Goal: Task Accomplishment & Management: Manage account settings

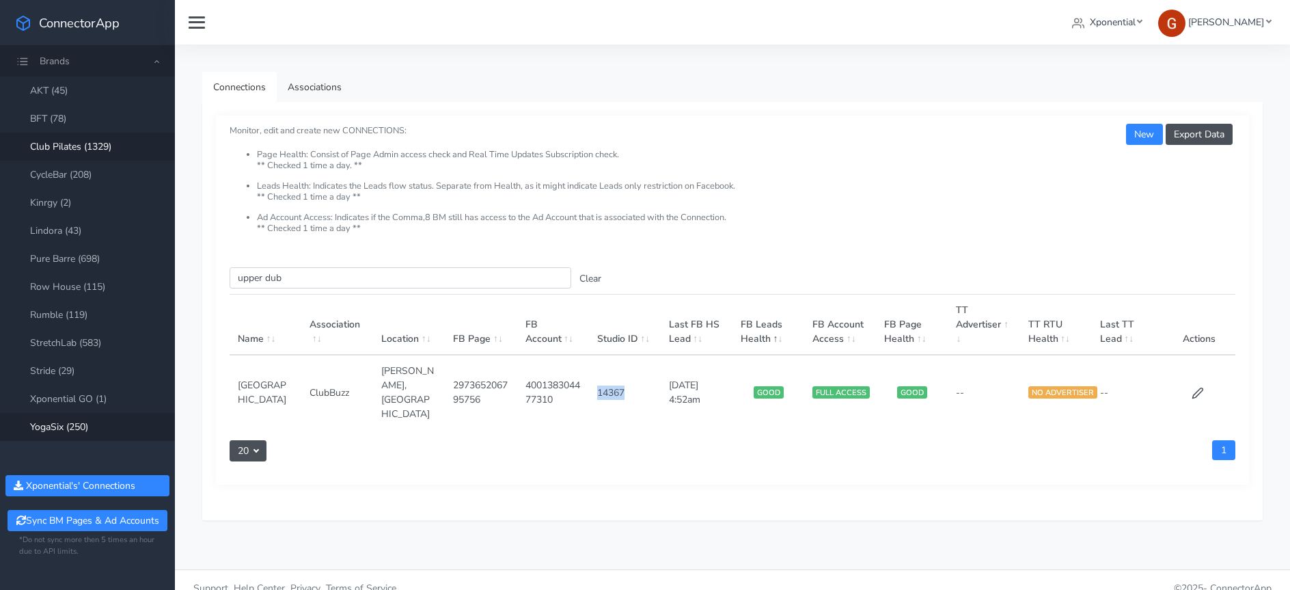
click at [81, 430] on link "YogaSix (250)" at bounding box center [87, 427] width 175 height 28
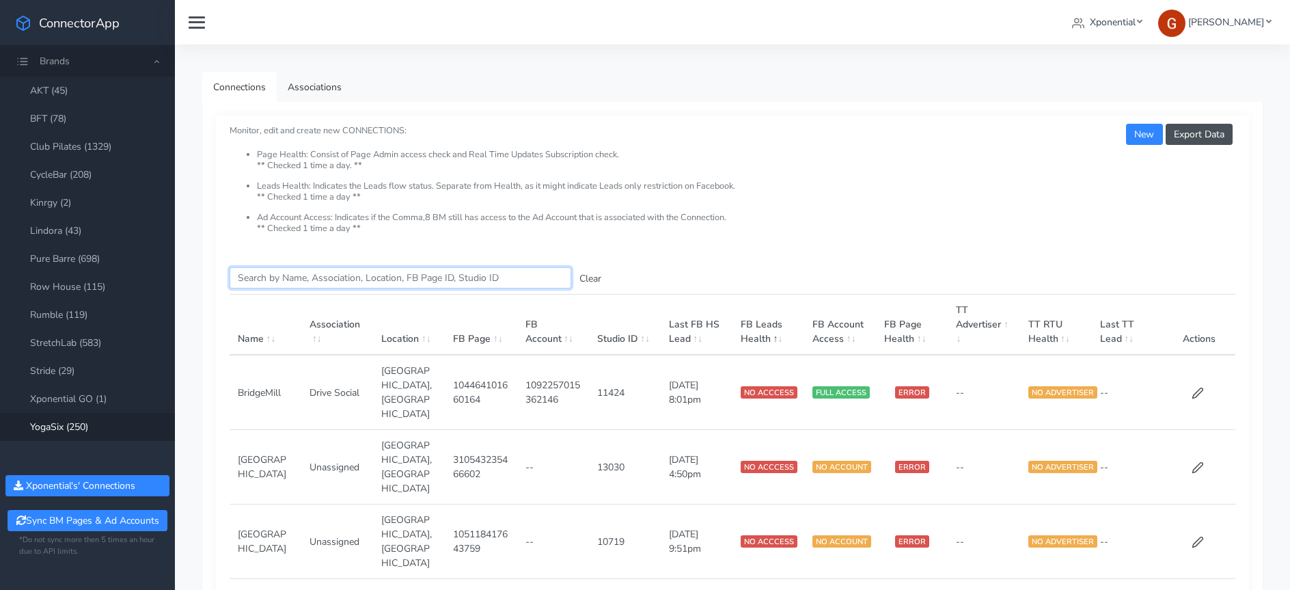
click at [295, 273] on input "Search this table" at bounding box center [401, 277] width 342 height 21
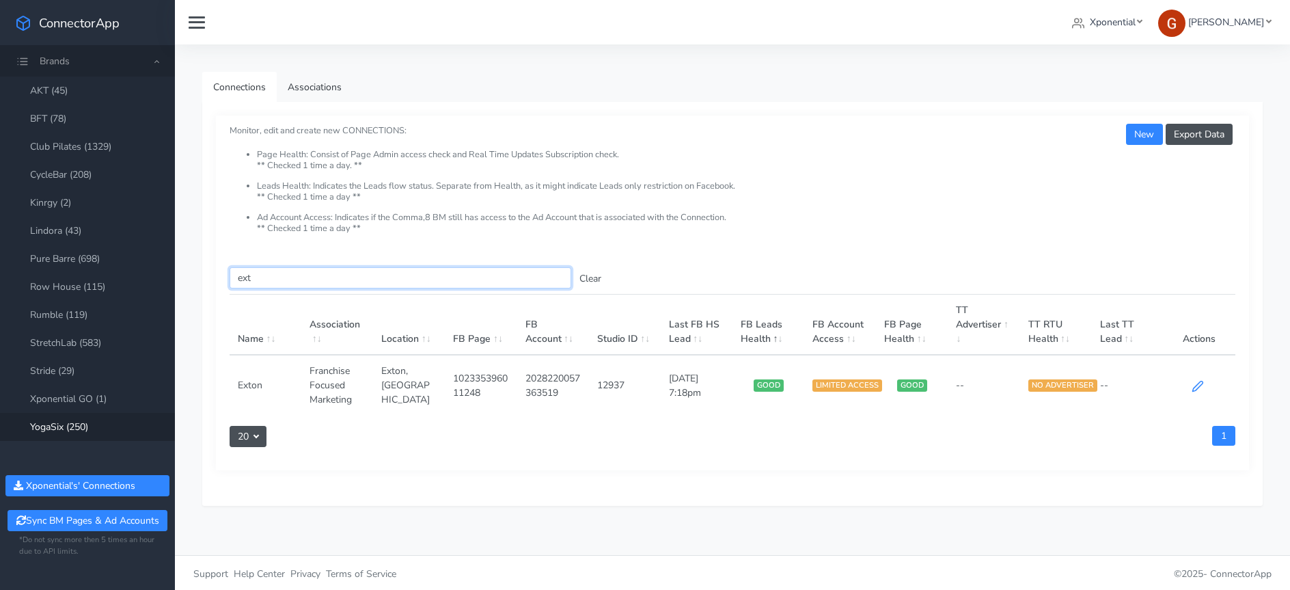
type input "ext"
click at [1197, 385] on icon at bounding box center [1198, 386] width 10 height 10
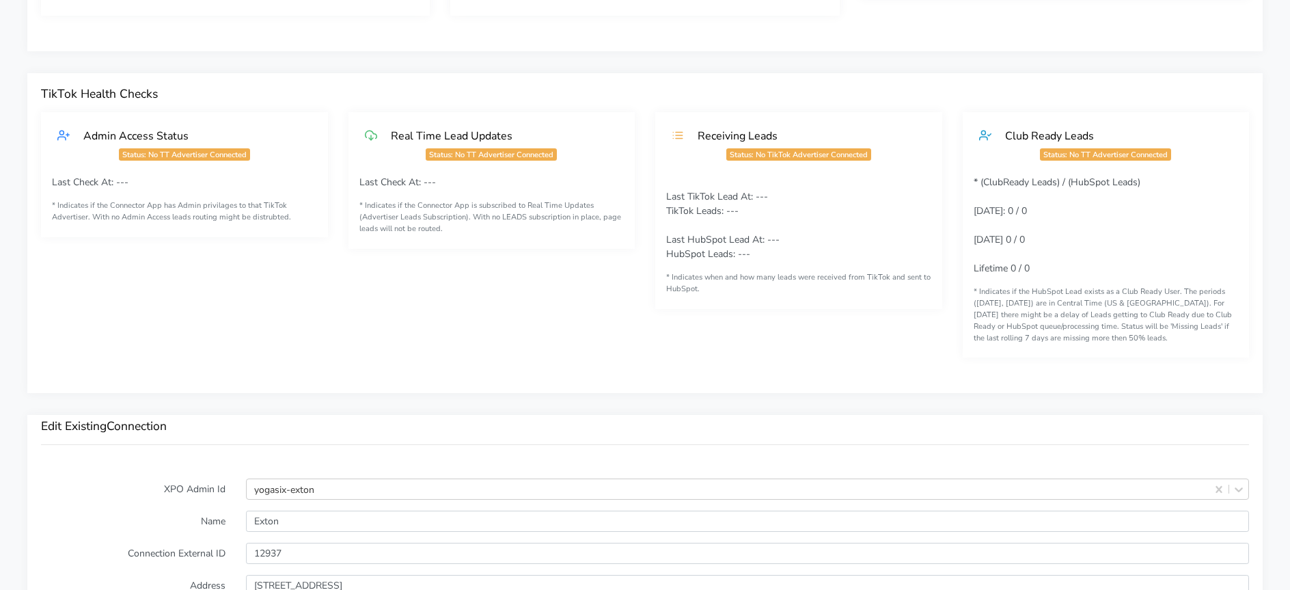
scroll to position [959, 0]
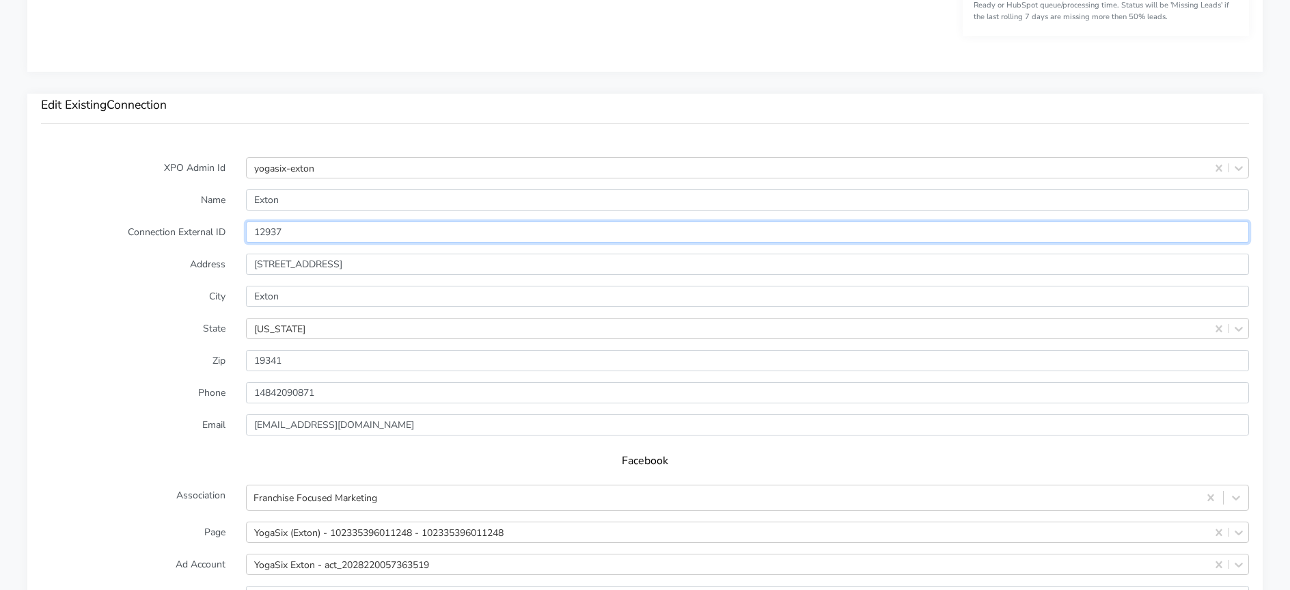
click at [266, 232] on input "12937" at bounding box center [747, 231] width 1003 height 21
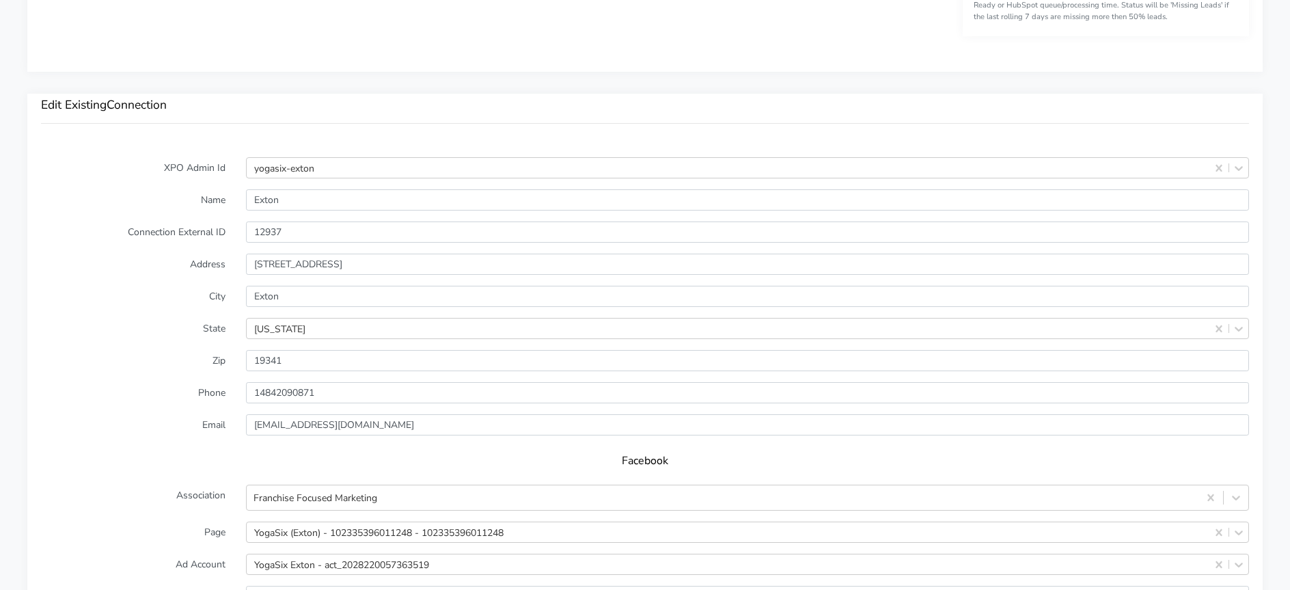
click at [208, 295] on label "City" at bounding box center [133, 296] width 205 height 21
click at [72, 293] on label "City" at bounding box center [133, 296] width 205 height 21
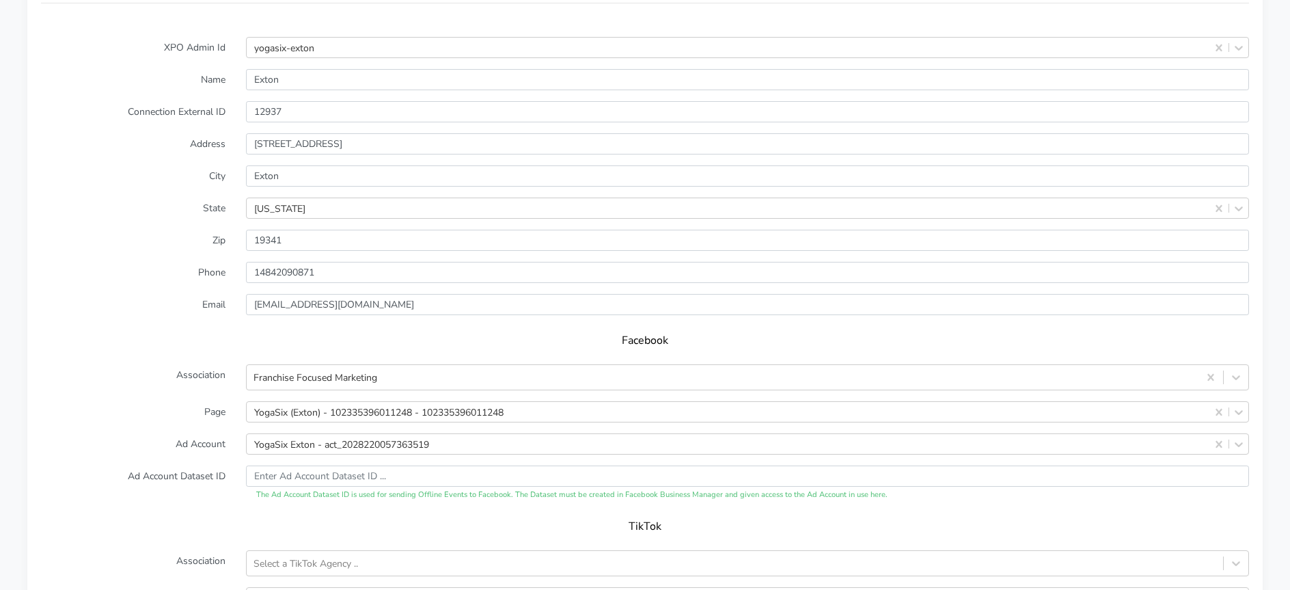
scroll to position [1081, 0]
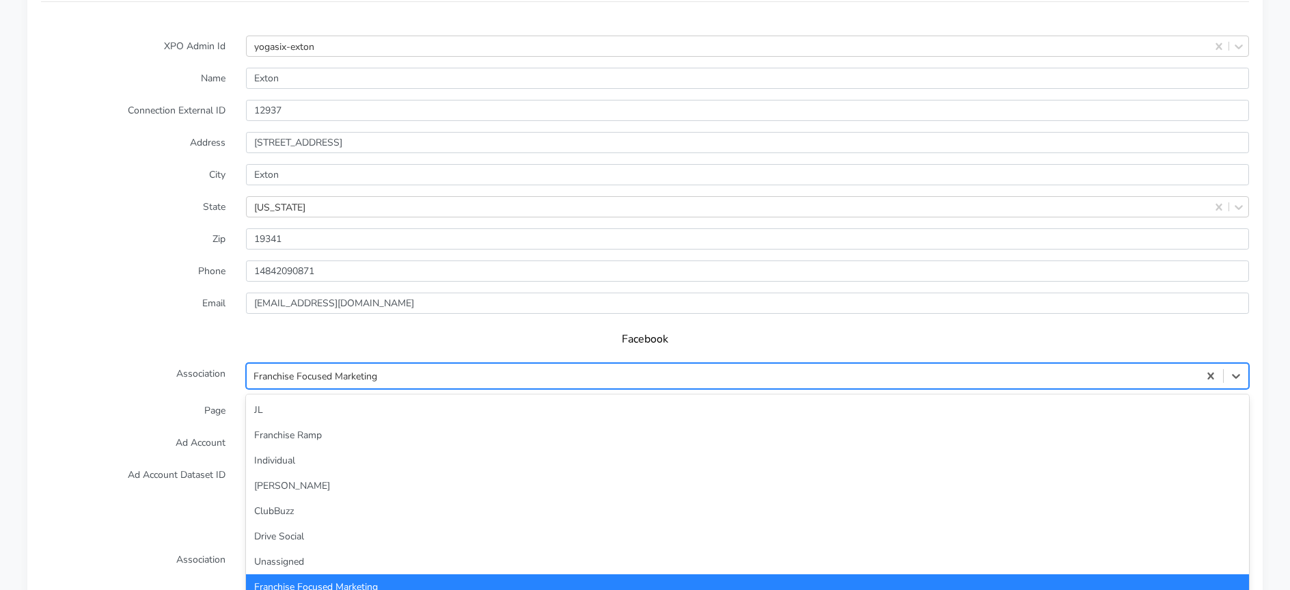
click at [312, 368] on div "Franchise Focused Marketing" at bounding box center [723, 376] width 952 height 23
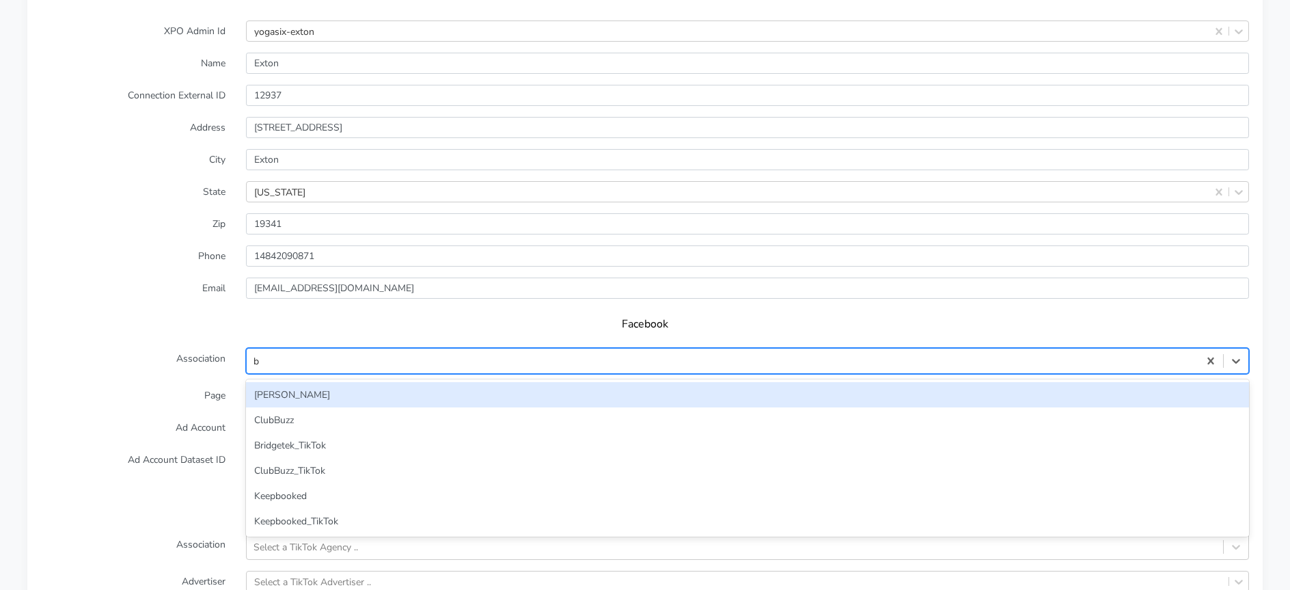
scroll to position [0, 0]
type input "br"
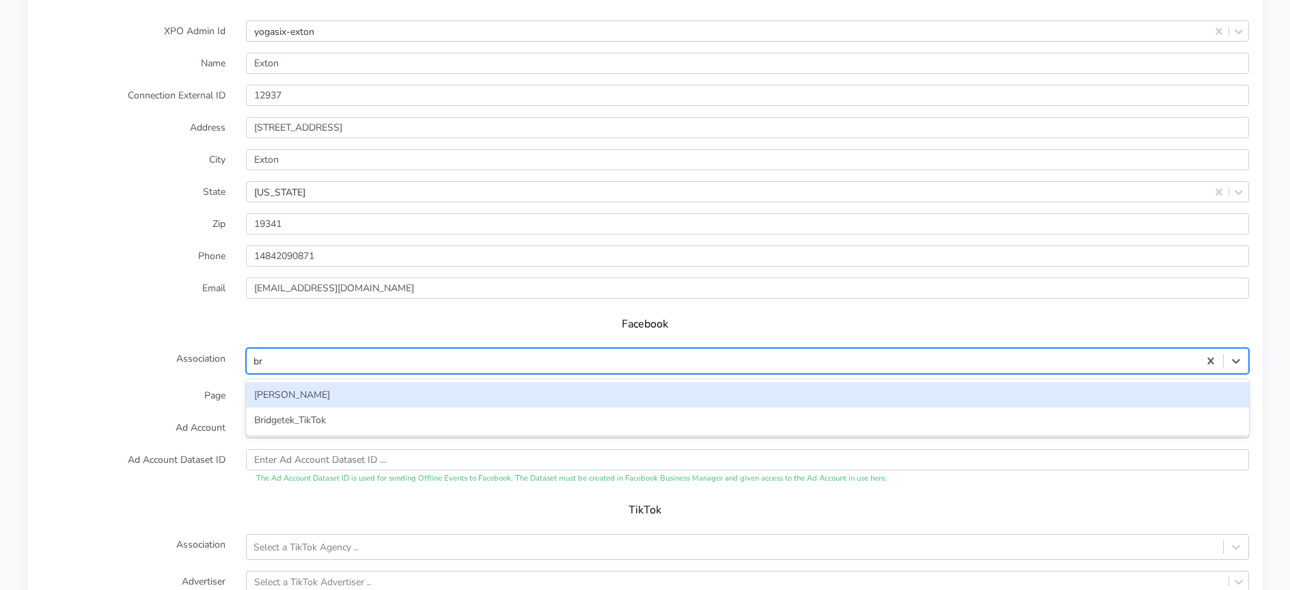
click at [298, 393] on div "[PERSON_NAME]" at bounding box center [747, 394] width 1003 height 25
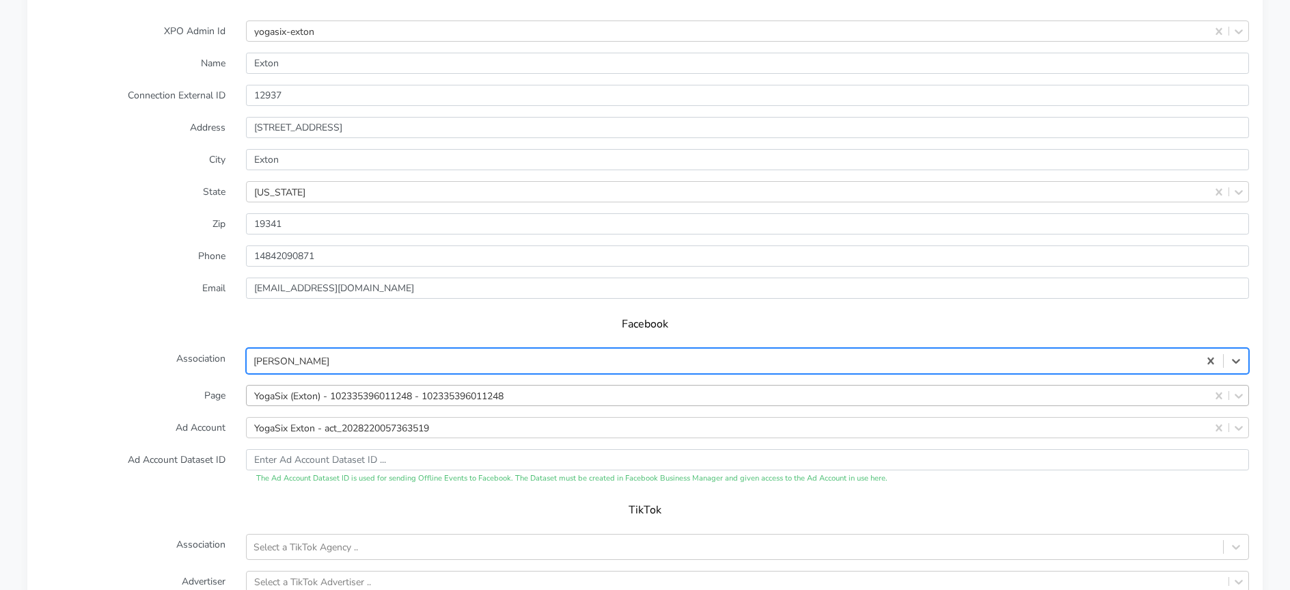
scroll to position [1128, 0]
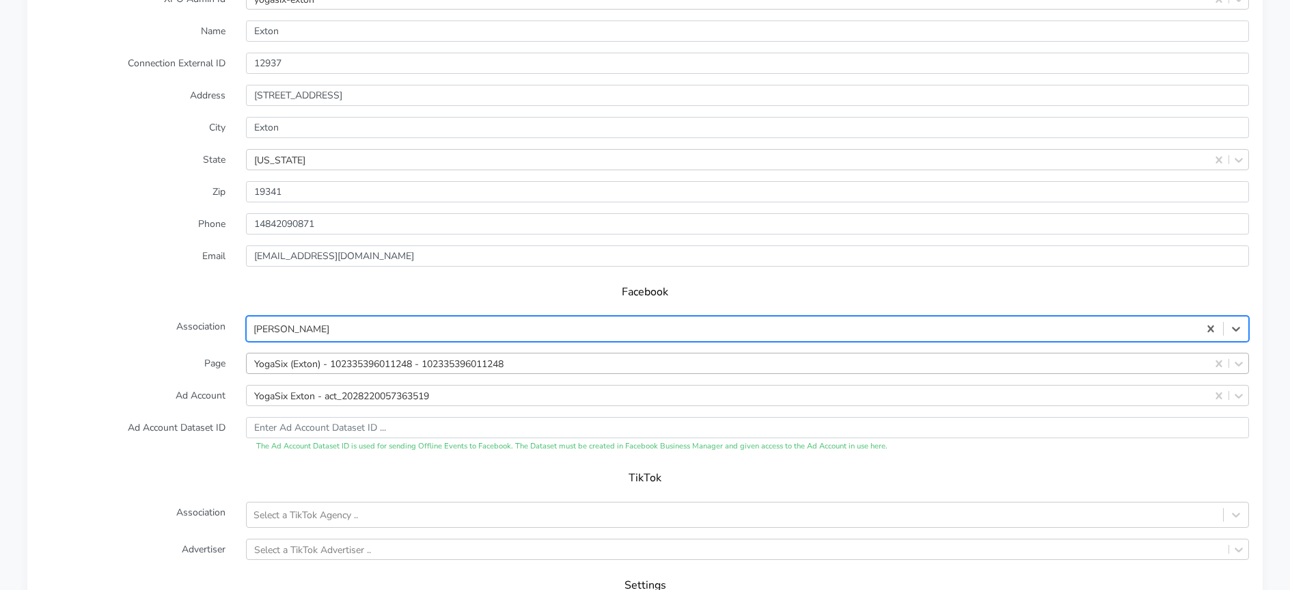
click at [300, 374] on div "YogaSix (Exton) - 102335396011248 - 102335396011248" at bounding box center [747, 363] width 1003 height 21
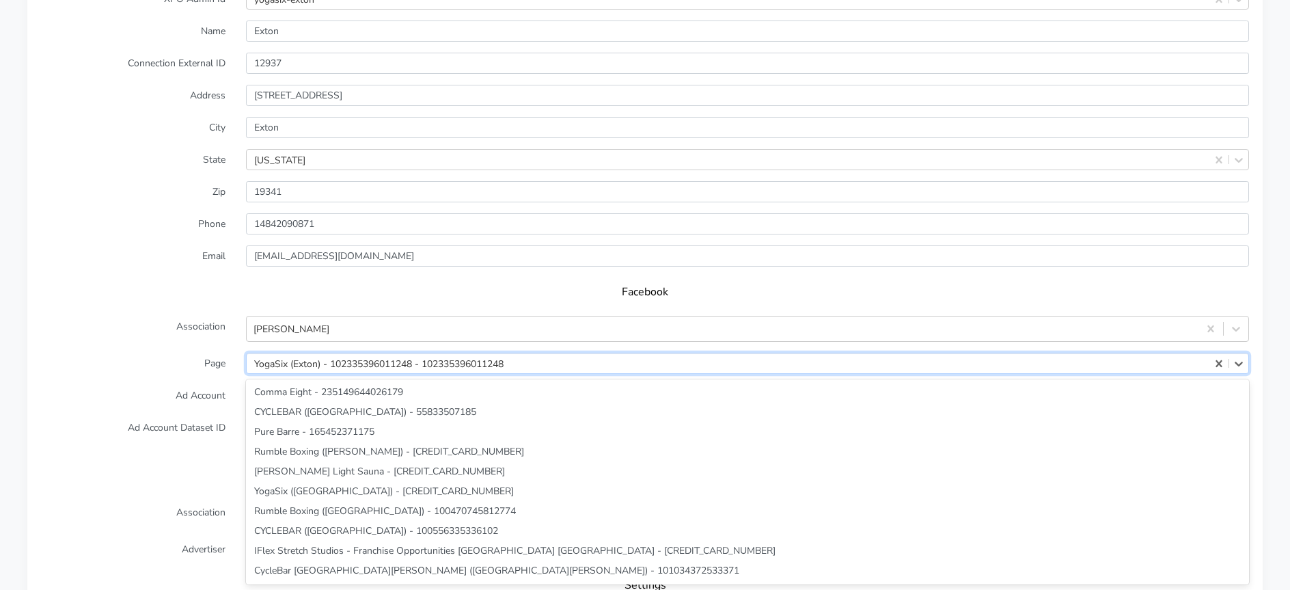
scroll to position [4398, 0]
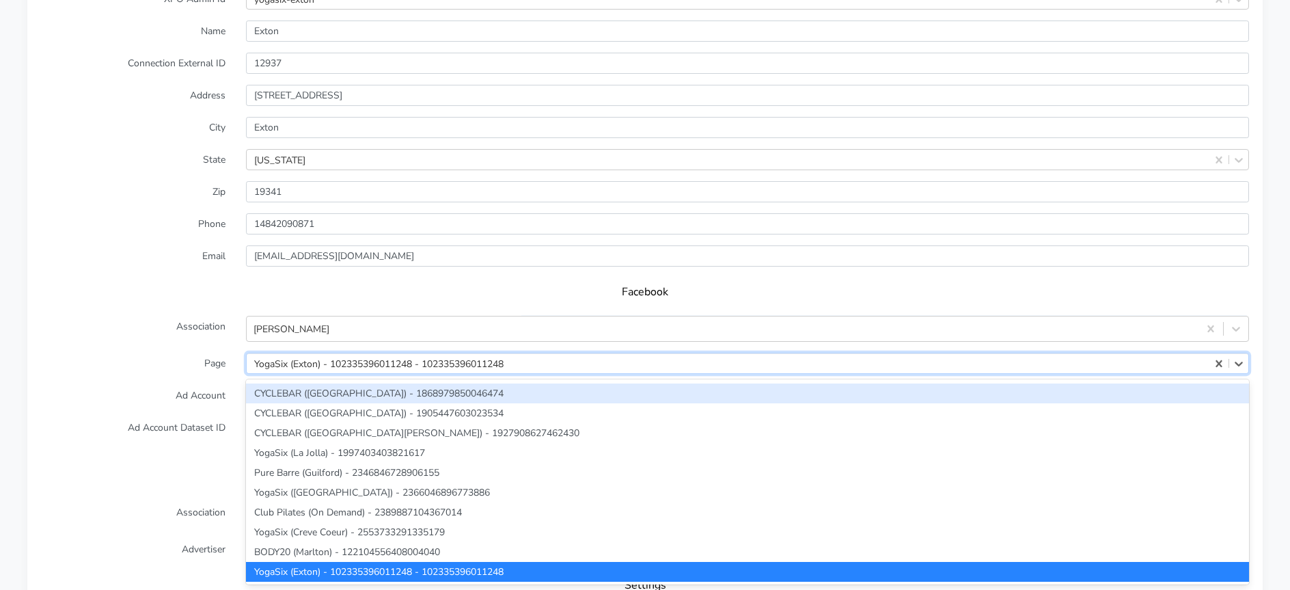
click at [203, 379] on form "XPO Admin Id yogasix-exton Name Exton Connection External ID 12937 Address 448 …" at bounding box center [645, 325] width 1208 height 674
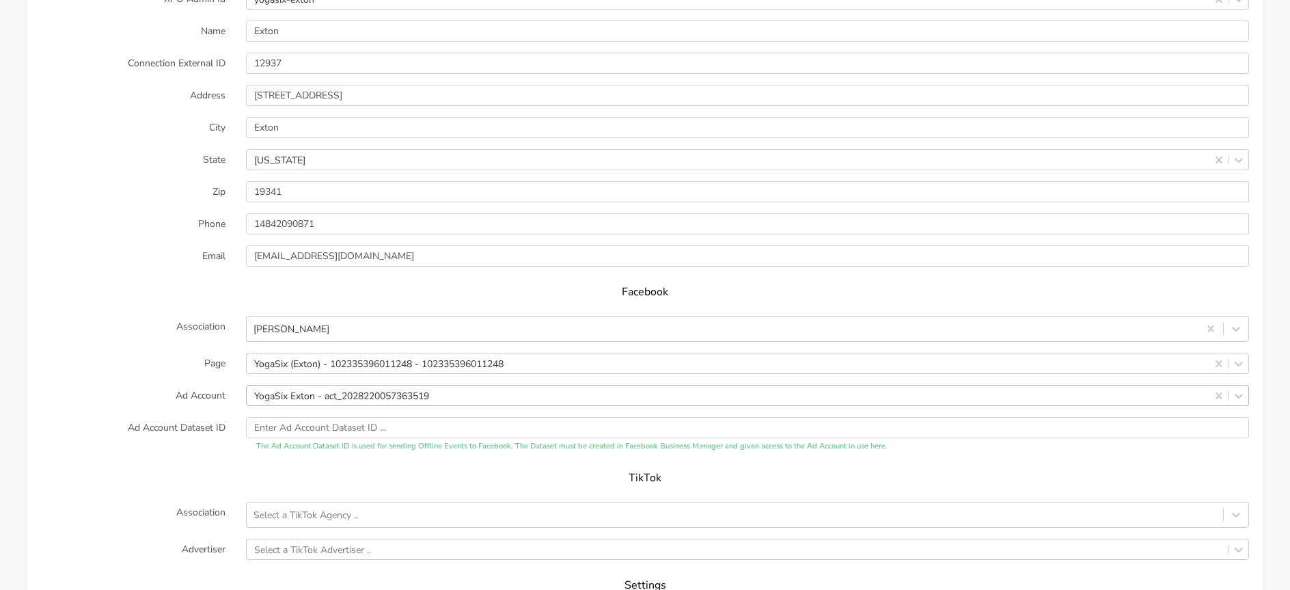
click at [307, 394] on div "YogaSix Exton - act_2028220057363519" at bounding box center [747, 395] width 1003 height 21
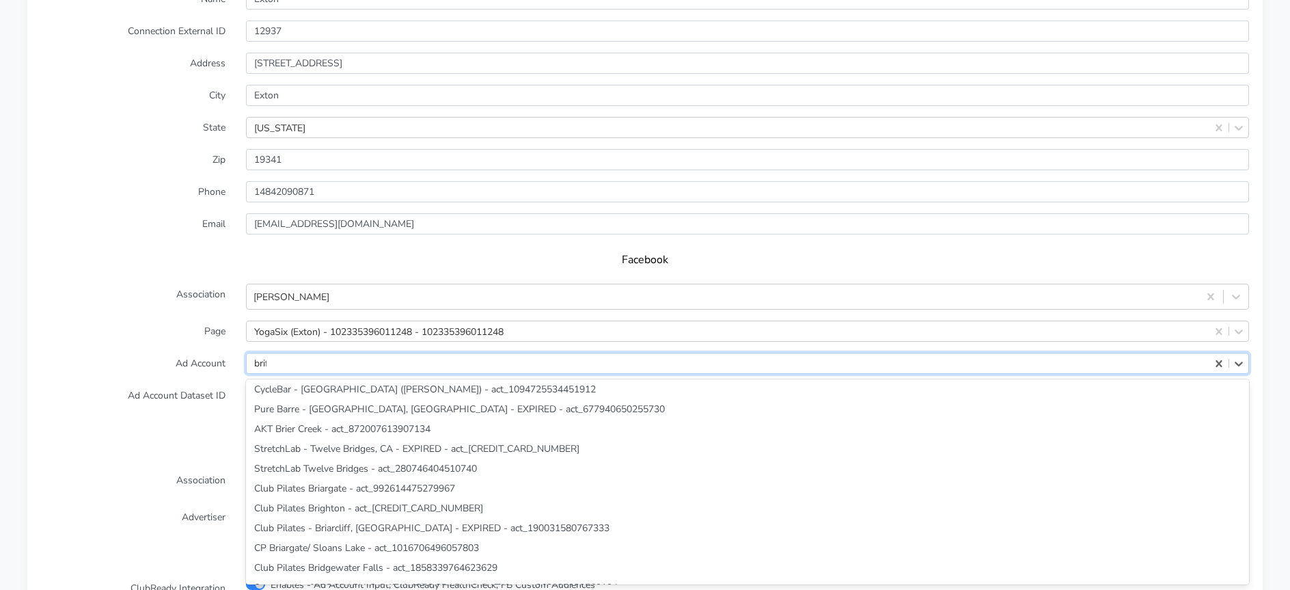
scroll to position [0, 0]
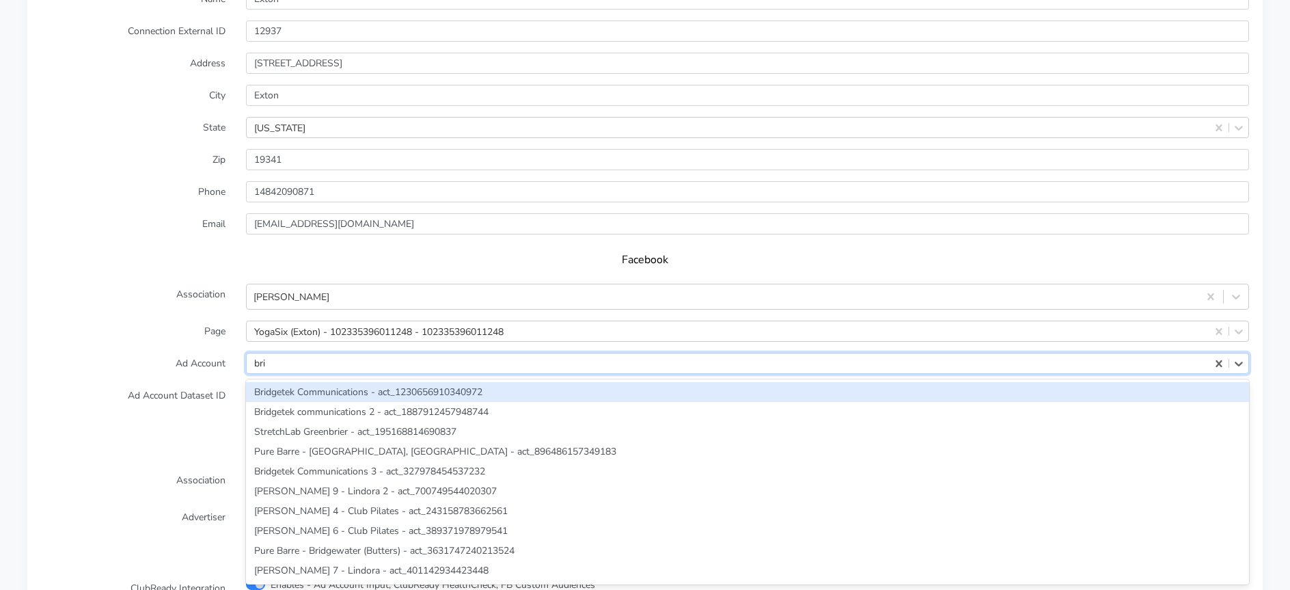
type input "brid"
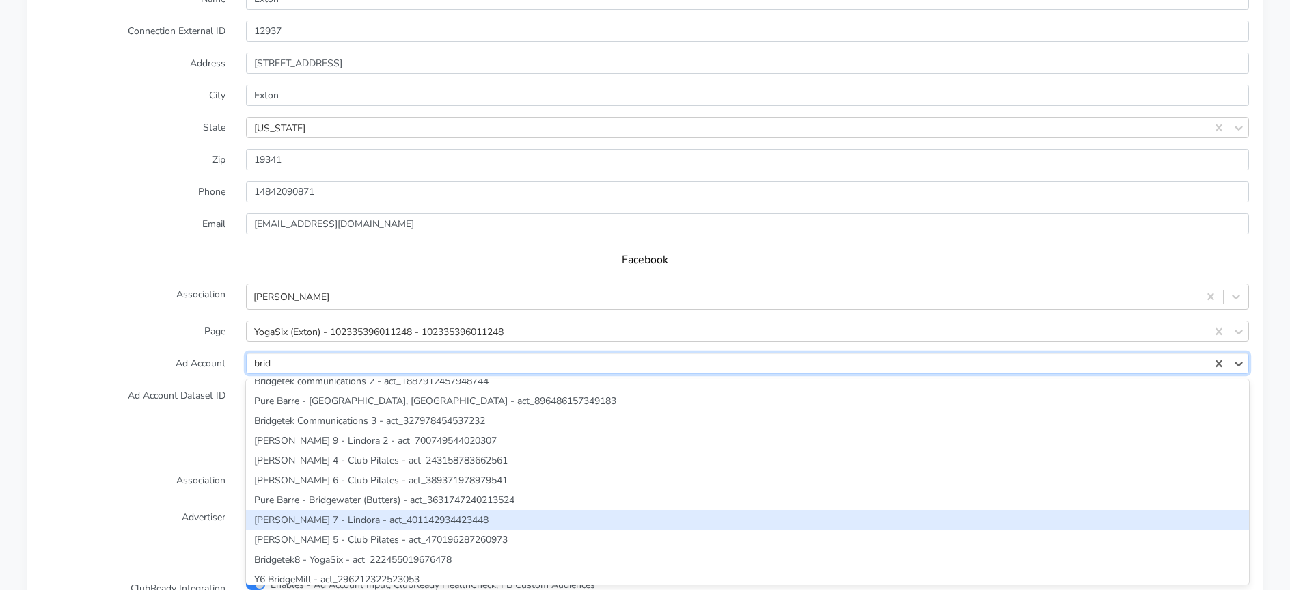
scroll to position [49, 0]
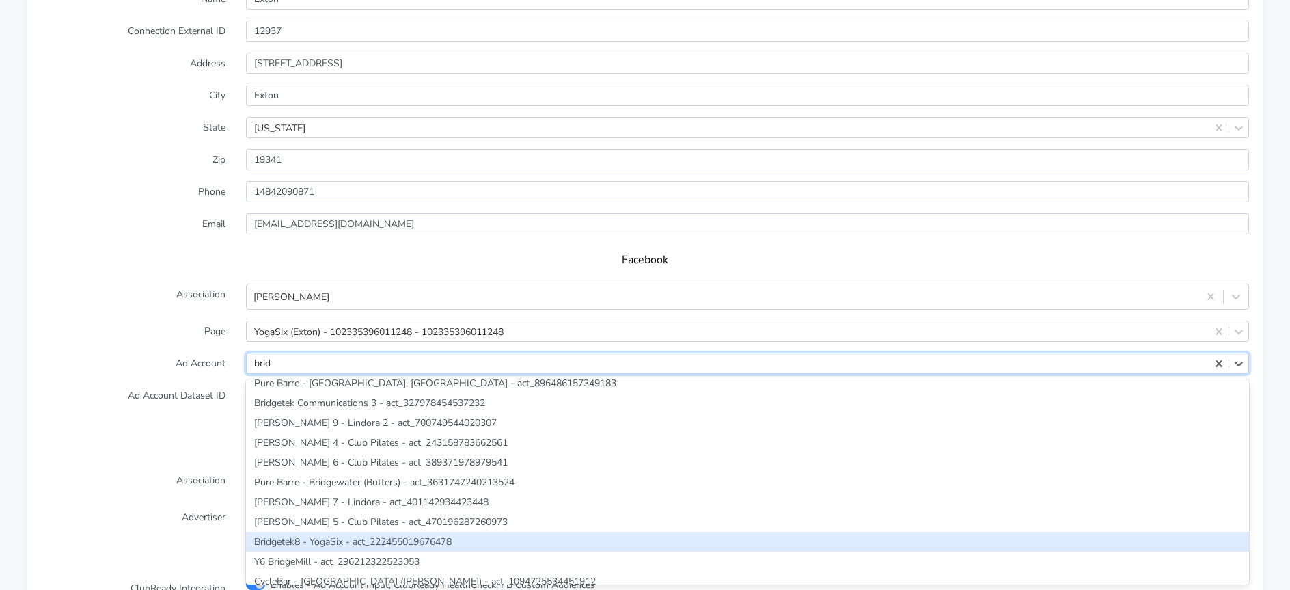
click at [327, 539] on div "Bridgetek8 - YogaSix - act_222455019676478" at bounding box center [747, 542] width 1003 height 20
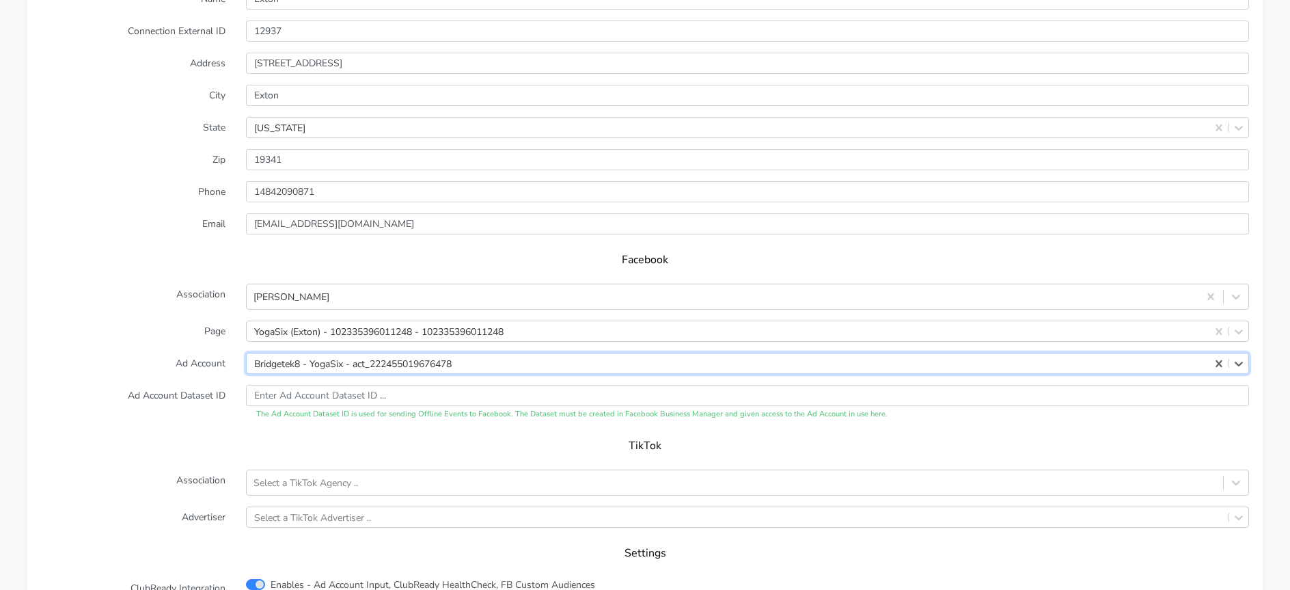
click at [199, 425] on form "XPO Admin Id yogasix-exton Name Exton Connection External ID 12937 Address 448 …" at bounding box center [645, 293] width 1208 height 674
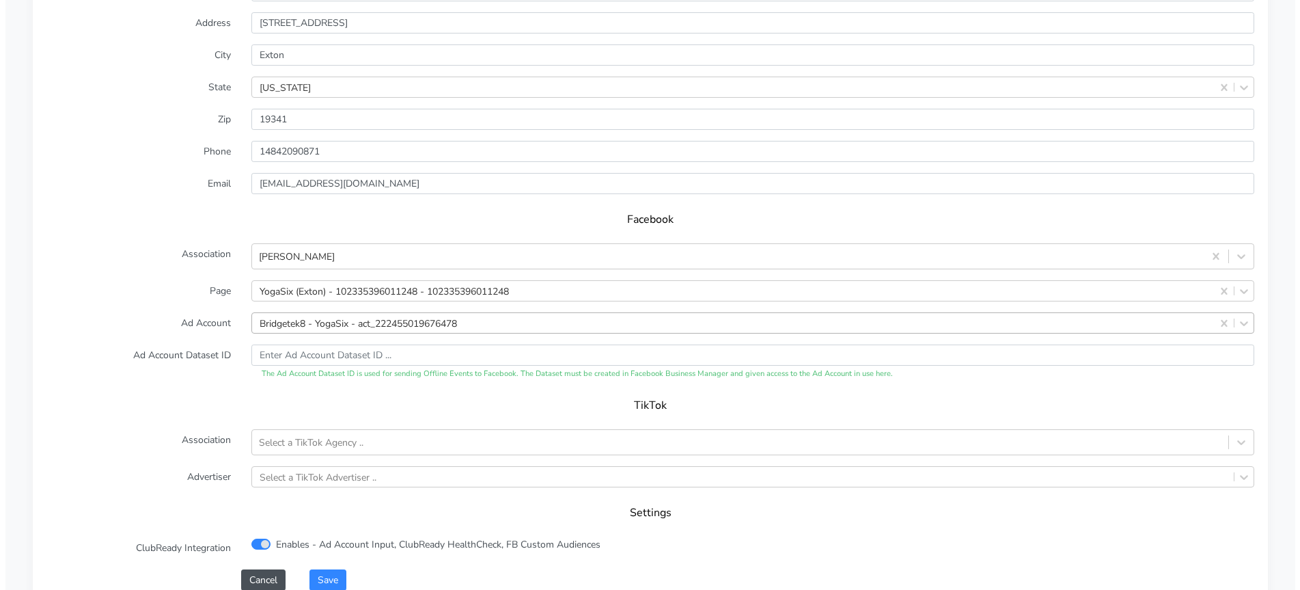
scroll to position [1362, 0]
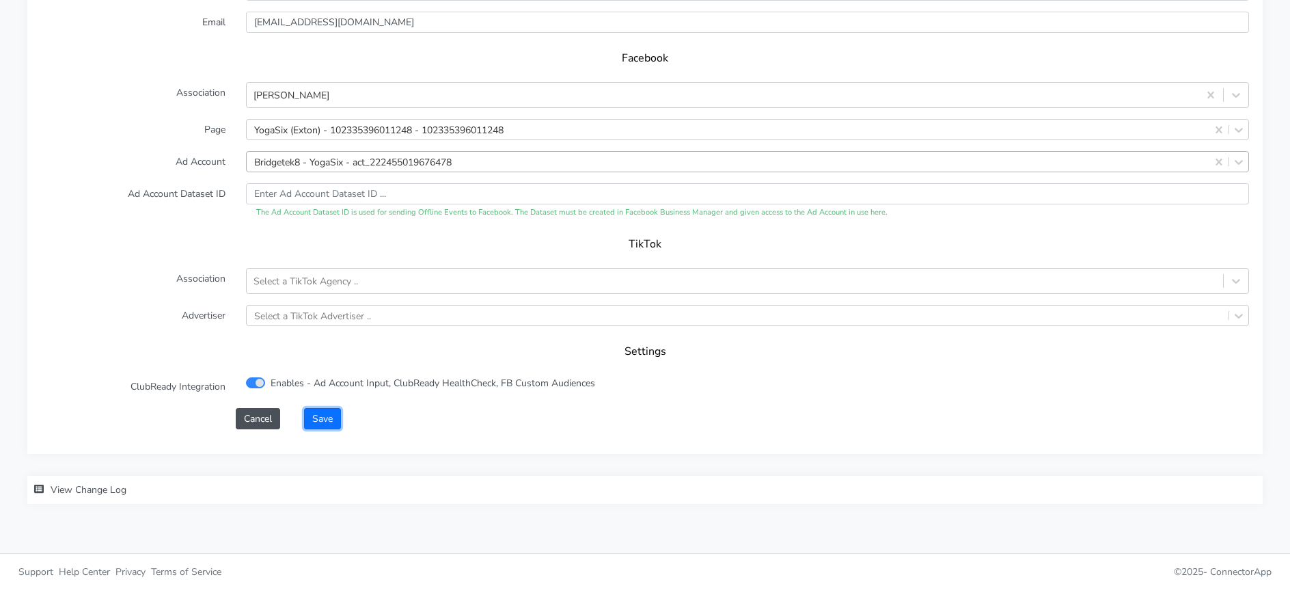
click at [329, 426] on button "Save" at bounding box center [322, 418] width 37 height 21
click at [325, 419] on button "Save" at bounding box center [322, 418] width 37 height 21
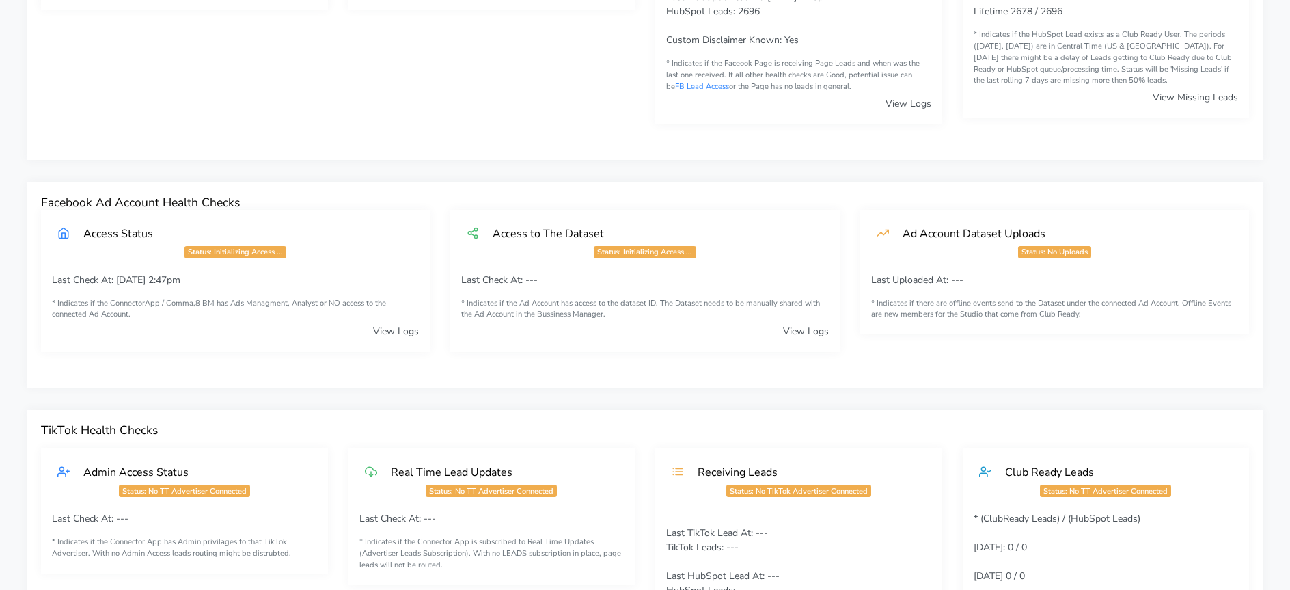
scroll to position [0, 0]
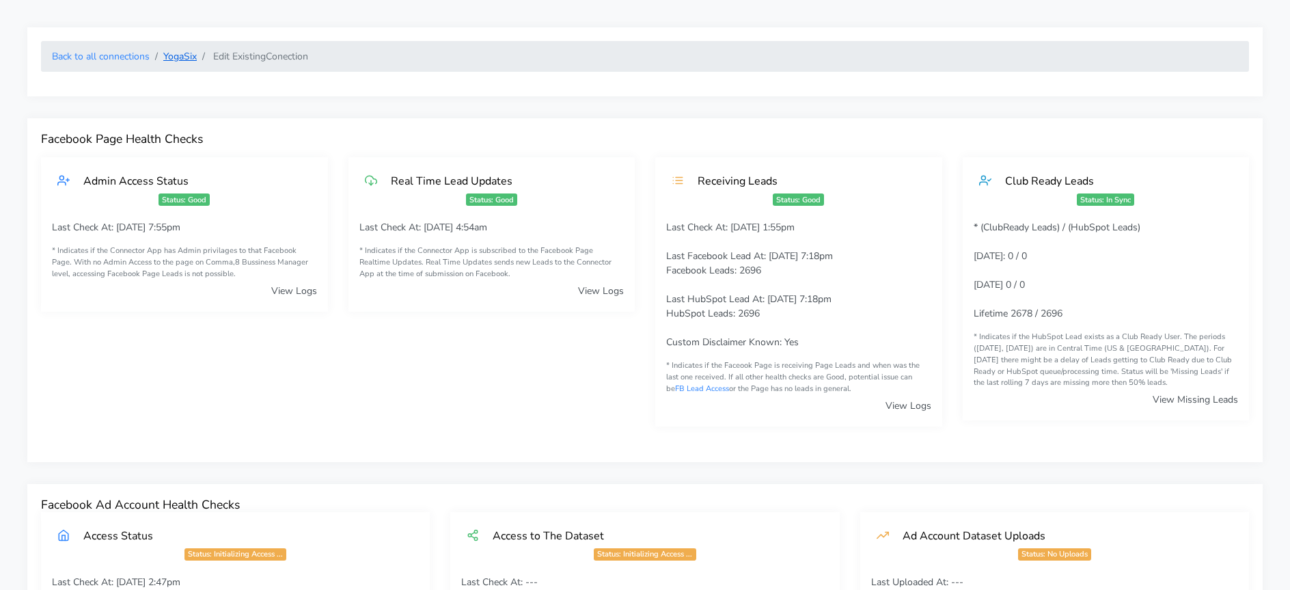
click at [176, 62] on link "YogaSix" at bounding box center [179, 56] width 33 height 13
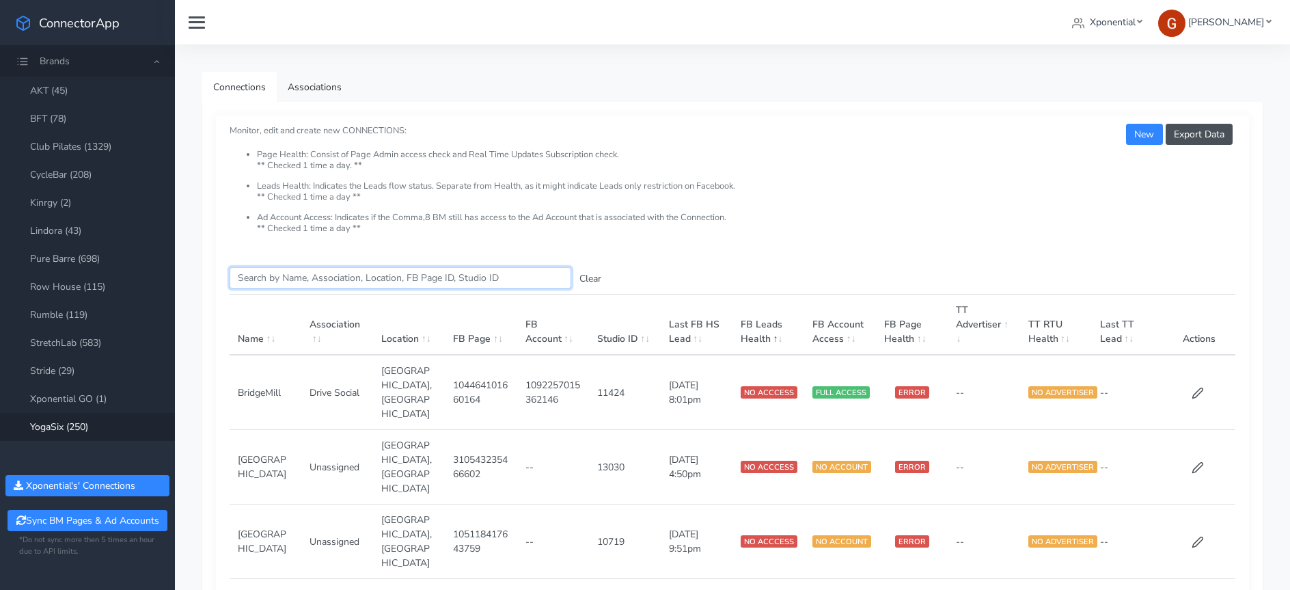
click at [297, 269] on input "Search this table" at bounding box center [401, 277] width 342 height 21
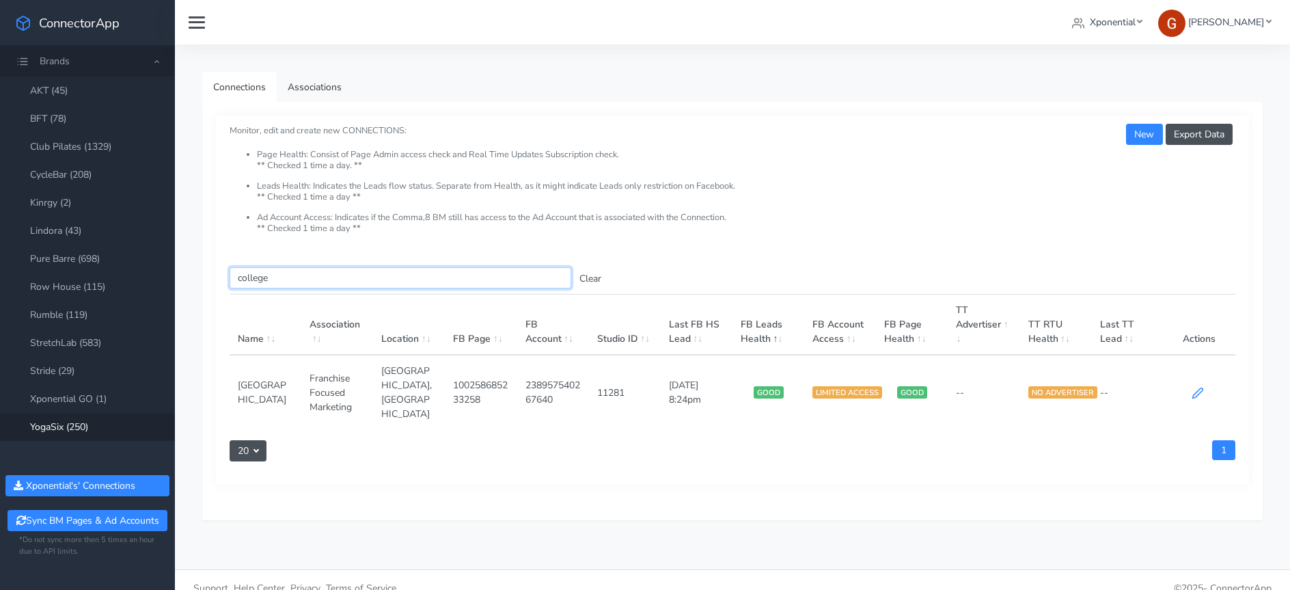
type input "college"
click at [1197, 387] on icon at bounding box center [1198, 393] width 12 height 12
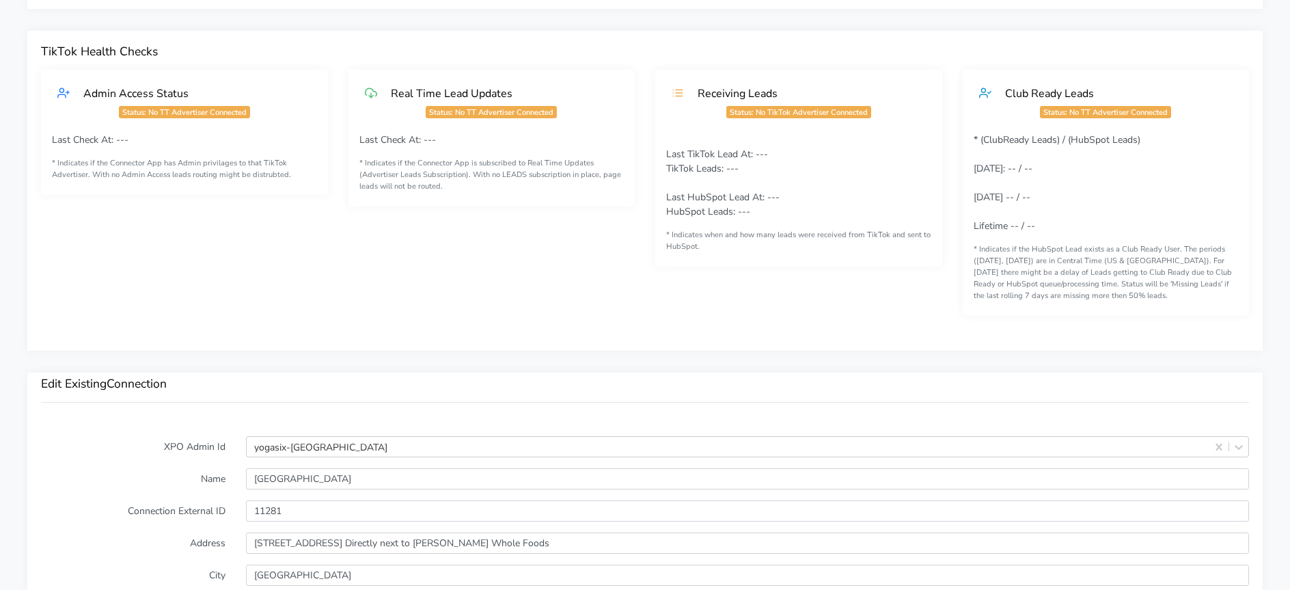
scroll to position [1088, 0]
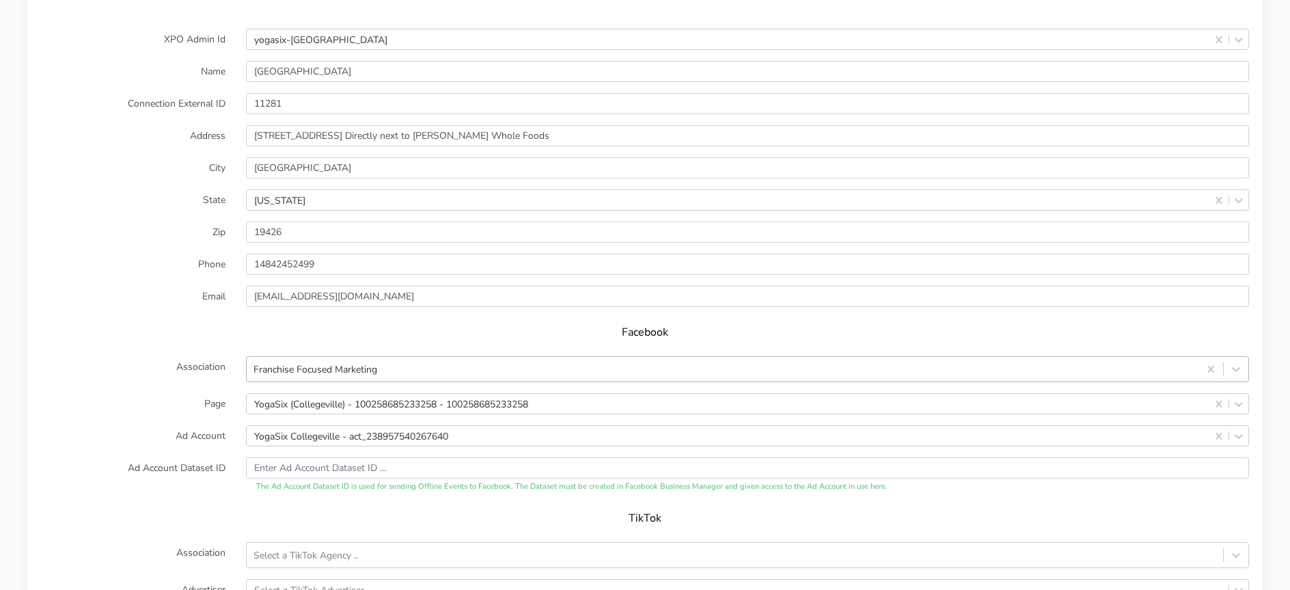
click at [333, 364] on div "Franchise Focused Marketing" at bounding box center [316, 369] width 124 height 14
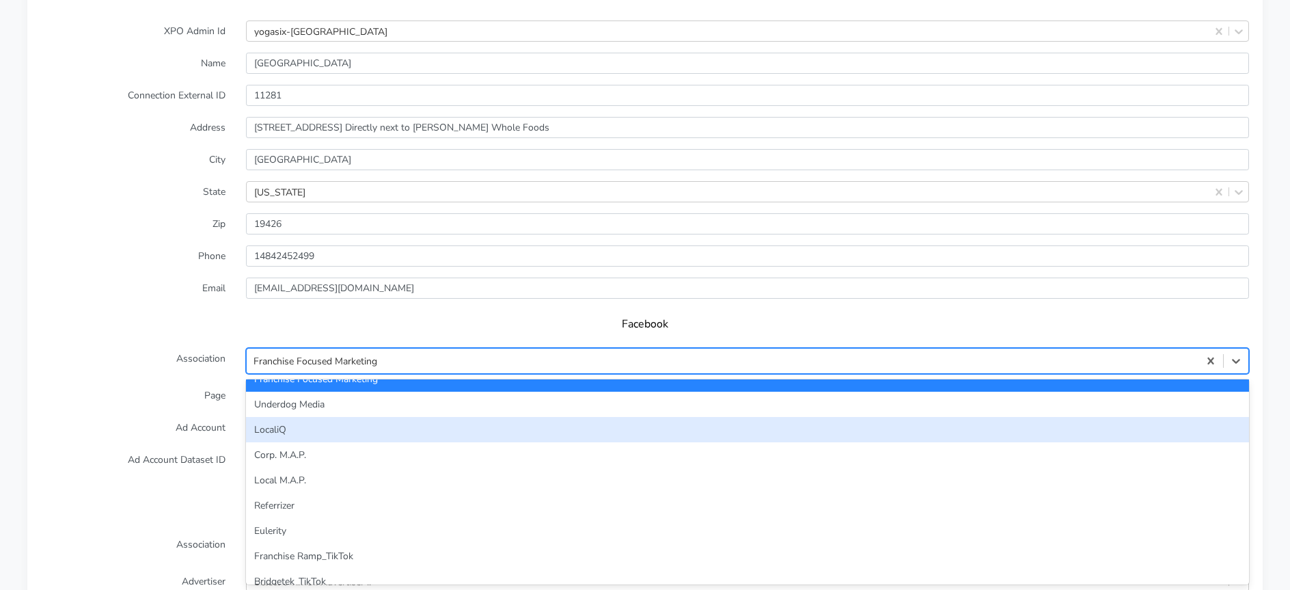
scroll to position [0, 0]
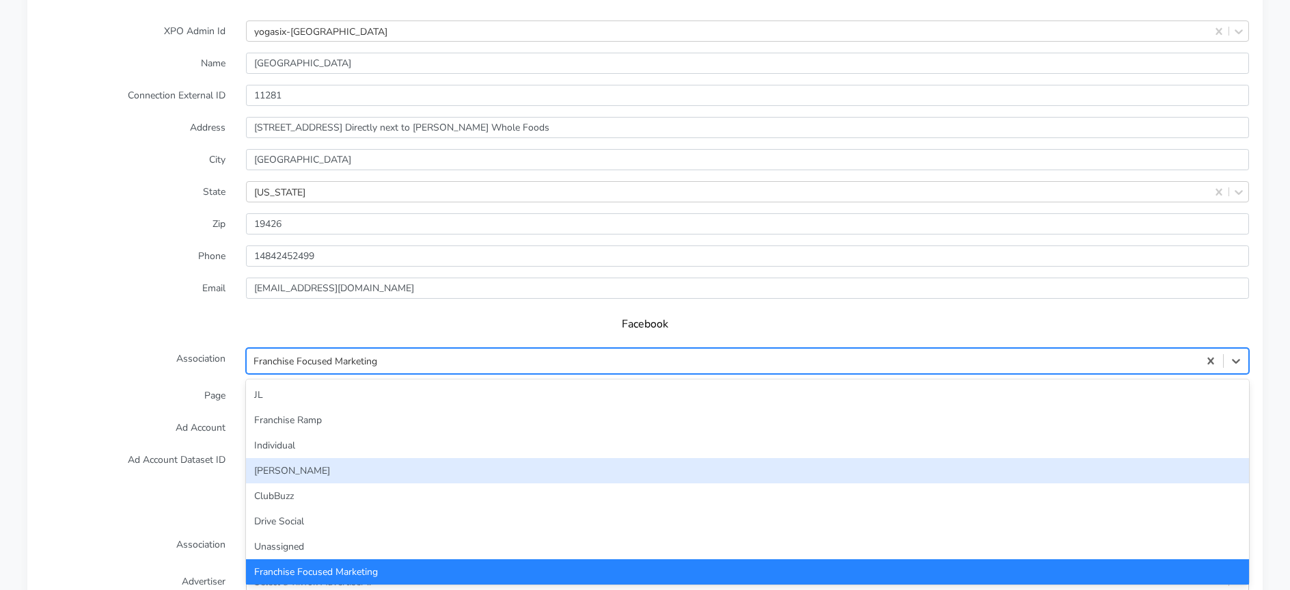
click at [316, 473] on div "[PERSON_NAME]" at bounding box center [747, 470] width 1003 height 25
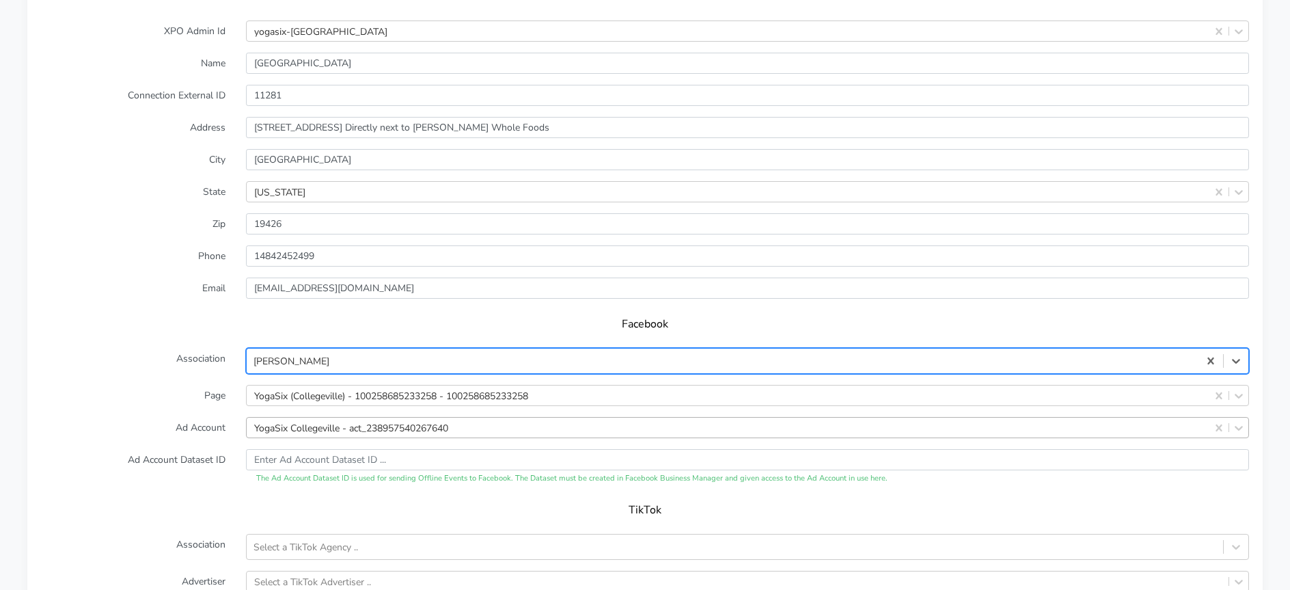
click at [353, 426] on div "YogaSix Collegeville - act_238957540267640" at bounding box center [747, 427] width 1003 height 21
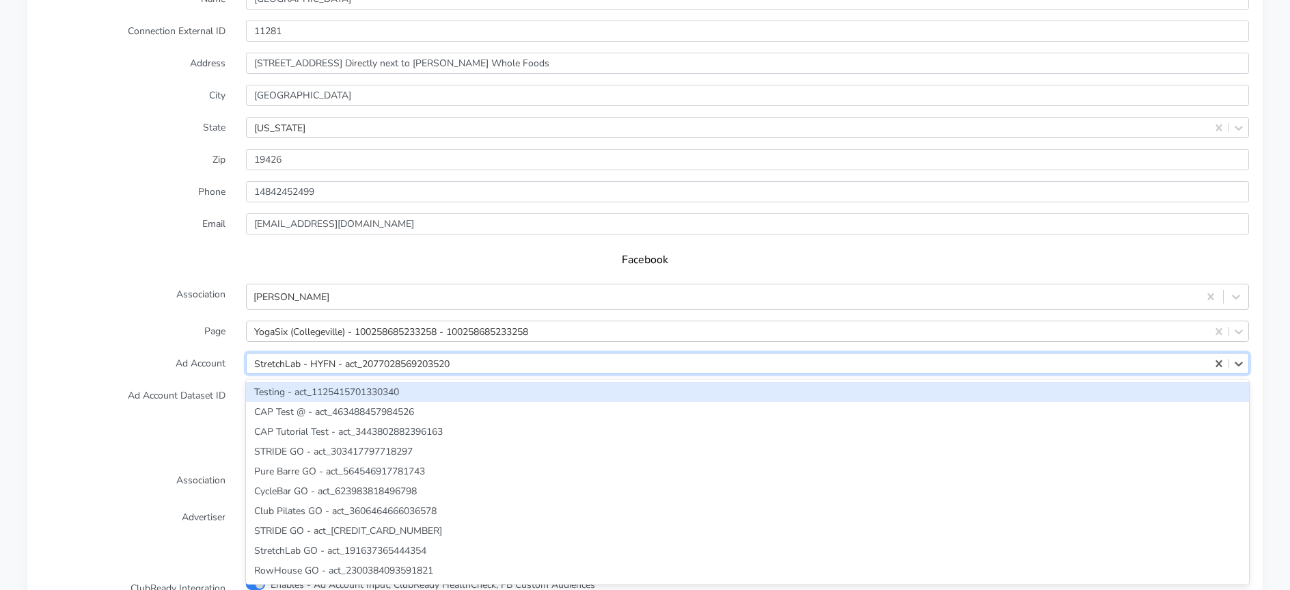
click at [277, 364] on div "StretchLab - HYFN - act_2077028569203520" at bounding box center [351, 363] width 195 height 14
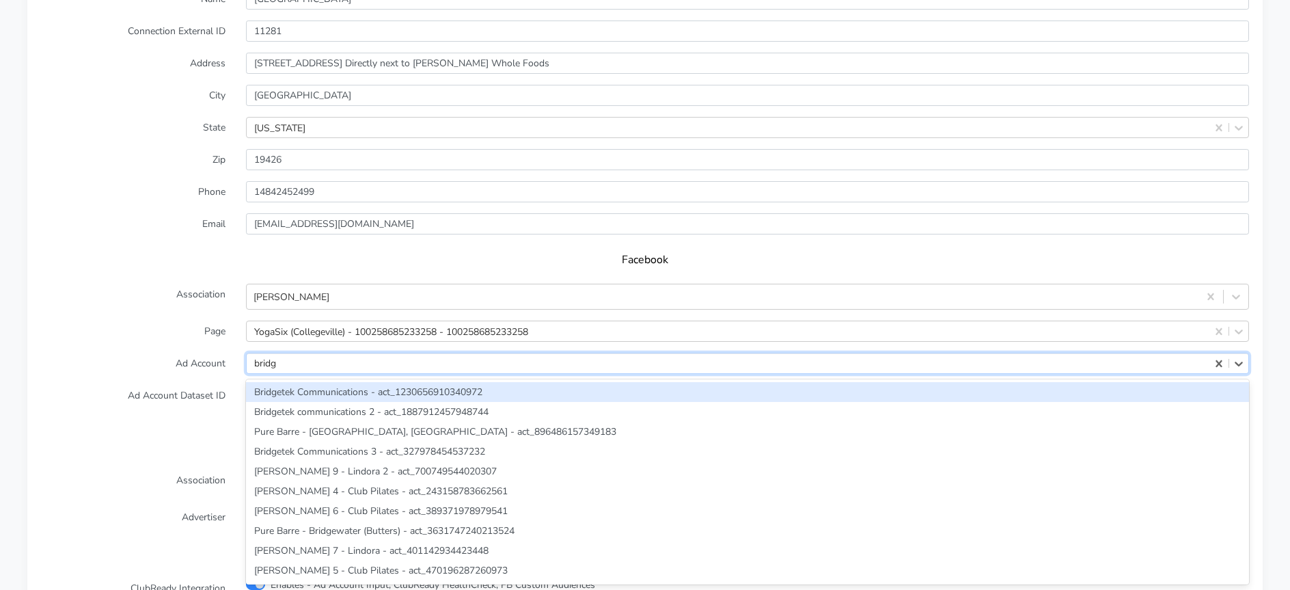
type input "bridge"
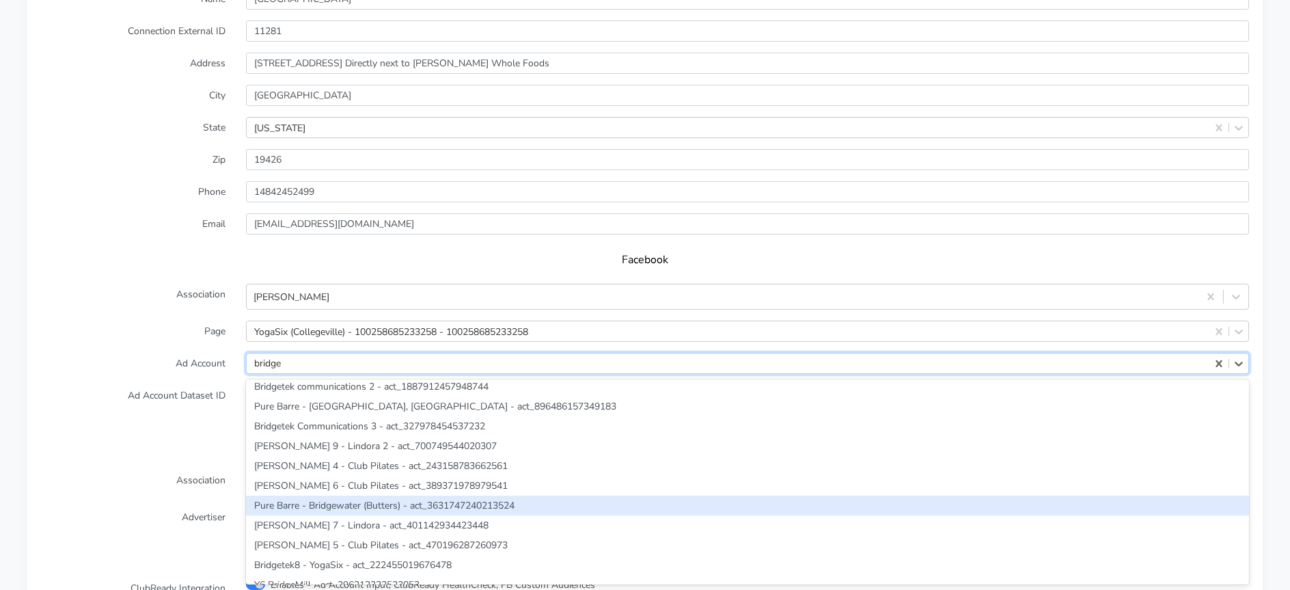
scroll to position [26, 0]
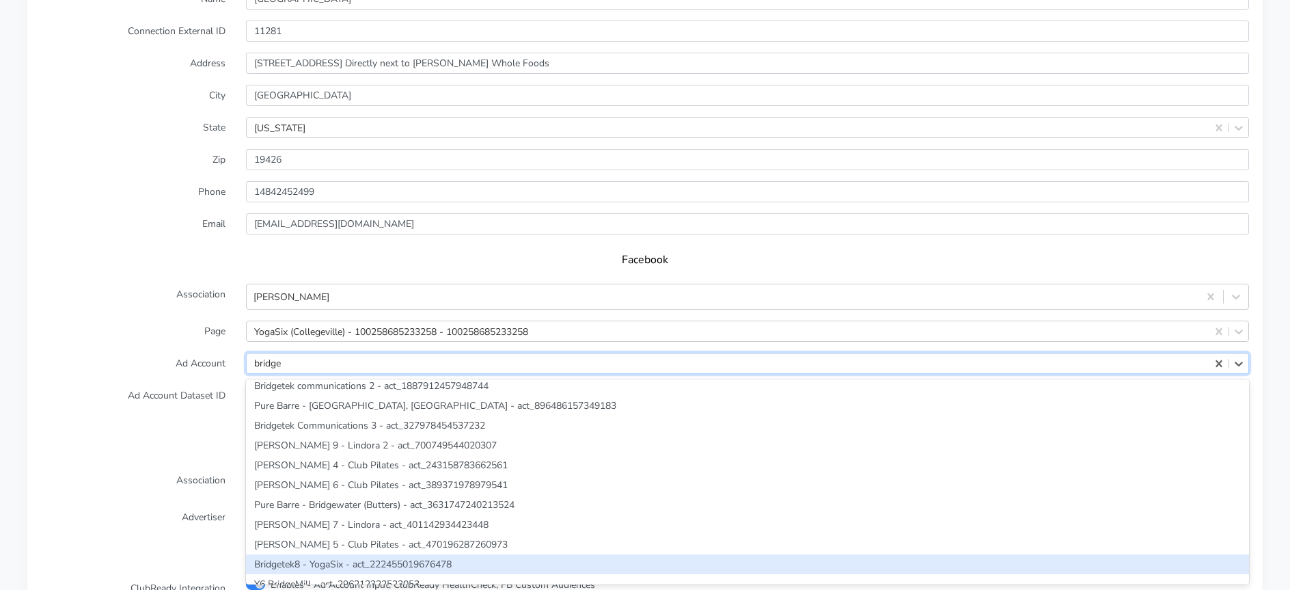
click at [320, 554] on div "Bridgetek8 - YogaSix - act_222455019676478" at bounding box center [747, 564] width 1003 height 20
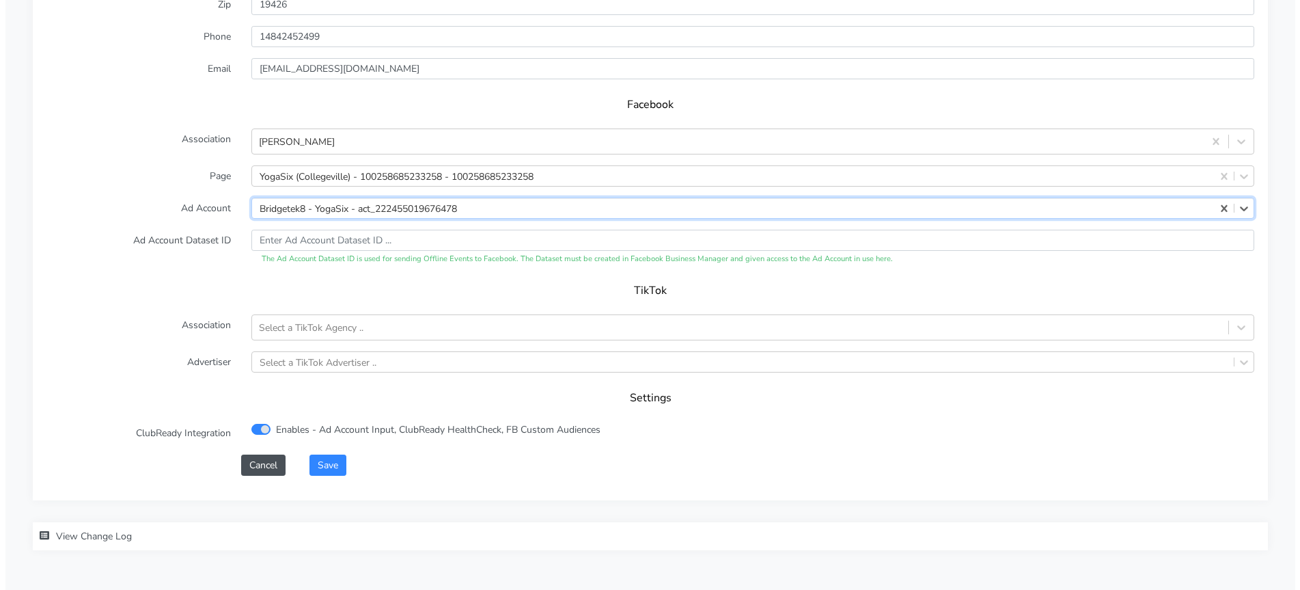
scroll to position [1362, 0]
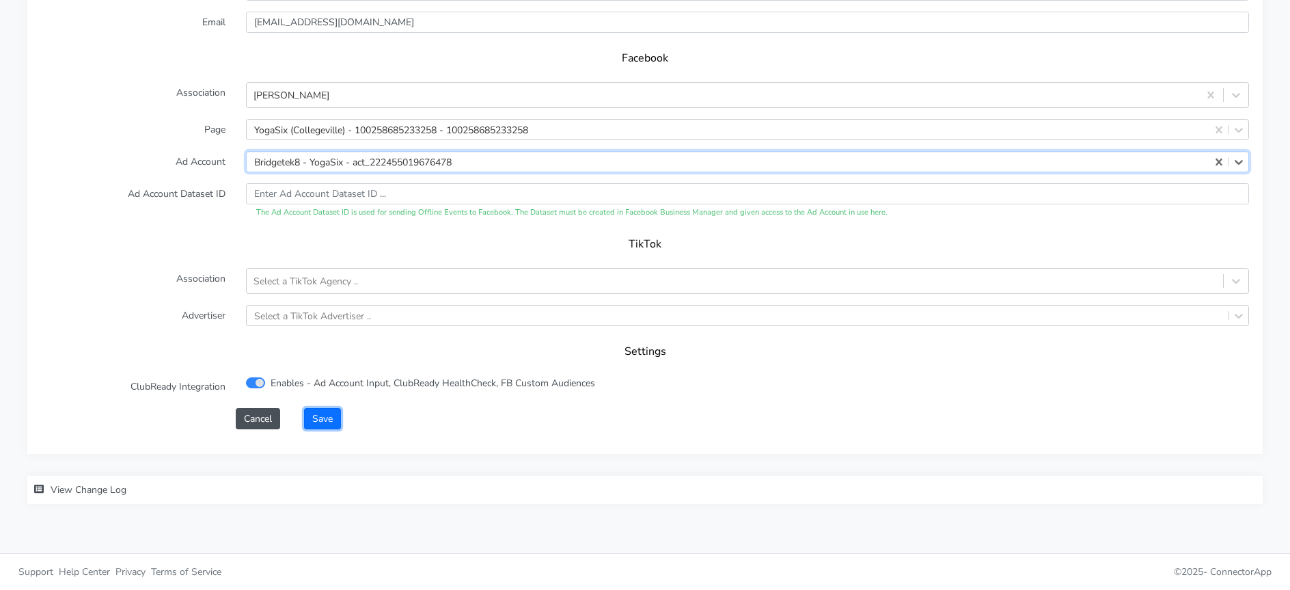
click at [332, 417] on button "Save" at bounding box center [322, 418] width 37 height 21
click at [342, 421] on div "Save" at bounding box center [776, 418] width 965 height 21
click at [338, 417] on button "Save" at bounding box center [322, 418] width 37 height 21
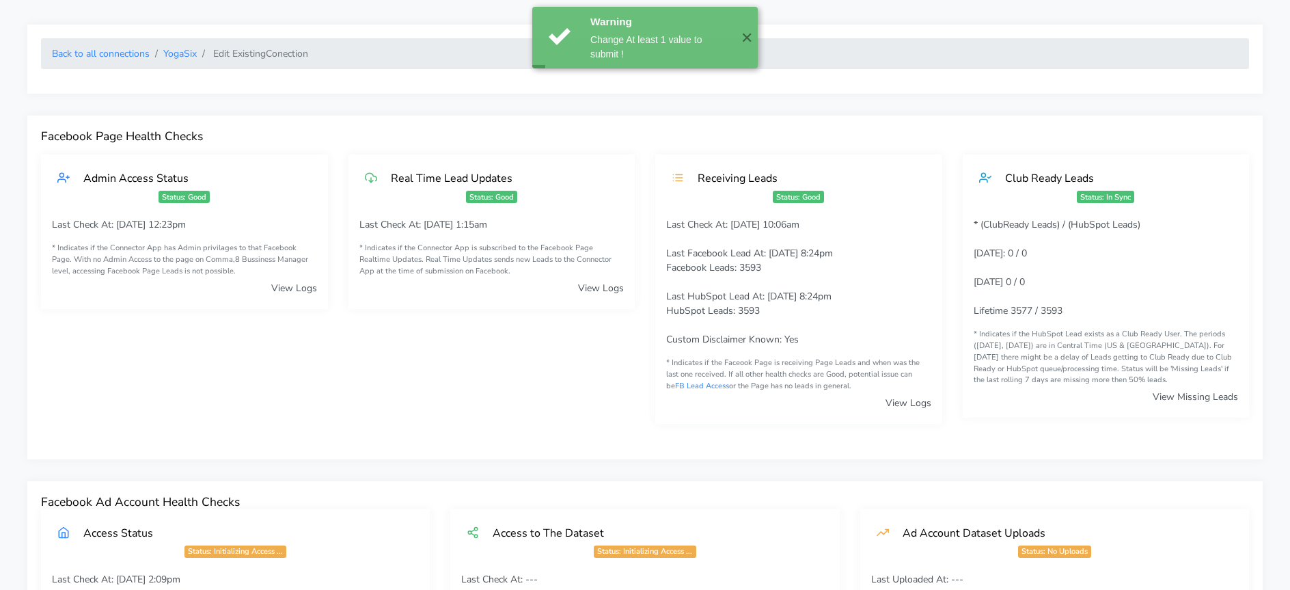
scroll to position [0, 0]
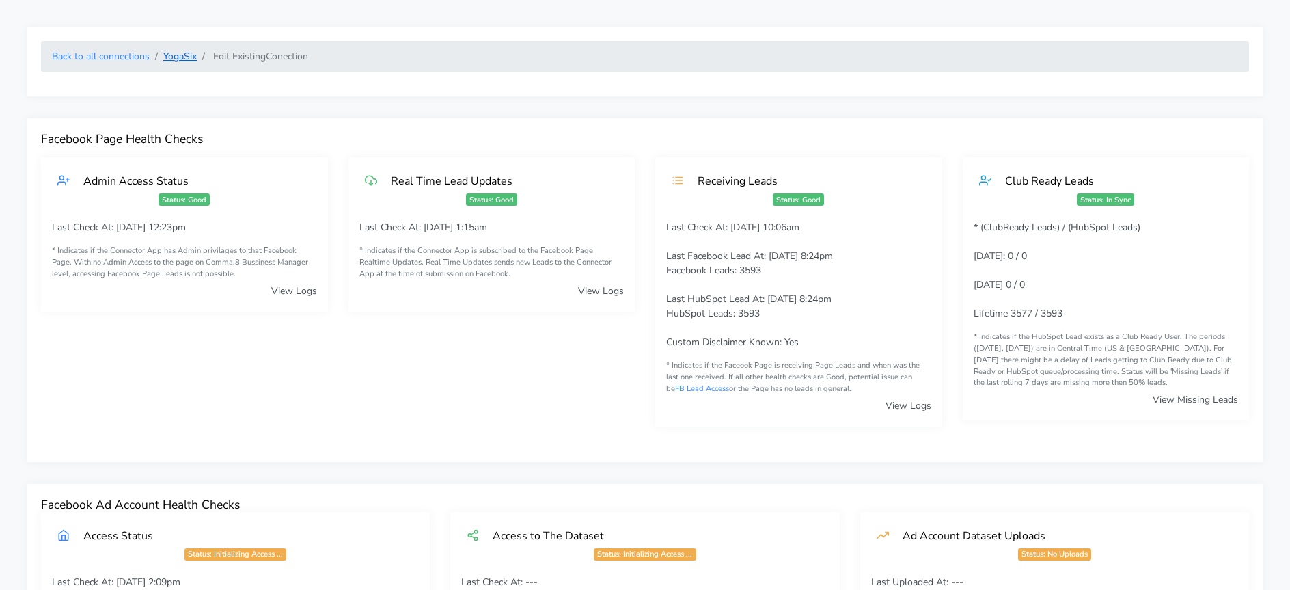
click at [176, 55] on link "YogaSix" at bounding box center [179, 56] width 33 height 13
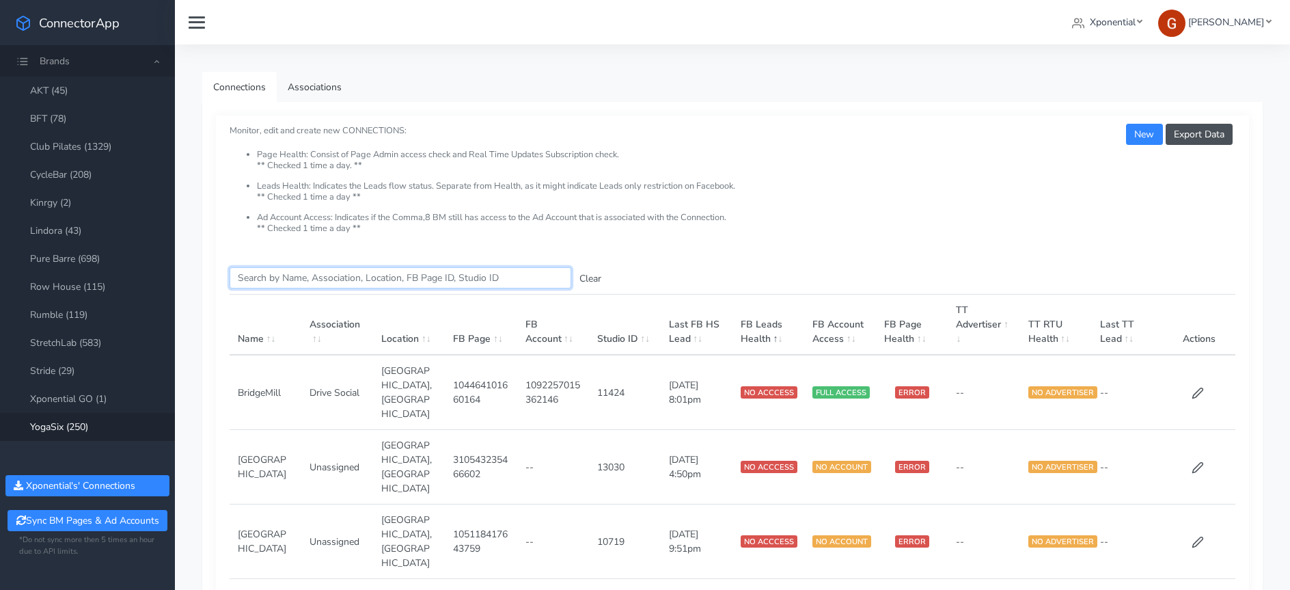
click at [284, 283] on input "Search this table" at bounding box center [401, 277] width 342 height 21
paste input "Conshohocken"
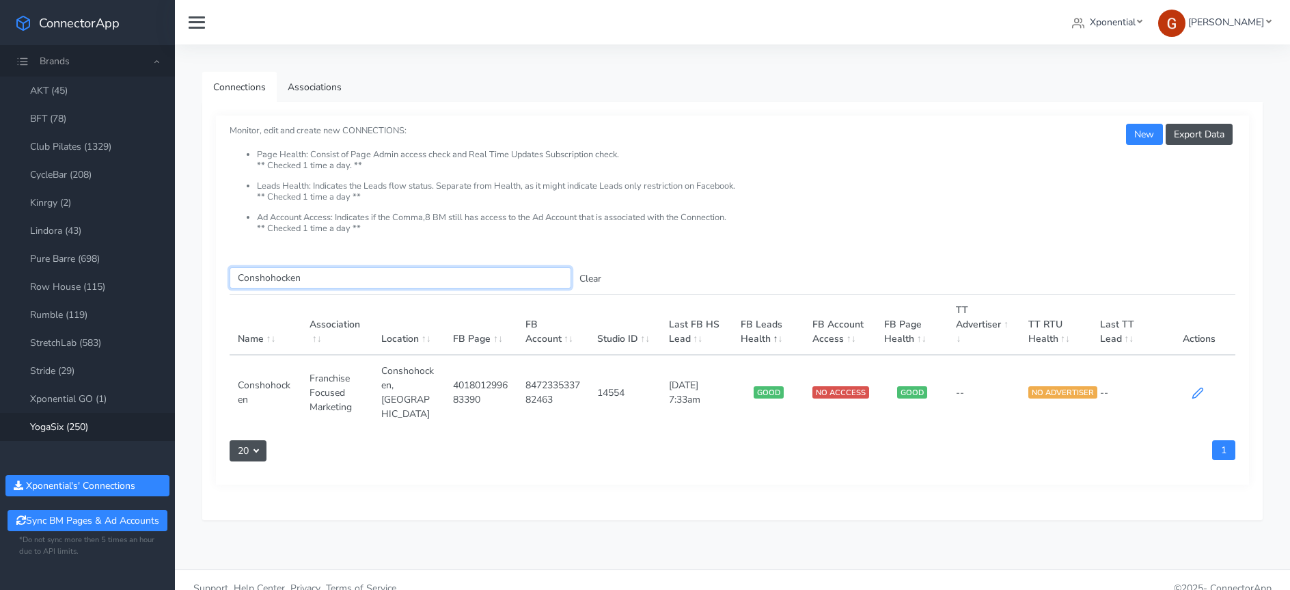
type input "Conshohocken"
click at [1194, 389] on icon at bounding box center [1198, 393] width 12 height 12
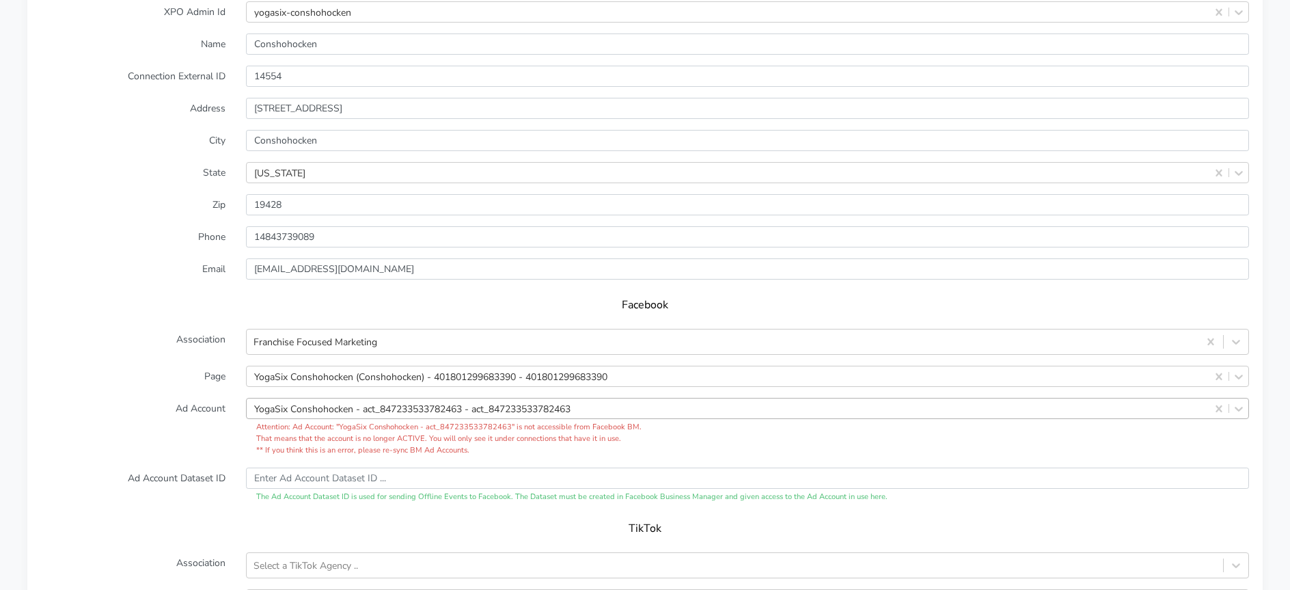
click at [305, 408] on div "YogaSix Conshohocken - act_847233533782463 - act_847233533782463" at bounding box center [747, 408] width 1003 height 21
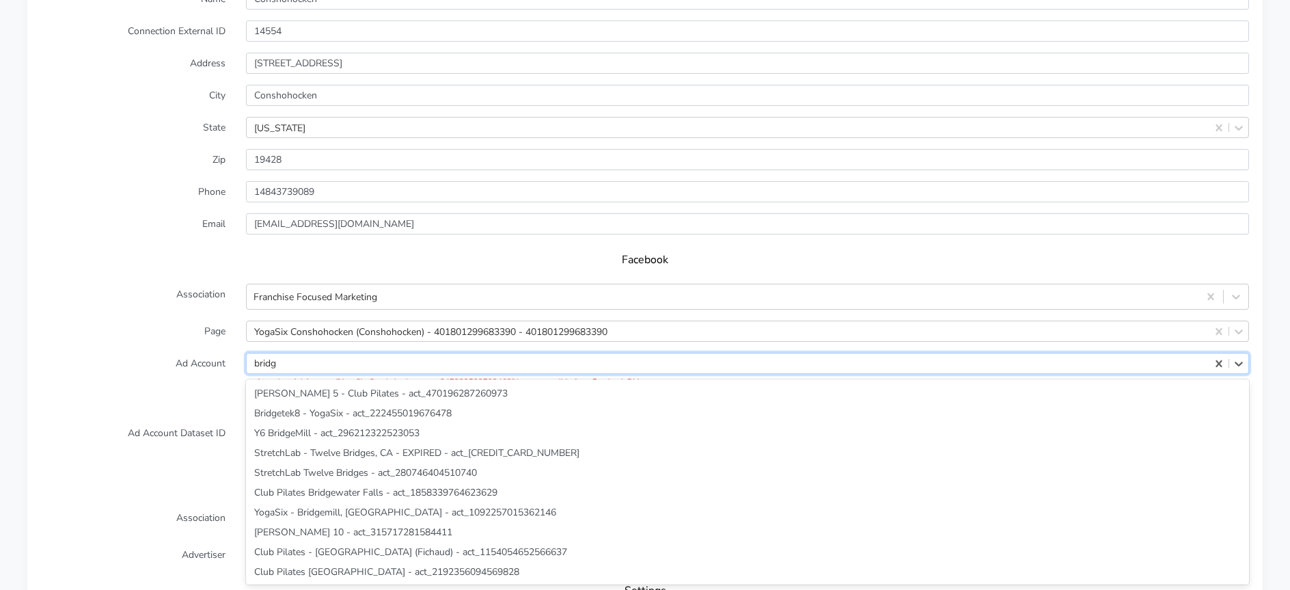
scroll to position [177, 0]
type input "bridge"
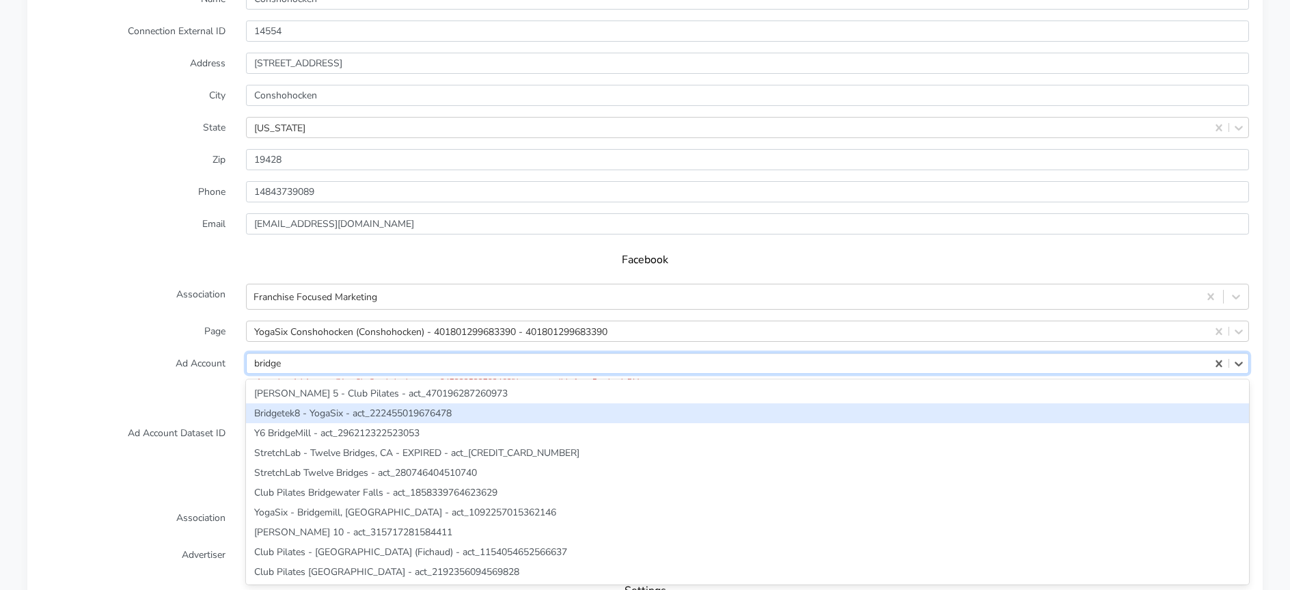
click at [305, 415] on div "Bridgetek8 - YogaSix - act_222455019676478" at bounding box center [747, 413] width 1003 height 20
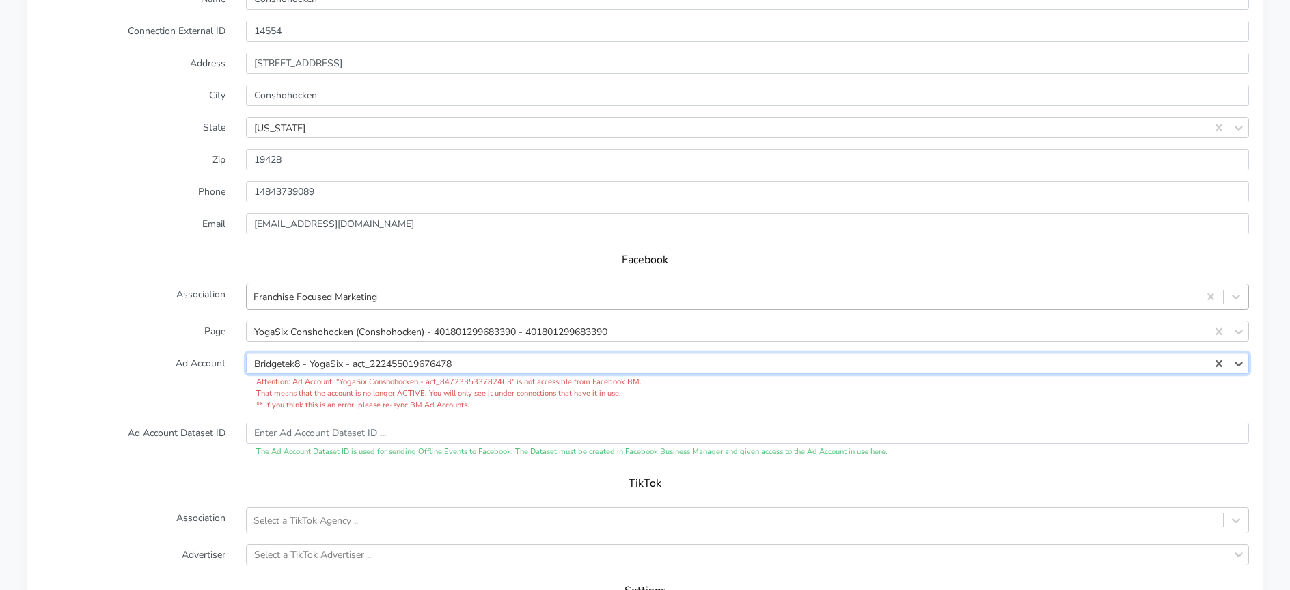
click at [303, 295] on div "Franchise Focused Marketing" at bounding box center [316, 297] width 124 height 14
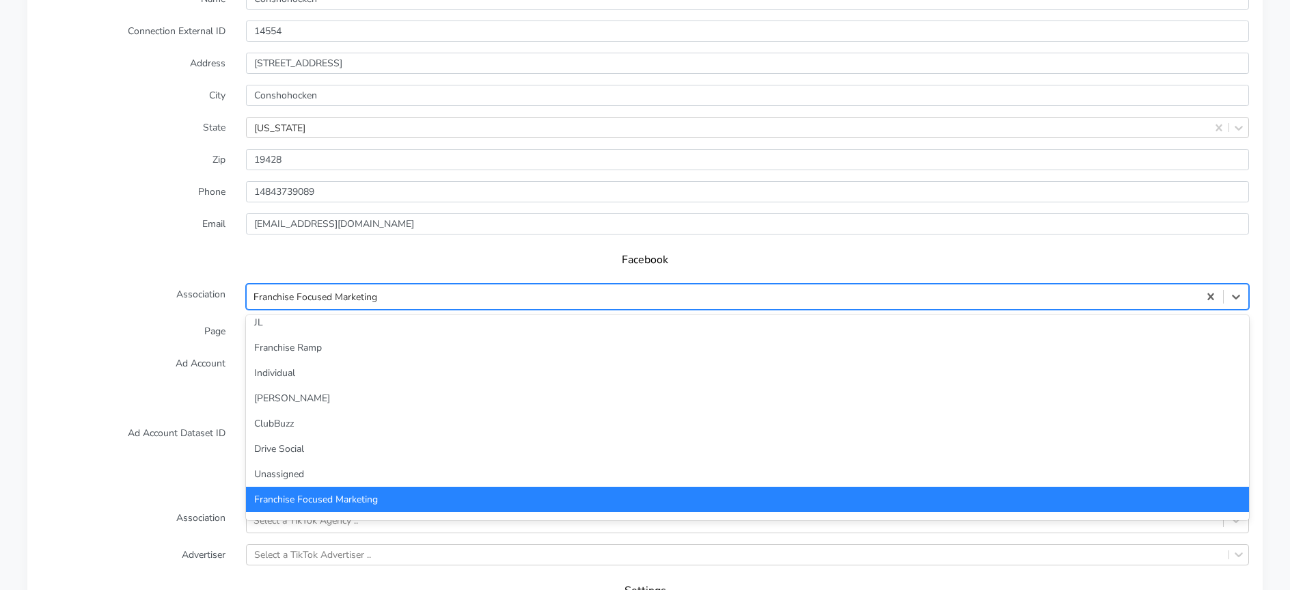
scroll to position [0, 0]
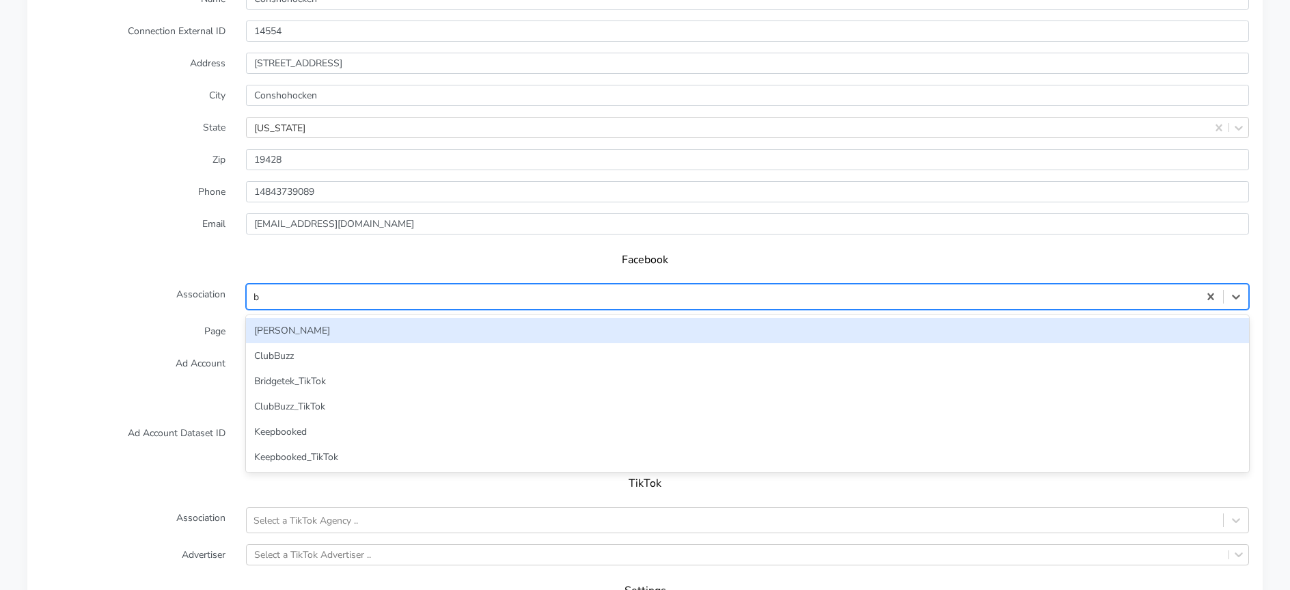
type input "br"
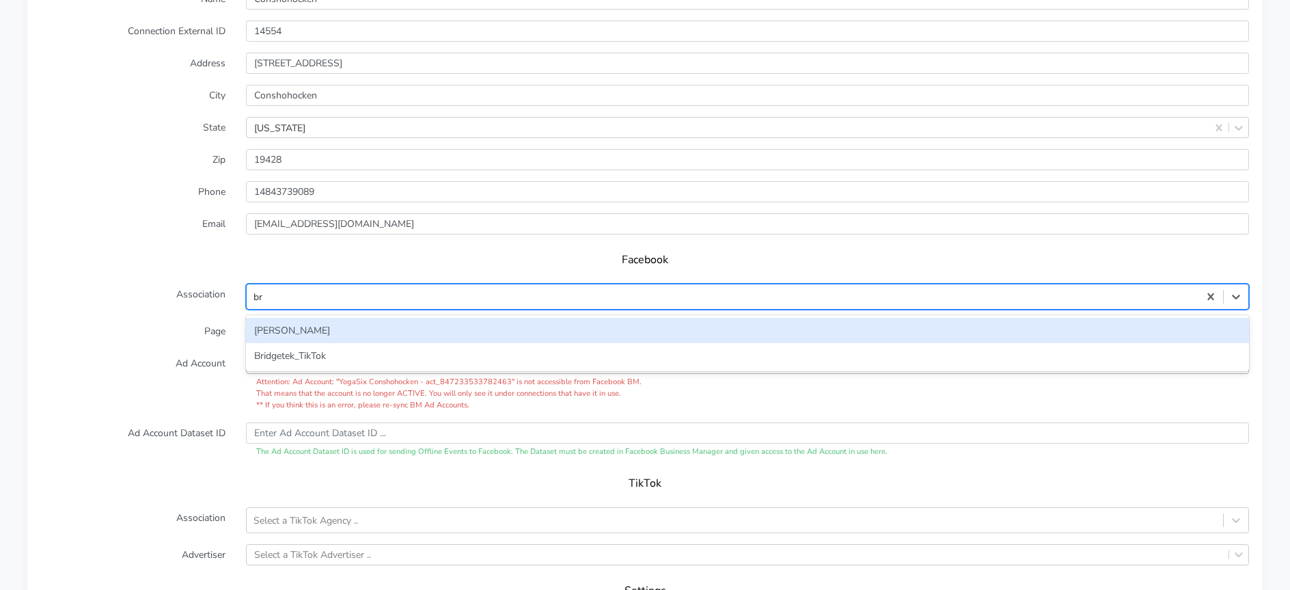
click at [281, 325] on div "[PERSON_NAME]" at bounding box center [747, 330] width 1003 height 25
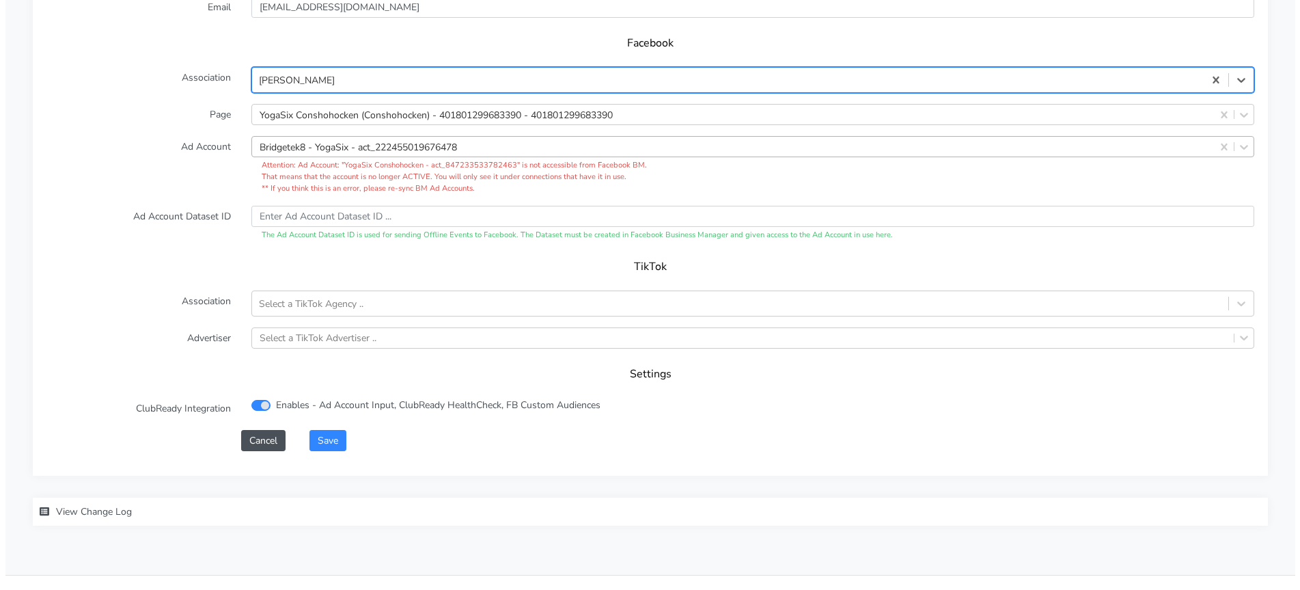
scroll to position [1399, 0]
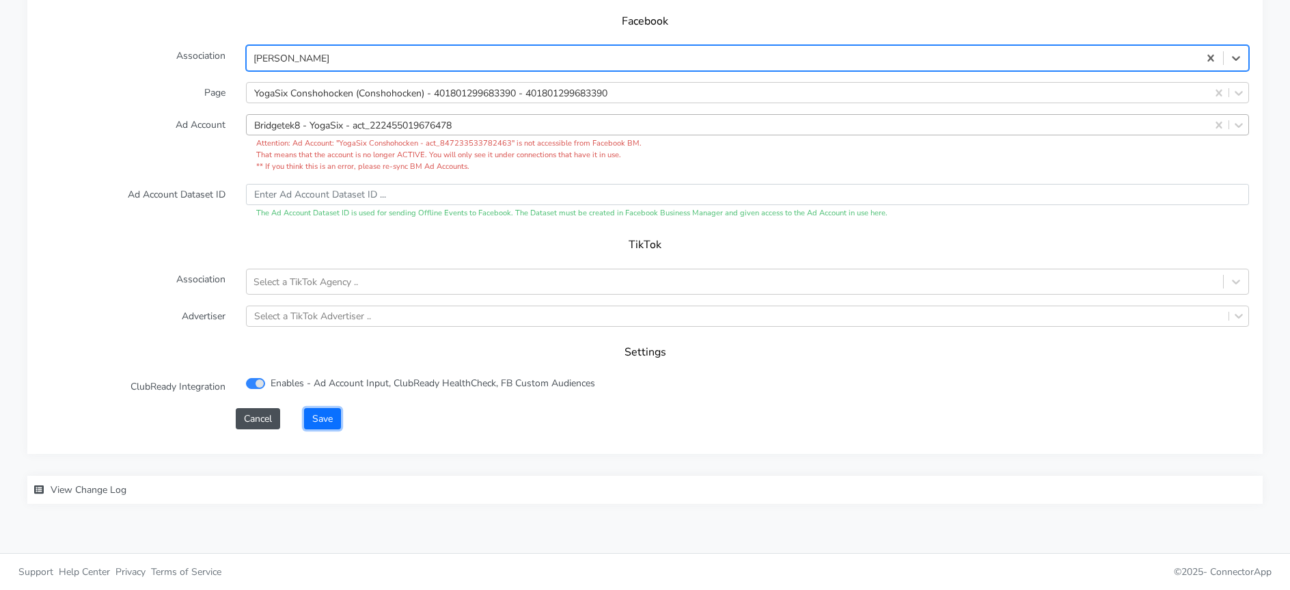
click at [316, 414] on button "Save" at bounding box center [322, 418] width 37 height 21
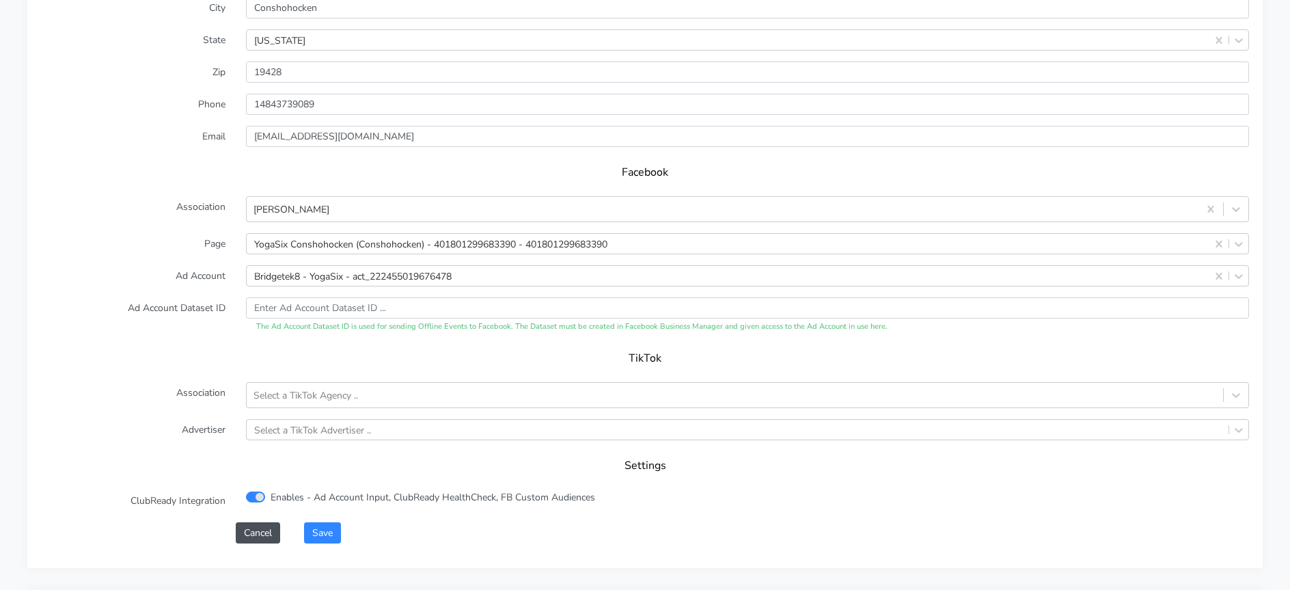
scroll to position [1319, 0]
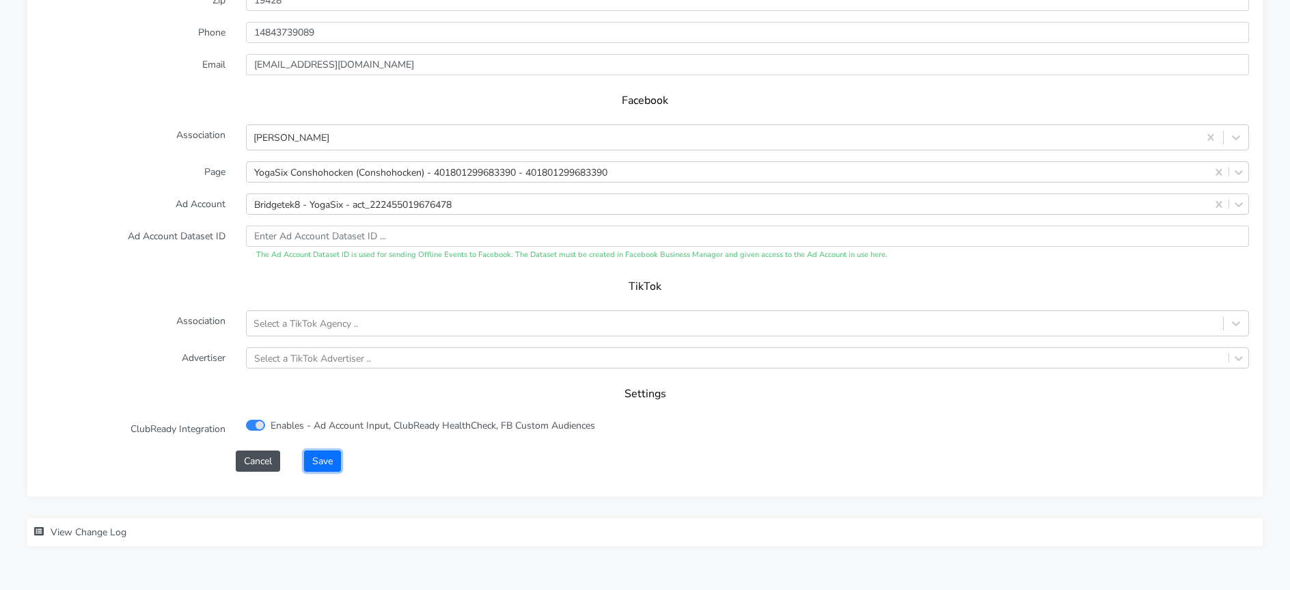
click at [335, 461] on button "Save" at bounding box center [322, 460] width 37 height 21
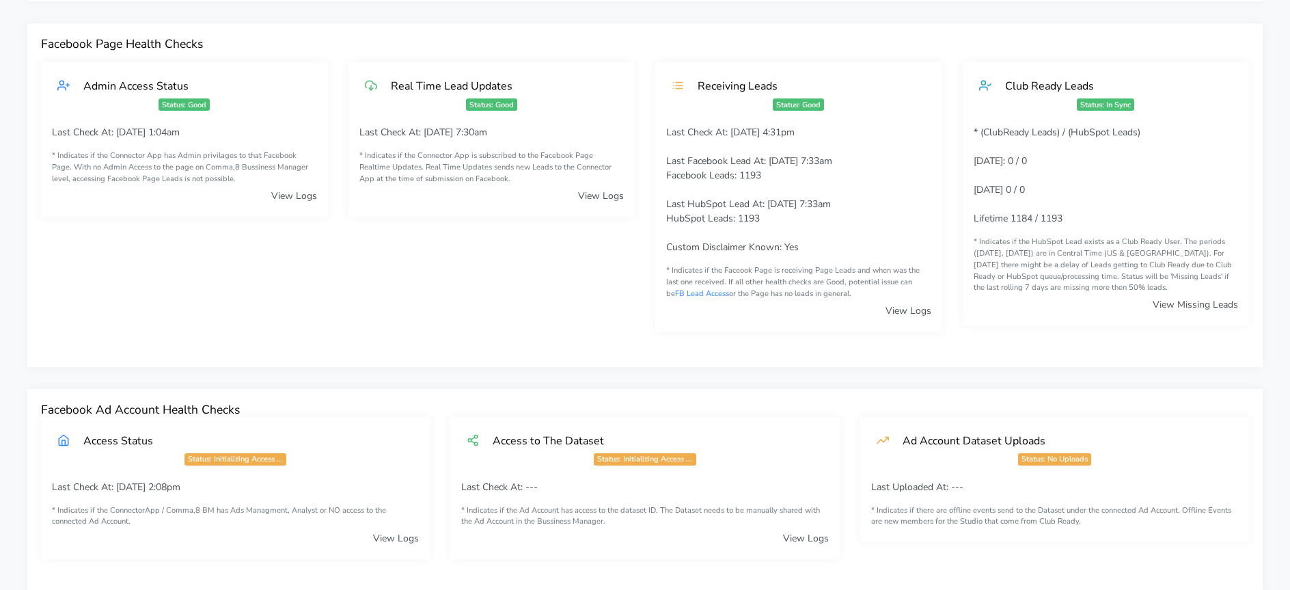
scroll to position [0, 0]
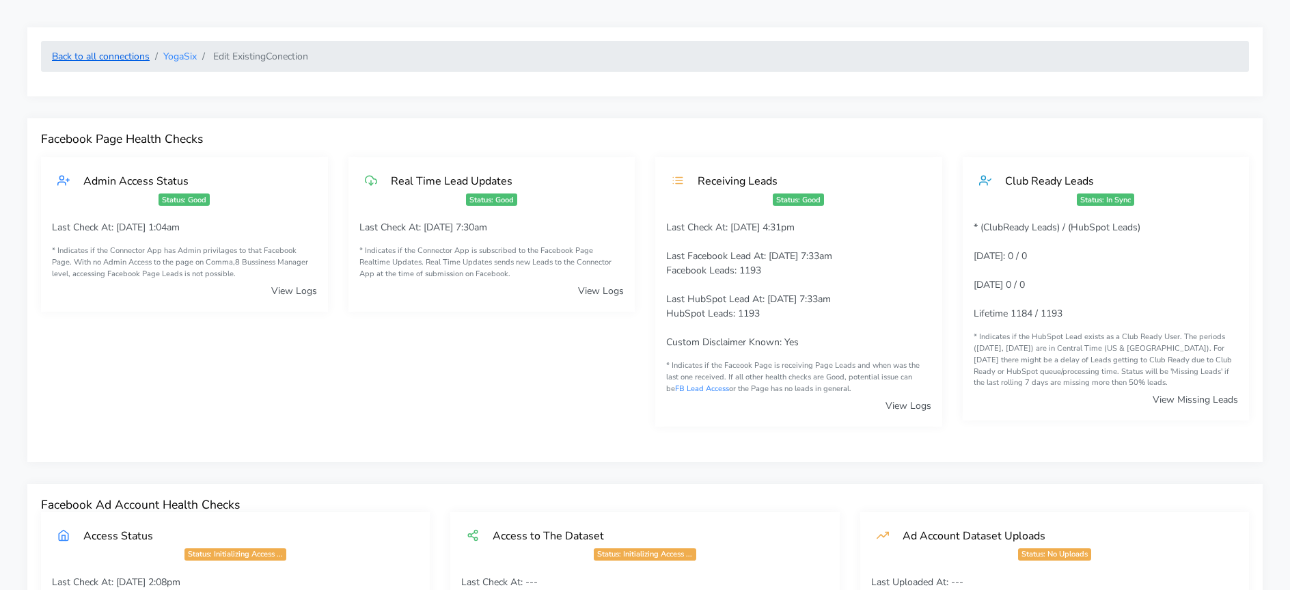
click at [143, 55] on link "Back to all connections" at bounding box center [101, 56] width 98 height 13
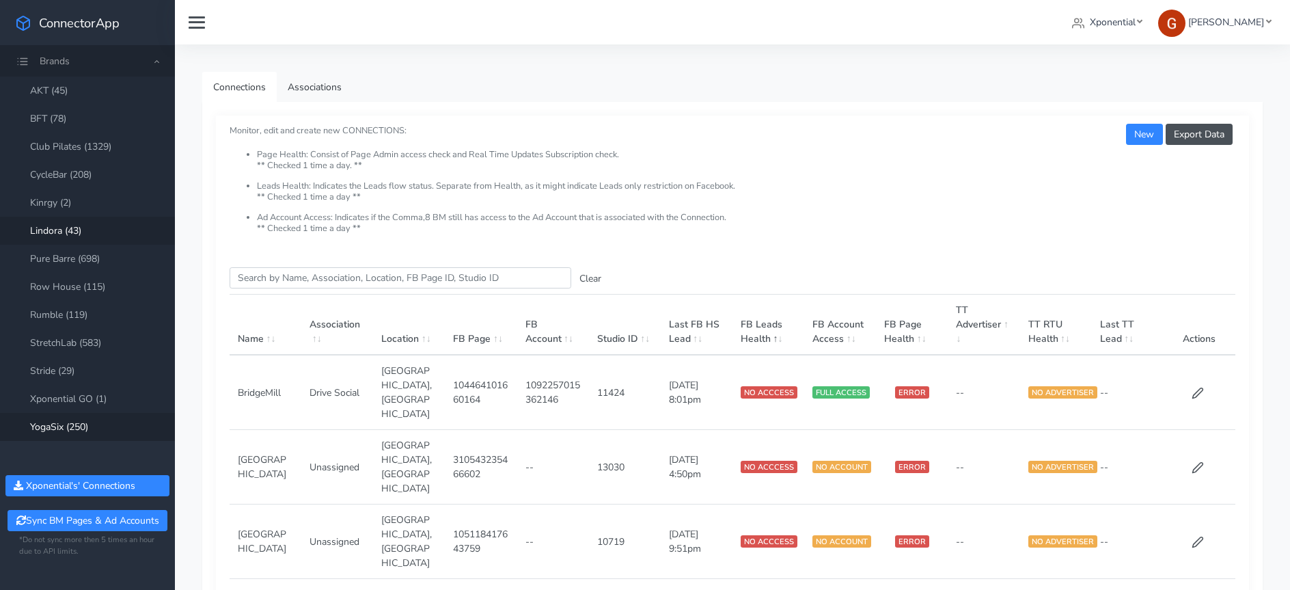
click at [76, 230] on link "Lindora (43)" at bounding box center [87, 231] width 175 height 28
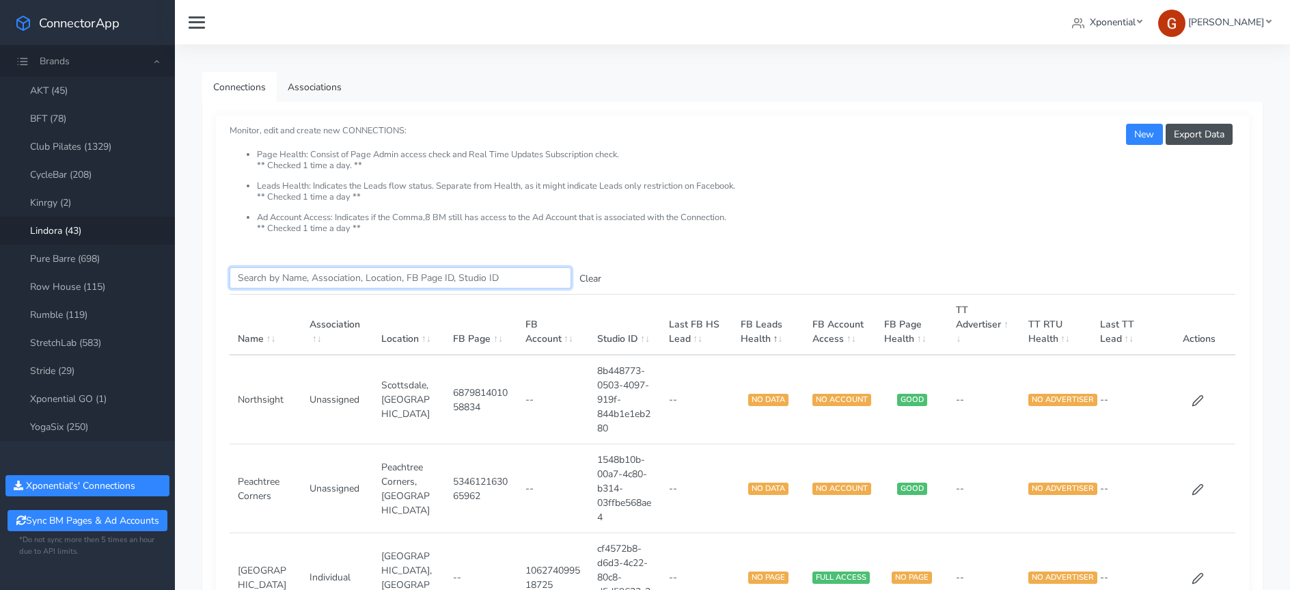
click at [443, 282] on input "Search this table" at bounding box center [401, 277] width 342 height 21
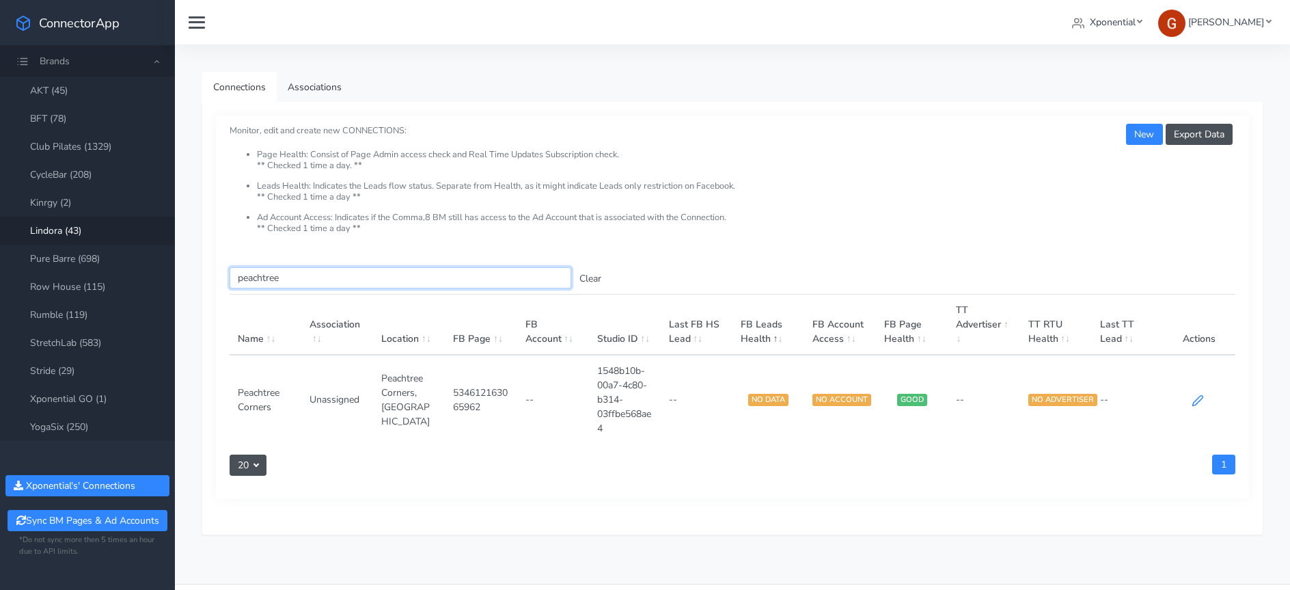
type input "peachtree"
click at [1194, 400] on icon at bounding box center [1198, 400] width 10 height 10
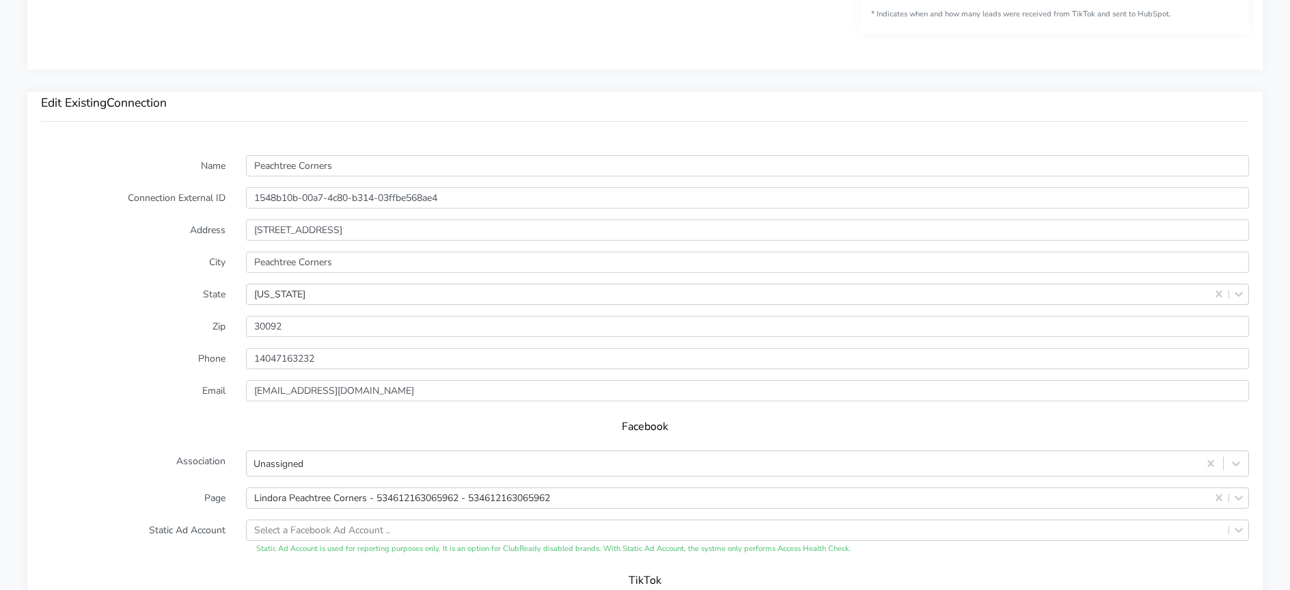
scroll to position [884, 0]
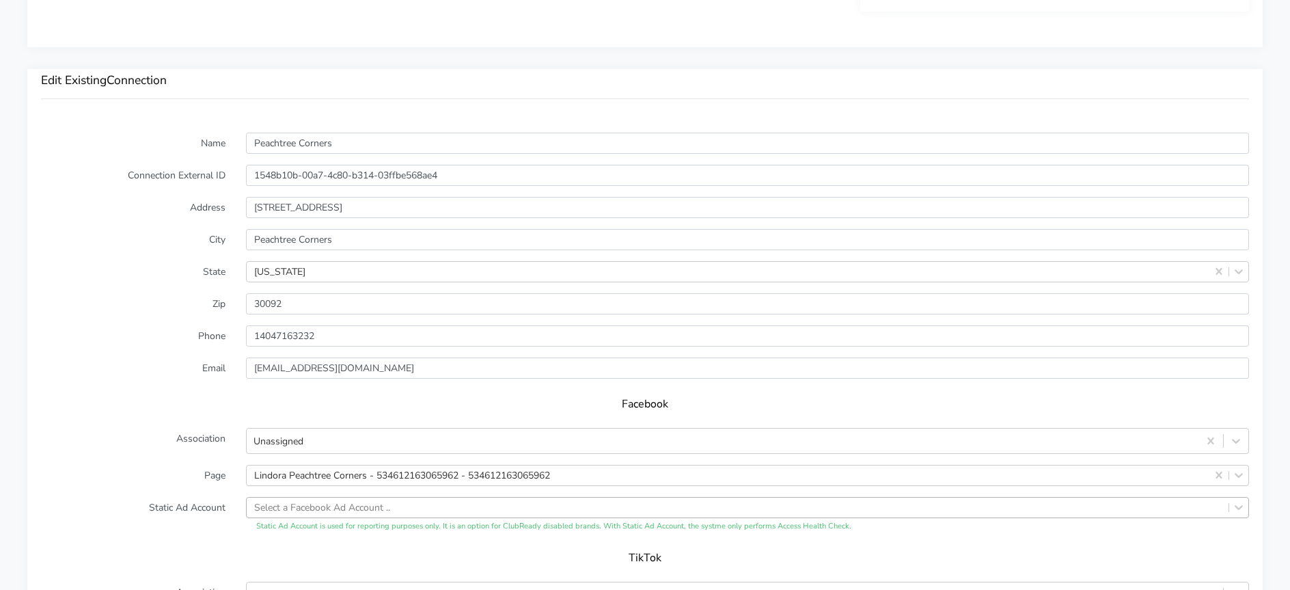
click at [286, 504] on div "Select a Facebook Ad Account .." at bounding box center [747, 507] width 1003 height 21
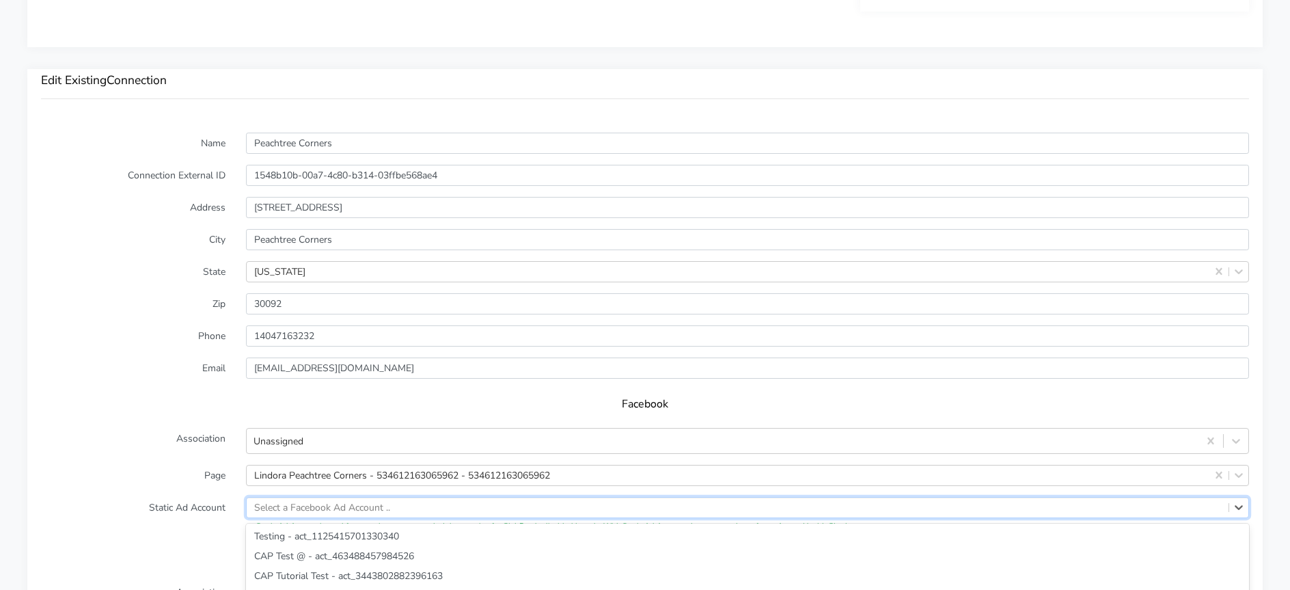
scroll to position [1028, 0]
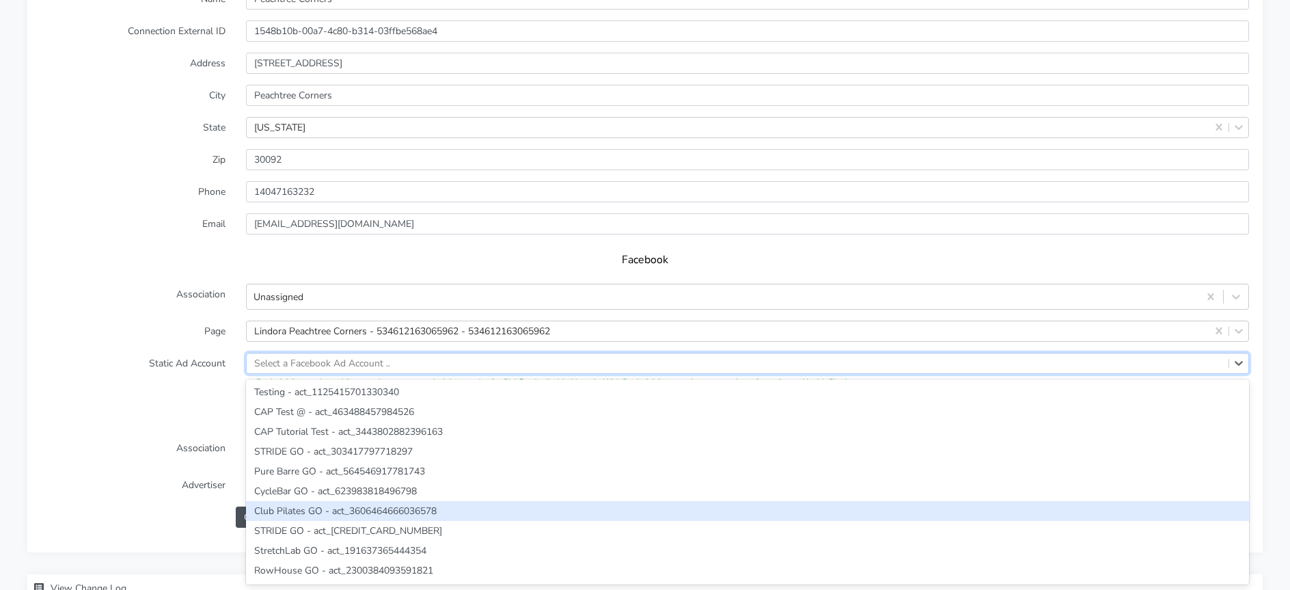
paste input "502896151325856"
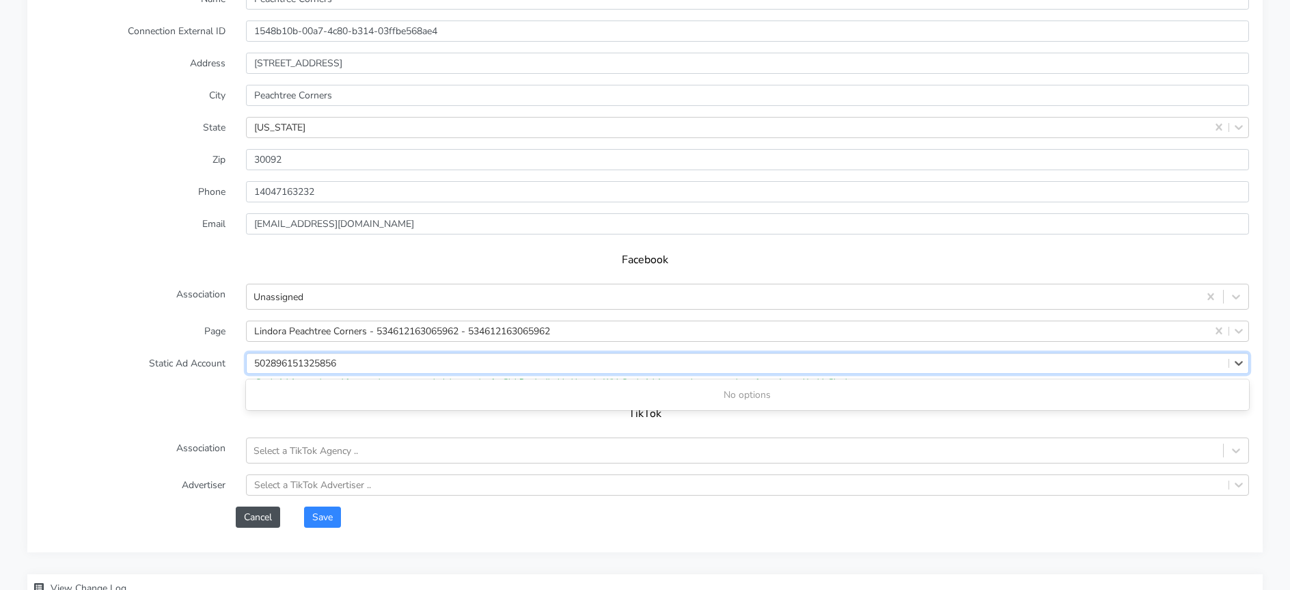
type input "502896151325856"
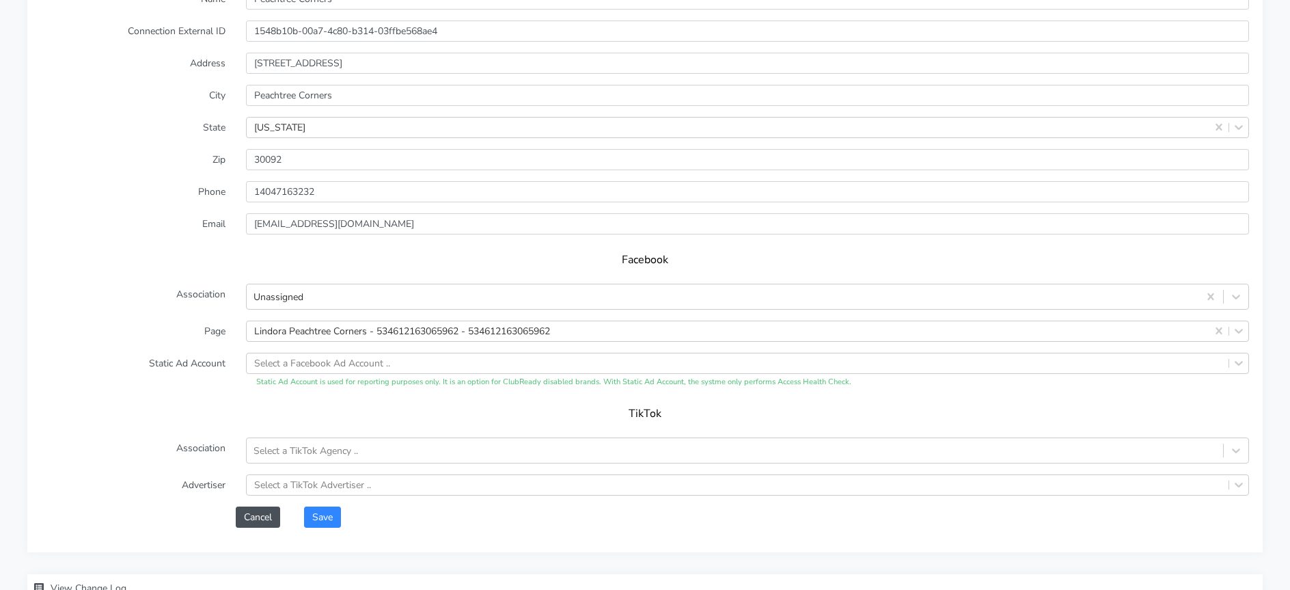
click at [182, 354] on label "Static Ad Account" at bounding box center [133, 371] width 205 height 36
click at [338, 361] on div "Select a Facebook Ad Account .." at bounding box center [322, 363] width 136 height 14
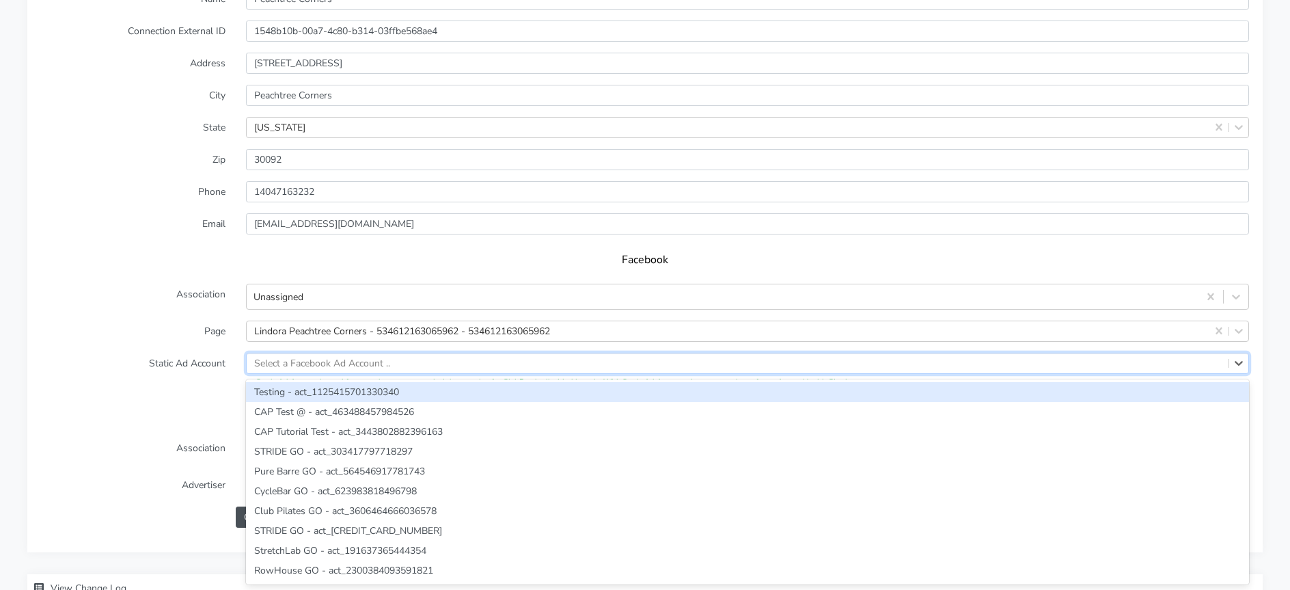
paste input "502896151325856"
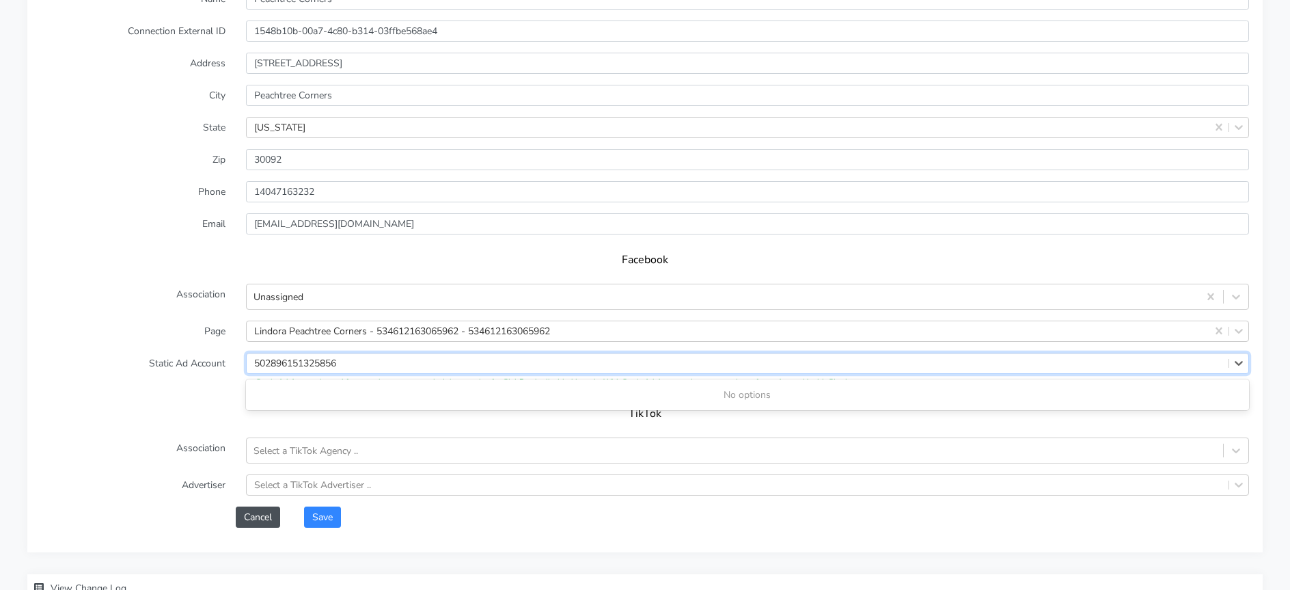
type input "502896151325856"
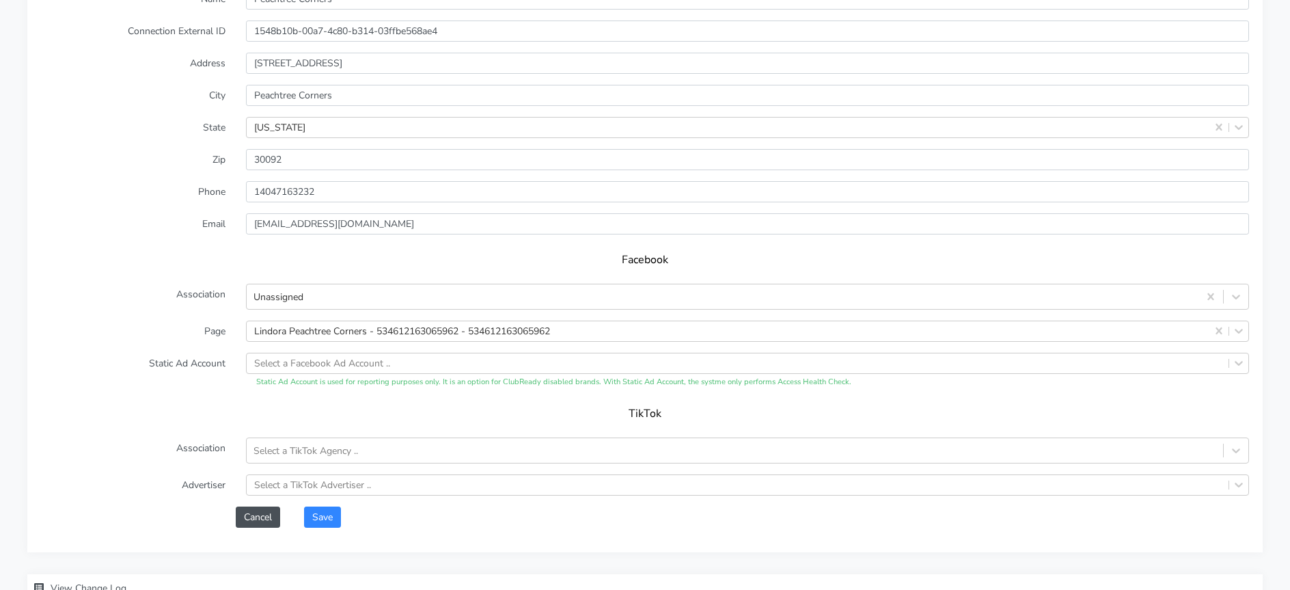
click at [193, 377] on label "Static Ad Account" at bounding box center [133, 371] width 205 height 36
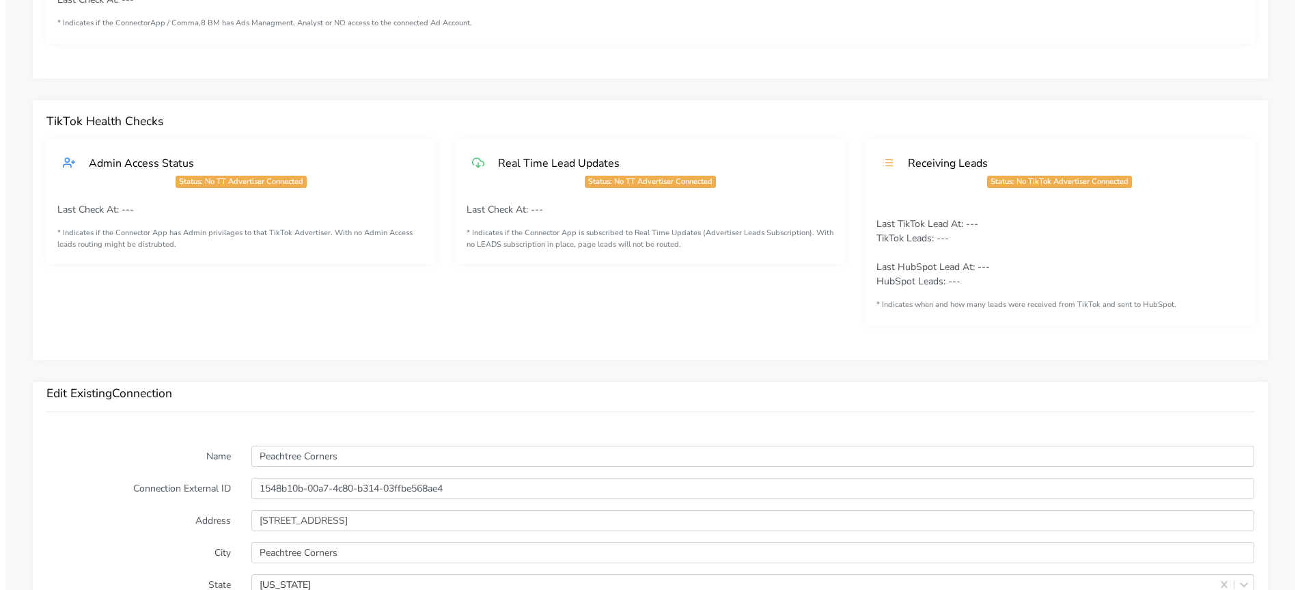
scroll to position [1126, 0]
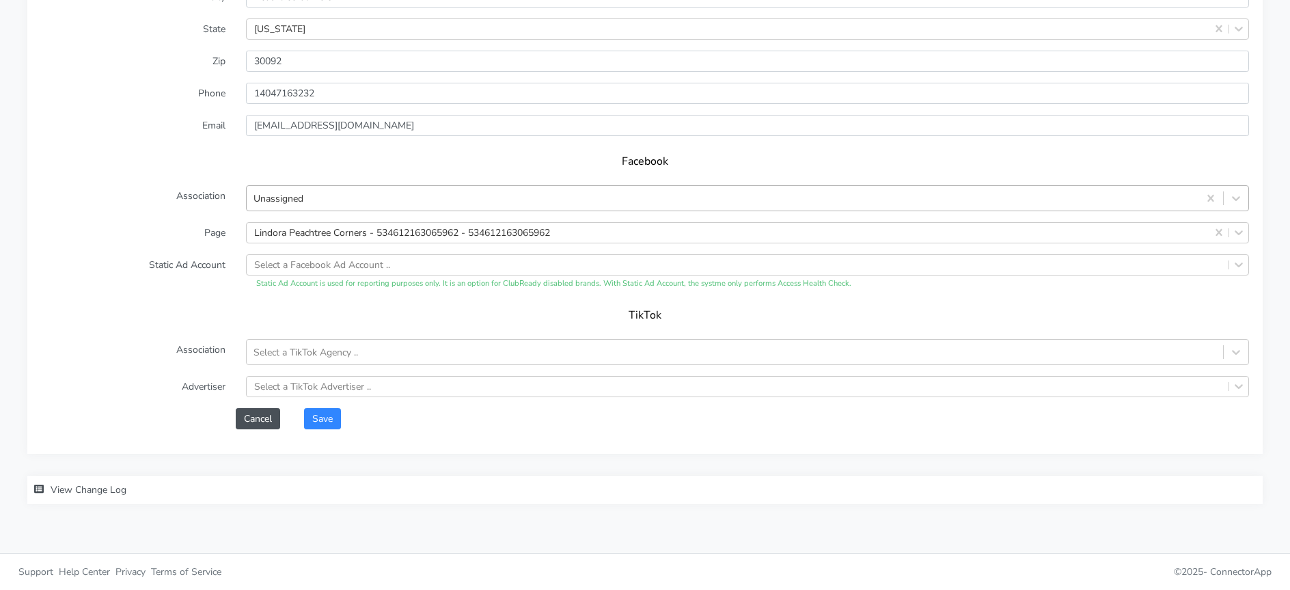
click at [316, 196] on div "Unassigned" at bounding box center [723, 198] width 952 height 23
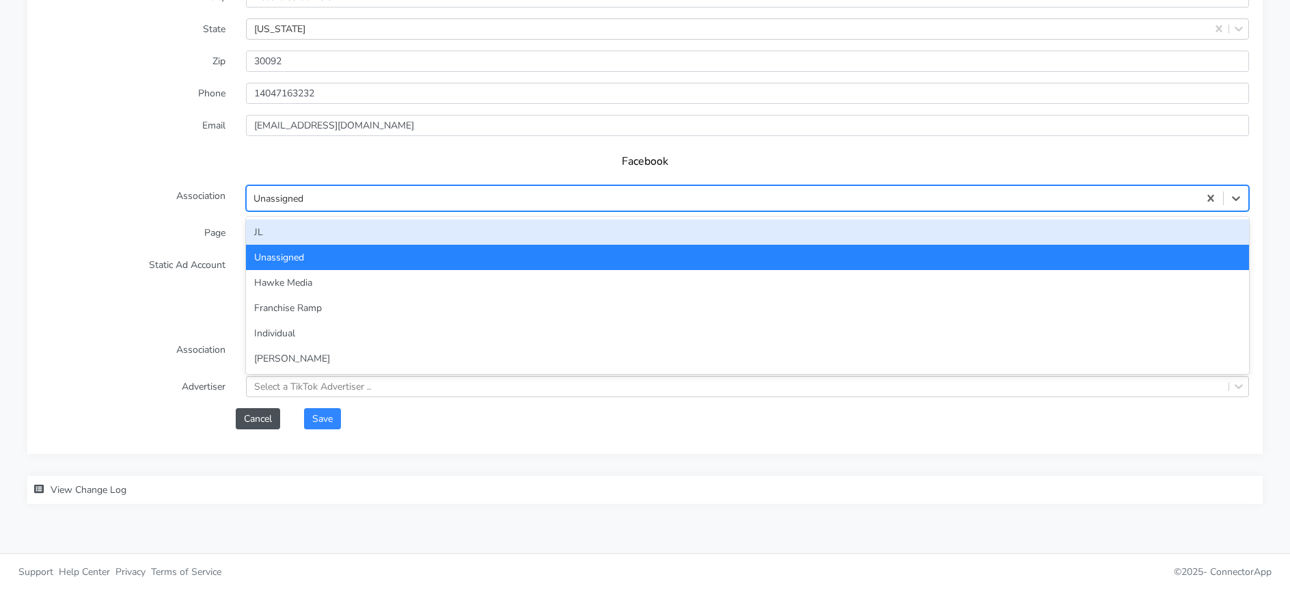
click at [282, 238] on div "JL" at bounding box center [747, 231] width 1003 height 25
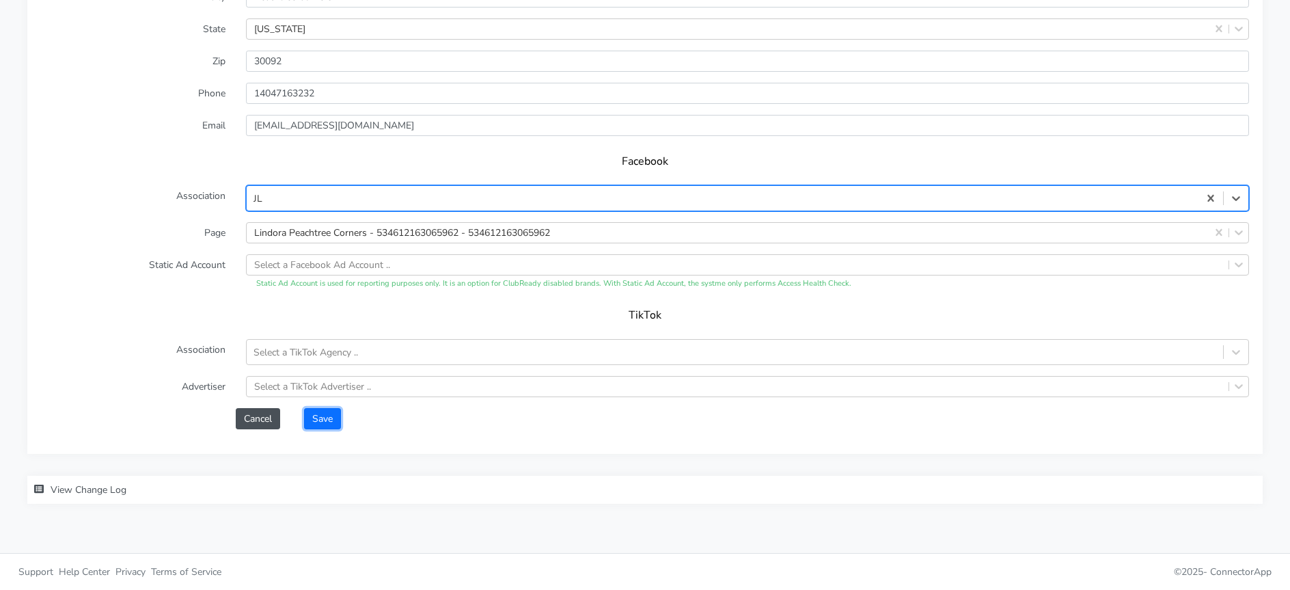
click at [335, 415] on button "Save" at bounding box center [322, 418] width 37 height 21
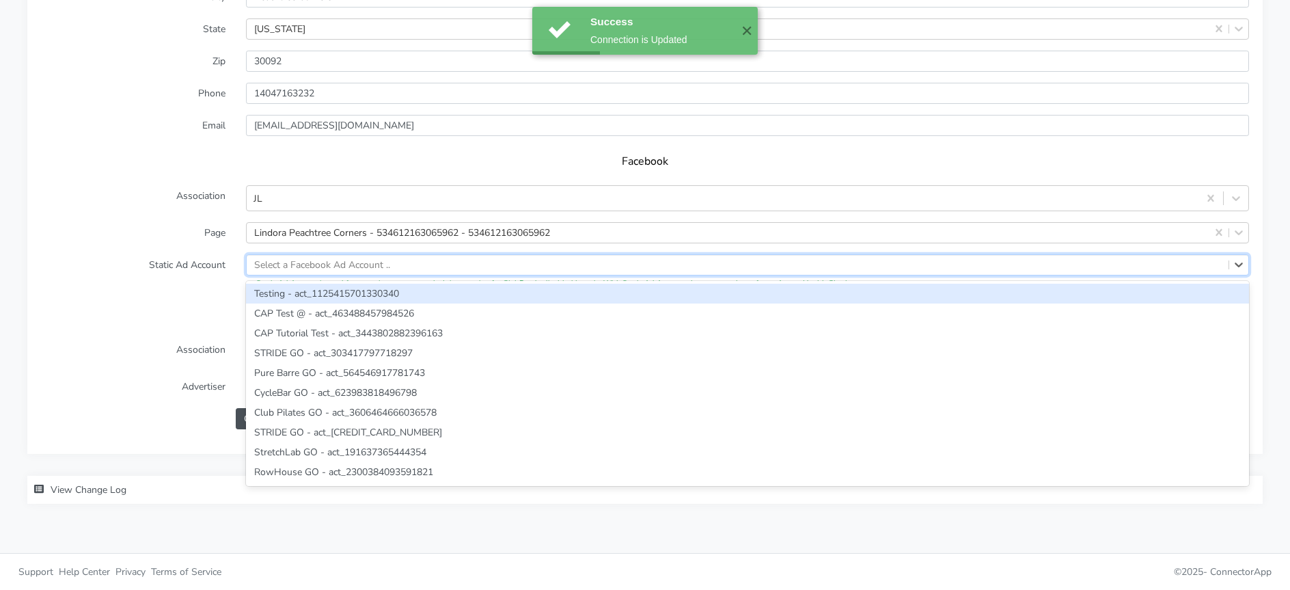
click at [308, 266] on div "Select a Facebook Ad Account .." at bounding box center [322, 265] width 136 height 14
paste input "502896151325856"
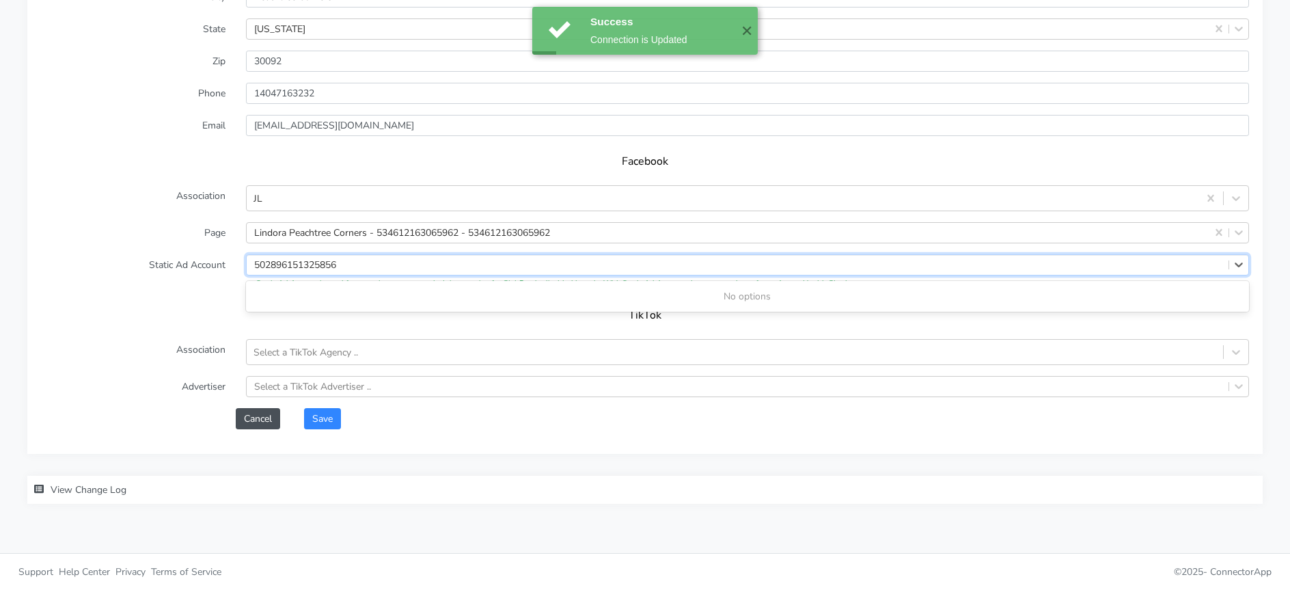
type input "502896151325856"
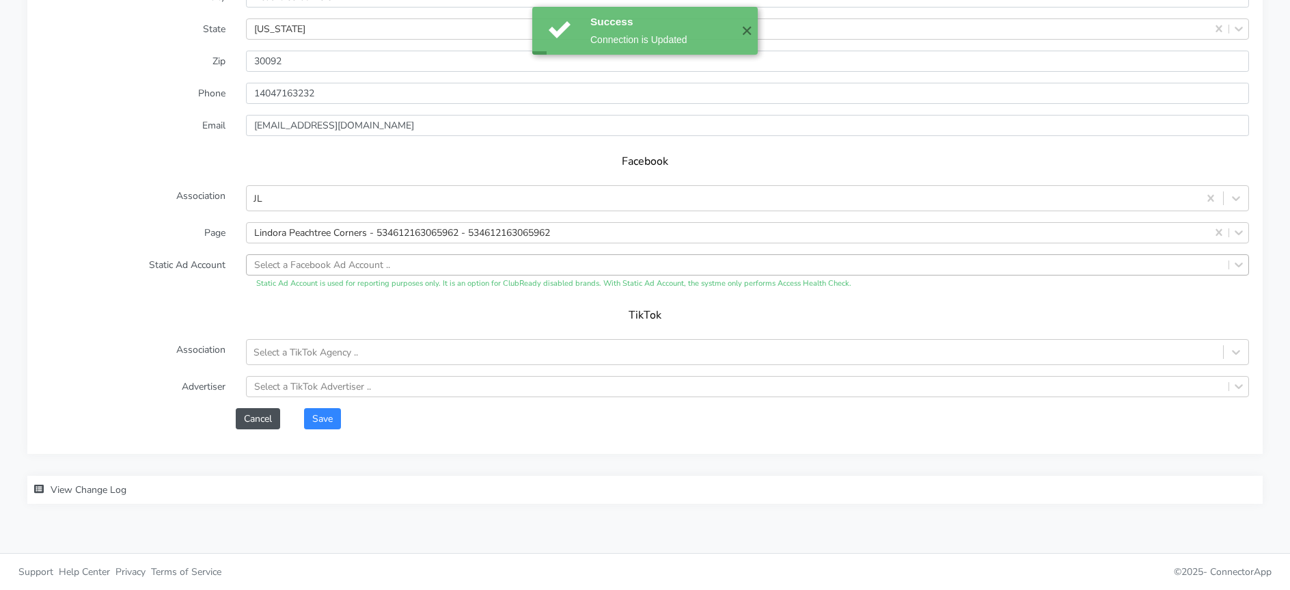
click at [172, 251] on form "Name Peachtree Corners Connection External ID 1548b10b-00a7-4c80-b314-03ffbe568…" at bounding box center [645, 159] width 1208 height 539
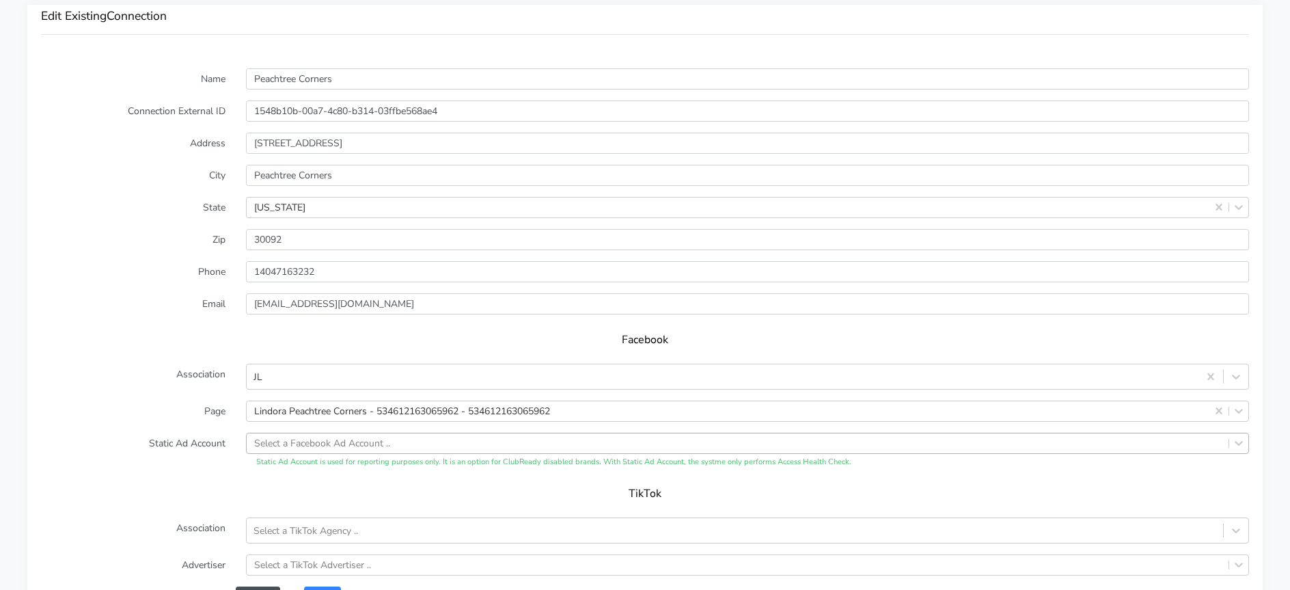
scroll to position [944, 0]
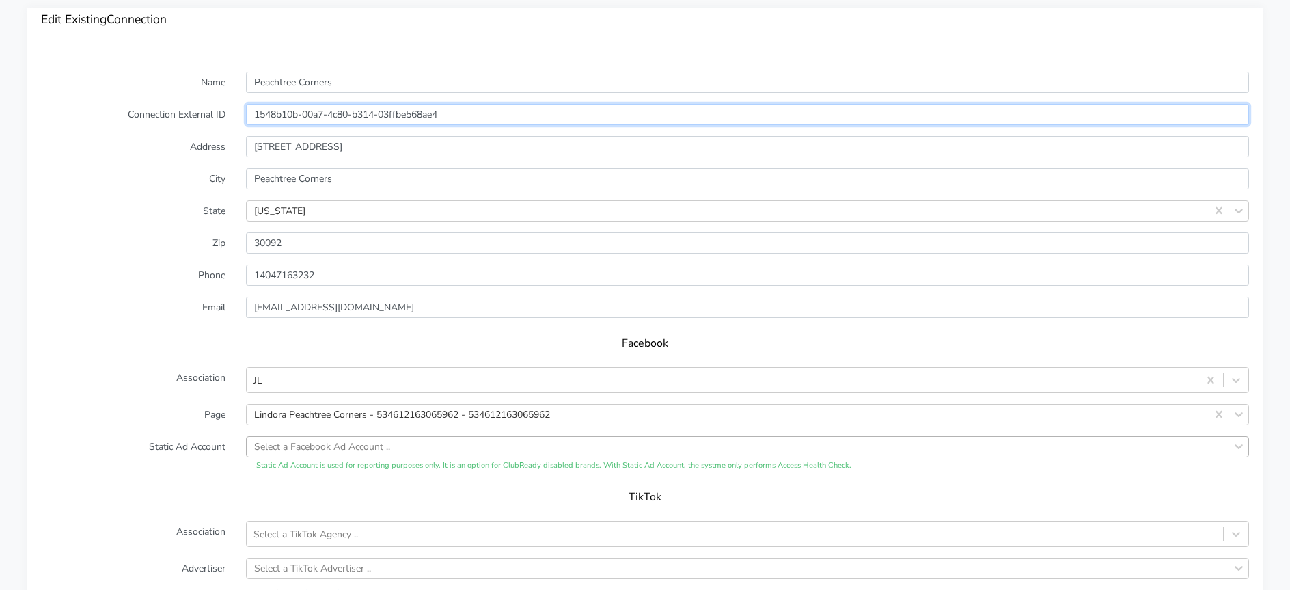
drag, startPoint x: 479, startPoint y: 113, endPoint x: 247, endPoint y: 105, distance: 232.4
click at [247, 105] on input "1548b10b-00a7-4c80-b314-03ffbe568ae4" at bounding box center [747, 114] width 1003 height 21
click at [473, 113] on input "1548b10b-00a7-4c80-b314-03ffbe568ae4" at bounding box center [747, 114] width 1003 height 21
drag, startPoint x: 473, startPoint y: 113, endPoint x: 217, endPoint y: 120, distance: 256.3
click at [217, 120] on div "Connection External ID 1548b10b-00a7-4c80-b314-03ffbe568ae4" at bounding box center [645, 114] width 1229 height 21
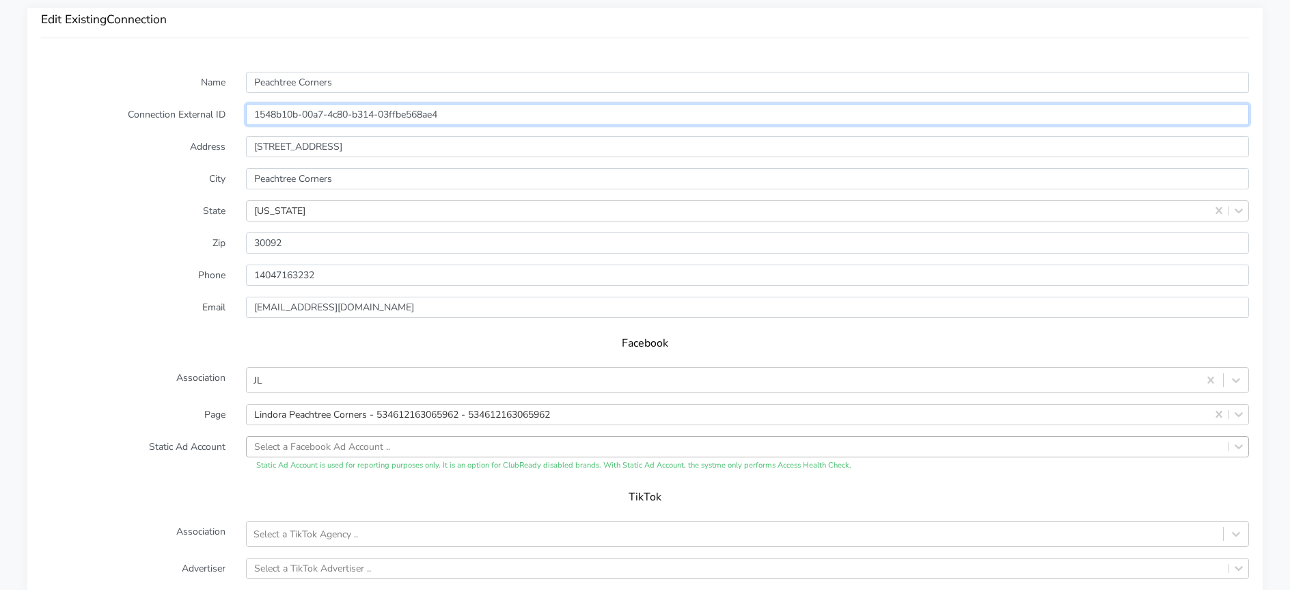
scroll to position [1126, 0]
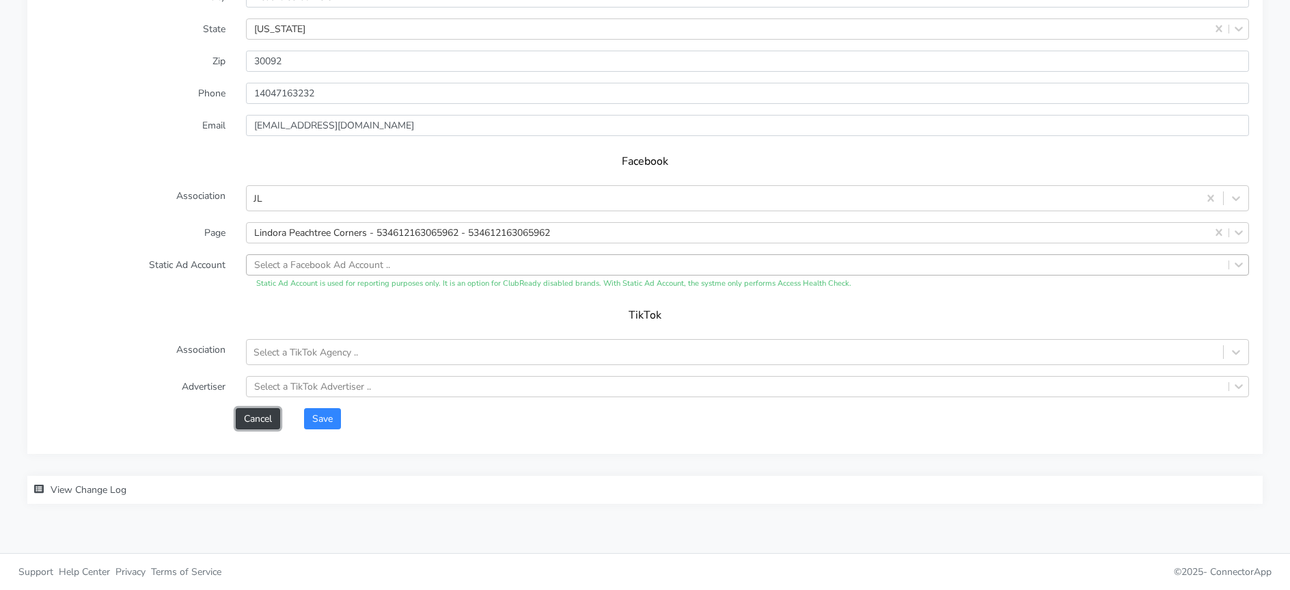
click at [241, 413] on button "Cancel" at bounding box center [258, 418] width 44 height 21
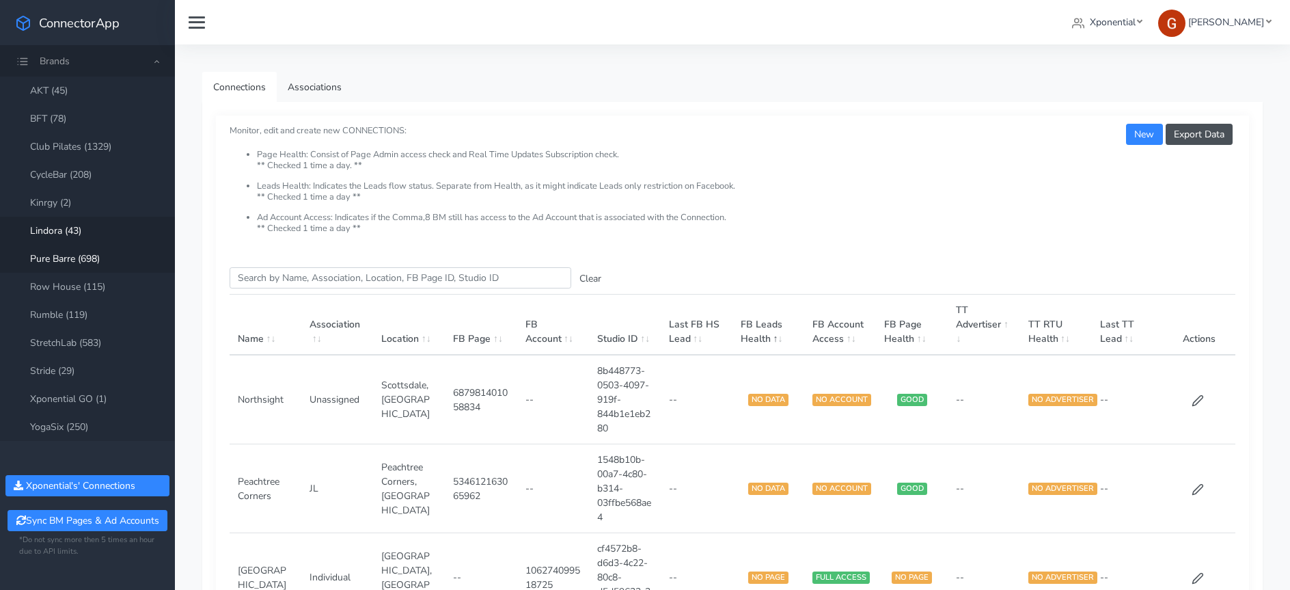
click at [72, 262] on link "Pure Barre (698)" at bounding box center [87, 259] width 175 height 28
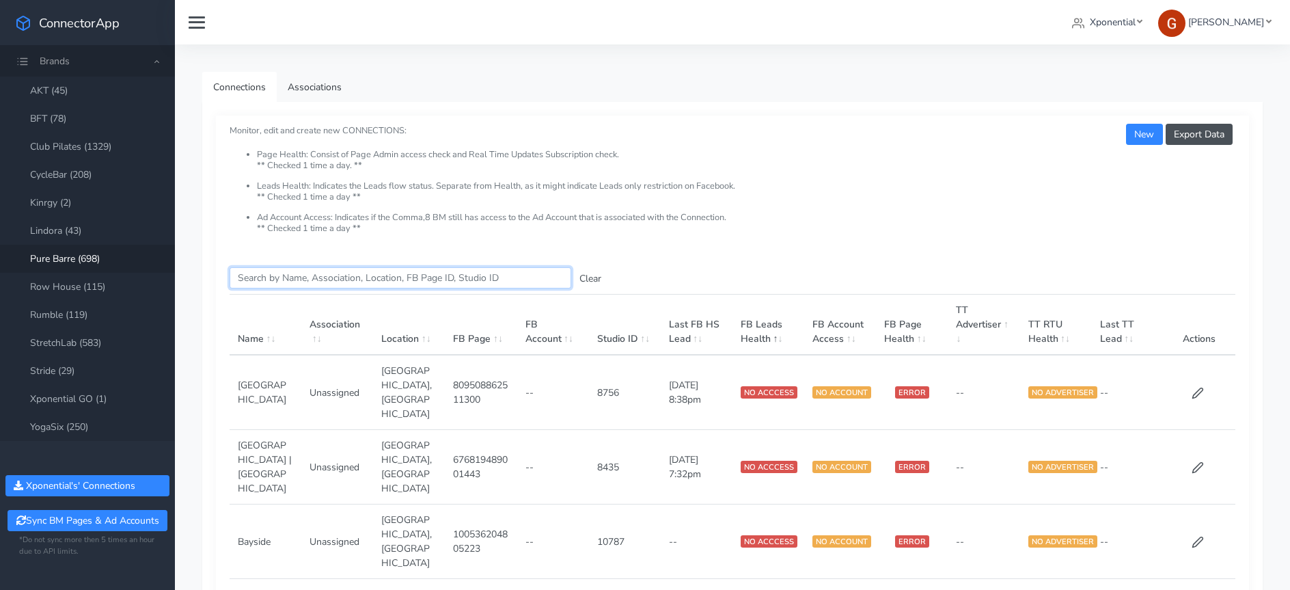
click at [273, 278] on input "Search this table" at bounding box center [401, 277] width 342 height 21
paste input "Murphy"
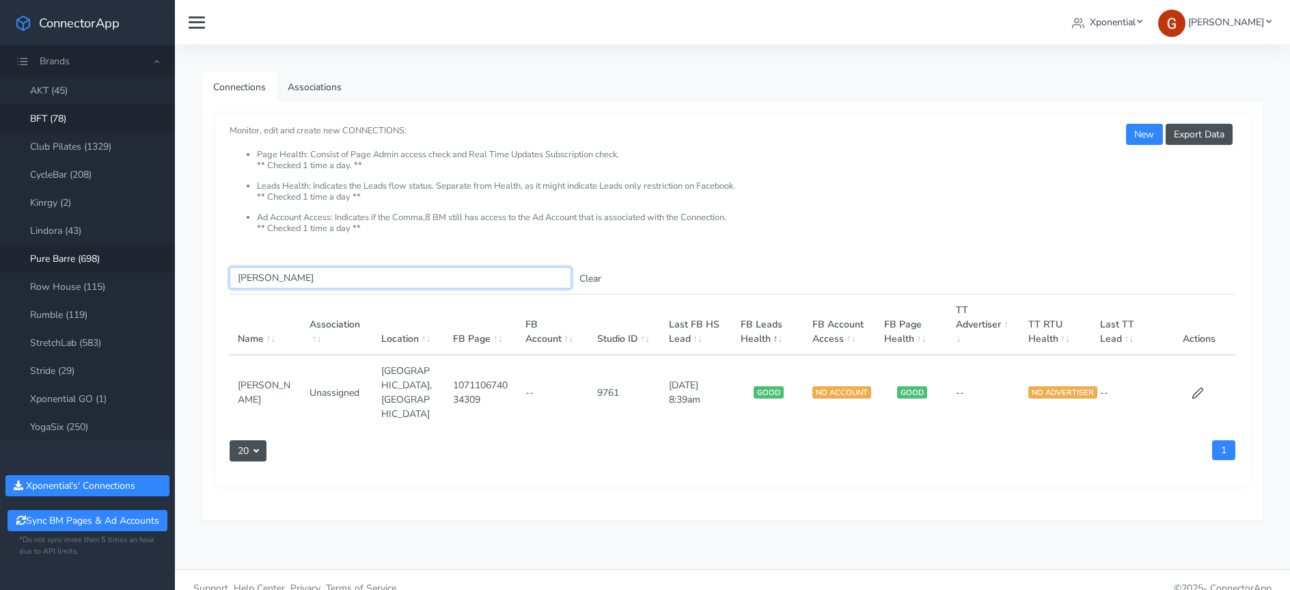
type input "Murphy"
click at [1193, 387] on icon at bounding box center [1198, 393] width 12 height 12
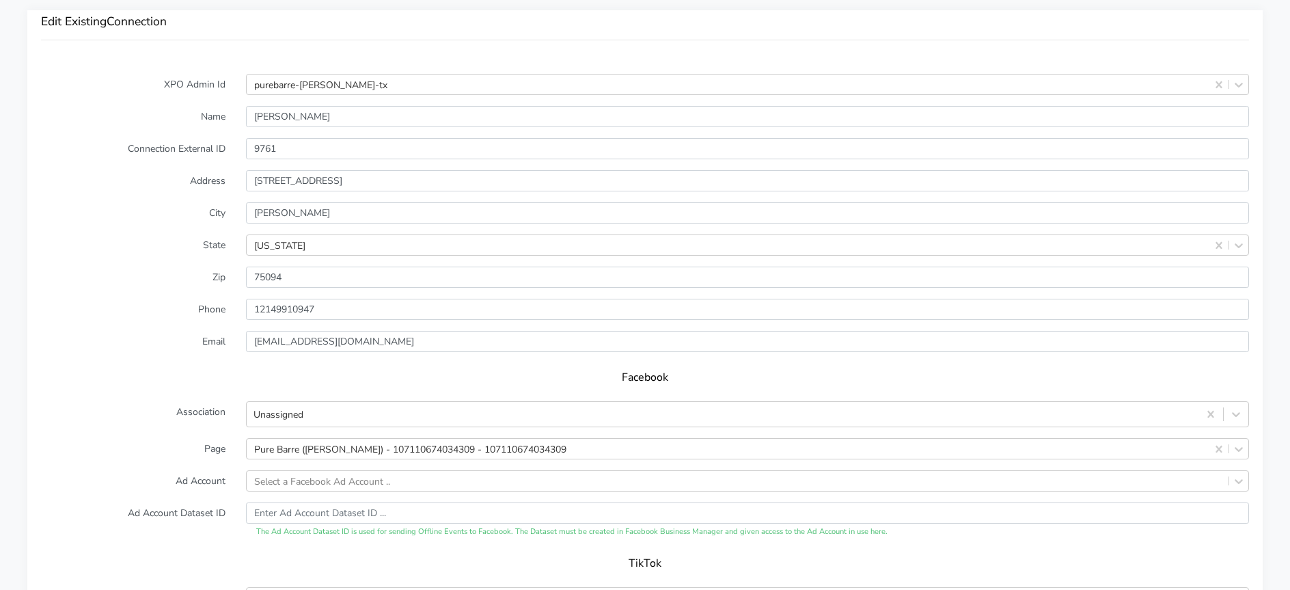
scroll to position [1037, 0]
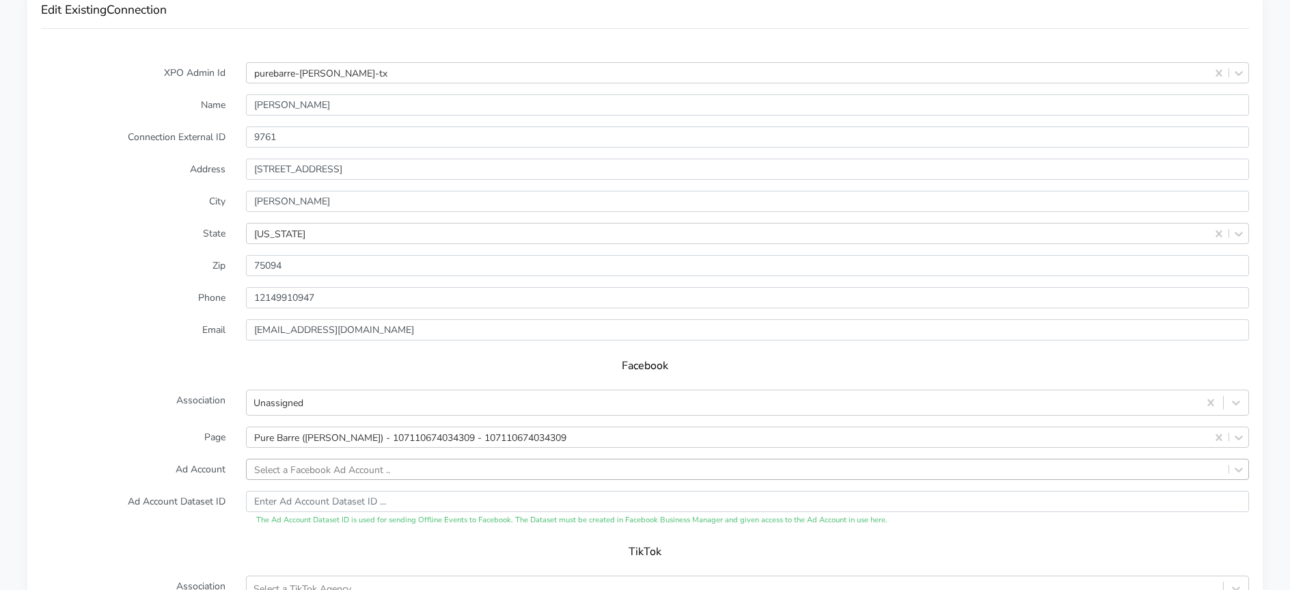
click at [301, 471] on div "Select a Facebook Ad Account .." at bounding box center [747, 468] width 1003 height 21
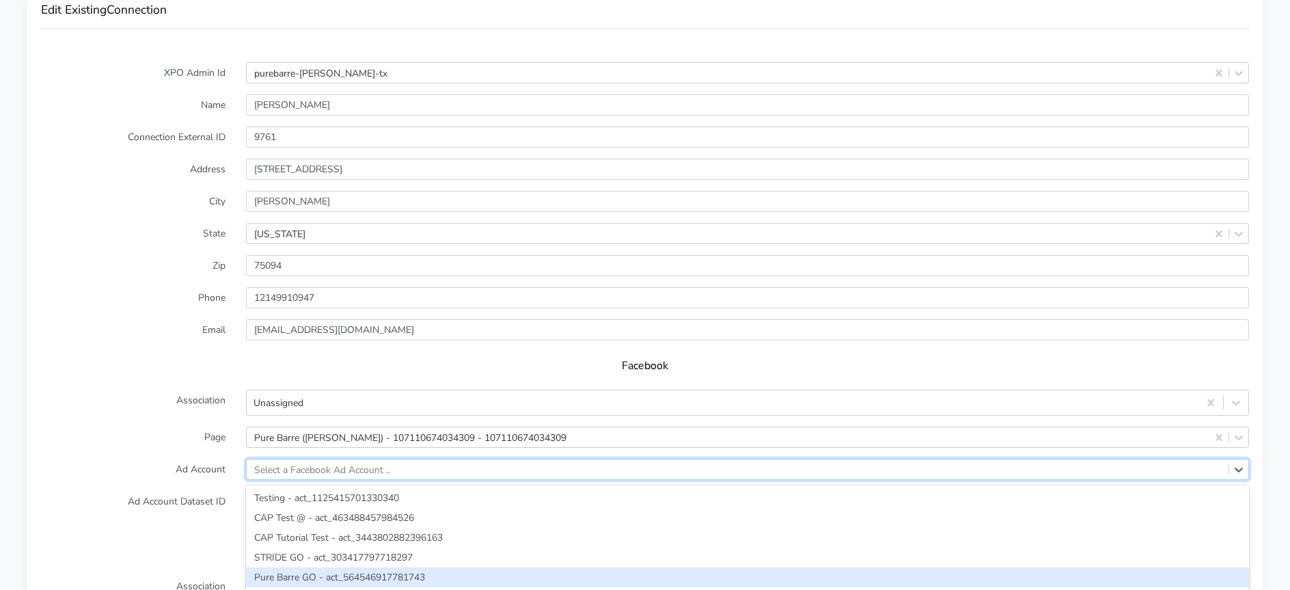
scroll to position [1142, 0]
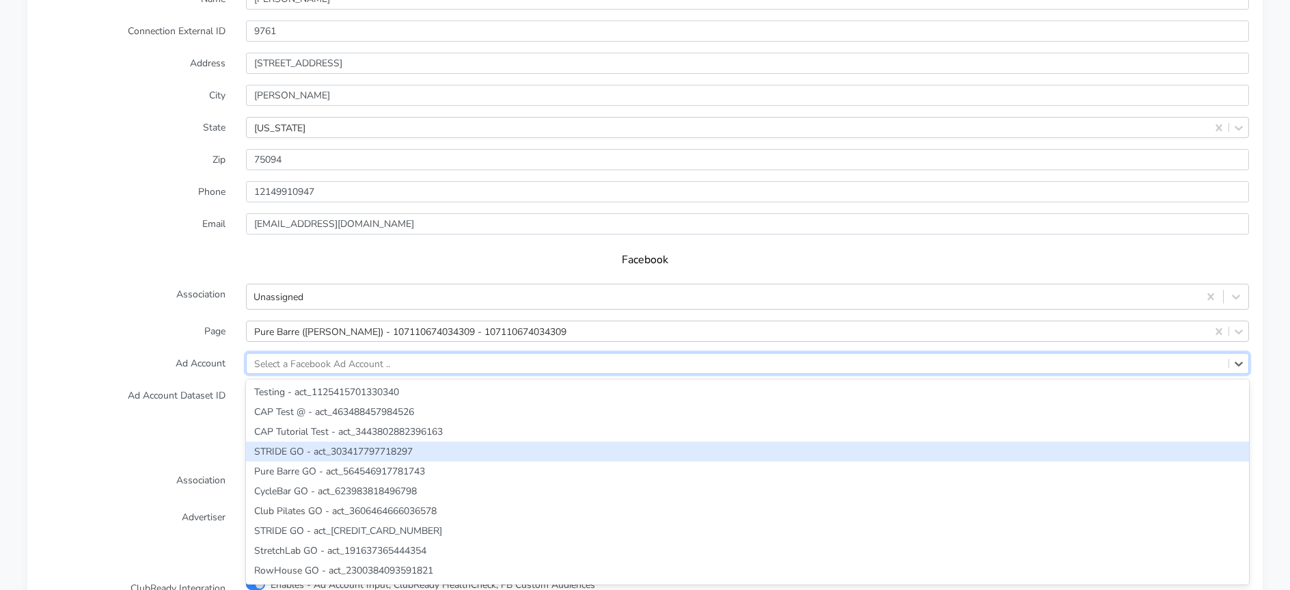
click at [157, 419] on label "Ad Account Dataset ID" at bounding box center [133, 403] width 205 height 36
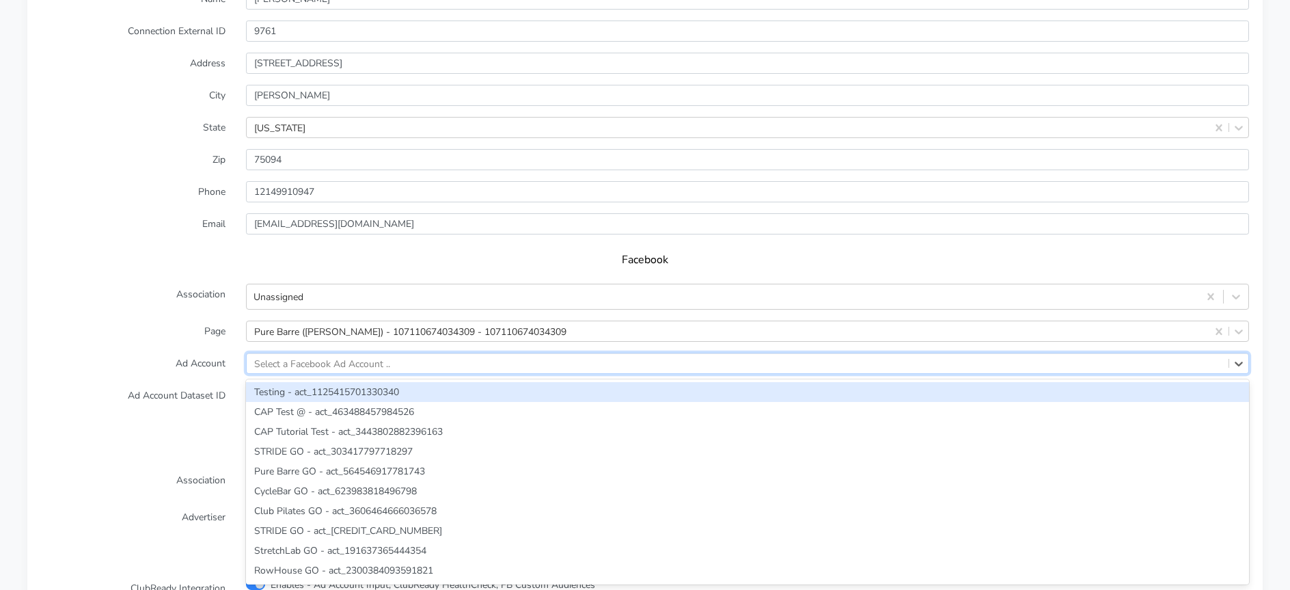
click at [329, 368] on div "Select a Facebook Ad Account .." at bounding box center [322, 363] width 136 height 14
paste input "804155906698389"
type input "804155906698389"
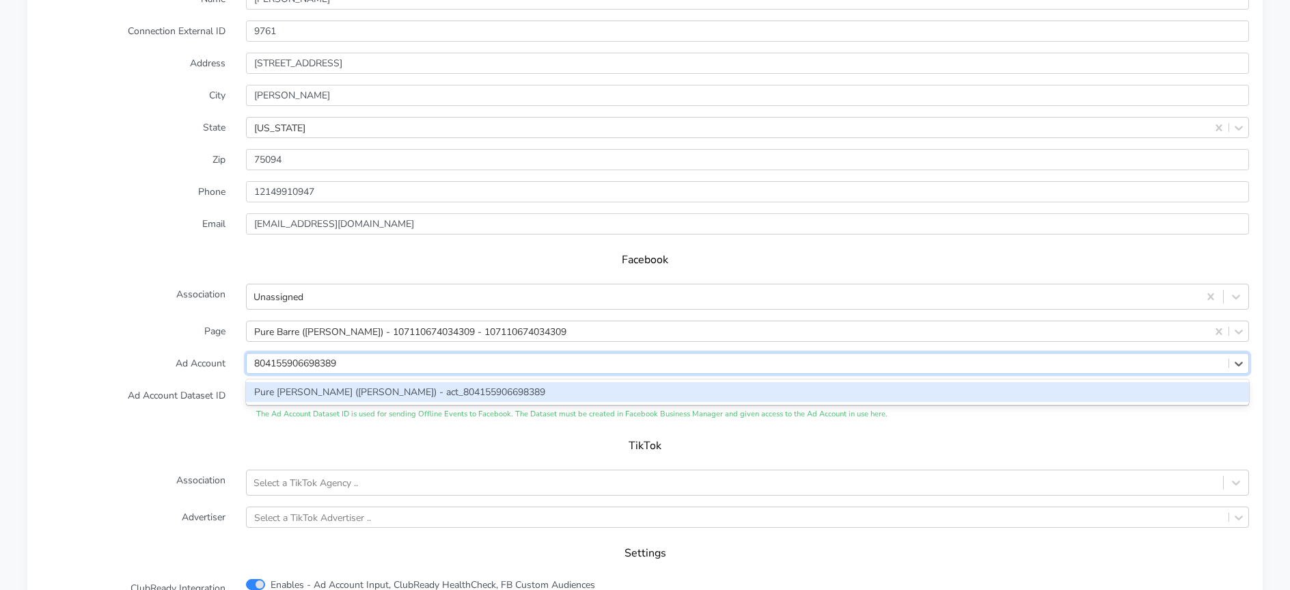
click at [292, 389] on div "Pure [PERSON_NAME] ([PERSON_NAME]) - act_804155906698389" at bounding box center [747, 392] width 1003 height 20
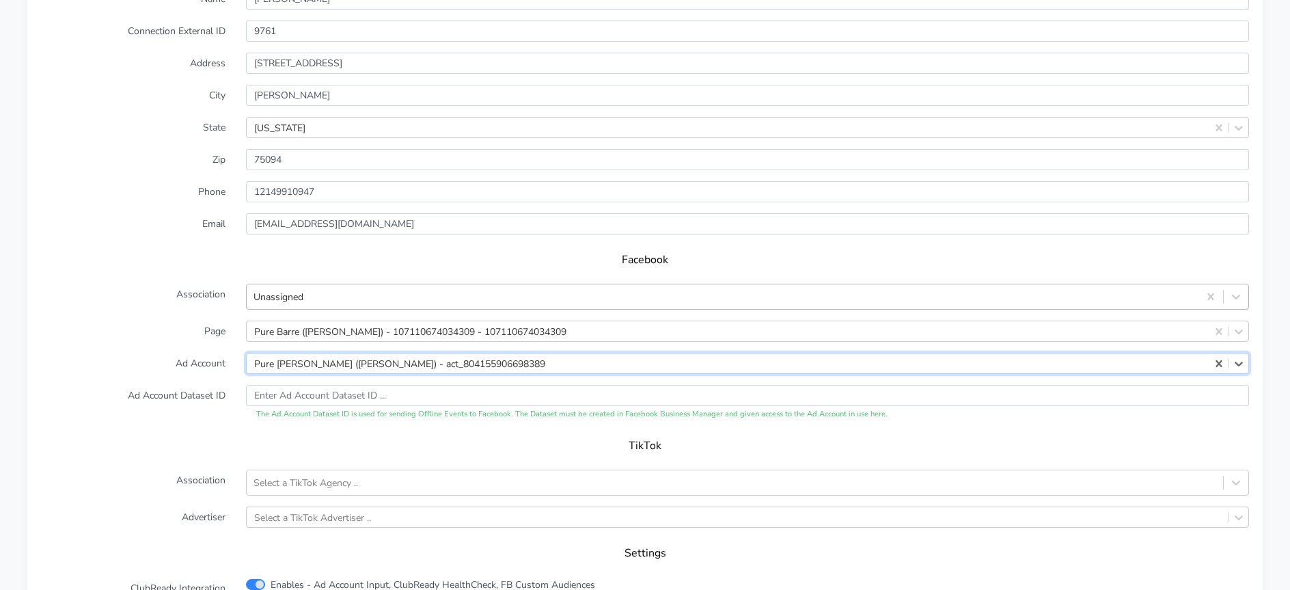
click at [368, 305] on div "Unassigned" at bounding box center [723, 297] width 952 height 23
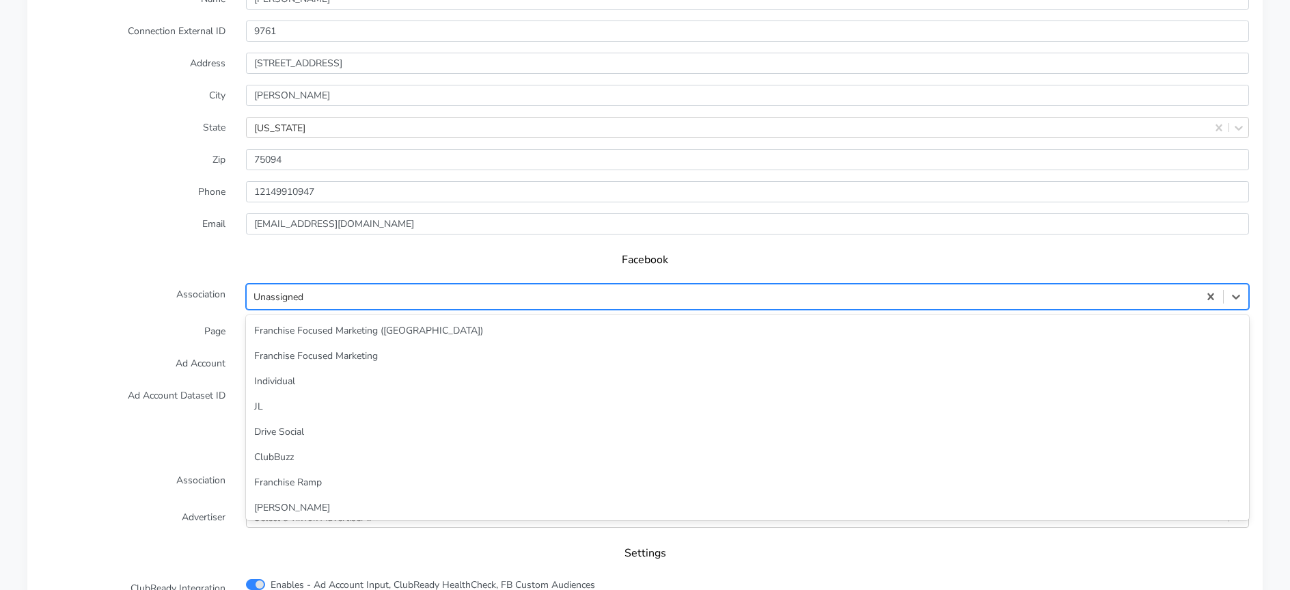
scroll to position [59, 0]
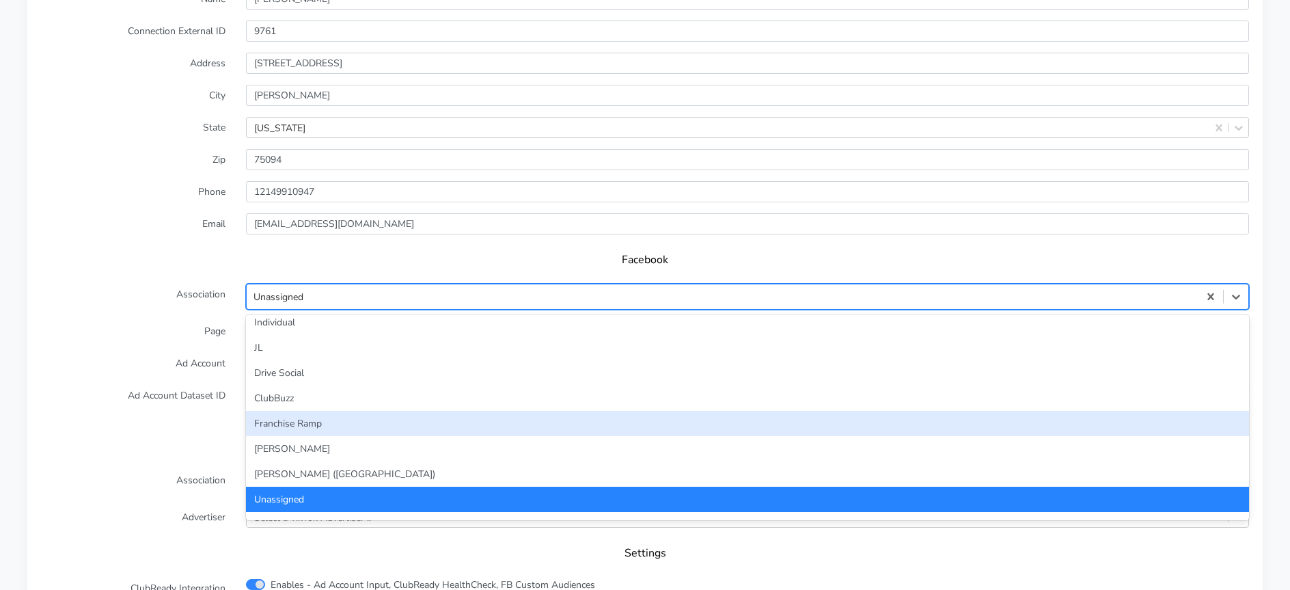
click at [366, 428] on div "Franchise Ramp" at bounding box center [747, 423] width 1003 height 25
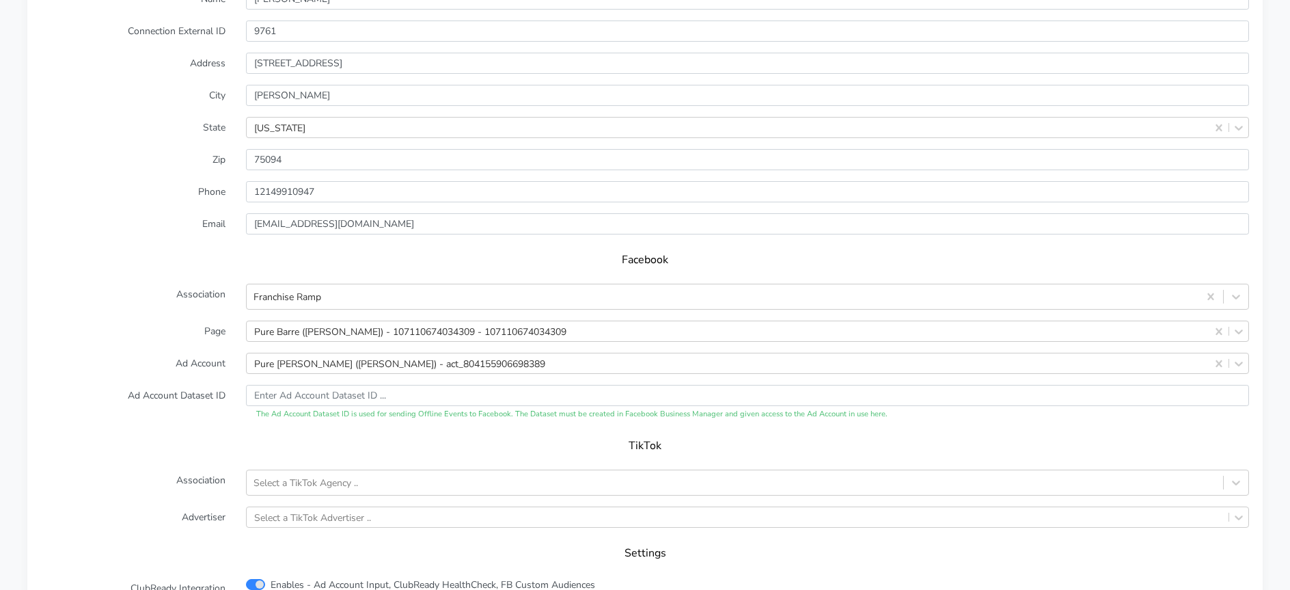
click at [168, 348] on form "XPO Admin Id purebarre-murphy-tx Name Murphy Connection External ID 9761 Addres…" at bounding box center [645, 293] width 1208 height 674
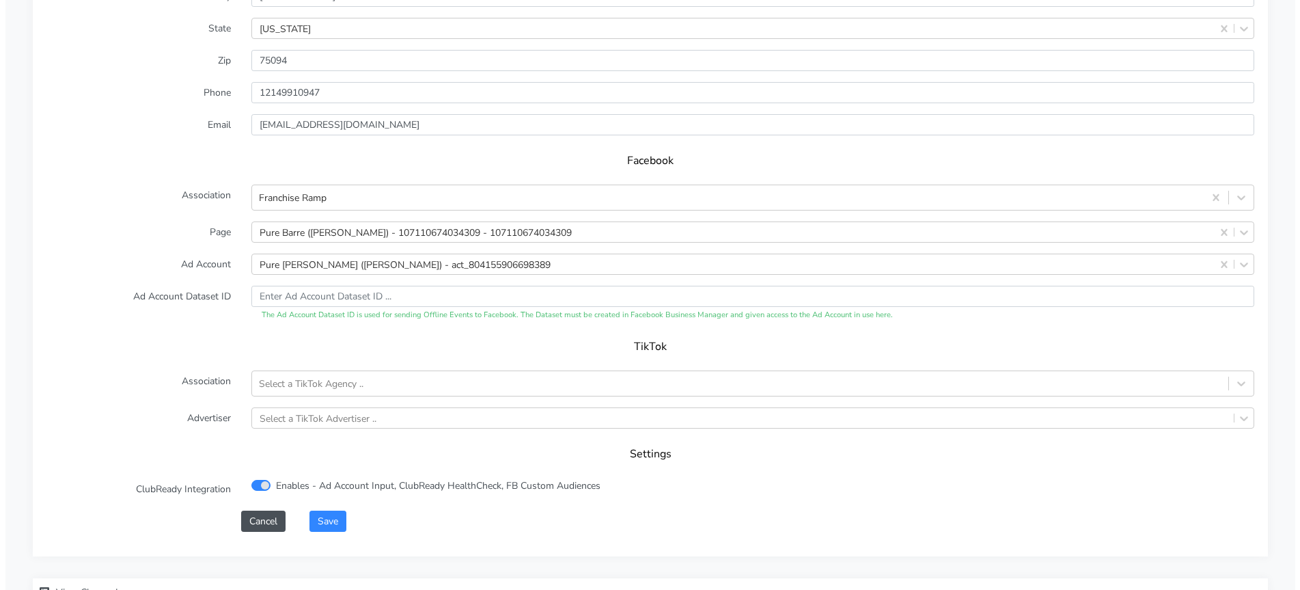
scroll to position [1251, 0]
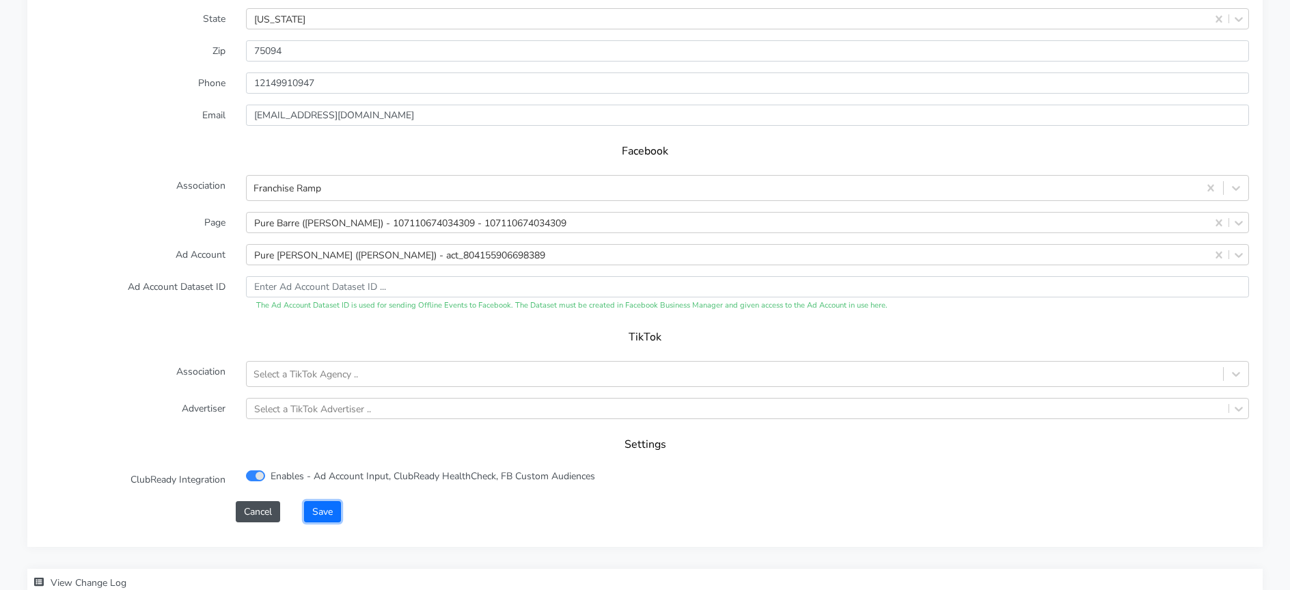
click at [335, 509] on button "Save" at bounding box center [322, 511] width 37 height 21
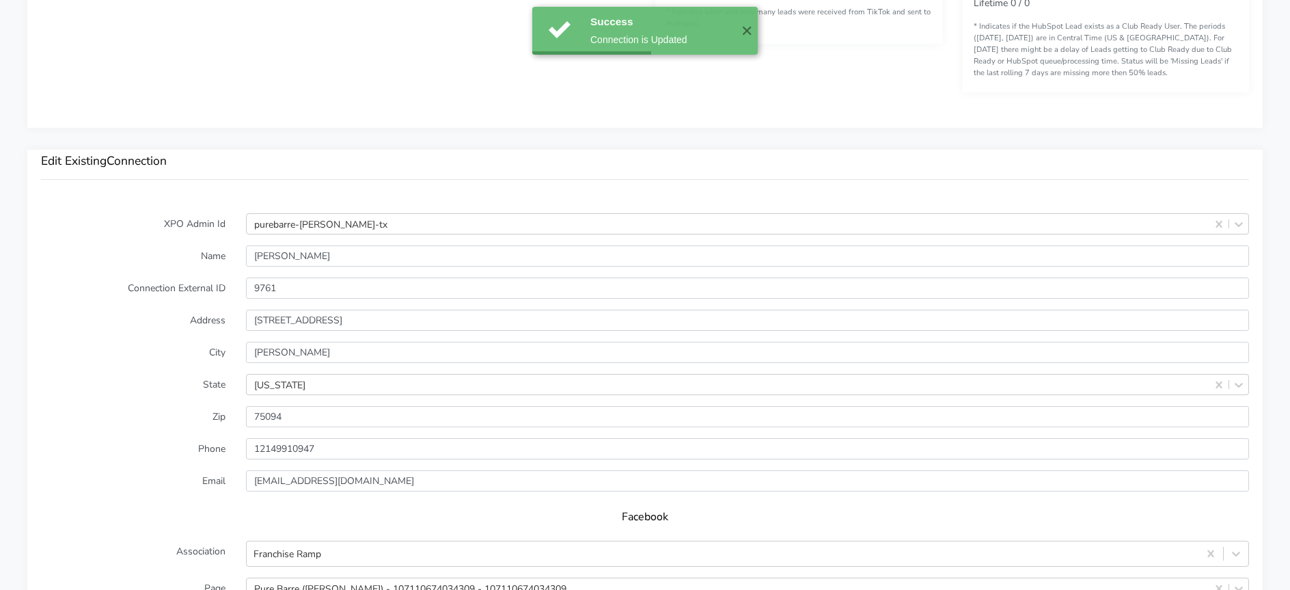
scroll to position [1358, 0]
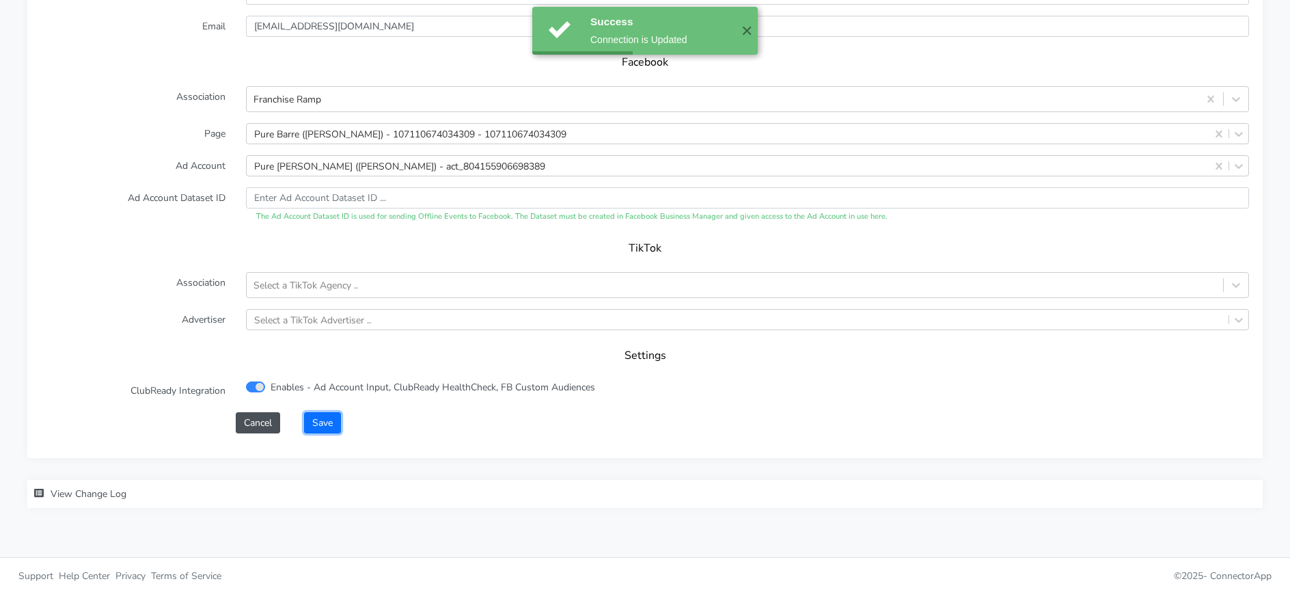
click at [333, 417] on button "Save" at bounding box center [322, 422] width 37 height 21
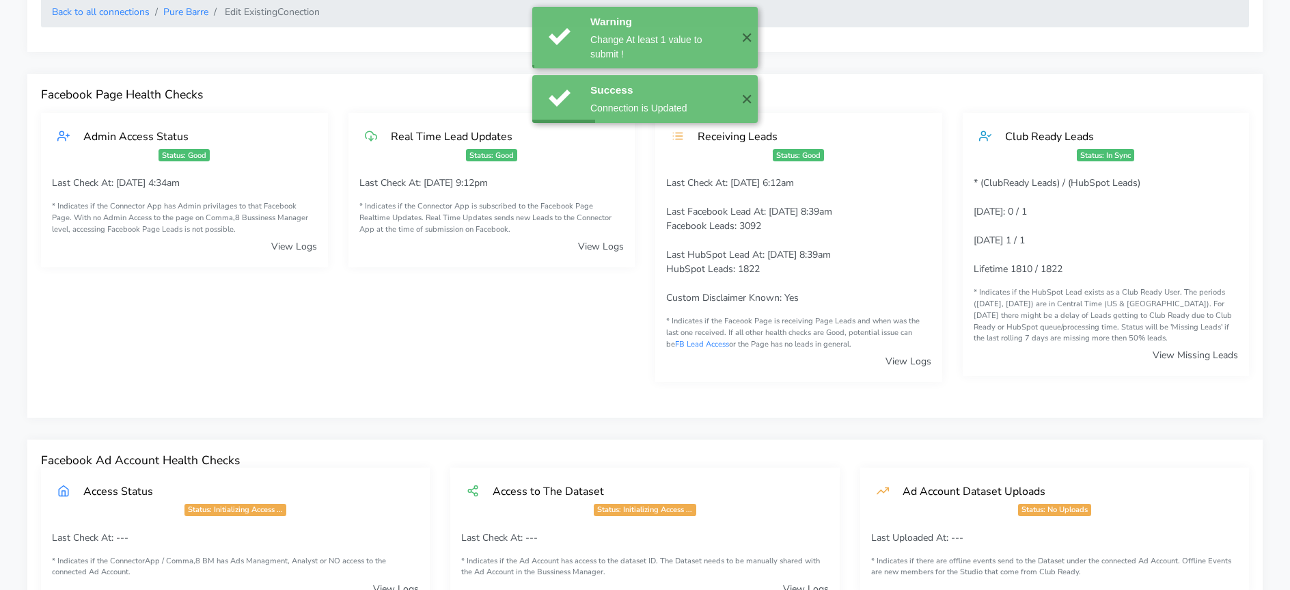
scroll to position [0, 0]
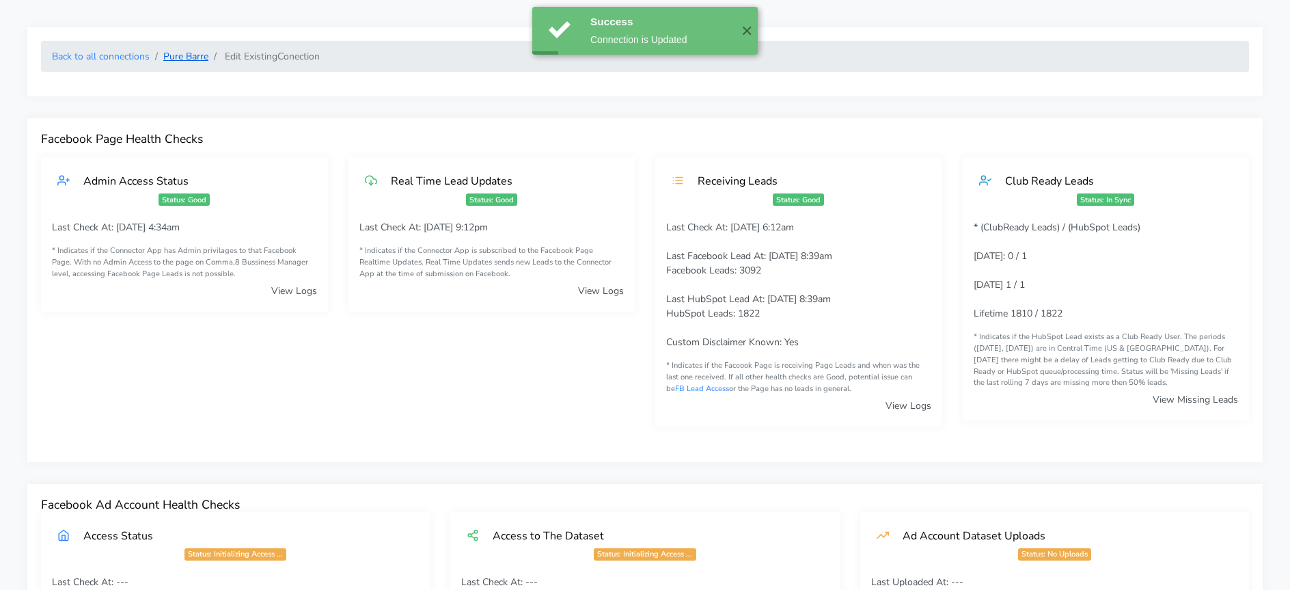
click at [181, 58] on link "Pure Barre" at bounding box center [185, 56] width 45 height 13
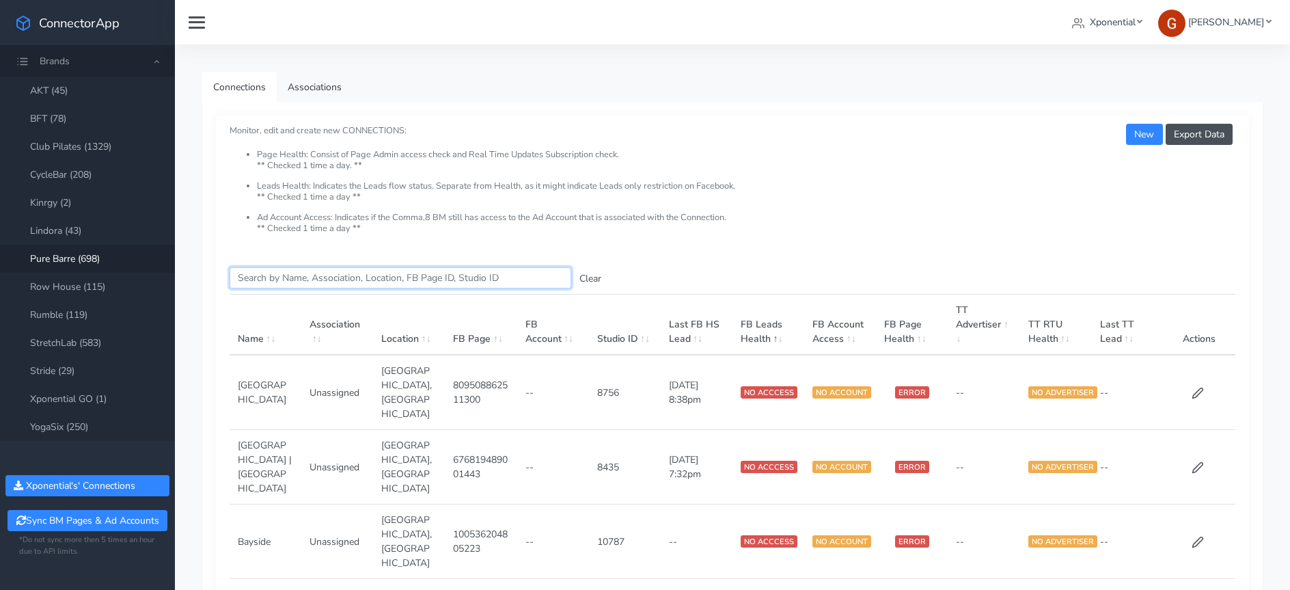
click at [300, 275] on input "Search this table" at bounding box center [401, 277] width 342 height 21
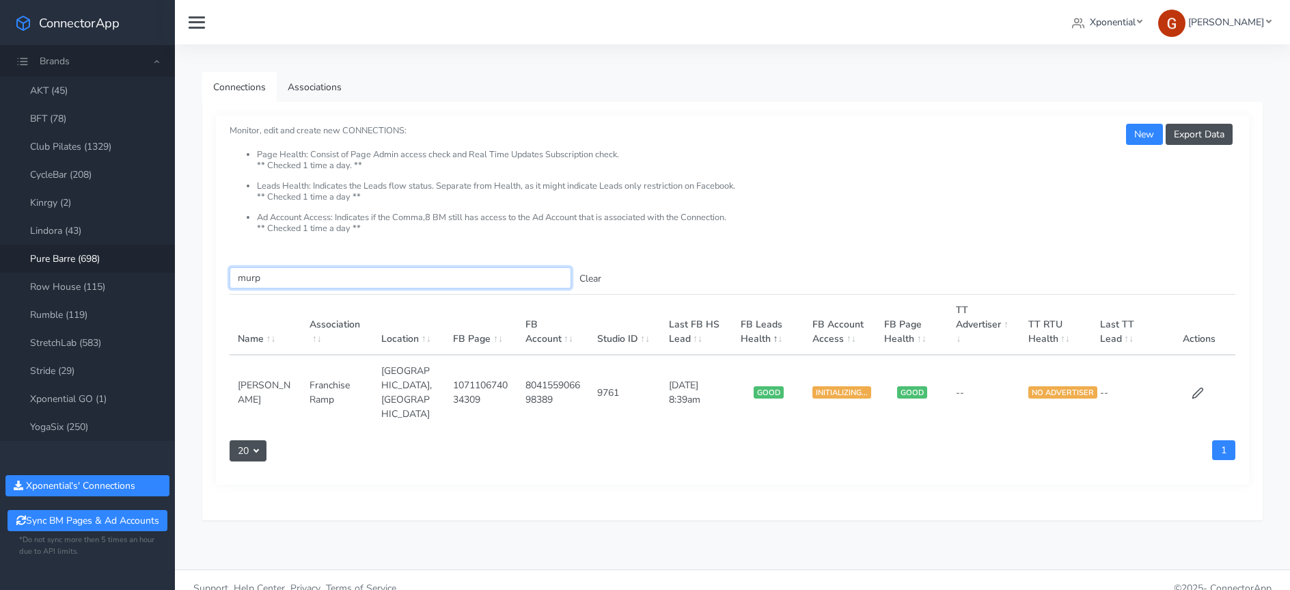
type input "murp"
click at [610, 375] on td "9761" at bounding box center [625, 392] width 72 height 74
copy td "9761"
click at [592, 405] on div "Search this table murp Clear Name Association Location FB Page FB Account Studi…" at bounding box center [732, 369] width 1033 height 231
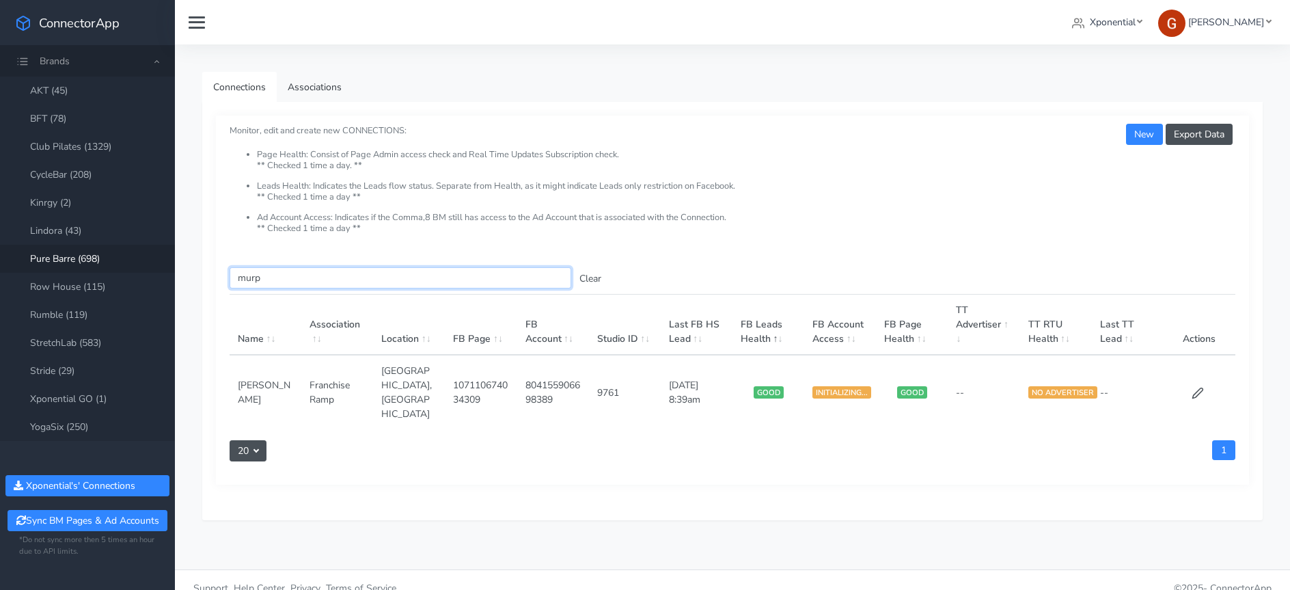
click at [256, 275] on input "murp" at bounding box center [401, 277] width 342 height 21
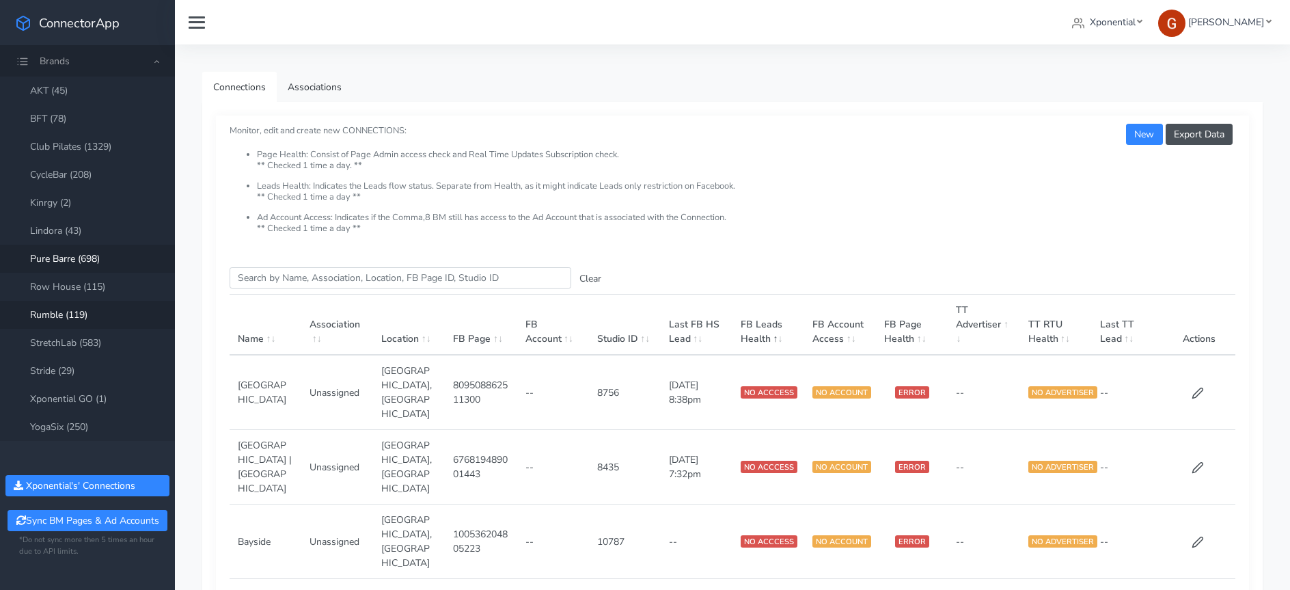
click at [61, 310] on link "Rumble (119)" at bounding box center [87, 315] width 175 height 28
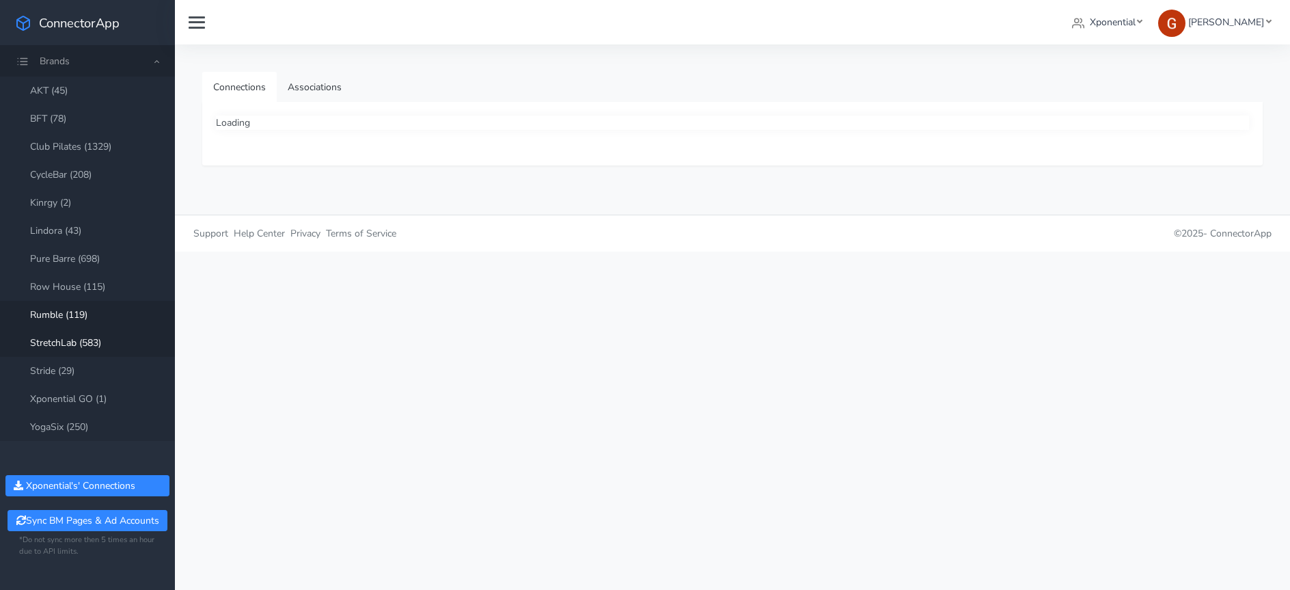
click at [66, 329] on link "StretchLab (583)" at bounding box center [87, 343] width 175 height 28
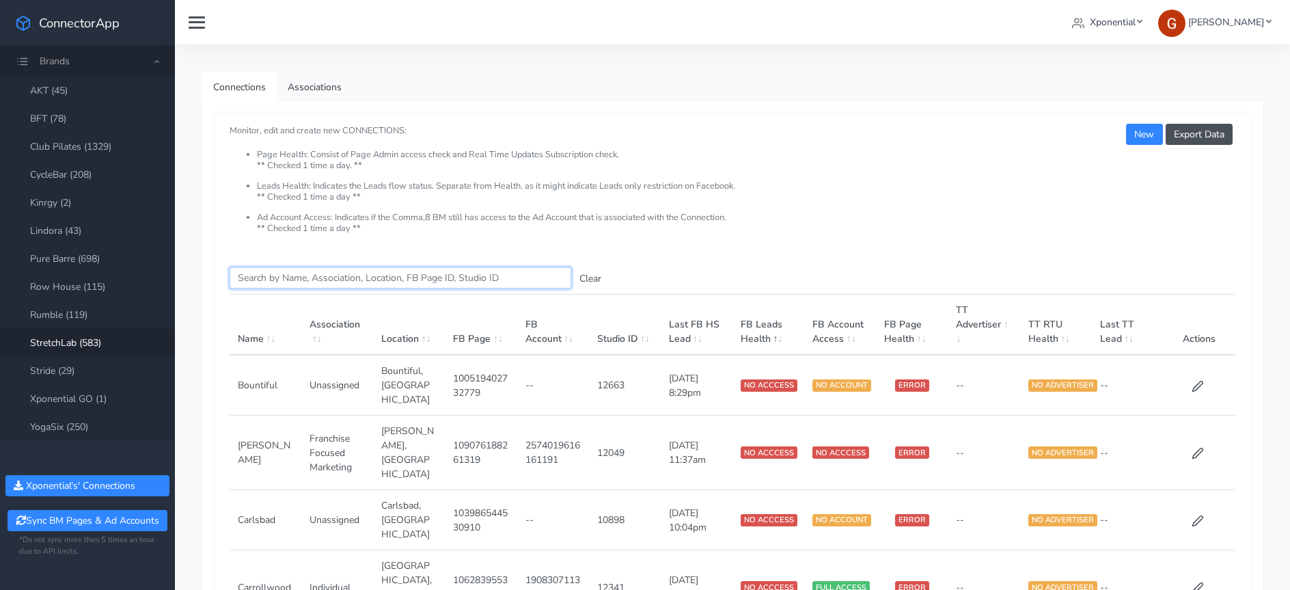
click at [353, 269] on input "Search this table" at bounding box center [401, 277] width 342 height 21
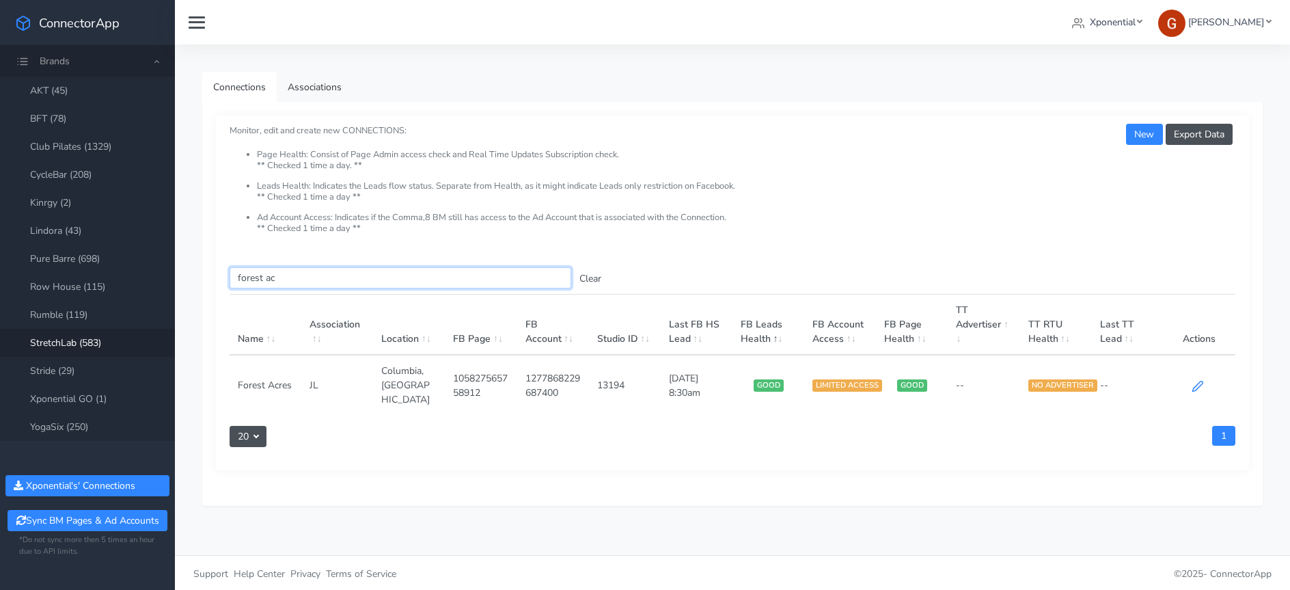
type input "forest ac"
click at [1200, 380] on icon at bounding box center [1198, 386] width 12 height 12
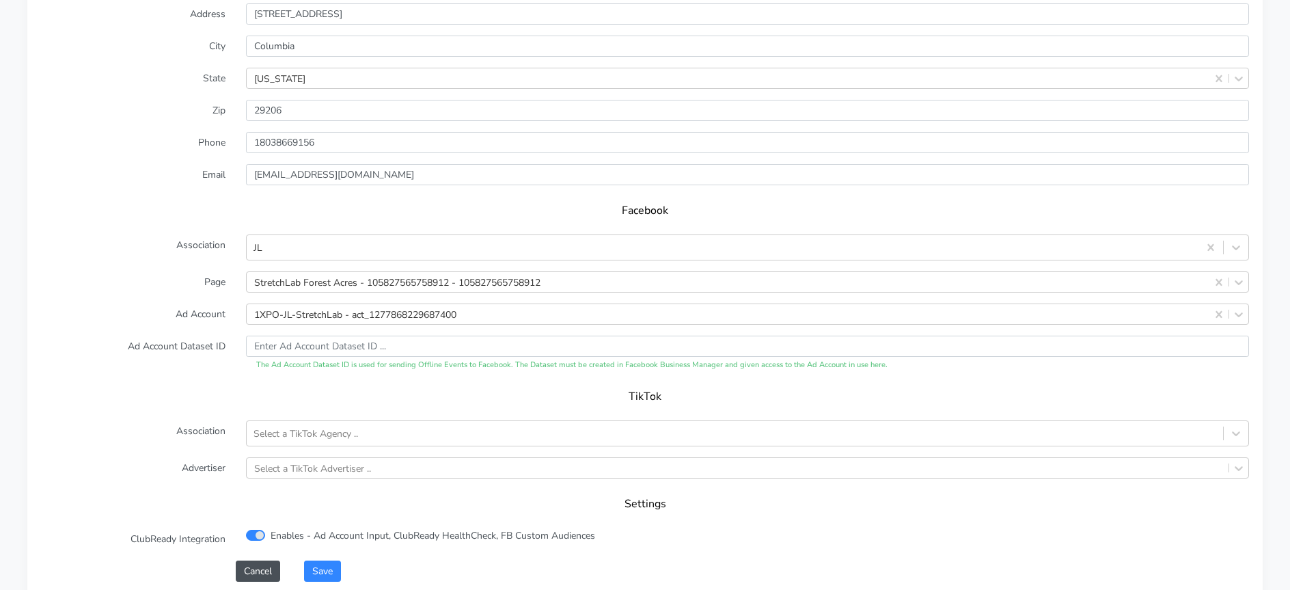
scroll to position [1229, 0]
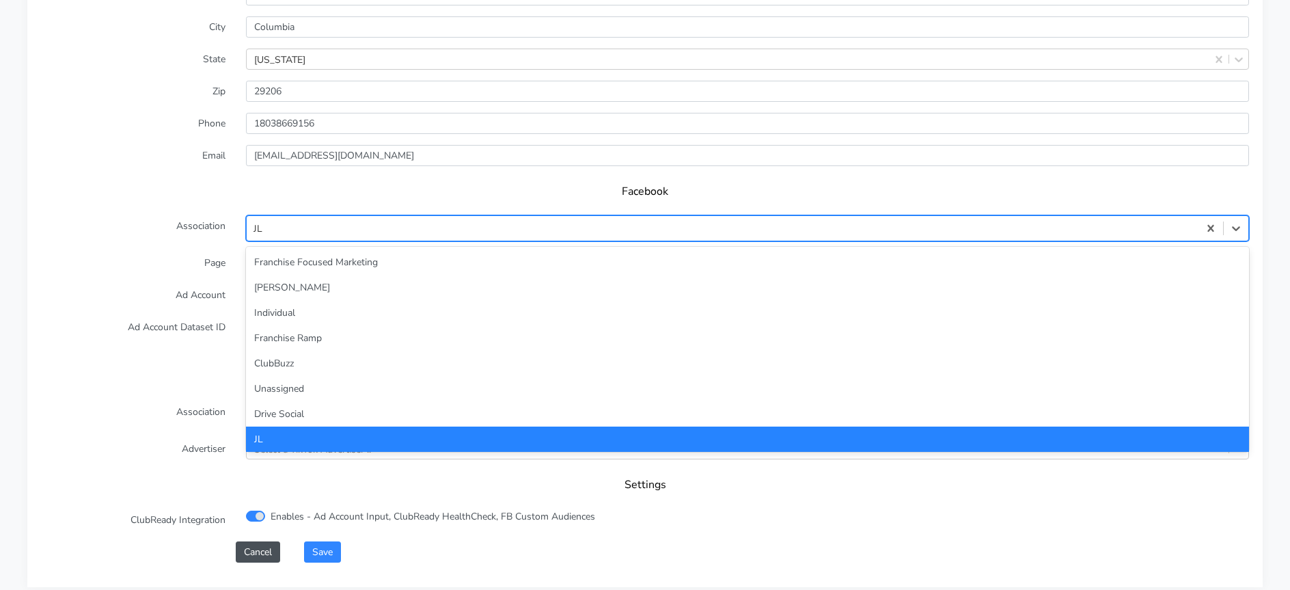
click at [321, 238] on div "JL" at bounding box center [723, 228] width 952 height 23
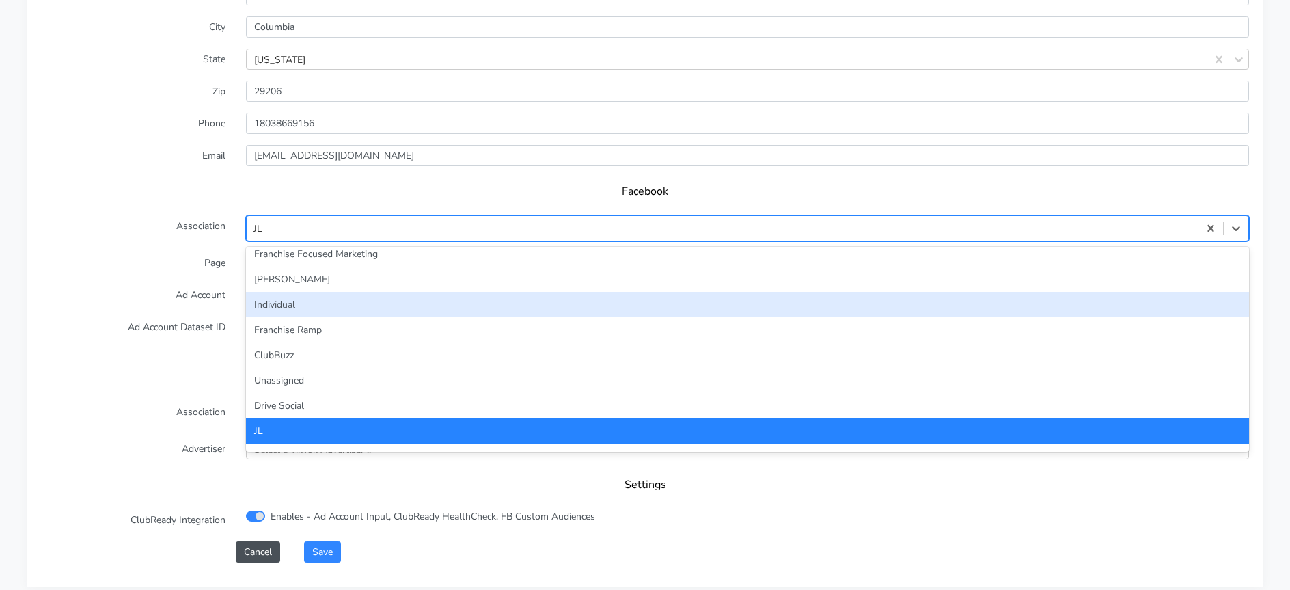
click at [286, 301] on div "Individual" at bounding box center [747, 304] width 1003 height 25
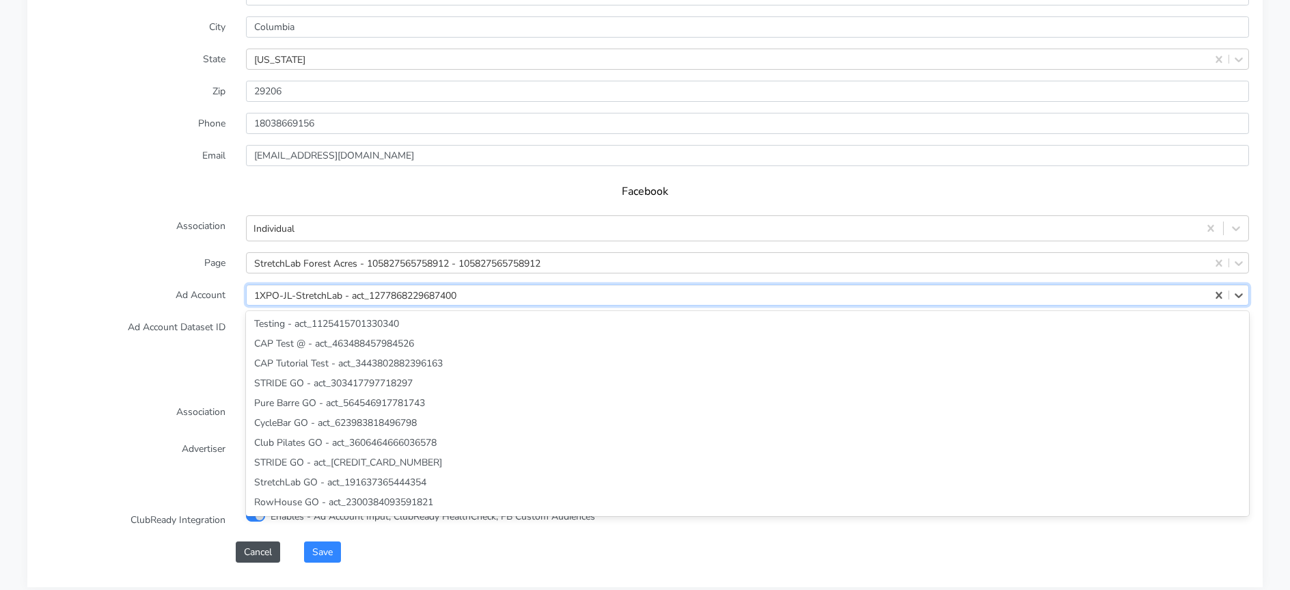
click at [333, 299] on div "1XPO-JL-StretchLab - act_1277868229687400" at bounding box center [355, 295] width 202 height 14
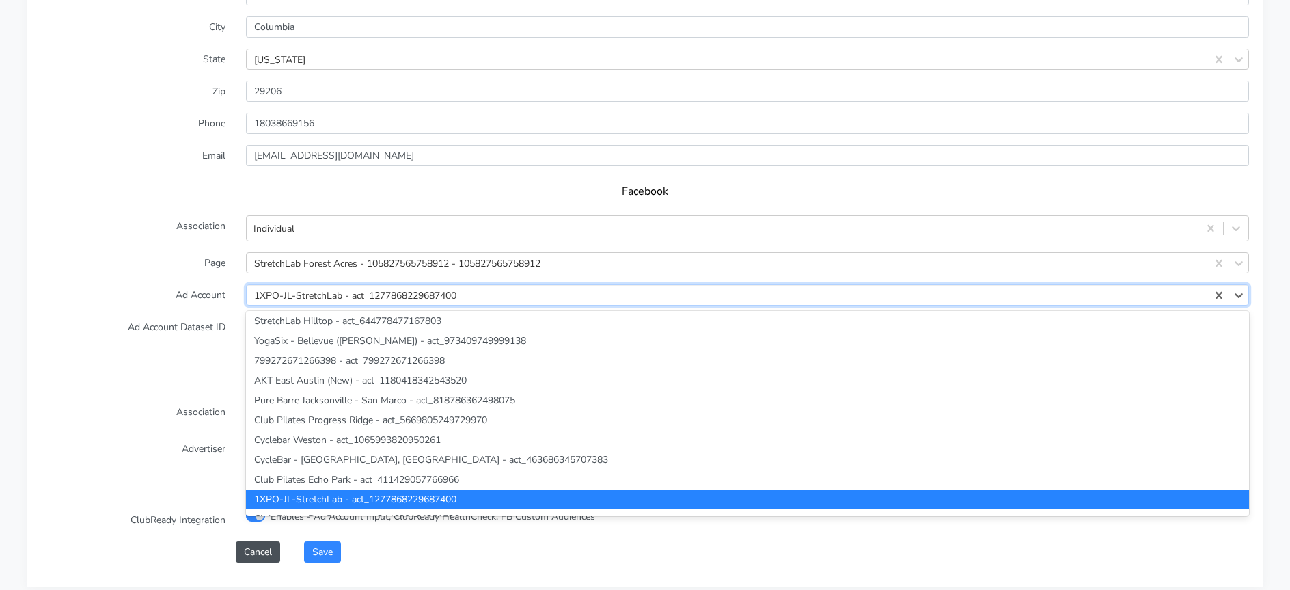
paste input "930380878241499"
type input "930380878241499"
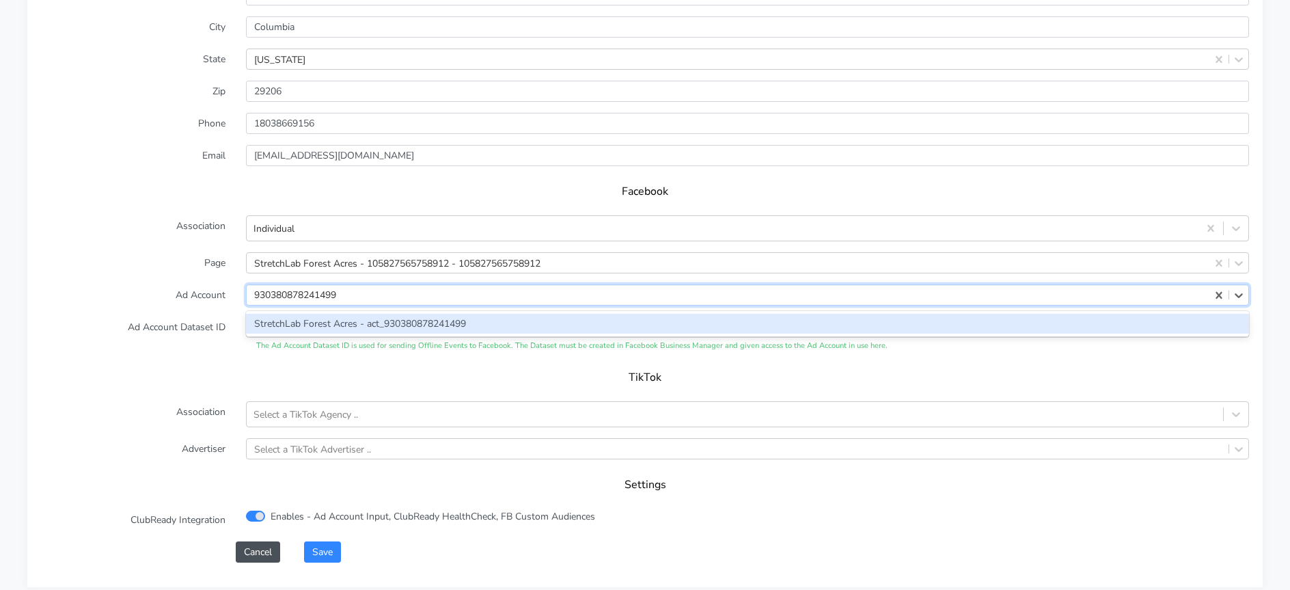
click at [282, 318] on div "StretchLab Forest Acres - act_930380878241499" at bounding box center [747, 324] width 1003 height 20
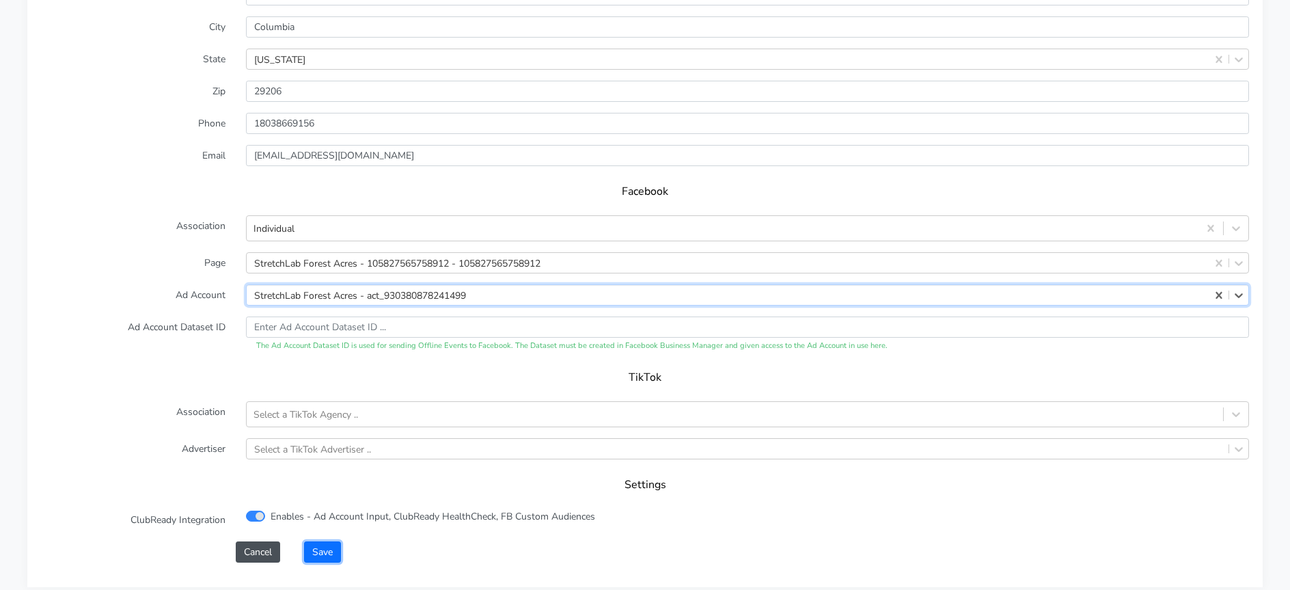
click at [318, 545] on button "Save" at bounding box center [322, 551] width 37 height 21
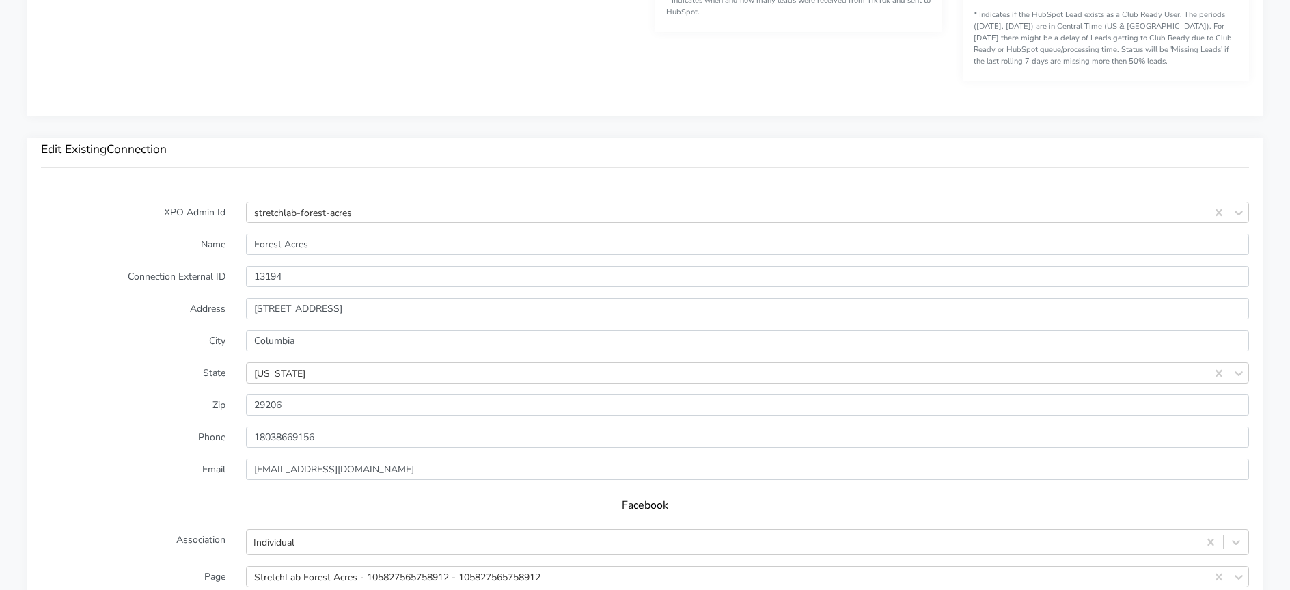
scroll to position [922, 0]
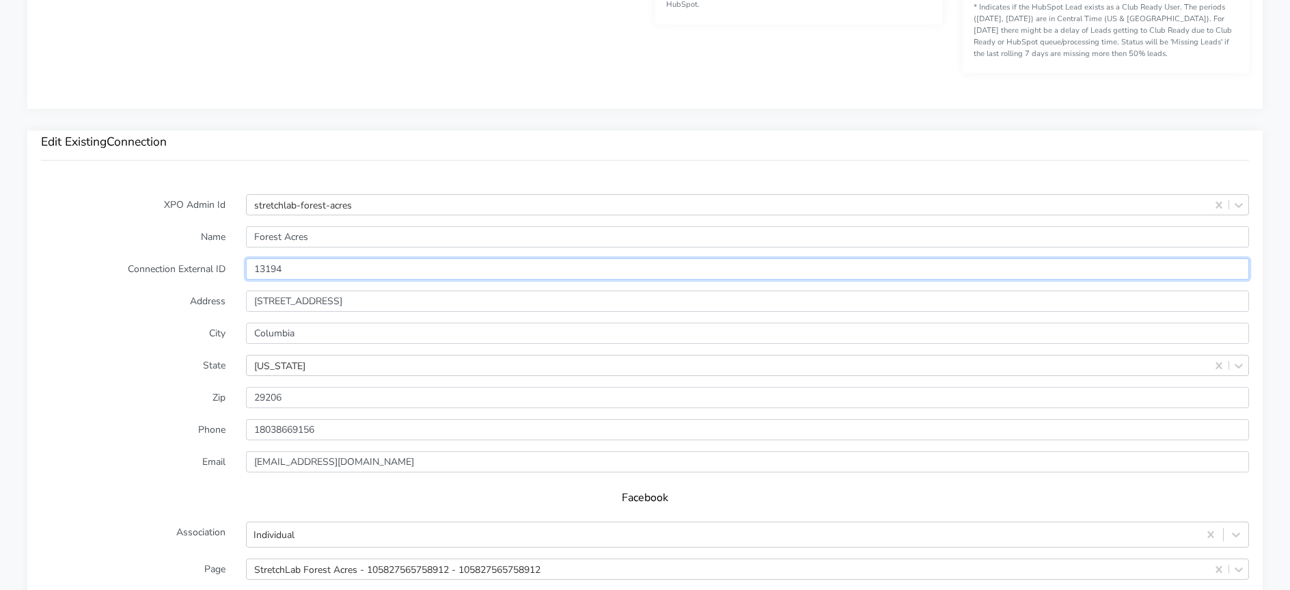
click at [280, 272] on input "13194" at bounding box center [747, 268] width 1003 height 21
click at [280, 271] on input "13194" at bounding box center [747, 268] width 1003 height 21
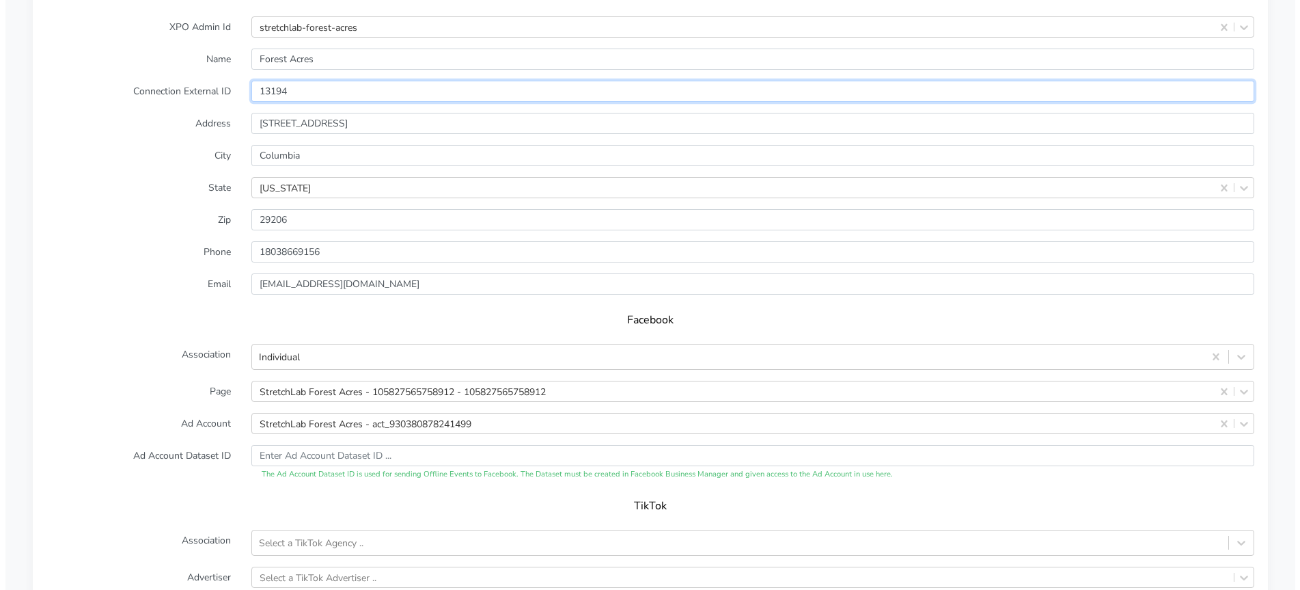
scroll to position [1362, 0]
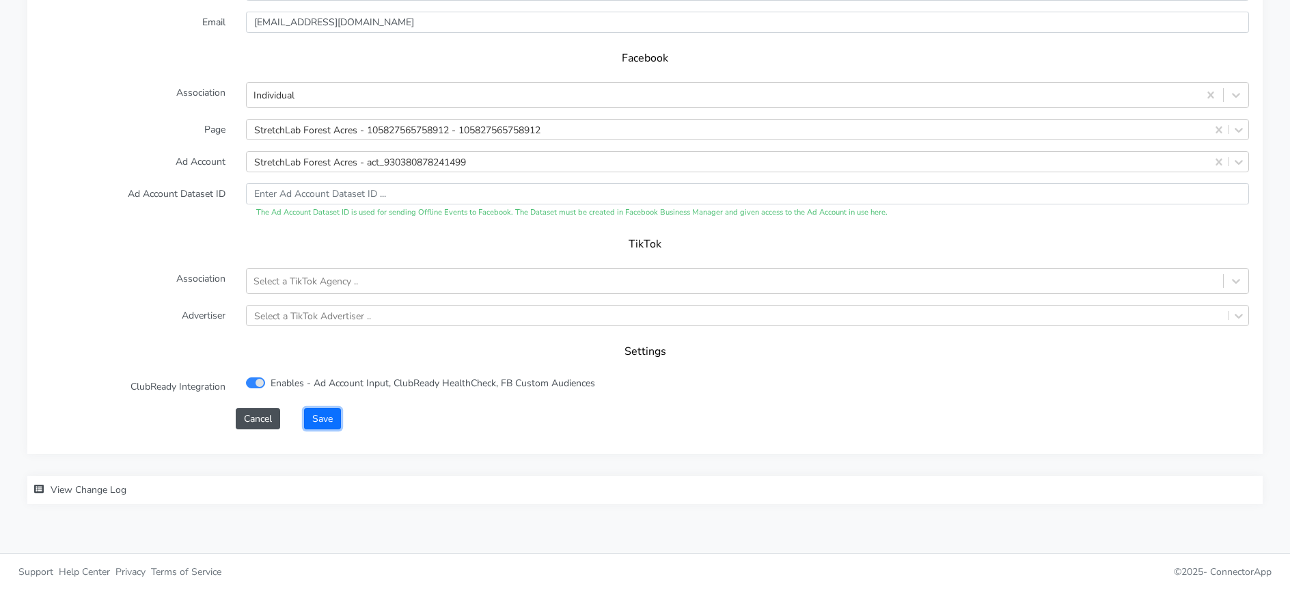
click at [330, 420] on button "Save" at bounding box center [322, 418] width 37 height 21
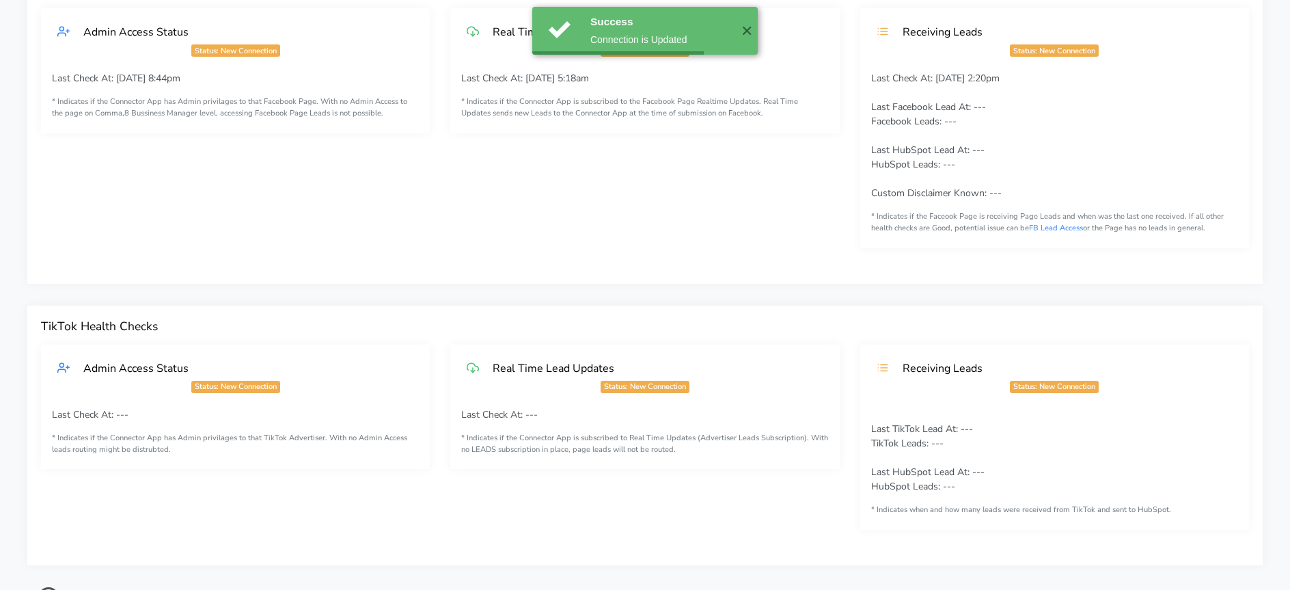
scroll to position [0, 0]
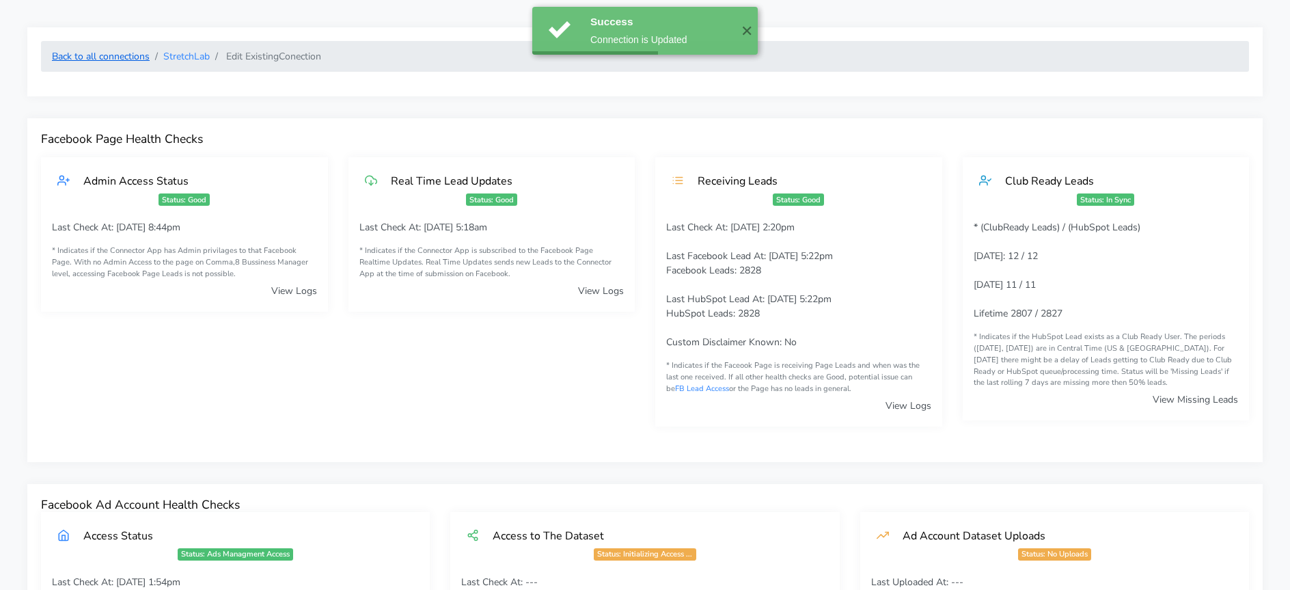
click at [135, 60] on link "Back to all connections" at bounding box center [101, 56] width 98 height 13
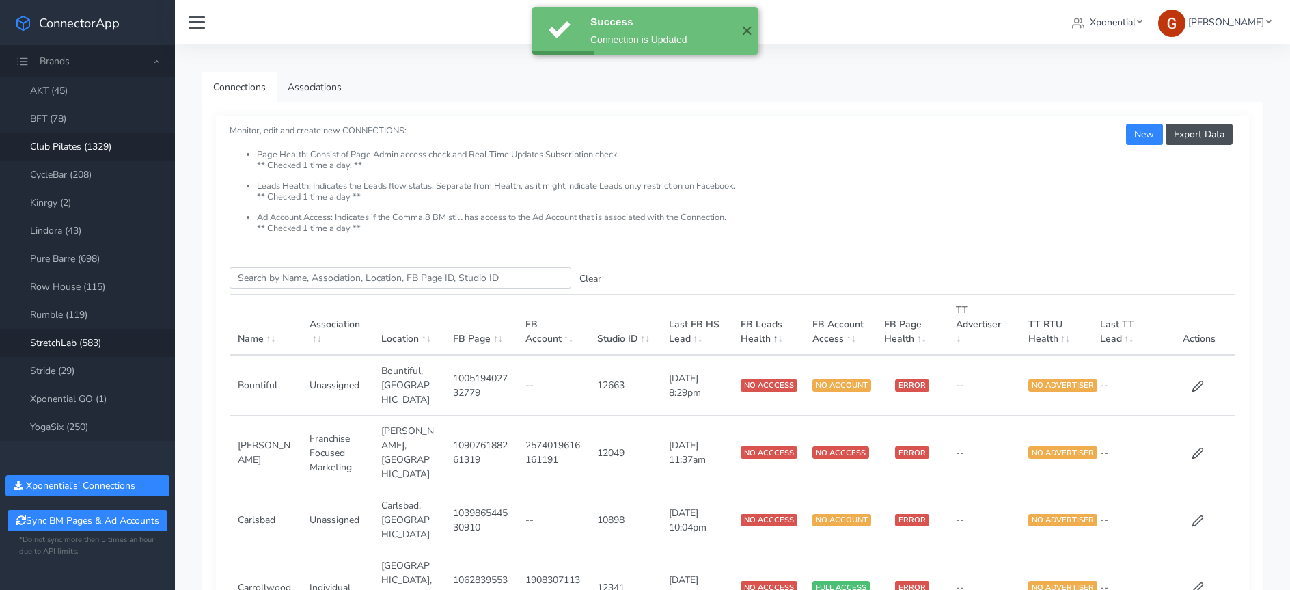
click at [88, 143] on link "Club Pilates (1329)" at bounding box center [87, 147] width 175 height 28
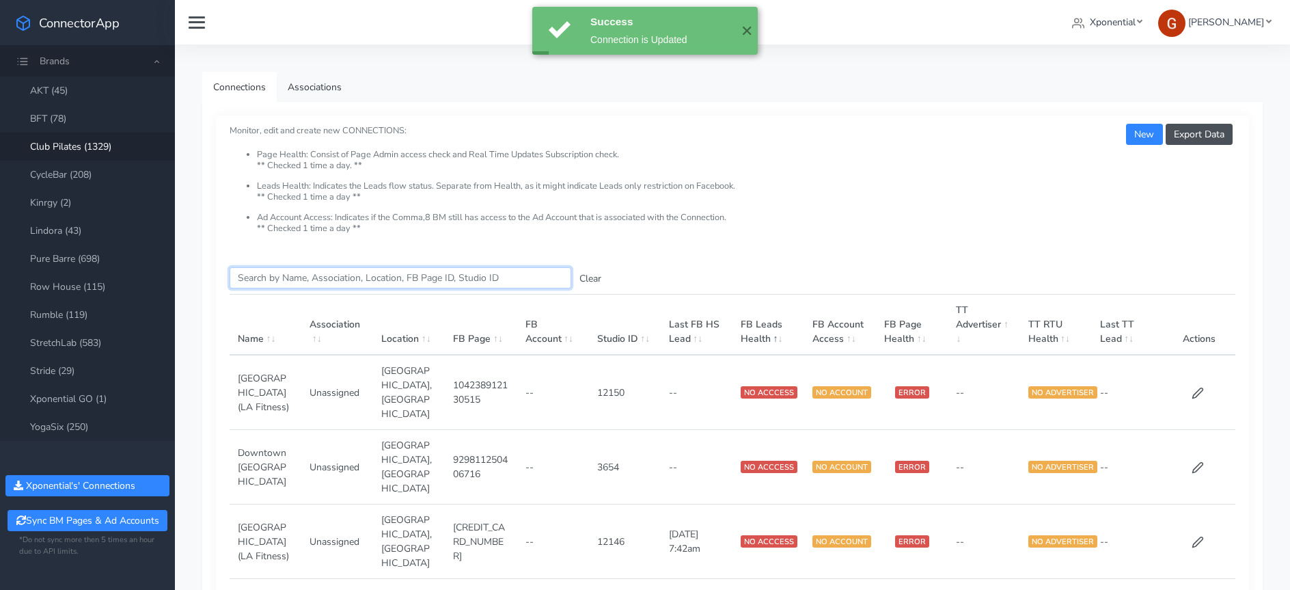
click at [251, 268] on input "Search this table" at bounding box center [401, 277] width 342 height 21
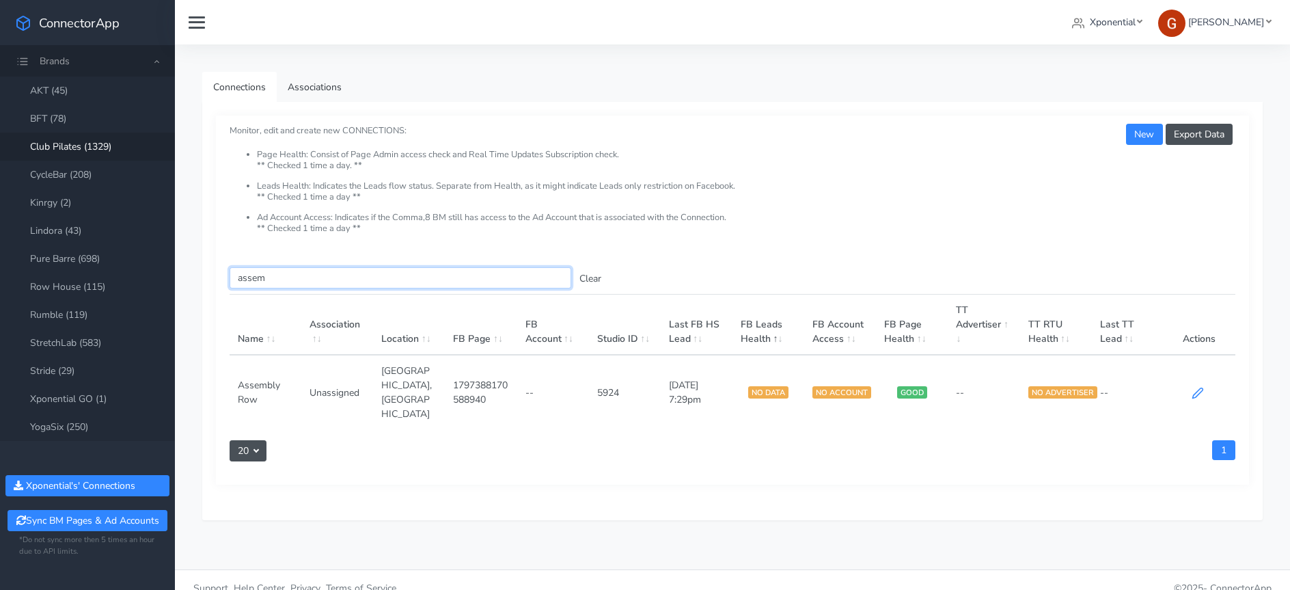
type input "assem"
click at [1199, 387] on icon at bounding box center [1198, 393] width 12 height 12
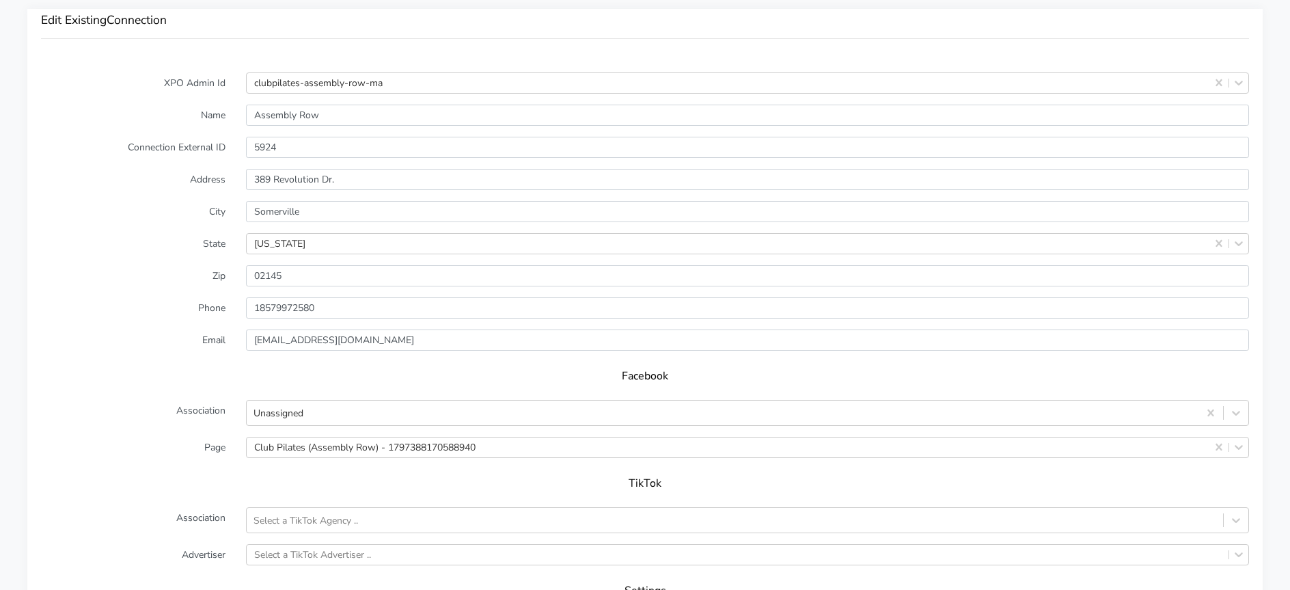
scroll to position [823, 0]
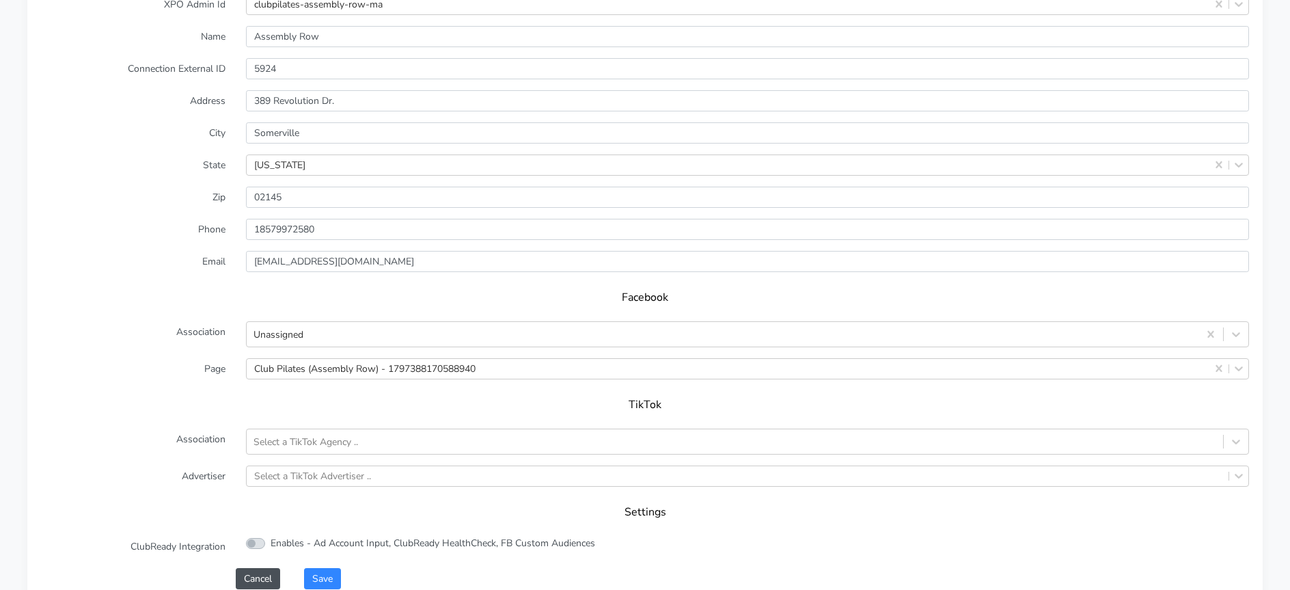
click at [316, 412] on div "TikTok" at bounding box center [645, 409] width 1208 height 38
click at [318, 399] on h5 "TikTok" at bounding box center [645, 404] width 1181 height 13
click at [284, 335] on div "Unassigned" at bounding box center [279, 334] width 50 height 14
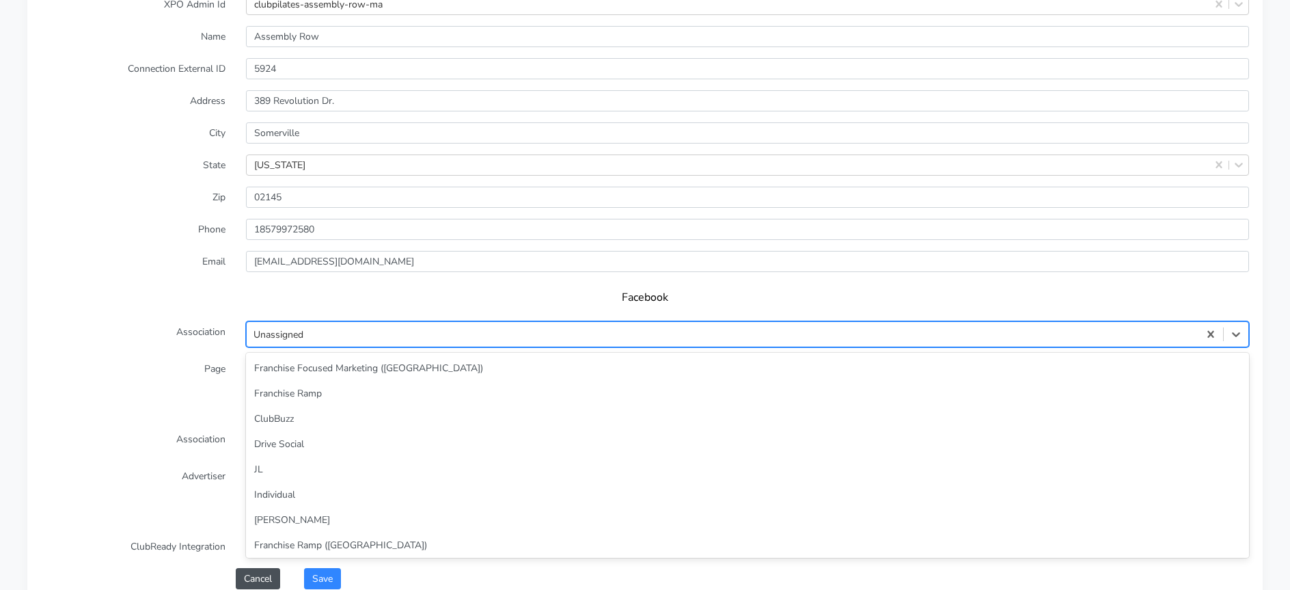
scroll to position [59, 0]
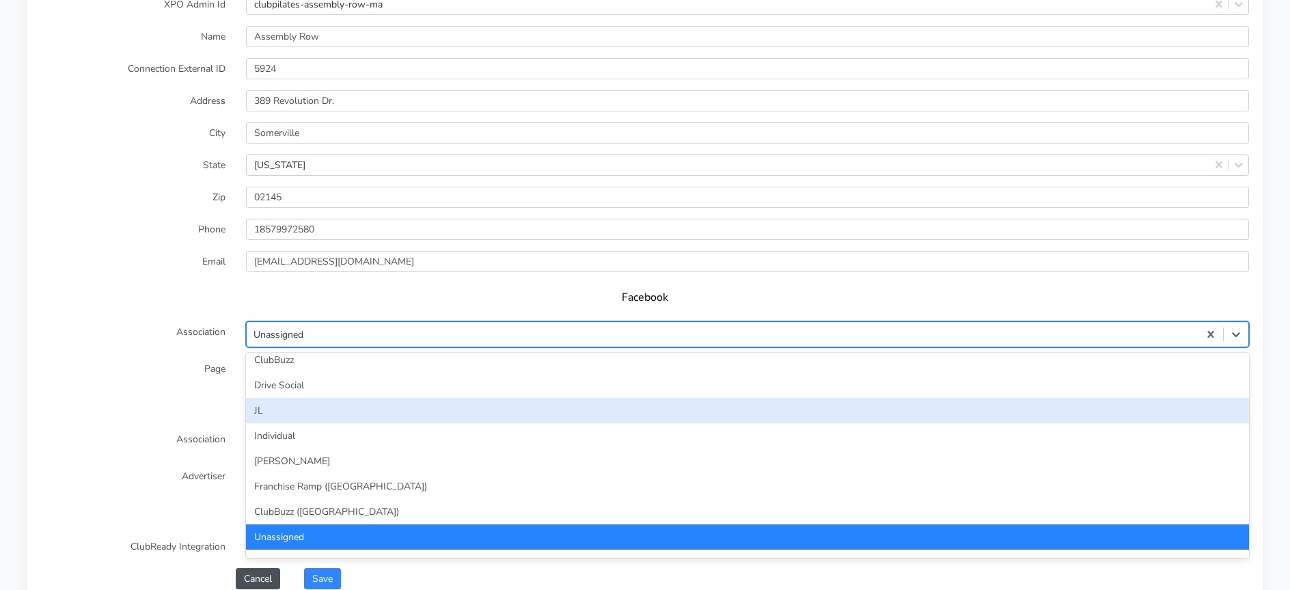
click at [273, 406] on div "JL" at bounding box center [747, 410] width 1003 height 25
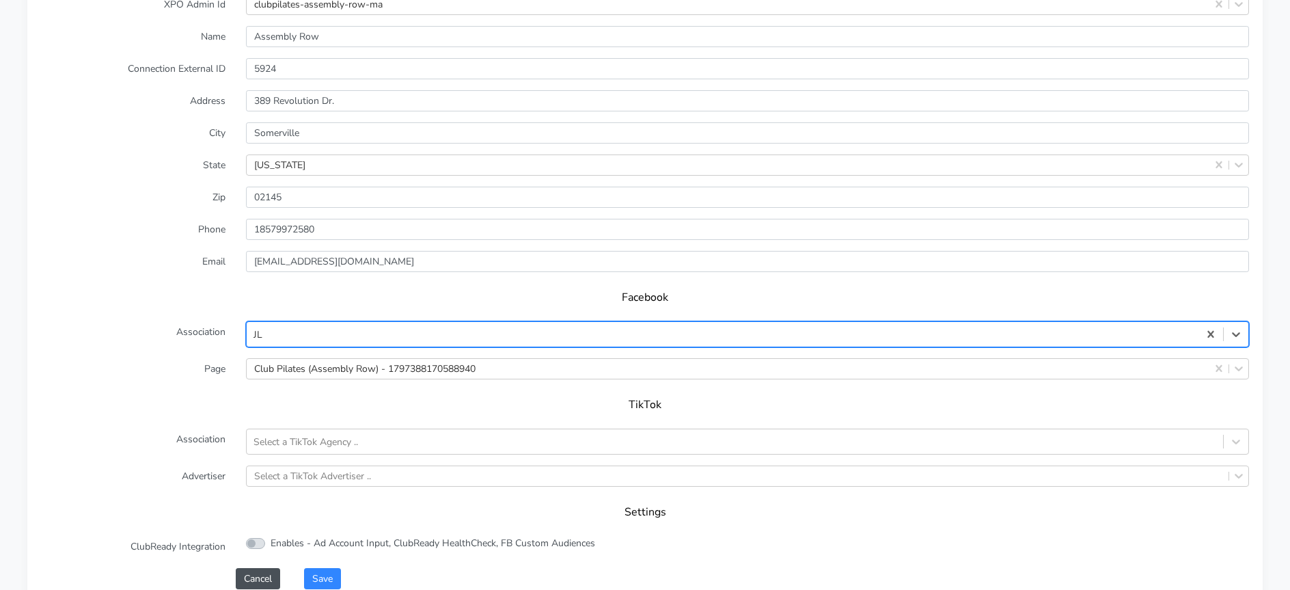
click at [212, 352] on form "XPO Admin Id clubpilates-assembly-row-ma Name Assembly Row Connection External …" at bounding box center [645, 292] width 1208 height 596
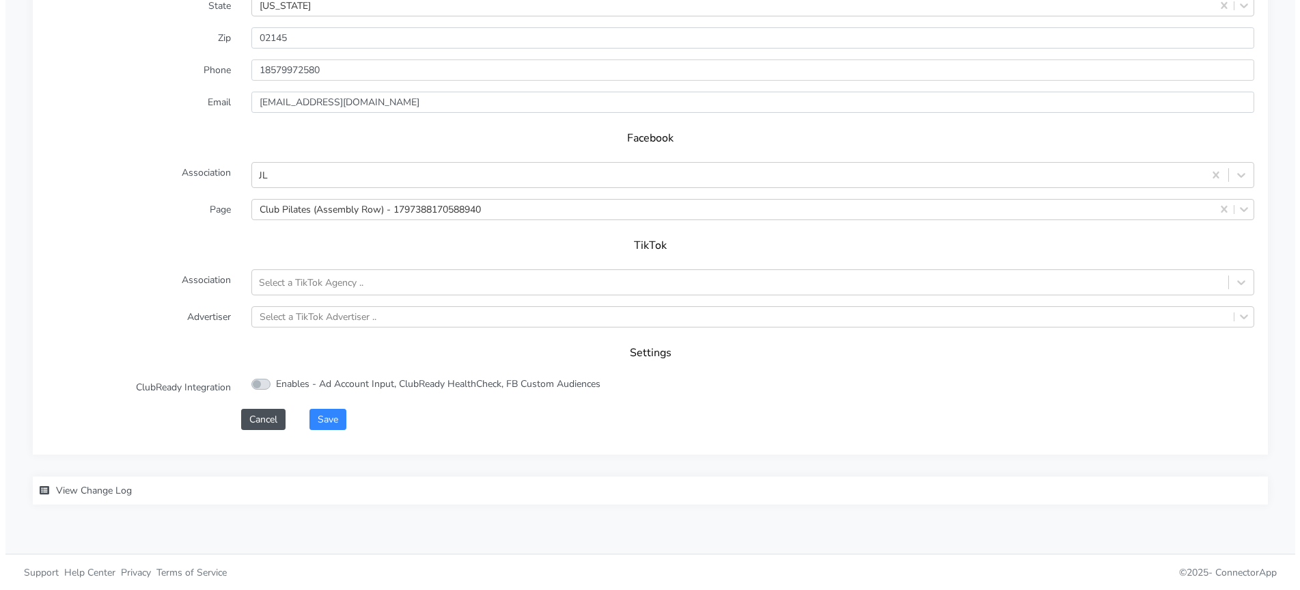
scroll to position [983, 0]
click at [323, 415] on button "Save" at bounding box center [322, 418] width 37 height 21
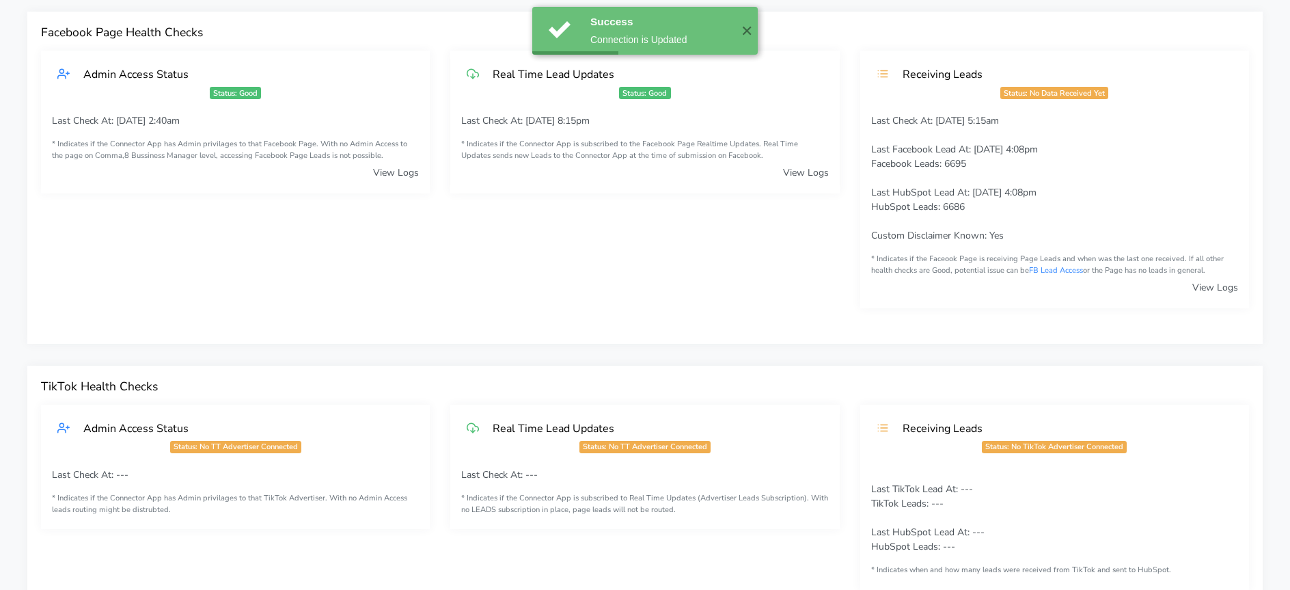
scroll to position [0, 0]
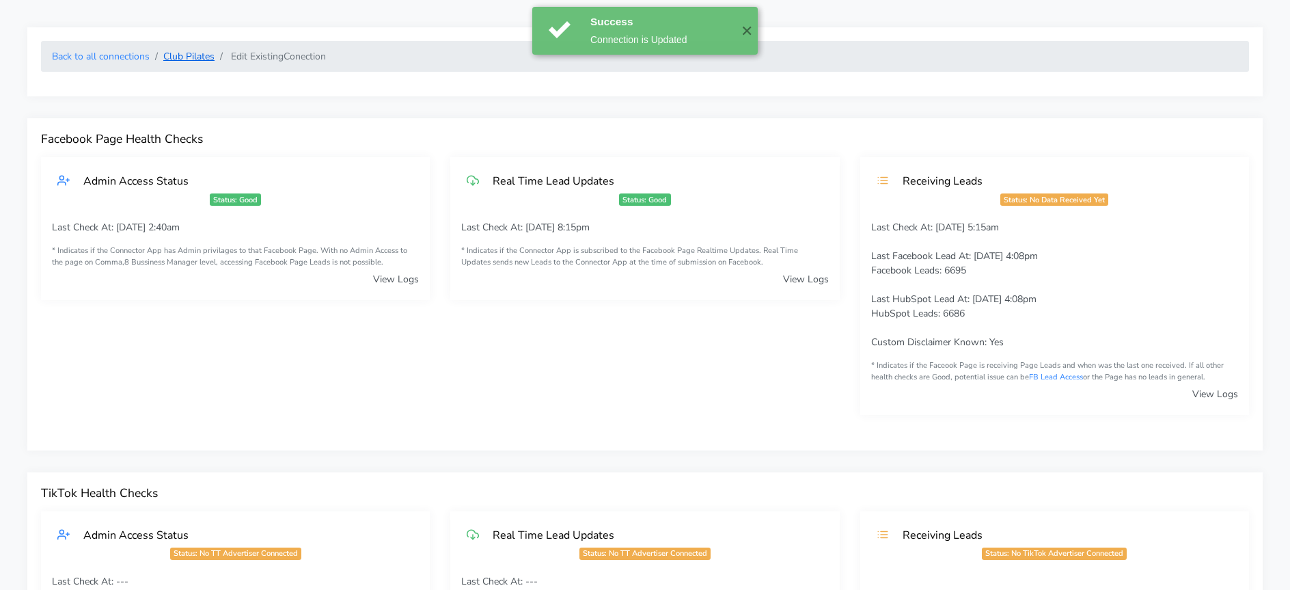
click at [182, 54] on link "Club Pilates" at bounding box center [188, 56] width 51 height 13
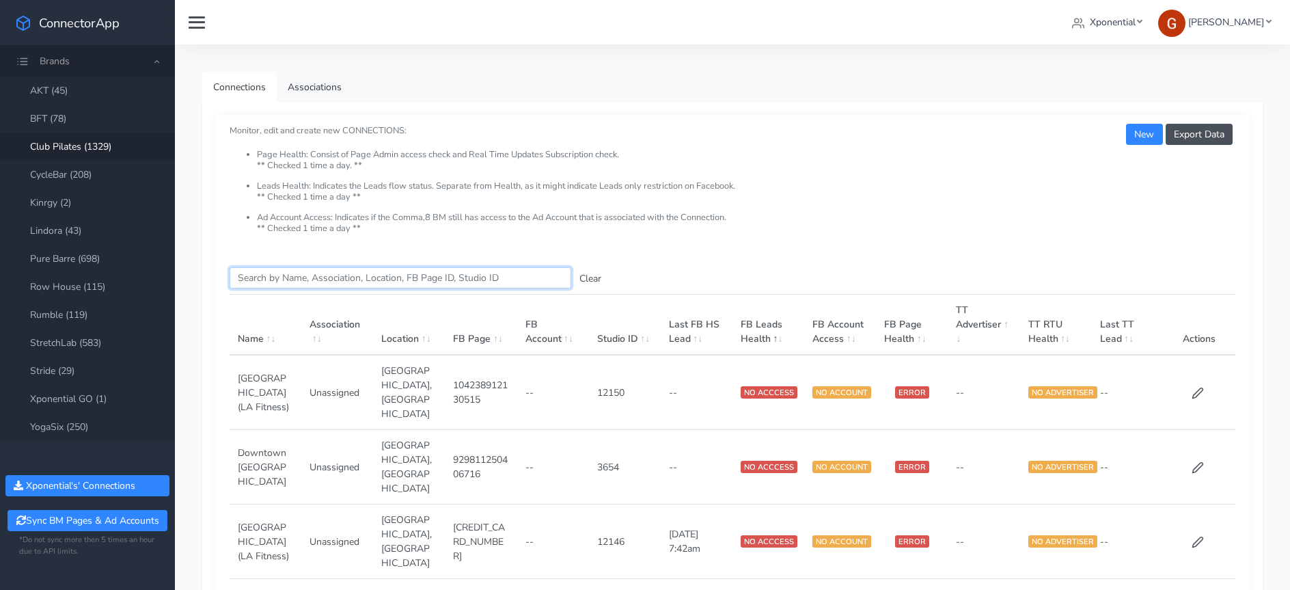
click at [325, 279] on input "Search this table" at bounding box center [401, 277] width 342 height 21
click at [337, 267] on input "Search this table" at bounding box center [401, 277] width 342 height 21
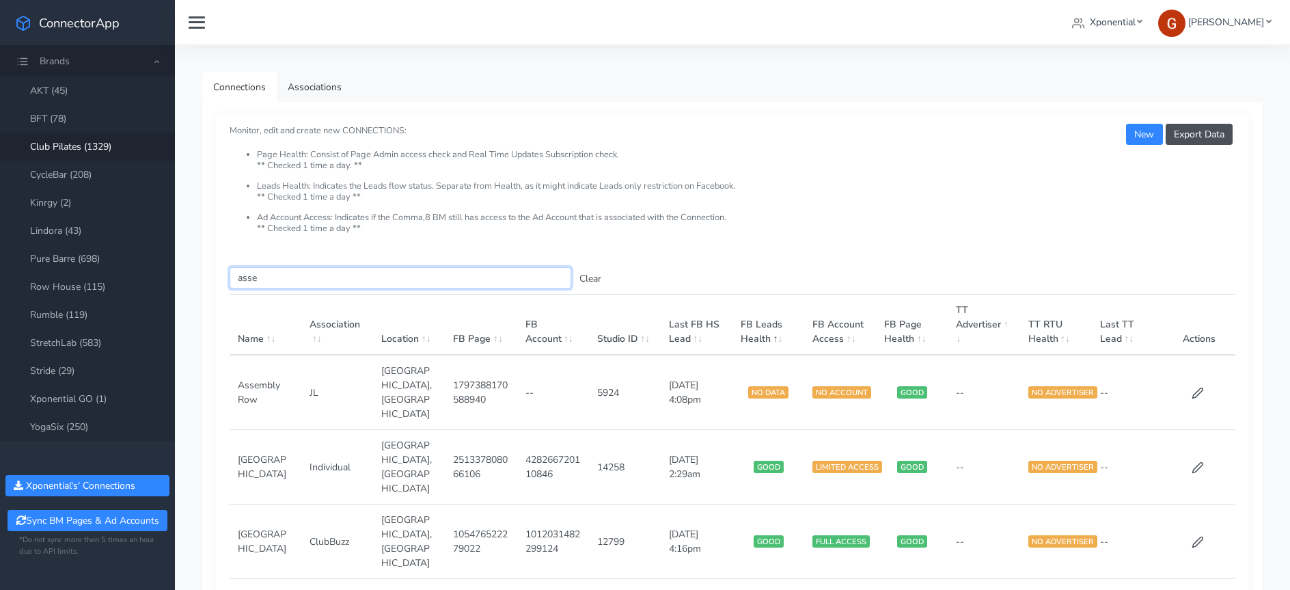
type input "asse"
click at [559, 372] on td "--" at bounding box center [553, 392] width 72 height 75
click at [1196, 387] on icon at bounding box center [1198, 393] width 12 height 12
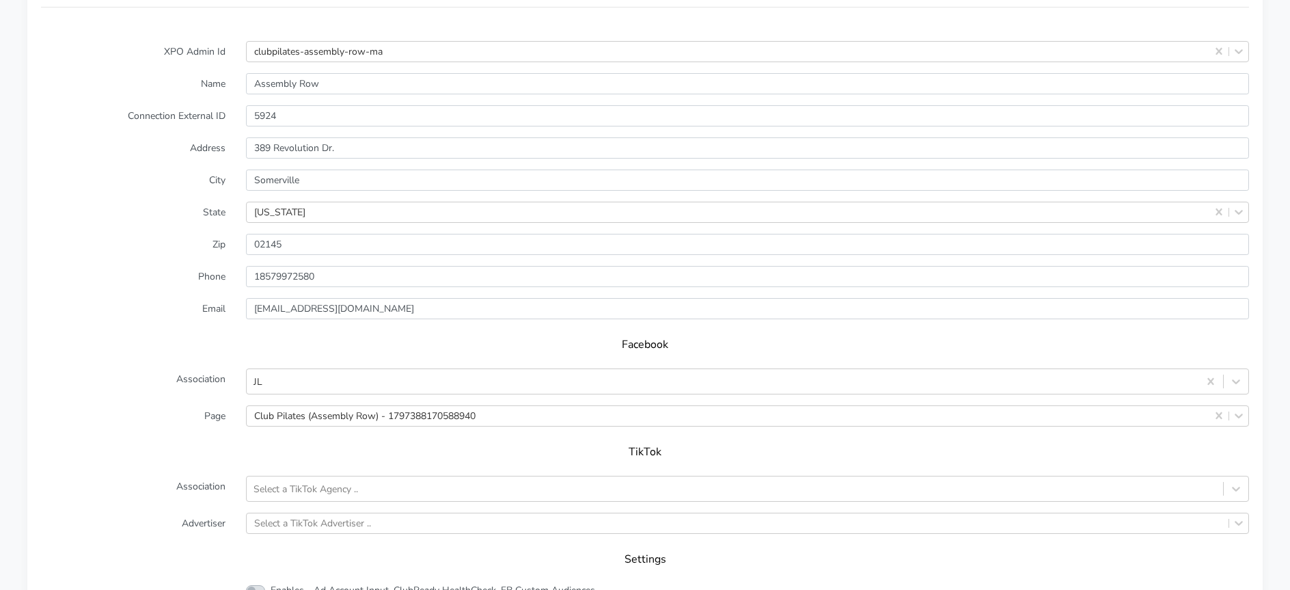
scroll to position [777, 0]
click at [370, 437] on div "TikTok" at bounding box center [645, 456] width 1208 height 38
click at [331, 440] on div "TikTok" at bounding box center [645, 456] width 1208 height 38
click at [592, 440] on div "TikTok" at bounding box center [645, 456] width 1208 height 38
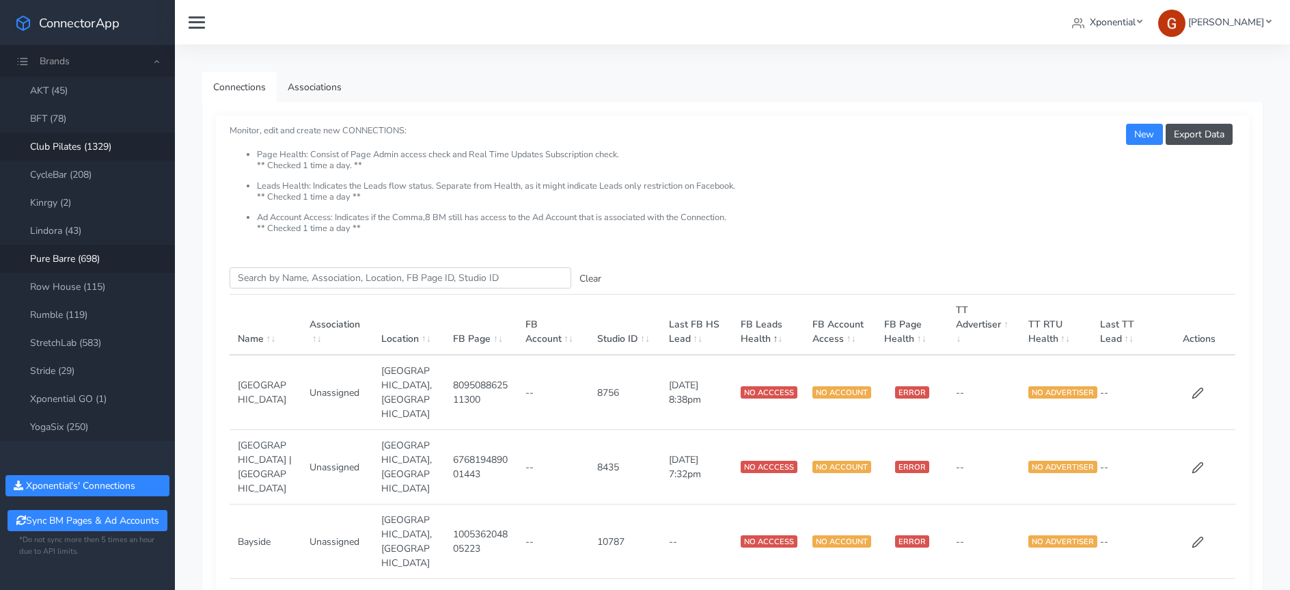
click at [85, 140] on link "Club Pilates (1329)" at bounding box center [87, 147] width 175 height 28
click at [258, 283] on input "Search this table" at bounding box center [401, 277] width 342 height 21
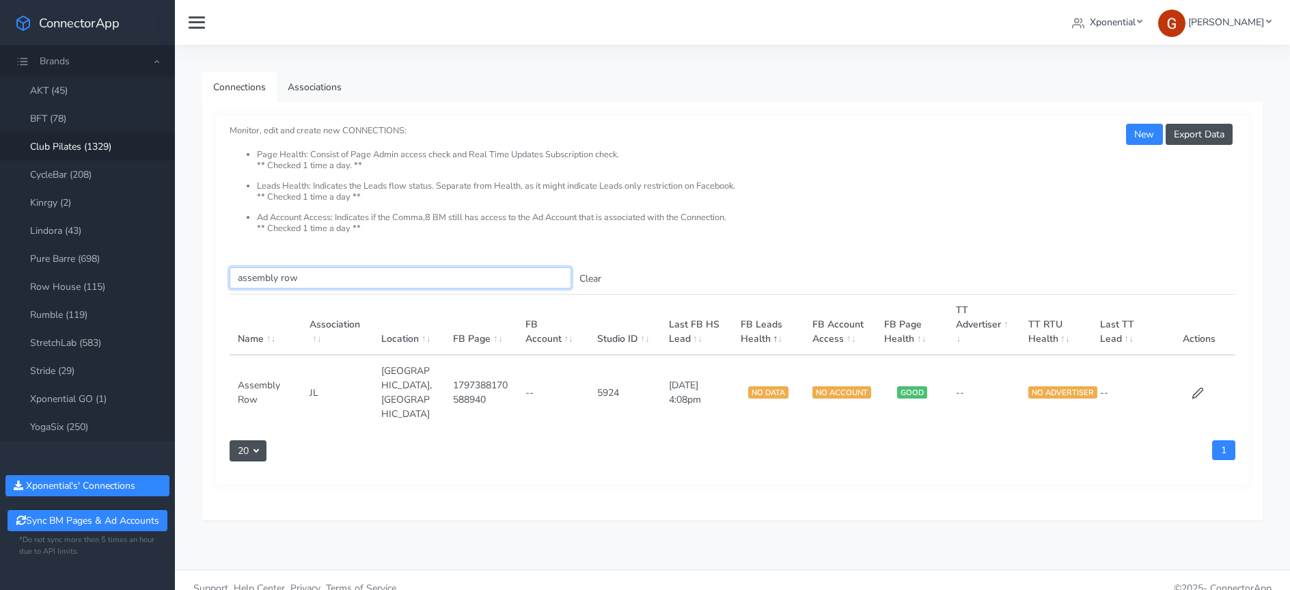
type input "assembly row"
click at [524, 374] on td "--" at bounding box center [553, 392] width 72 height 74
click at [528, 376] on td "--" at bounding box center [553, 392] width 72 height 74
click at [1195, 387] on icon at bounding box center [1198, 393] width 12 height 12
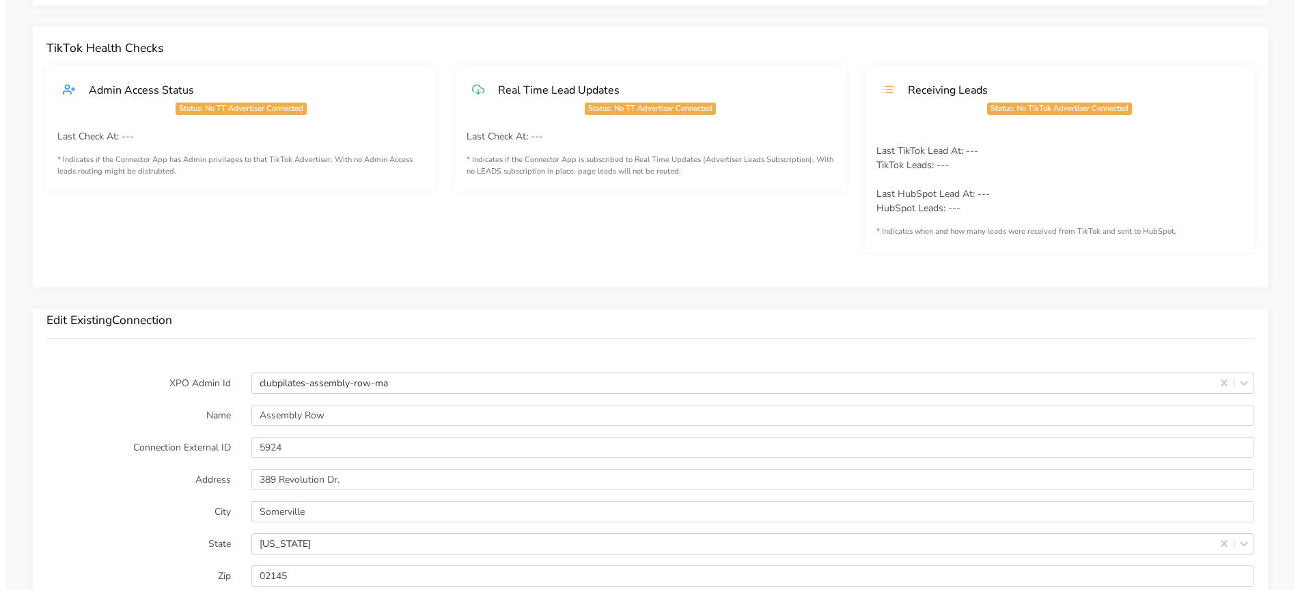
scroll to position [876, 0]
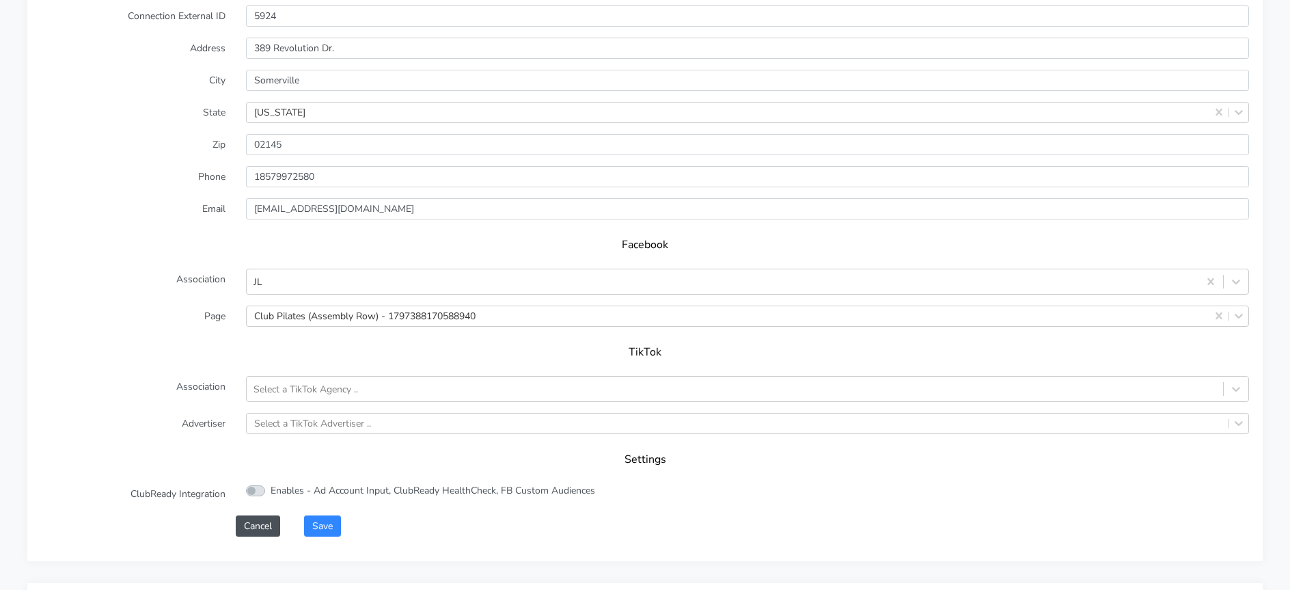
click at [286, 348] on h5 "TikTok" at bounding box center [645, 352] width 1181 height 13
click at [271, 492] on label "Enables - Ad Account Input, ClubReady HealthCheck, FB Custom Audiences" at bounding box center [433, 490] width 325 height 14
click at [271, 492] on input "Enables - Ad Account Input, ClubReady HealthCheck, FB Custom Audiences" at bounding box center [275, 487] width 9 height 9
checkbox input "true"
click at [323, 530] on button "Save" at bounding box center [322, 525] width 37 height 21
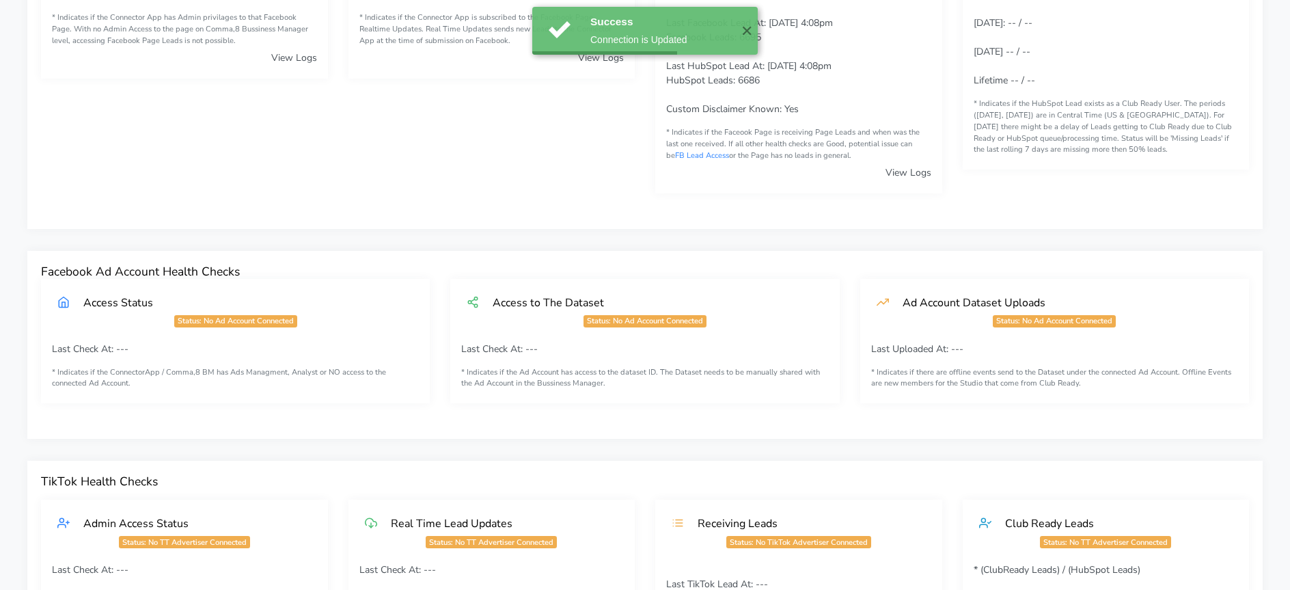
scroll to position [1104, 0]
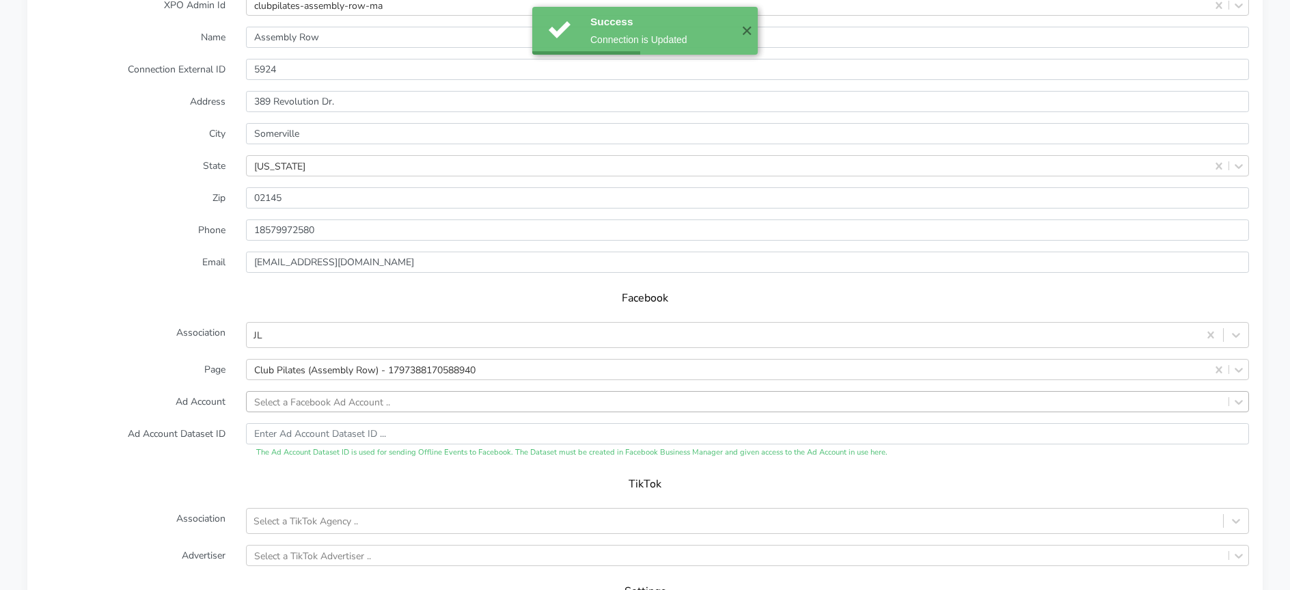
click at [378, 405] on div "Select a Facebook Ad Account .." at bounding box center [747, 401] width 1003 height 21
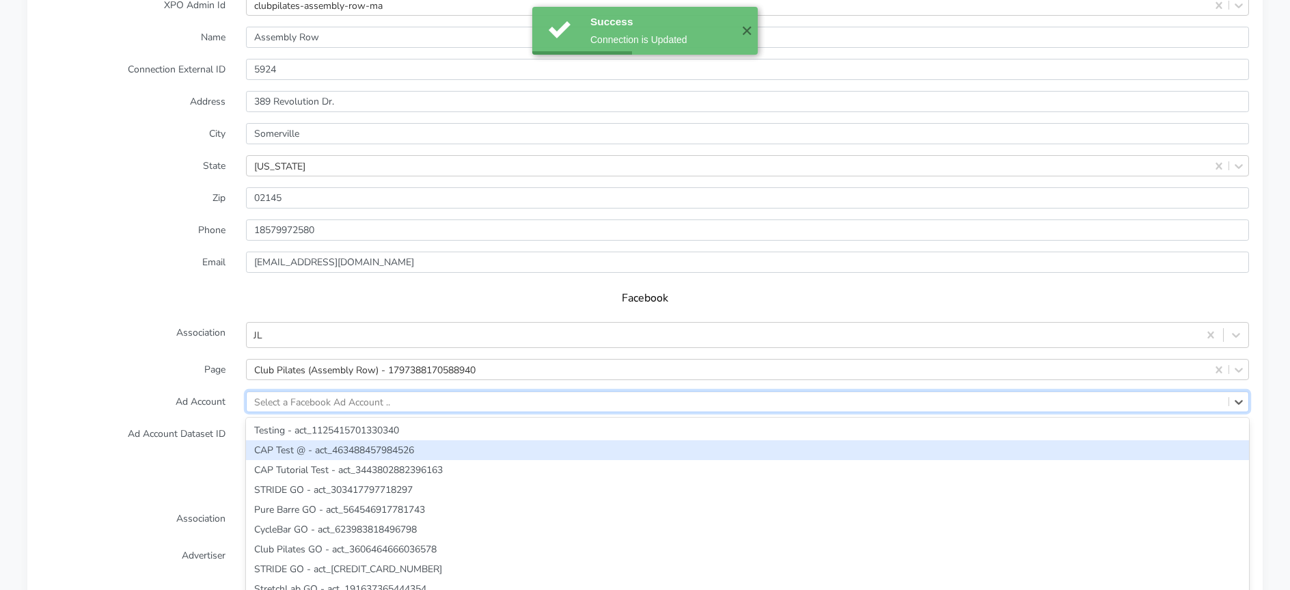
scroll to position [1142, 0]
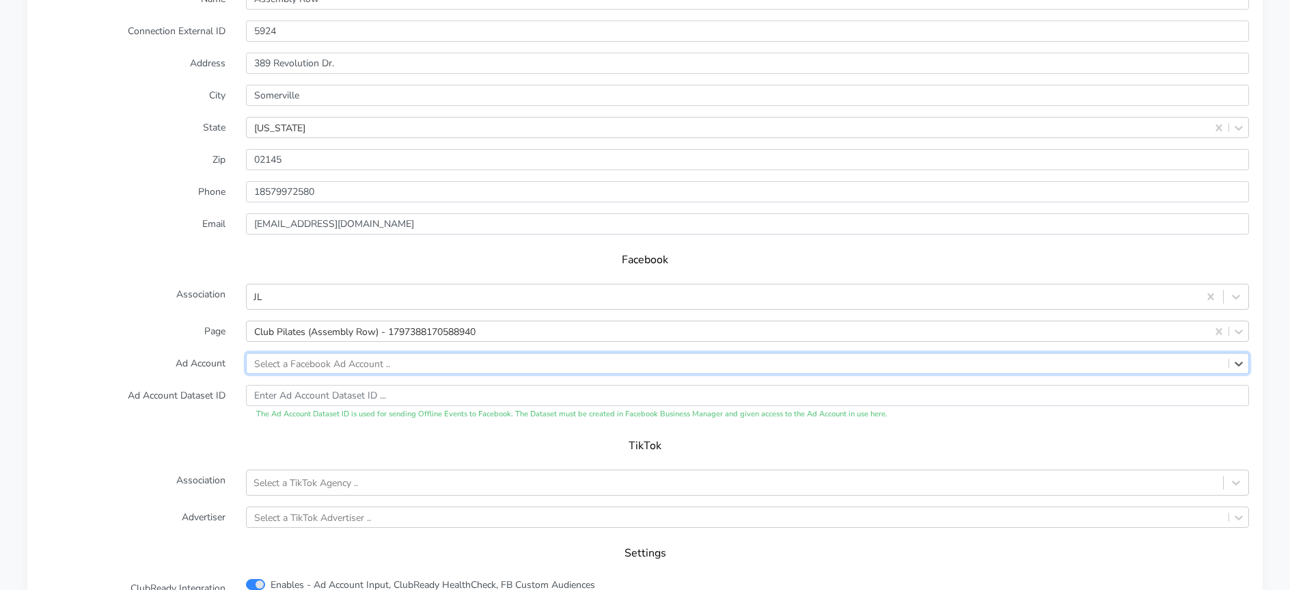
click at [154, 344] on form "XPO Admin Id clubpilates-assembly-row-ma Name Assembly Row Connection External …" at bounding box center [645, 293] width 1208 height 674
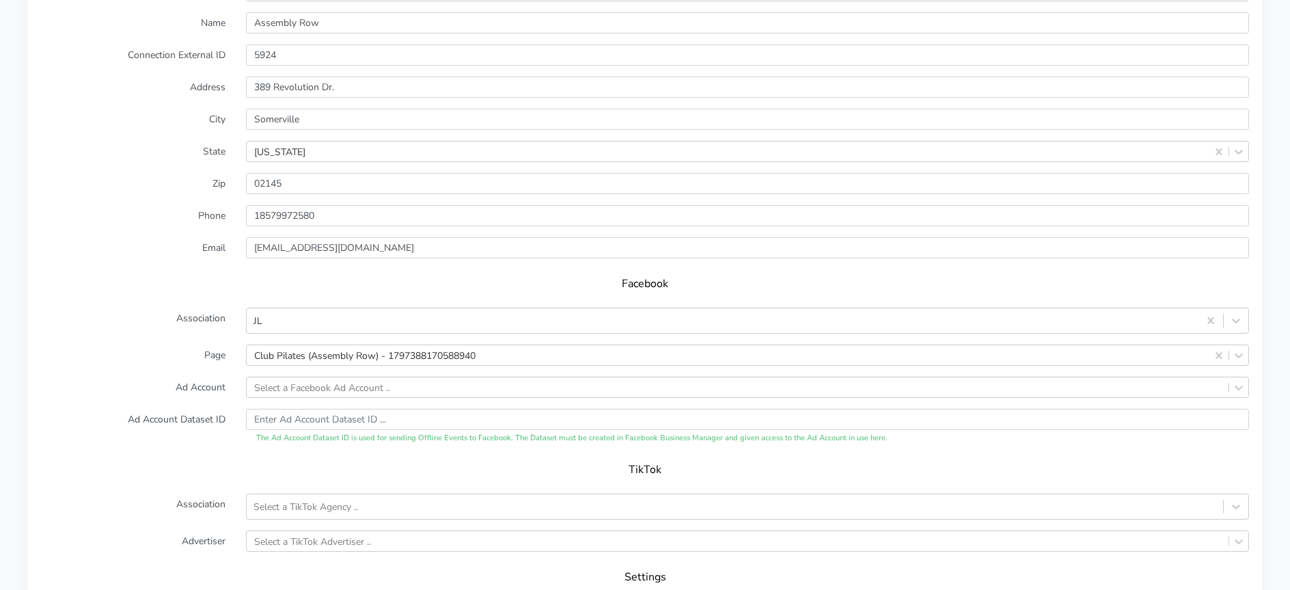
scroll to position [1116, 0]
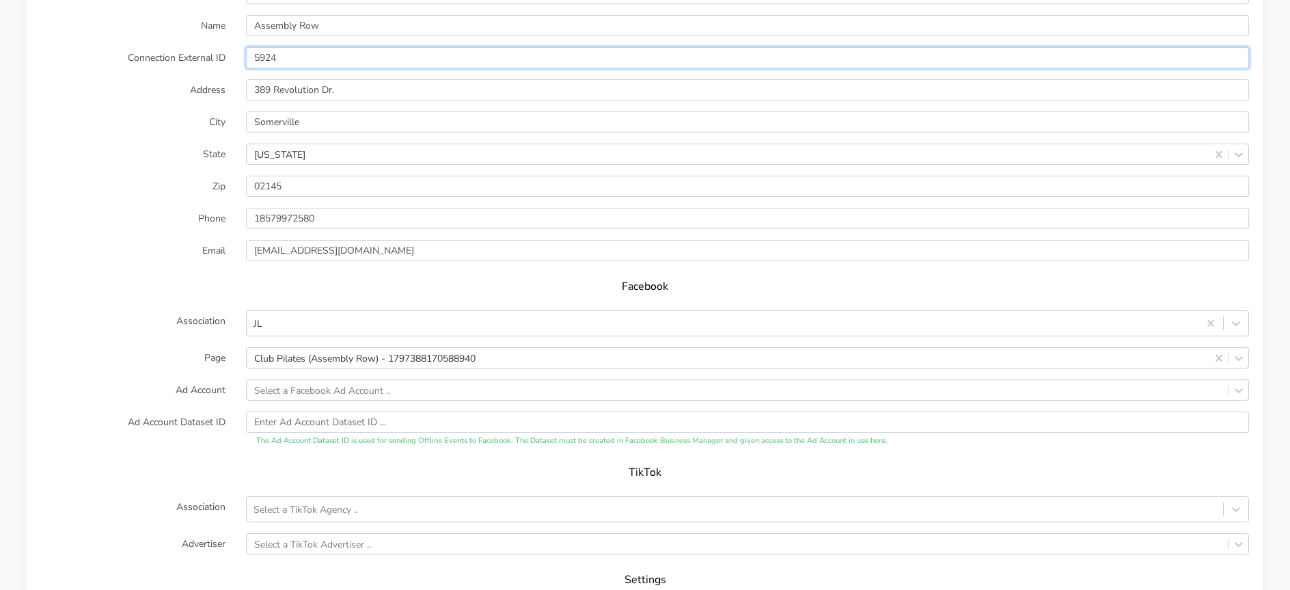
click at [264, 55] on input "5924" at bounding box center [747, 57] width 1003 height 21
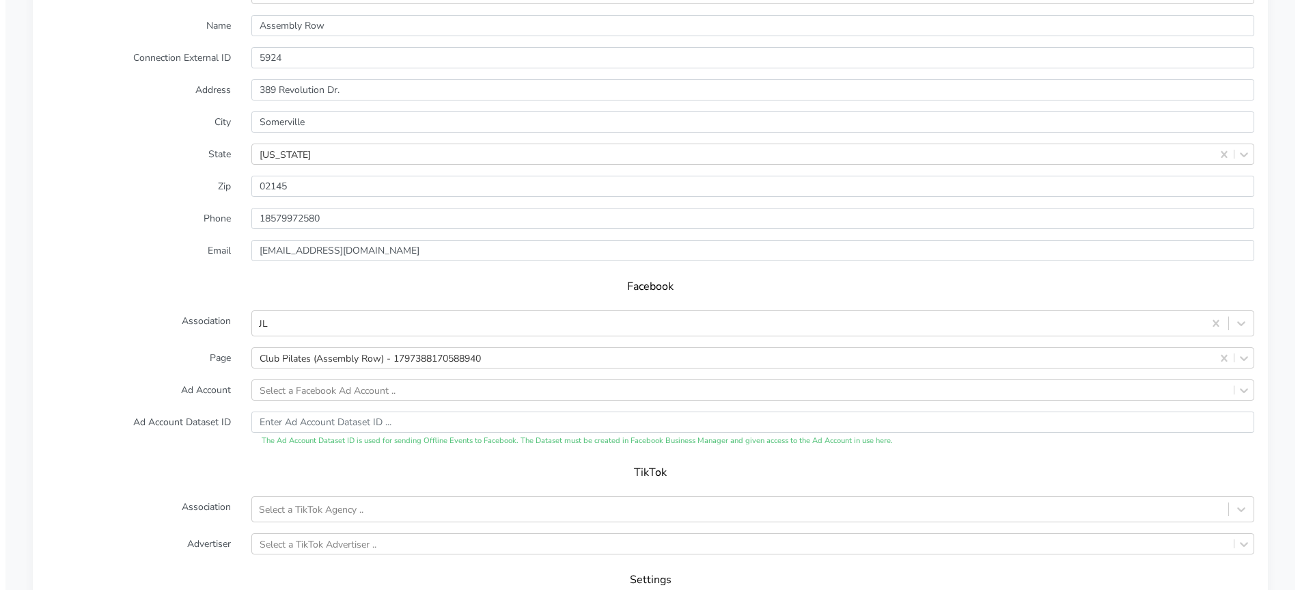
scroll to position [1344, 0]
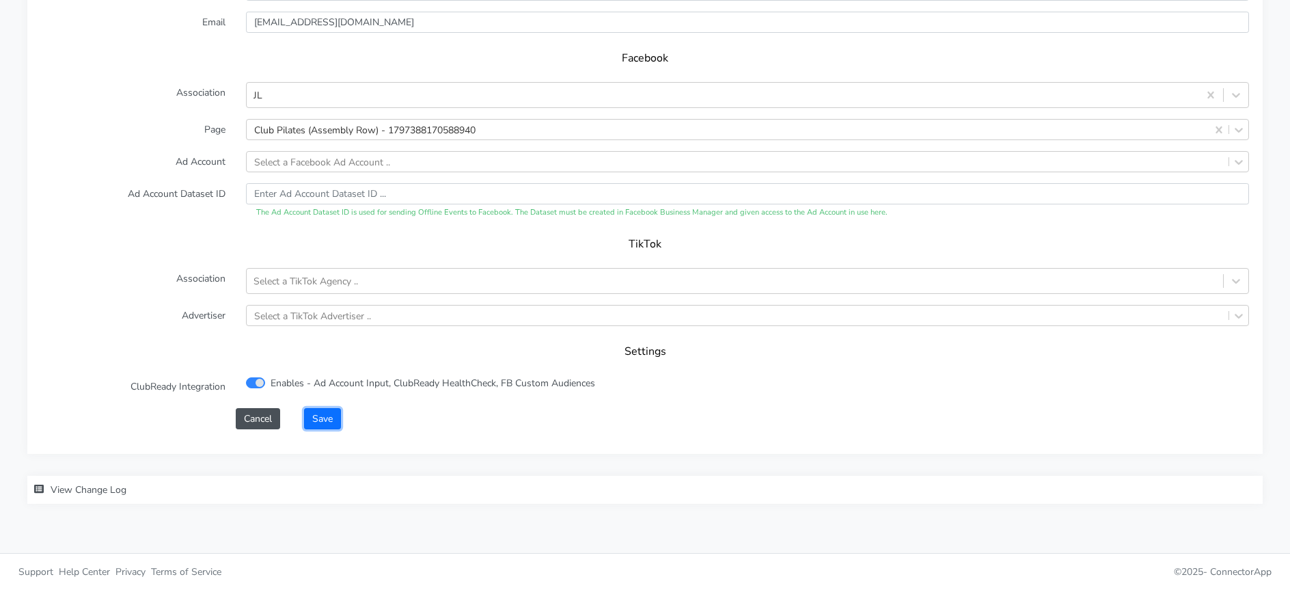
click at [328, 421] on button "Save" at bounding box center [322, 418] width 37 height 21
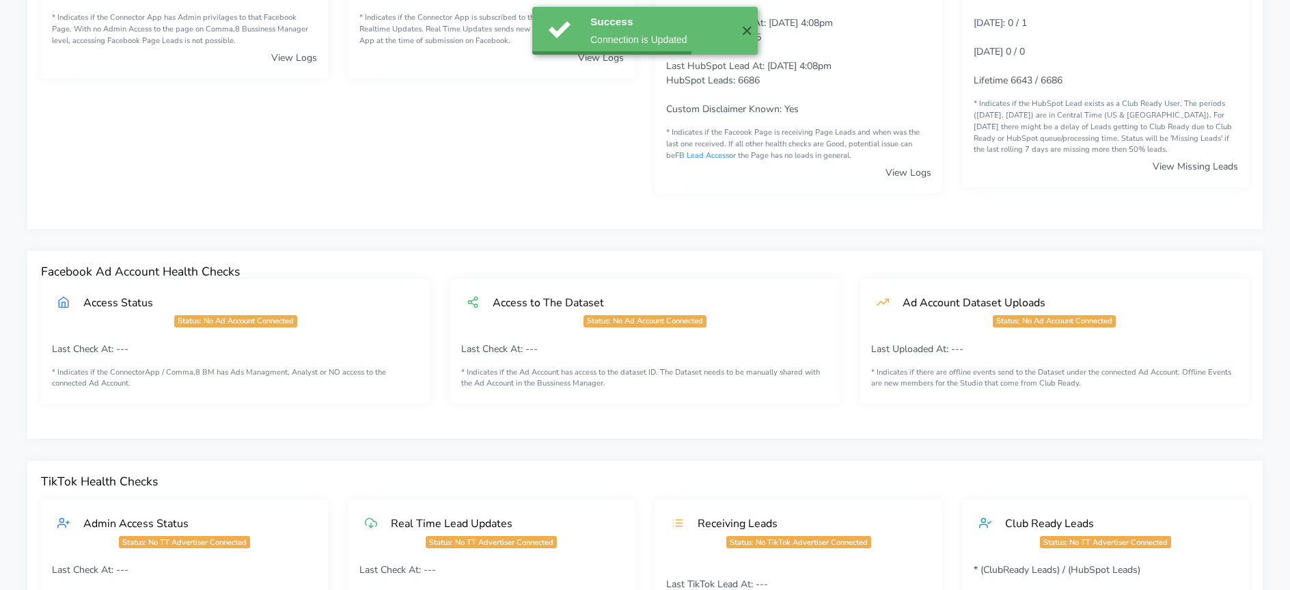
scroll to position [0, 0]
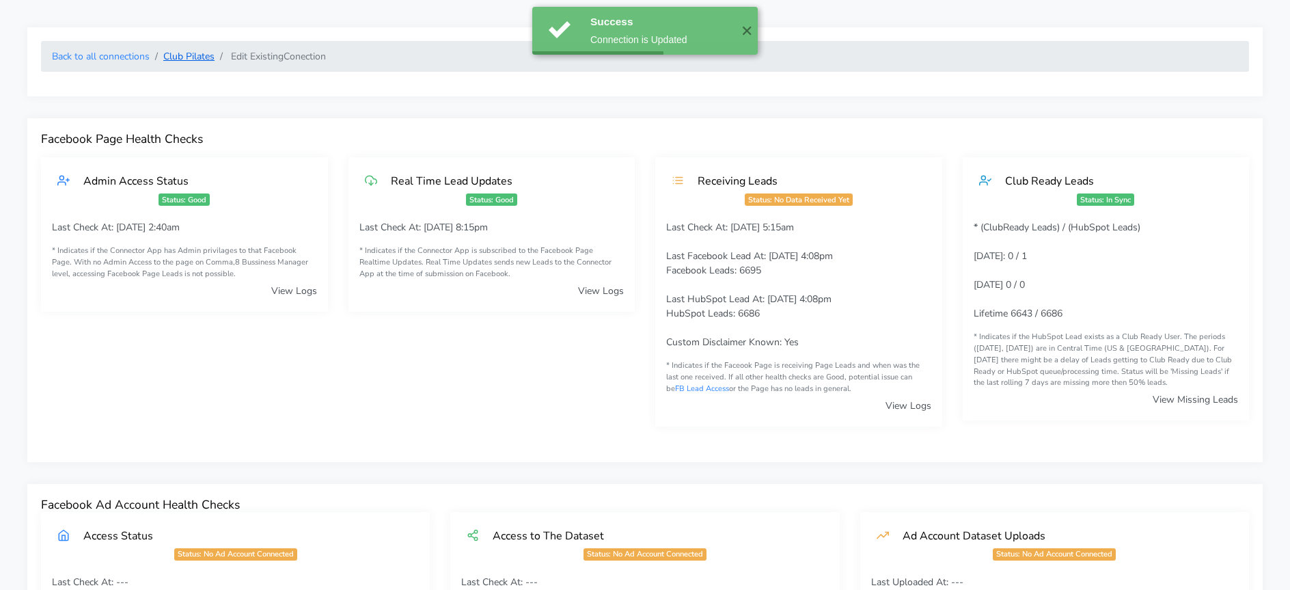
click at [182, 58] on link "Club Pilates" at bounding box center [188, 56] width 51 height 13
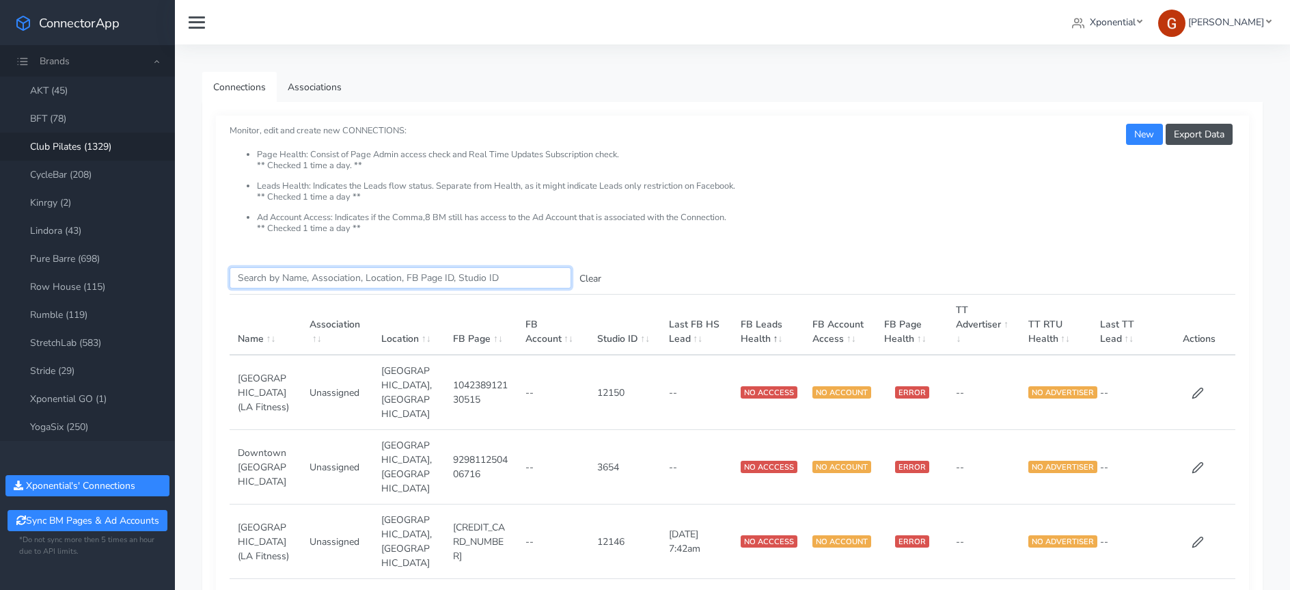
click at [296, 280] on input "Search this table" at bounding box center [401, 277] width 342 height 21
paste input "Wyomissing"
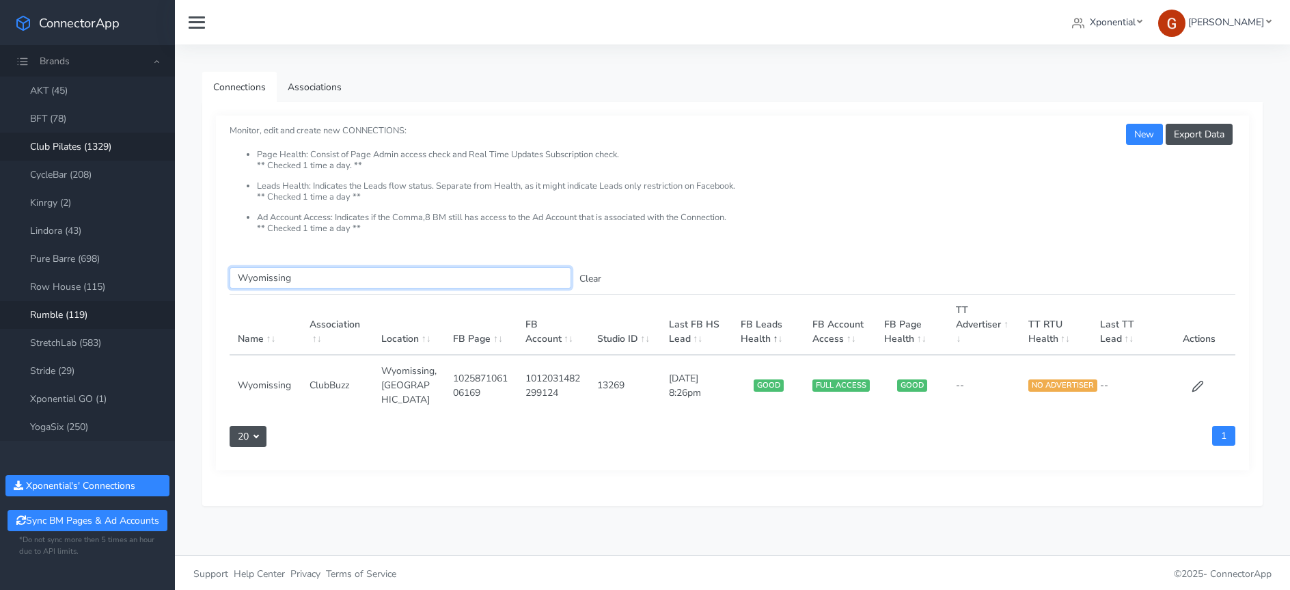
type input "Wyomissing"
click at [1195, 380] on icon at bounding box center [1198, 386] width 12 height 12
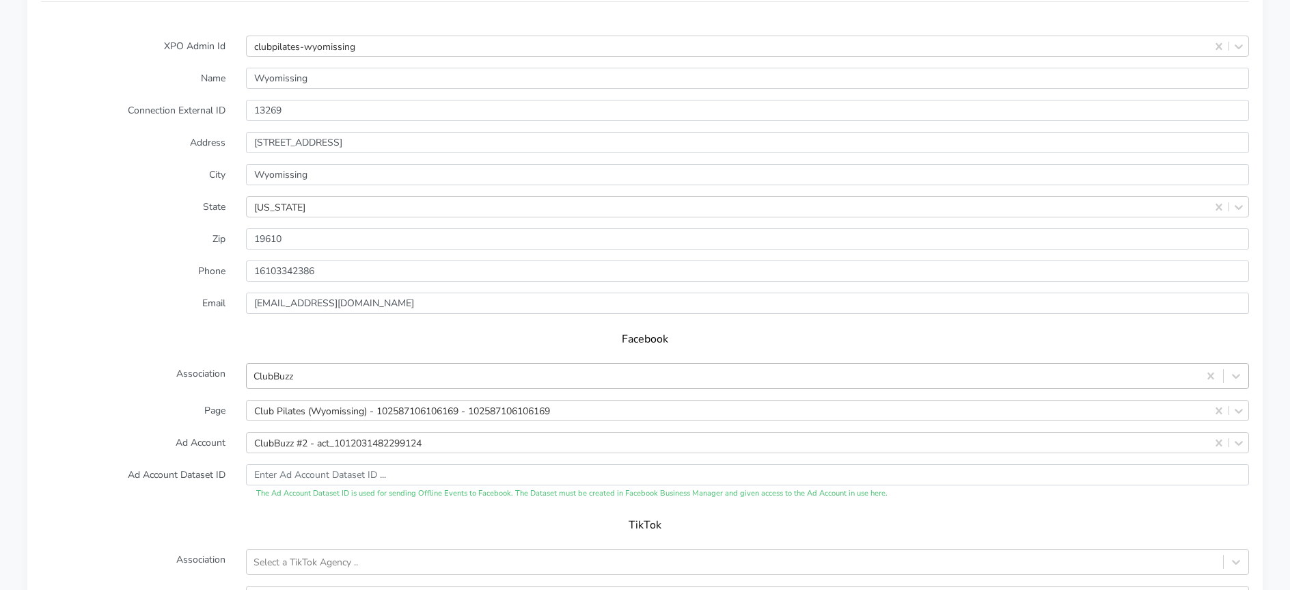
scroll to position [1096, 0]
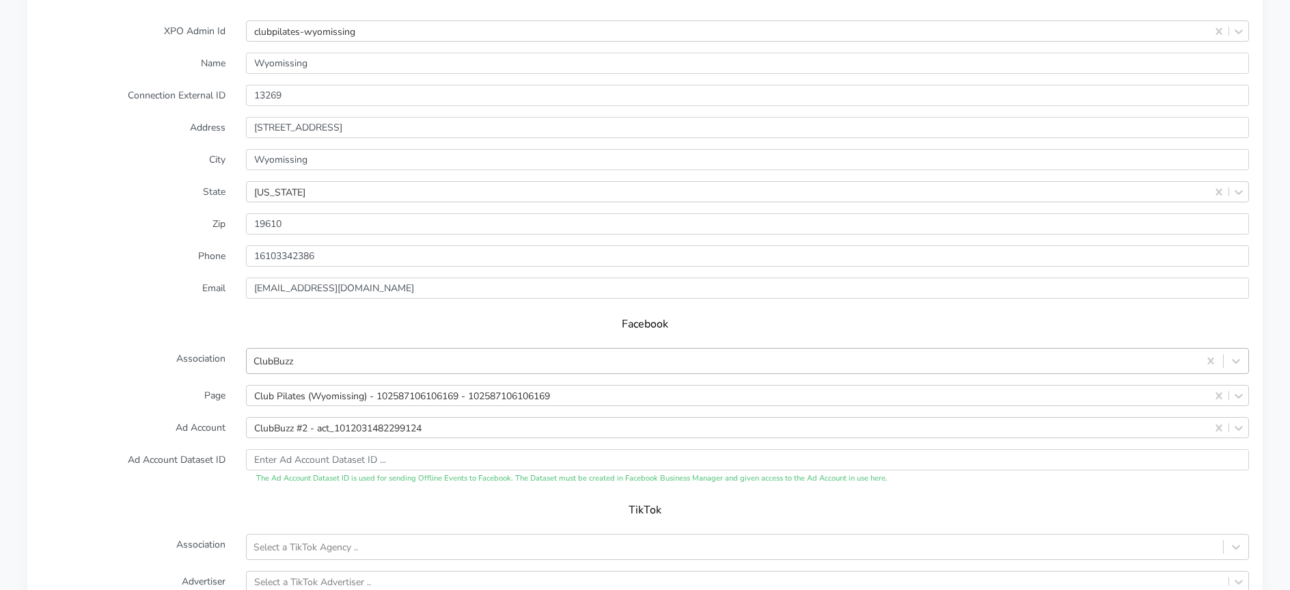
click at [311, 376] on form "XPO Admin Id clubpilates-wyomissing Name Wyomissing Connection External ID 1326…" at bounding box center [645, 357] width 1208 height 674
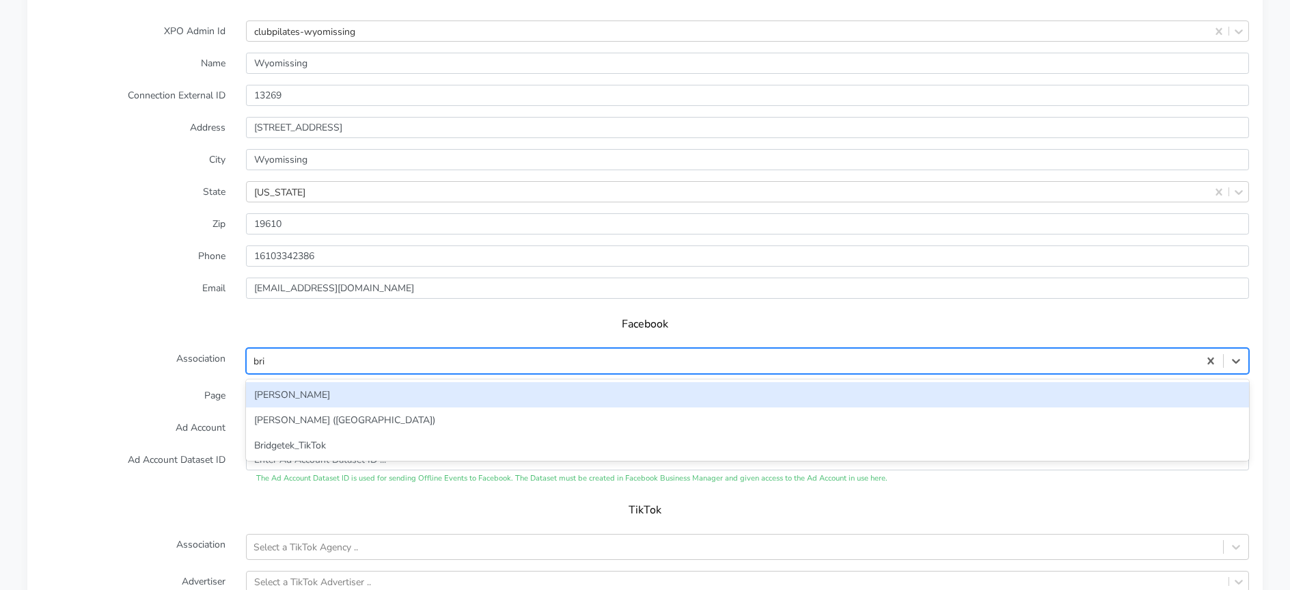
type input "brid"
click at [300, 379] on div "[PERSON_NAME] ([GEOGRAPHIC_DATA]) [PERSON_NAME]" at bounding box center [747, 419] width 1003 height 81
click at [301, 385] on div "[PERSON_NAME]" at bounding box center [747, 394] width 1003 height 25
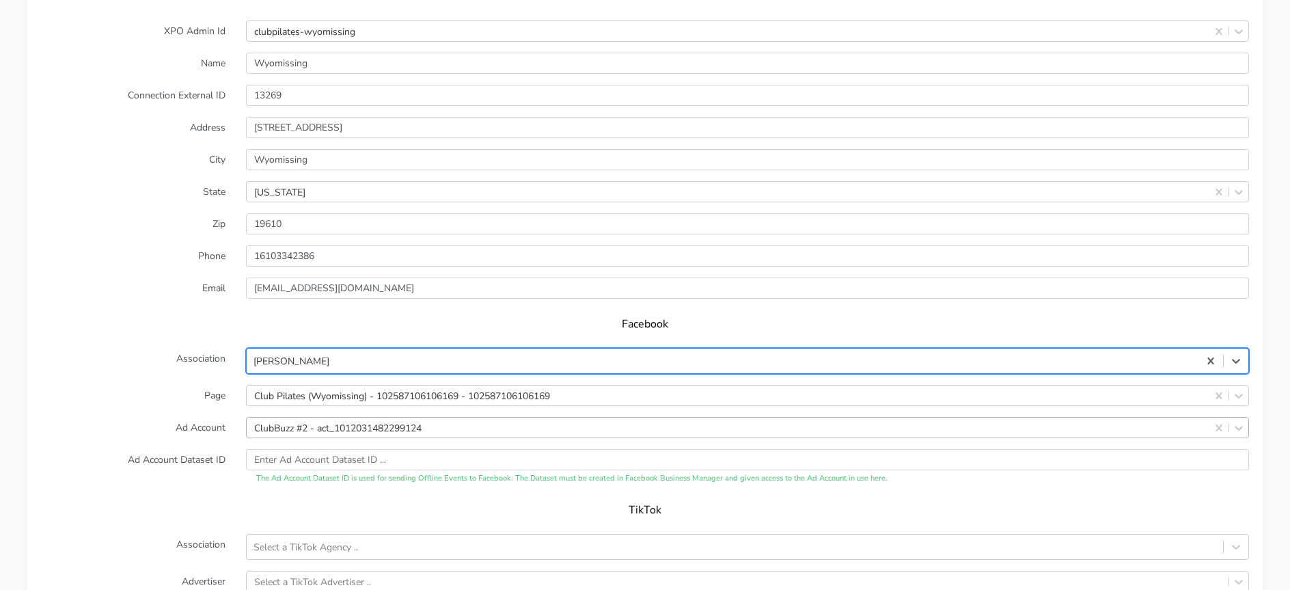
click at [298, 425] on div "ClubBuzz #2 - act_1012031482299124" at bounding box center [747, 427] width 1003 height 21
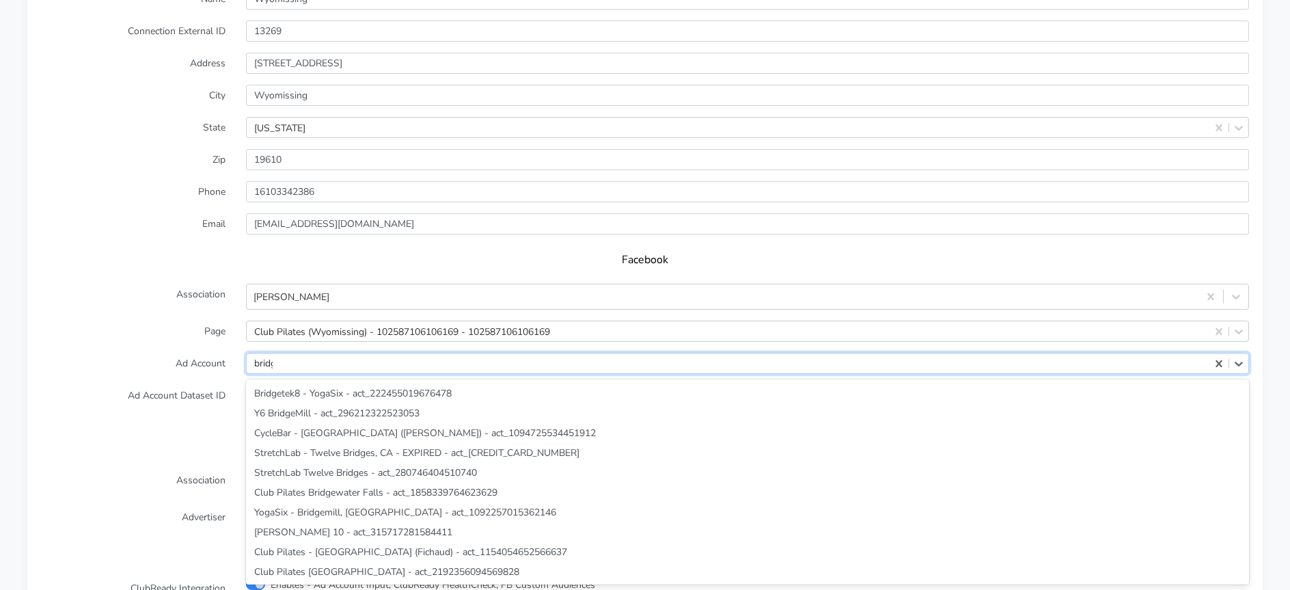
scroll to position [177, 0]
type input "[PERSON_NAME]"
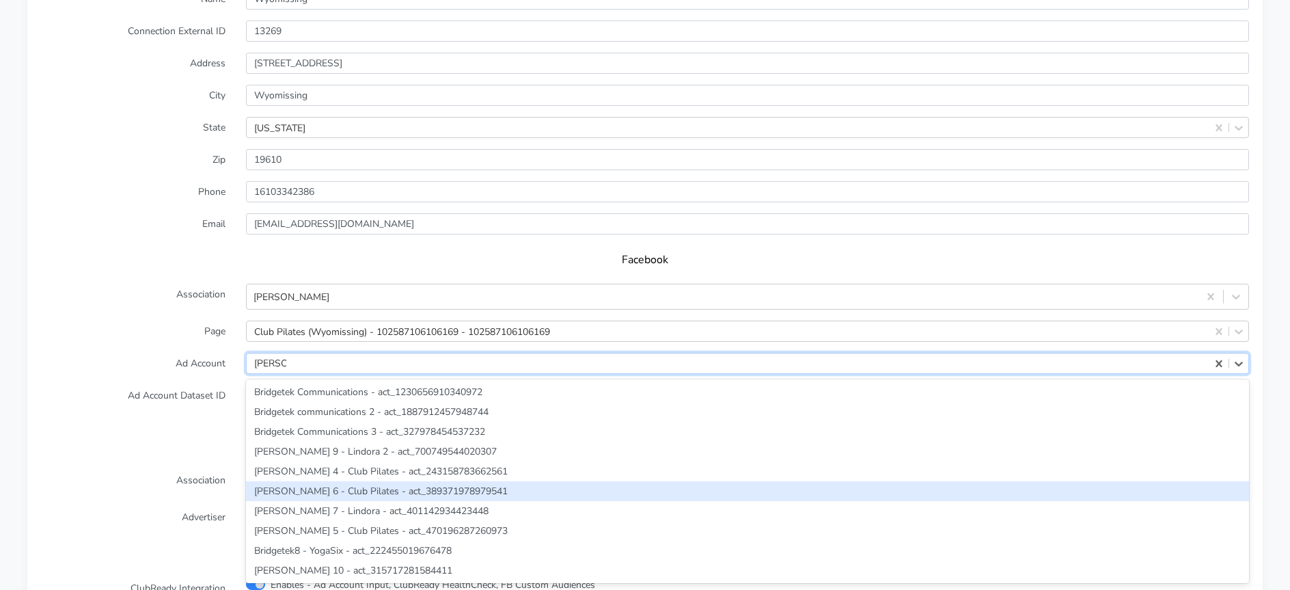
click at [322, 495] on div "[PERSON_NAME] 6 - Club Pilates - act_389371978979541" at bounding box center [747, 491] width 1003 height 20
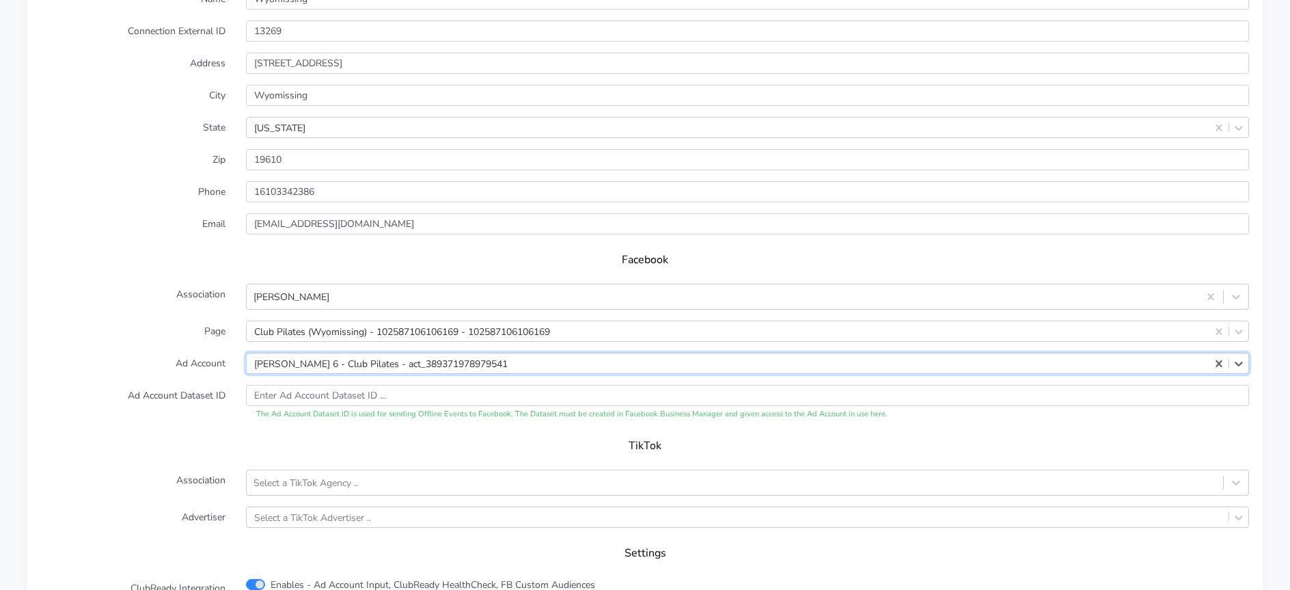
click at [156, 437] on div "TikTok" at bounding box center [645, 450] width 1208 height 38
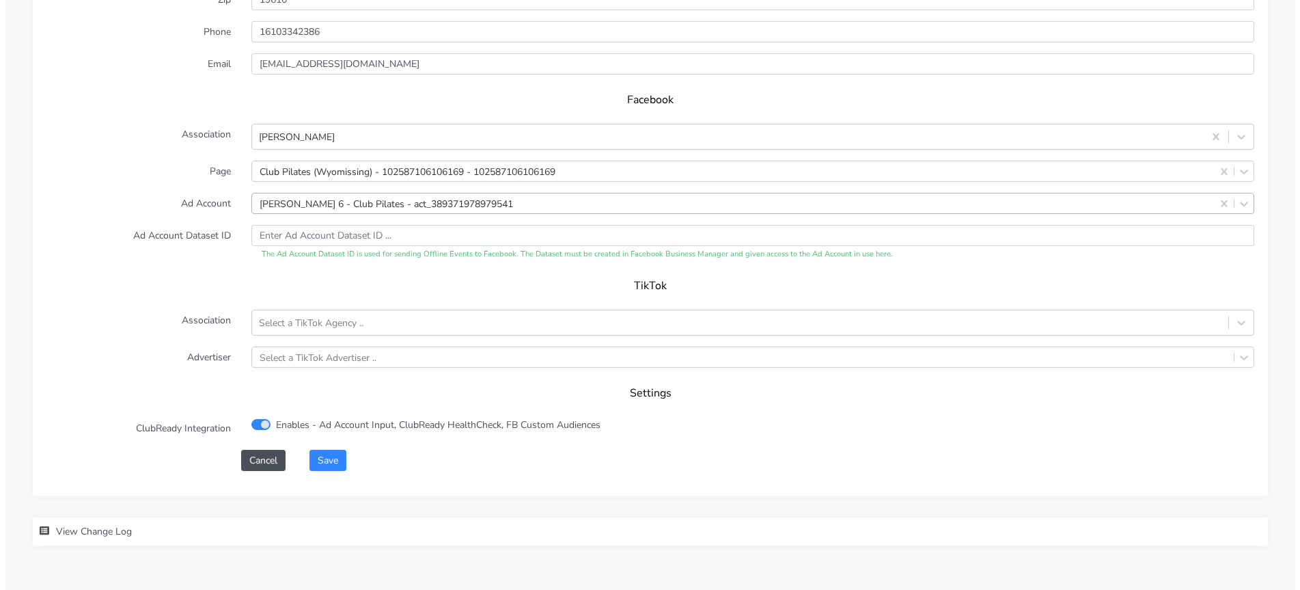
scroll to position [1362, 0]
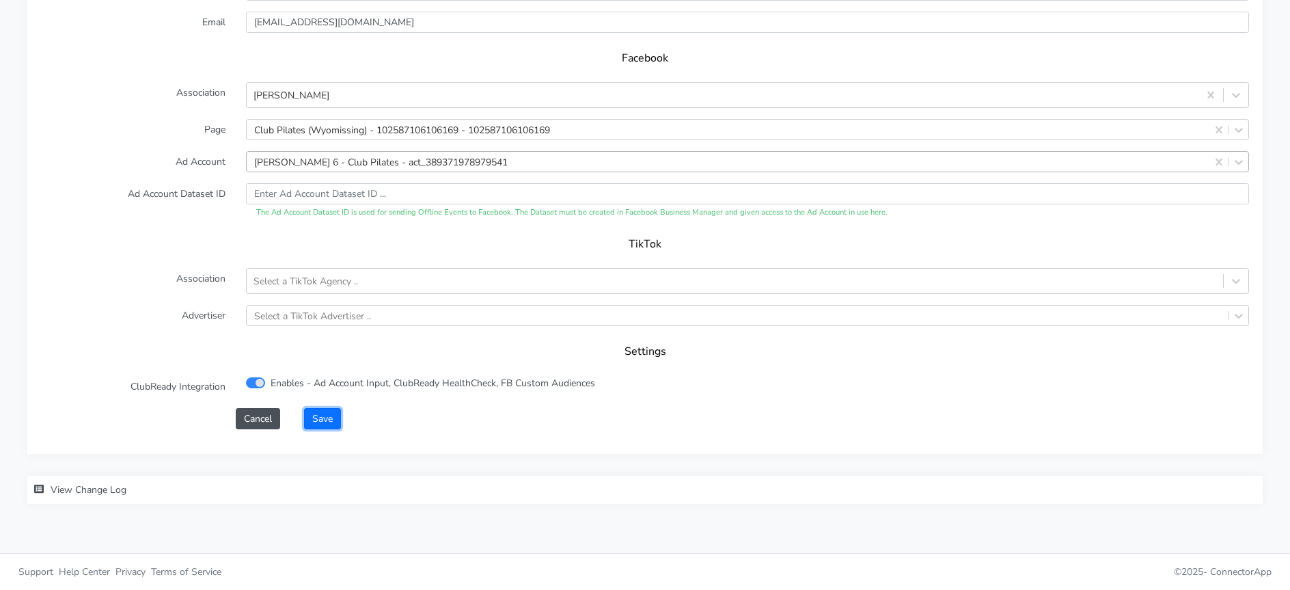
click at [332, 415] on button "Save" at bounding box center [322, 418] width 37 height 21
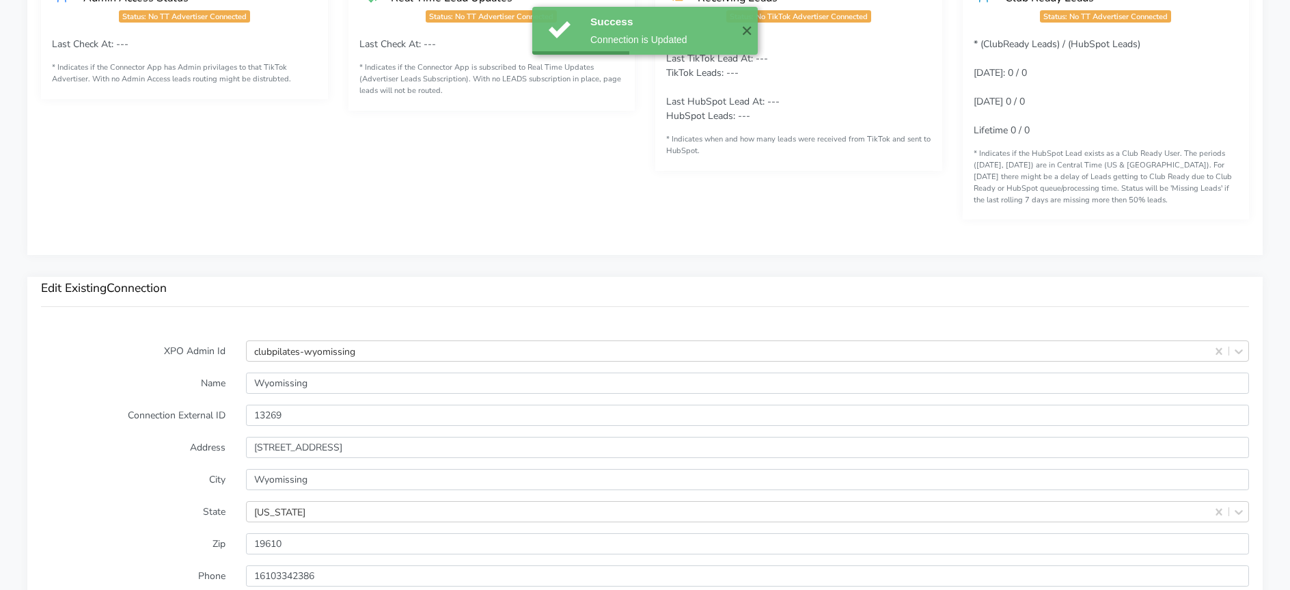
scroll to position [1045, 0]
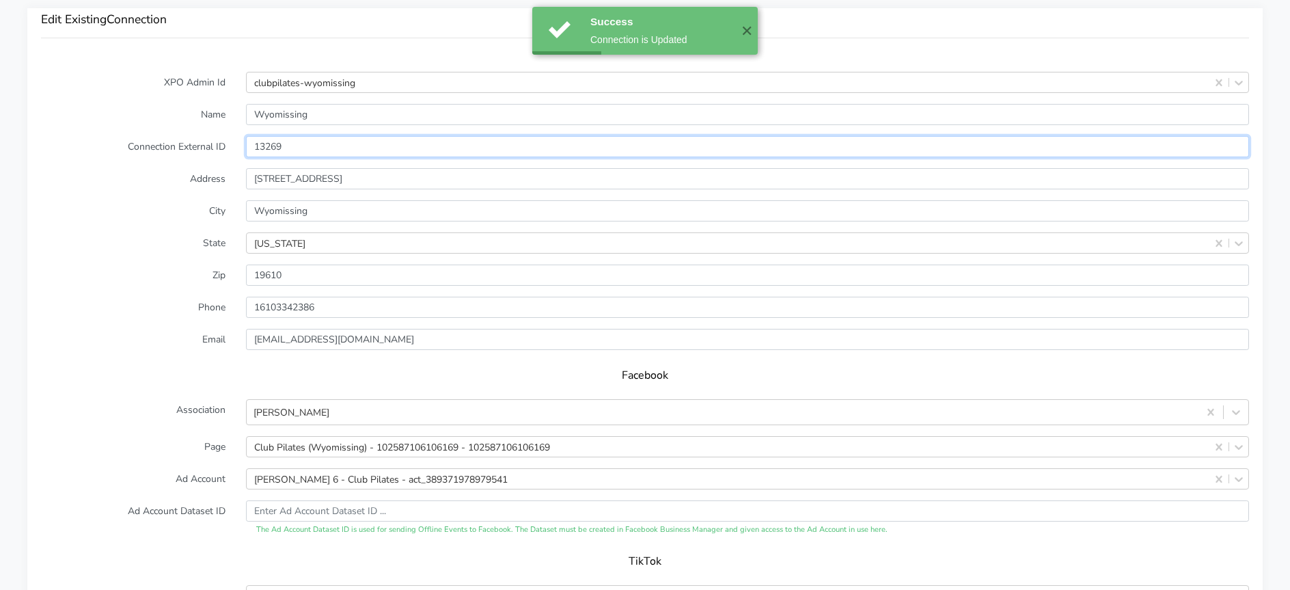
click at [275, 148] on input "13269" at bounding box center [747, 146] width 1003 height 21
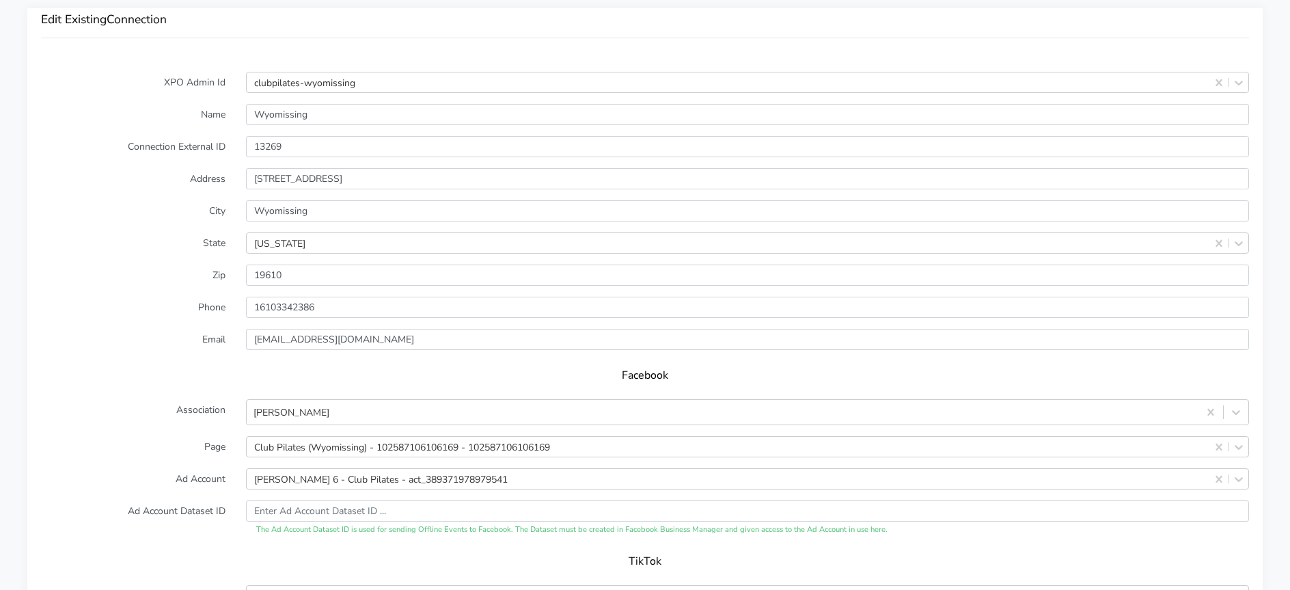
click at [183, 364] on div "Facebook" at bounding box center [645, 380] width 1208 height 38
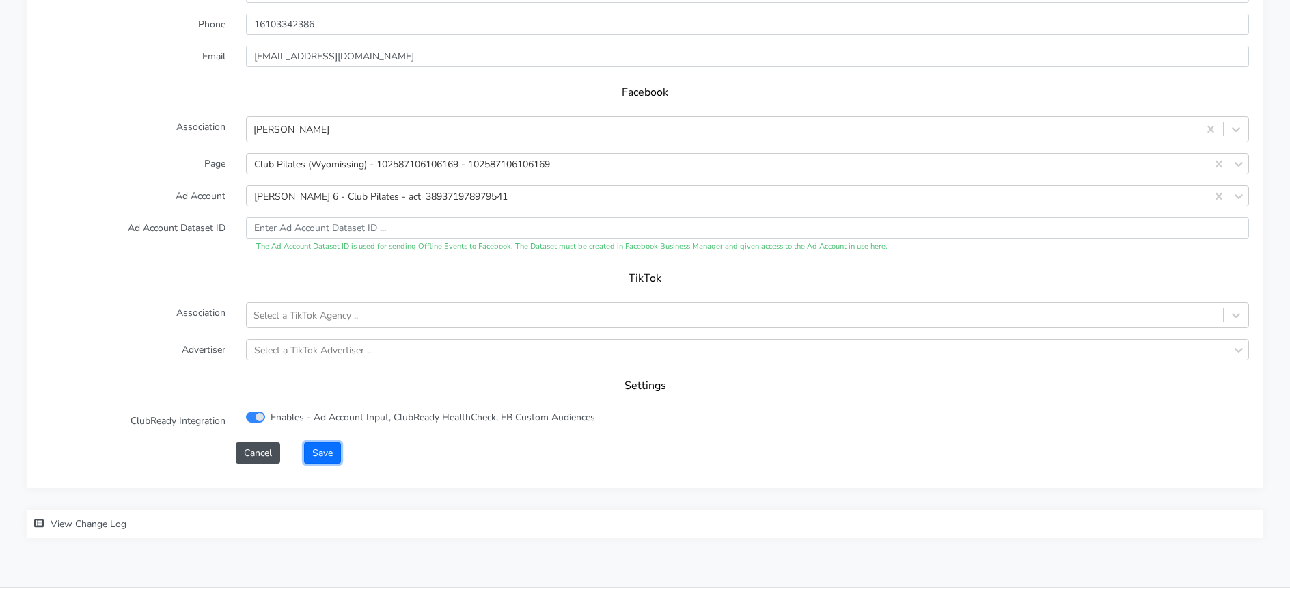
click at [321, 451] on button "Save" at bounding box center [322, 452] width 37 height 21
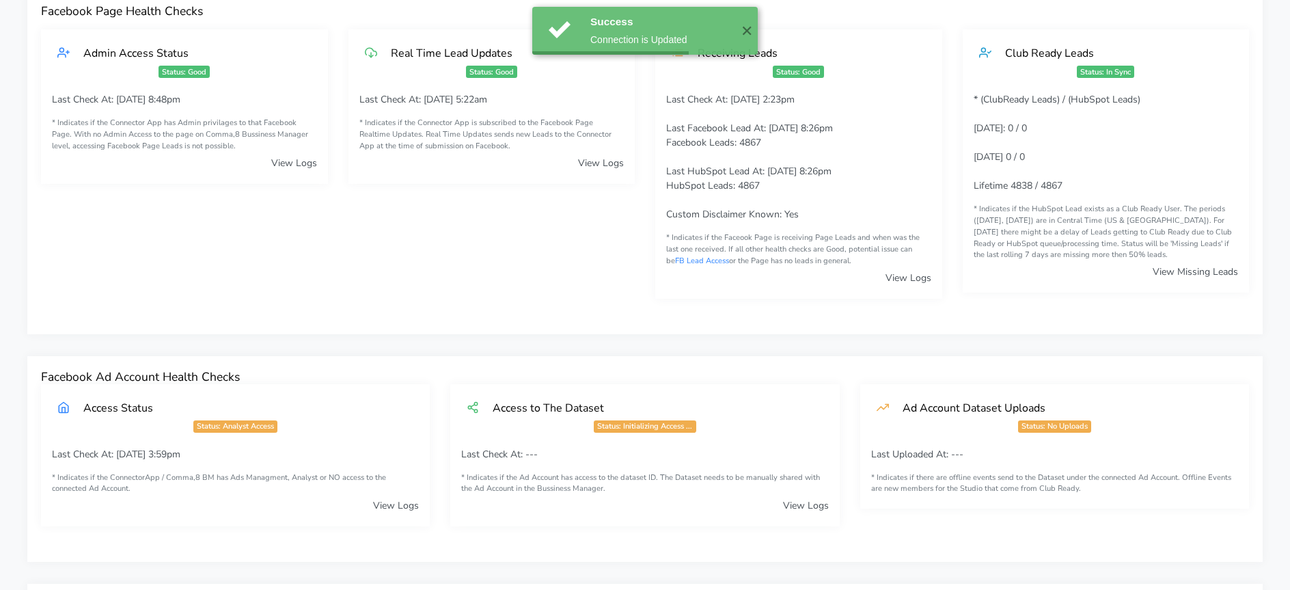
scroll to position [0, 0]
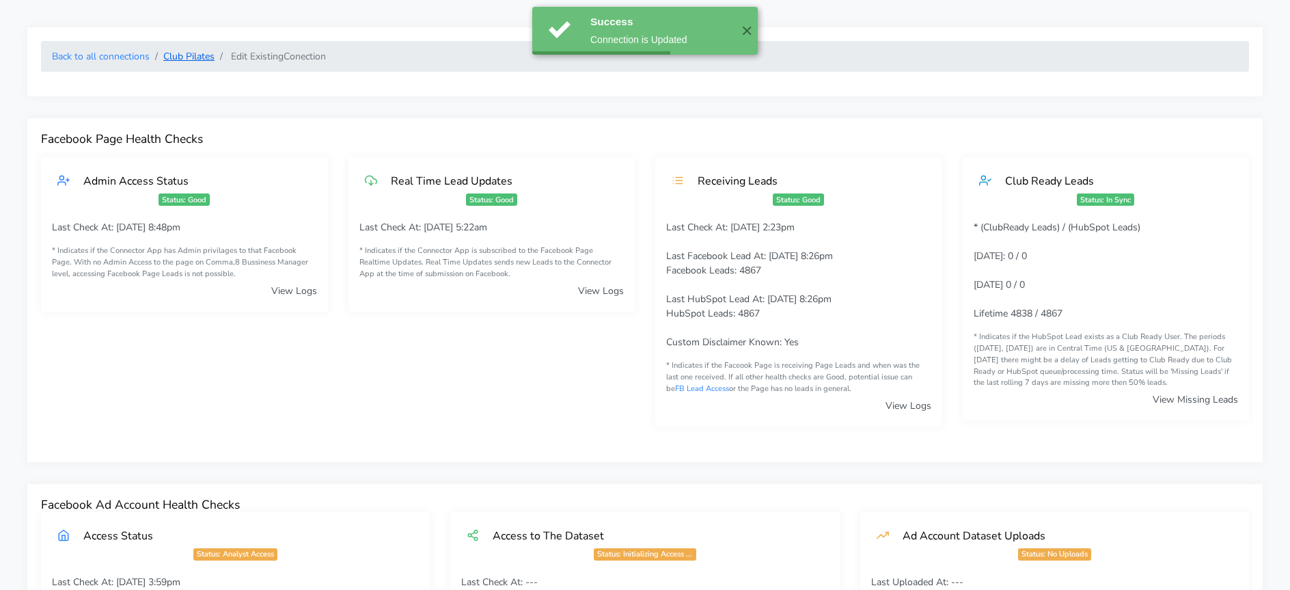
click at [180, 53] on link "Club Pilates" at bounding box center [188, 56] width 51 height 13
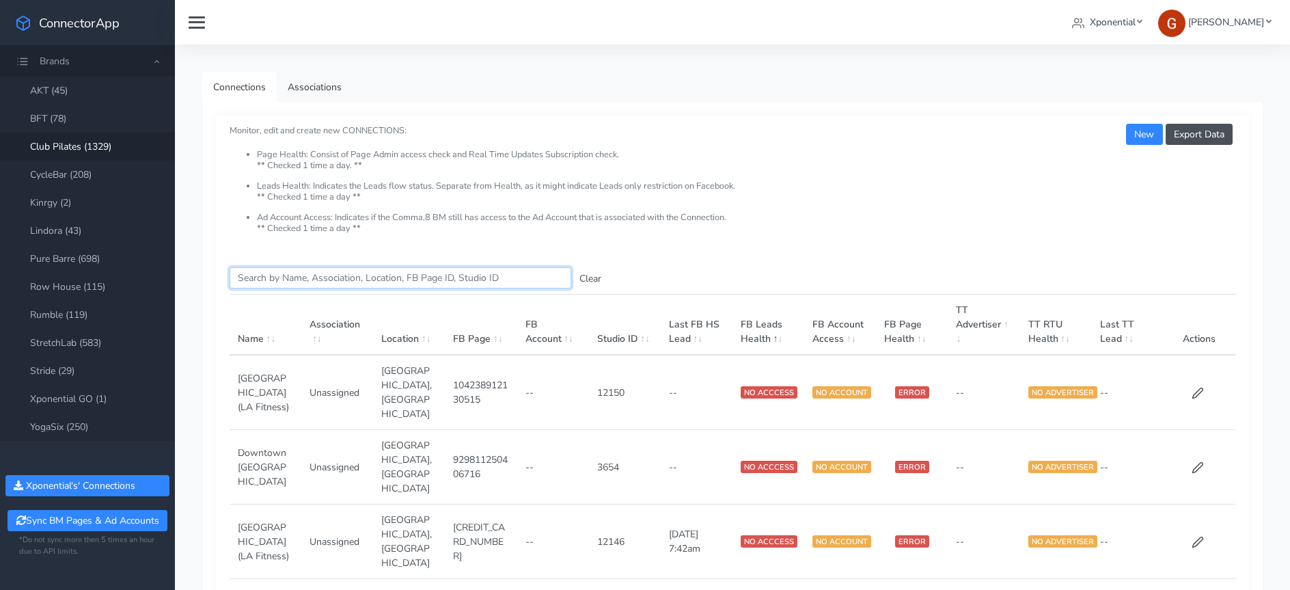
click at [346, 282] on input "Search this table" at bounding box center [401, 277] width 342 height 21
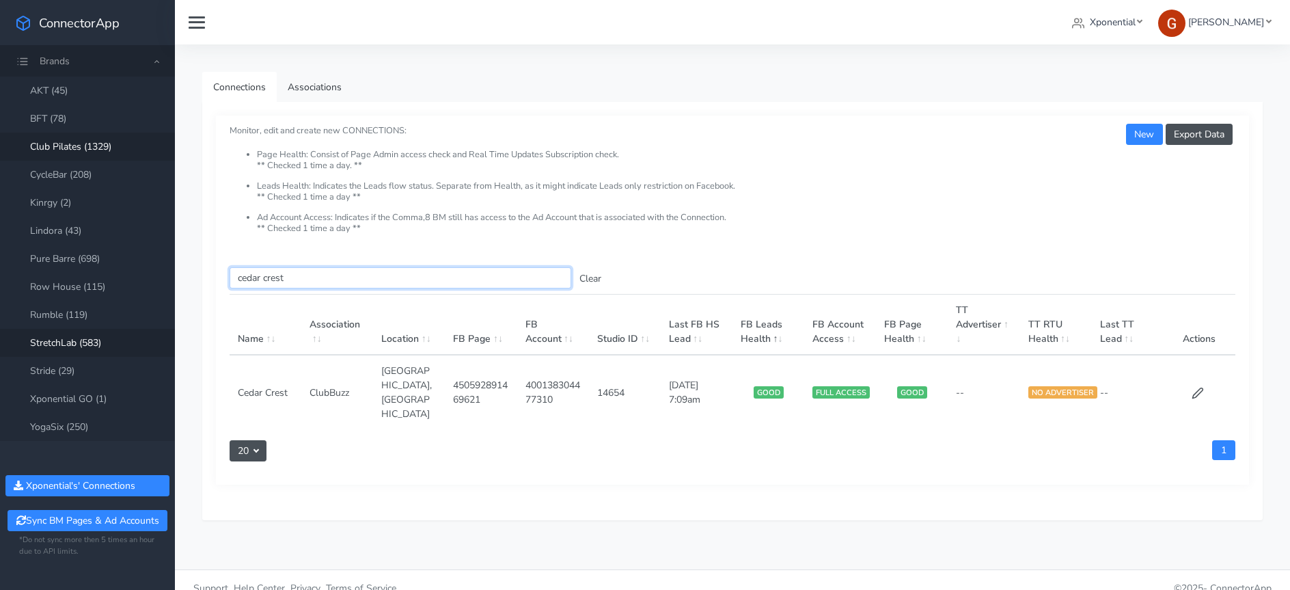
type input "cedar crest"
click at [1199, 388] on icon at bounding box center [1198, 393] width 10 height 10
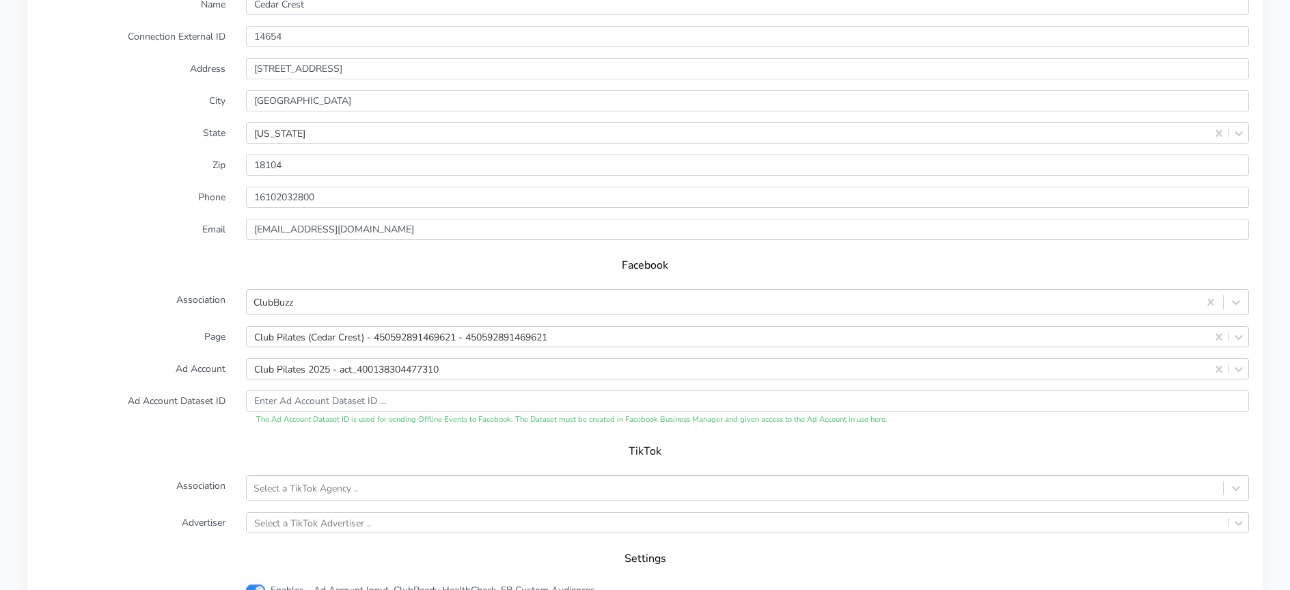
scroll to position [1189, 0]
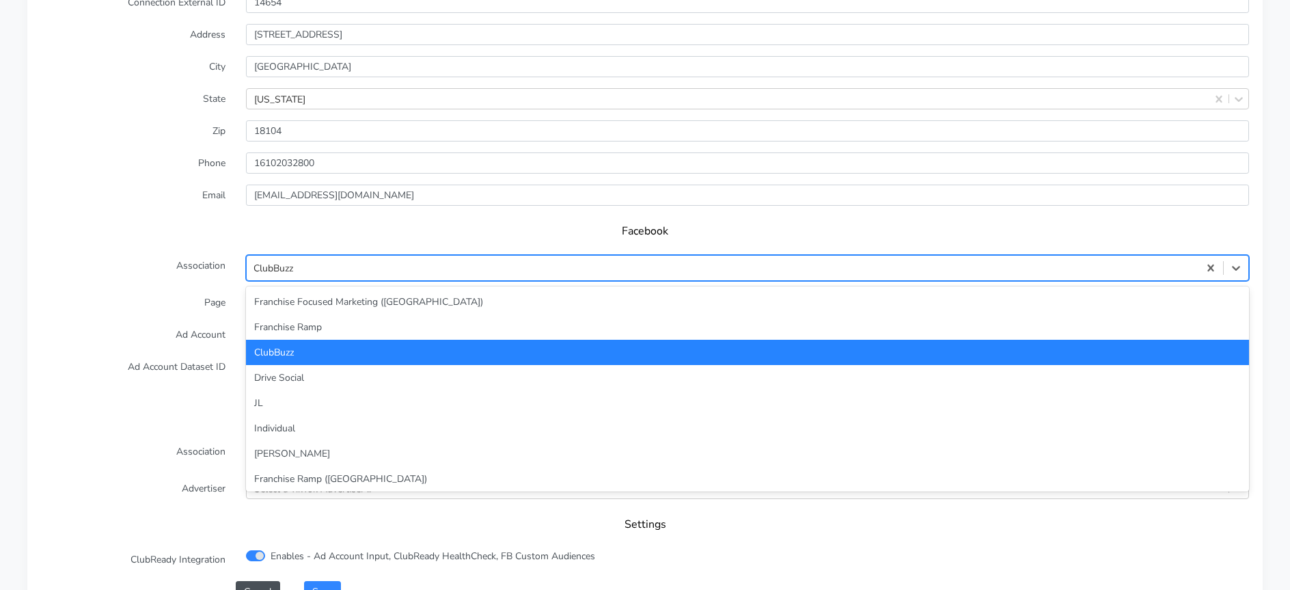
click at [296, 266] on div "ClubBuzz" at bounding box center [723, 268] width 952 height 23
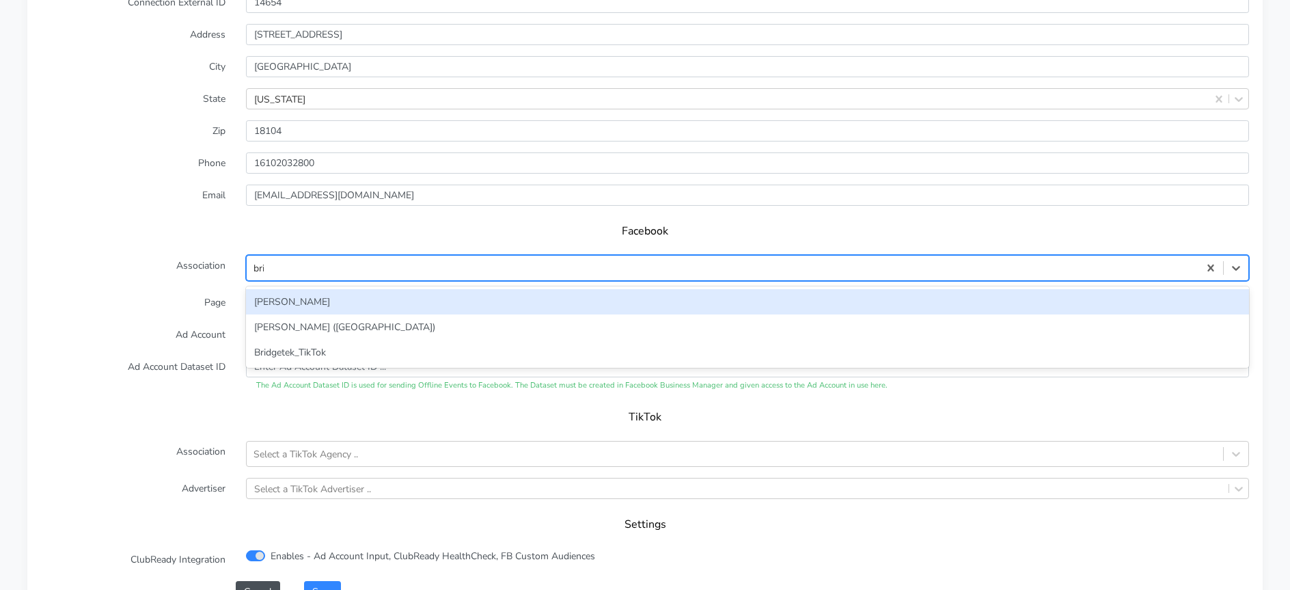
type input "brid"
click at [263, 295] on div "[PERSON_NAME]" at bounding box center [747, 301] width 1003 height 25
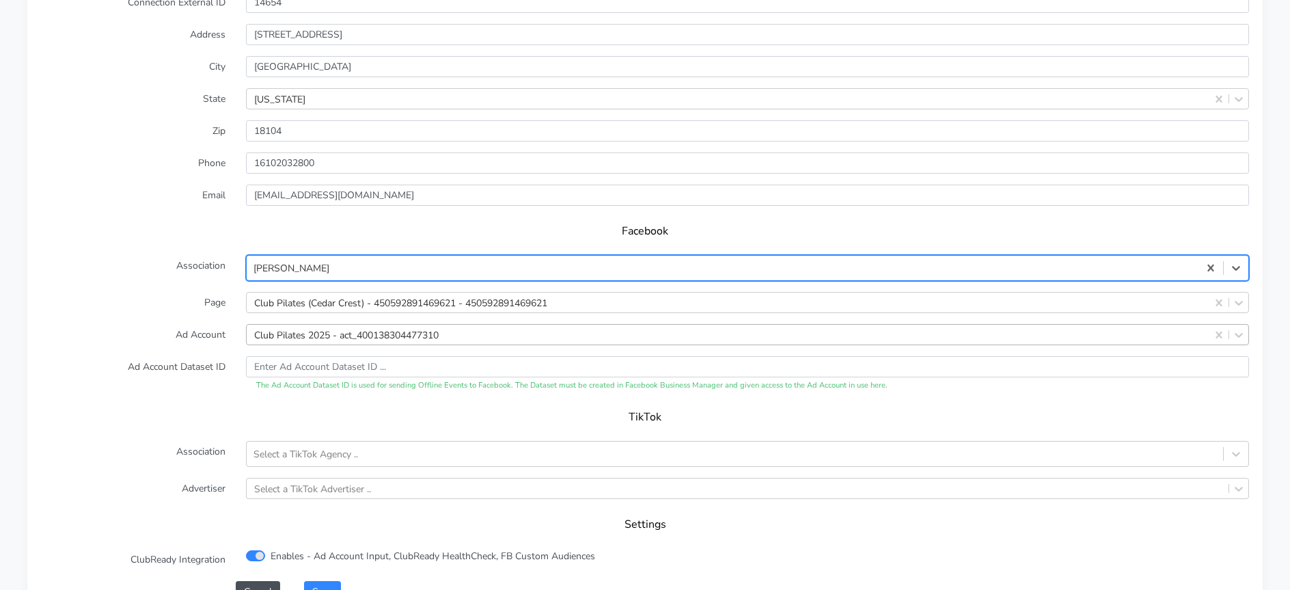
click at [279, 331] on div "Club Pilates 2025 - act_400138304477310" at bounding box center [346, 334] width 184 height 14
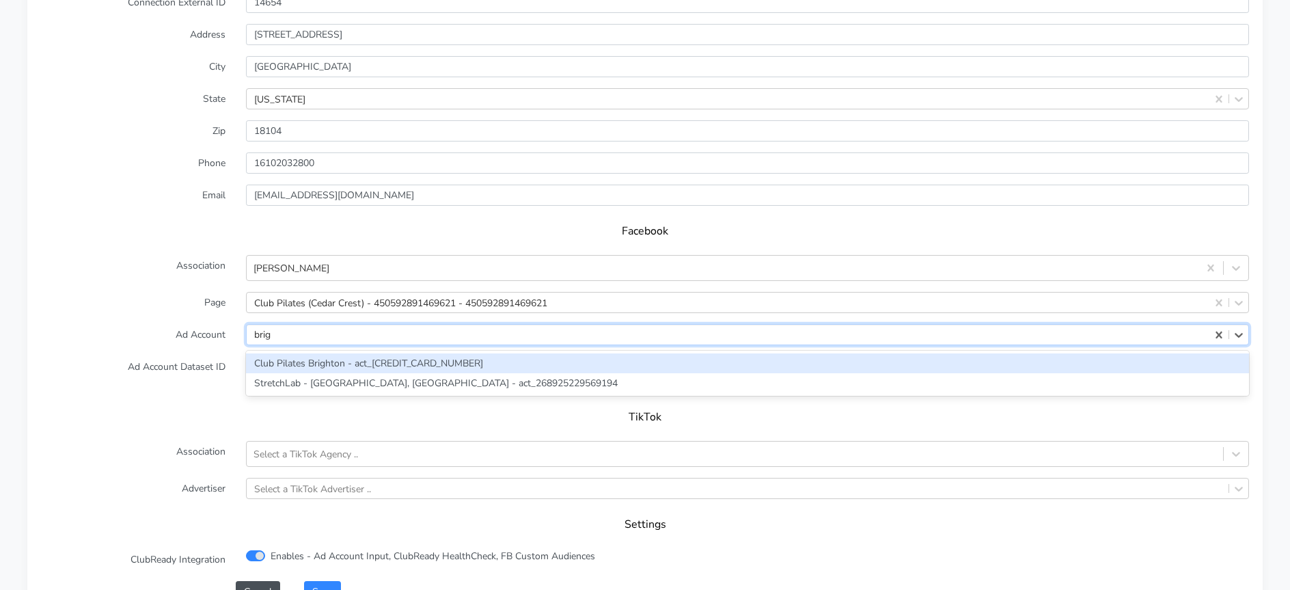
scroll to position [0, 0]
type input "brid"
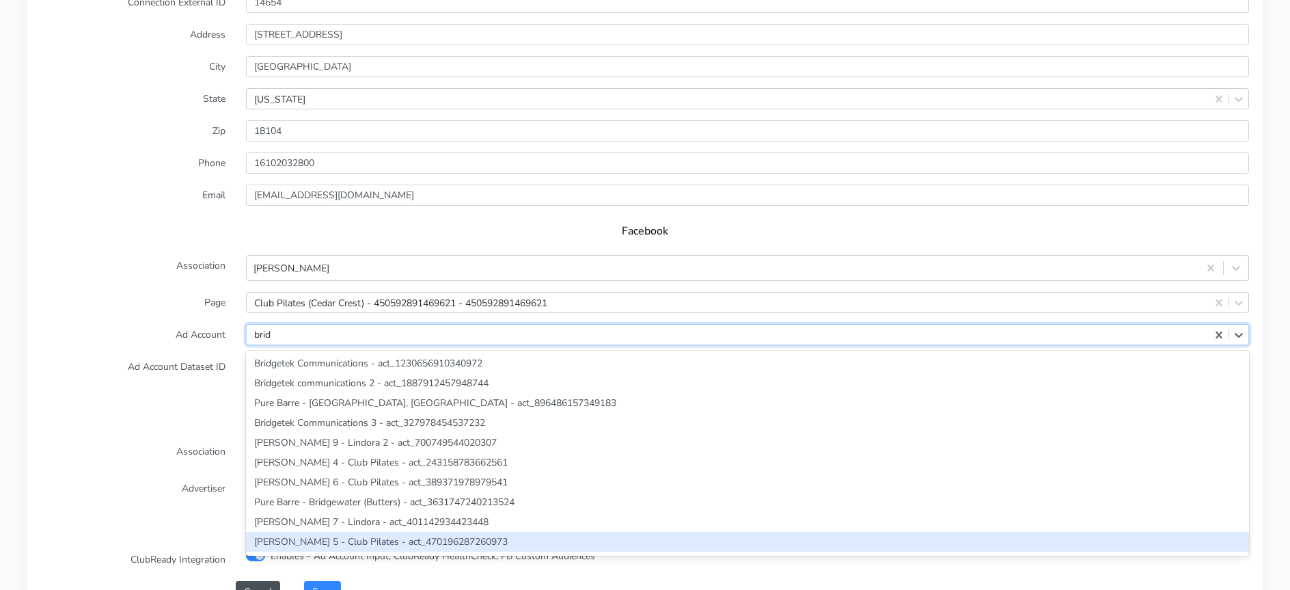
click at [342, 540] on div "[PERSON_NAME] 5 - Club Pilates - act_470196287260973" at bounding box center [747, 542] width 1003 height 20
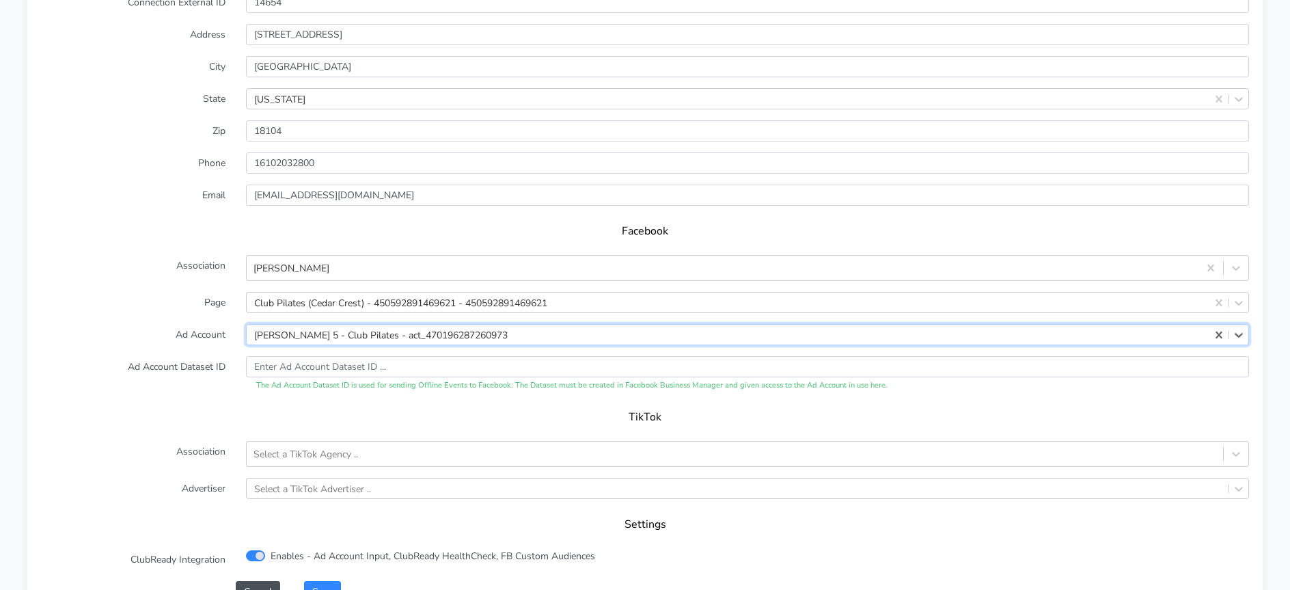
click at [195, 441] on label "Association" at bounding box center [133, 454] width 205 height 26
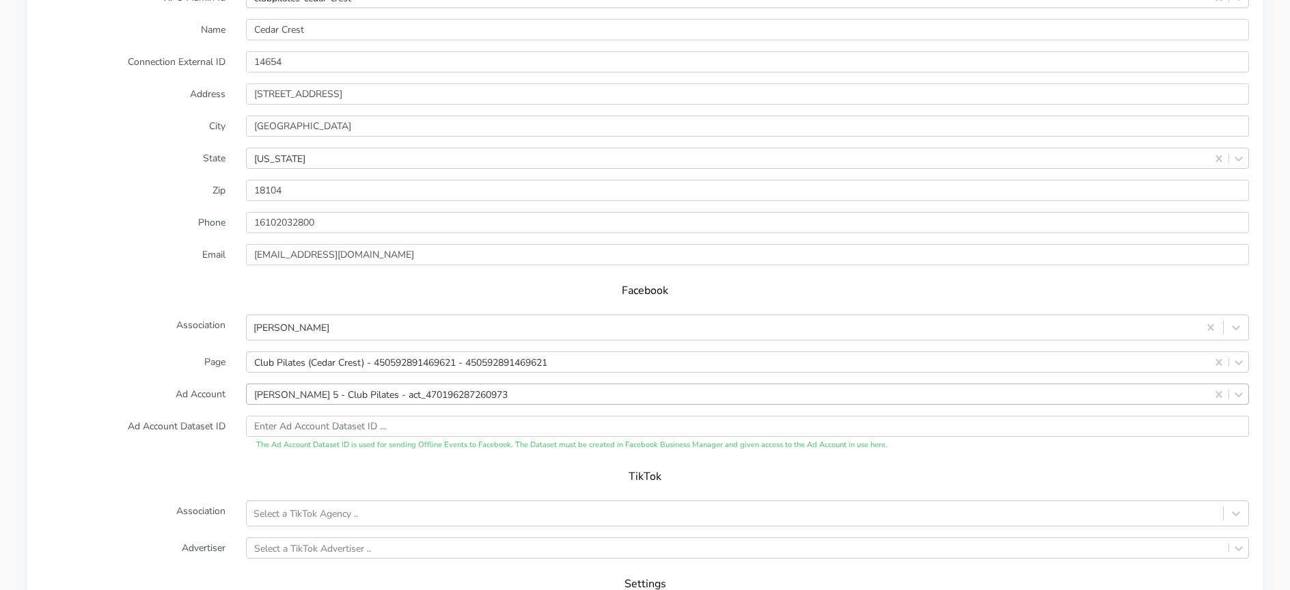
scroll to position [1055, 0]
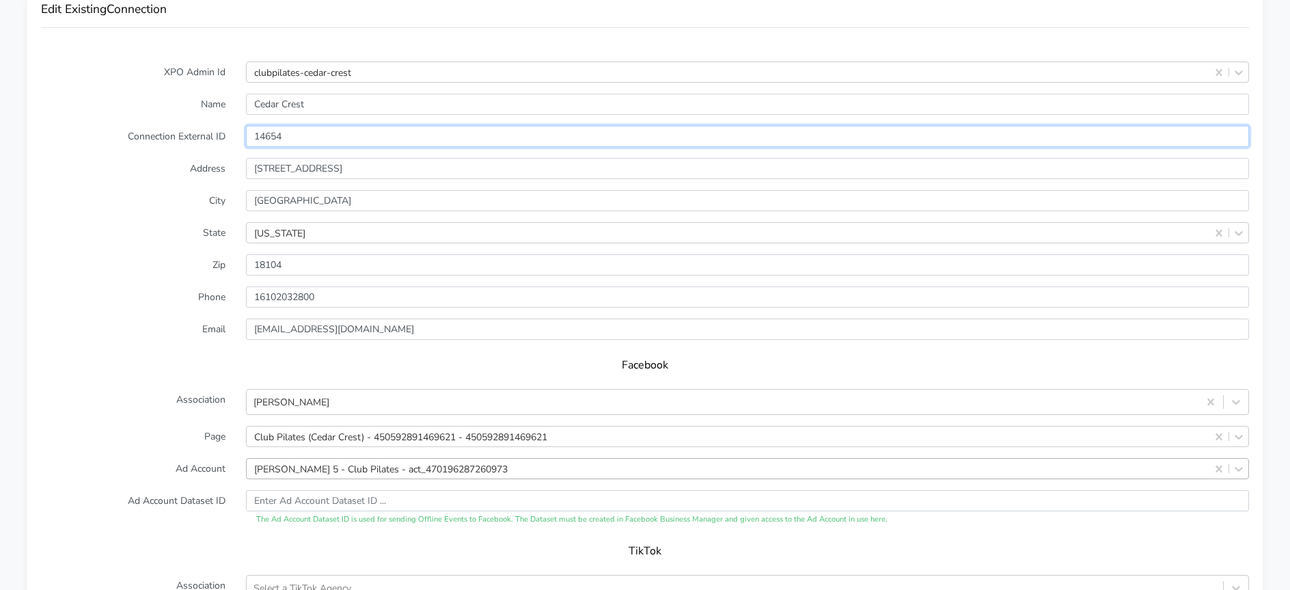
click at [269, 137] on input "14654" at bounding box center [747, 136] width 1003 height 21
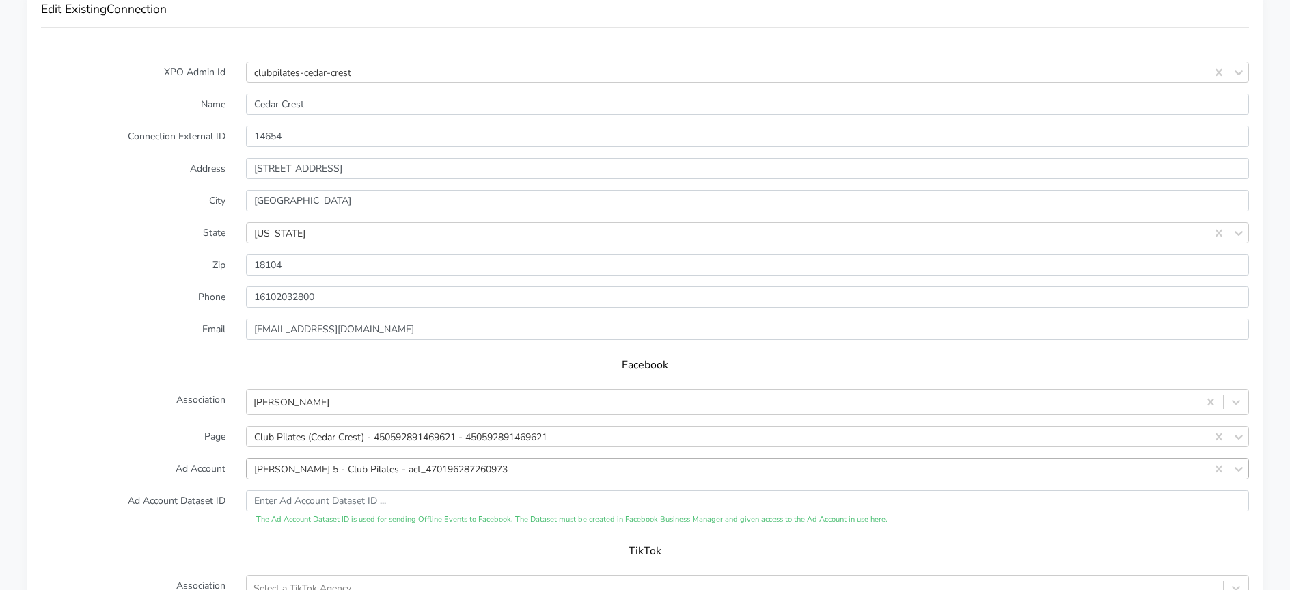
click at [171, 191] on label "City" at bounding box center [133, 200] width 205 height 21
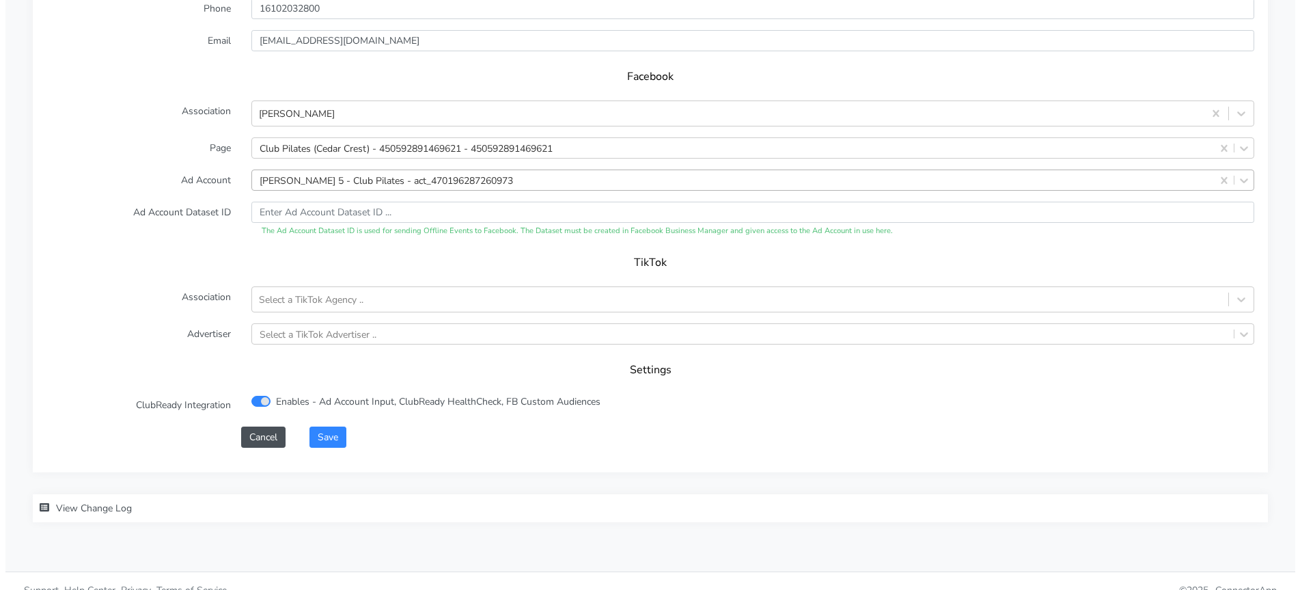
scroll to position [1362, 0]
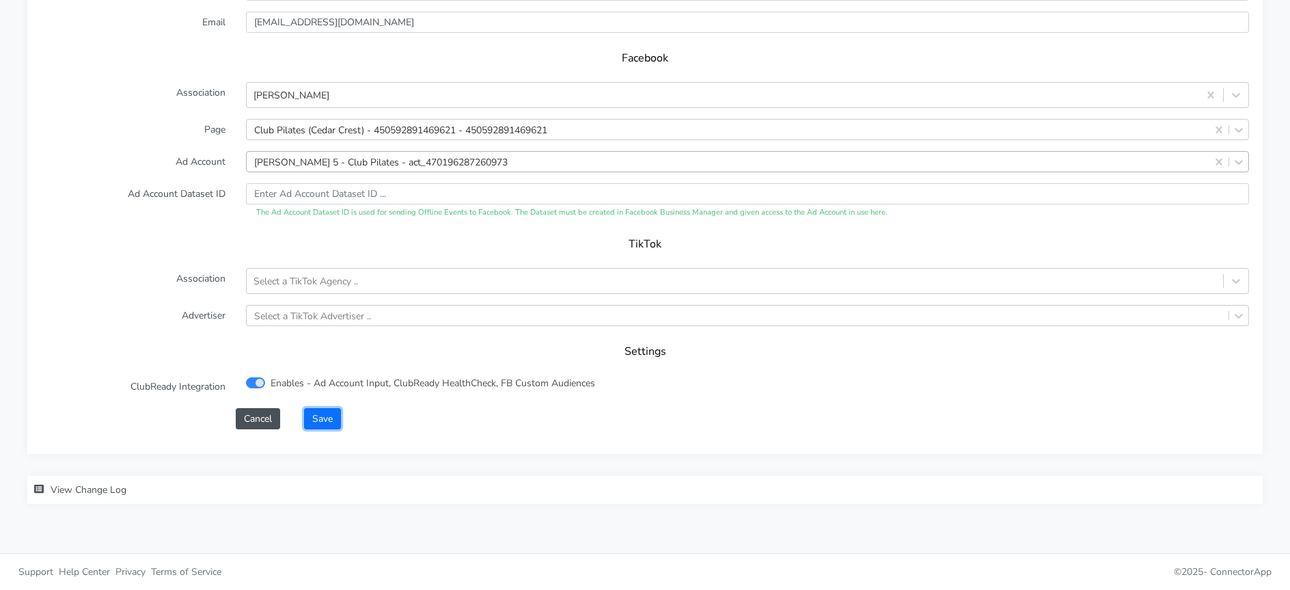
click at [320, 420] on button "Save" at bounding box center [322, 418] width 37 height 21
click at [327, 428] on div "XPO Admin Id clubpilates-cedar-crest Name Cedar Crest Connection External ID 14…" at bounding box center [644, 97] width 1235 height 712
click at [327, 421] on button "Save" at bounding box center [322, 418] width 37 height 21
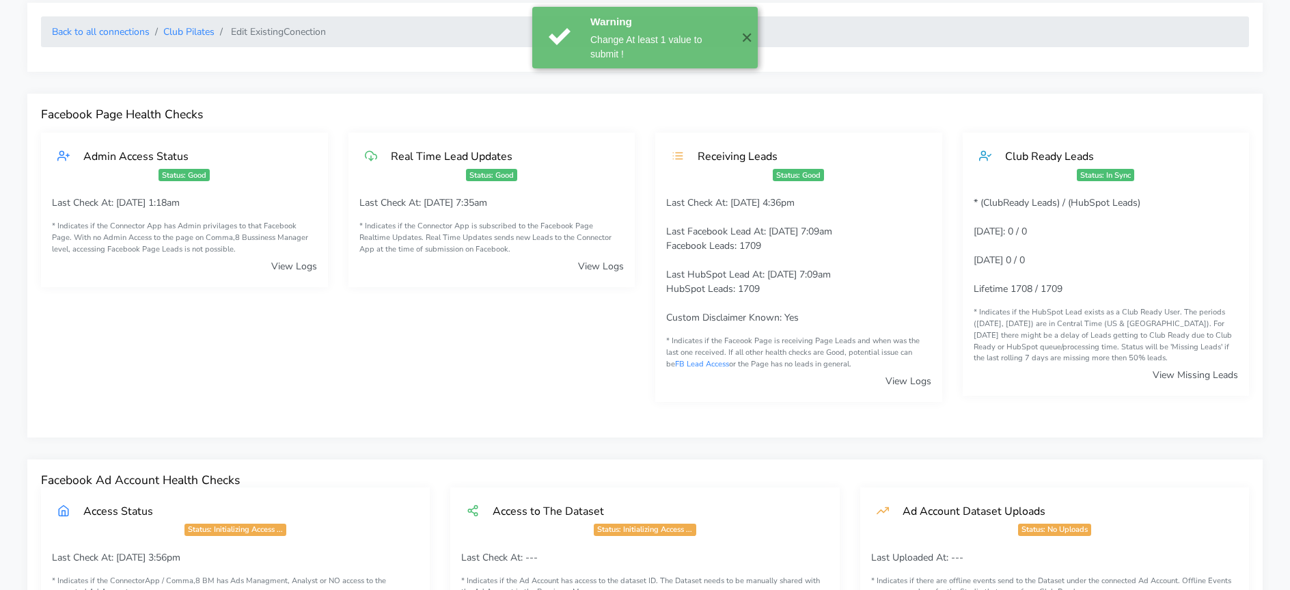
scroll to position [0, 0]
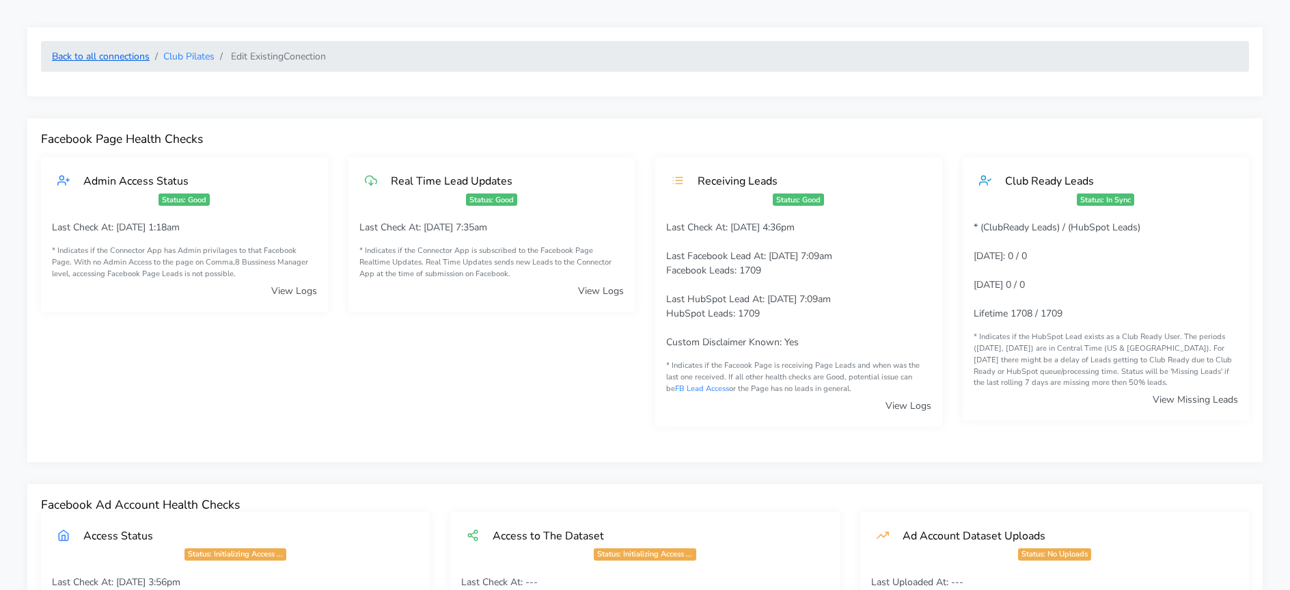
click at [110, 52] on link "Back to all connections" at bounding box center [101, 56] width 98 height 13
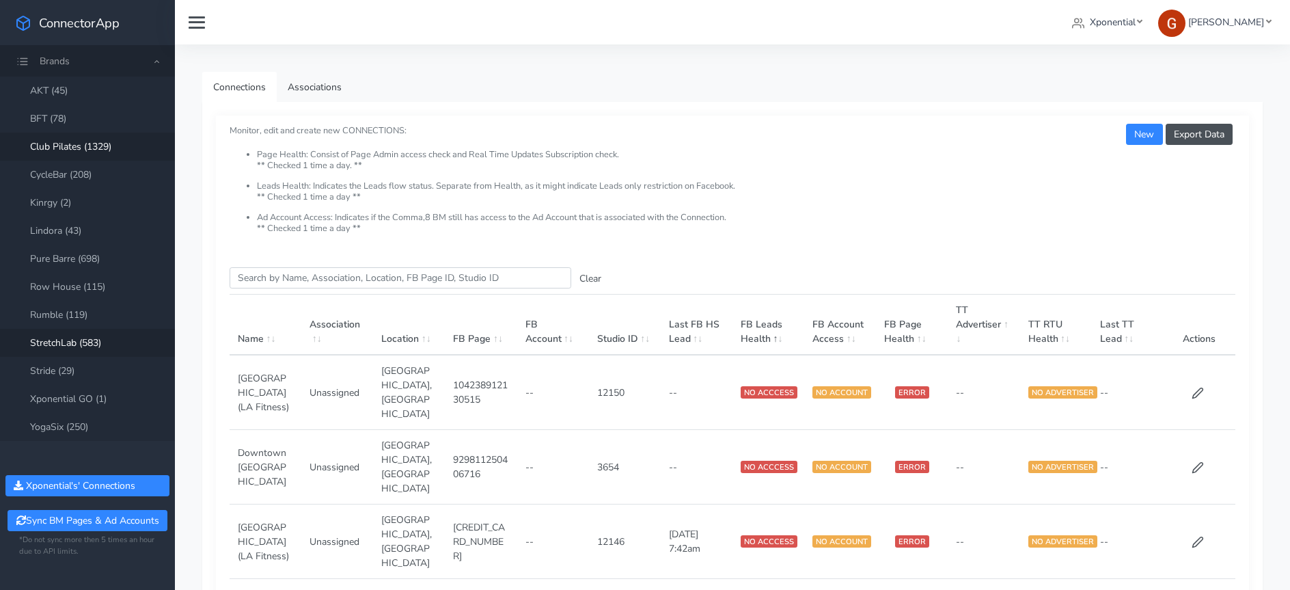
click at [78, 339] on link "StretchLab (583)" at bounding box center [87, 343] width 175 height 28
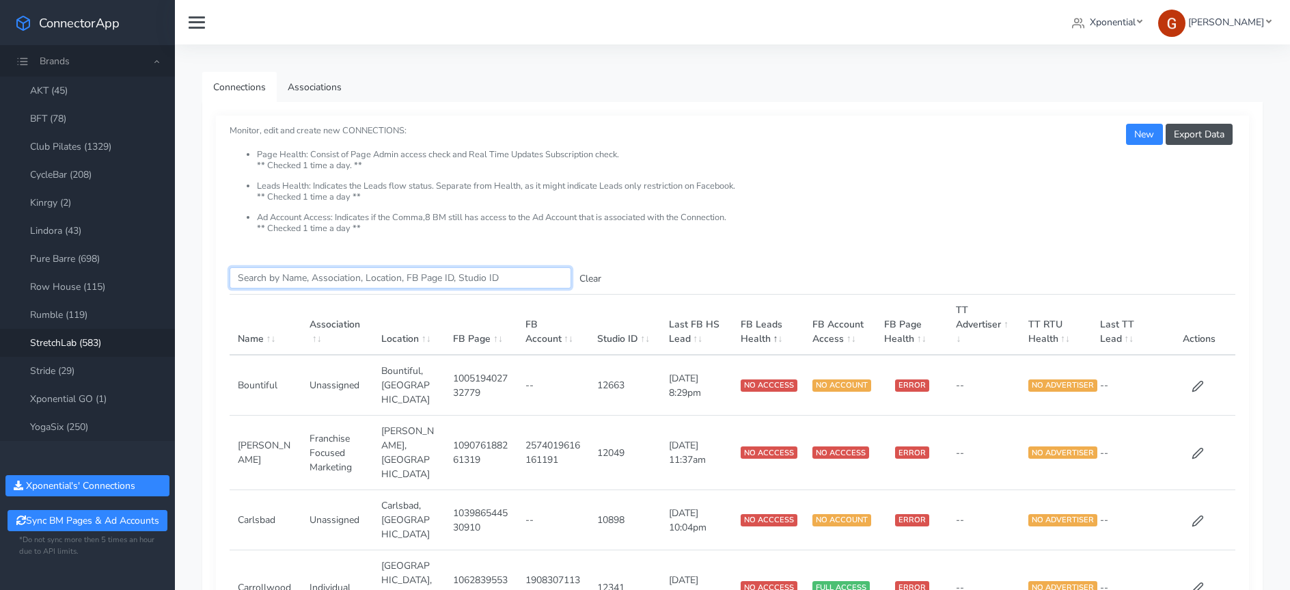
click at [260, 276] on input "Search this table" at bounding box center [401, 277] width 342 height 21
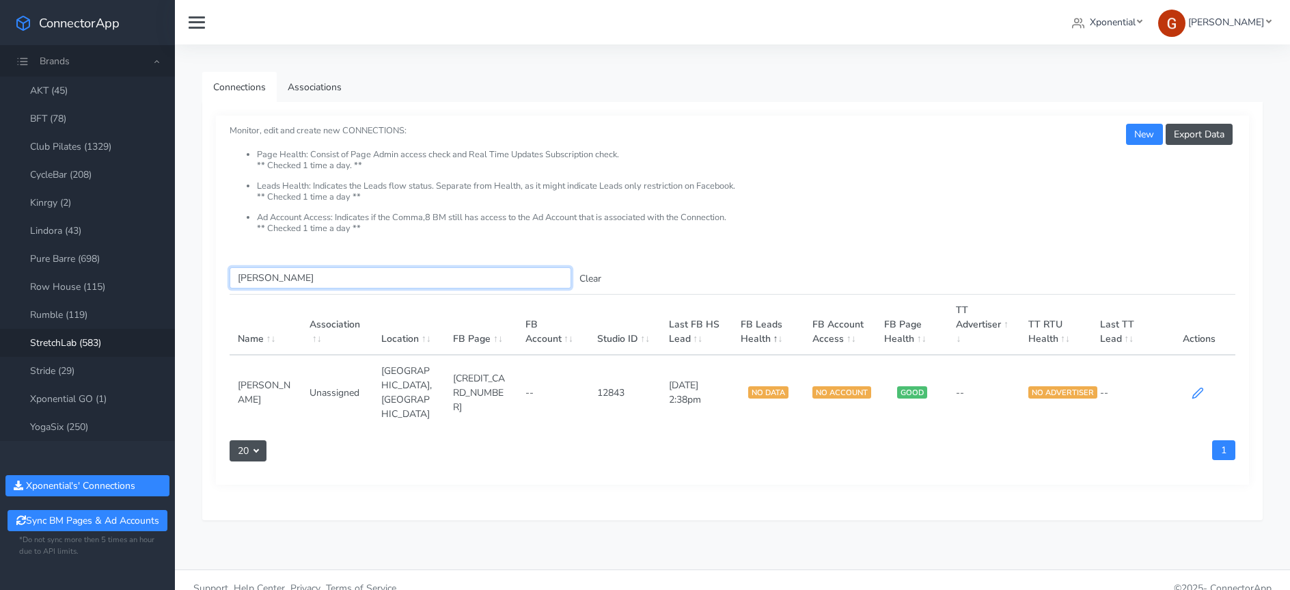
type input "[PERSON_NAME]"
click at [1198, 387] on icon at bounding box center [1198, 393] width 12 height 12
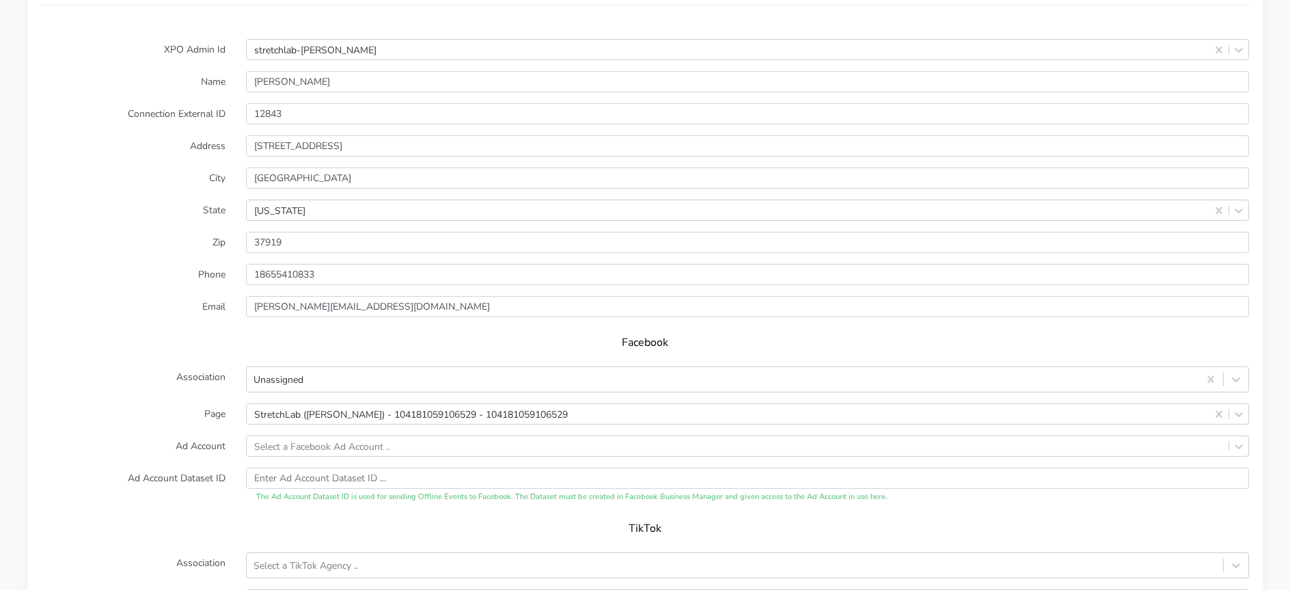
scroll to position [1096, 0]
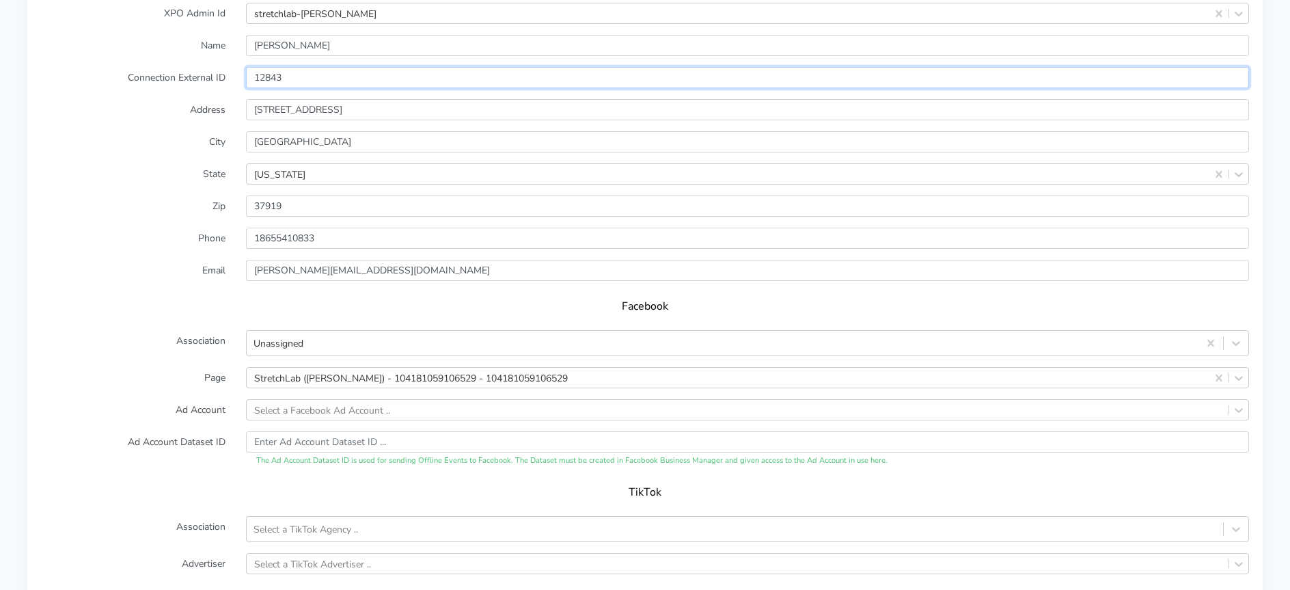
click at [268, 81] on input "12843" at bounding box center [747, 77] width 1003 height 21
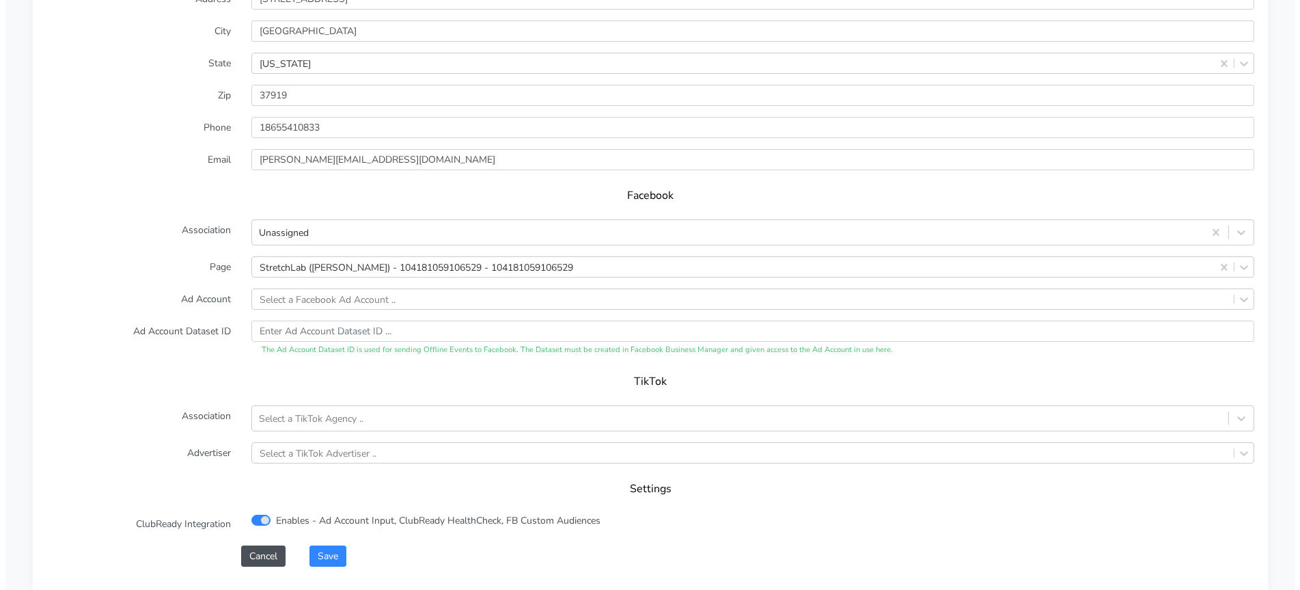
scroll to position [1210, 0]
click at [321, 229] on div "Unassigned" at bounding box center [723, 229] width 952 height 23
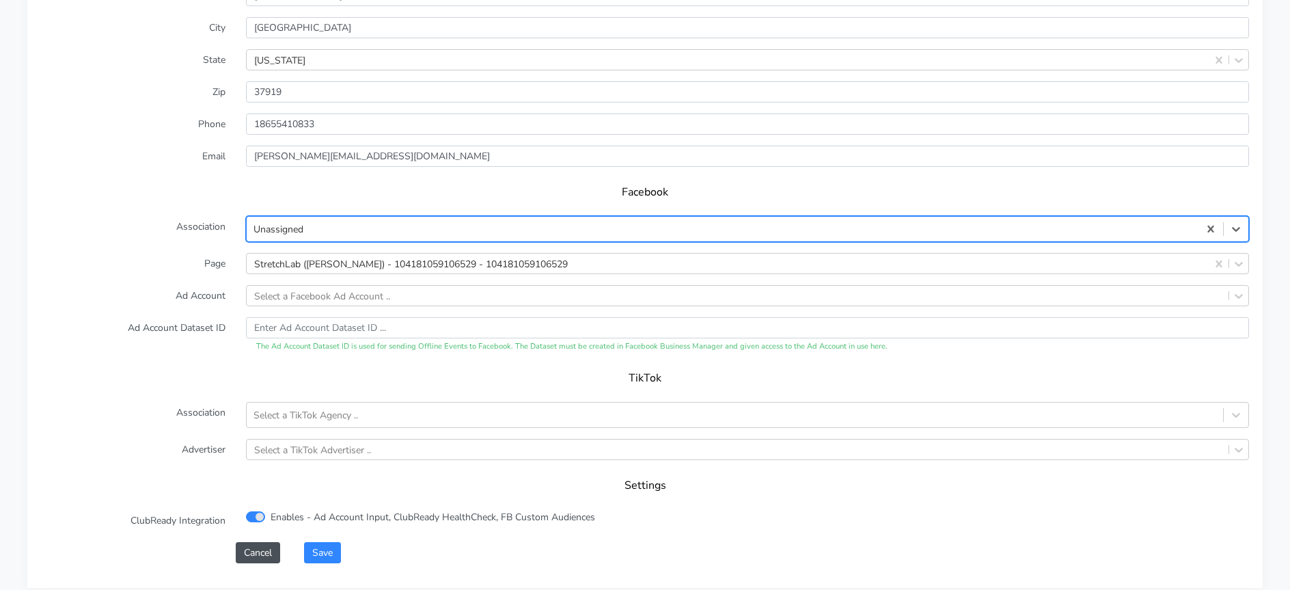
click at [321, 229] on div "Unassigned" at bounding box center [723, 229] width 952 height 23
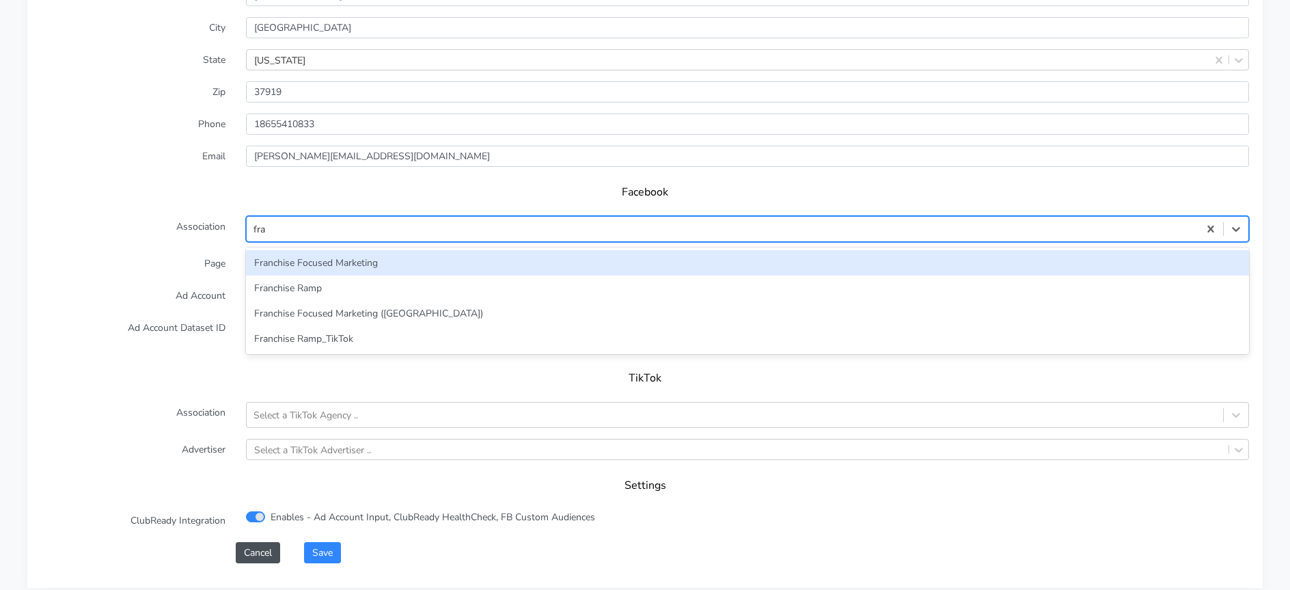
type input "[PERSON_NAME]"
click at [316, 252] on div "Franchise Focused Marketing" at bounding box center [747, 262] width 1003 height 25
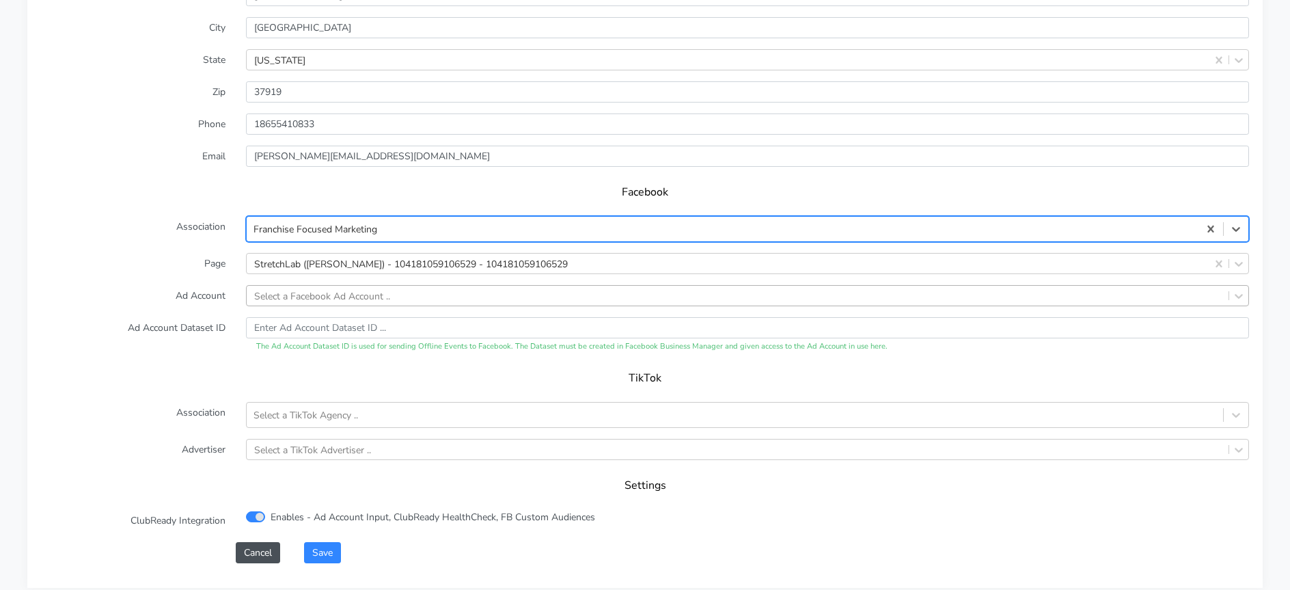
click at [305, 286] on div "Select a Facebook Ad Account .." at bounding box center [738, 296] width 982 height 20
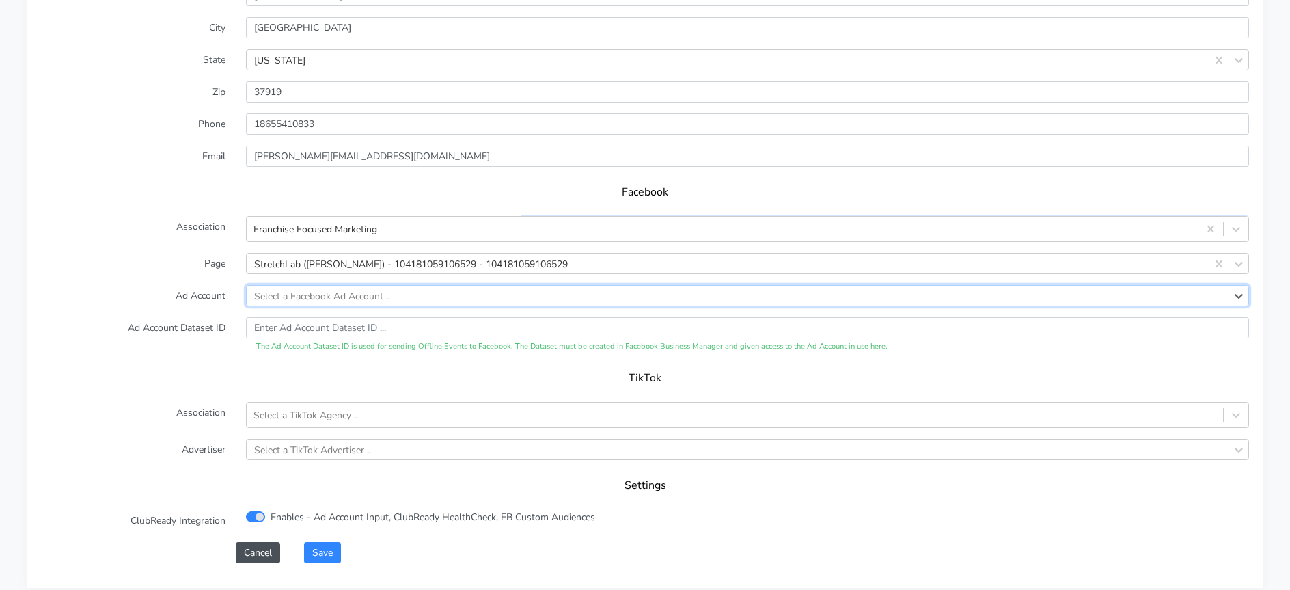
click at [299, 299] on div "Select a Facebook Ad Account .." at bounding box center [322, 295] width 136 height 14
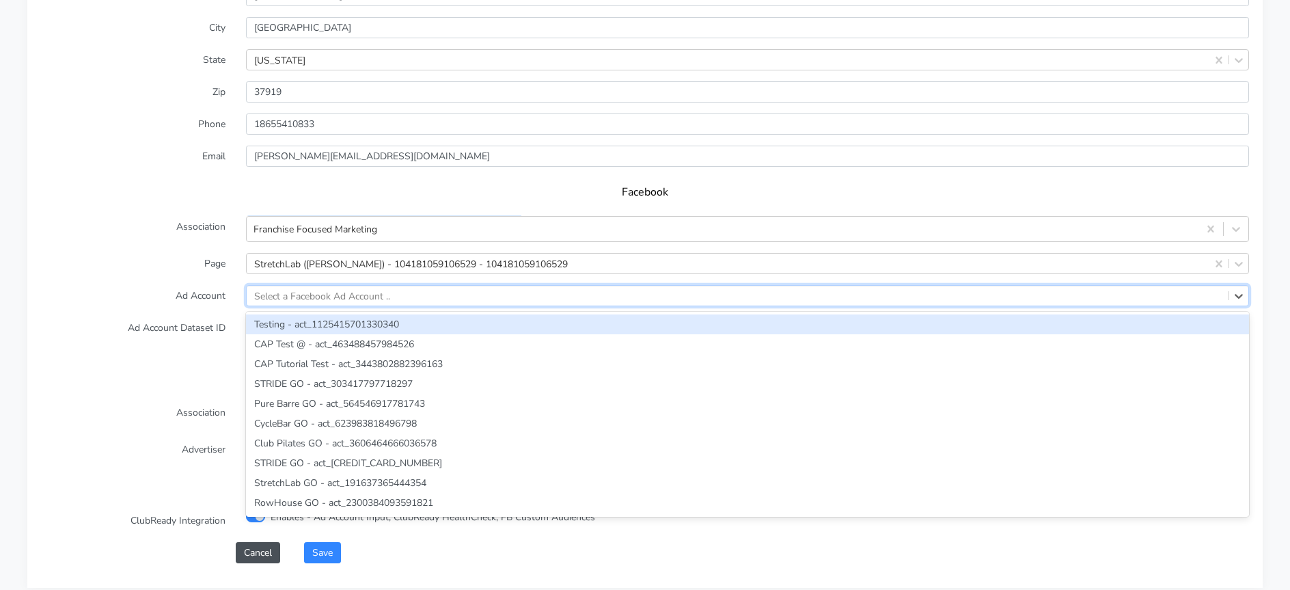
paste input "355422964139247"
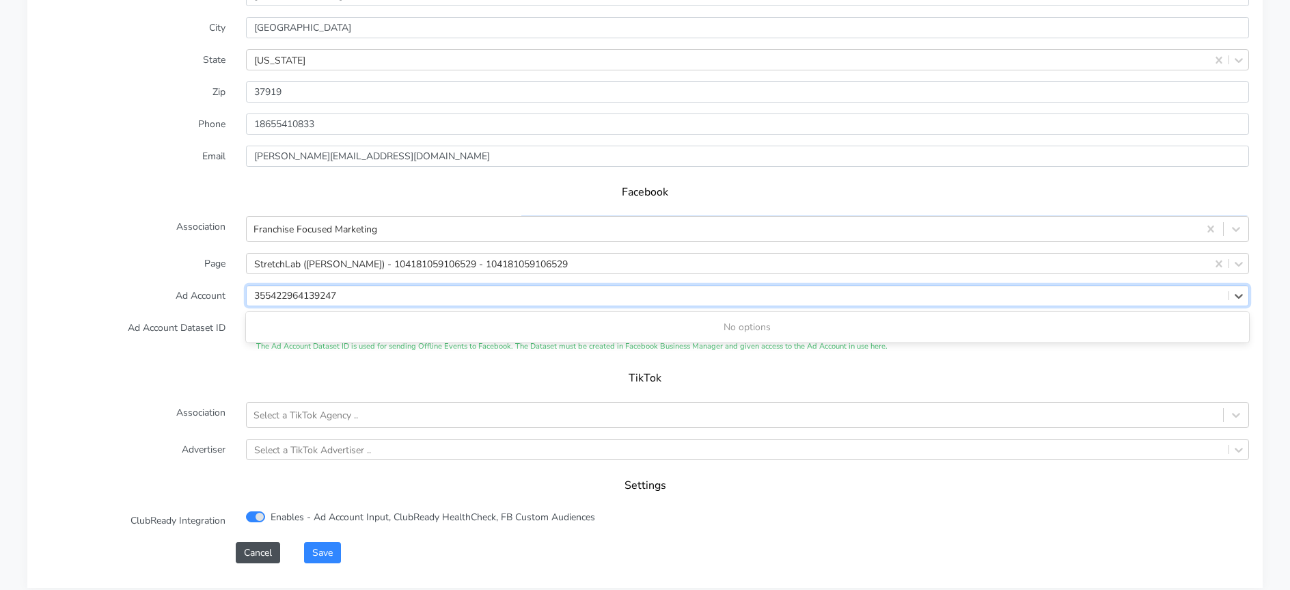
type input "355422964139247"
click at [179, 330] on label "Ad Account Dataset ID" at bounding box center [133, 335] width 205 height 36
click at [323, 549] on button "Save" at bounding box center [322, 552] width 37 height 21
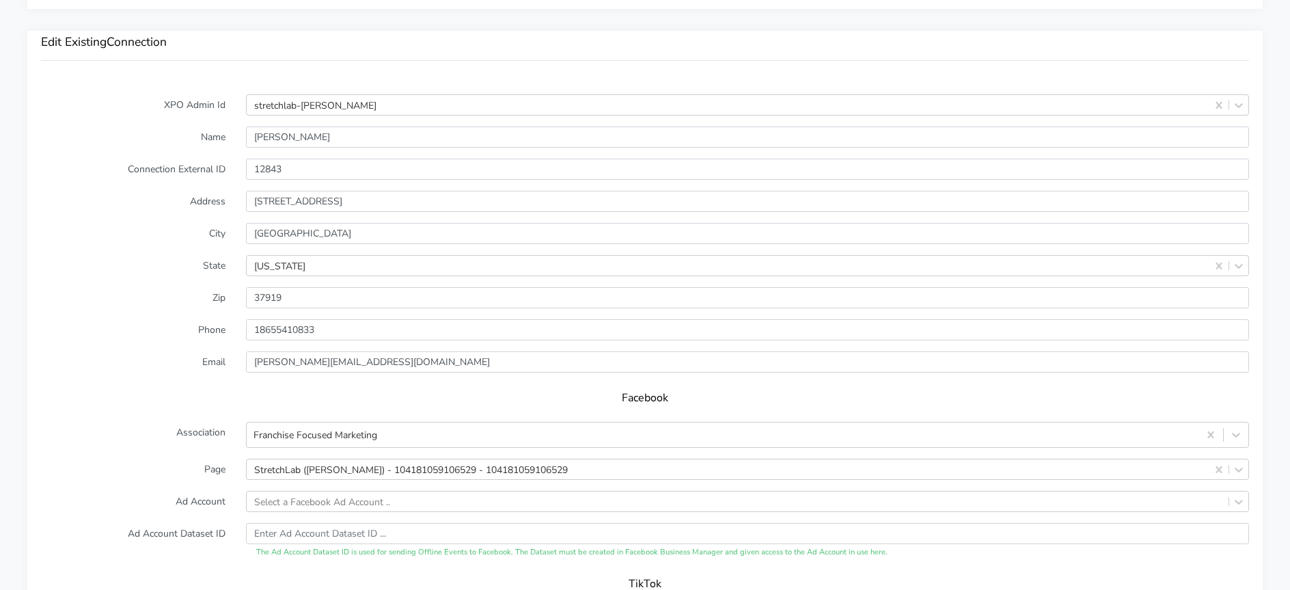
scroll to position [1162, 0]
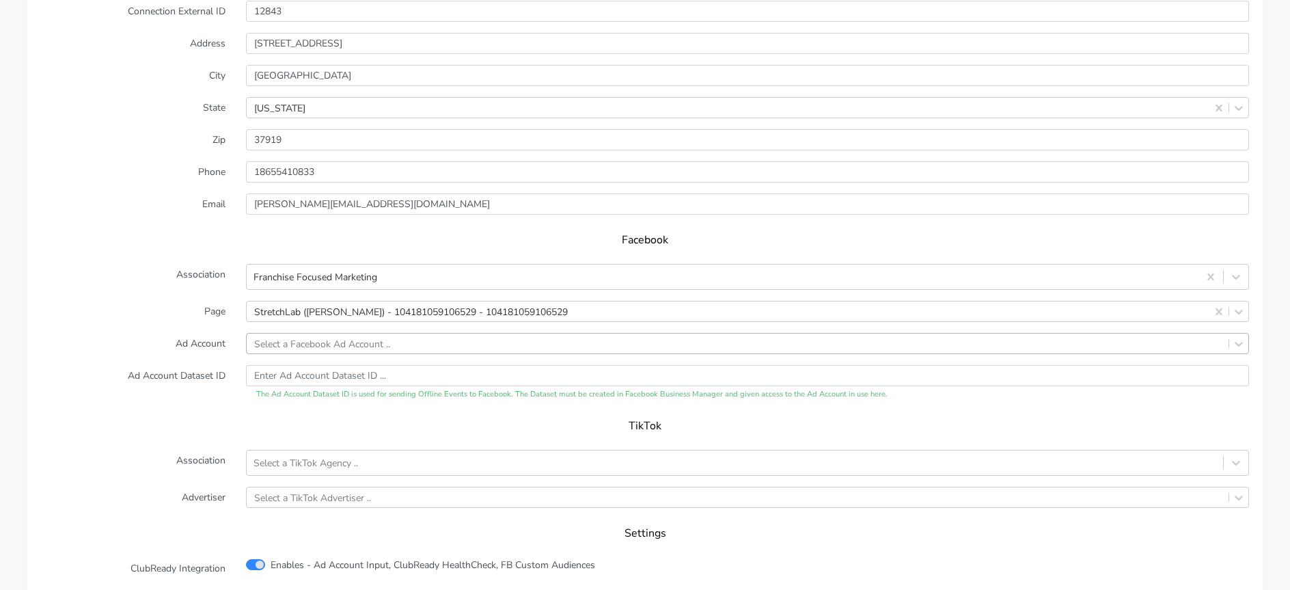
click at [323, 343] on div "Select a Facebook Ad Account .." at bounding box center [322, 343] width 136 height 14
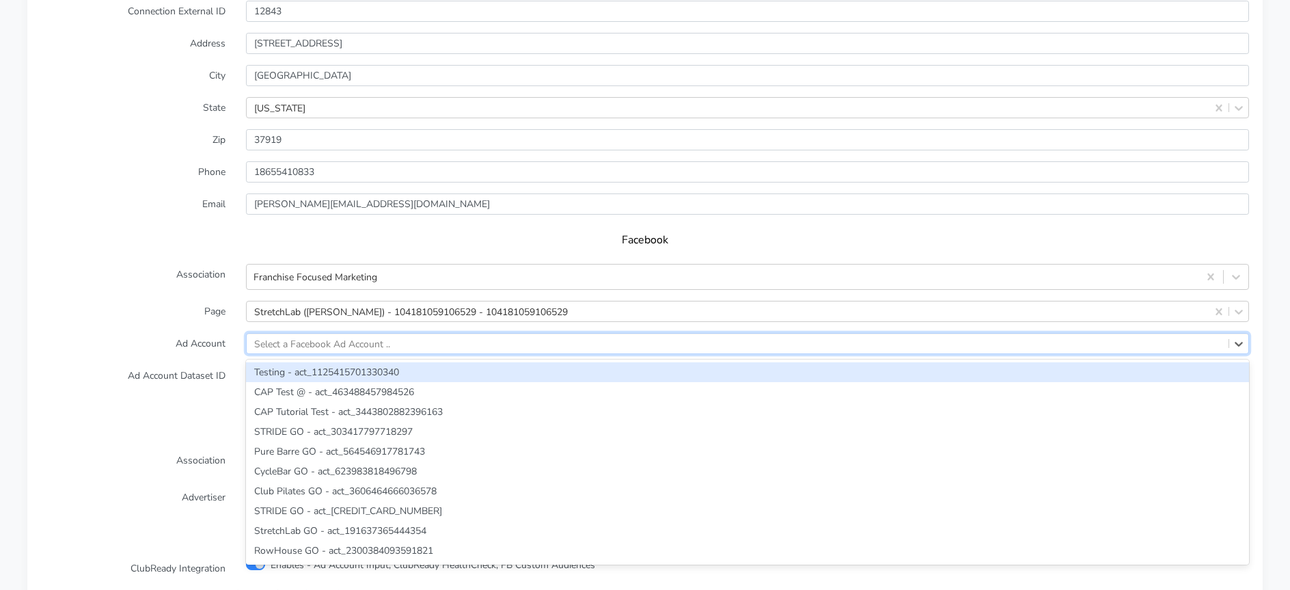
paste input "355422964139247"
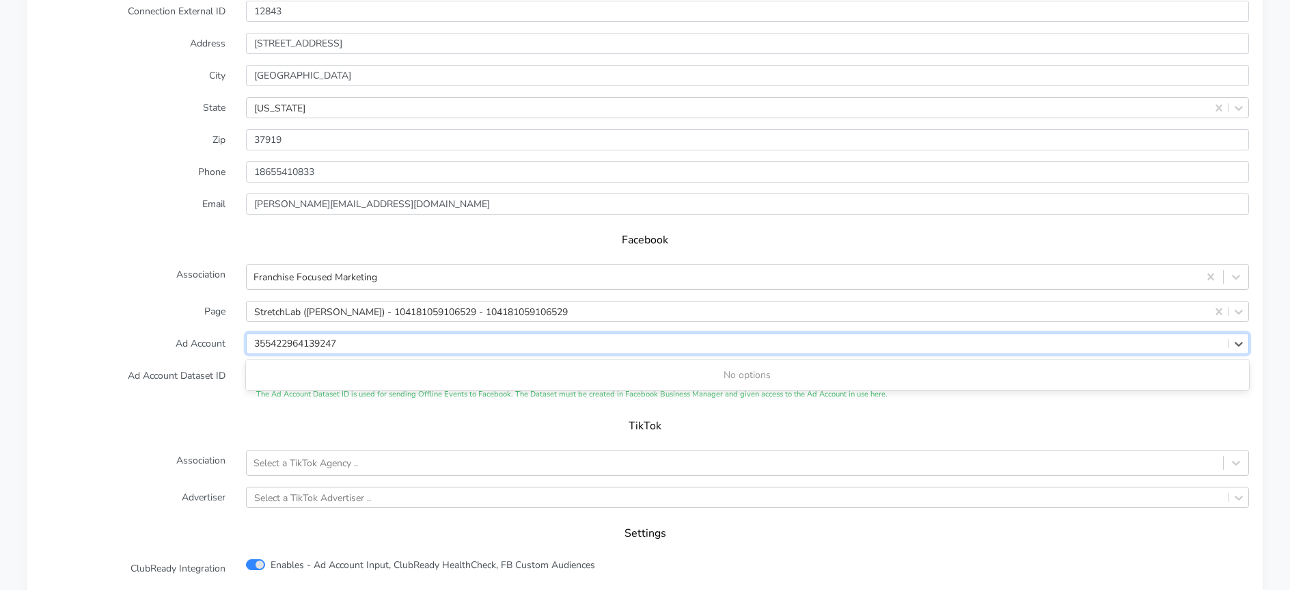
type input "355422964139247"
click at [175, 333] on label "Ad Account" at bounding box center [133, 343] width 205 height 21
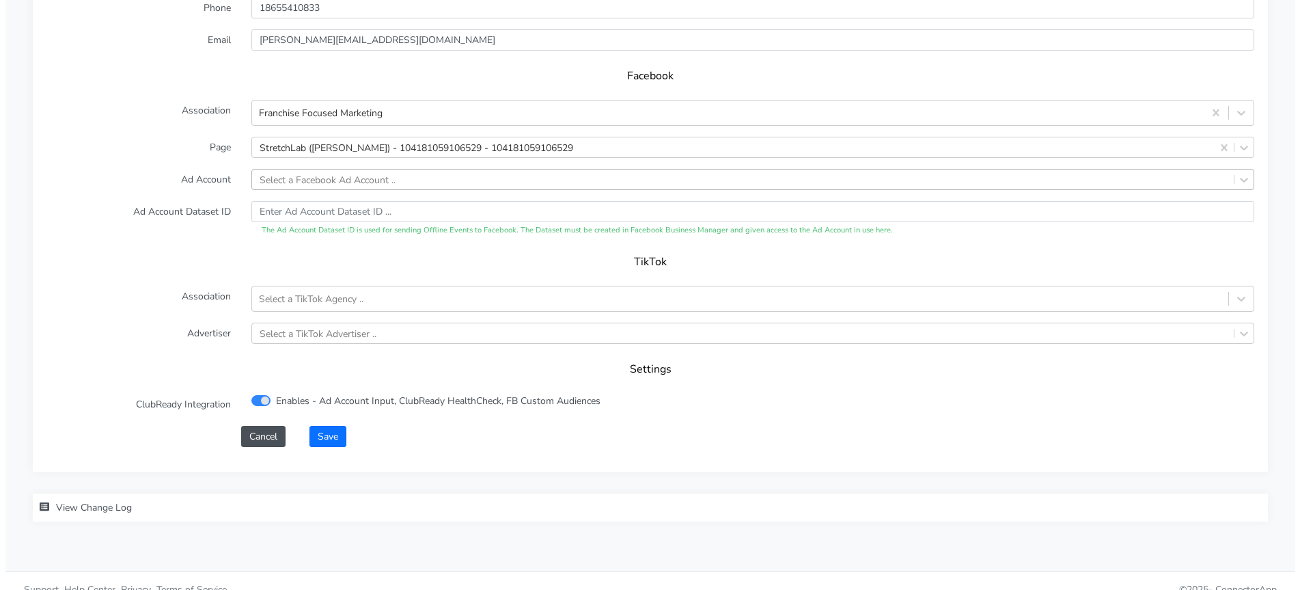
scroll to position [1344, 0]
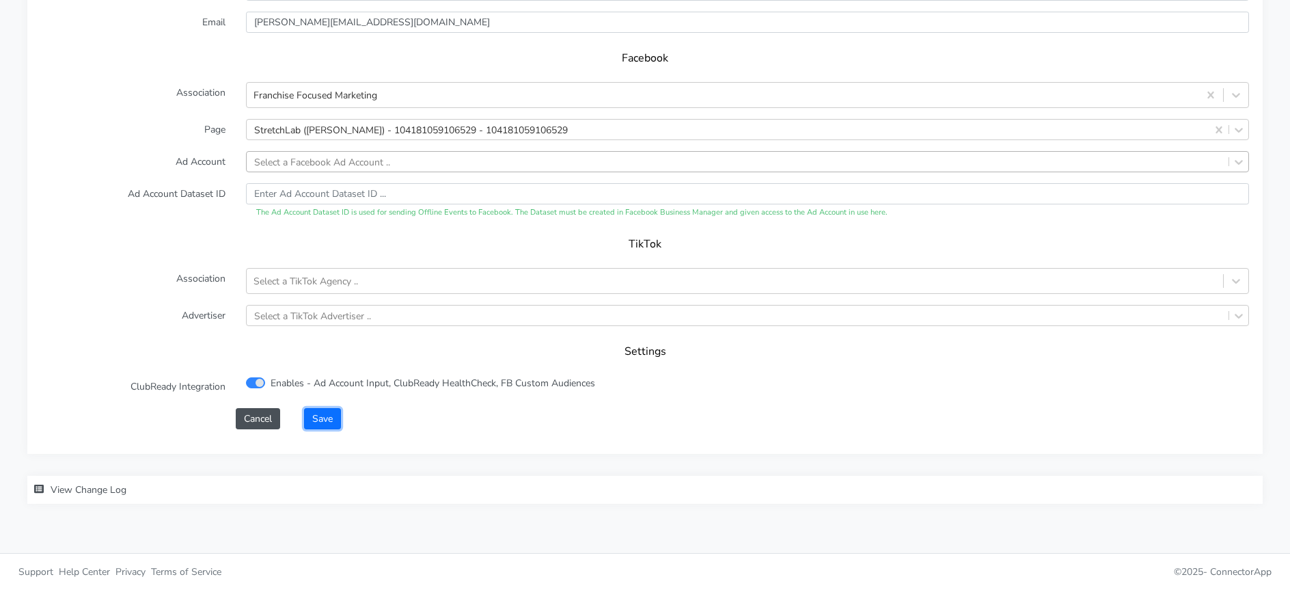
click at [330, 415] on button "Save" at bounding box center [322, 418] width 37 height 21
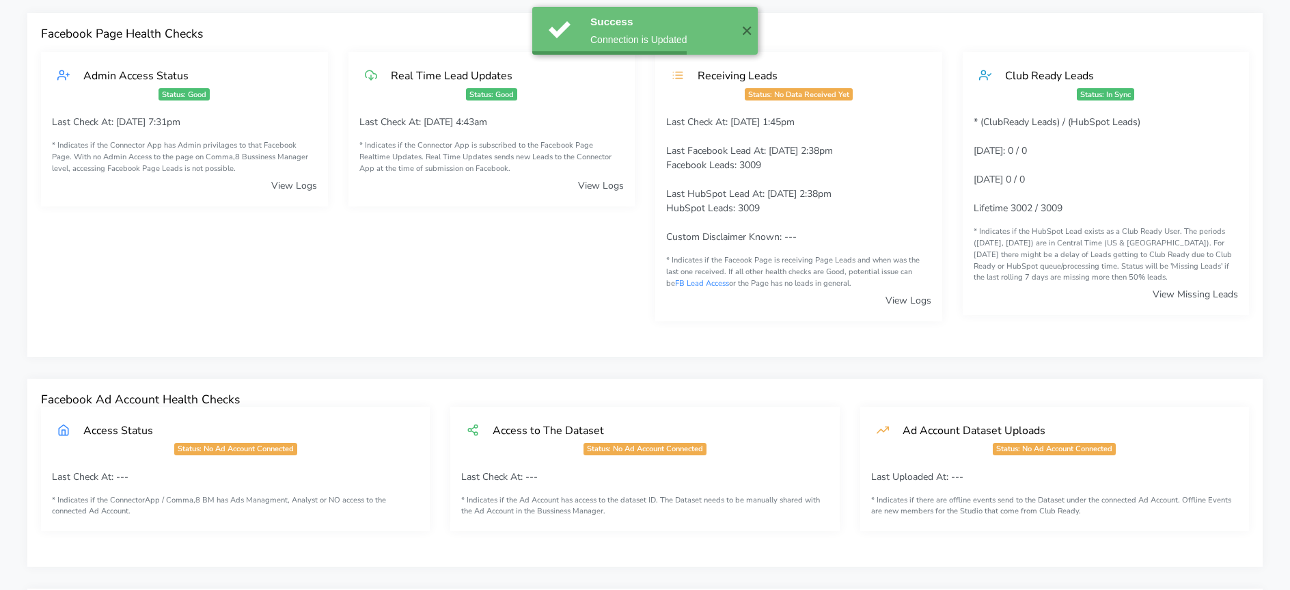
scroll to position [0, 0]
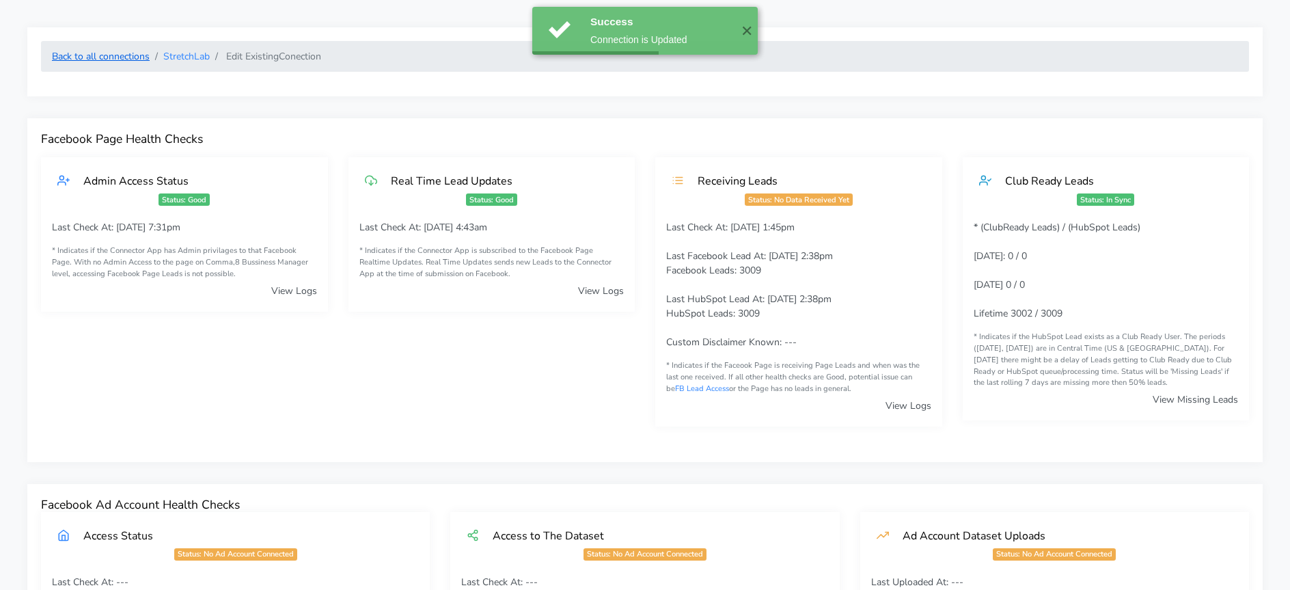
click at [146, 50] on link "Back to all connections" at bounding box center [101, 56] width 98 height 13
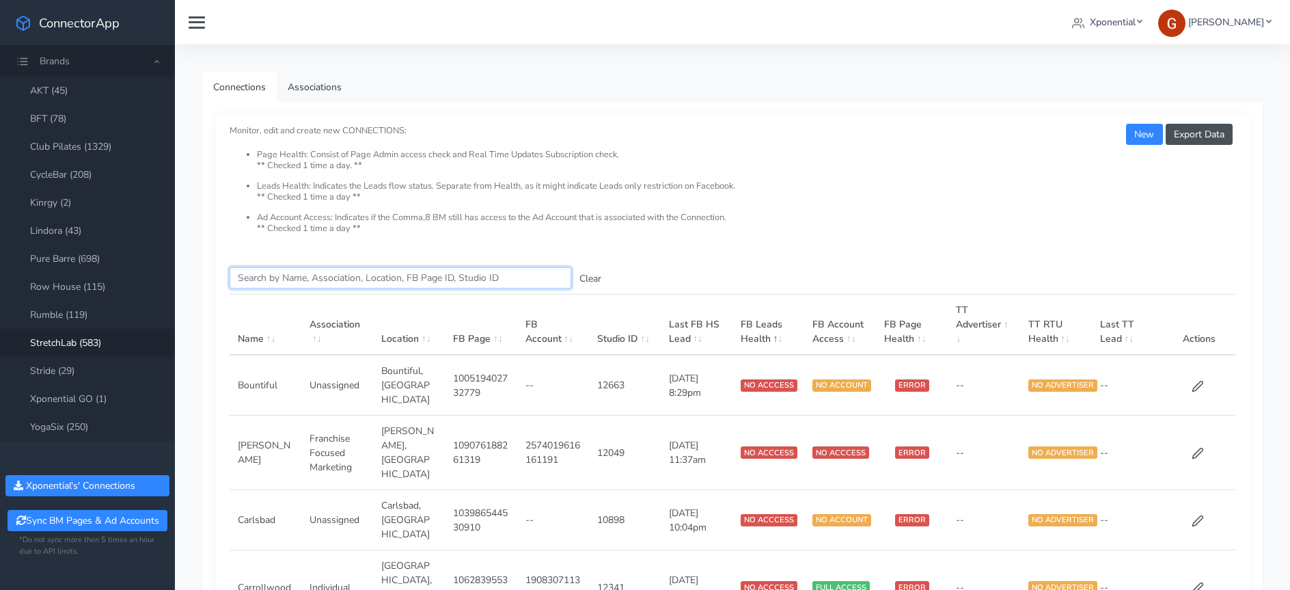
click at [344, 275] on input "Search this table" at bounding box center [401, 277] width 342 height 21
paste input "355422964139247"
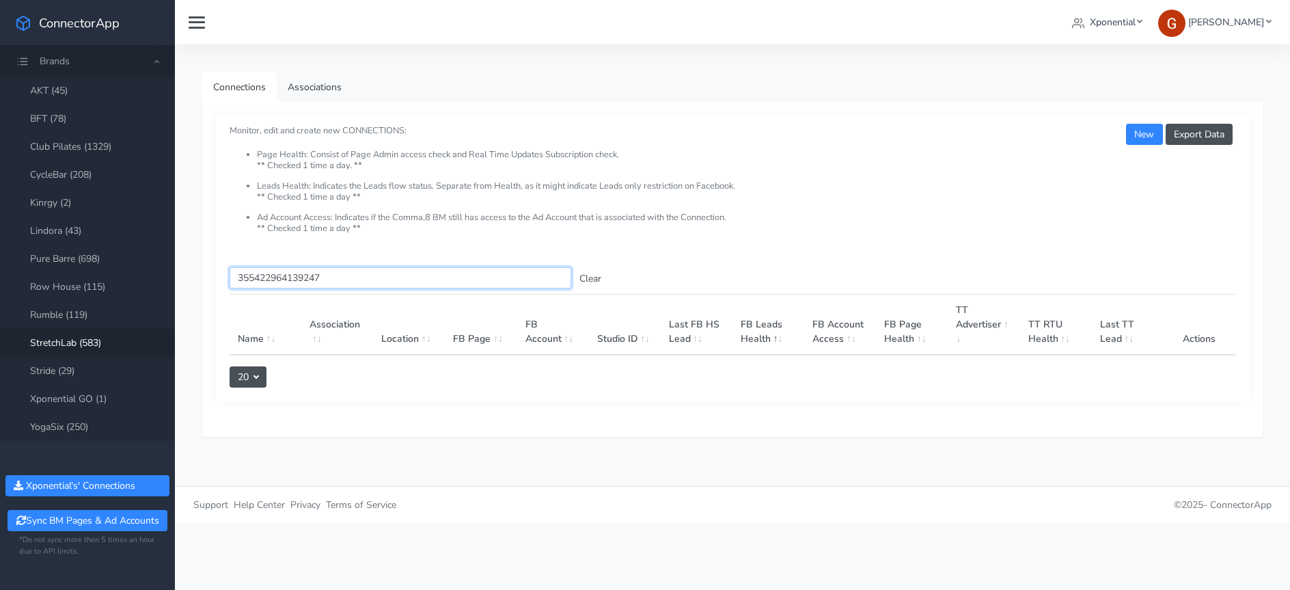
type input "355422964139247"
click at [585, 277] on button "Clear" at bounding box center [590, 278] width 38 height 21
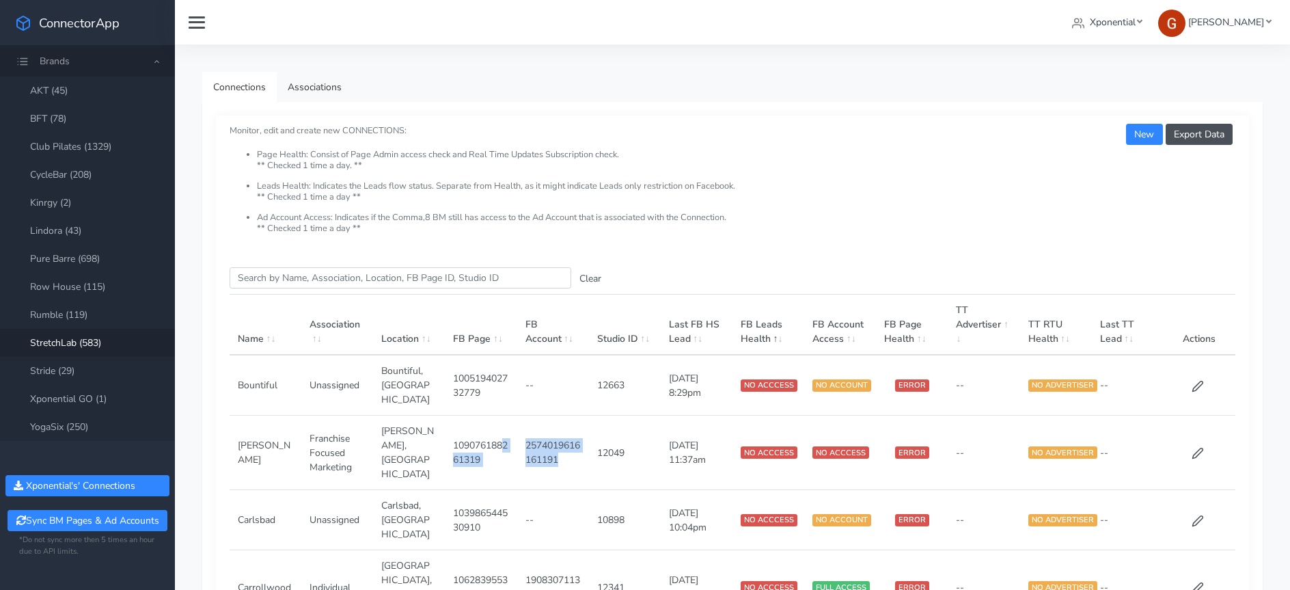
drag, startPoint x: 563, startPoint y: 439, endPoint x: 504, endPoint y: 430, distance: 60.1
click at [504, 430] on tr "[PERSON_NAME] Focused Marketing [PERSON_NAME],FL 109076188261319 25740196161611…" at bounding box center [733, 452] width 1006 height 74
copy tr "261319 2574019616161191"
click at [422, 279] on input "Search this table" at bounding box center [401, 277] width 342 height 21
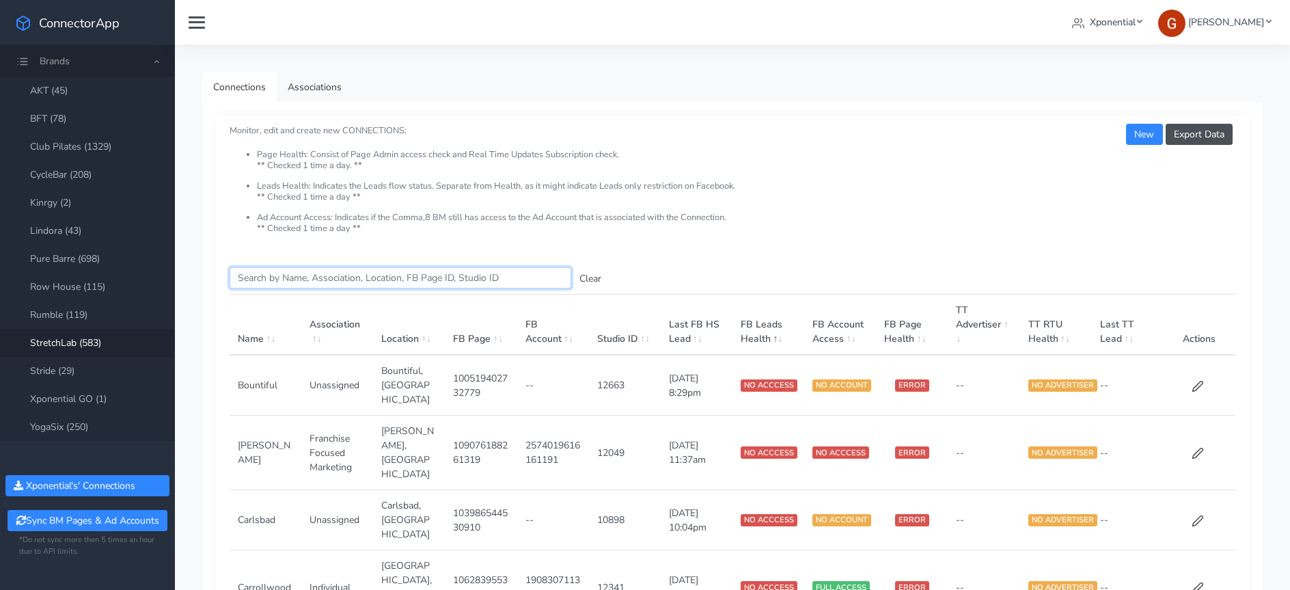
paste input "261319 2574019616161191"
type input "261319 2574019616161191"
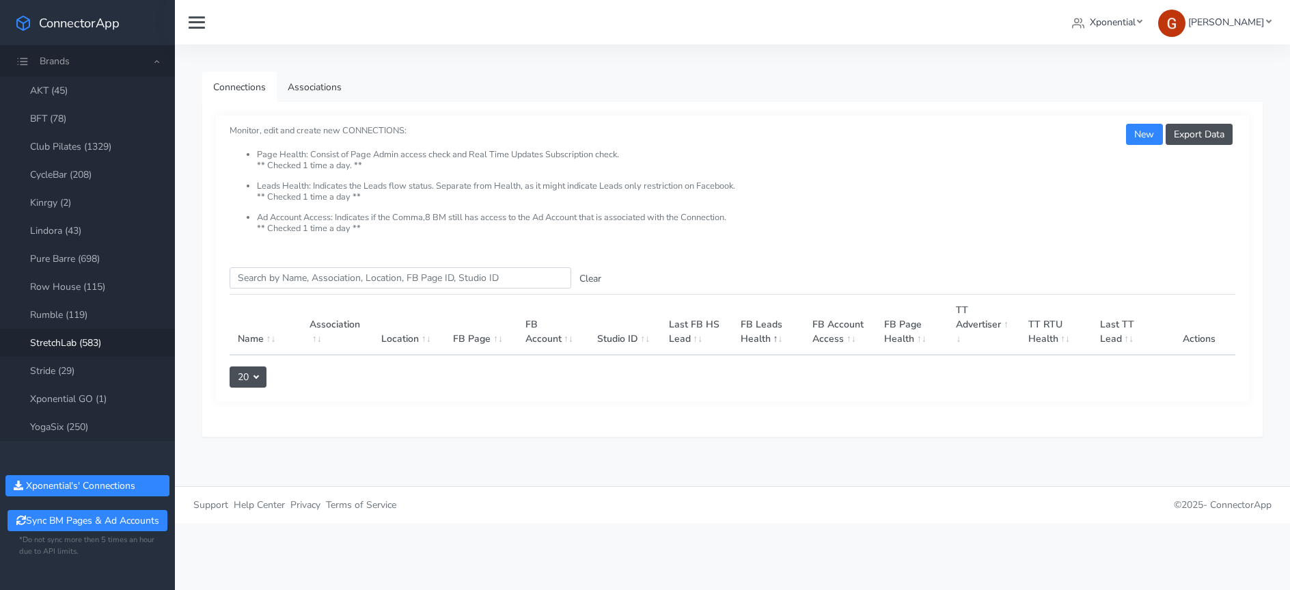
click at [430, 246] on div "Export Data New Monitor, edit and create new CONNECTIONS: Page Health: Consist …" at bounding box center [732, 184] width 1033 height 138
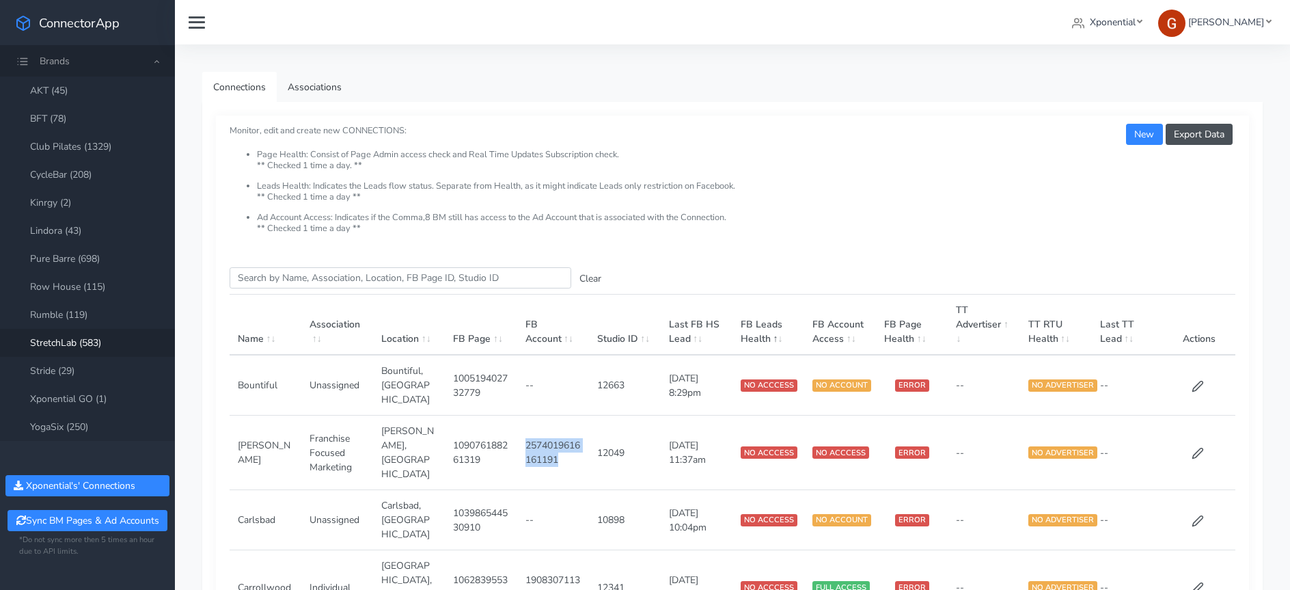
drag, startPoint x: 566, startPoint y: 437, endPoint x: 525, endPoint y: 427, distance: 41.4
click at [525, 427] on td "2574019616161191" at bounding box center [553, 452] width 72 height 74
copy td "2574019616161191"
click at [303, 269] on input "Search this table" at bounding box center [401, 277] width 342 height 21
paste input "2574019616161191"
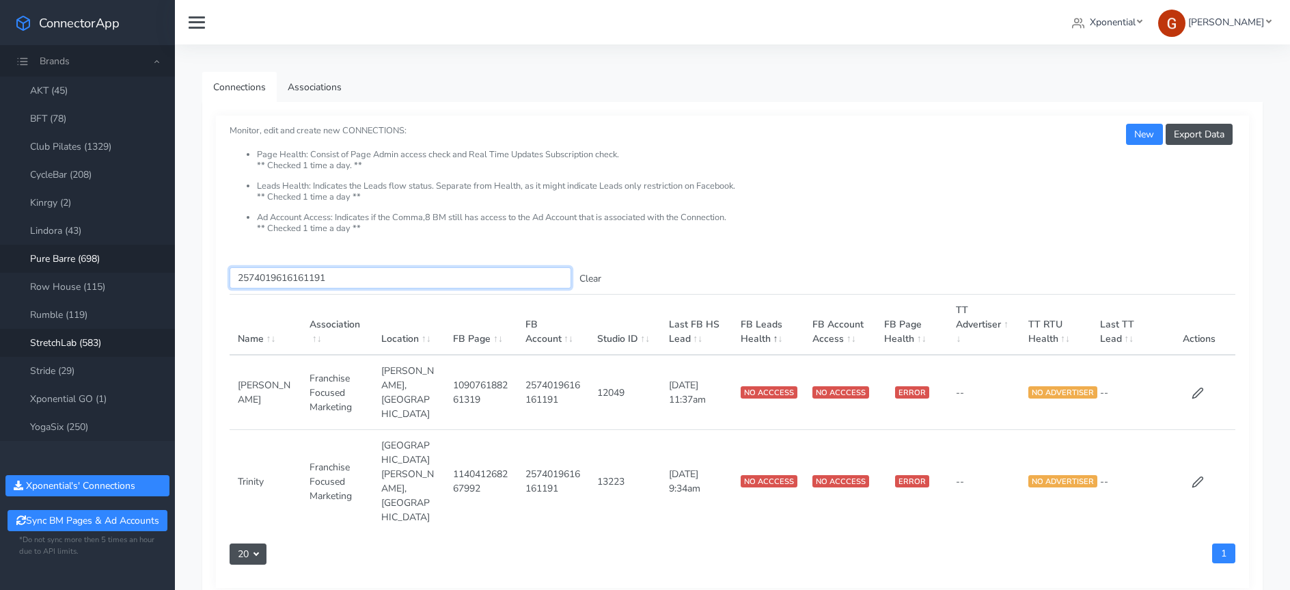
drag, startPoint x: 297, startPoint y: 273, endPoint x: 143, endPoint y: 260, distance: 153.6
click at [143, 260] on div "ConnectorApp Brands AKT (45) BFT (78) Club Pilates (1329) CycleBar (208) Kinrgy…" at bounding box center [645, 354] width 1290 height 709
paste input "355422964139247"
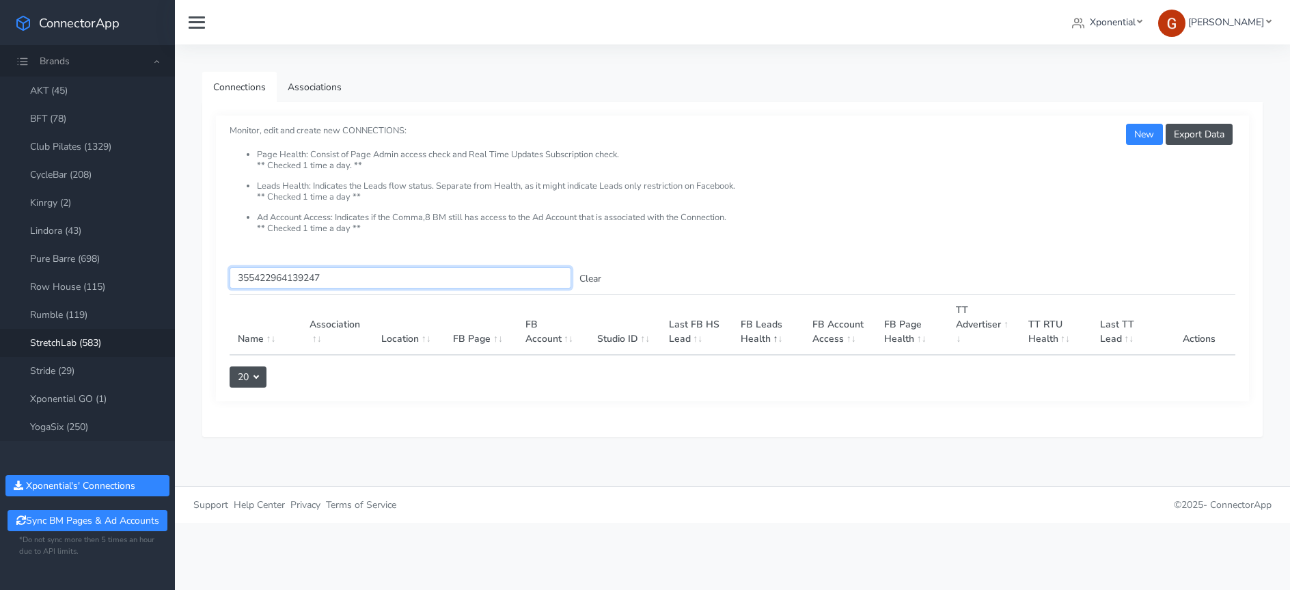
type input "355422964139247"
click at [587, 281] on button "Clear" at bounding box center [590, 278] width 38 height 21
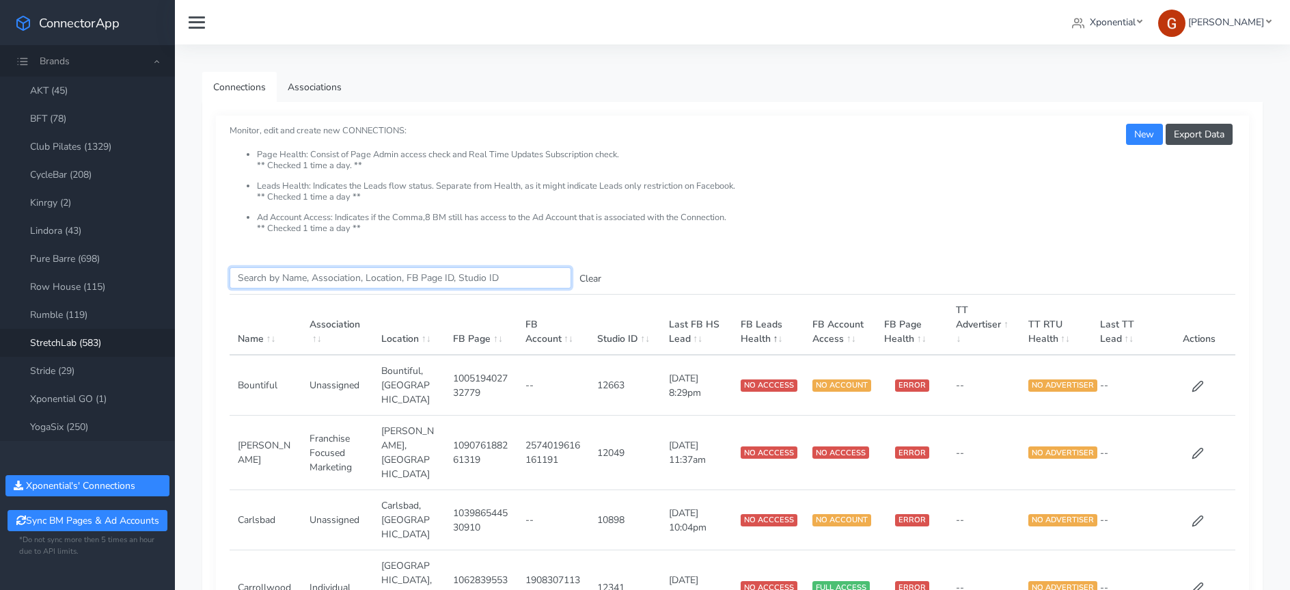
click at [353, 285] on input "Search this table" at bounding box center [401, 277] width 342 height 21
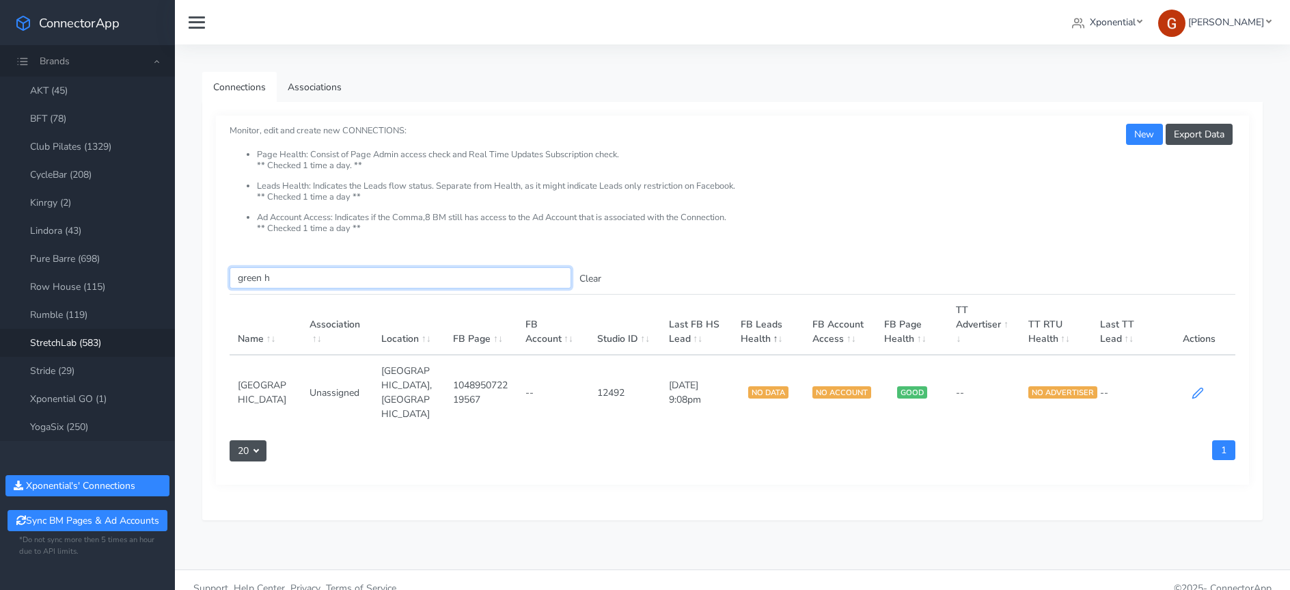
type input "green h"
click at [1203, 387] on icon at bounding box center [1198, 393] width 12 height 12
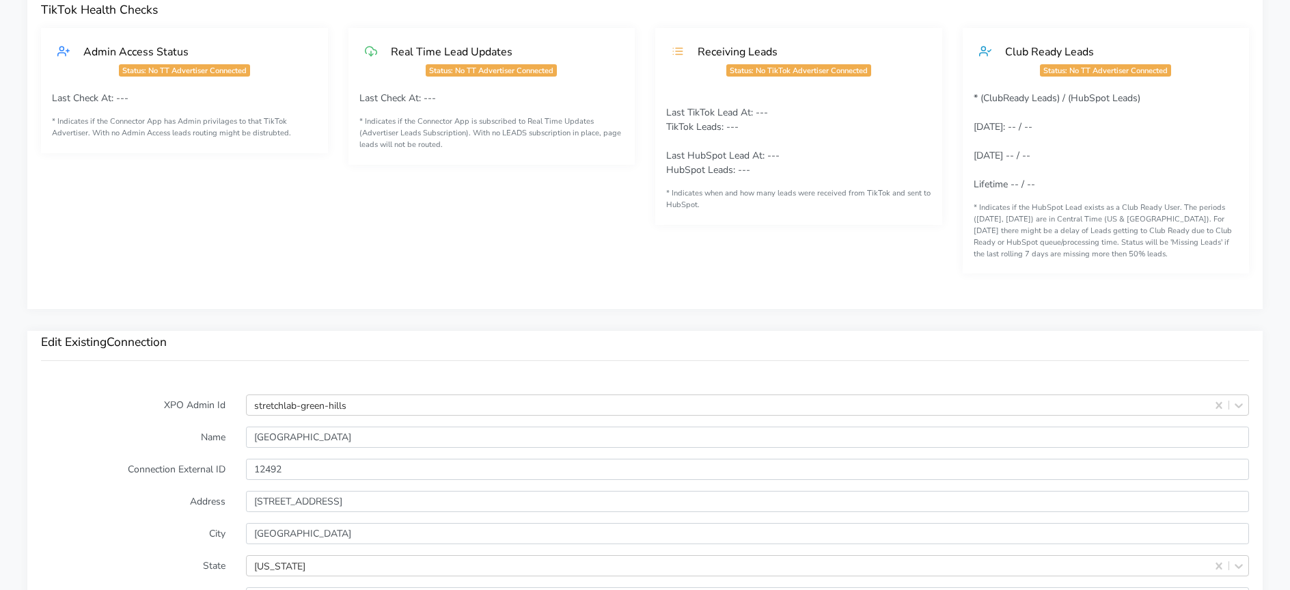
scroll to position [1011, 0]
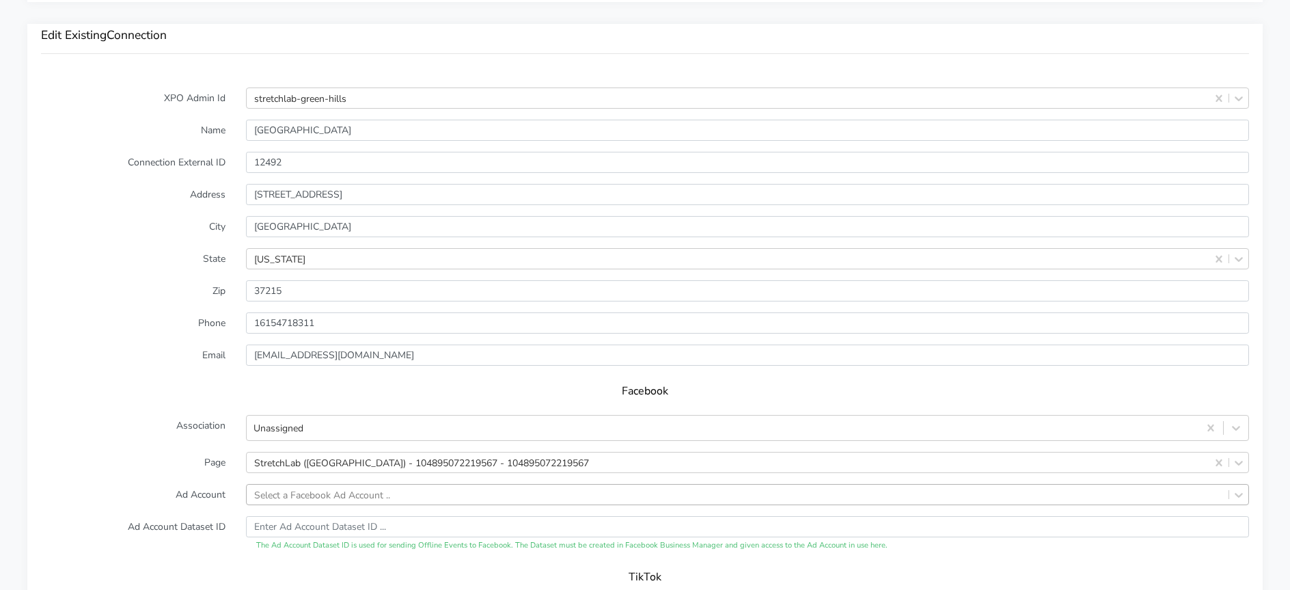
click at [297, 490] on div "Select a Facebook Ad Account .." at bounding box center [747, 494] width 1003 height 21
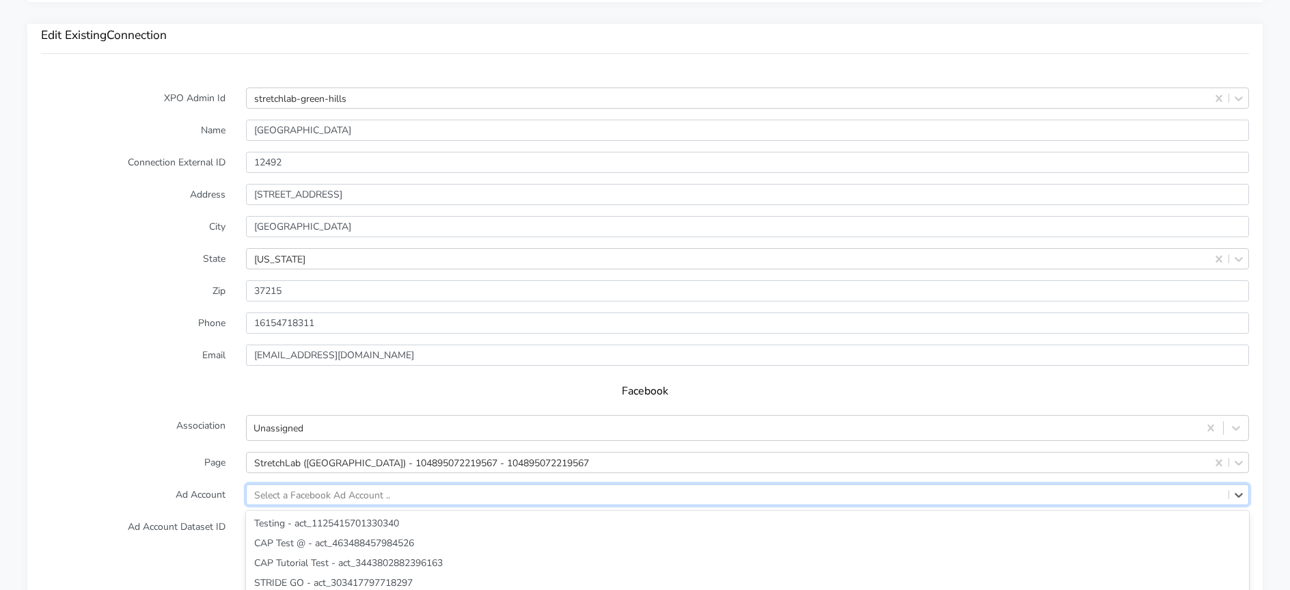
scroll to position [1142, 0]
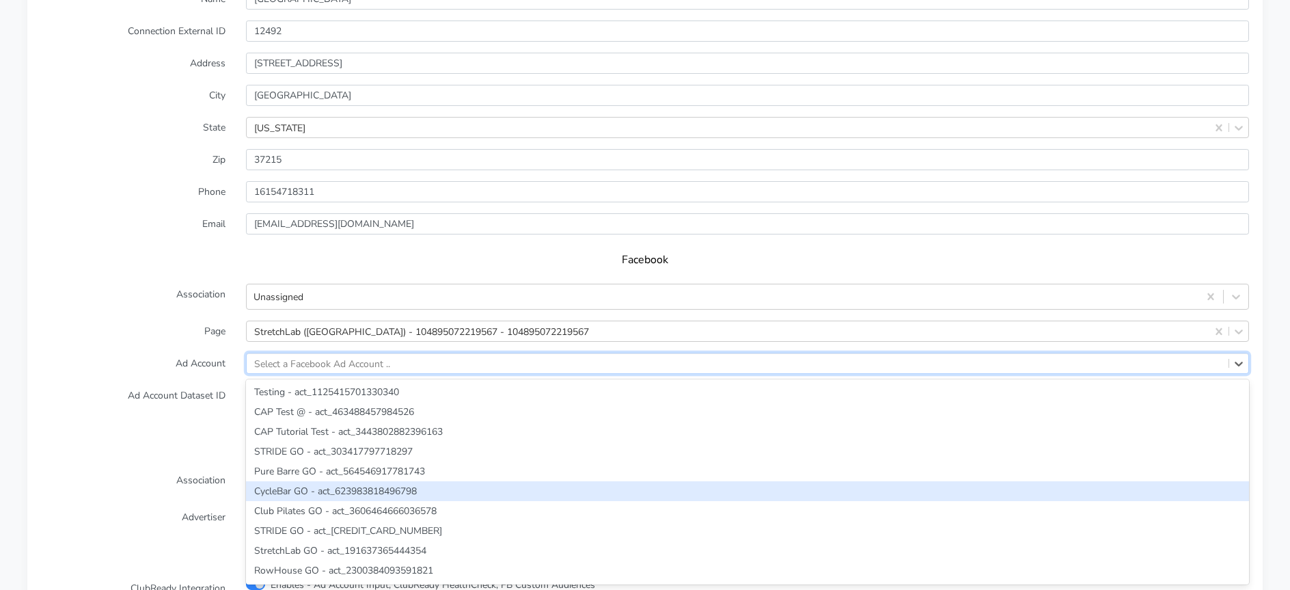
paste input "844130823224057"
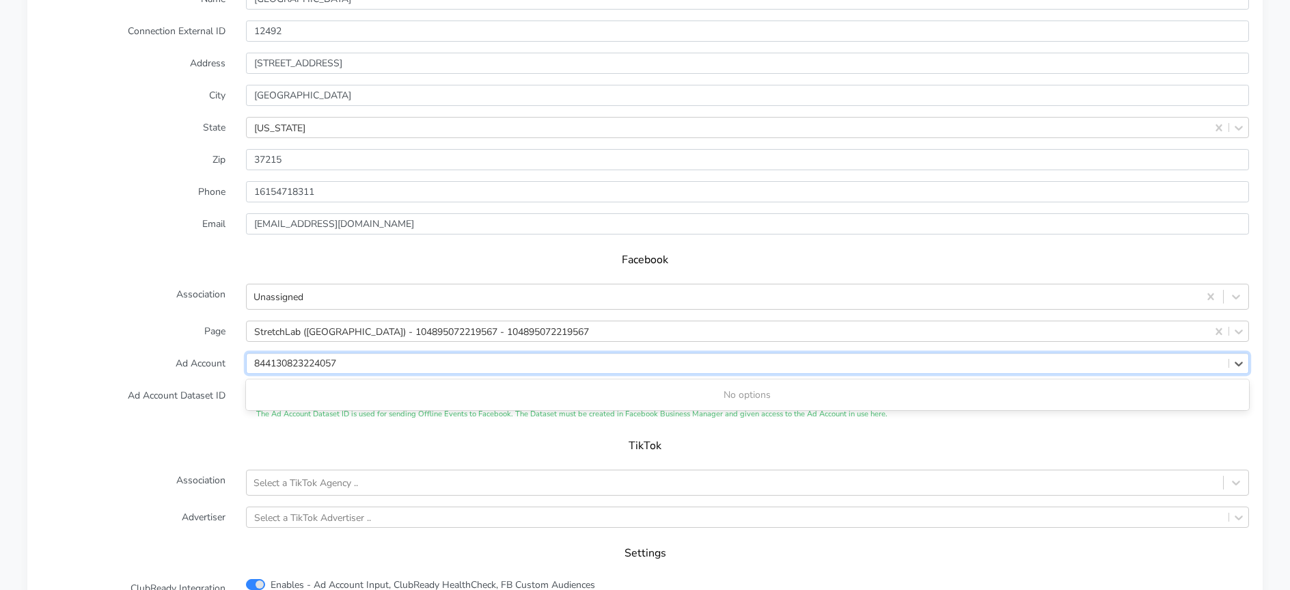
type input "844130823224057"
click at [197, 372] on label "Ad Account" at bounding box center [133, 363] width 205 height 21
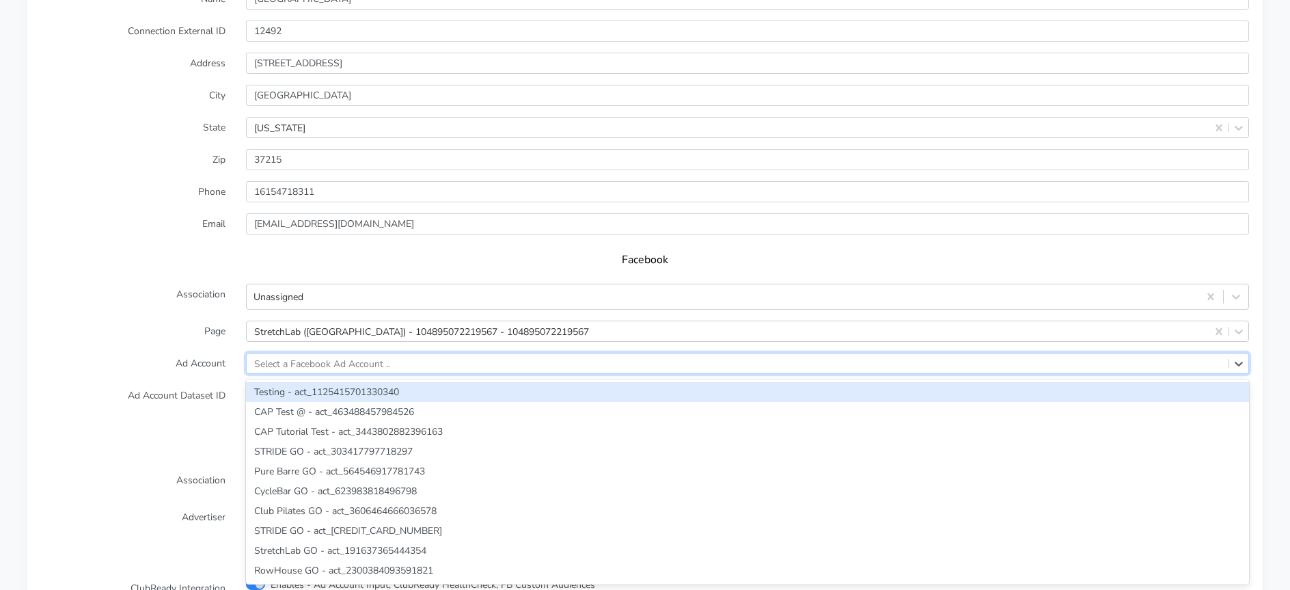
click at [324, 366] on div "Select a Facebook Ad Account .." at bounding box center [322, 363] width 136 height 14
paste input "355422964139247"
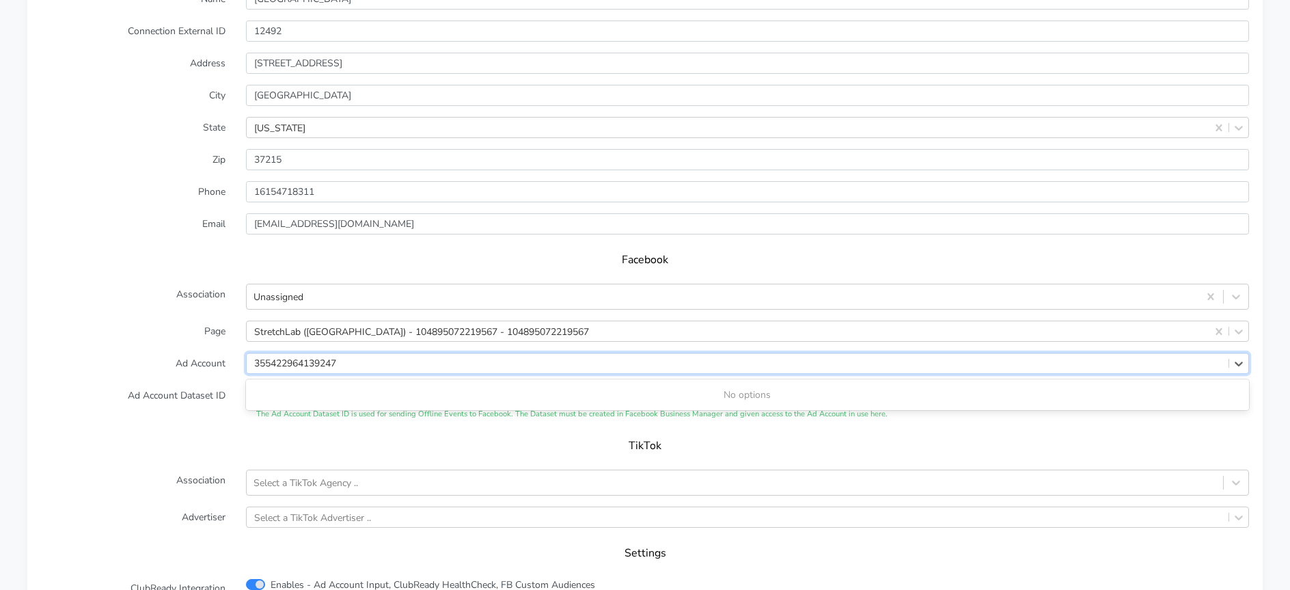
type input "355422964139247"
click at [181, 361] on label "Ad Account" at bounding box center [133, 363] width 205 height 21
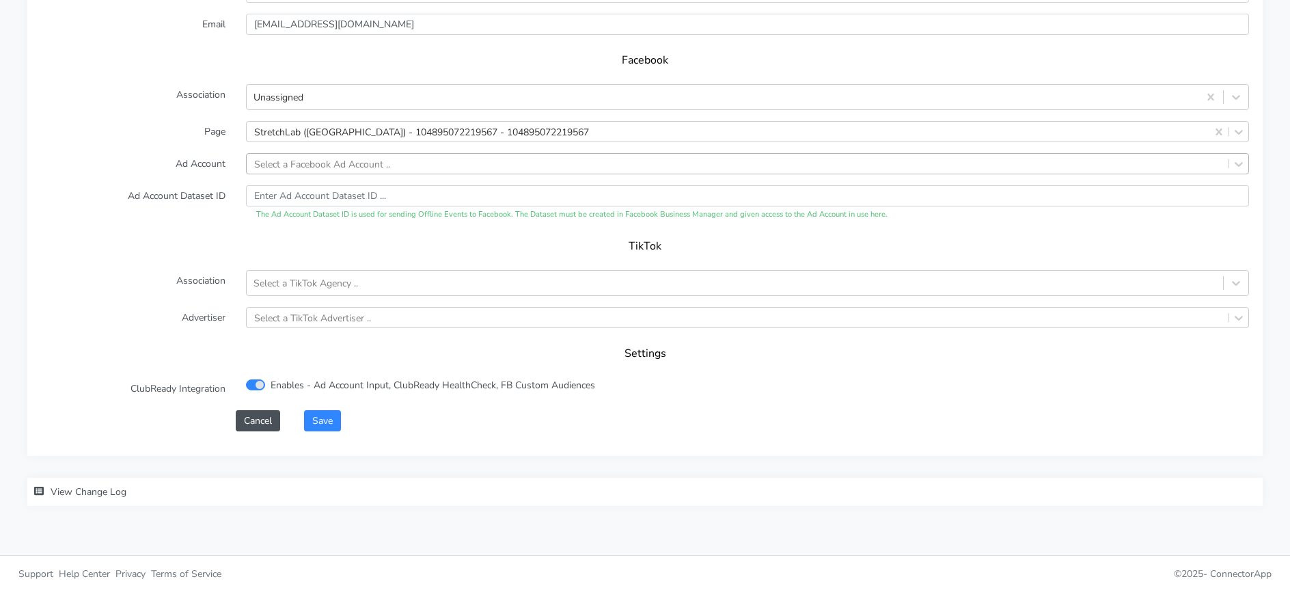
scroll to position [1344, 0]
click at [254, 426] on button "Cancel" at bounding box center [258, 418] width 44 height 21
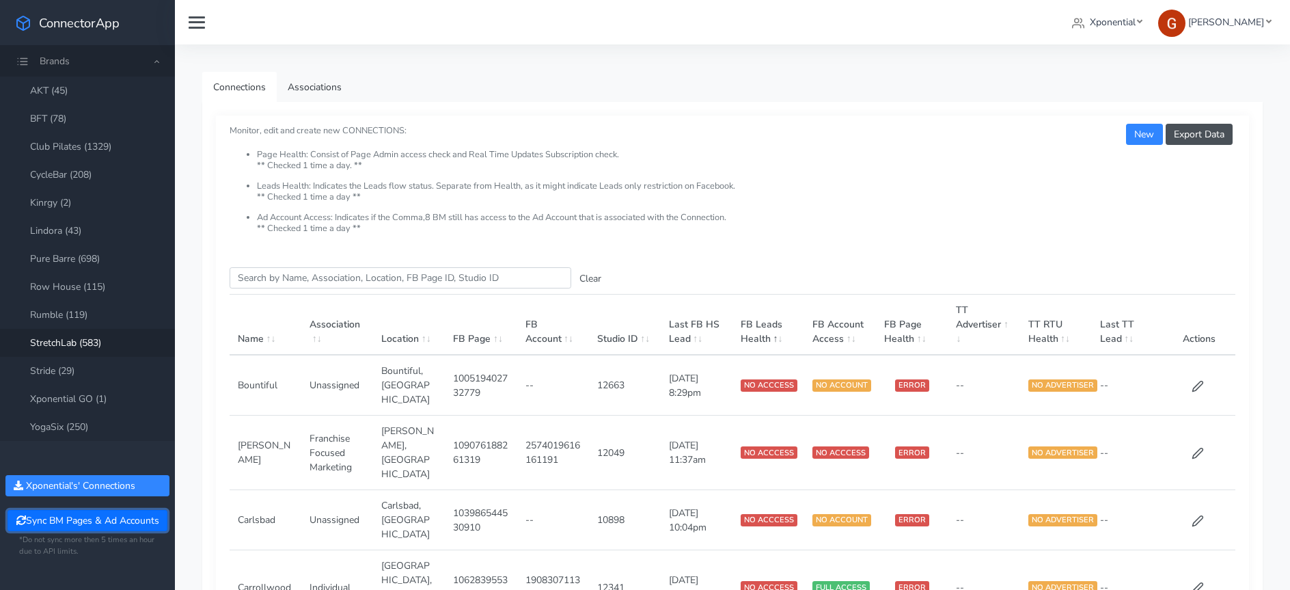
click at [87, 523] on button "Sync BM Pages & Ad Accounts" at bounding box center [87, 520] width 159 height 21
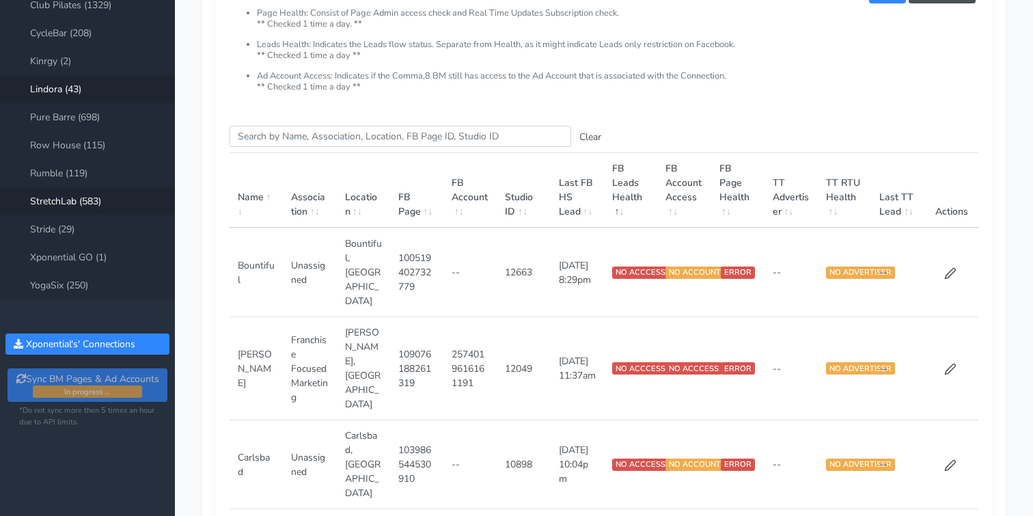
scroll to position [143, 0]
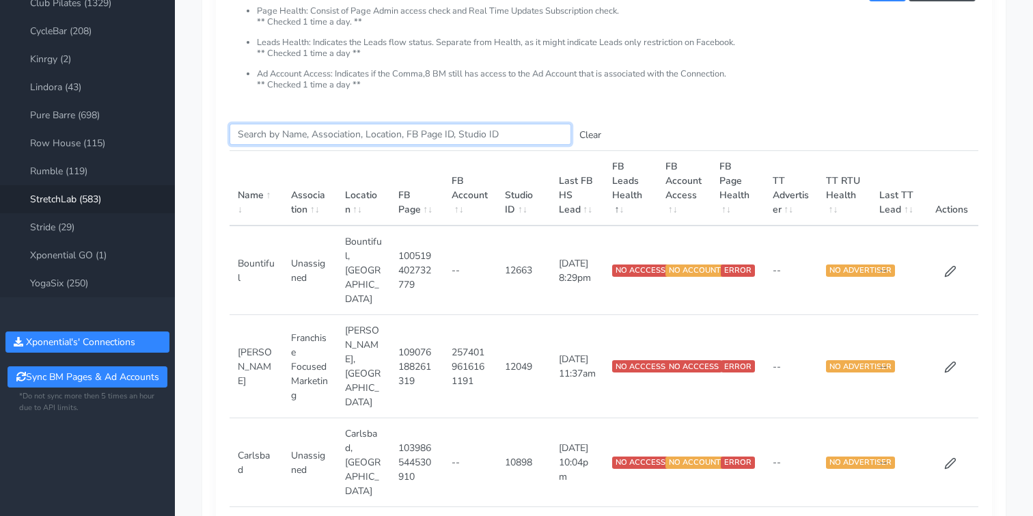
click at [271, 131] on input "Search this table" at bounding box center [401, 134] width 342 height 21
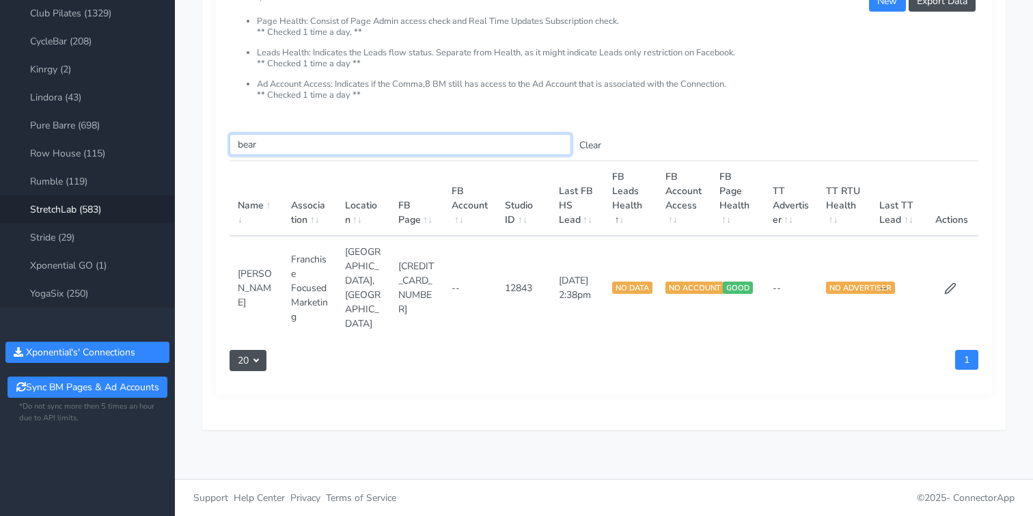
scroll to position [119, 0]
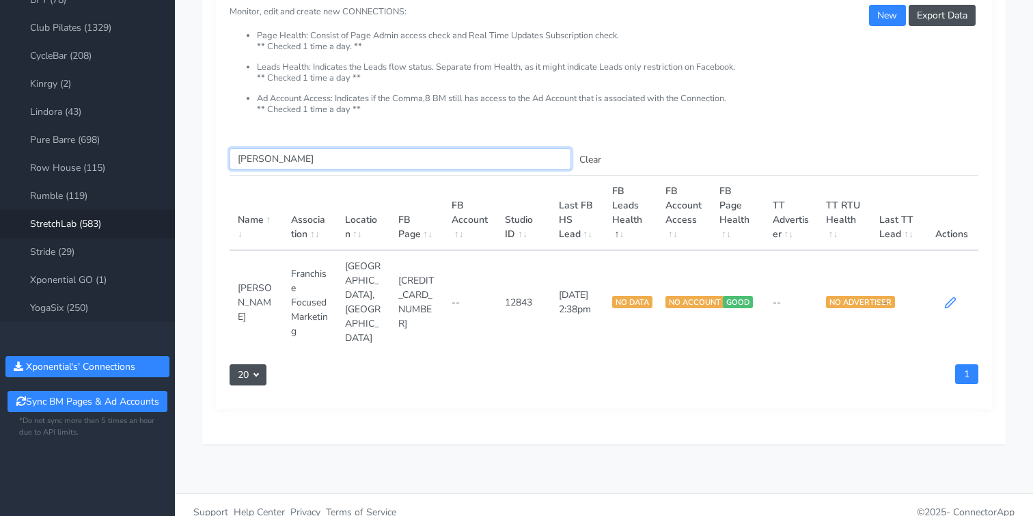
type input "[PERSON_NAME]"
click at [948, 297] on icon at bounding box center [950, 303] width 12 height 12
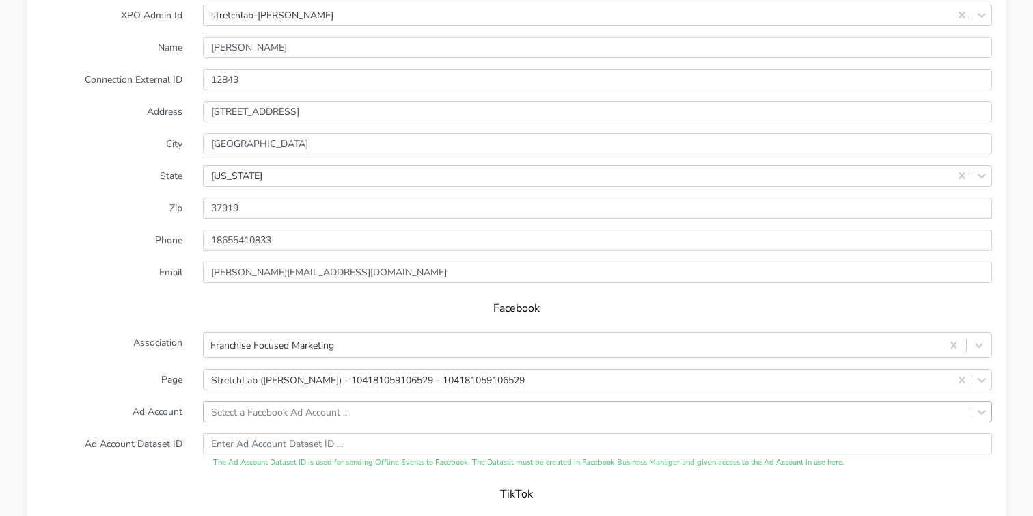
click at [245, 401] on div "Select a Facebook Ad Account .." at bounding box center [597, 411] width 789 height 21
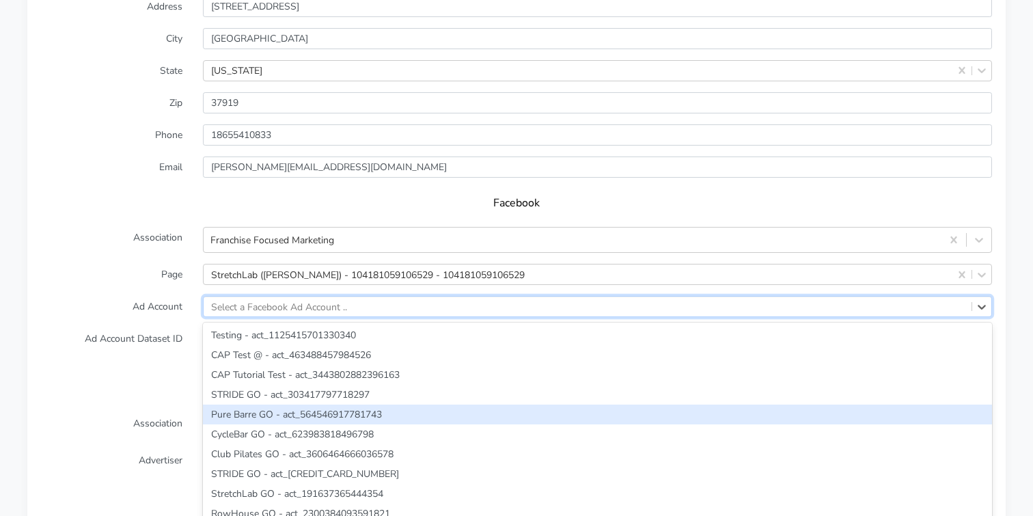
paste input "355422964139247"
type input "355422964139247"
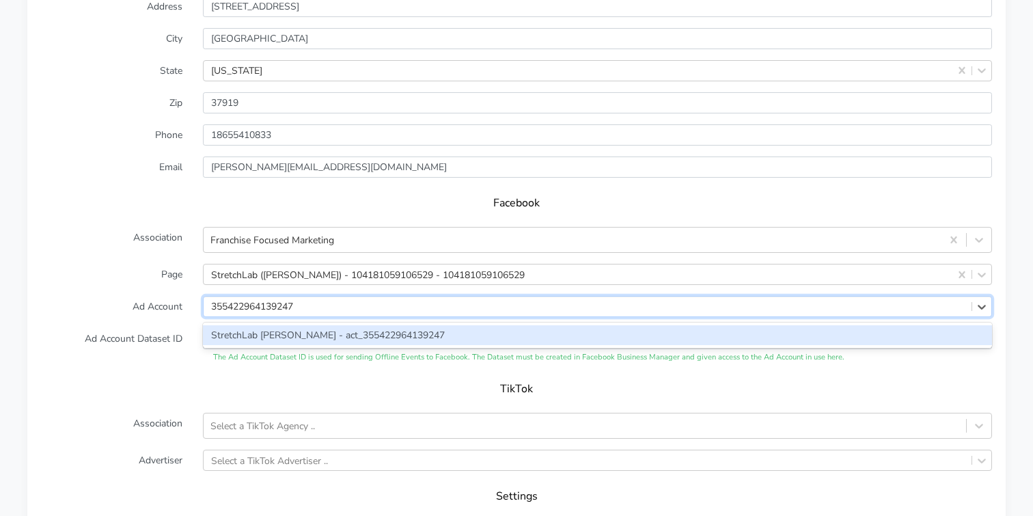
click at [242, 325] on div "StretchLab [PERSON_NAME] - act_355422964139247" at bounding box center [597, 335] width 789 height 20
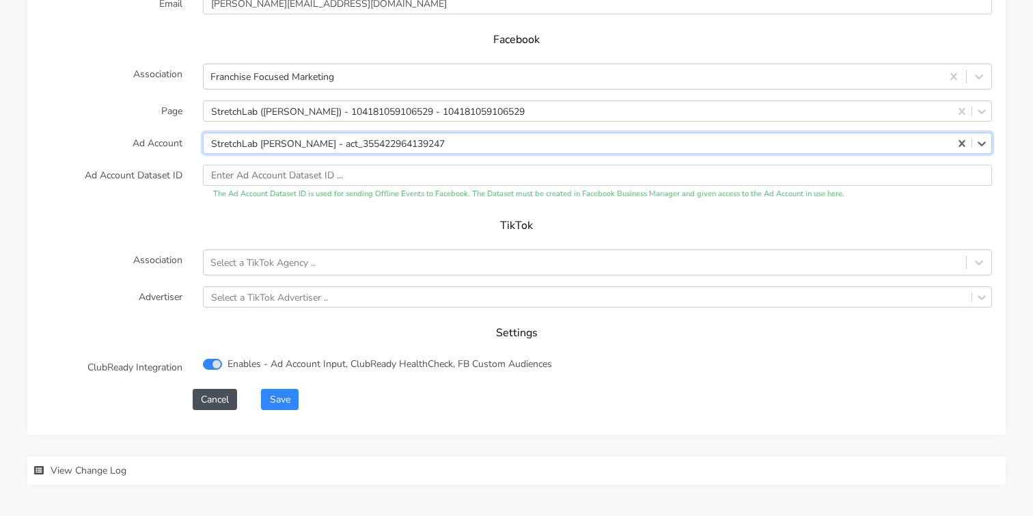
scroll to position [1420, 0]
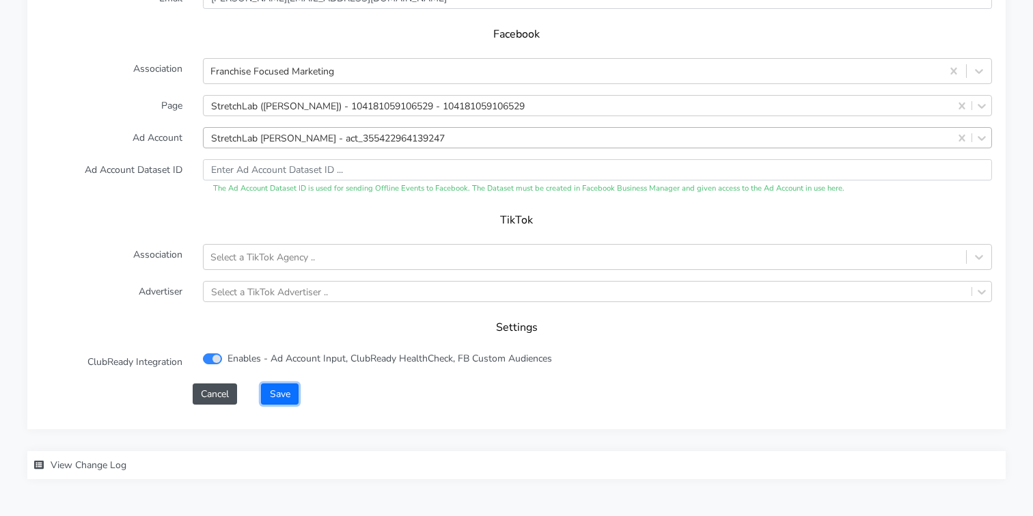
click at [275, 385] on button "Save" at bounding box center [279, 393] width 37 height 21
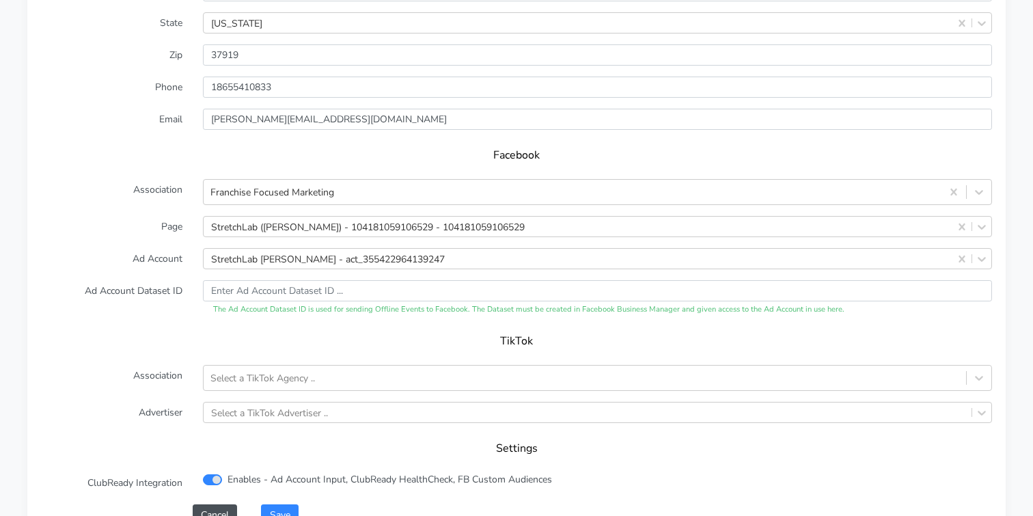
scroll to position [1316, 0]
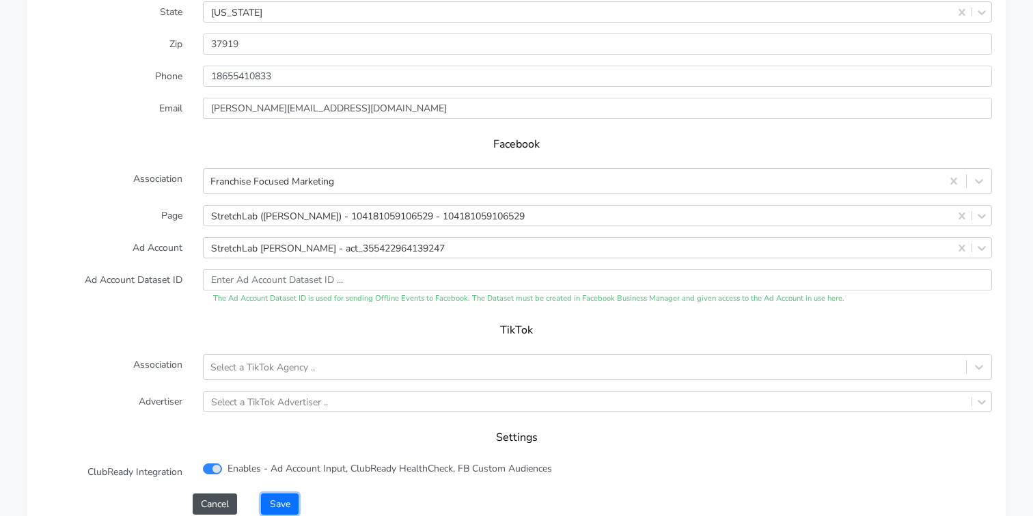
click at [282, 493] on button "Save" at bounding box center [279, 503] width 37 height 21
click at [279, 493] on button "Save" at bounding box center [279, 503] width 37 height 21
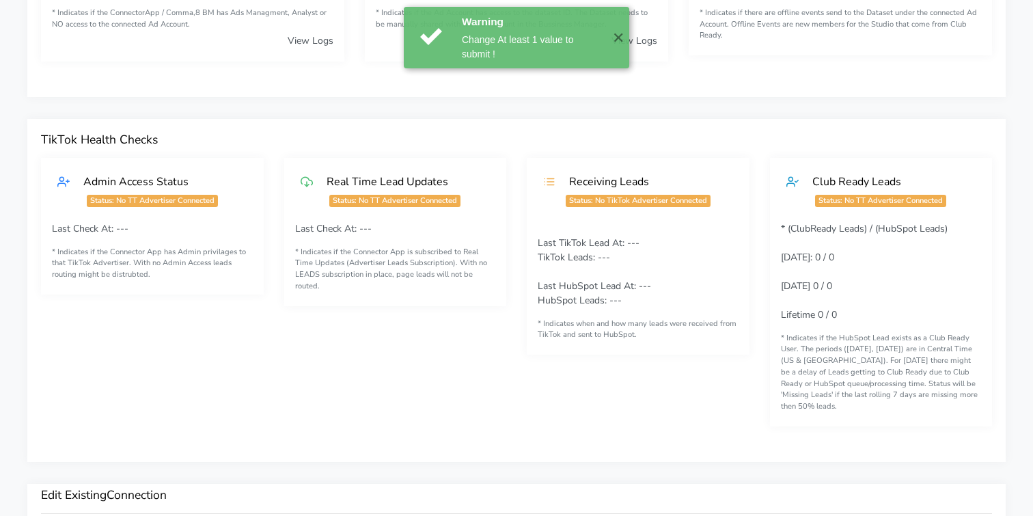
scroll to position [0, 0]
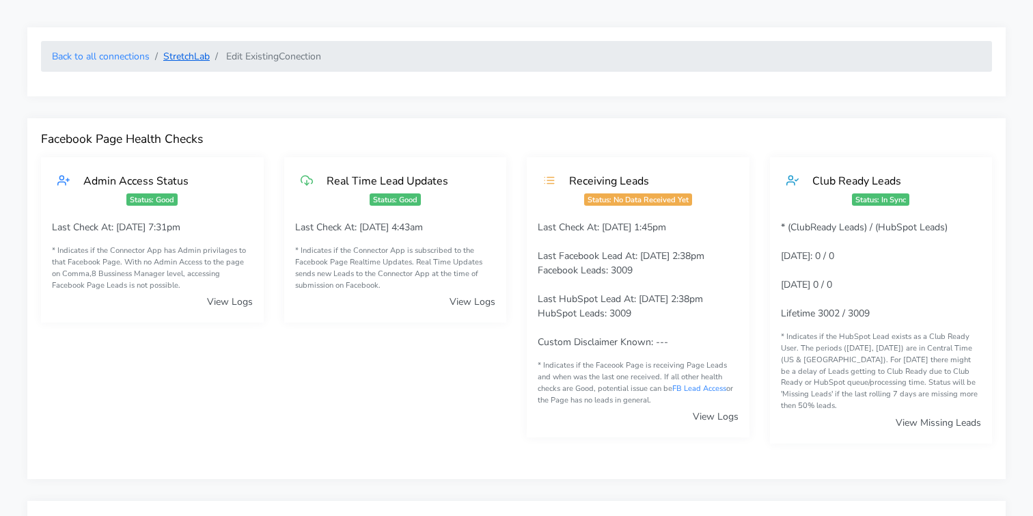
click at [182, 56] on link "StretchLab" at bounding box center [186, 56] width 46 height 13
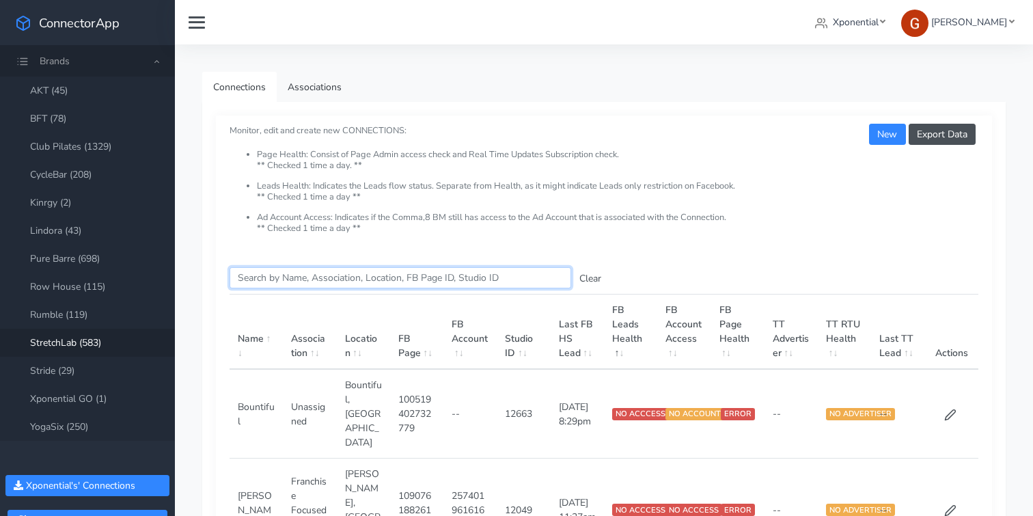
click at [275, 280] on input "Search this table" at bounding box center [401, 277] width 342 height 21
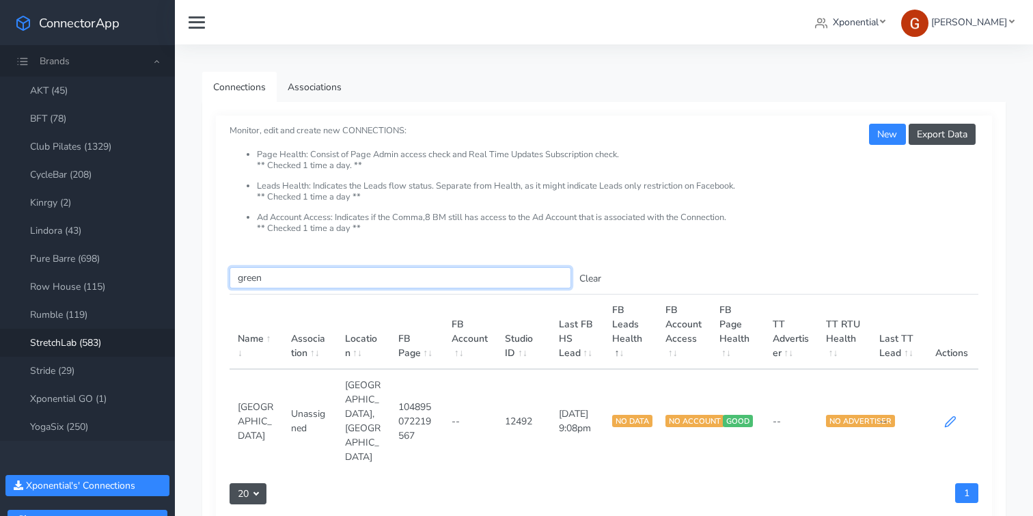
type input "green"
click at [954, 415] on icon at bounding box center [950, 421] width 12 height 12
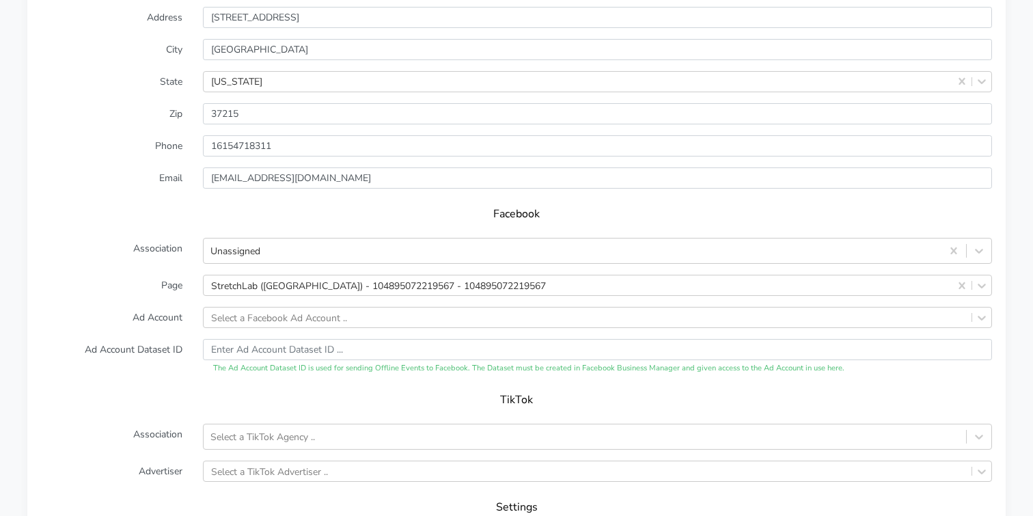
scroll to position [1249, 0]
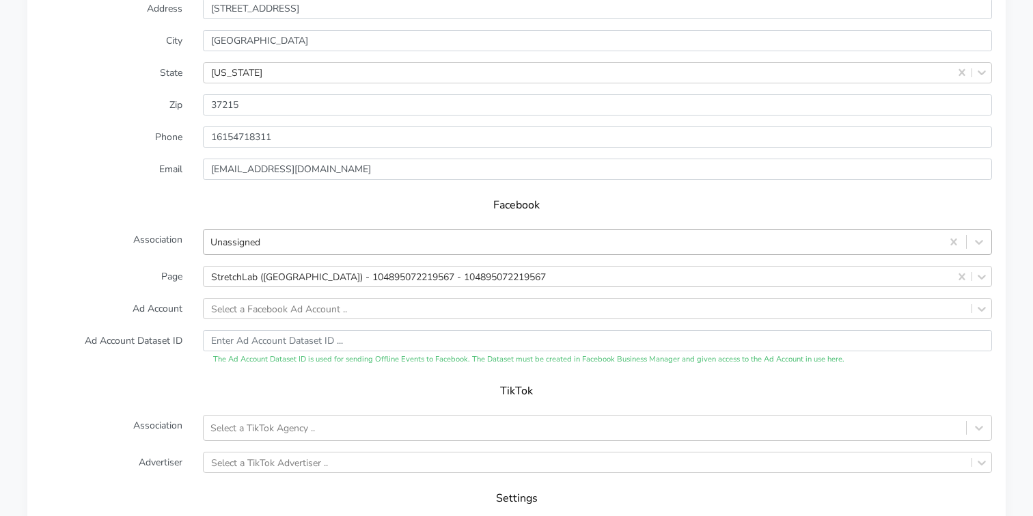
click at [269, 231] on div "Unassigned" at bounding box center [573, 242] width 738 height 23
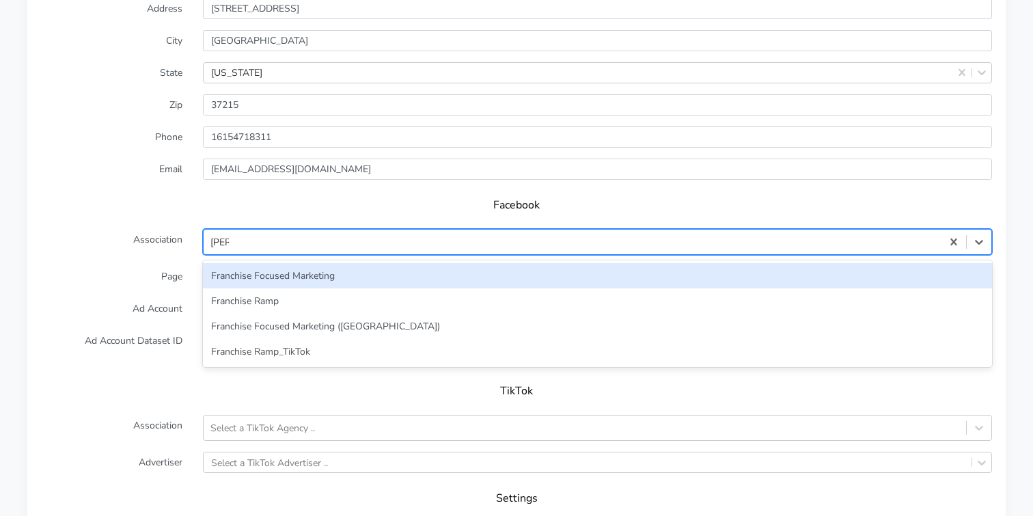
type input "franc"
click at [204, 263] on div "Franchise Focused Marketing" at bounding box center [597, 275] width 789 height 25
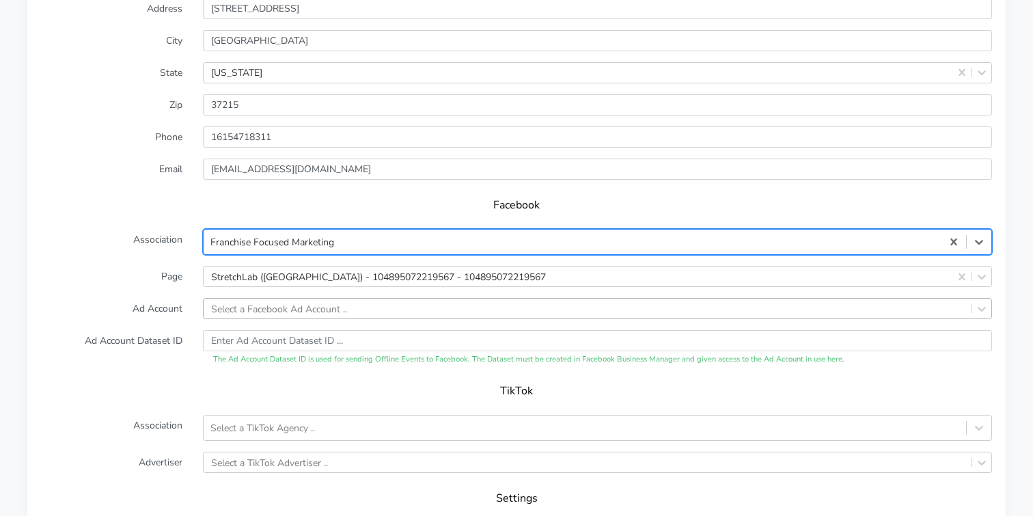
click at [225, 301] on div "Select a Facebook Ad Account .." at bounding box center [279, 308] width 136 height 14
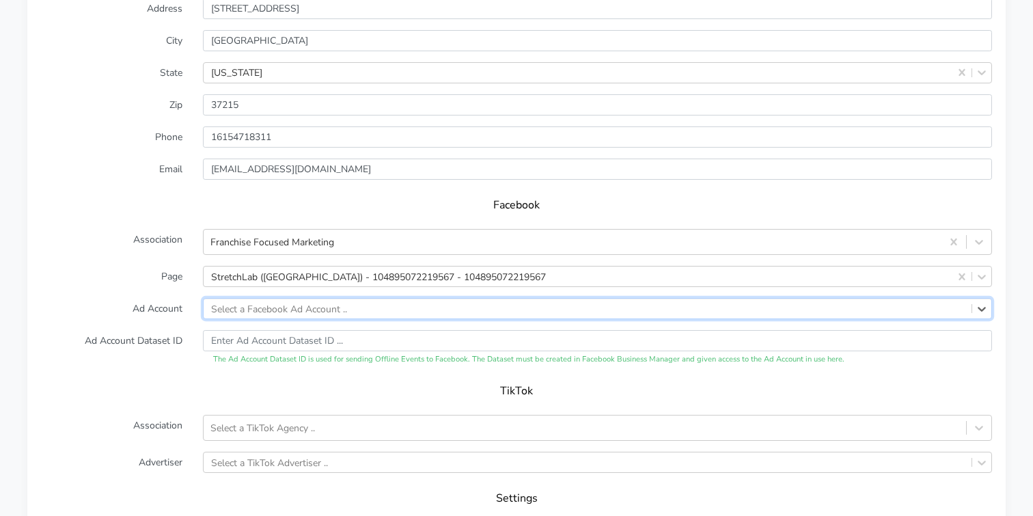
scroll to position [1282, 0]
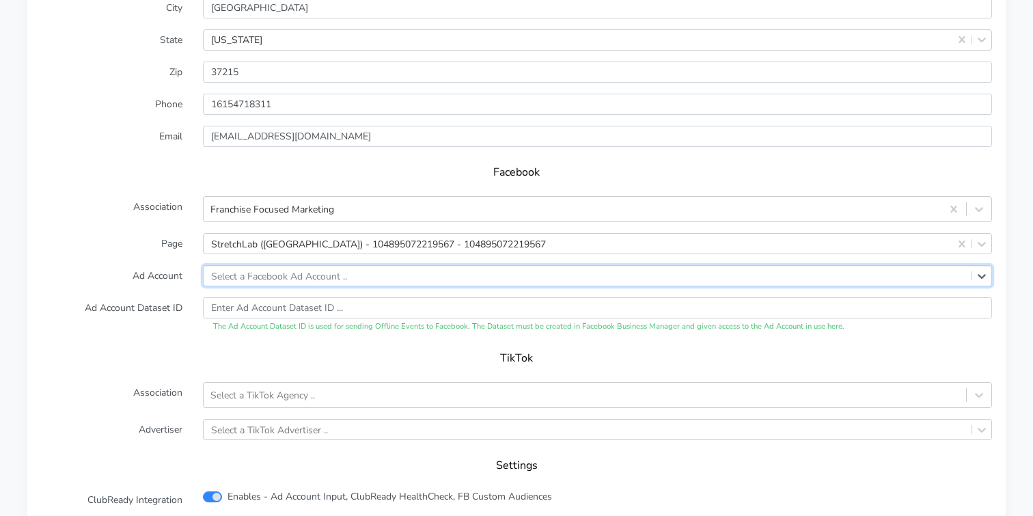
paste input "844130823224057"
type input "844130823224057"
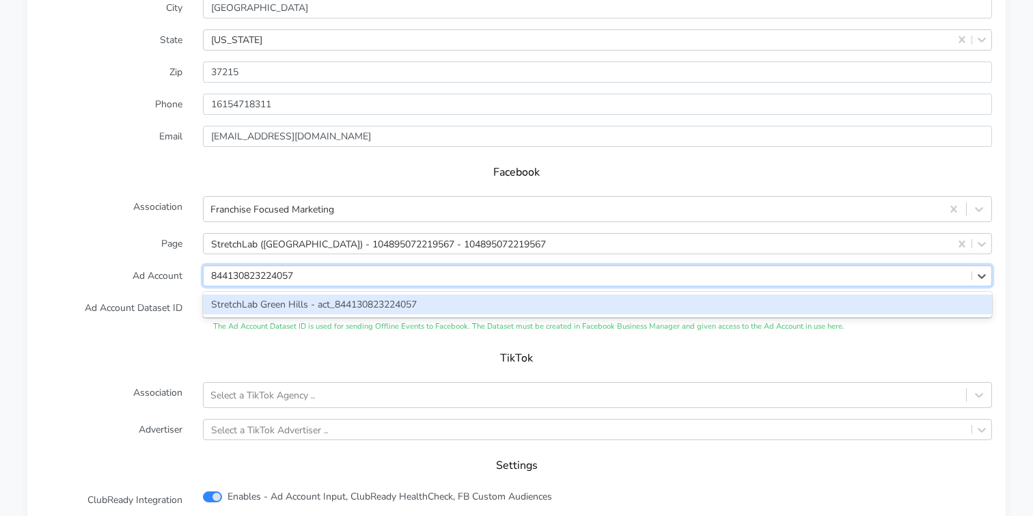
click at [279, 295] on div "StretchLab Green Hills - act_844130823224057" at bounding box center [597, 305] width 789 height 20
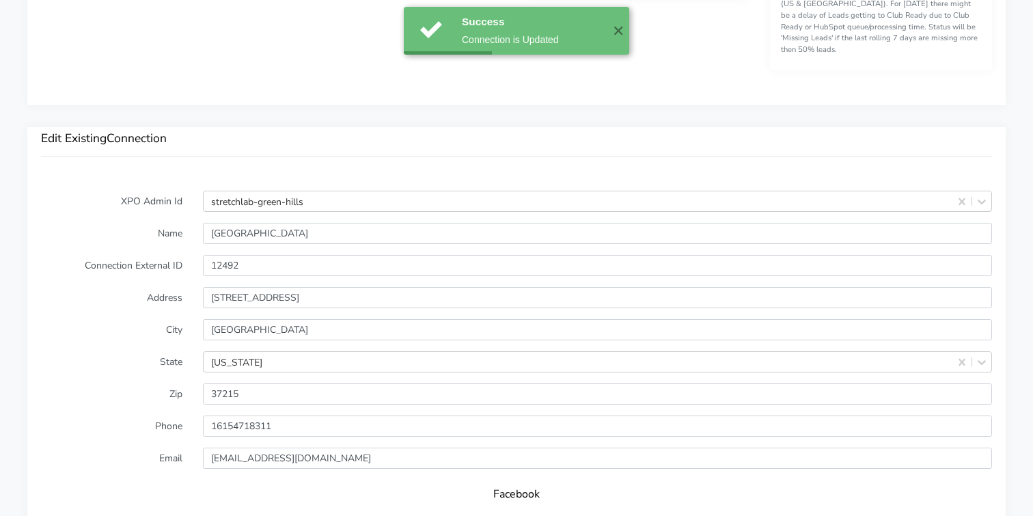
scroll to position [937, 0]
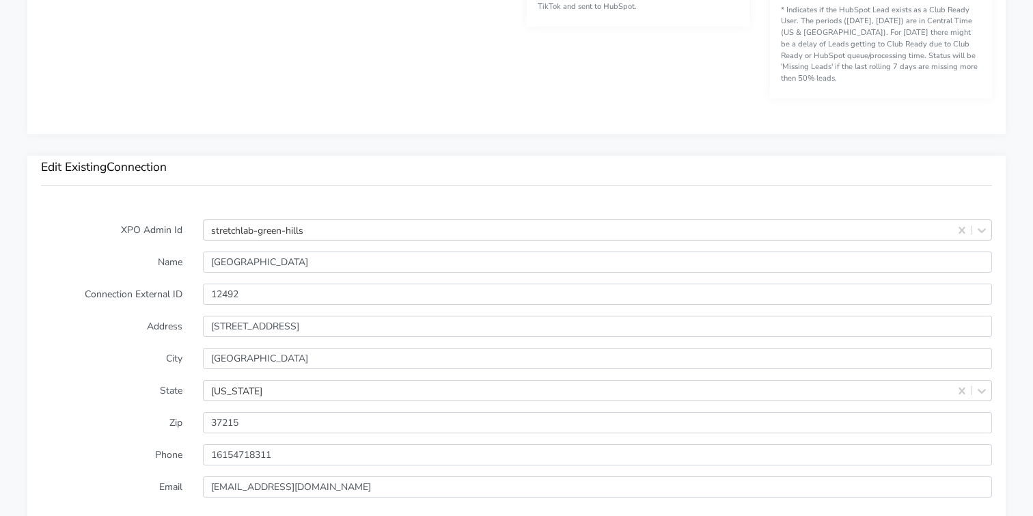
click at [164, 284] on label "Connection External ID" at bounding box center [112, 294] width 162 height 21
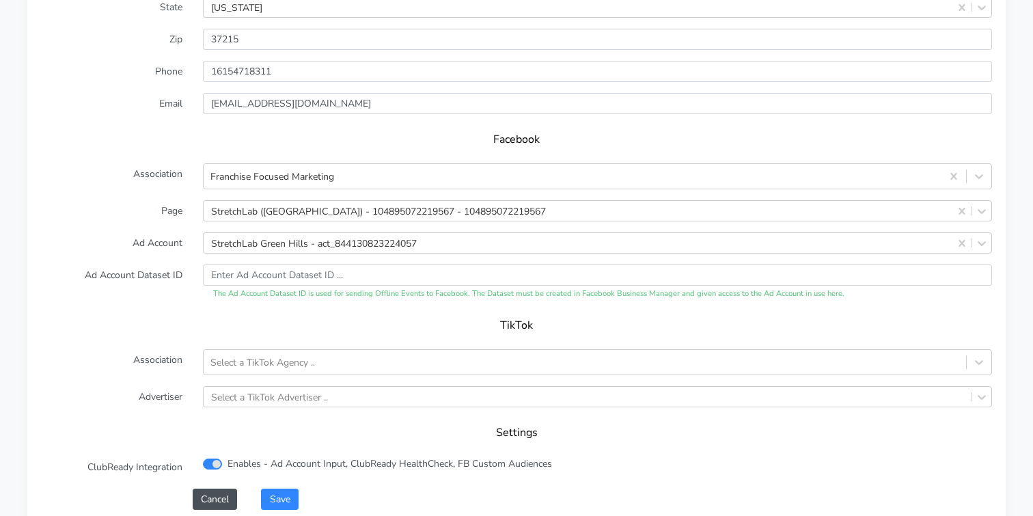
scroll to position [1458, 0]
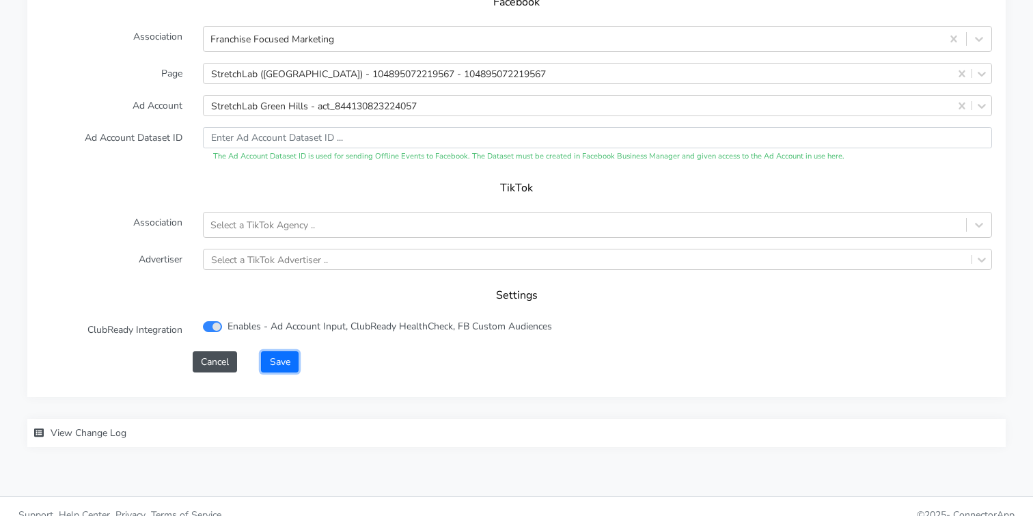
click at [287, 351] on button "Save" at bounding box center [279, 361] width 37 height 21
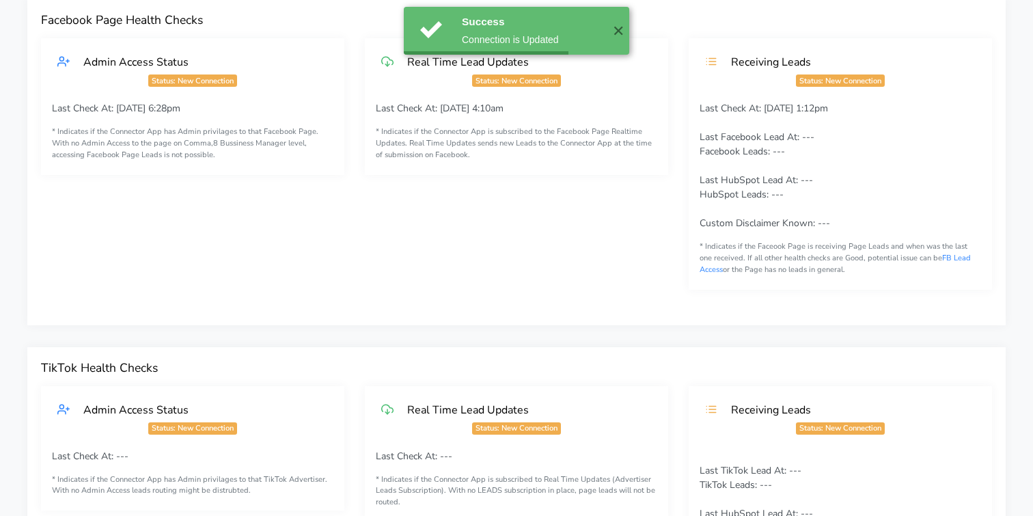
scroll to position [0, 0]
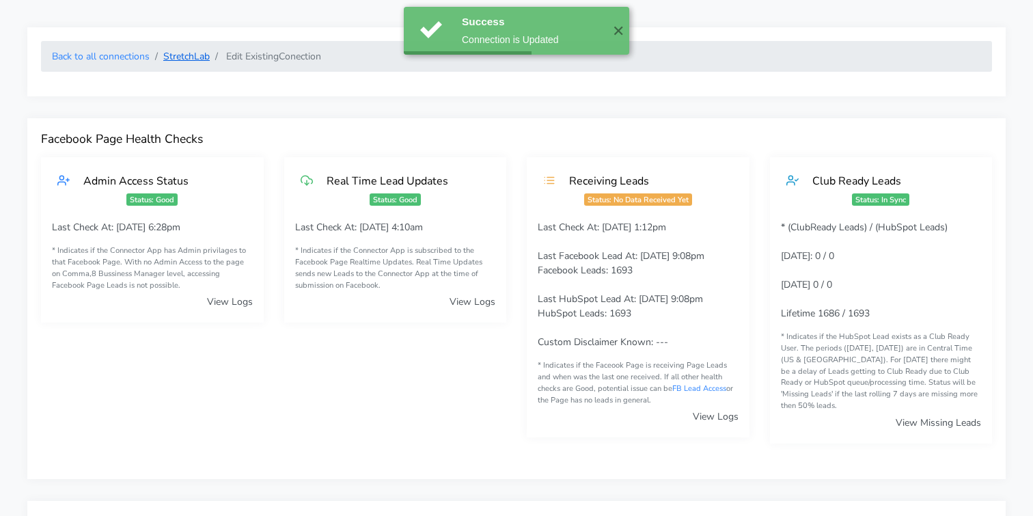
click at [188, 55] on link "StretchLab" at bounding box center [186, 56] width 46 height 13
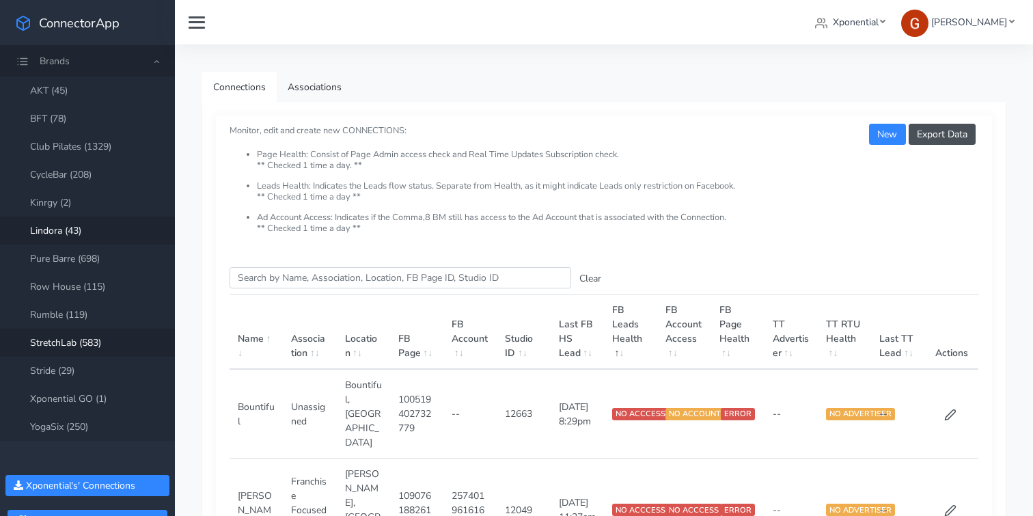
click at [61, 222] on link "Lindora (43)" at bounding box center [87, 231] width 175 height 28
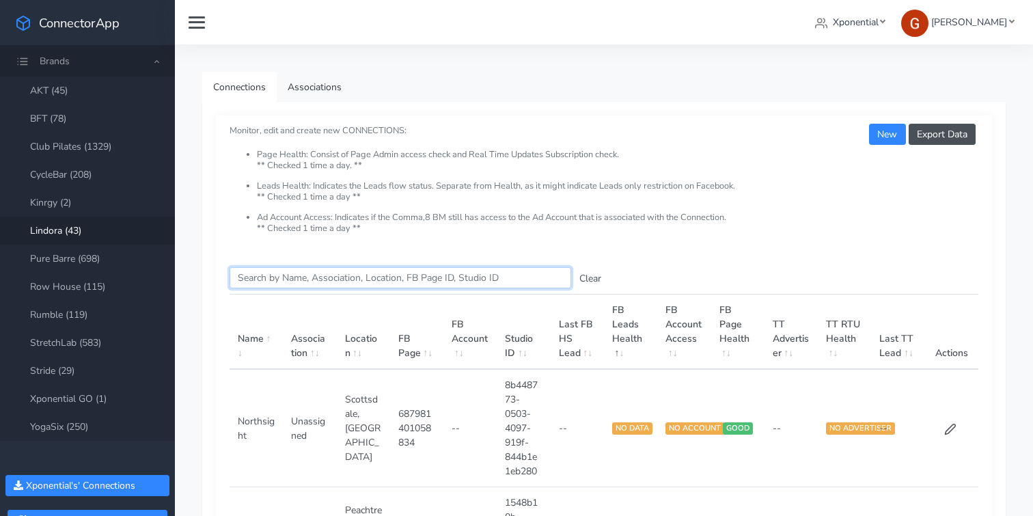
click at [290, 275] on input "Search this table" at bounding box center [401, 277] width 342 height 21
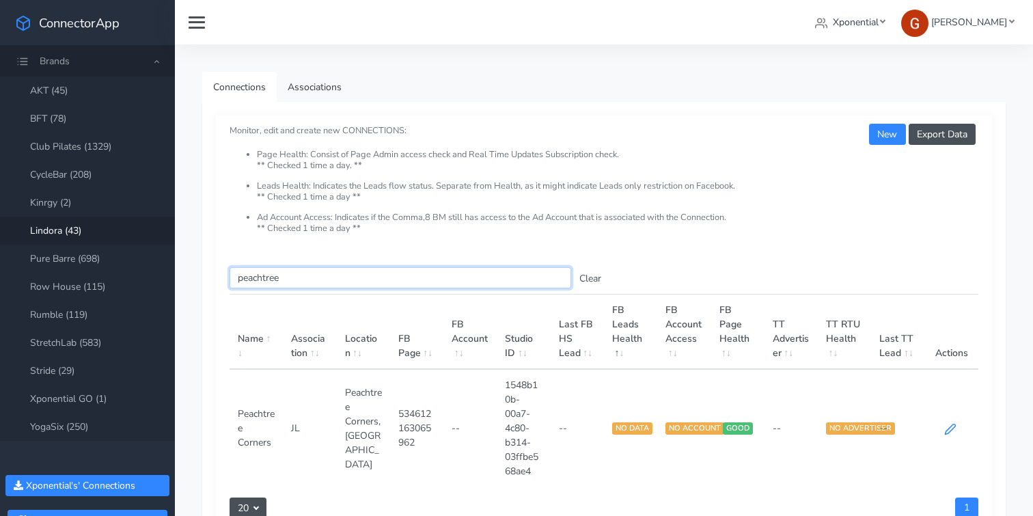
type input "peachtree"
click at [951, 432] on icon at bounding box center [950, 429] width 12 height 12
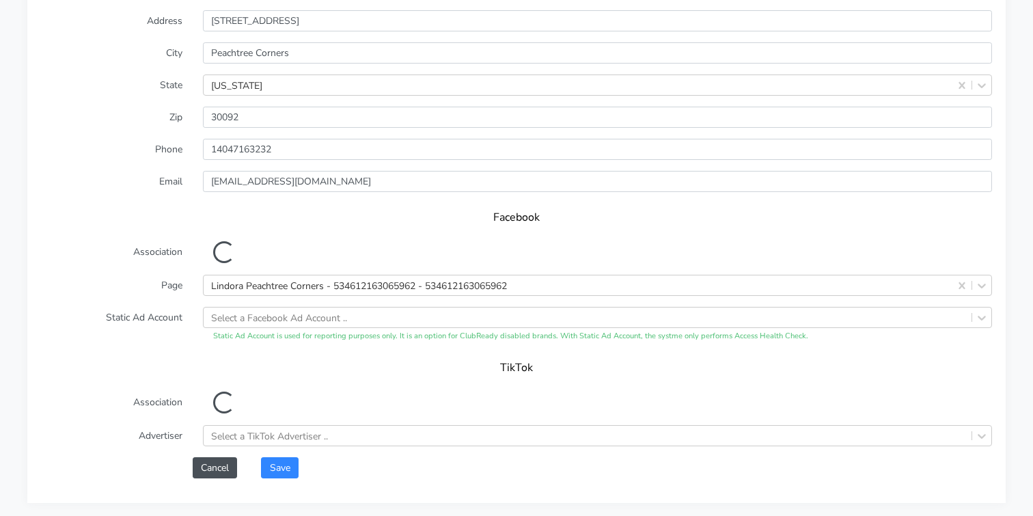
scroll to position [1110, 0]
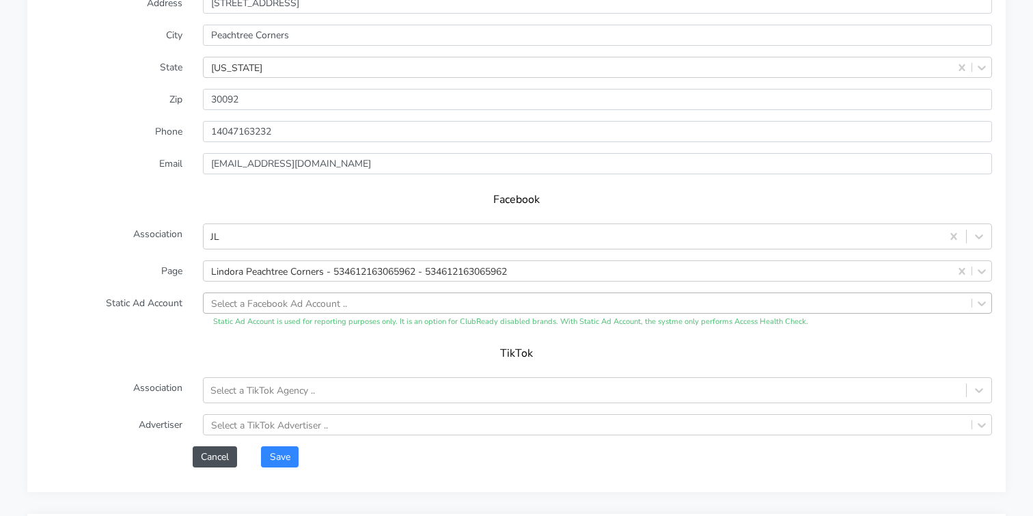
click at [264, 311] on div "Select a Facebook Ad Account .." at bounding box center [597, 302] width 789 height 21
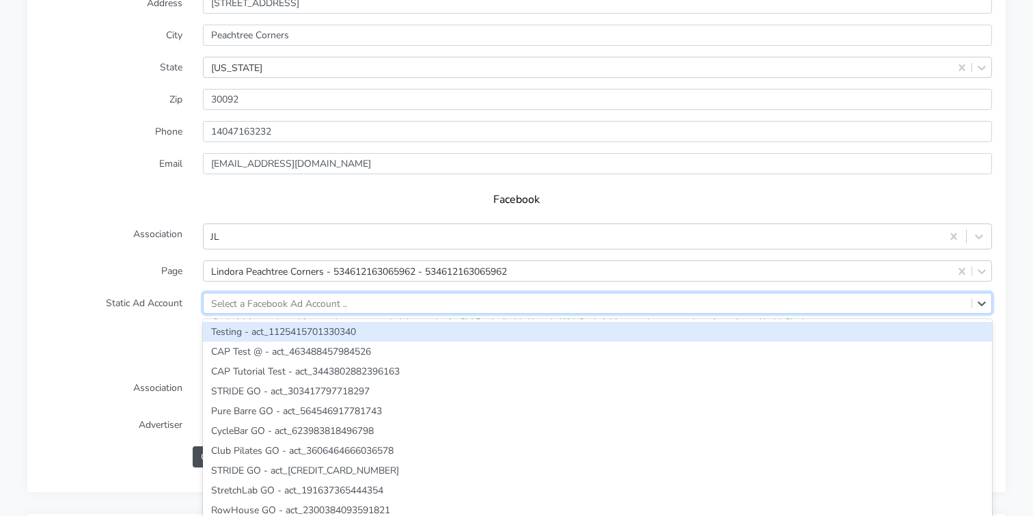
scroll to position [1124, 0]
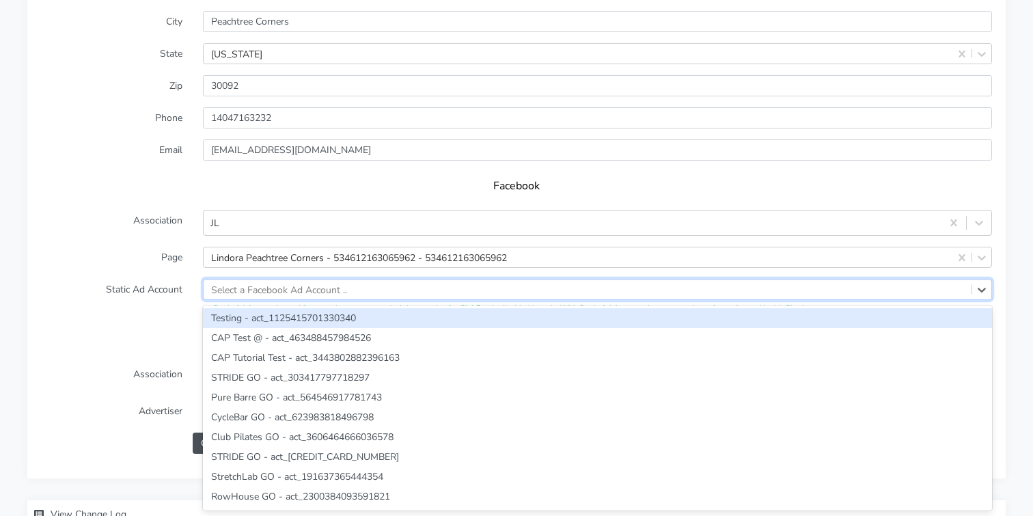
click at [61, 154] on label "Email" at bounding box center [112, 149] width 162 height 21
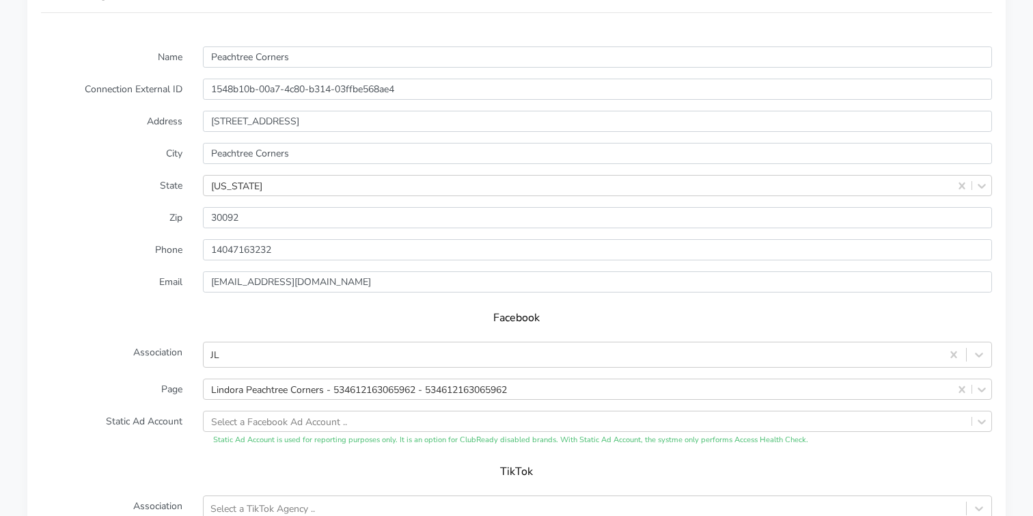
scroll to position [990, 0]
click at [239, 417] on div "Select a Facebook Ad Account .." at bounding box center [597, 423] width 789 height 21
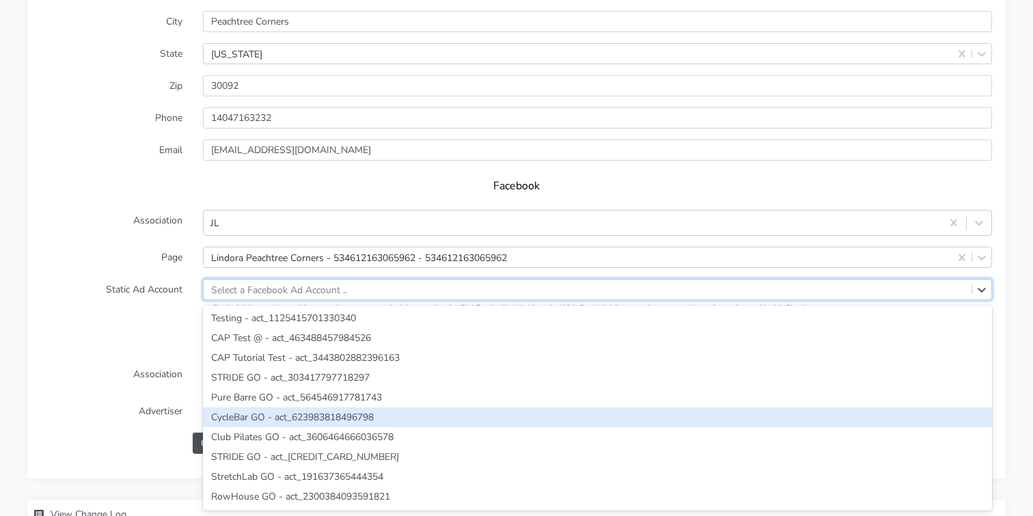
paste input "1195686234173590"
type input "1195686234173590"
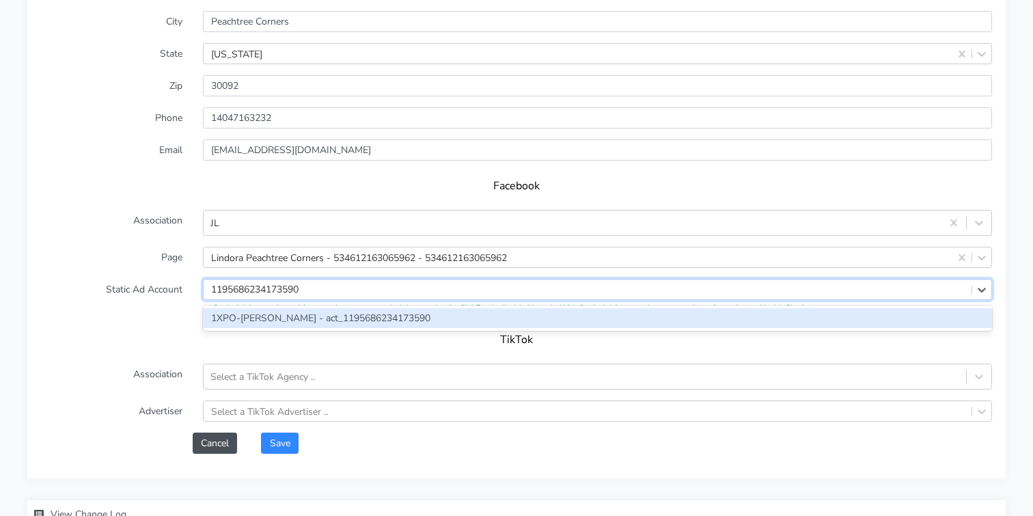
click at [262, 322] on div "1XPO-[PERSON_NAME] - act_1195686234173590" at bounding box center [597, 318] width 789 height 20
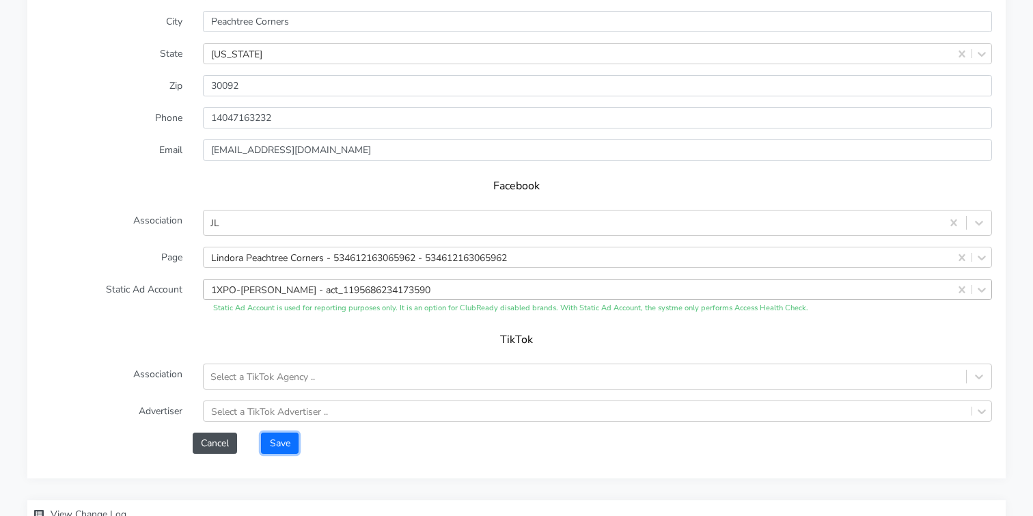
click at [282, 450] on button "Save" at bounding box center [279, 443] width 37 height 21
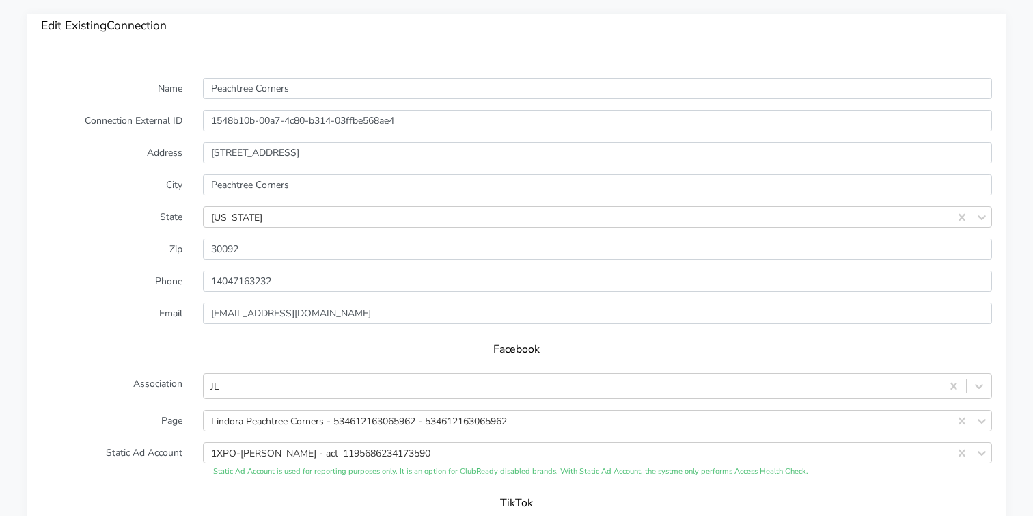
scroll to position [1240, 0]
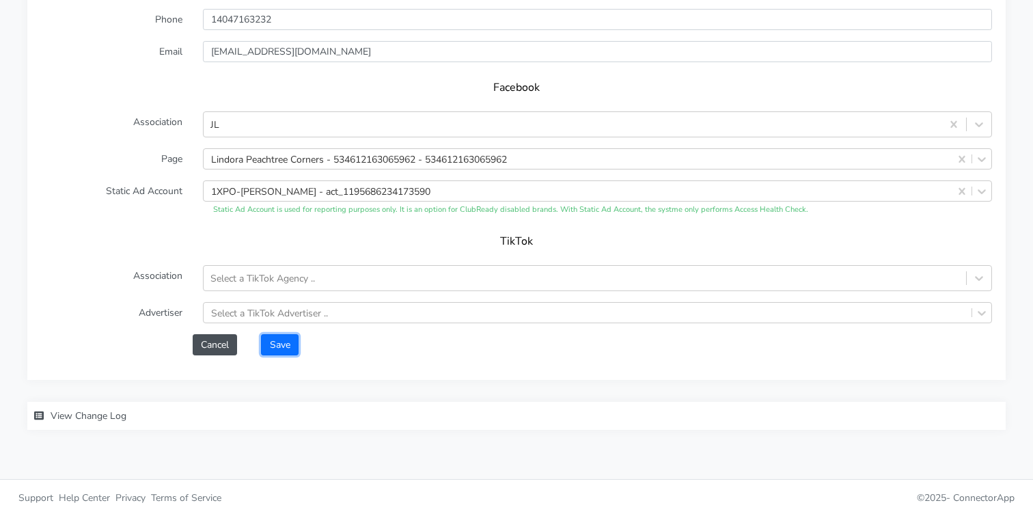
click at [279, 342] on button "Save" at bounding box center [279, 344] width 37 height 21
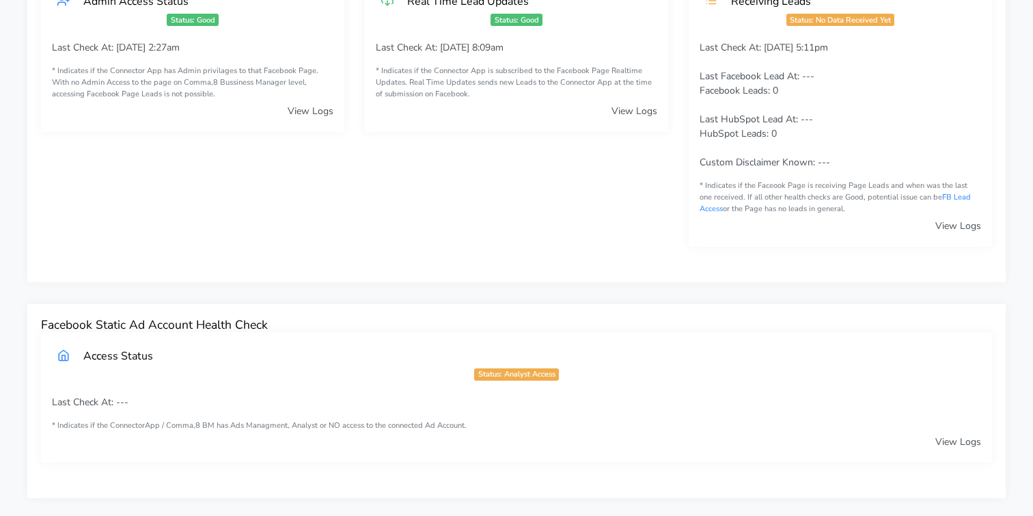
scroll to position [0, 0]
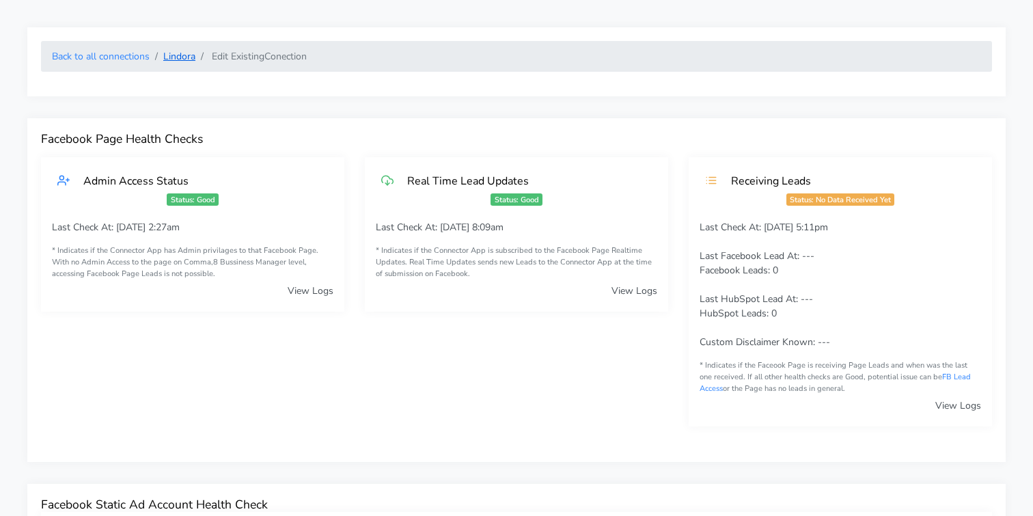
click at [179, 59] on link "Lindora" at bounding box center [179, 56] width 32 height 13
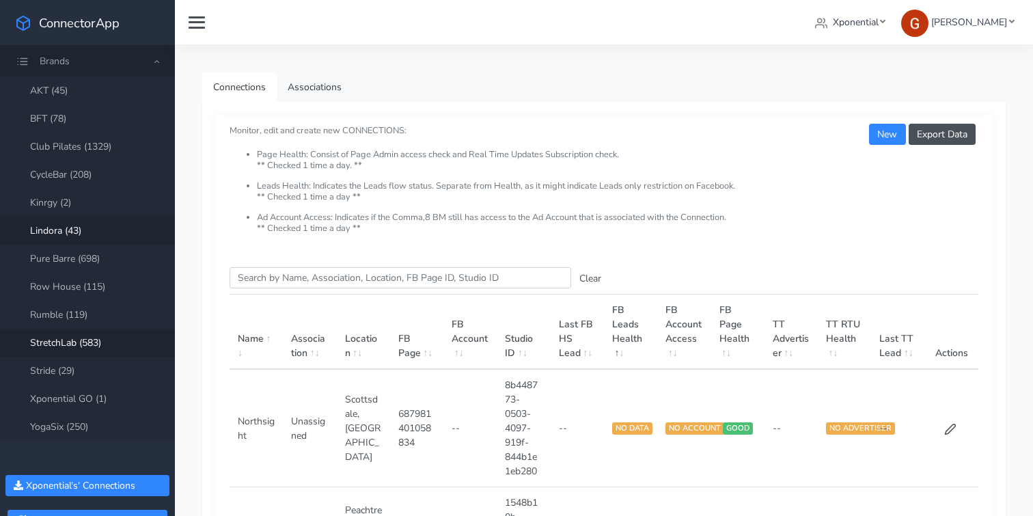
click at [52, 338] on link "StretchLab (583)" at bounding box center [87, 343] width 175 height 28
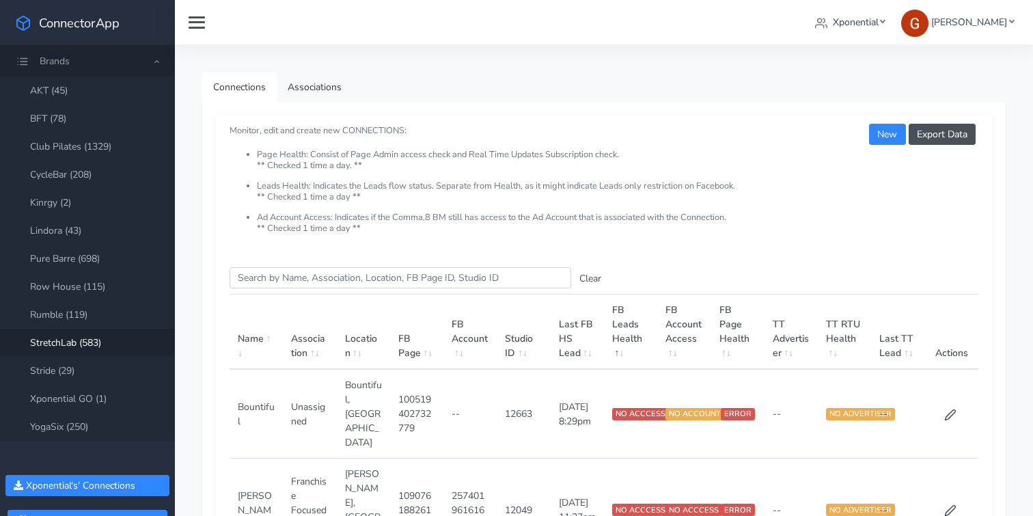
click at [62, 334] on link "StretchLab (583)" at bounding box center [87, 343] width 175 height 28
click at [268, 277] on input "Search this table" at bounding box center [401, 277] width 342 height 21
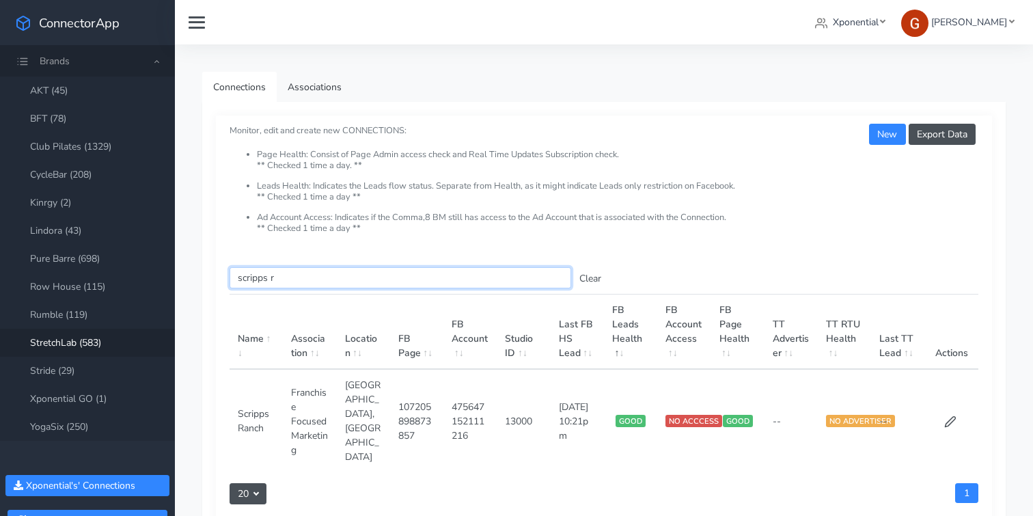
type input "scripps r"
click at [950, 417] on icon at bounding box center [950, 422] width 10 height 10
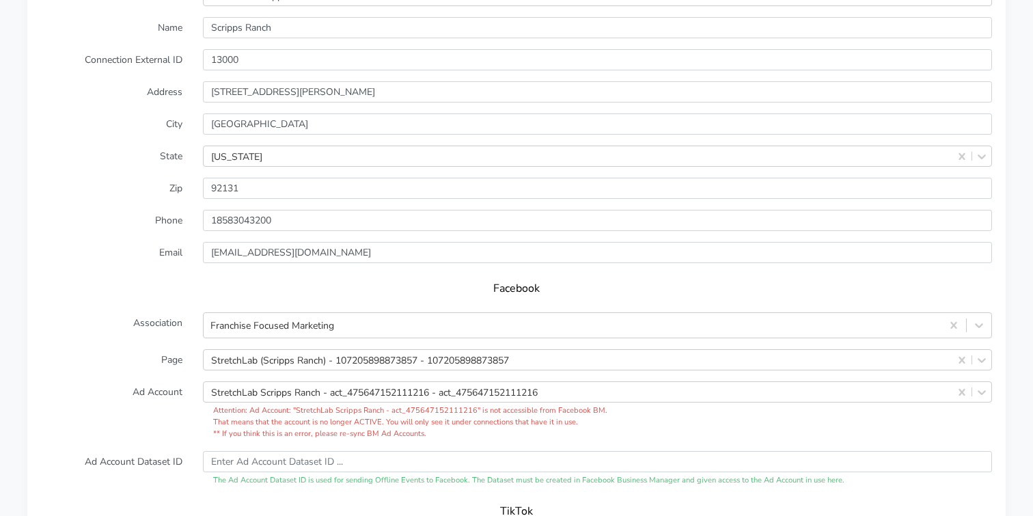
scroll to position [1176, 0]
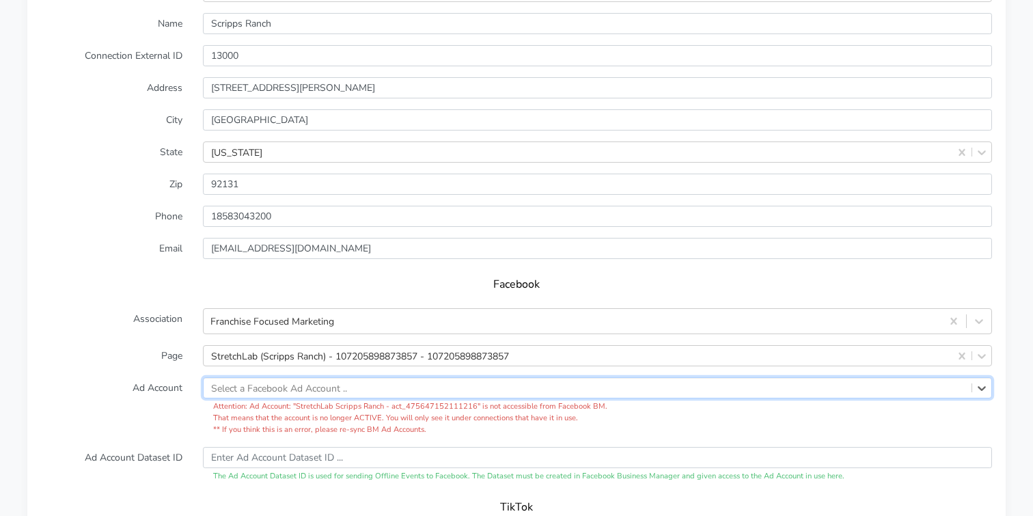
click at [413, 301] on form "XPO Admin Id stretchlab-scripps-ranch Name Scripps Ranch Connection External ID…" at bounding box center [516, 336] width 951 height 711
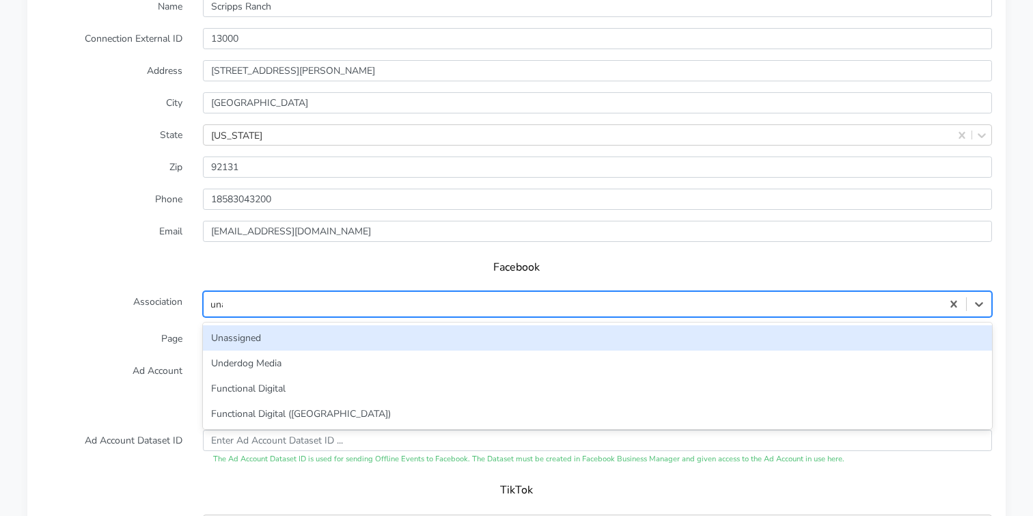
type input "unas"
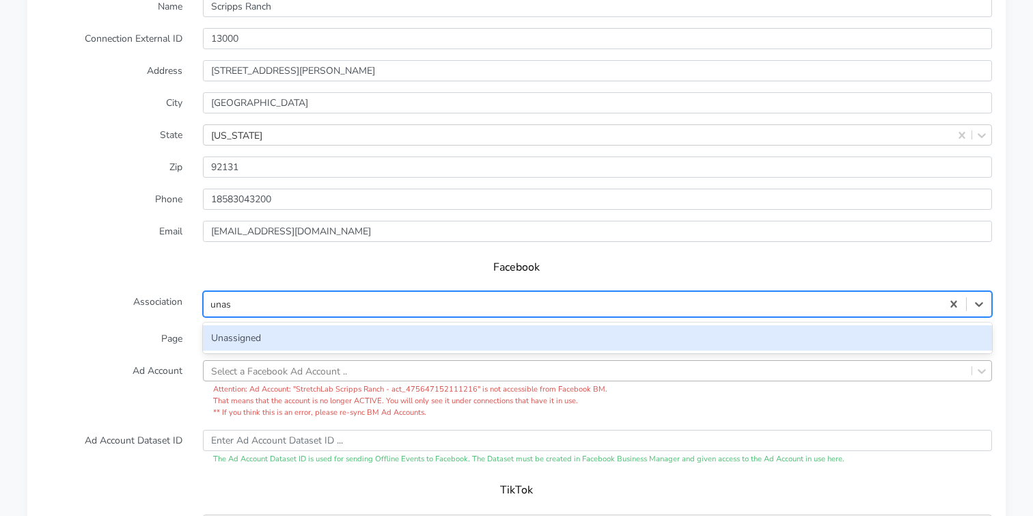
click at [230, 325] on div "Unassigned" at bounding box center [597, 337] width 789 height 25
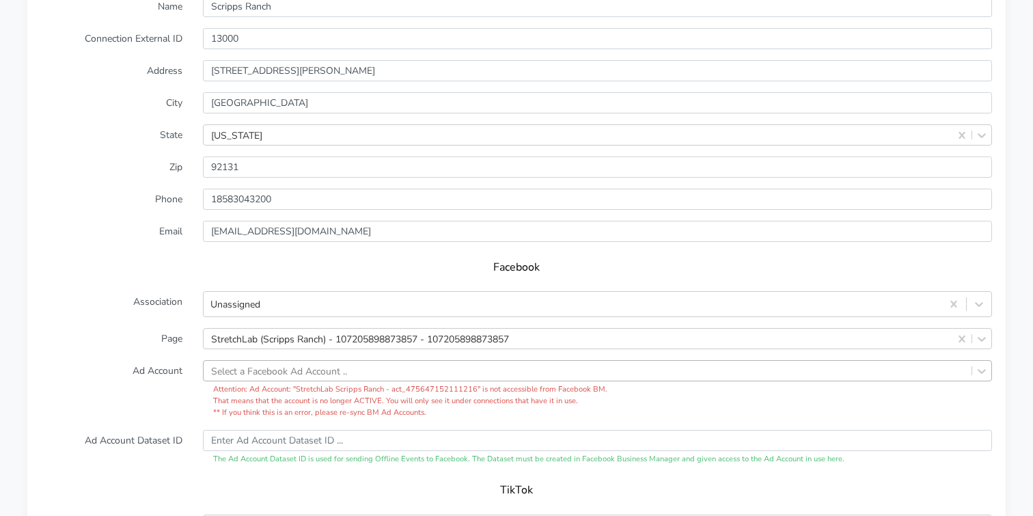
click at [149, 360] on label "Ad Account" at bounding box center [112, 389] width 162 height 58
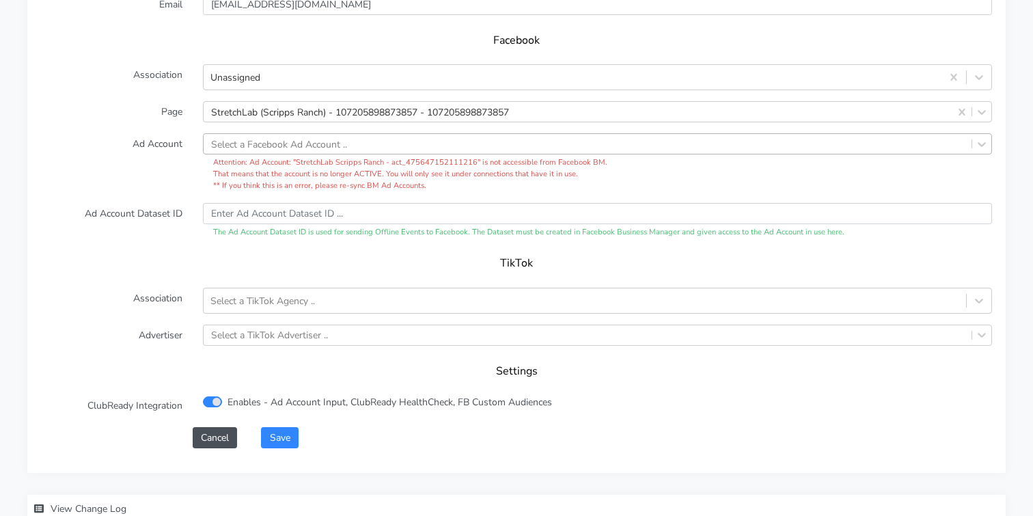
scroll to position [1434, 0]
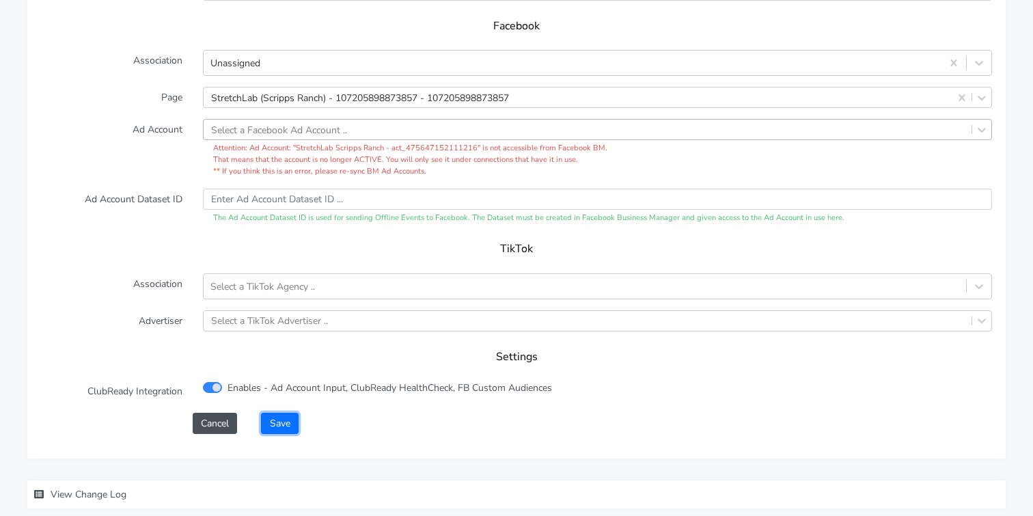
click at [282, 413] on button "Save" at bounding box center [279, 423] width 37 height 21
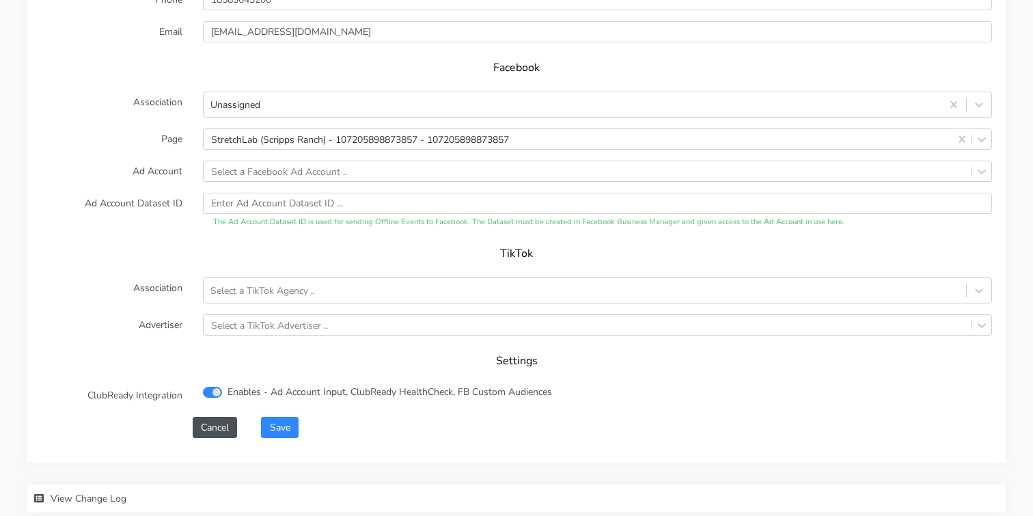
scroll to position [1452, 0]
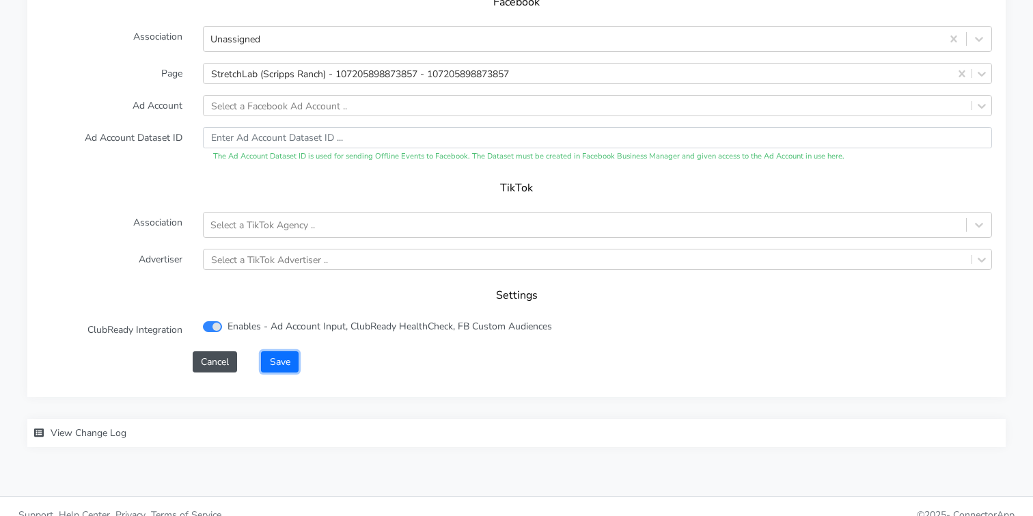
click at [282, 351] on button "Save" at bounding box center [279, 361] width 37 height 21
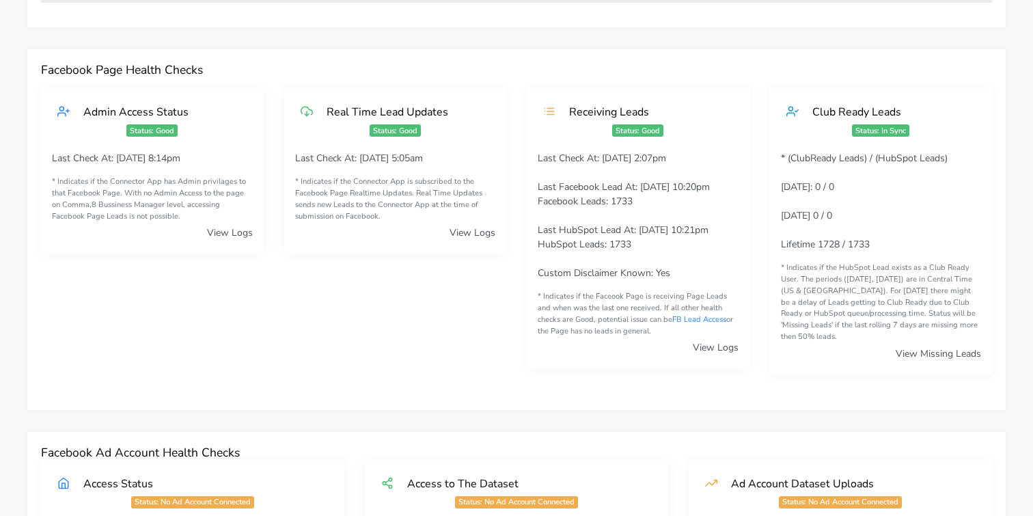
scroll to position [0, 0]
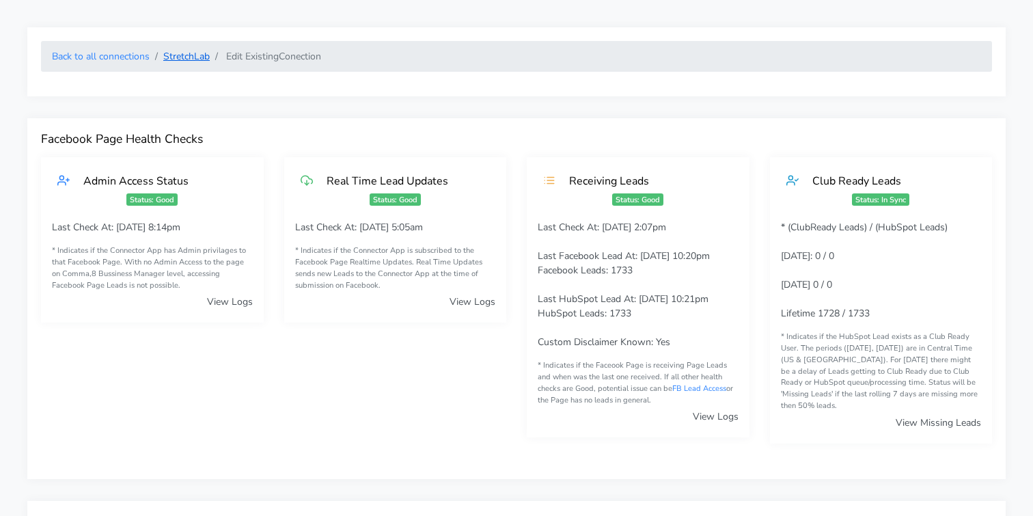
click at [195, 61] on link "StretchLab" at bounding box center [186, 56] width 46 height 13
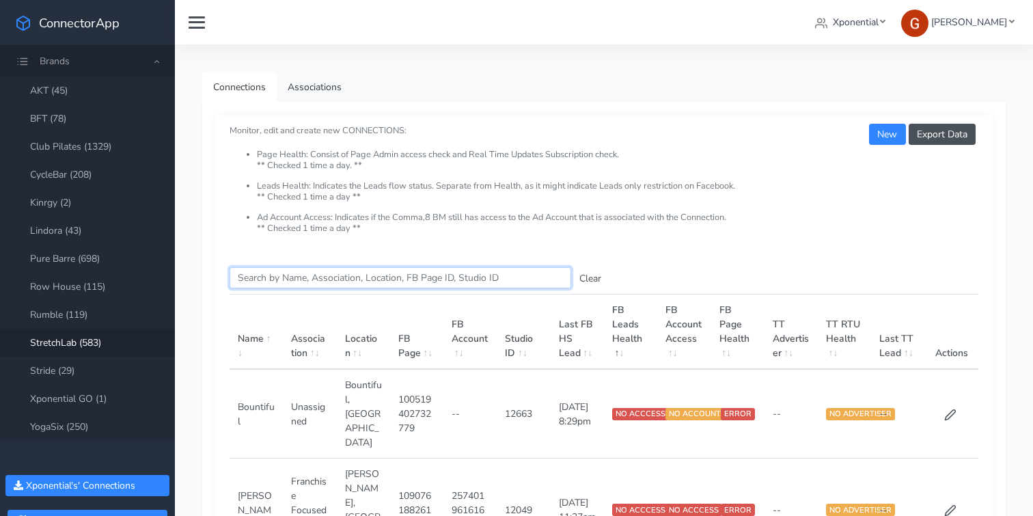
click at [289, 279] on input "Search this table" at bounding box center [401, 277] width 342 height 21
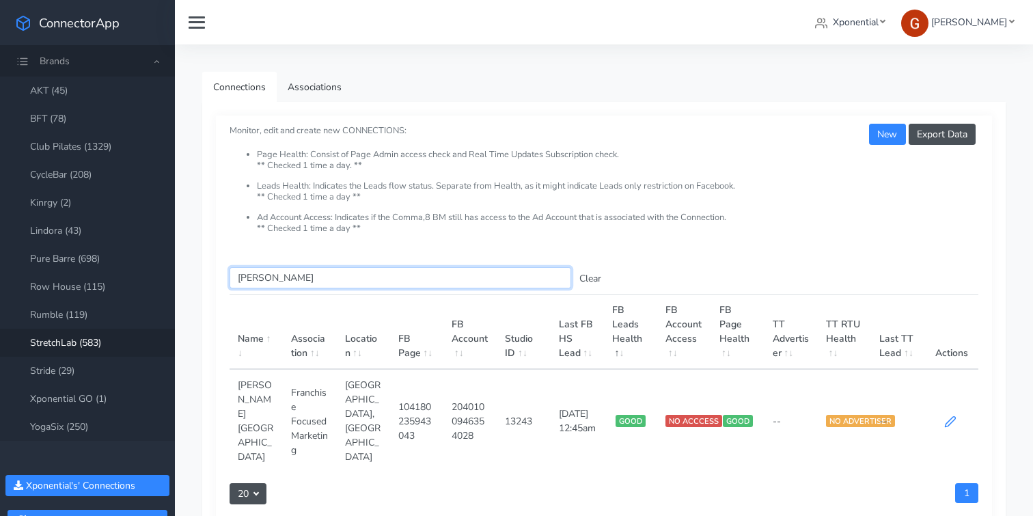
type input "[PERSON_NAME]"
click at [946, 415] on icon at bounding box center [950, 421] width 12 height 12
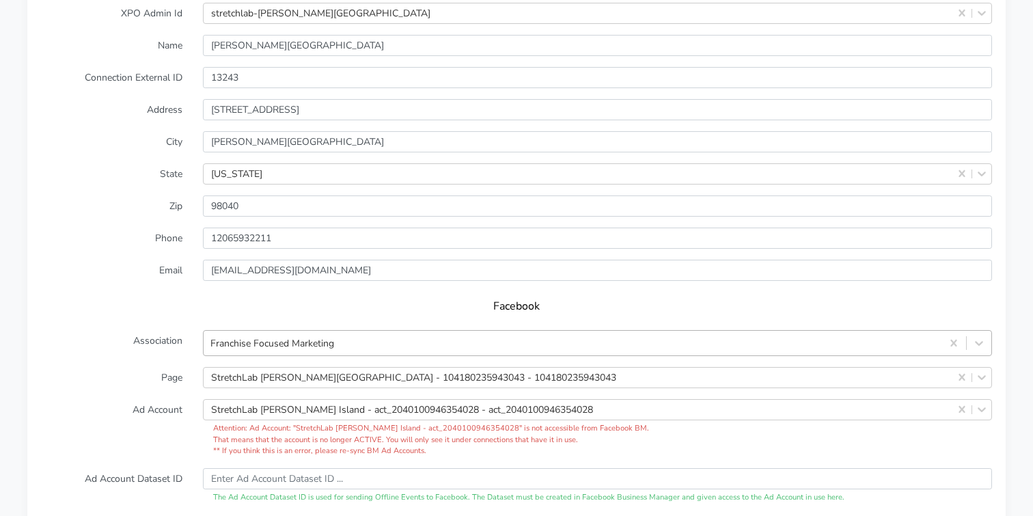
click at [363, 330] on div "Franchise Focused Marketing" at bounding box center [597, 343] width 789 height 26
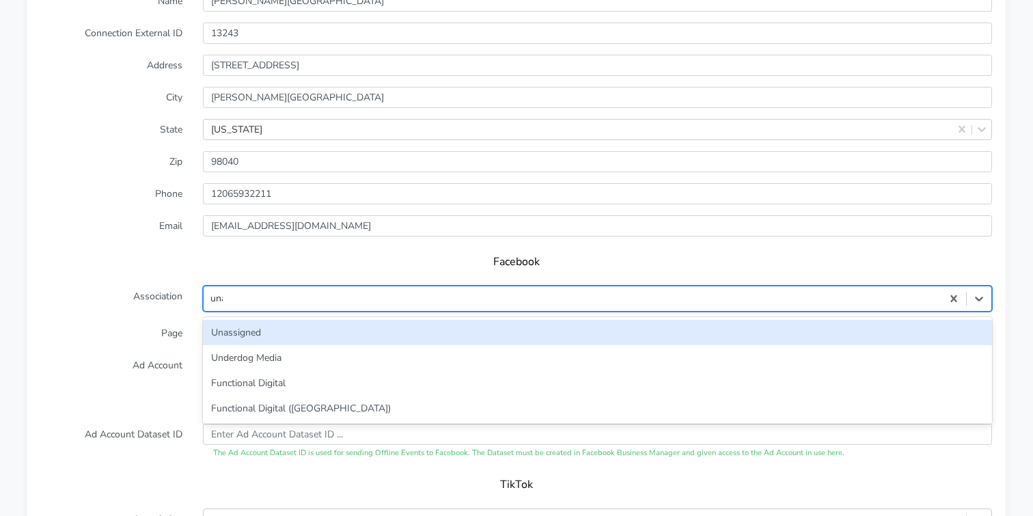
type input "unas"
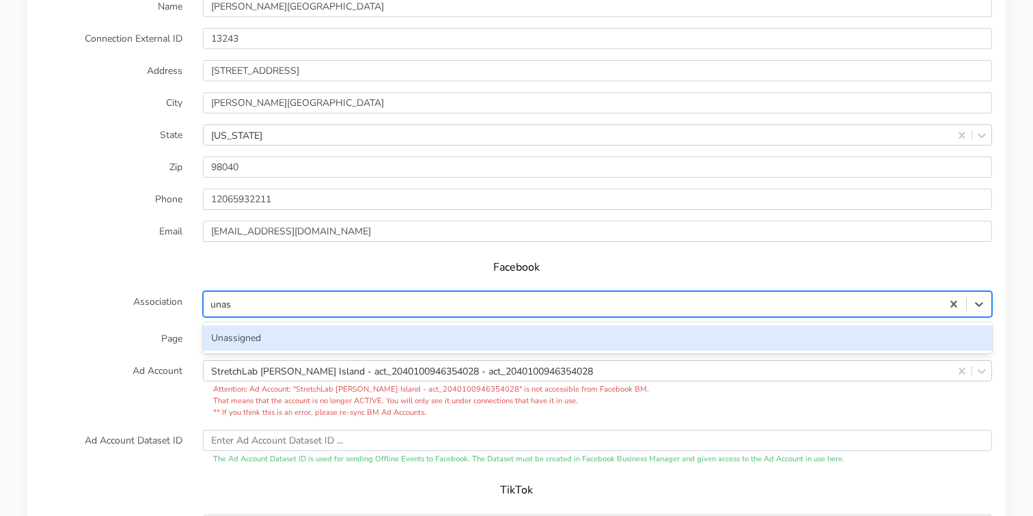
click at [275, 325] on div "Unassigned" at bounding box center [597, 337] width 789 height 25
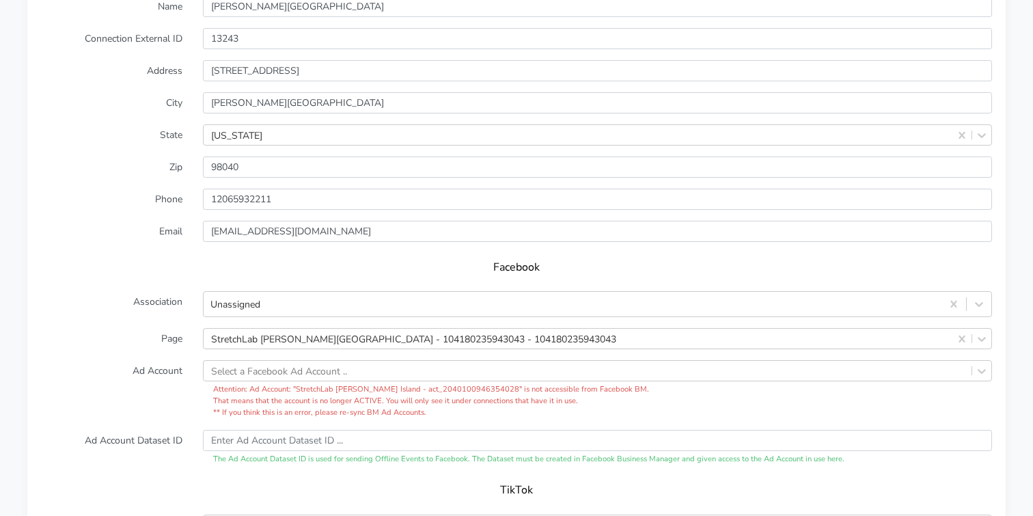
click at [156, 253] on div "Facebook" at bounding box center [516, 272] width 951 height 38
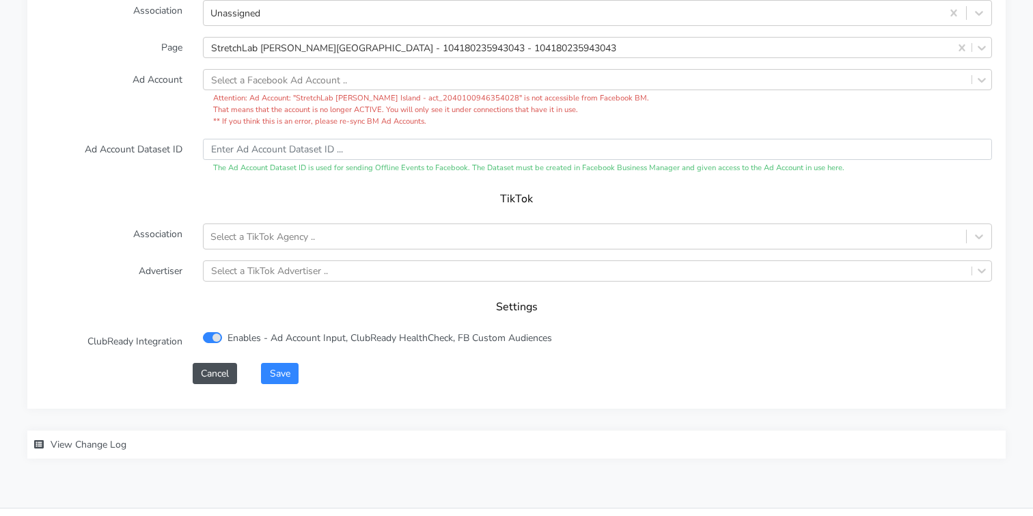
scroll to position [1496, 0]
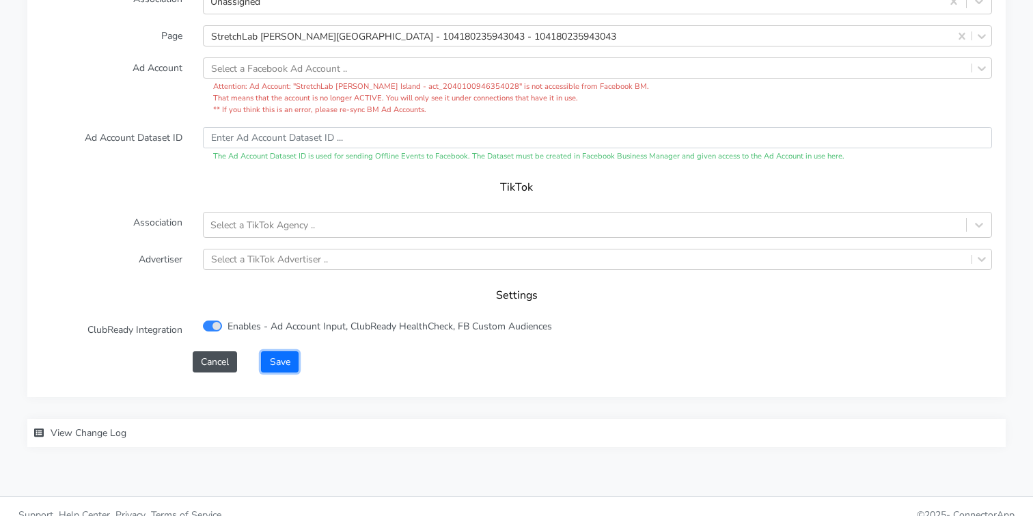
click at [288, 351] on button "Save" at bounding box center [279, 361] width 37 height 21
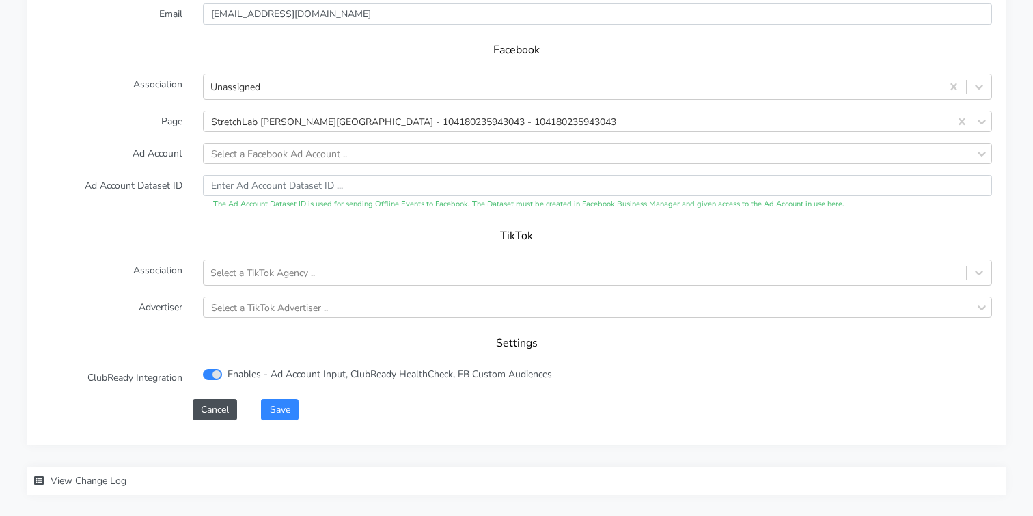
scroll to position [1452, 0]
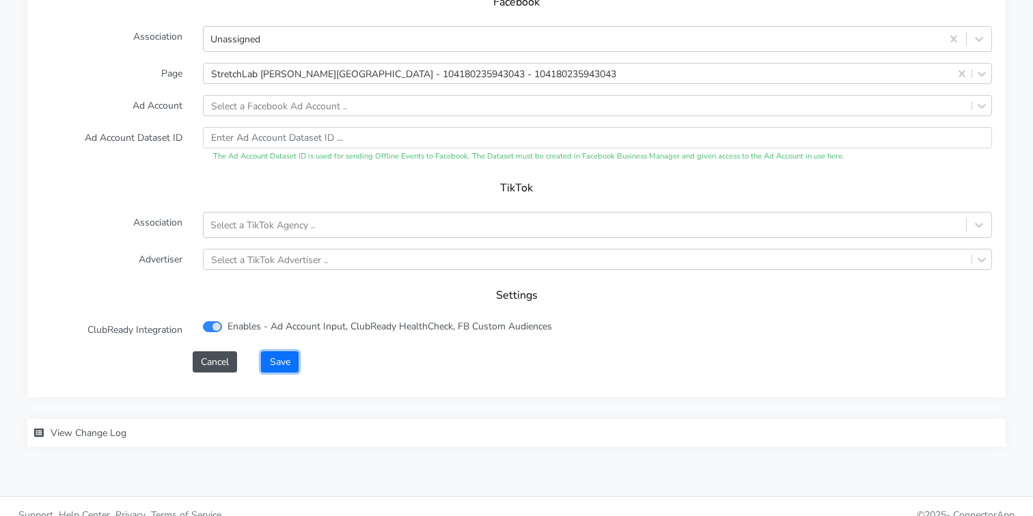
click at [271, 351] on button "Save" at bounding box center [279, 361] width 37 height 21
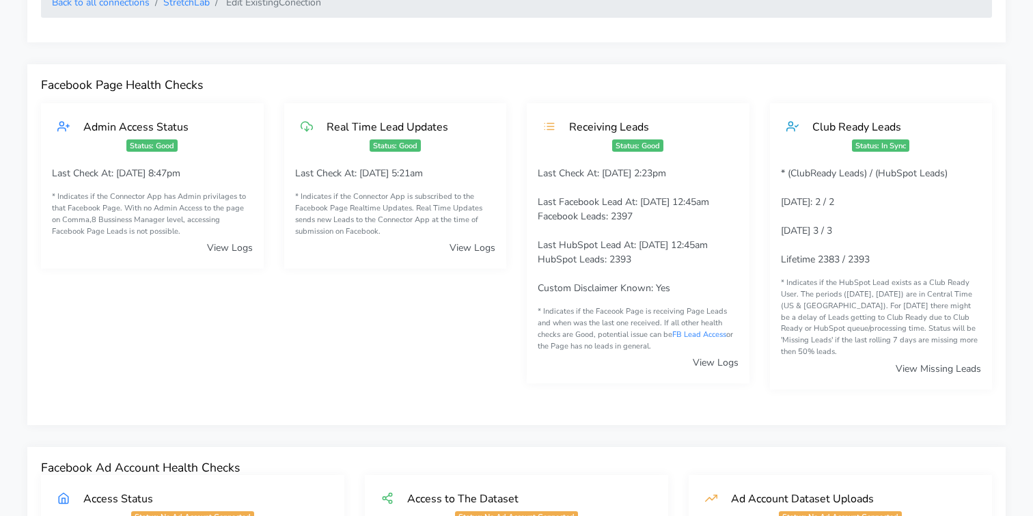
scroll to position [0, 0]
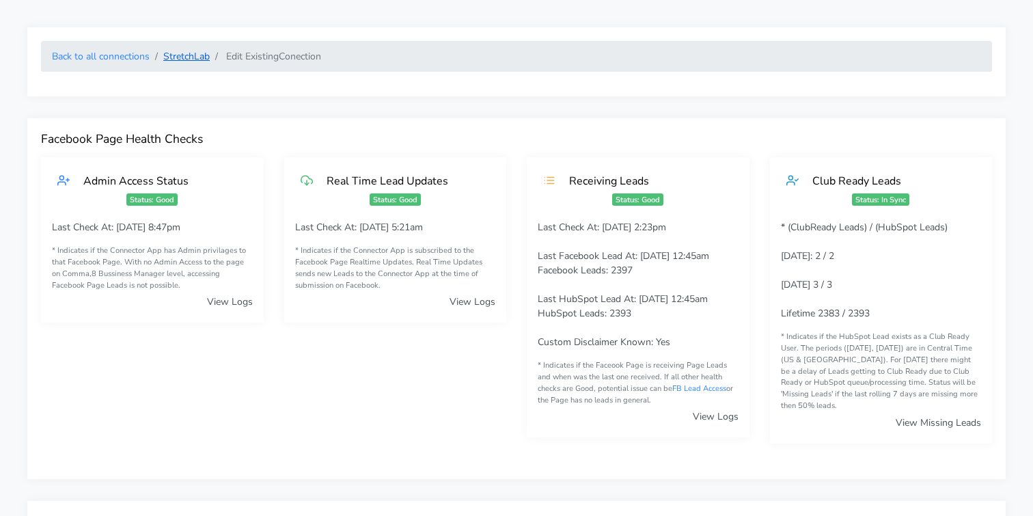
click at [191, 54] on link "StretchLab" at bounding box center [186, 56] width 46 height 13
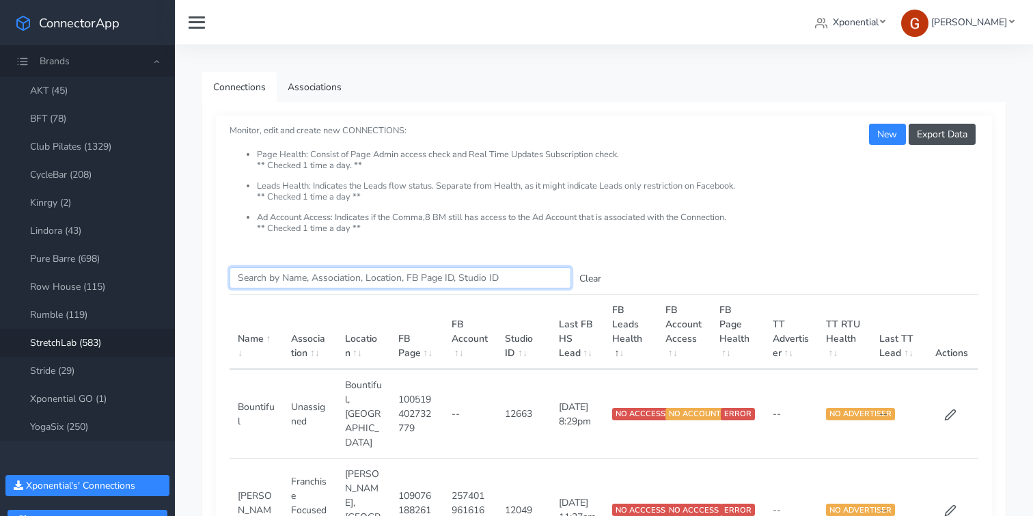
click at [272, 271] on input "Search this table" at bounding box center [401, 277] width 342 height 21
paste input "Issaquah"
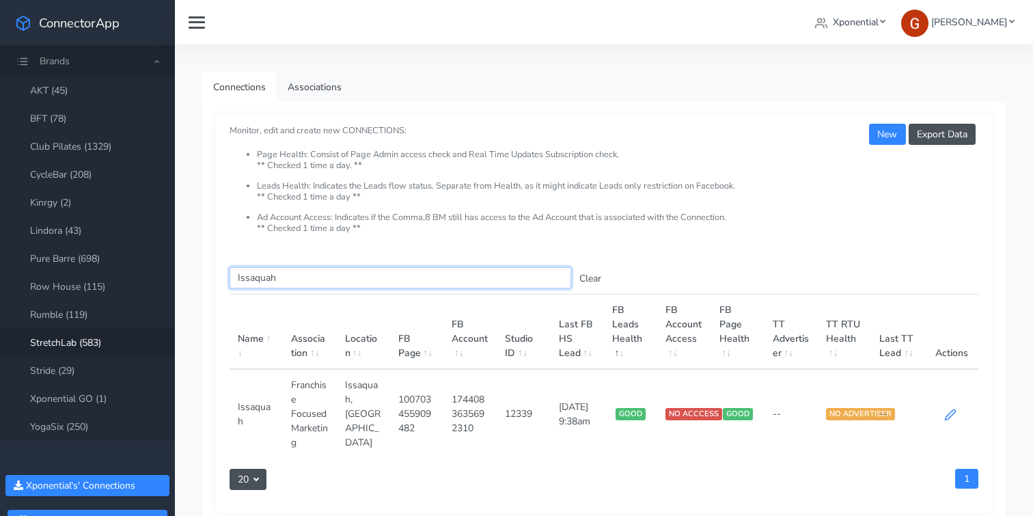
type input "Issaquah"
click at [948, 413] on icon at bounding box center [950, 414] width 10 height 10
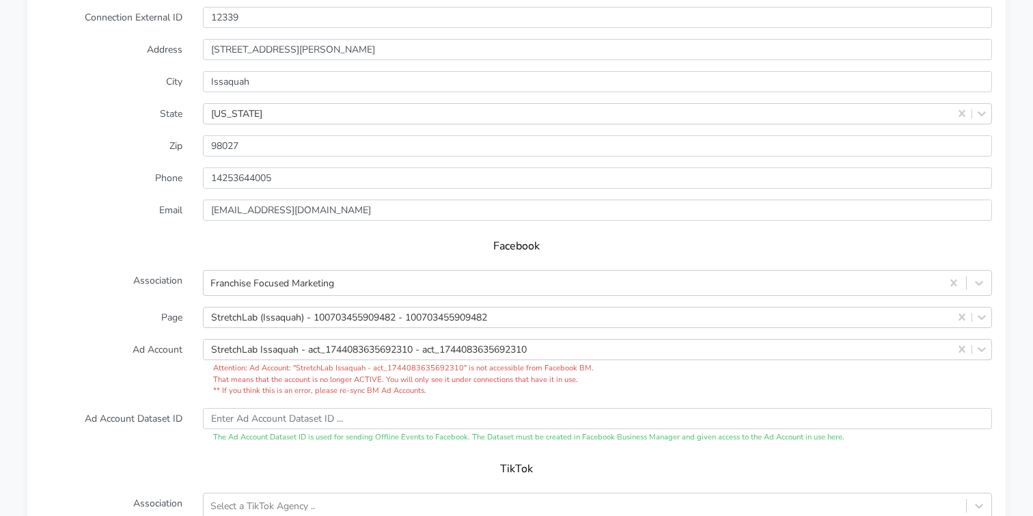
scroll to position [1222, 0]
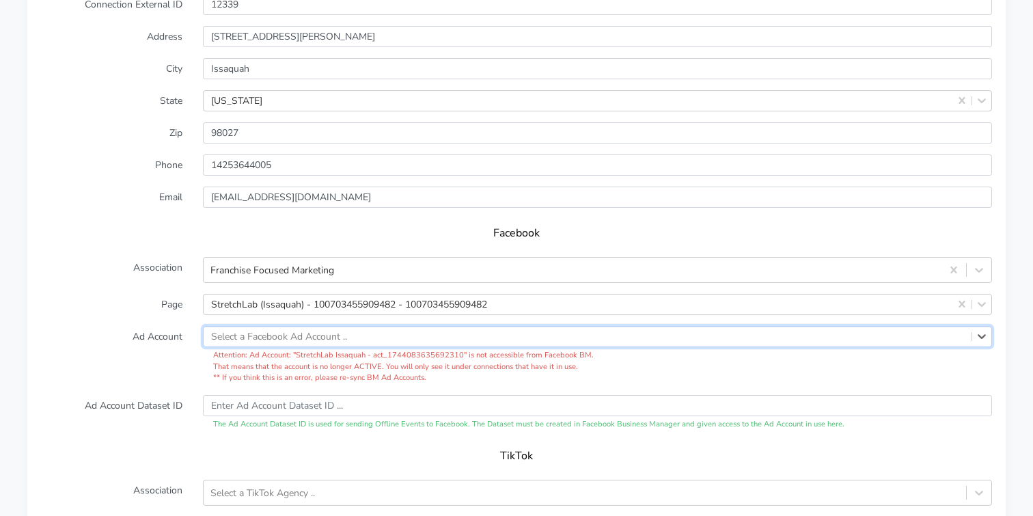
click at [105, 361] on label "Ad Account" at bounding box center [112, 355] width 162 height 58
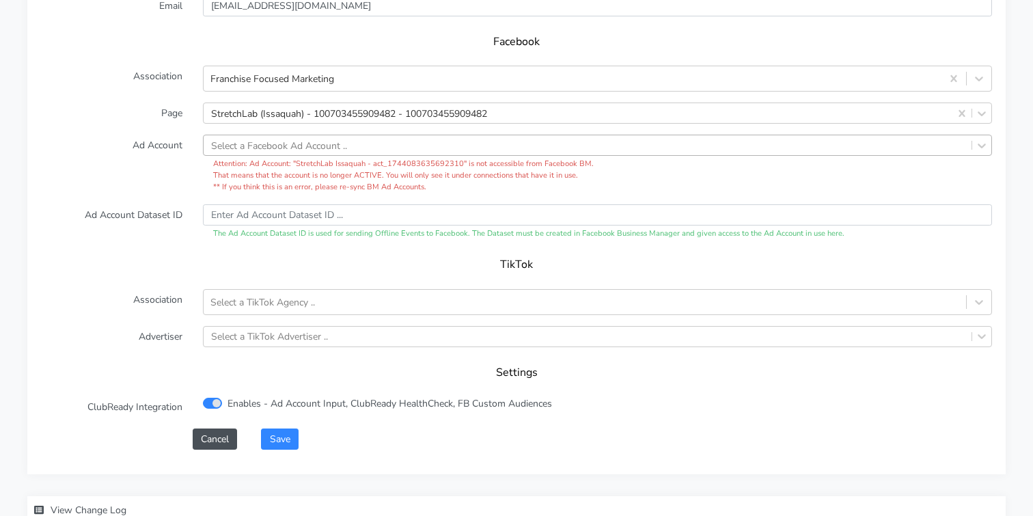
scroll to position [1429, 0]
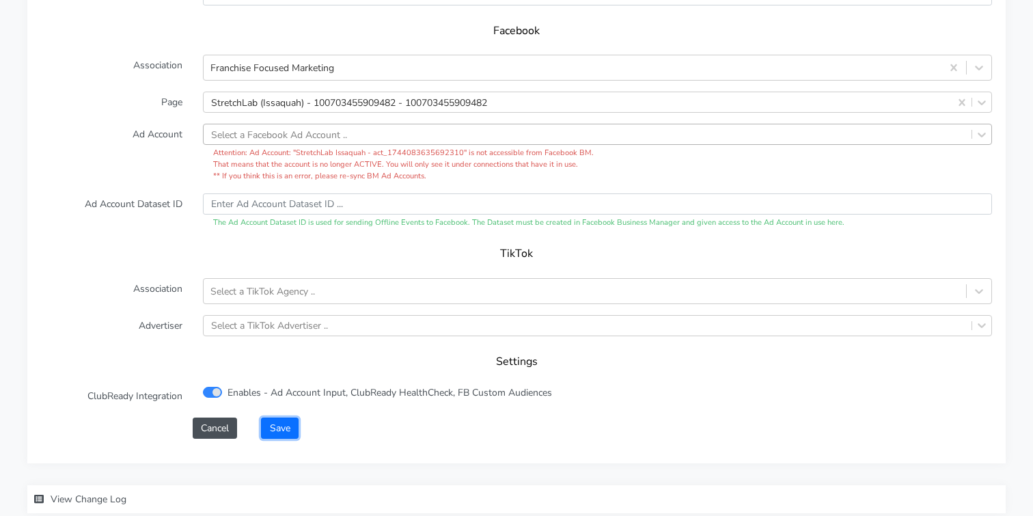
click at [289, 417] on button "Save" at bounding box center [279, 427] width 37 height 21
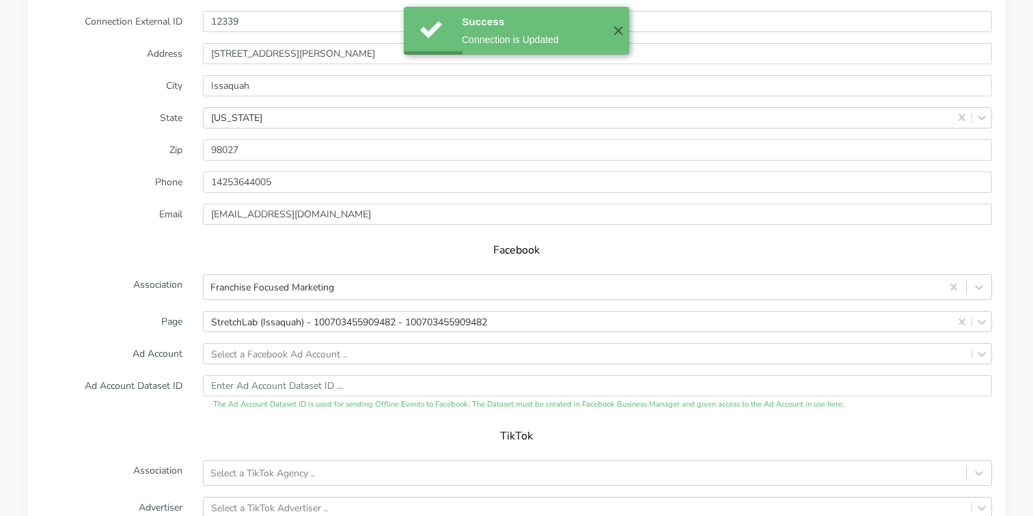
scroll to position [1207, 0]
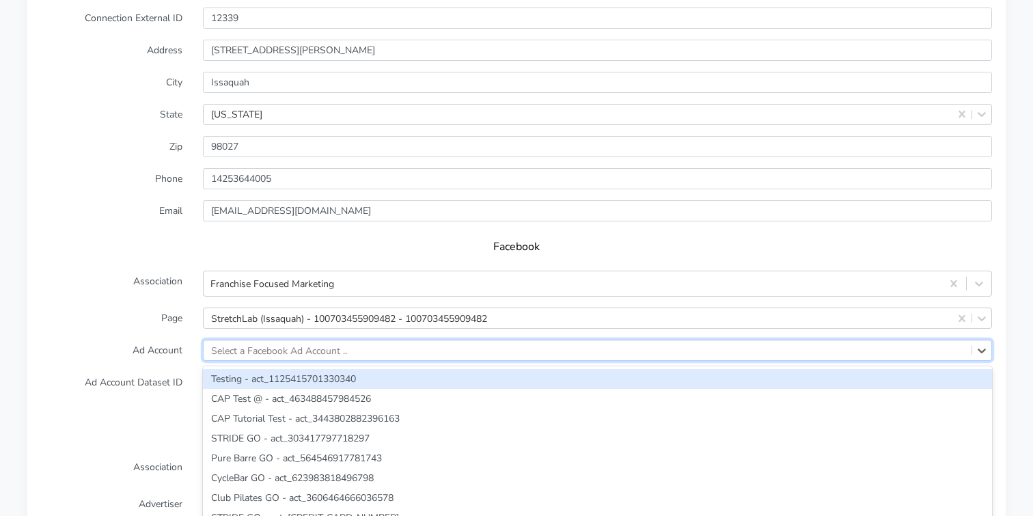
click at [223, 340] on div "option Testing - act_1125415701330340 focused, 1 of 2427. 2427 results availabl…" at bounding box center [597, 350] width 789 height 21
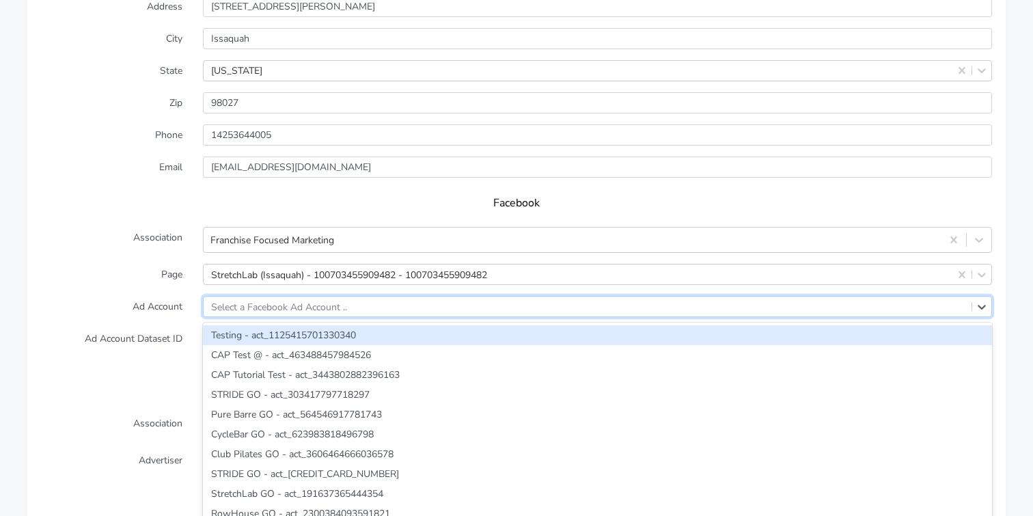
click at [143, 276] on form "XPO Admin Id stretchlab-issaquah Name Issaquah Connection External ID 12339 Add…" at bounding box center [516, 237] width 951 height 674
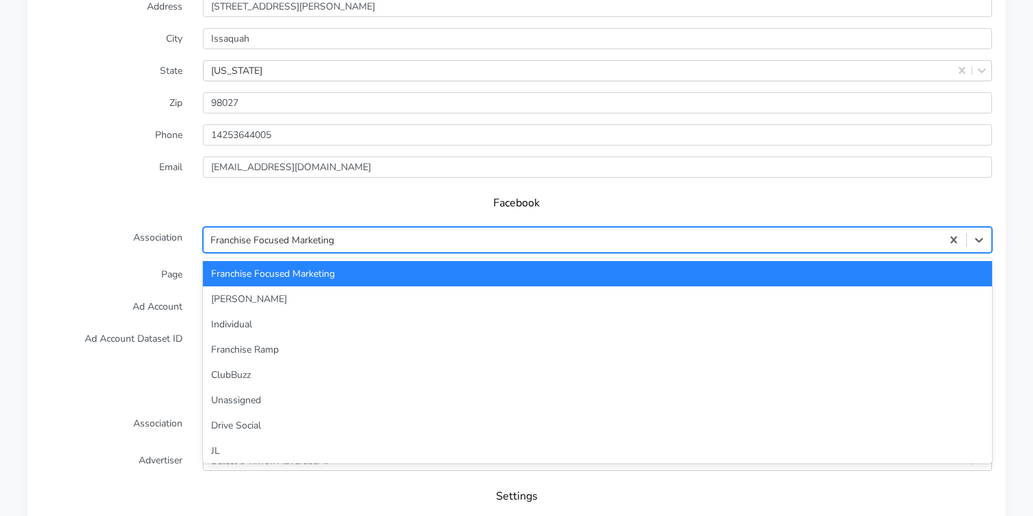
click at [213, 233] on div "Franchise Focused Marketing" at bounding box center [272, 240] width 124 height 14
type input "una"
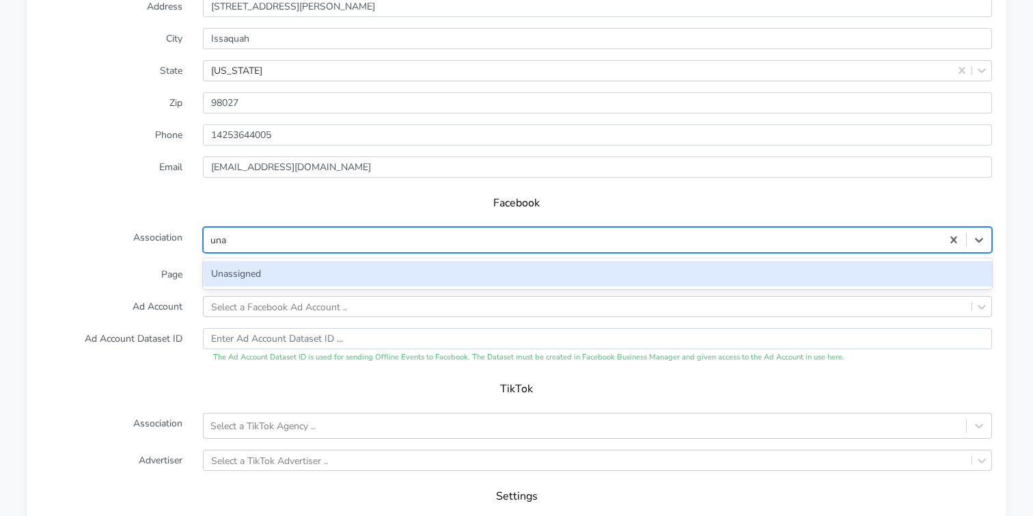
click at [233, 261] on div "Unassigned" at bounding box center [597, 273] width 789 height 25
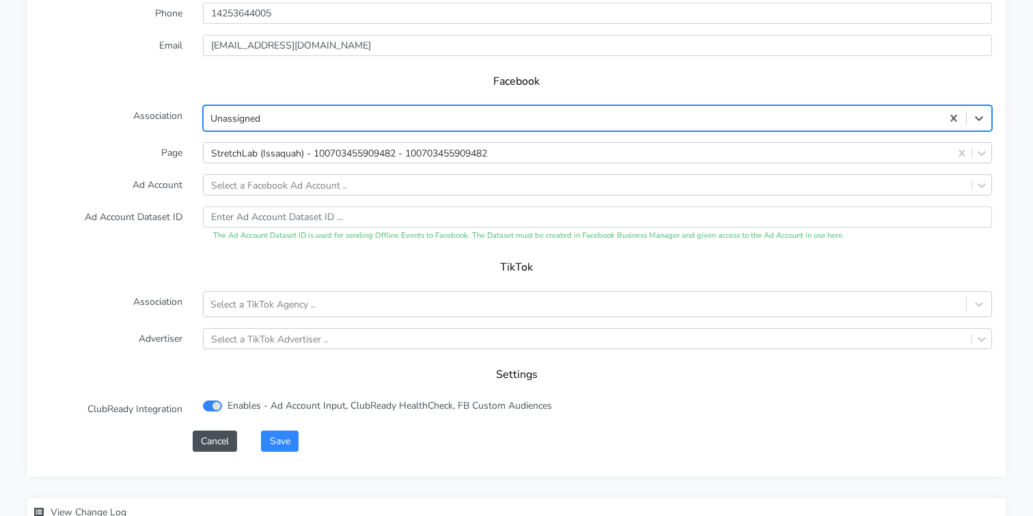
scroll to position [1398, 0]
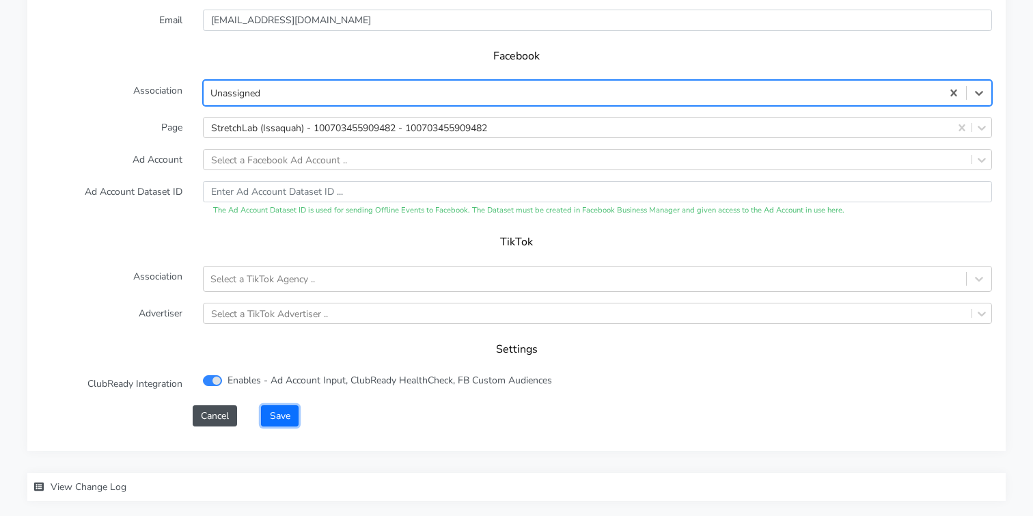
click at [280, 405] on button "Save" at bounding box center [279, 415] width 37 height 21
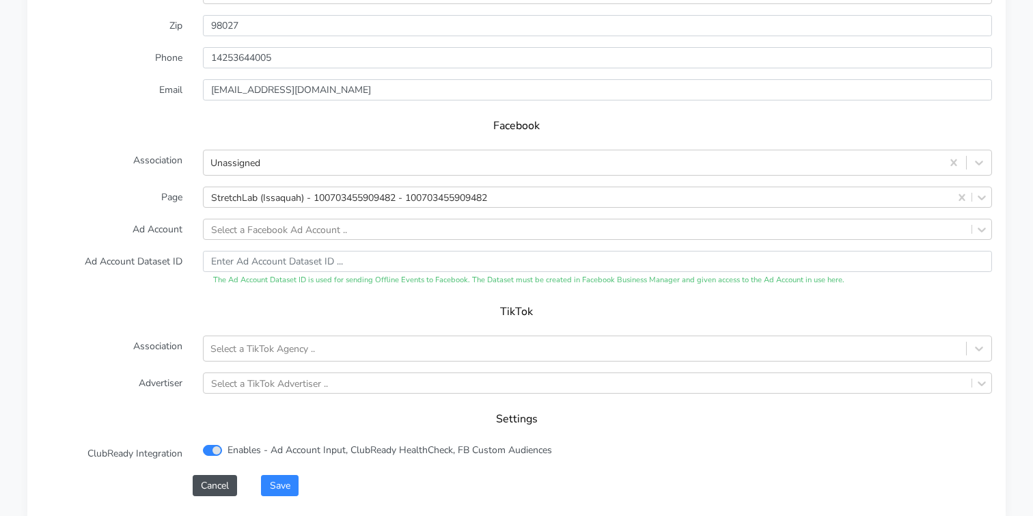
scroll to position [1452, 0]
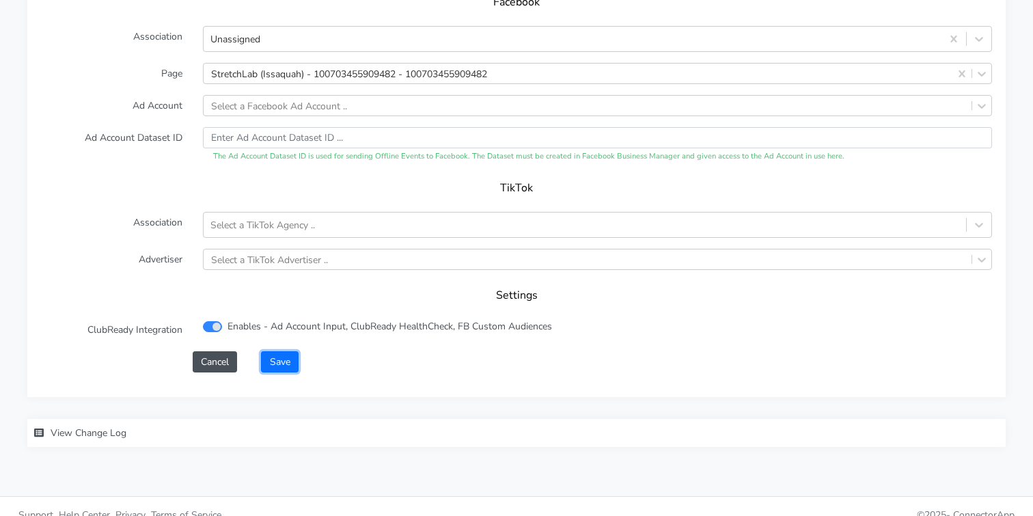
click at [290, 351] on button "Save" at bounding box center [279, 361] width 37 height 21
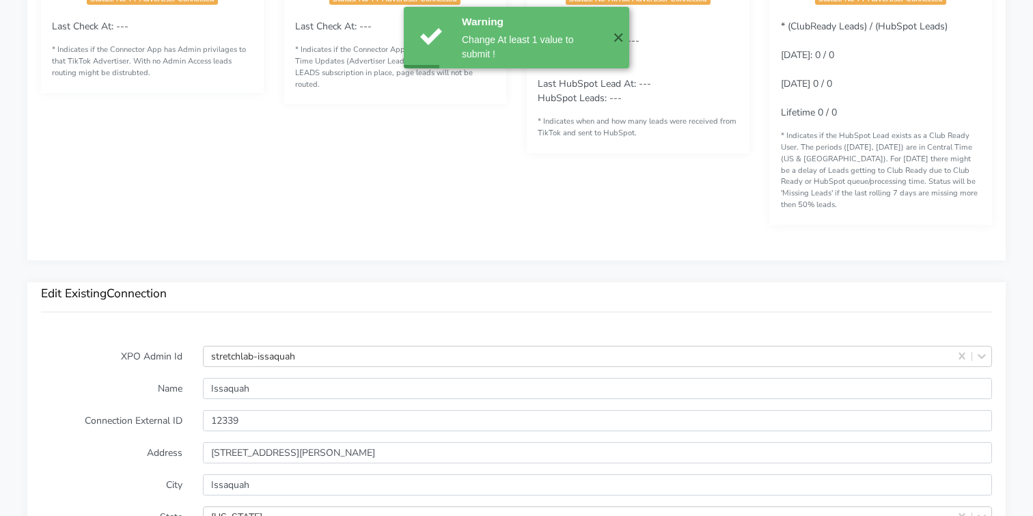
scroll to position [0, 0]
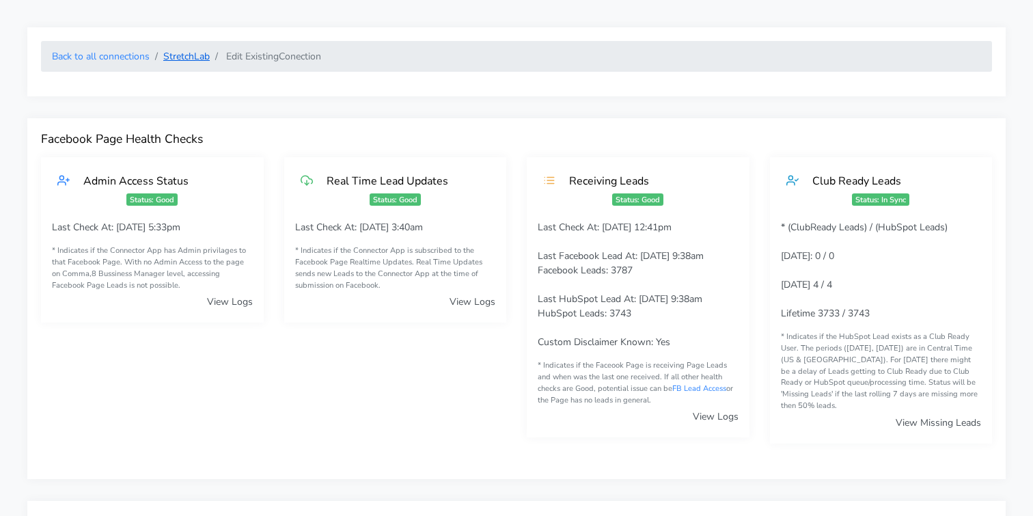
click at [181, 57] on link "StretchLab" at bounding box center [186, 56] width 46 height 13
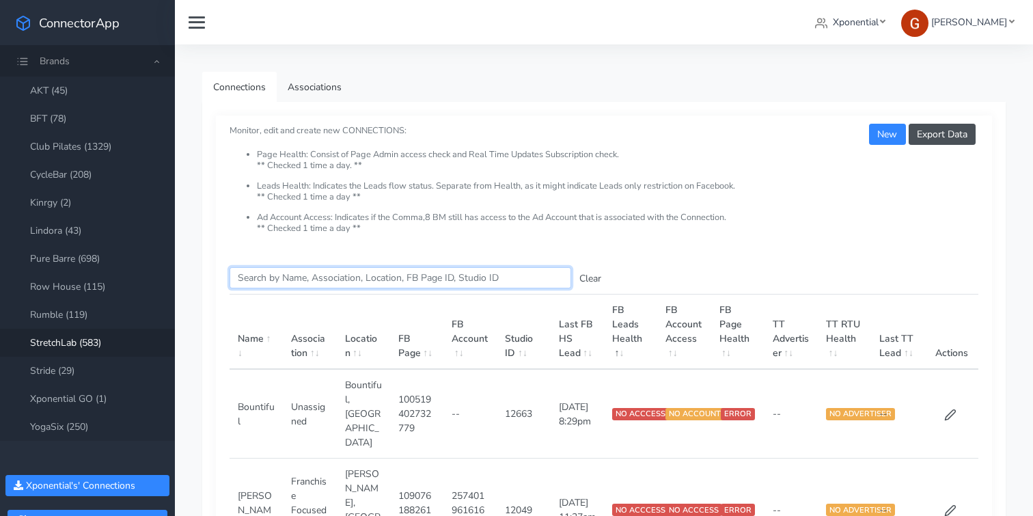
click at [271, 277] on input "Search this table" at bounding box center [401, 277] width 342 height 21
paste input "Cumming"
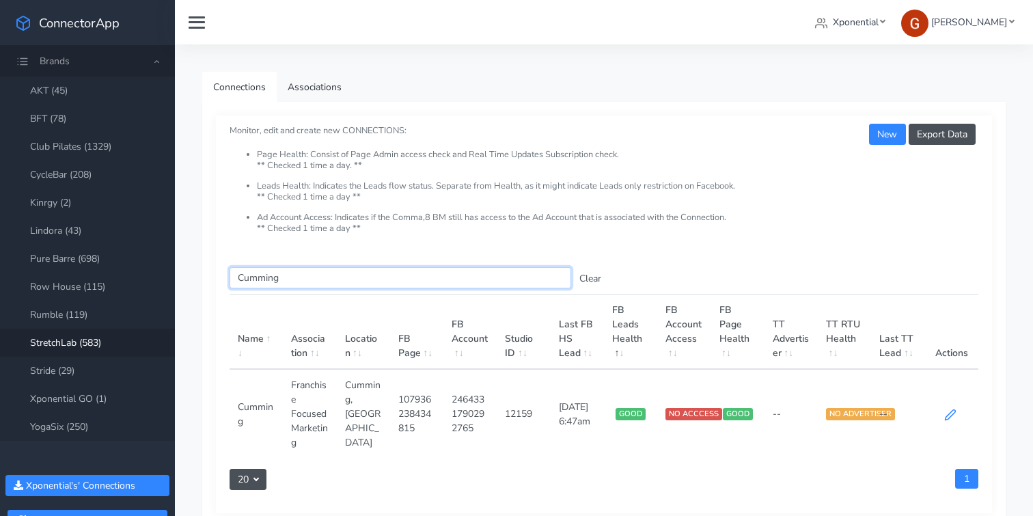
type input "Cumming"
click at [955, 413] on icon at bounding box center [950, 415] width 12 height 12
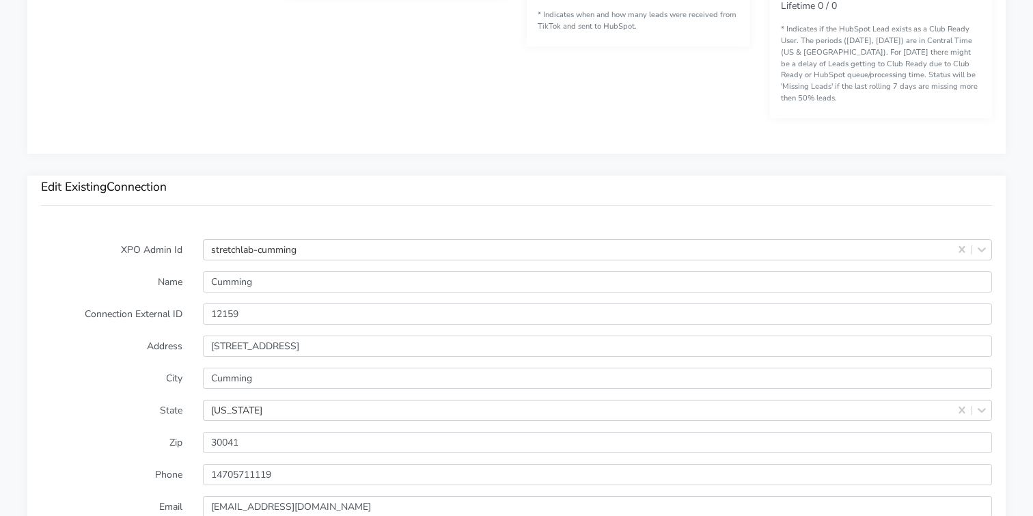
scroll to position [1005, 0]
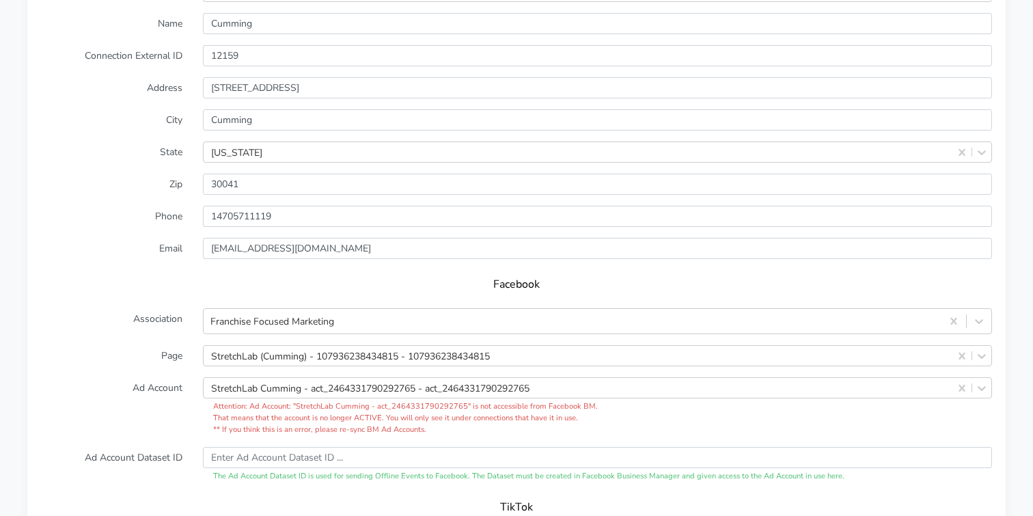
click at [279, 304] on form "XPO Admin Id stretchlab-cumming Name Cumming Connection External ID 12159 Addre…" at bounding box center [516, 336] width 951 height 711
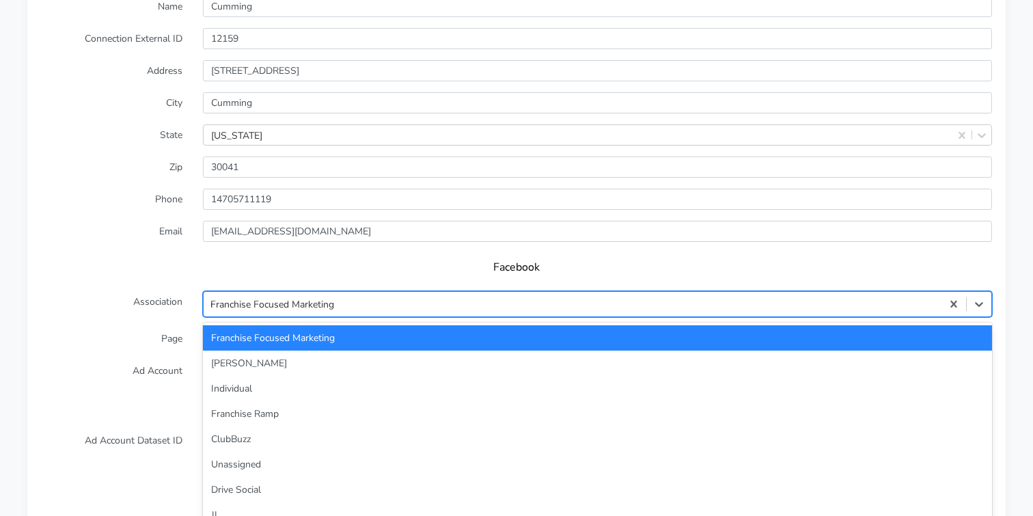
type input "unas"
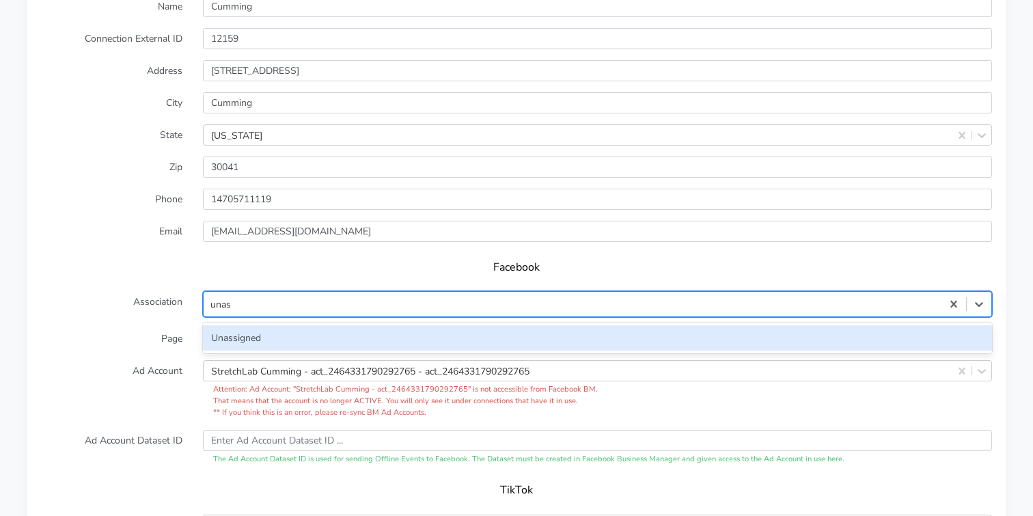
click at [221, 326] on div "Unassigned" at bounding box center [597, 337] width 789 height 25
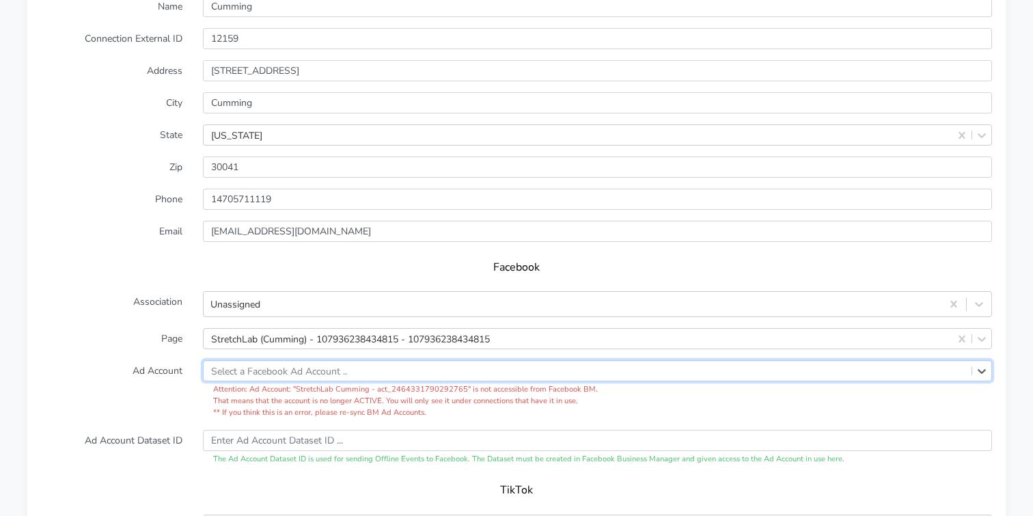
click at [87, 368] on label "Ad Account" at bounding box center [112, 389] width 162 height 58
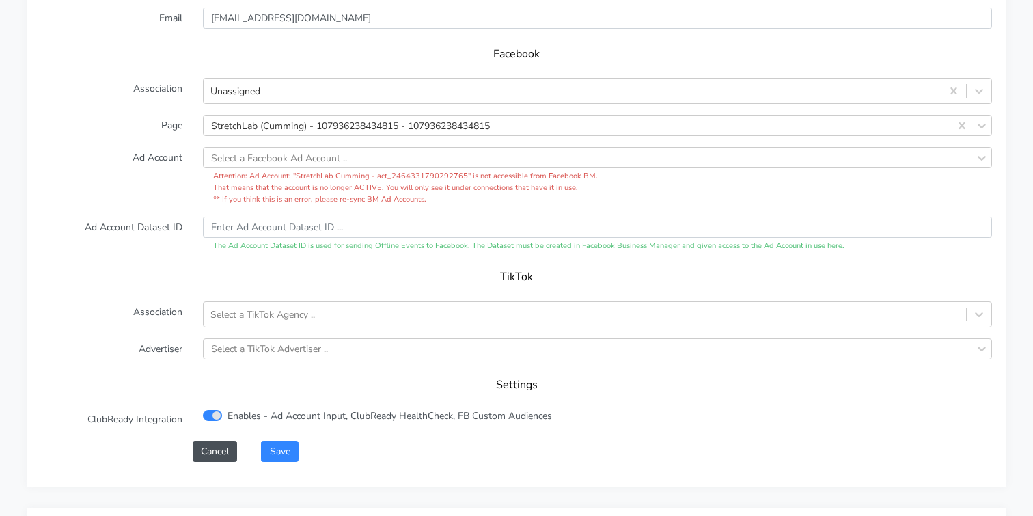
scroll to position [1482, 0]
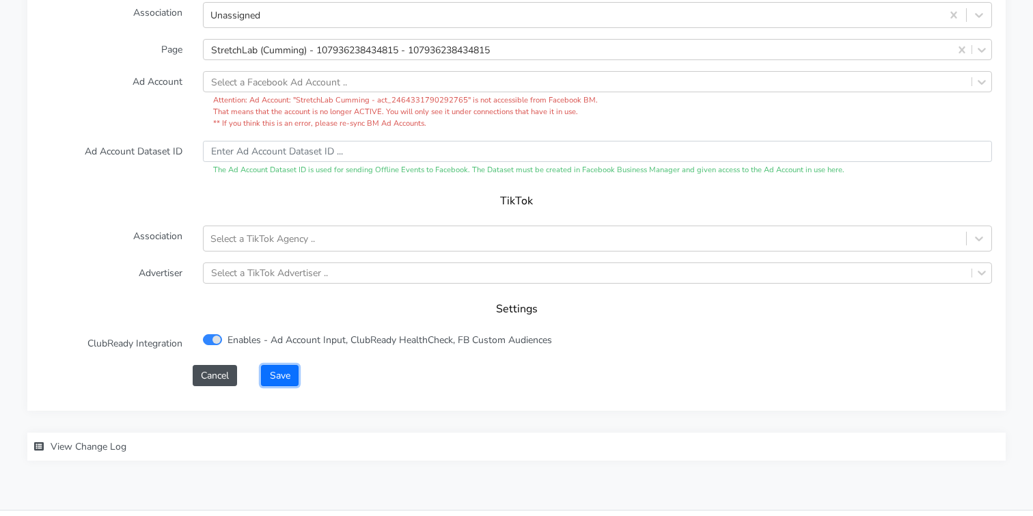
click at [286, 365] on button "Save" at bounding box center [279, 375] width 37 height 21
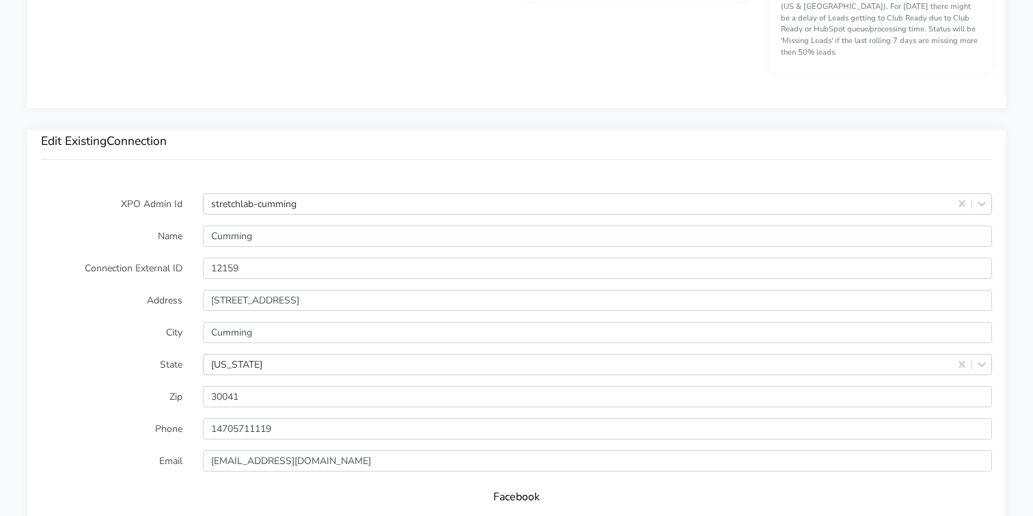
scroll to position [1302, 0]
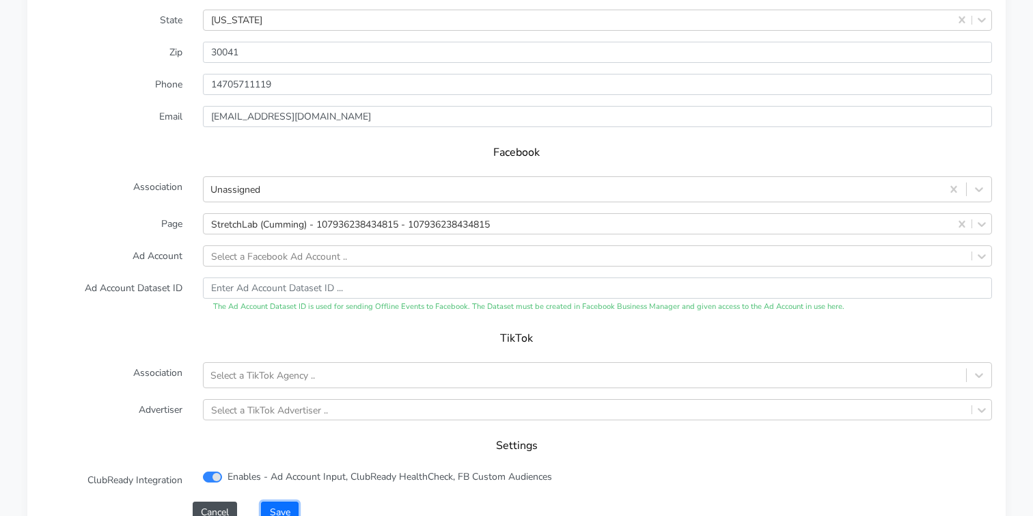
click at [279, 502] on button "Save" at bounding box center [279, 512] width 37 height 21
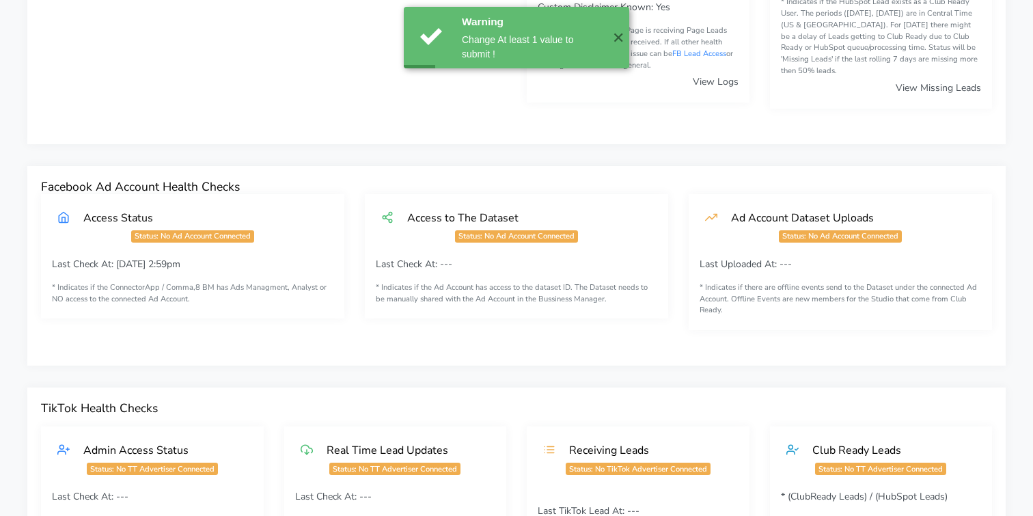
scroll to position [0, 0]
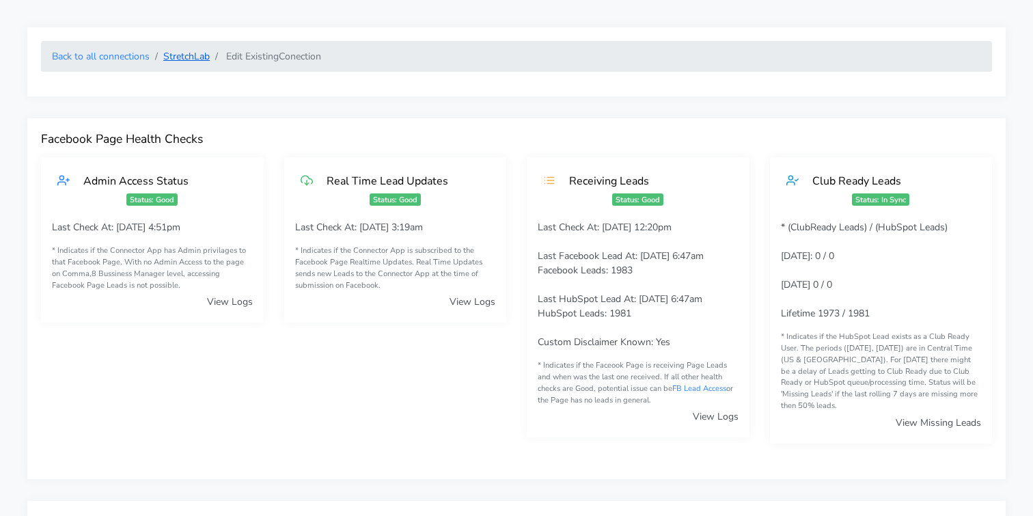
click at [184, 57] on link "StretchLab" at bounding box center [186, 56] width 46 height 13
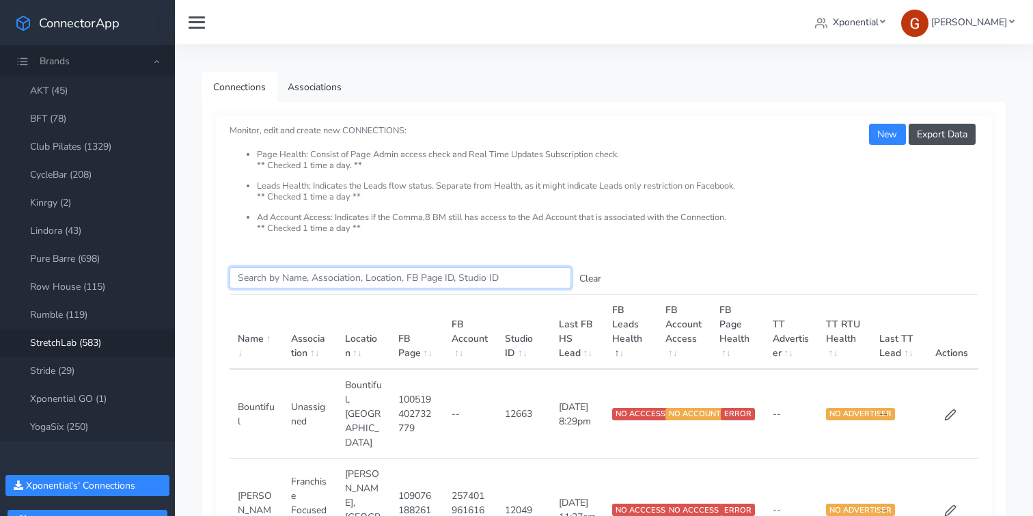
click at [286, 275] on input "Search this table" at bounding box center [401, 277] width 342 height 21
paste input "[GEOGRAPHIC_DATA][PERSON_NAME]"
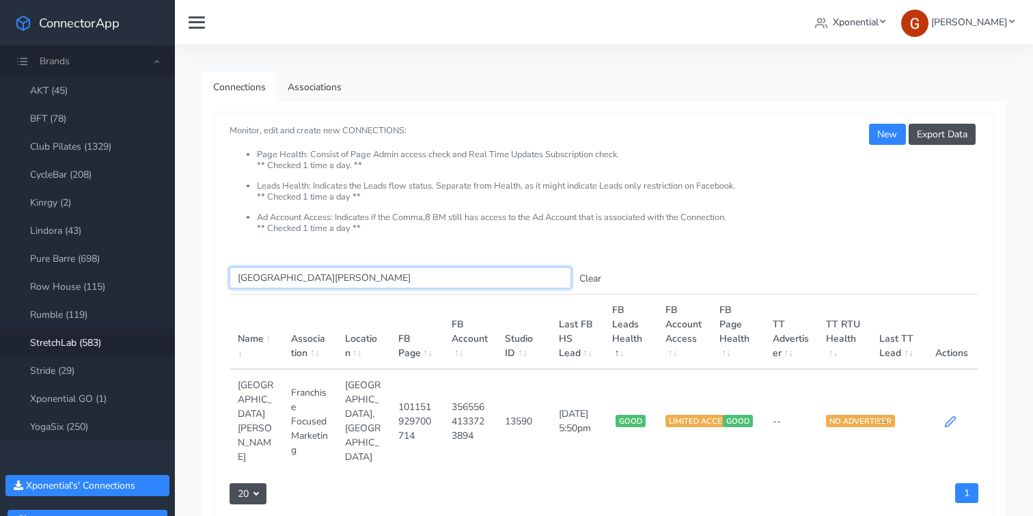
type input "[GEOGRAPHIC_DATA][PERSON_NAME]"
click at [948, 417] on icon at bounding box center [950, 421] width 12 height 12
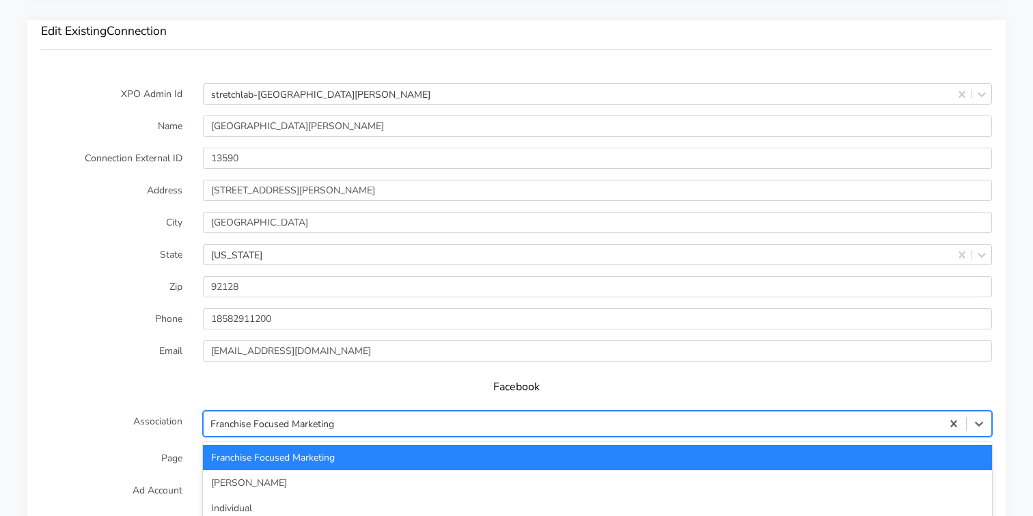
scroll to position [1193, 0]
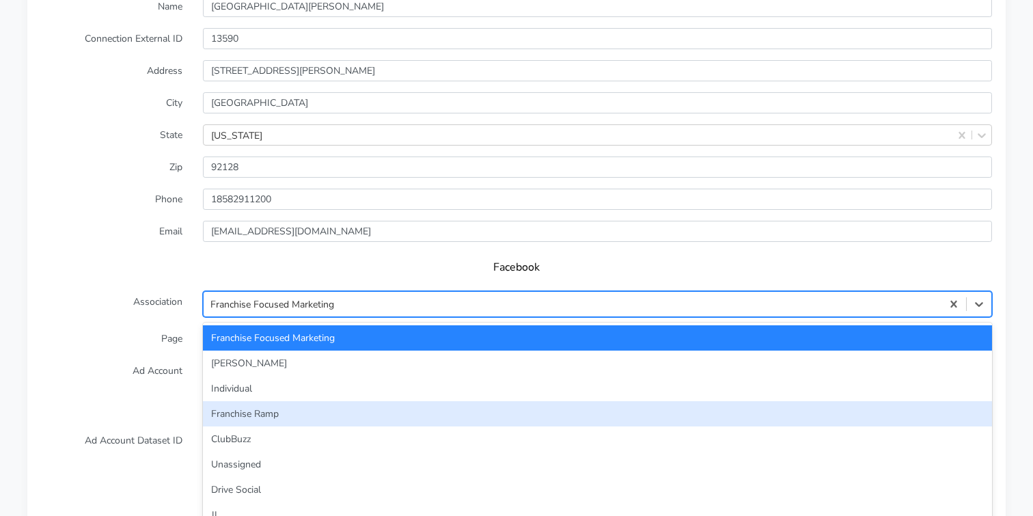
click at [353, 317] on div "option Franchise Ramp focused, 4 of 29. 29 results available. Use Up and Down t…" at bounding box center [597, 304] width 789 height 26
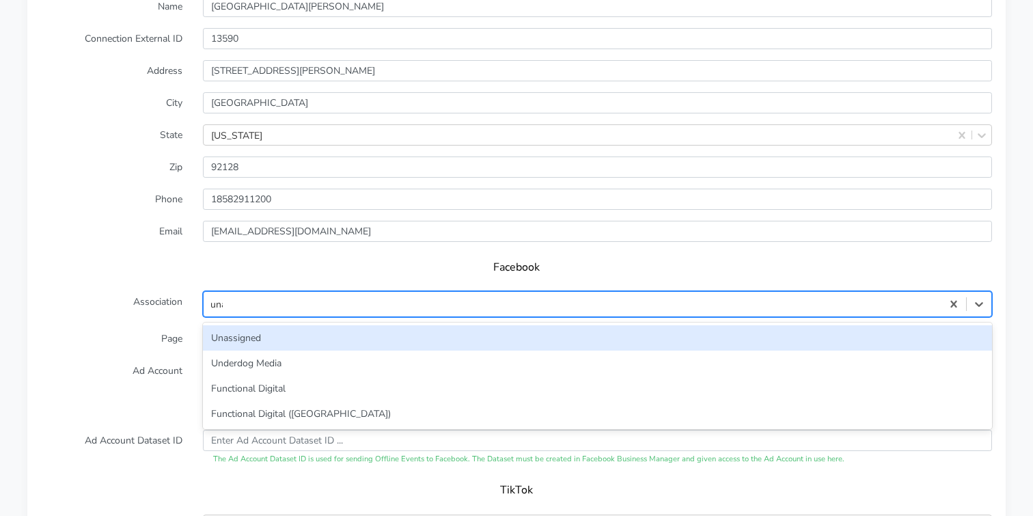
type input "unas"
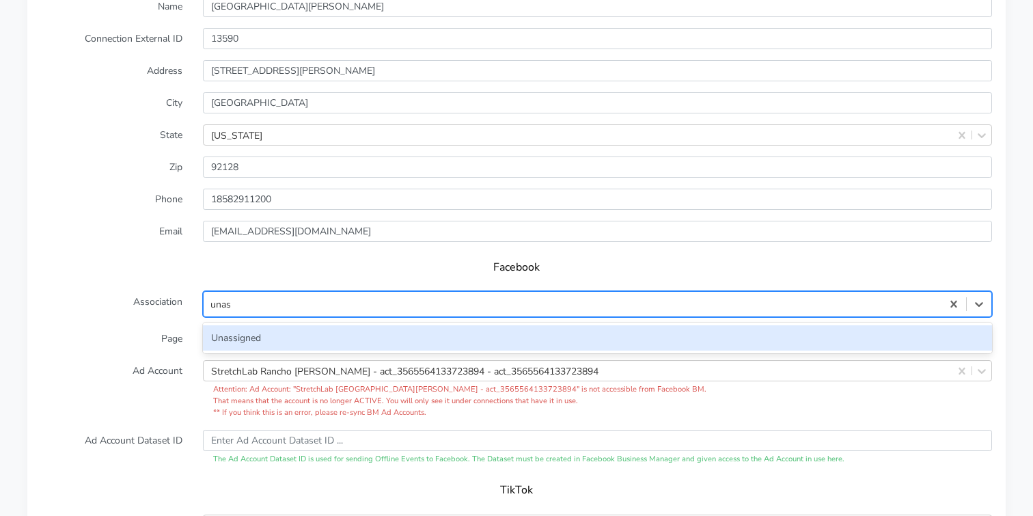
click at [306, 325] on div "Unassigned" at bounding box center [597, 337] width 789 height 25
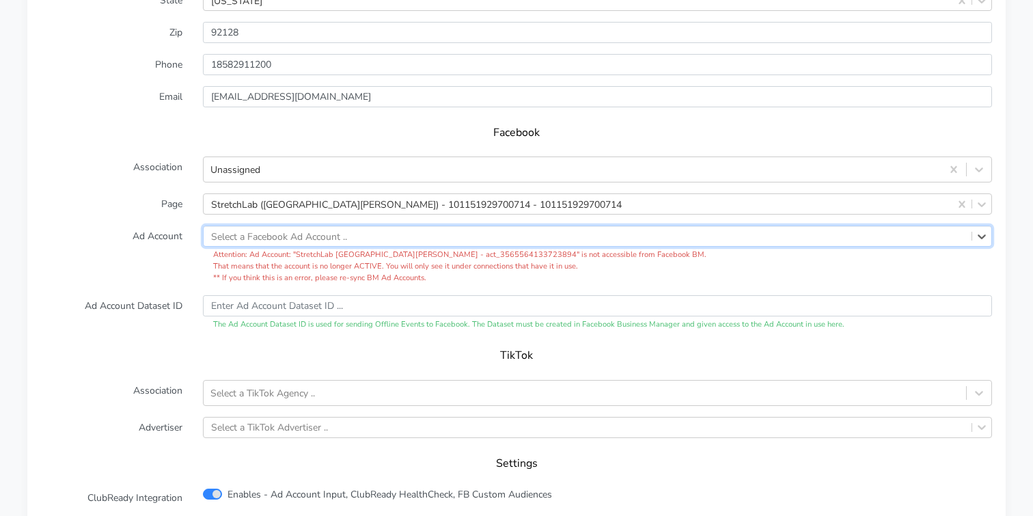
scroll to position [1337, 0]
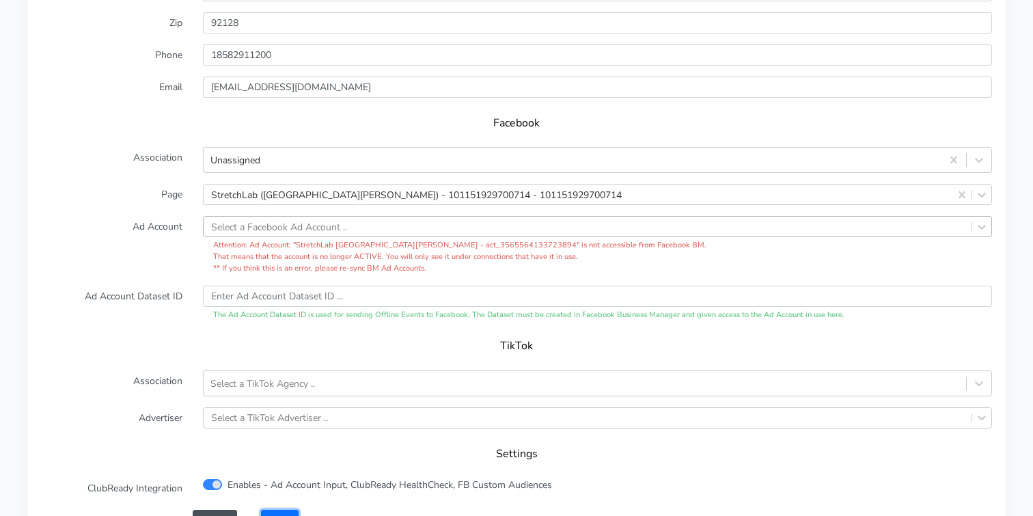
click at [285, 510] on button "Save" at bounding box center [279, 520] width 37 height 21
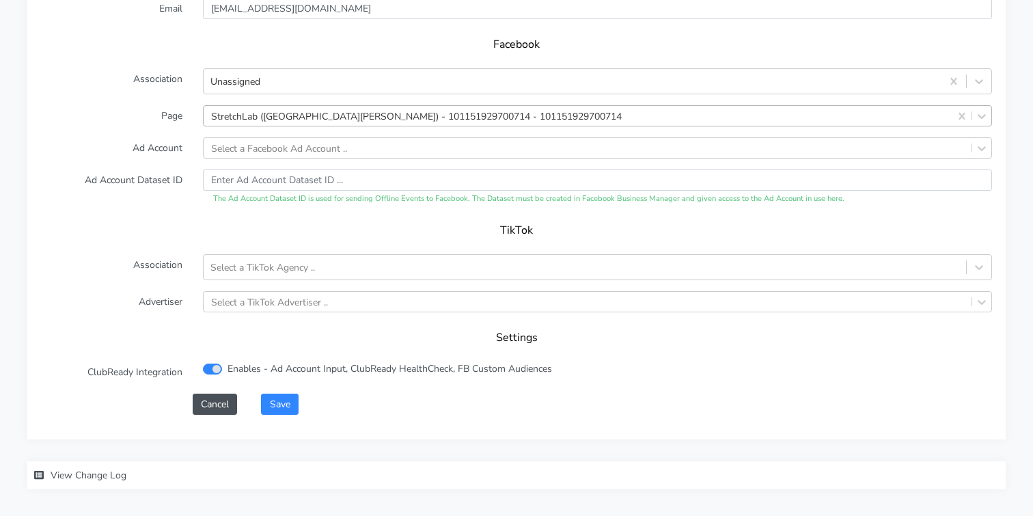
scroll to position [1452, 0]
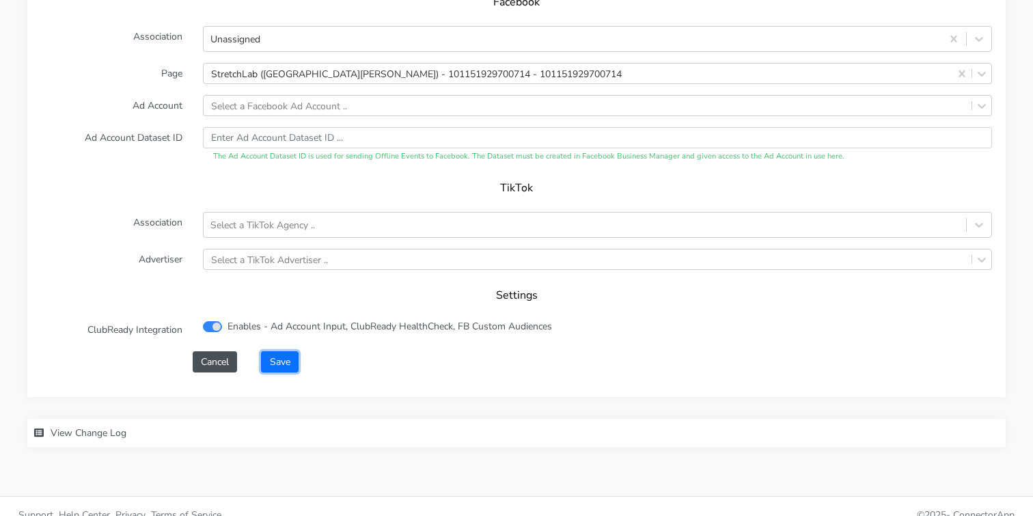
click at [277, 351] on button "Save" at bounding box center [279, 361] width 37 height 21
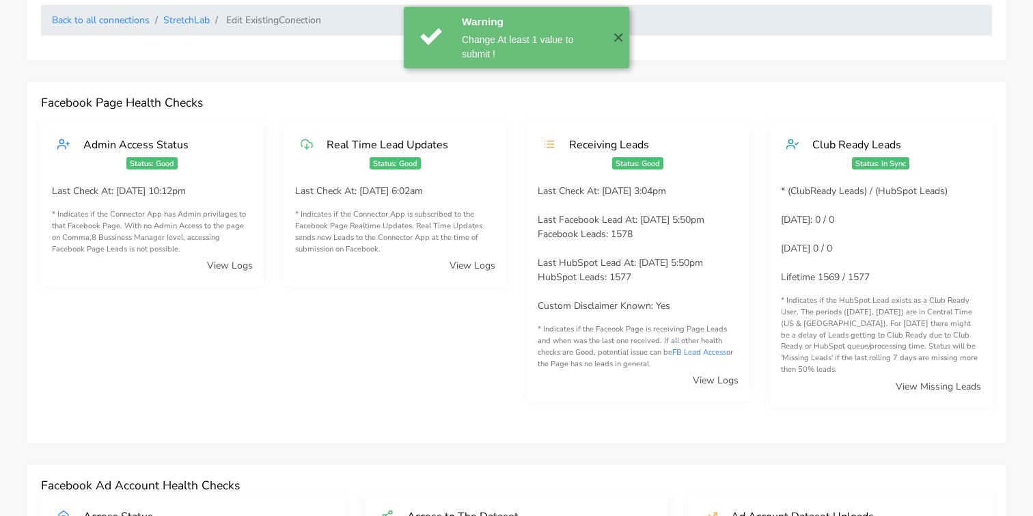
scroll to position [0, 0]
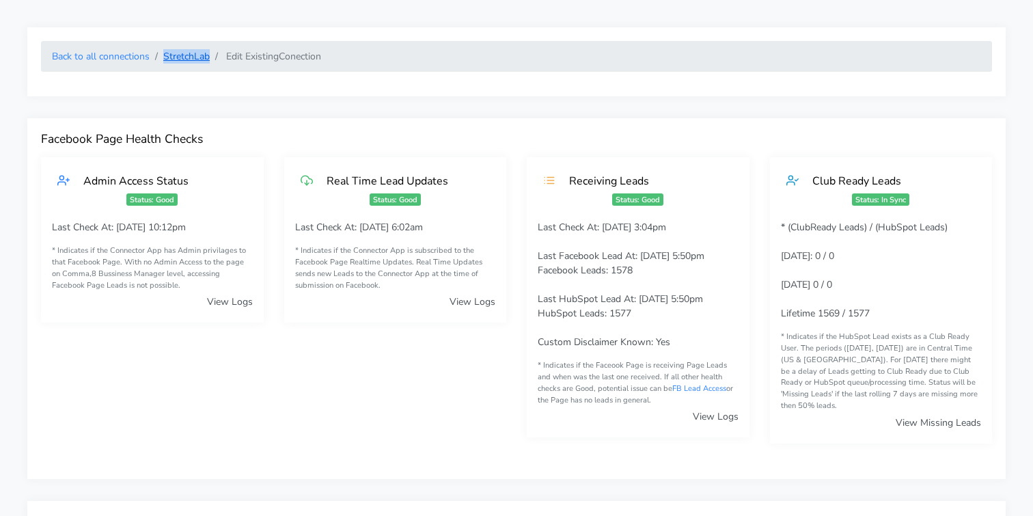
click at [182, 55] on link "StretchLab" at bounding box center [186, 56] width 46 height 13
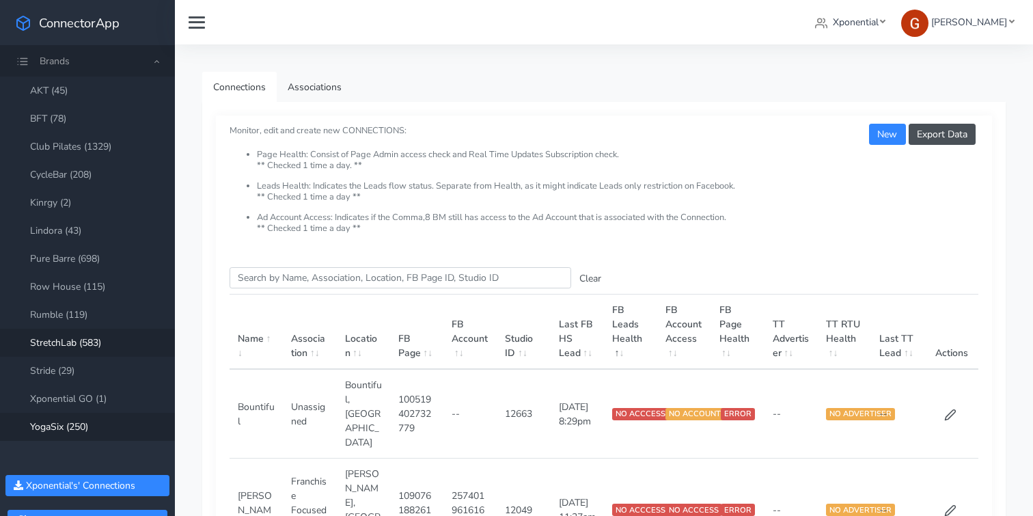
click at [64, 429] on link "YogaSix (250)" at bounding box center [87, 427] width 175 height 28
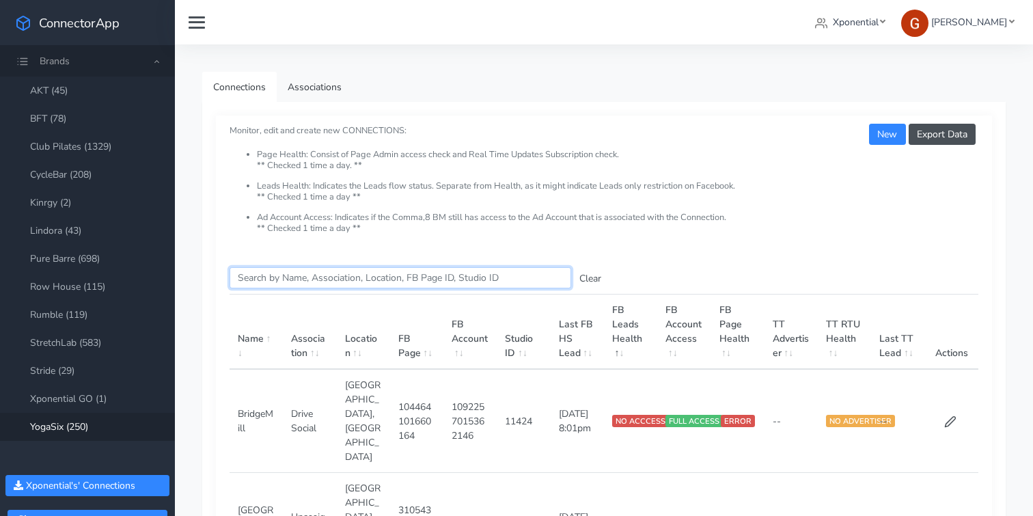
click at [298, 271] on input "Search this table" at bounding box center [401, 277] width 342 height 21
paste input "Conshohocken"
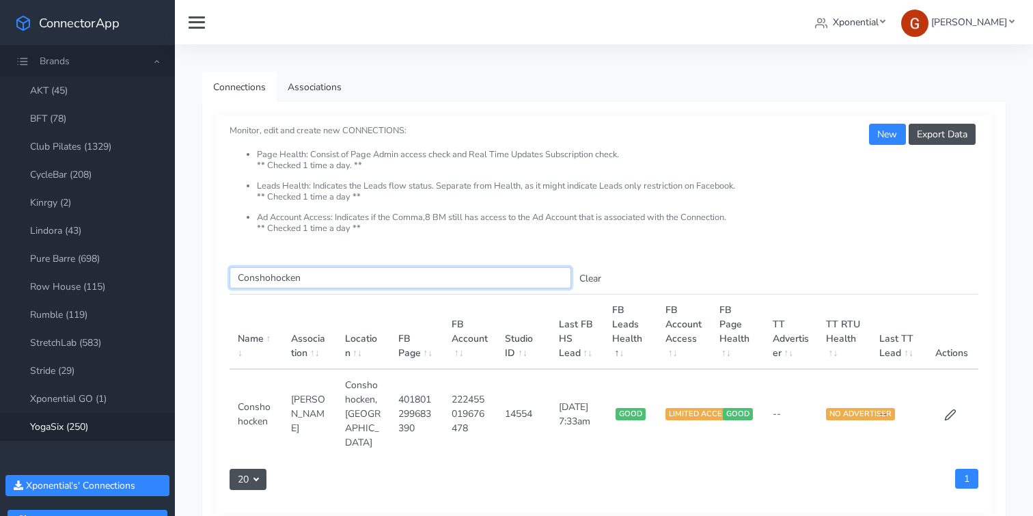
click at [289, 271] on input "Conshohocken" at bounding box center [401, 277] width 342 height 21
paste input "llegeville"
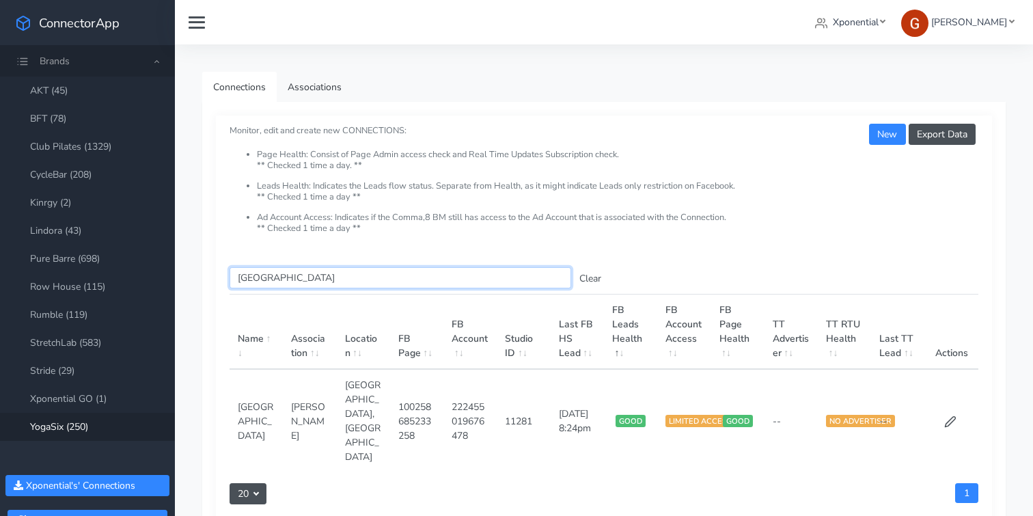
click at [267, 279] on input "[GEOGRAPHIC_DATA]" at bounding box center [401, 277] width 342 height 21
paste input "Exton"
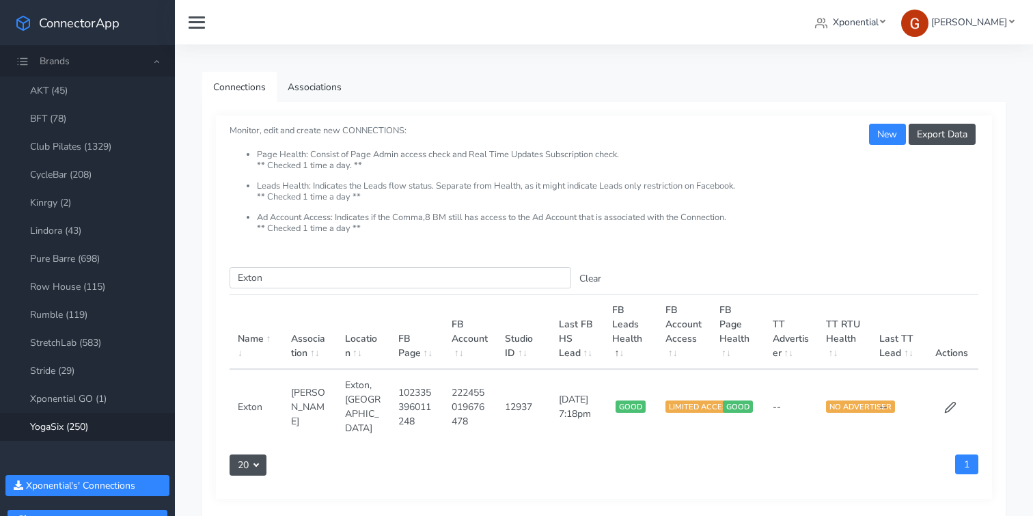
click at [241, 225] on ul "Page Health: Consist of Page Admin access check and Real Time Updates Subscript…" at bounding box center [604, 192] width 749 height 84
click at [74, 258] on link "Pure Barre (698)" at bounding box center [87, 259] width 175 height 28
click at [255, 283] on input "Exton" at bounding box center [401, 277] width 342 height 21
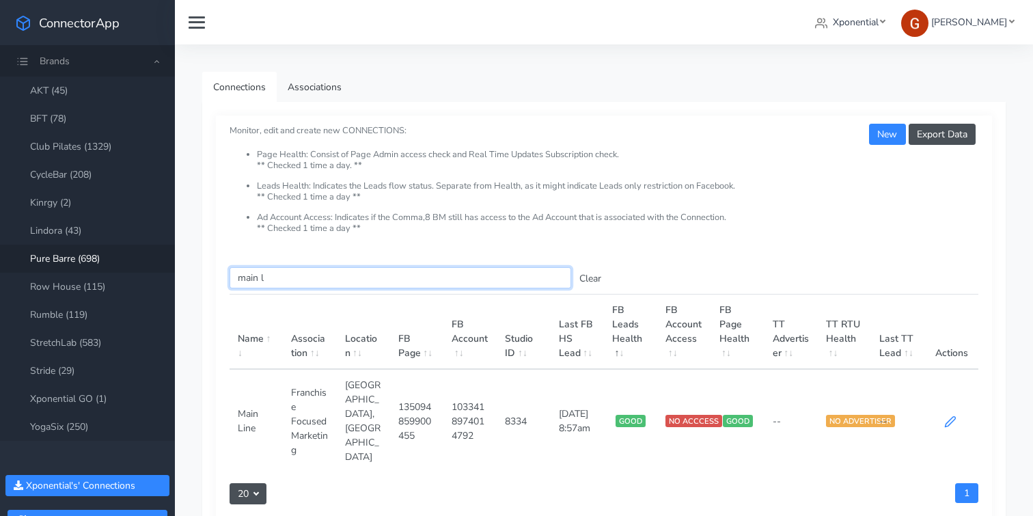
type input "main l"
click at [952, 415] on icon at bounding box center [950, 421] width 12 height 12
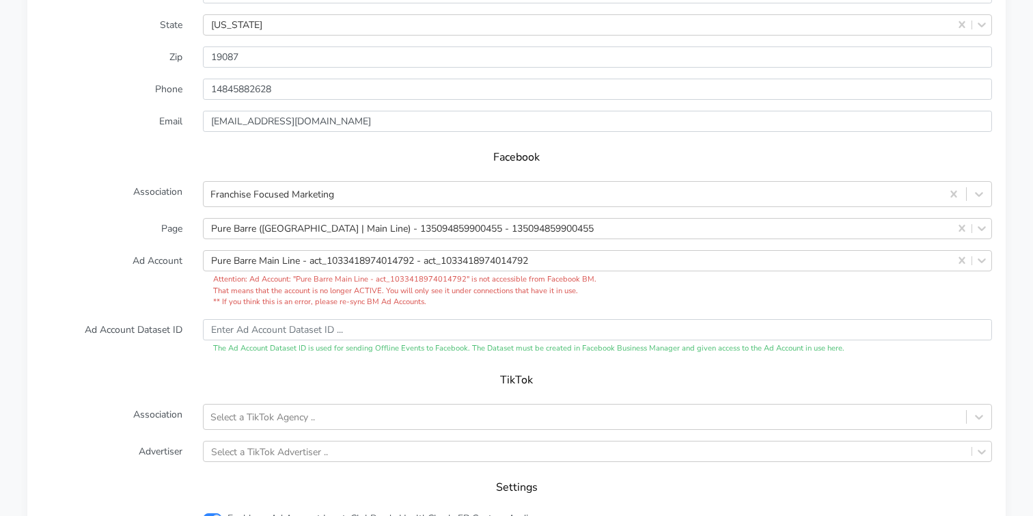
scroll to position [1330, 0]
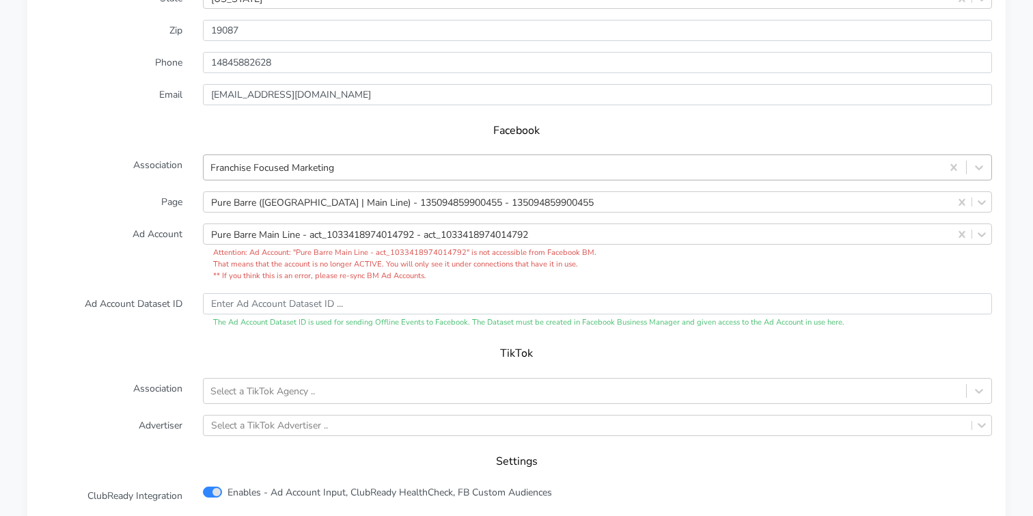
click at [586, 156] on div "Franchise Focused Marketing" at bounding box center [573, 167] width 738 height 23
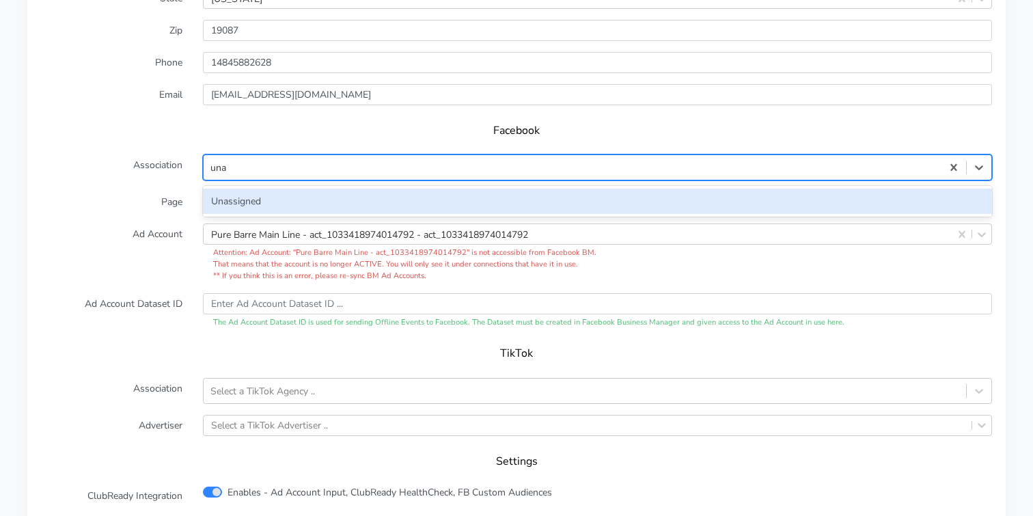
type input "unas"
click at [489, 189] on div "Unassigned" at bounding box center [597, 201] width 789 height 25
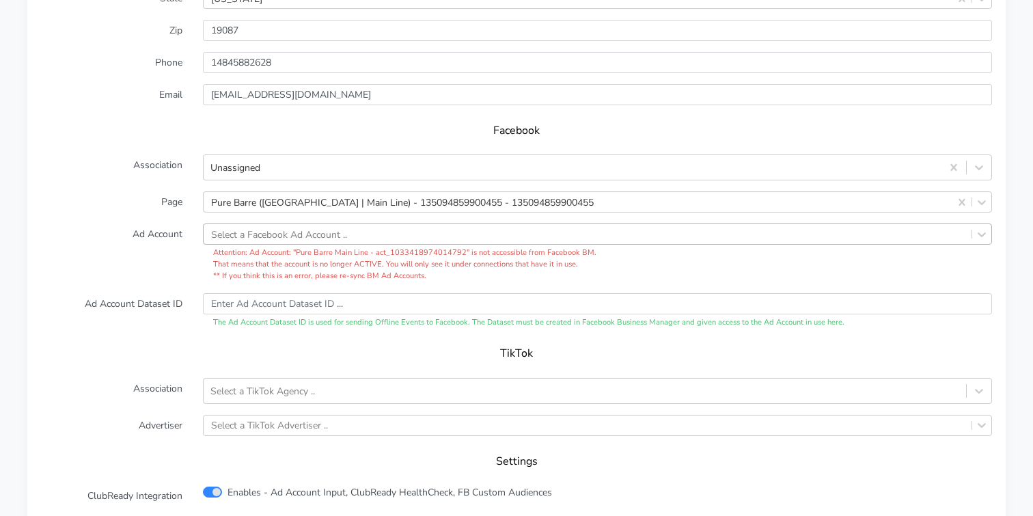
click at [130, 271] on form "XPO Admin Id purebarre-[GEOGRAPHIC_DATA]-main-line-pa Name Main Line Connection…" at bounding box center [516, 182] width 951 height 711
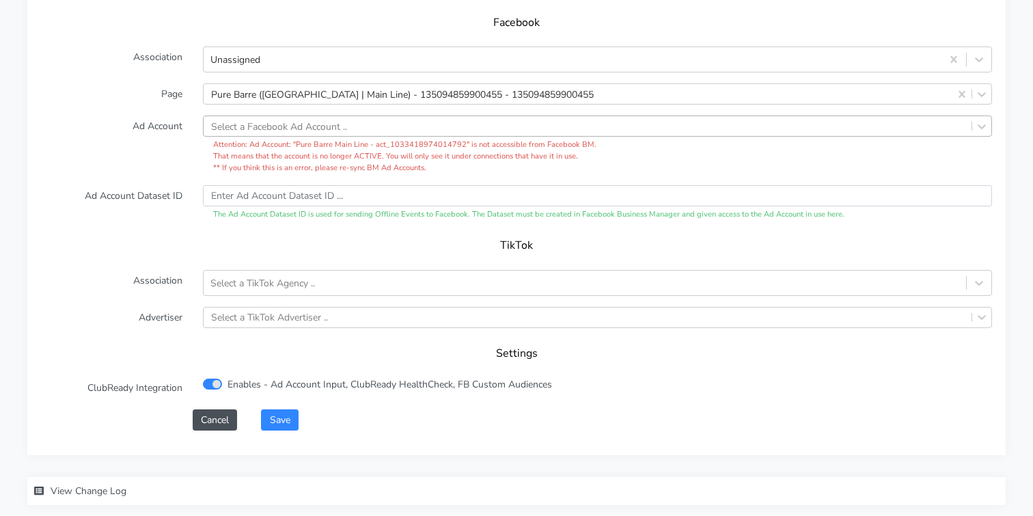
scroll to position [1495, 0]
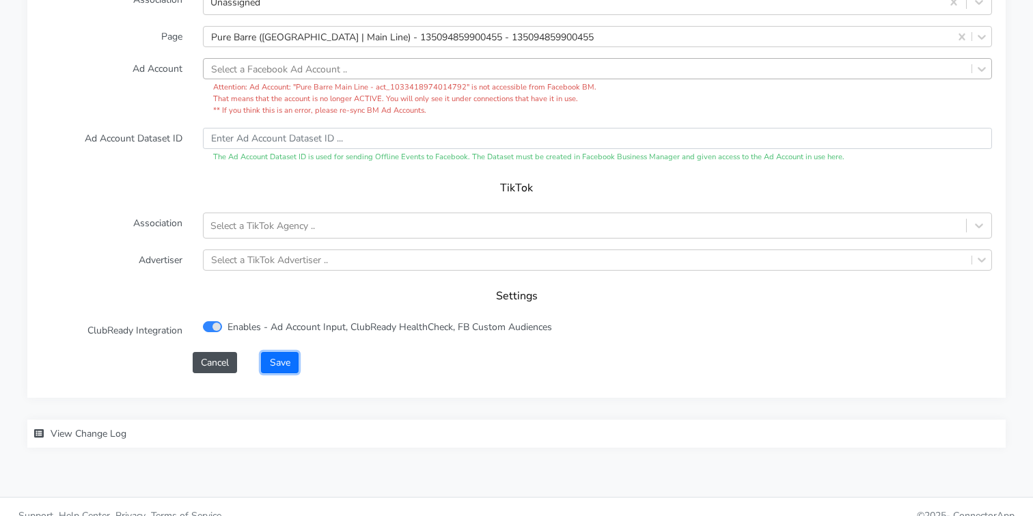
click at [282, 352] on button "Save" at bounding box center [279, 362] width 37 height 21
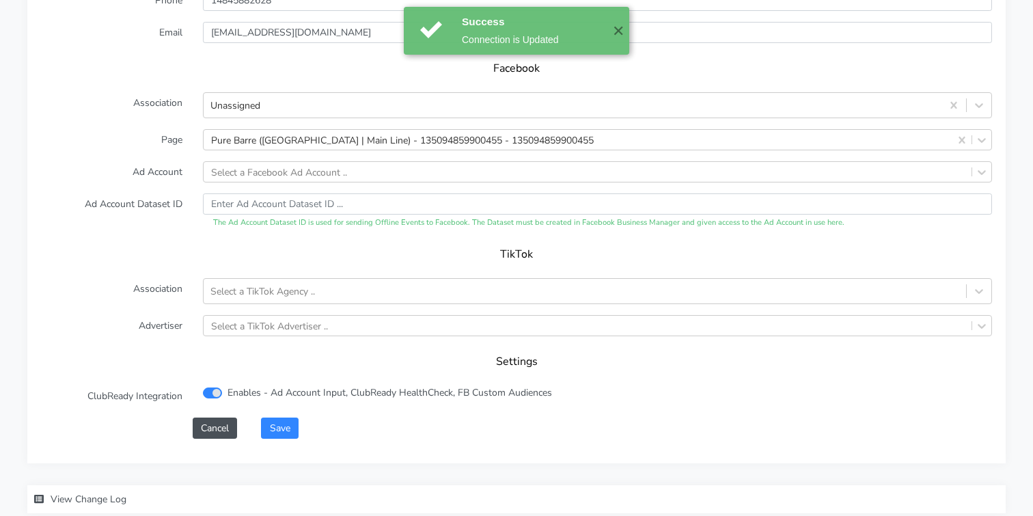
scroll to position [1452, 0]
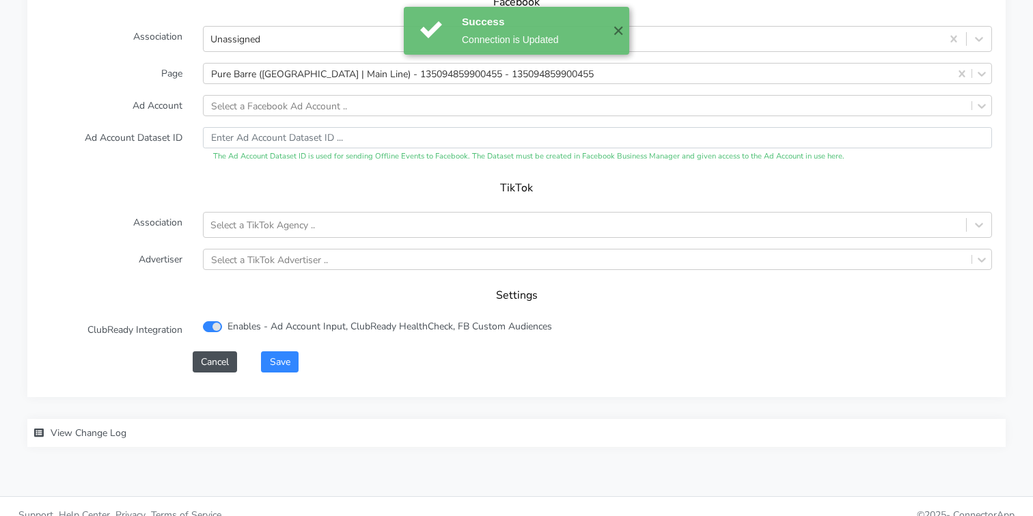
click at [291, 331] on form "XPO Admin Id purebarre-[GEOGRAPHIC_DATA]-main-line-pa Name Main Line Connection…" at bounding box center [516, 36] width 951 height 674
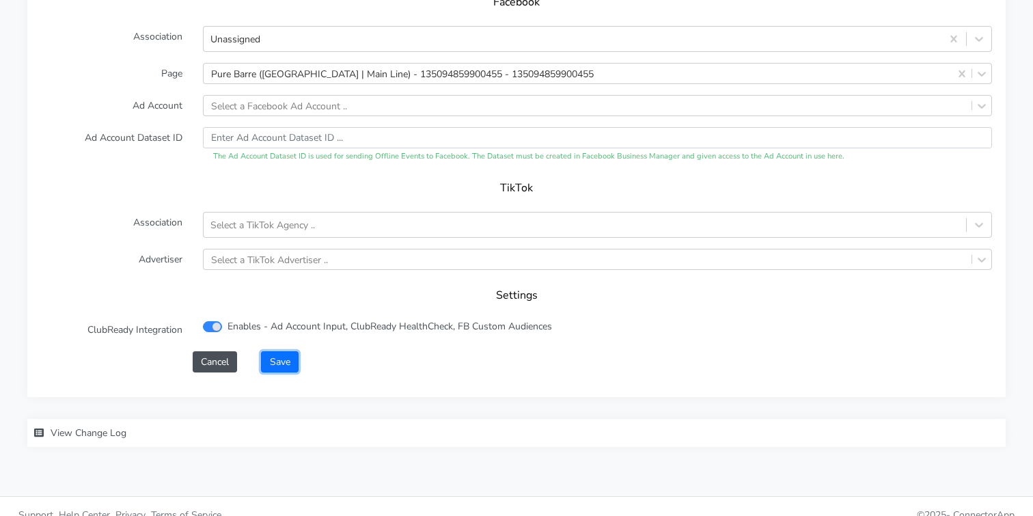
click at [284, 351] on button "Save" at bounding box center [279, 361] width 37 height 21
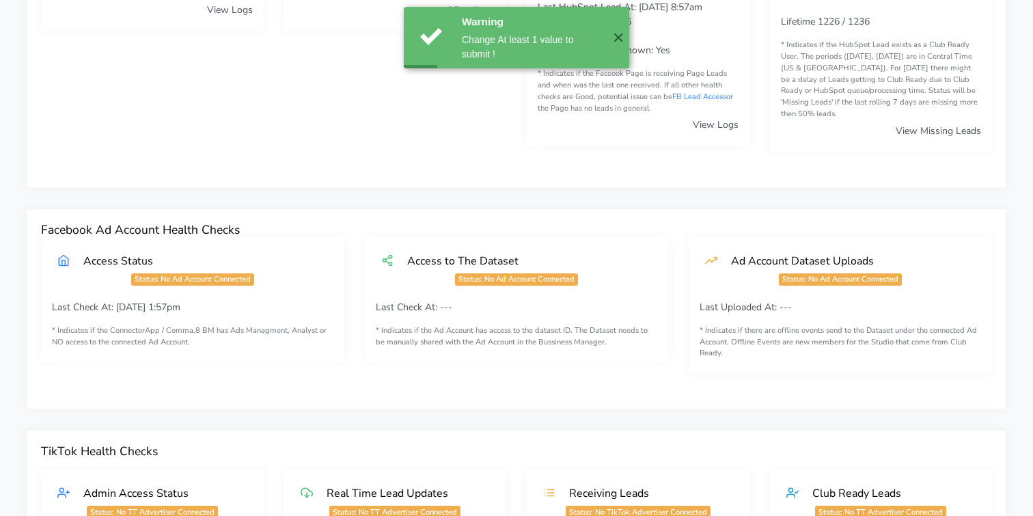
scroll to position [0, 0]
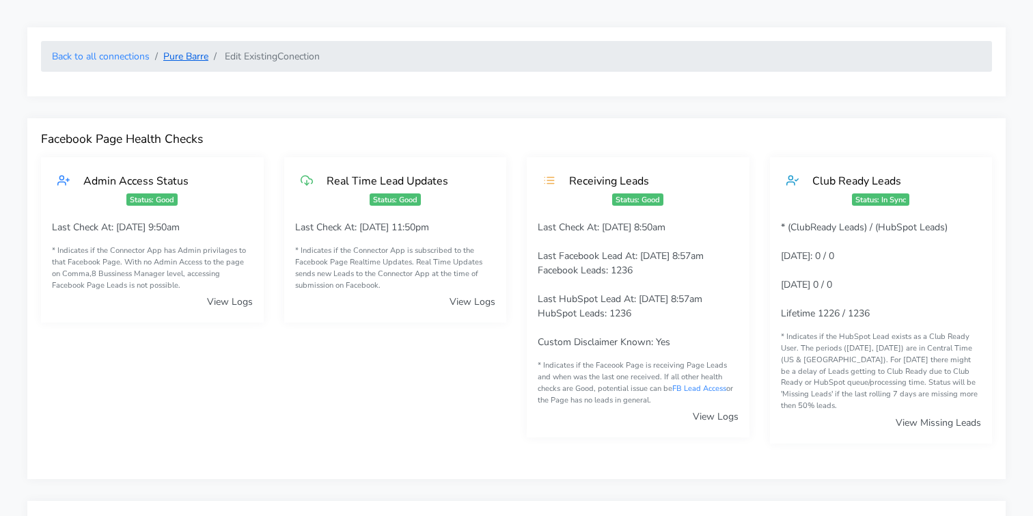
click at [184, 53] on link "Pure Barre" at bounding box center [185, 56] width 45 height 13
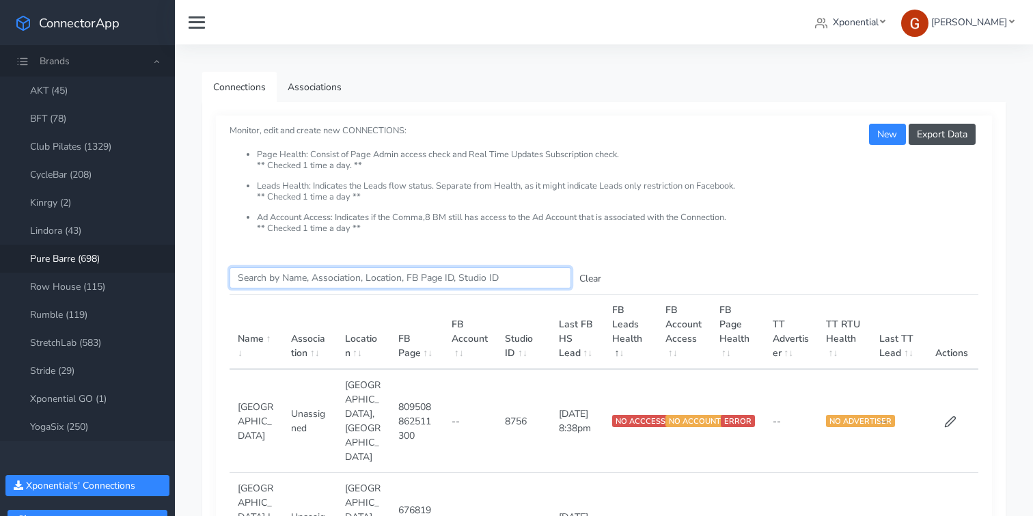
click at [286, 277] on input "Search this table" at bounding box center [401, 277] width 342 height 21
paste input "[GEOGRAPHIC_DATA] - [GEOGRAPHIC_DATA]"
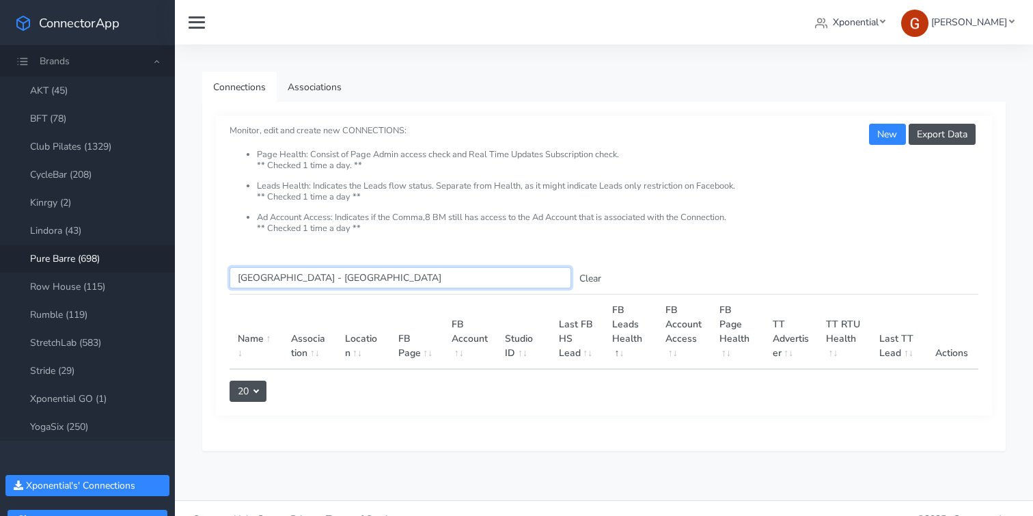
drag, startPoint x: 357, startPoint y: 284, endPoint x: 287, endPoint y: 279, distance: 70.6
click at [287, 279] on input "[GEOGRAPHIC_DATA] - [GEOGRAPHIC_DATA]" at bounding box center [401, 277] width 342 height 21
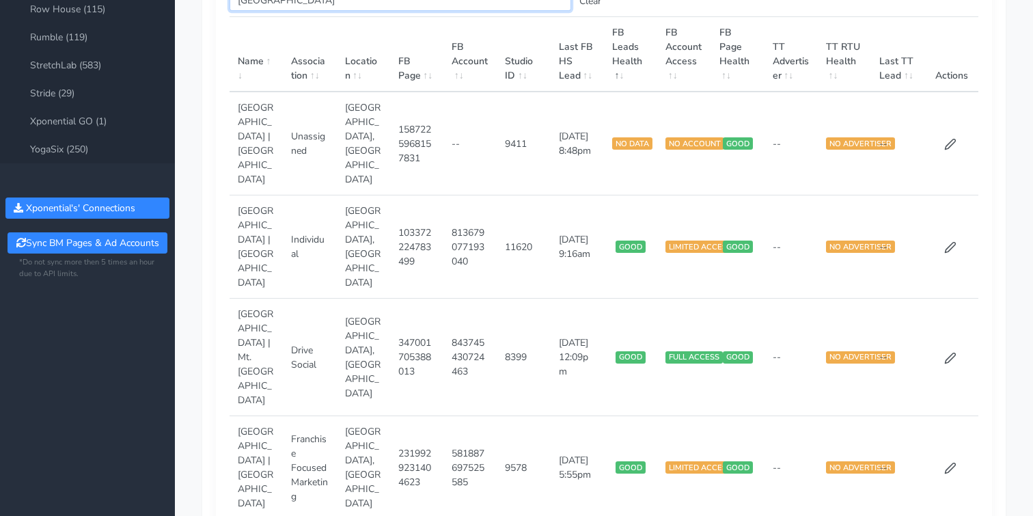
scroll to position [299, 0]
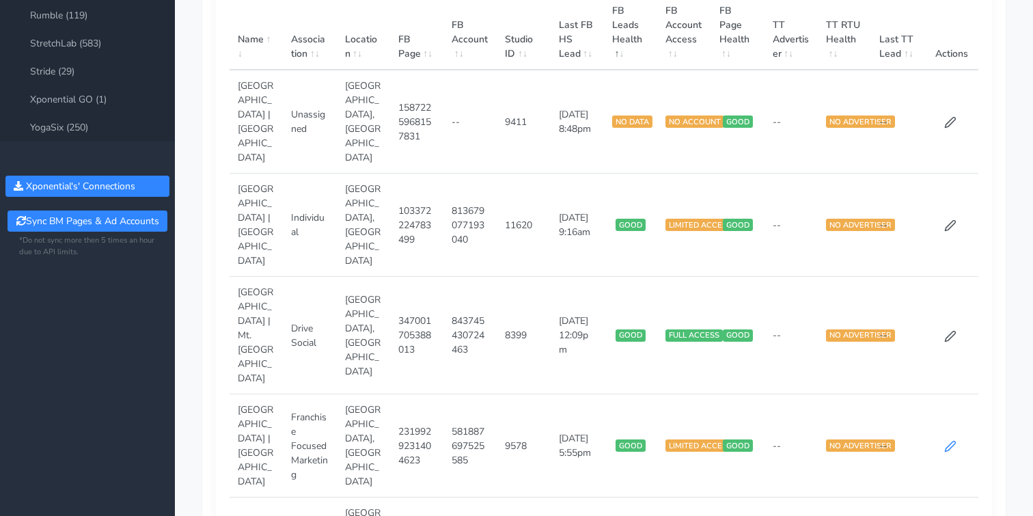
type input "[GEOGRAPHIC_DATA]"
click at [948, 440] on icon at bounding box center [950, 446] width 12 height 12
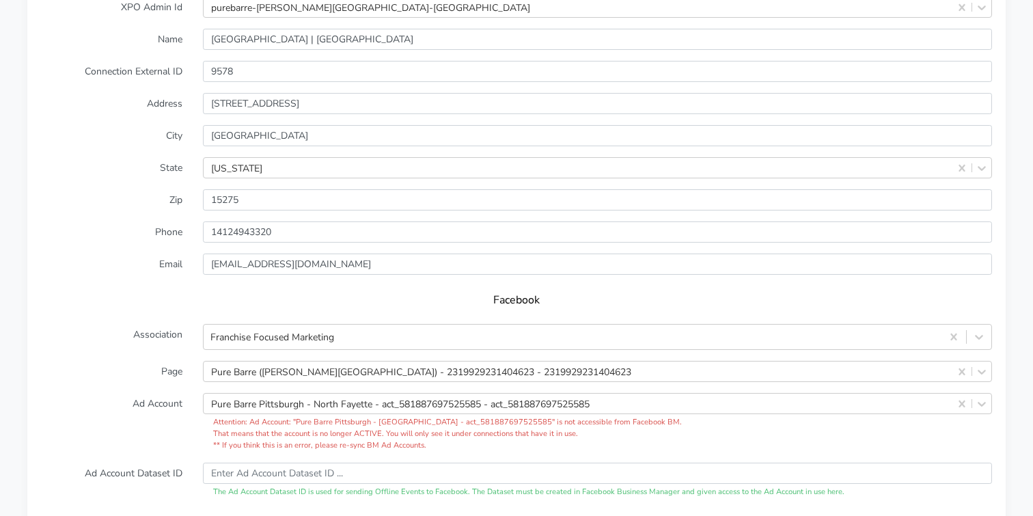
scroll to position [1167, 0]
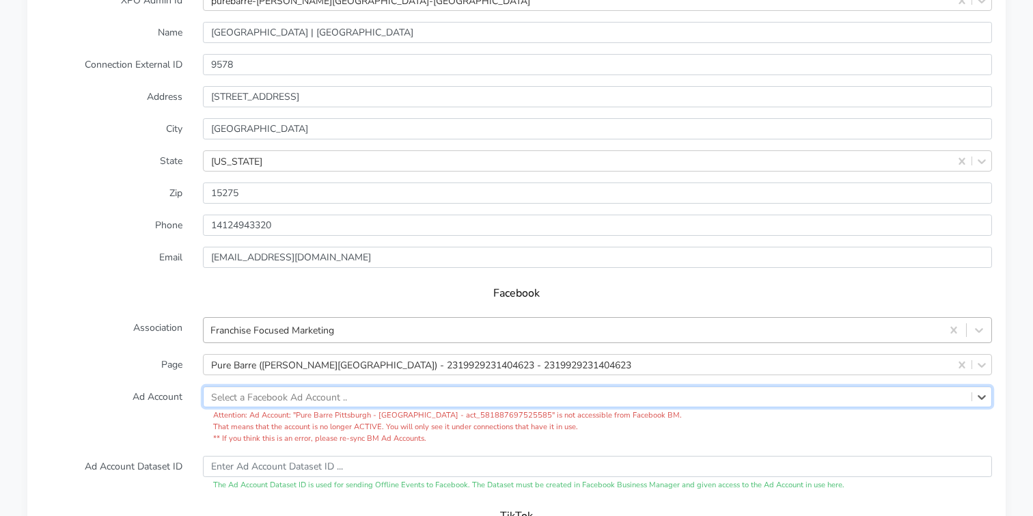
click at [461, 317] on div "Franchise Focused Marketing" at bounding box center [597, 330] width 789 height 26
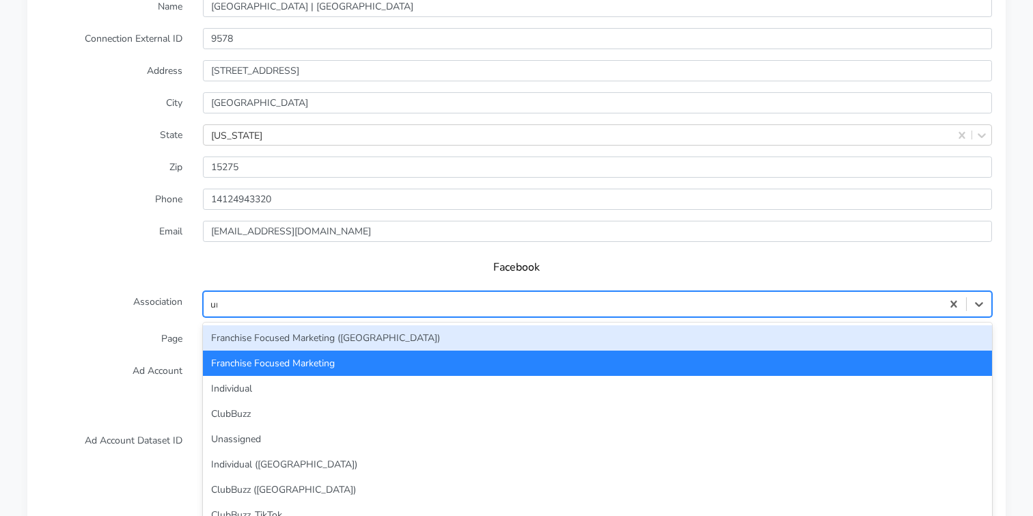
type input "unas"
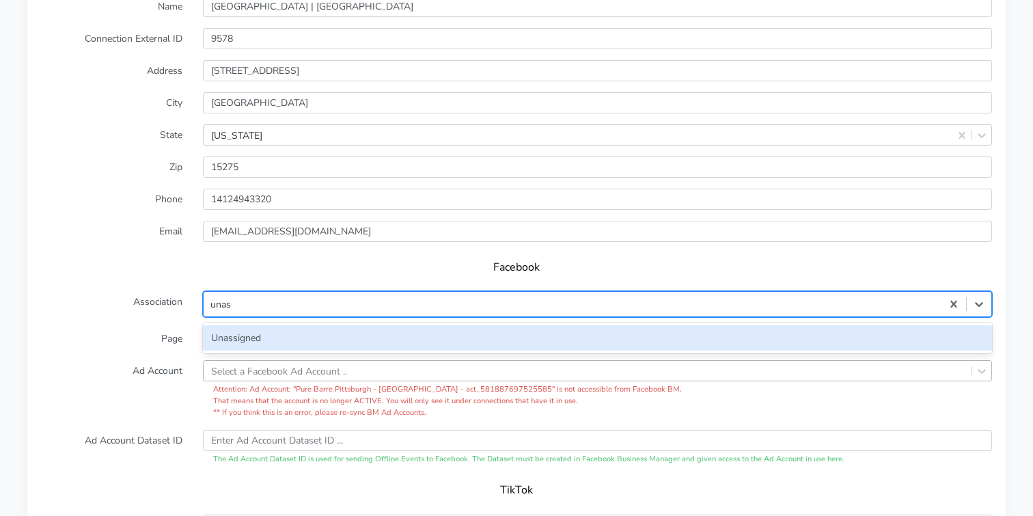
click at [275, 325] on div "Unassigned" at bounding box center [597, 337] width 789 height 25
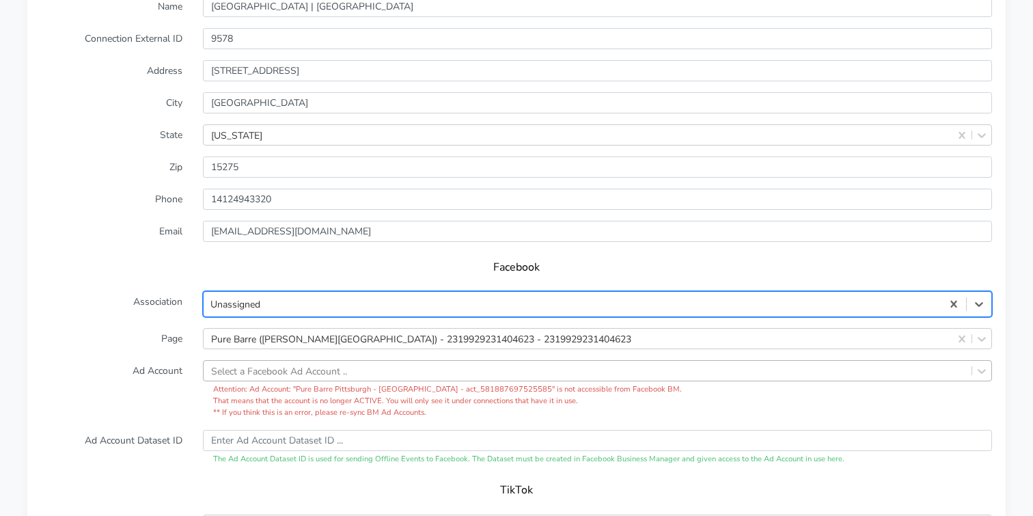
click at [119, 342] on form "XPO Admin Id purebarre-[PERSON_NAME]-township-pa Name [GEOGRAPHIC_DATA] | [GEOG…" at bounding box center [516, 319] width 951 height 711
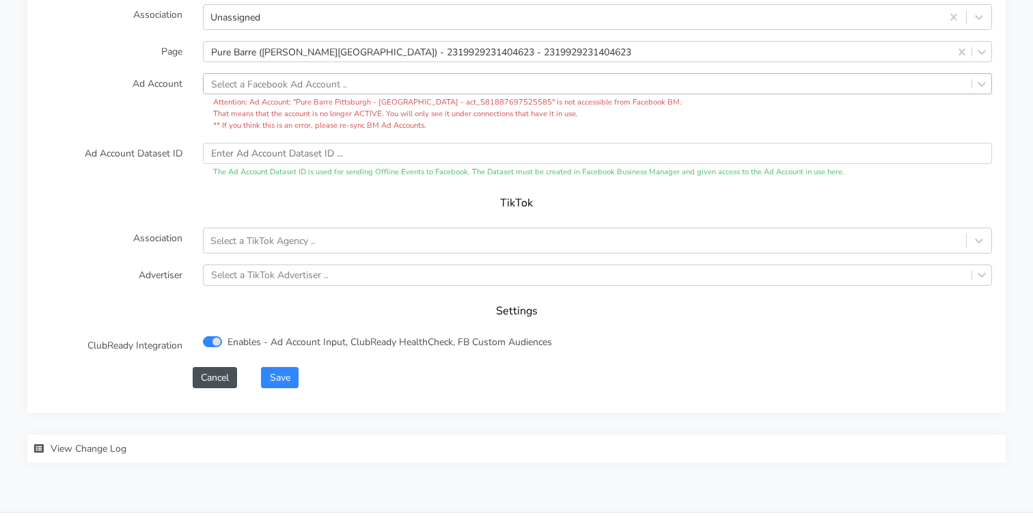
scroll to position [1481, 0]
click at [280, 366] on button "Save" at bounding box center [279, 376] width 37 height 21
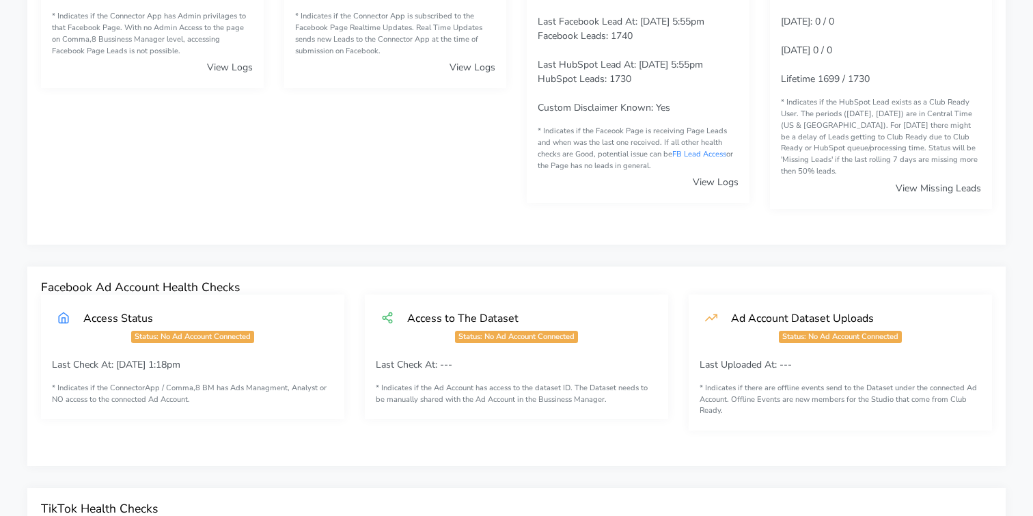
scroll to position [1, 0]
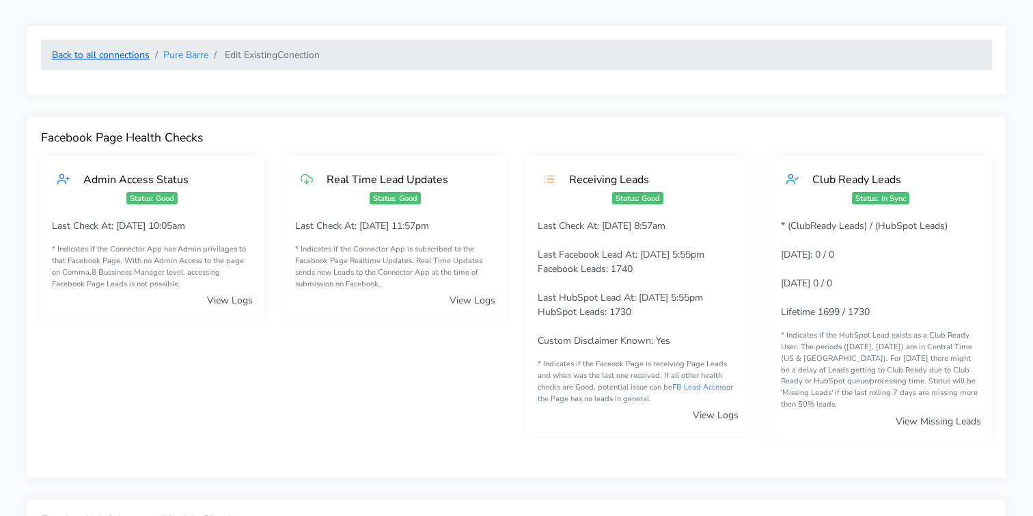
click at [124, 54] on link "Back to all connections" at bounding box center [101, 55] width 98 height 13
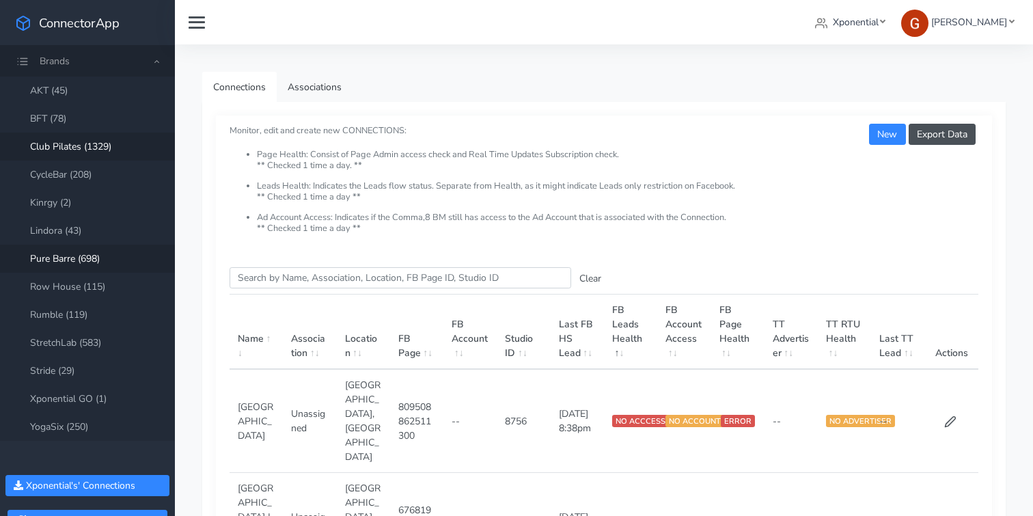
click at [91, 146] on link "Club Pilates (1329)" at bounding box center [87, 147] width 175 height 28
click at [284, 282] on input "Search this table" at bounding box center [401, 277] width 342 height 21
paste input "[GEOGRAPHIC_DATA]"
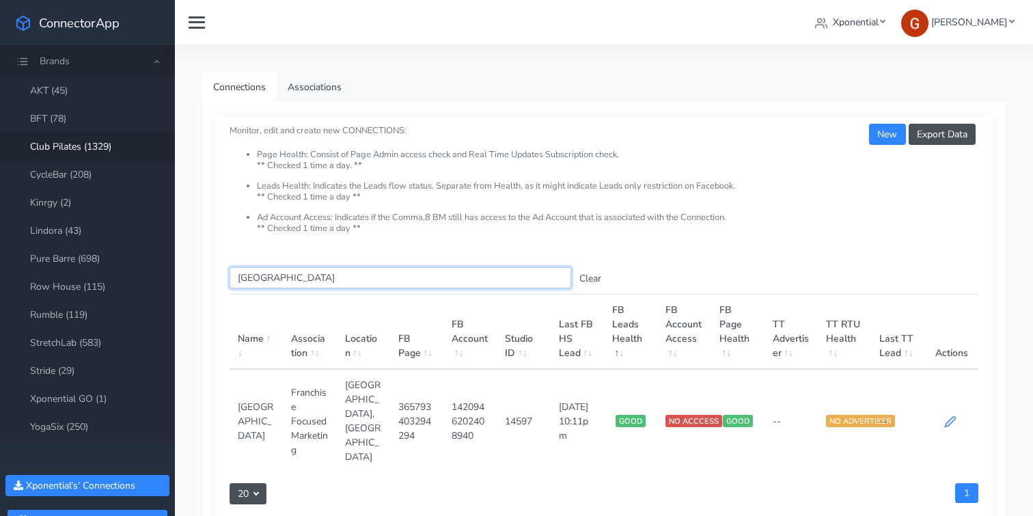
type input "[GEOGRAPHIC_DATA]"
click at [946, 417] on icon at bounding box center [950, 422] width 10 height 10
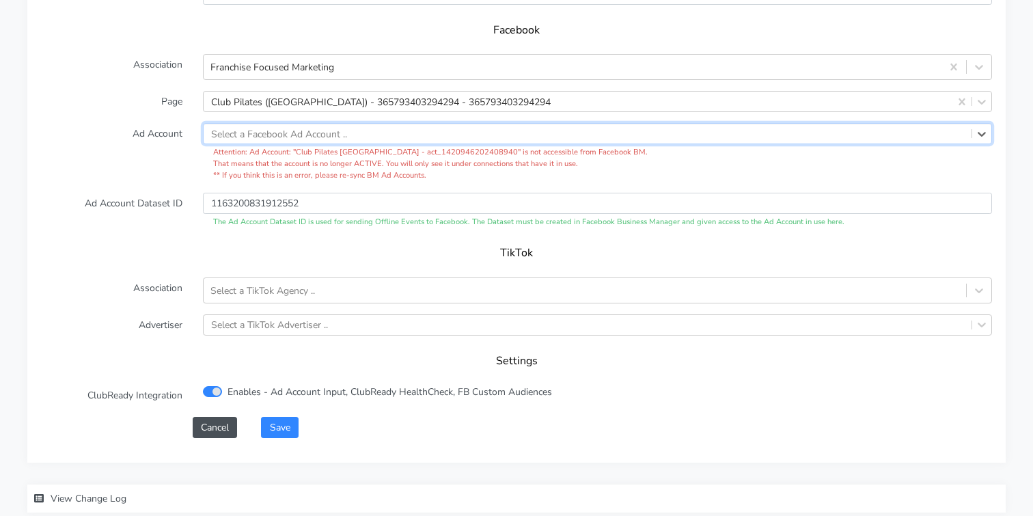
scroll to position [1430, 0]
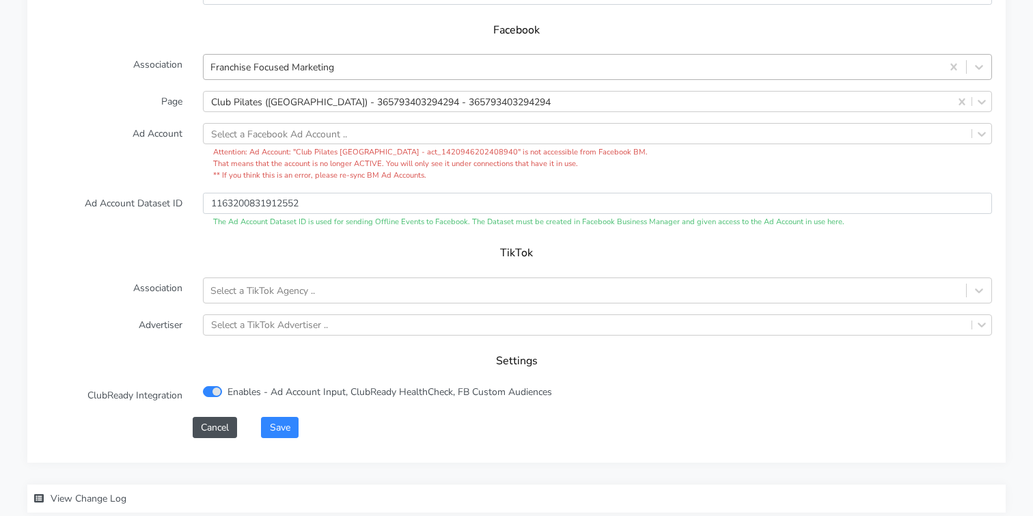
click at [247, 60] on div "Franchise Focused Marketing" at bounding box center [272, 67] width 124 height 14
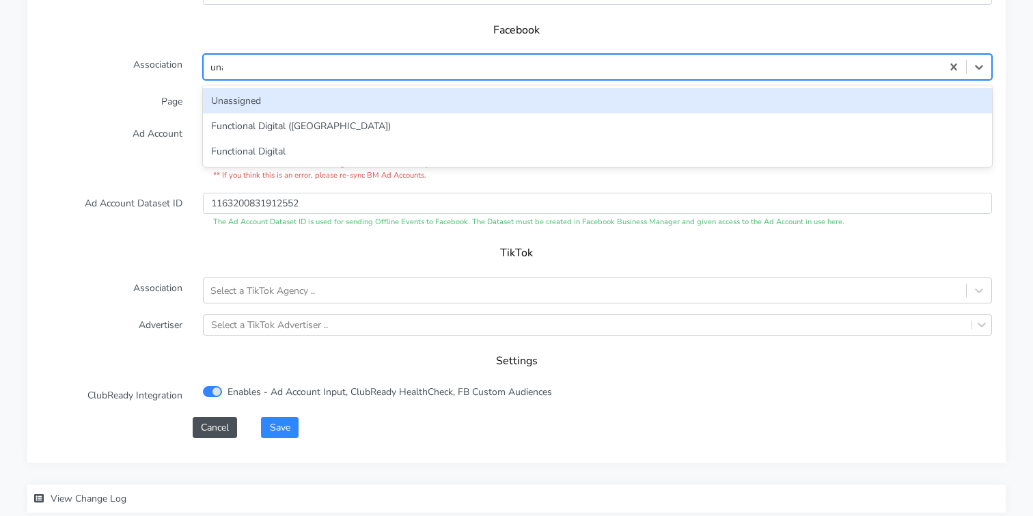
scroll to position [0, 0]
type input "unas"
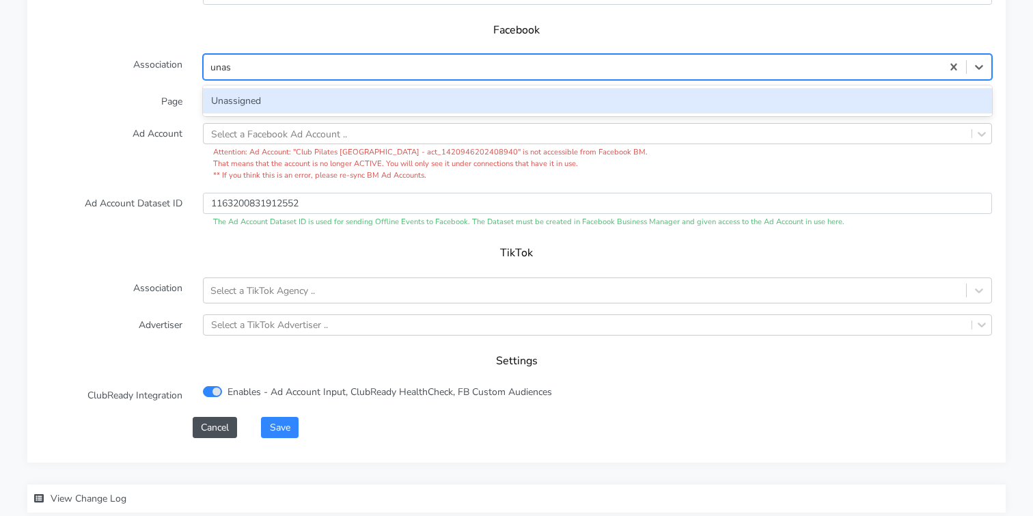
click at [228, 88] on div "Unassigned" at bounding box center [597, 100] width 789 height 25
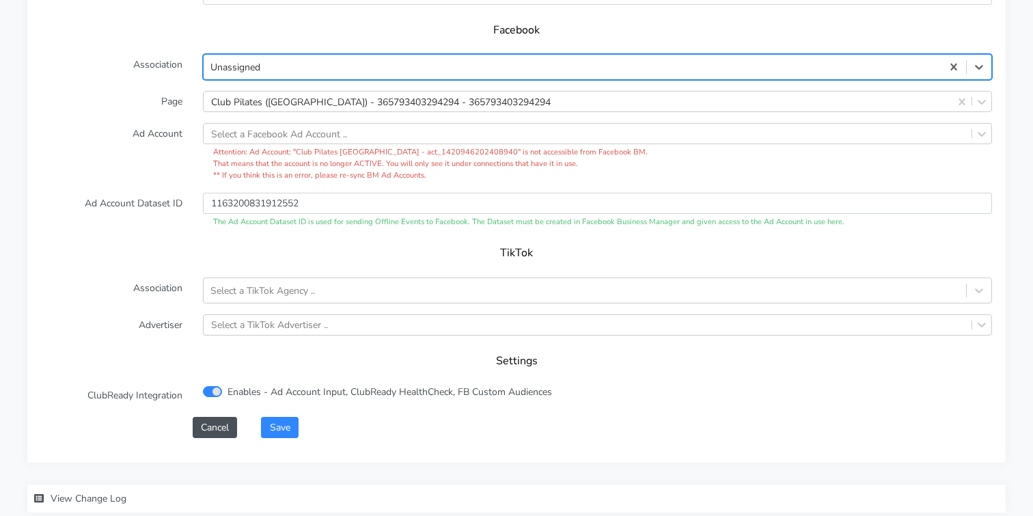
click at [147, 123] on label "Ad Account" at bounding box center [112, 152] width 162 height 58
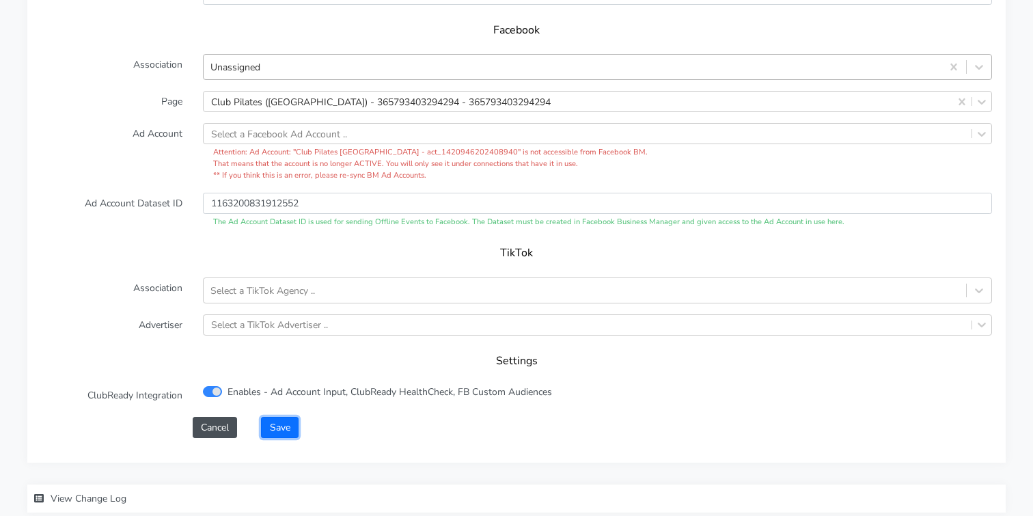
click at [282, 417] on button "Save" at bounding box center [279, 427] width 37 height 21
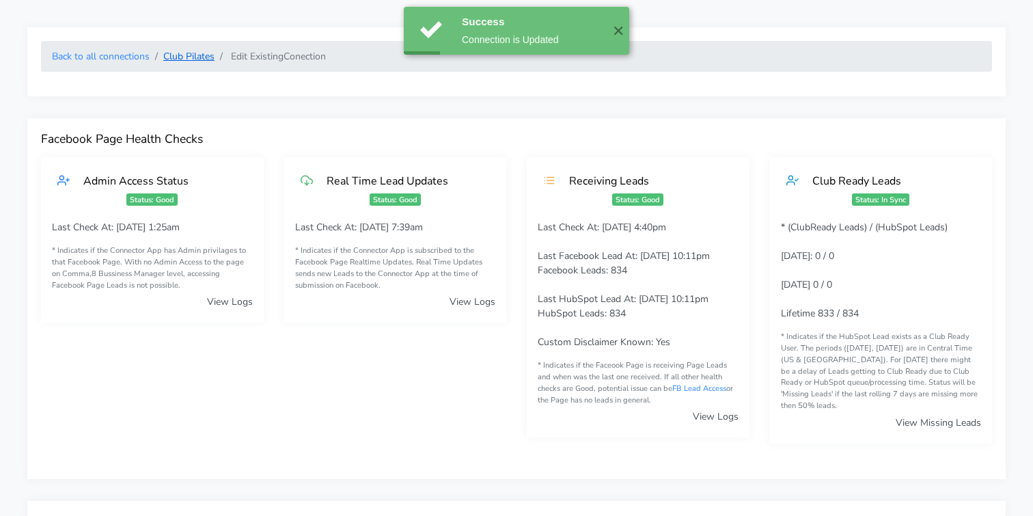
click at [189, 53] on link "Club Pilates" at bounding box center [188, 56] width 51 height 13
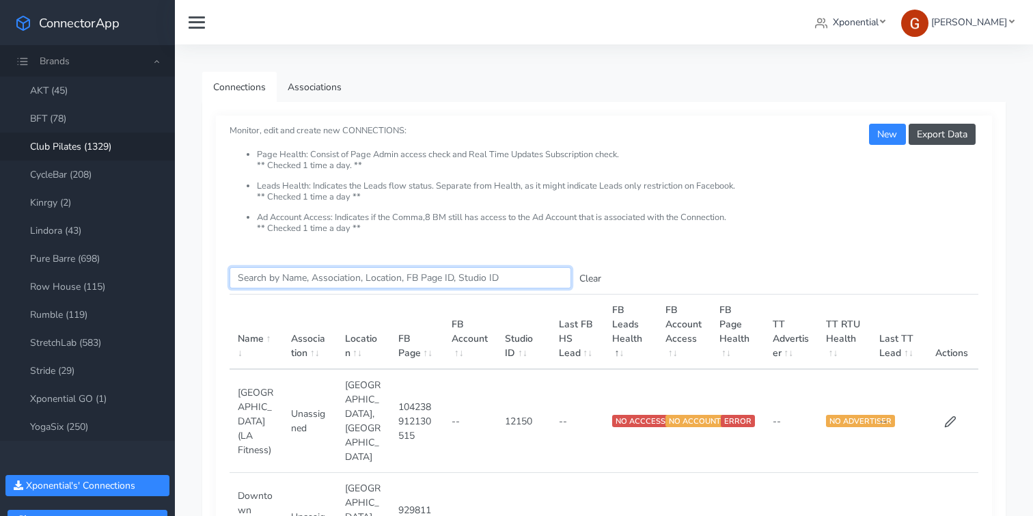
click at [269, 281] on input "Search this table" at bounding box center [401, 277] width 342 height 21
paste input "[GEOGRAPHIC_DATA]"
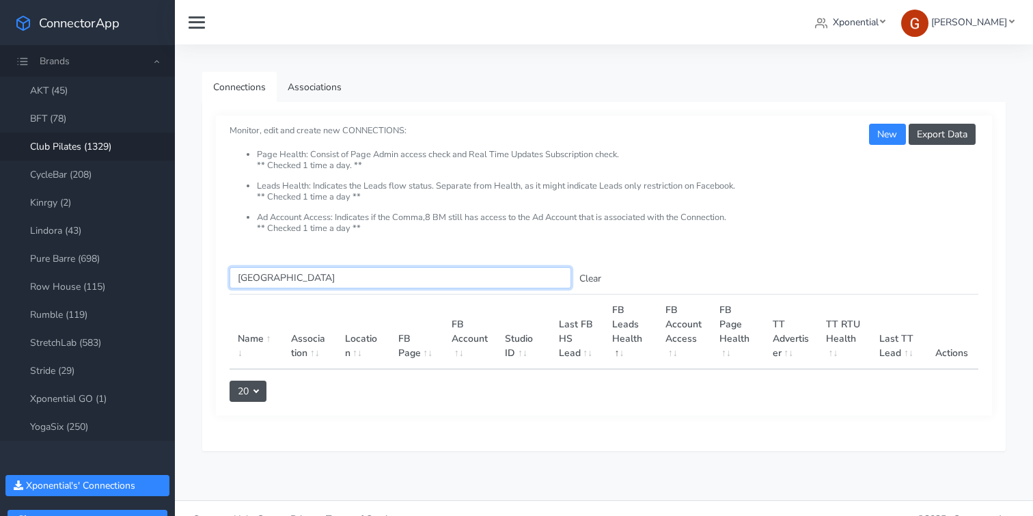
drag, startPoint x: 331, startPoint y: 279, endPoint x: 179, endPoint y: 279, distance: 152.4
click at [179, 279] on div "Connections Associations Export Data New Monitor, edit and create new CONNECTIO…" at bounding box center [604, 272] width 858 height 456
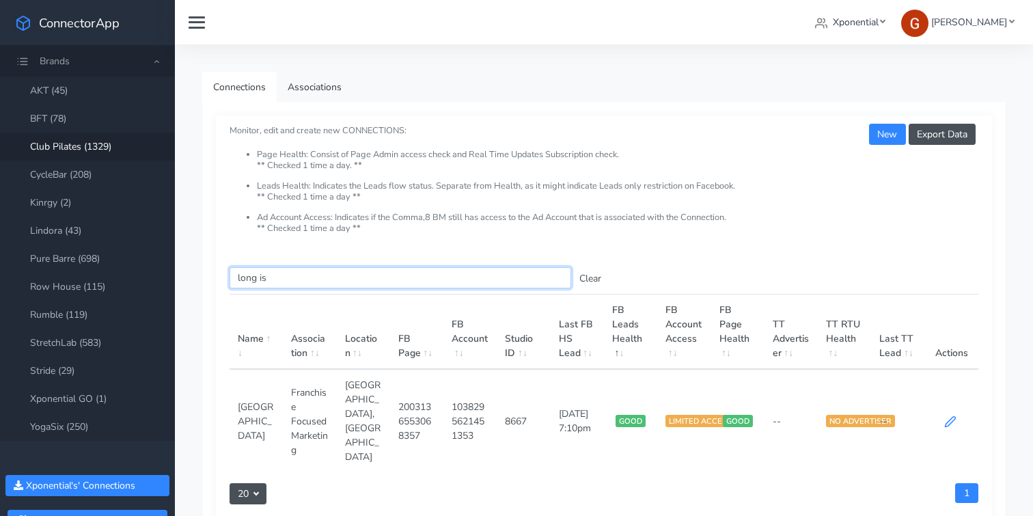
type input "long is"
click at [950, 415] on icon at bounding box center [950, 421] width 12 height 12
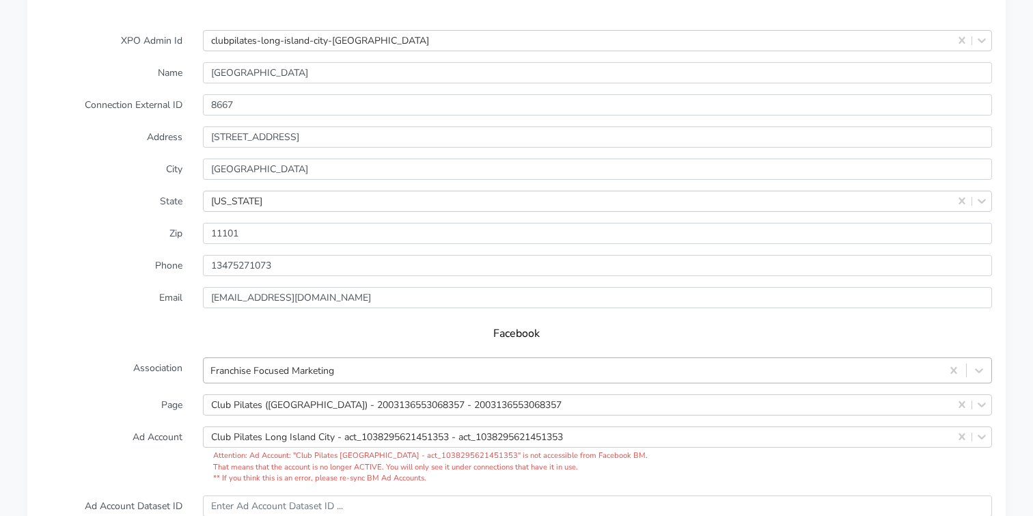
scroll to position [1193, 0]
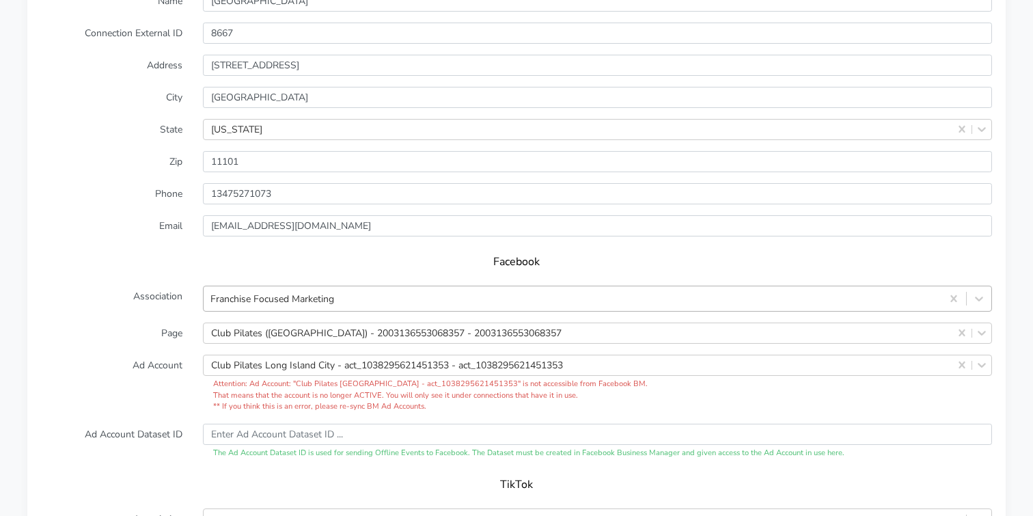
click at [270, 312] on div "Franchise Focused Marketing" at bounding box center [597, 299] width 789 height 26
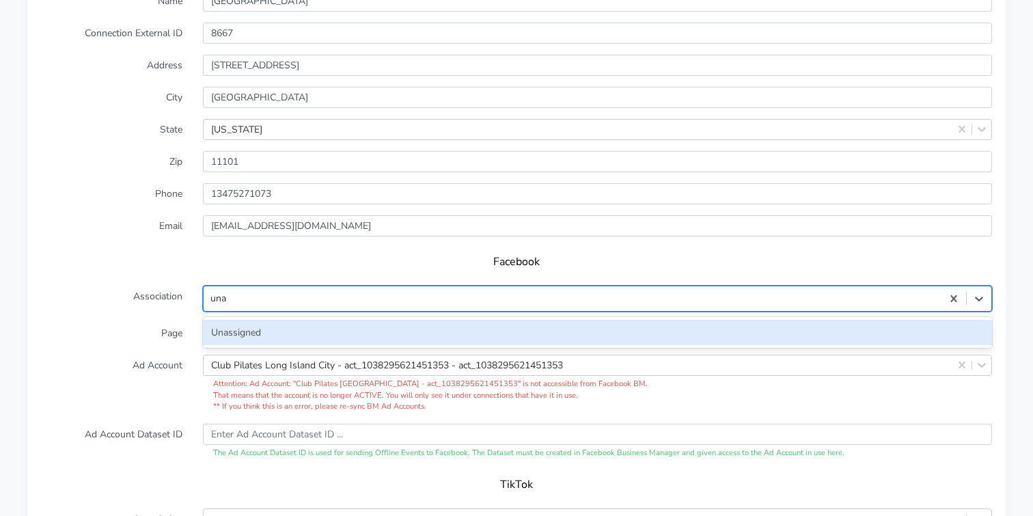
scroll to position [0, 0]
type input "unas"
click at [229, 320] on div "Unassigned" at bounding box center [597, 332] width 789 height 25
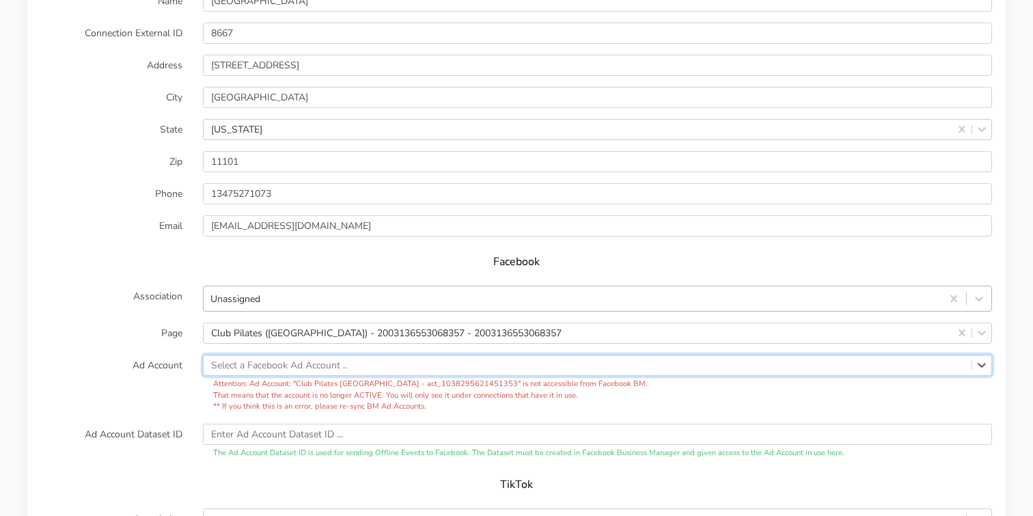
click at [107, 355] on label "Ad Account" at bounding box center [112, 384] width 162 height 58
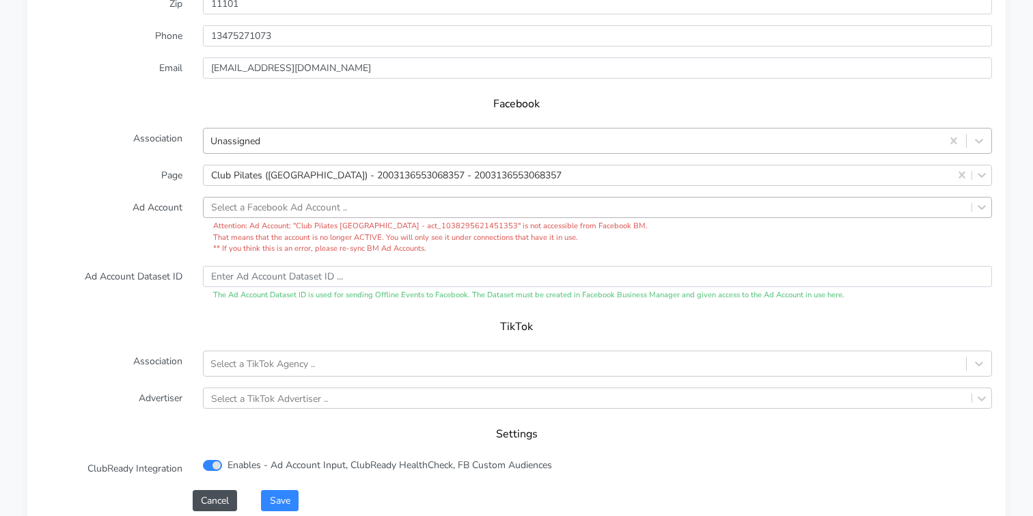
scroll to position [1360, 0]
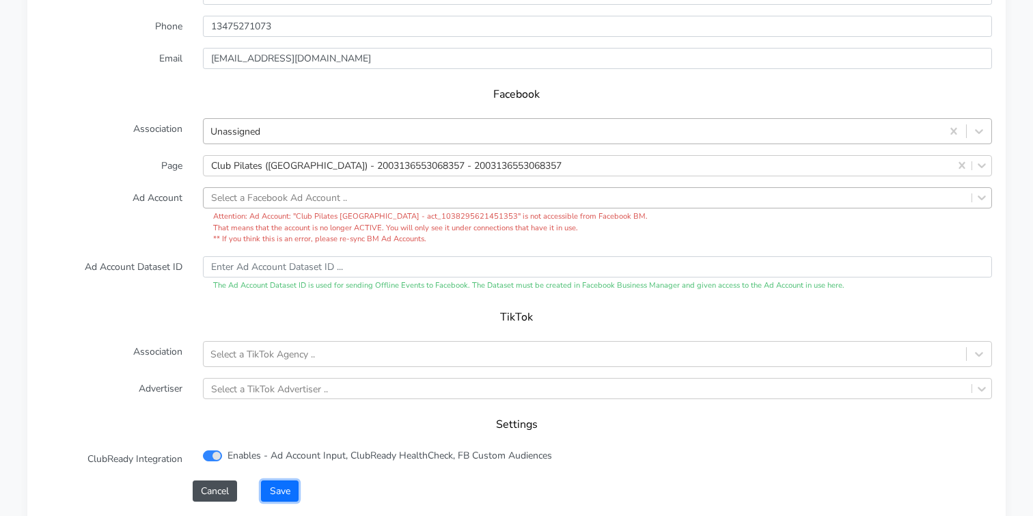
click at [292, 484] on button "Save" at bounding box center [279, 490] width 37 height 21
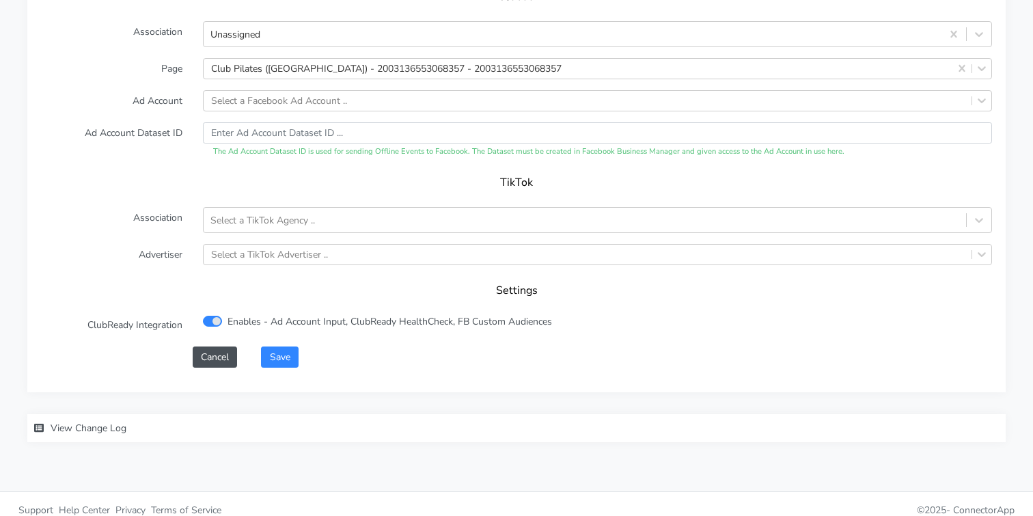
scroll to position [1452, 0]
click at [273, 346] on button "Save" at bounding box center [279, 356] width 37 height 21
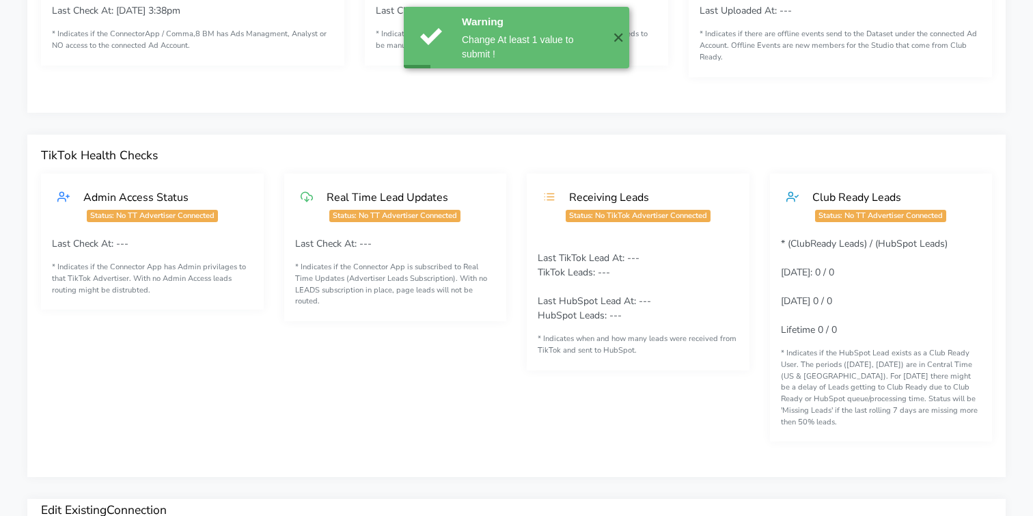
scroll to position [0, 0]
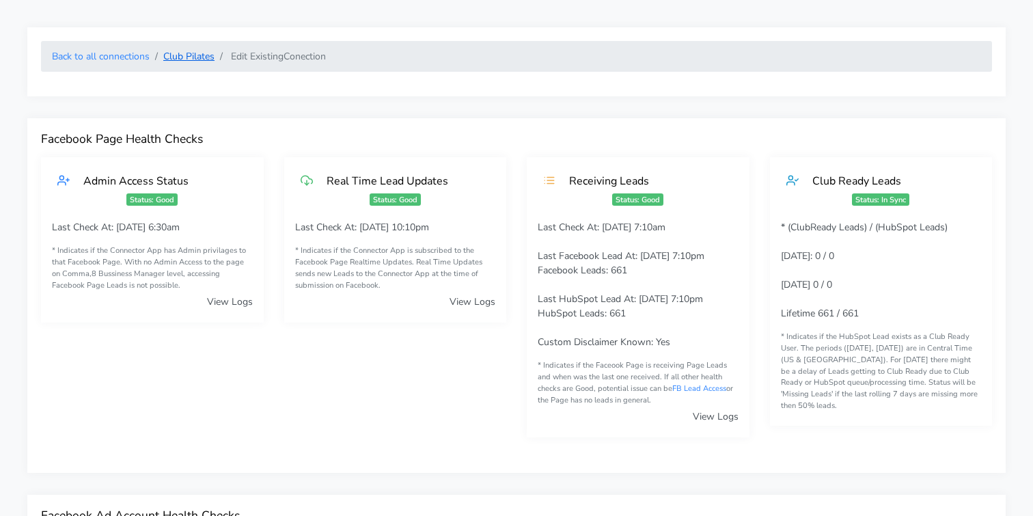
click at [180, 59] on link "Club Pilates" at bounding box center [188, 56] width 51 height 13
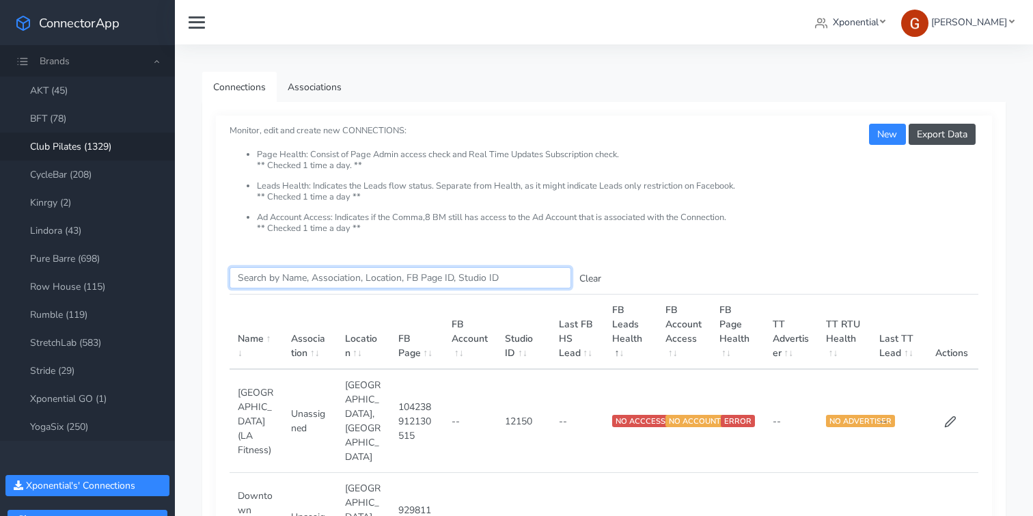
click at [256, 277] on input "Search this table" at bounding box center [401, 277] width 342 height 21
paste input "Old Metairie"
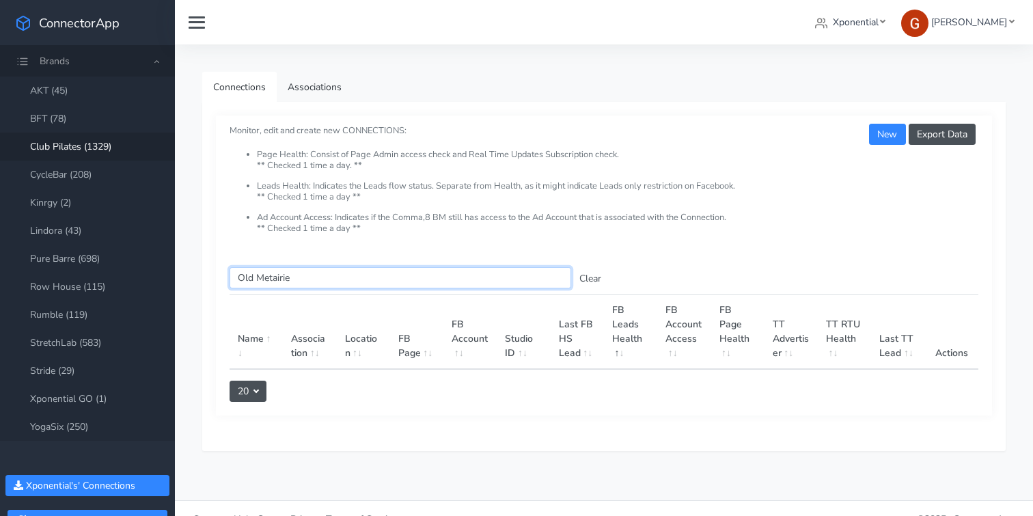
click at [247, 280] on input "Old Metairie" at bounding box center [401, 277] width 342 height 21
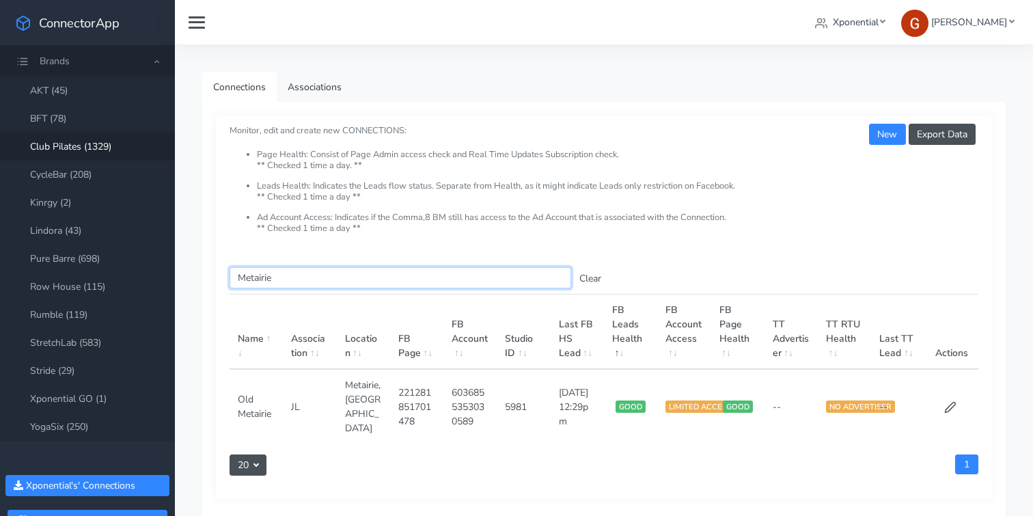
type input "Metairie"
click at [51, 119] on link "BFT (78)" at bounding box center [87, 119] width 175 height 28
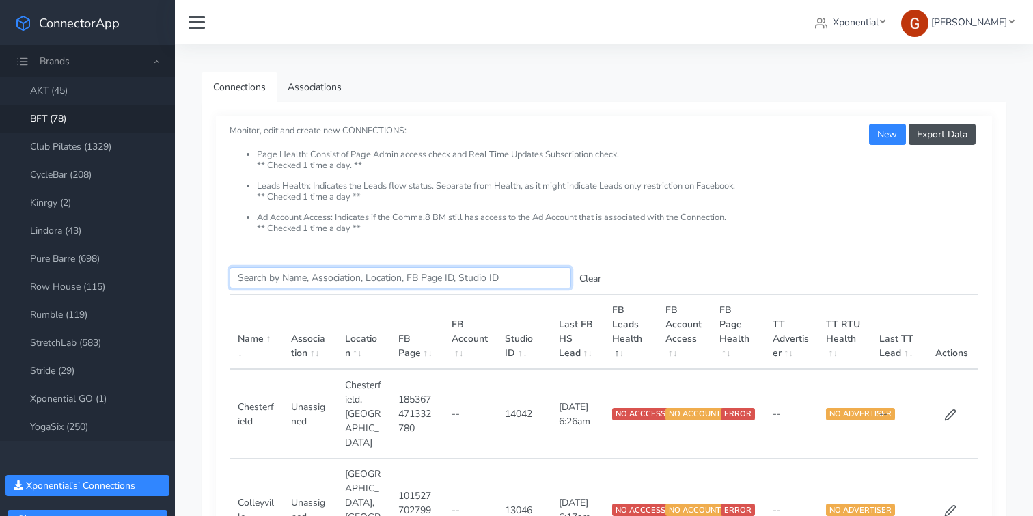
click at [266, 282] on input "Search this table" at bounding box center [401, 277] width 342 height 21
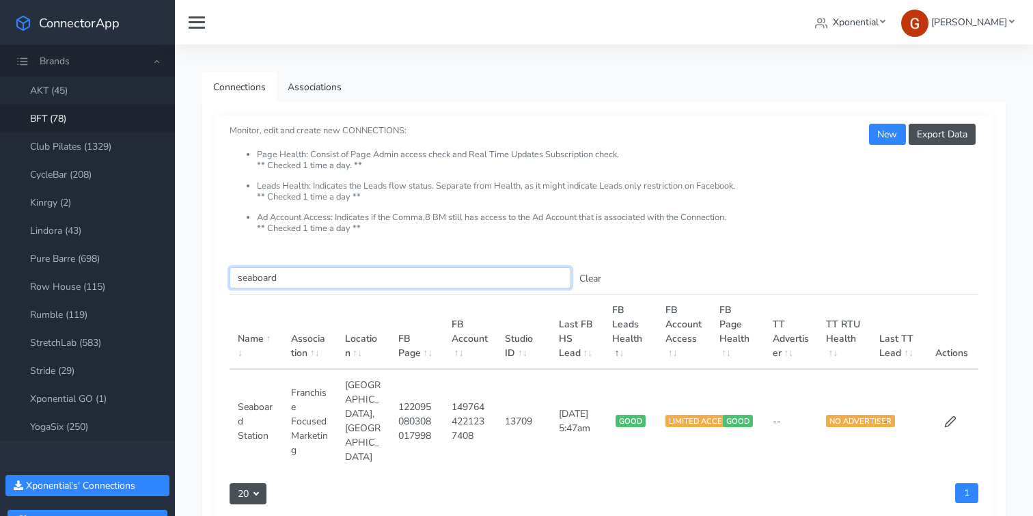
click at [258, 277] on input "seaboard" at bounding box center [401, 277] width 342 height 21
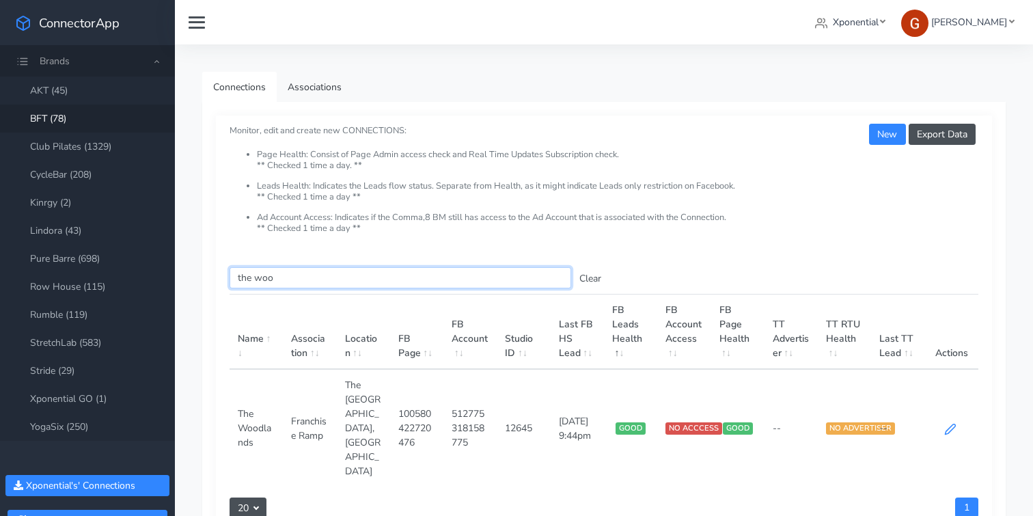
type input "the woo"
click at [947, 423] on icon at bounding box center [950, 429] width 12 height 12
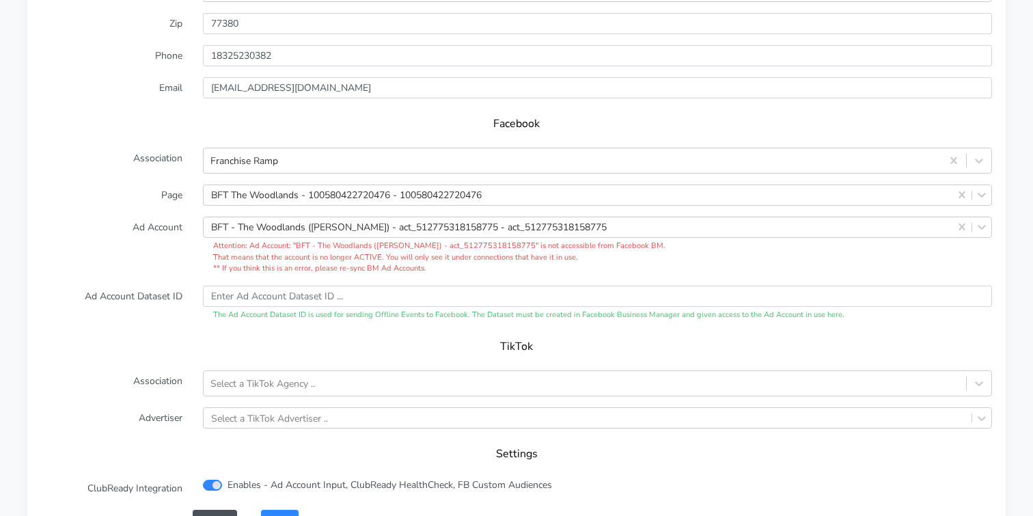
scroll to position [1359, 0]
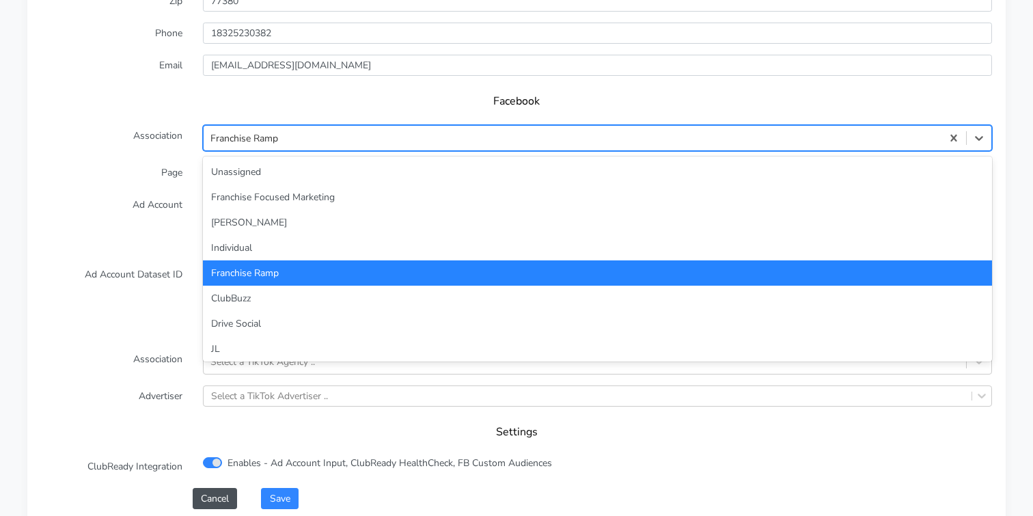
click at [317, 127] on div "Franchise Ramp" at bounding box center [573, 138] width 738 height 23
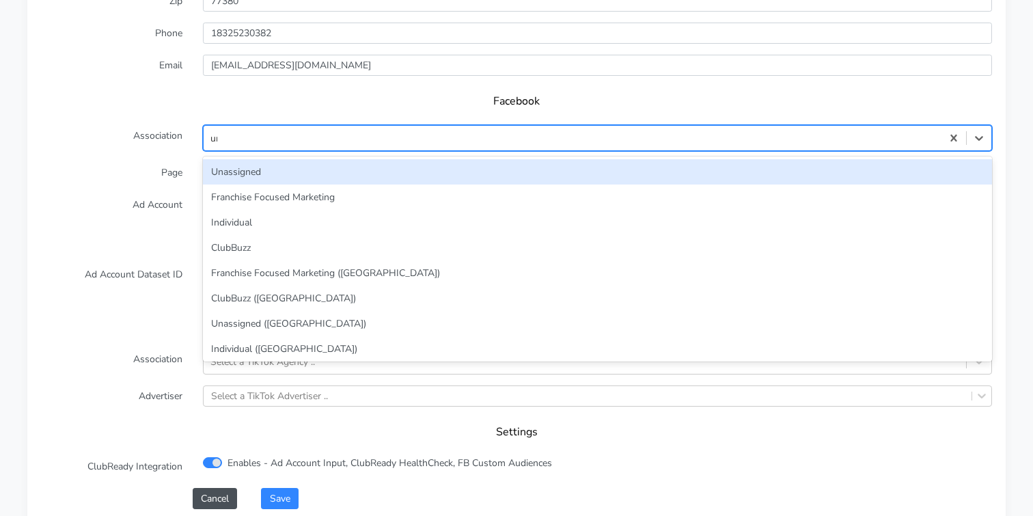
type input "unas"
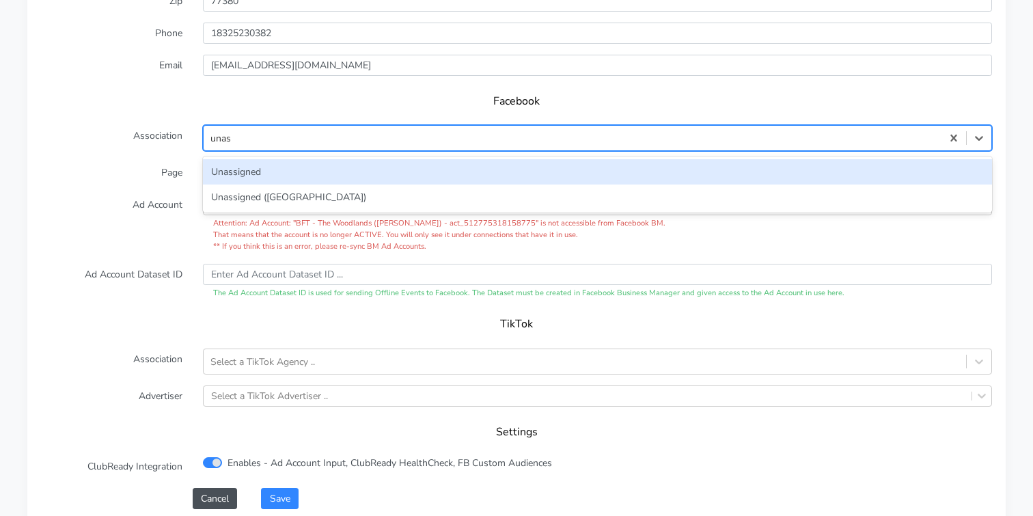
click at [244, 159] on div "Unassigned" at bounding box center [597, 171] width 789 height 25
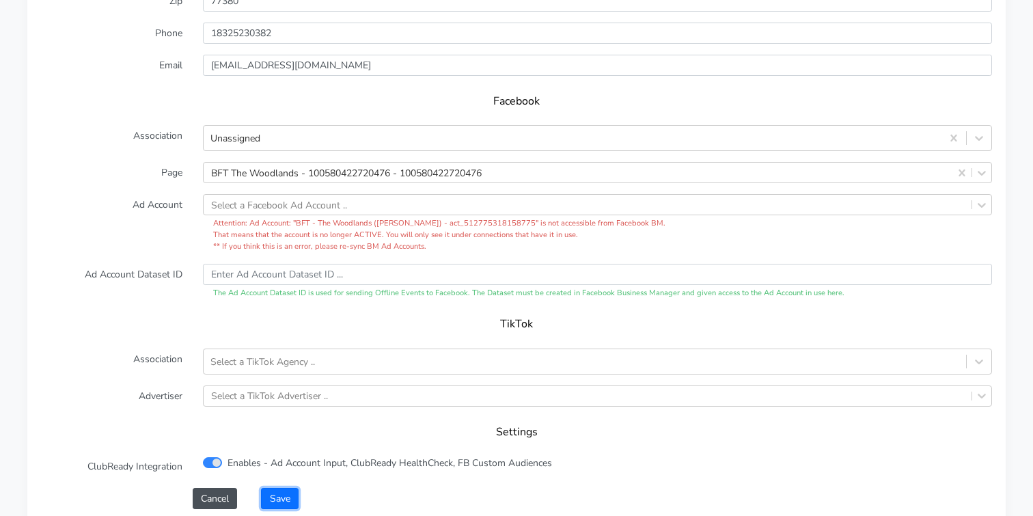
click at [286, 488] on button "Save" at bounding box center [279, 498] width 37 height 21
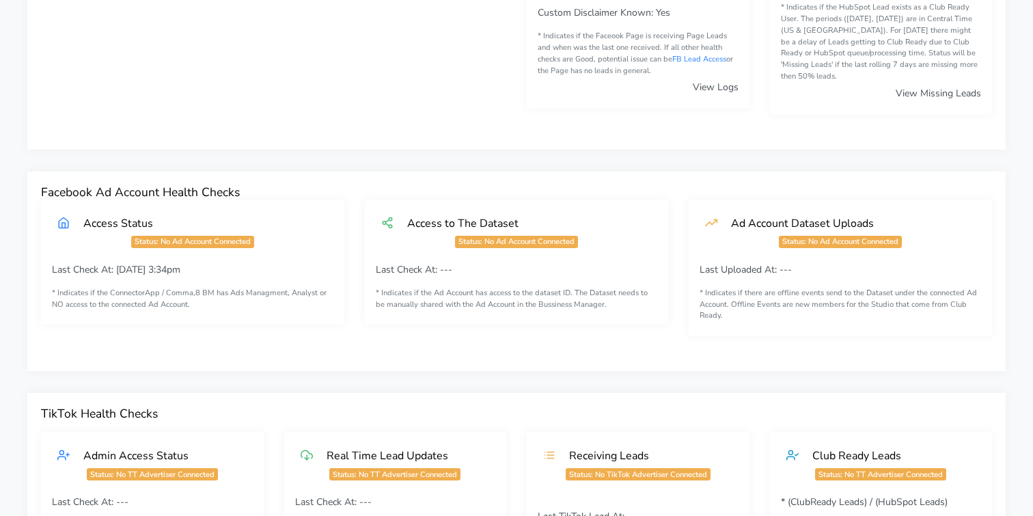
scroll to position [0, 0]
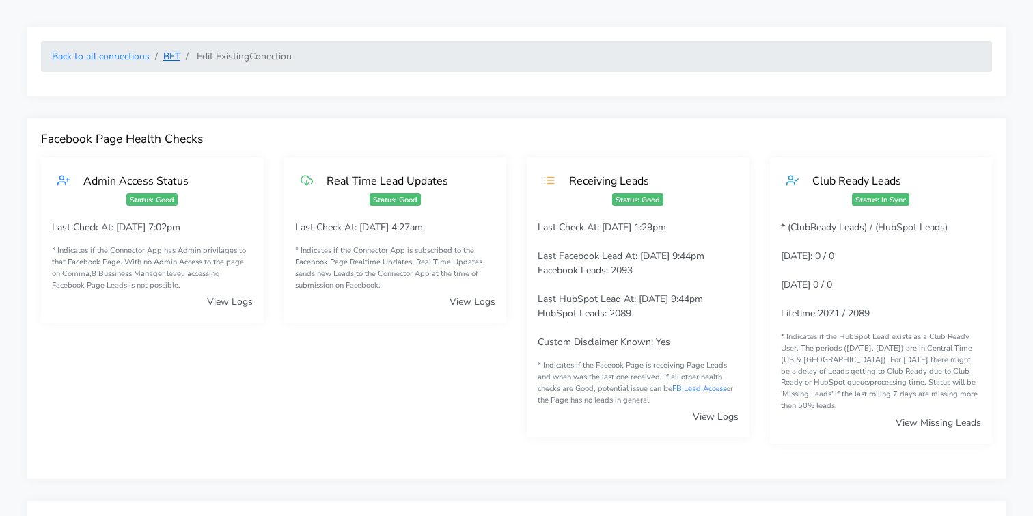
click at [166, 54] on link "BFT" at bounding box center [171, 56] width 17 height 13
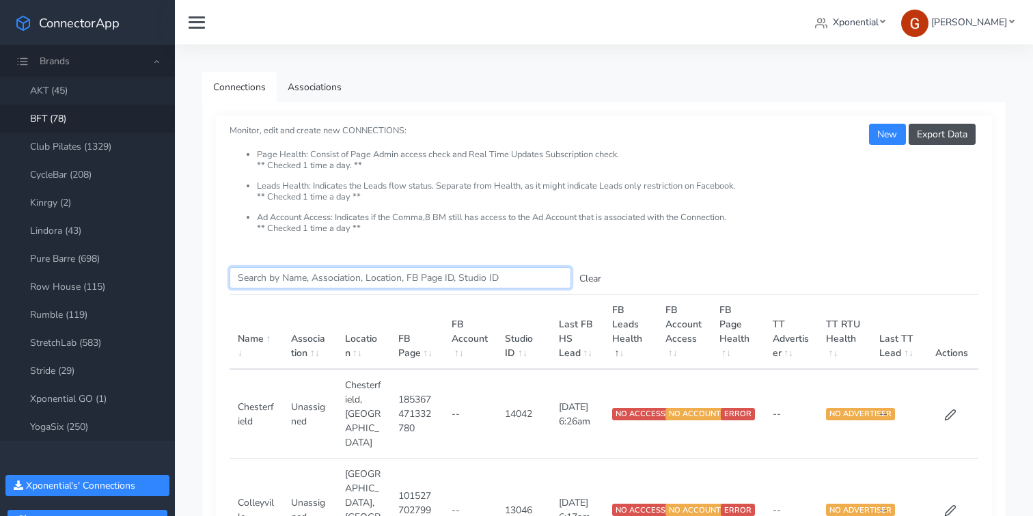
click at [286, 284] on input "Search this table" at bounding box center [401, 277] width 342 height 21
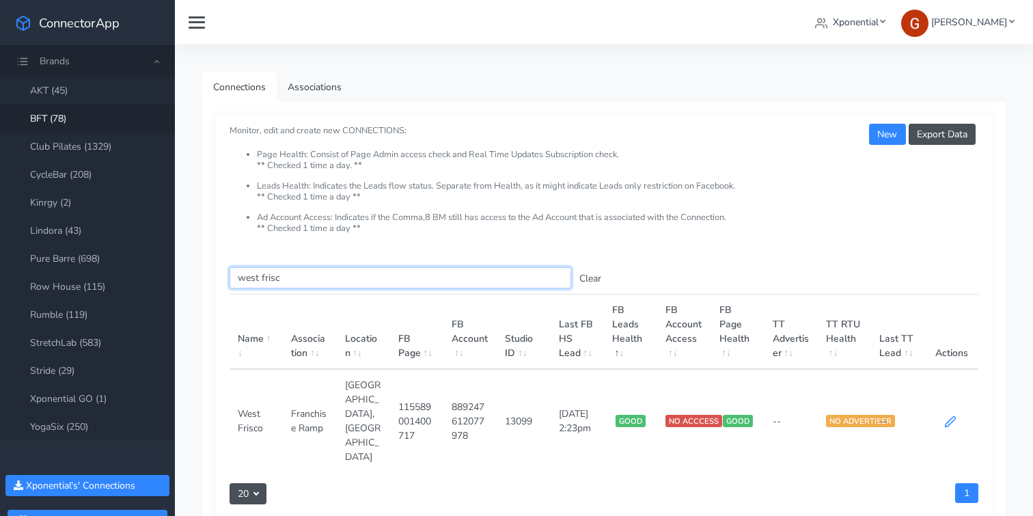
type input "west frisc"
click at [955, 415] on icon at bounding box center [950, 421] width 12 height 12
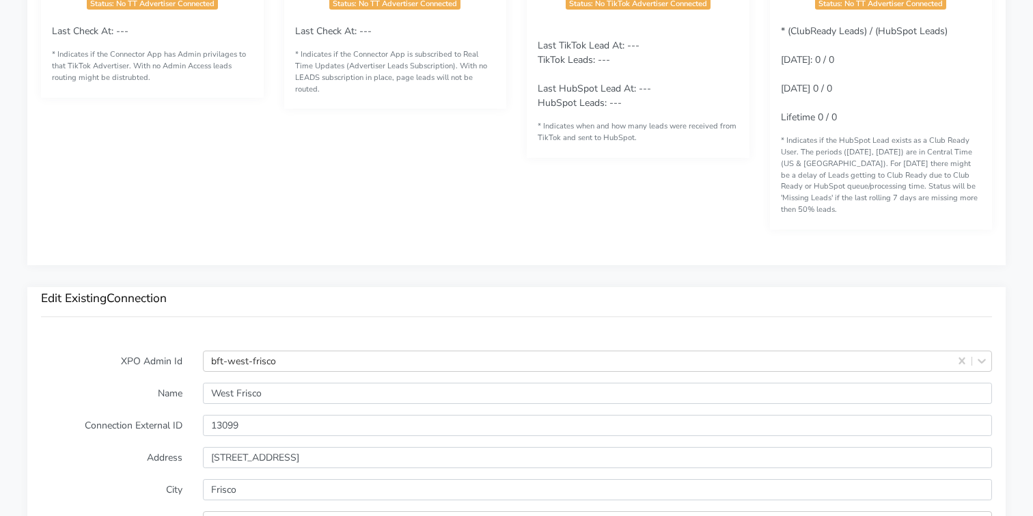
scroll to position [1244, 0]
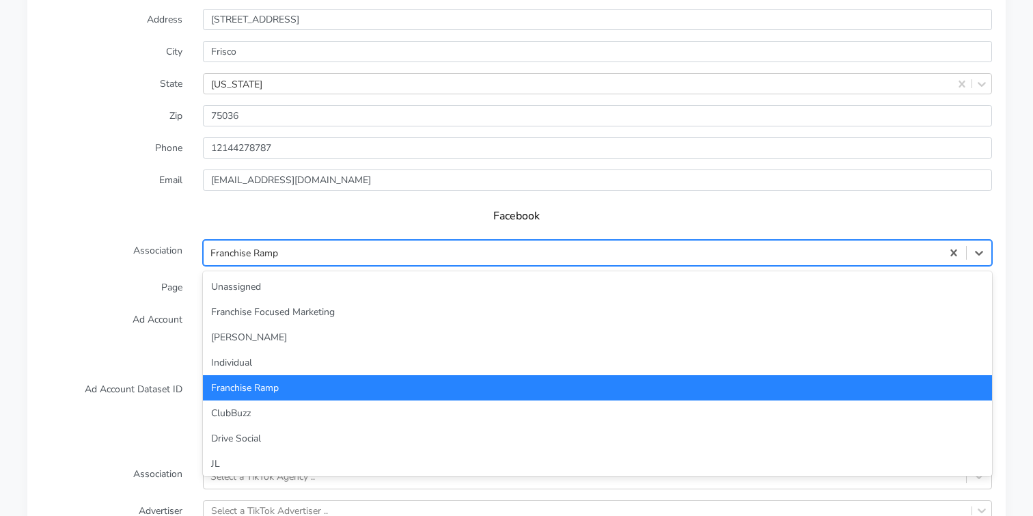
click at [292, 242] on div "Franchise Ramp" at bounding box center [573, 253] width 738 height 23
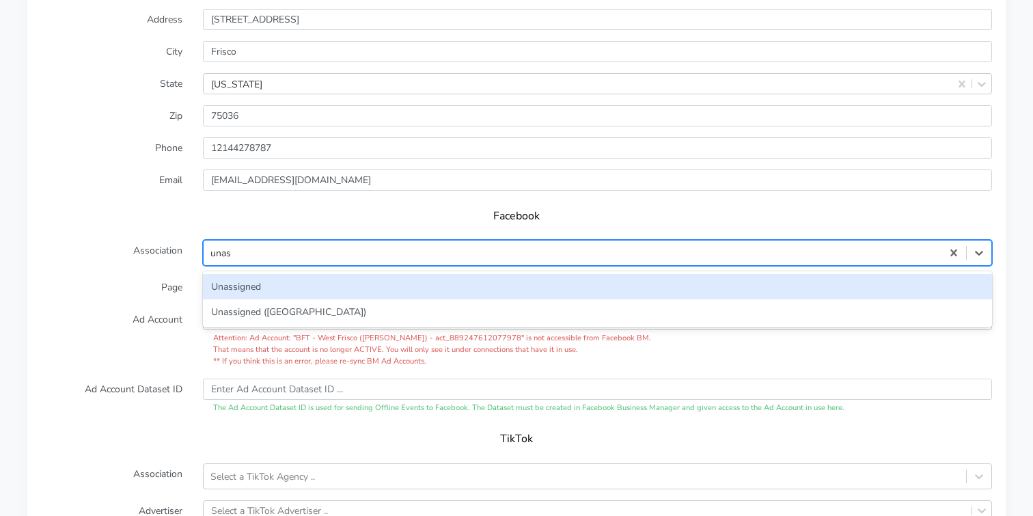
type input "unass"
click at [228, 274] on div "Unassigned" at bounding box center [597, 286] width 789 height 25
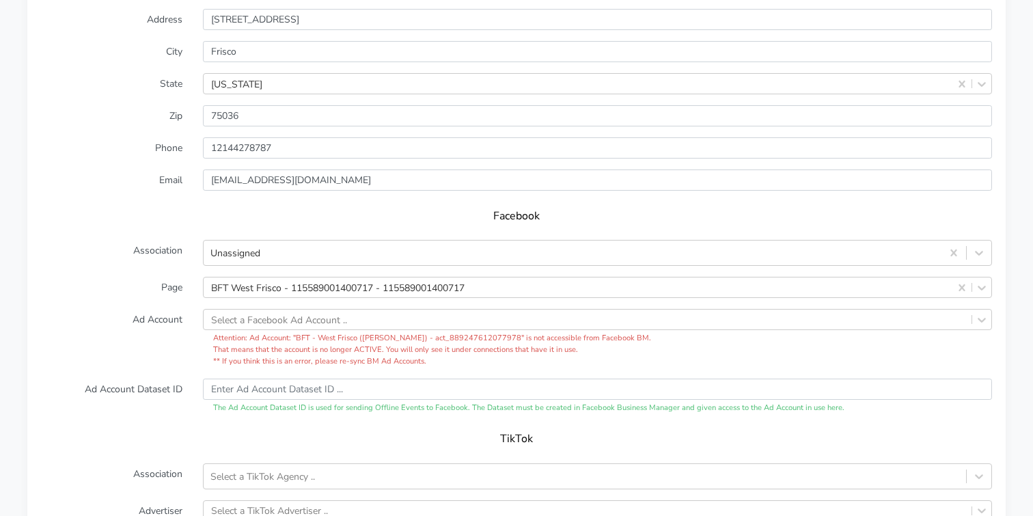
click at [142, 277] on label "Page" at bounding box center [112, 287] width 162 height 21
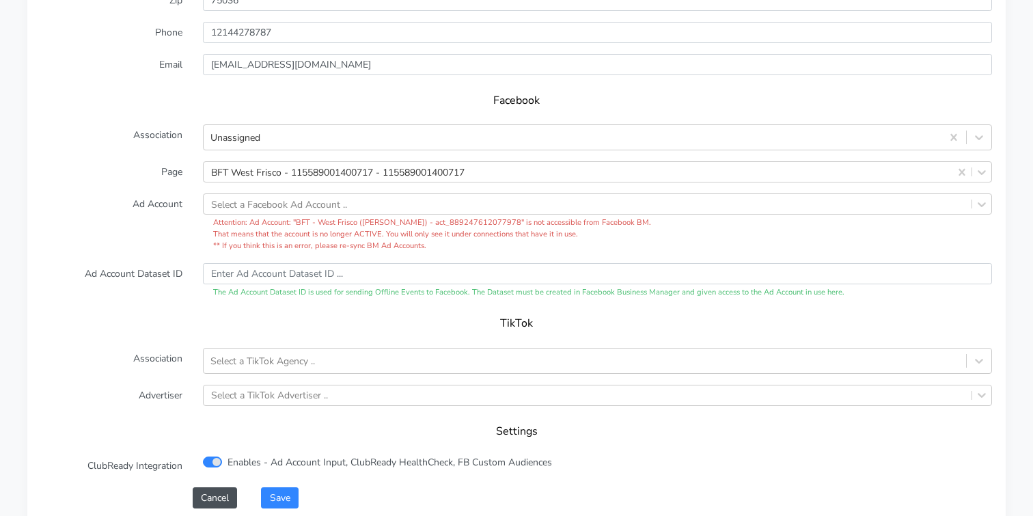
scroll to position [1369, 0]
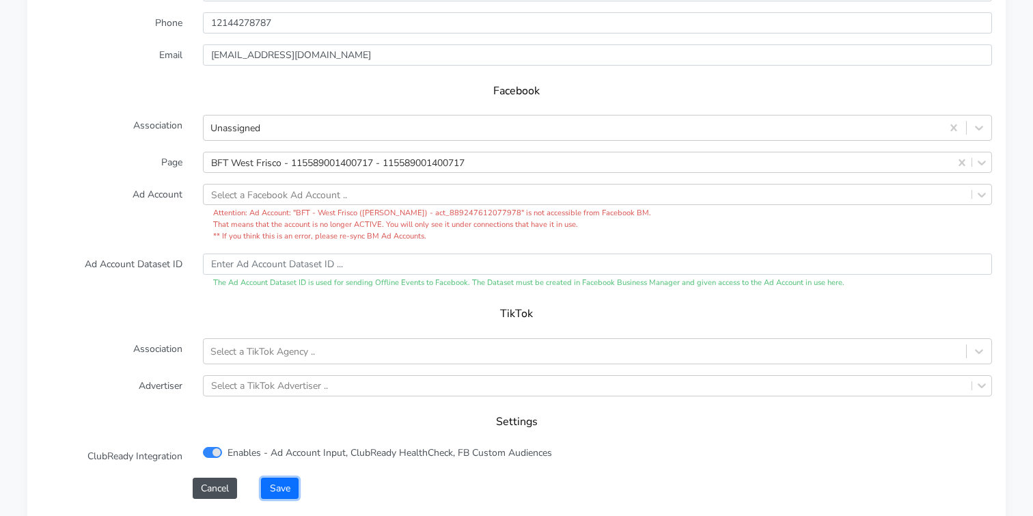
click at [280, 478] on button "Save" at bounding box center [279, 488] width 37 height 21
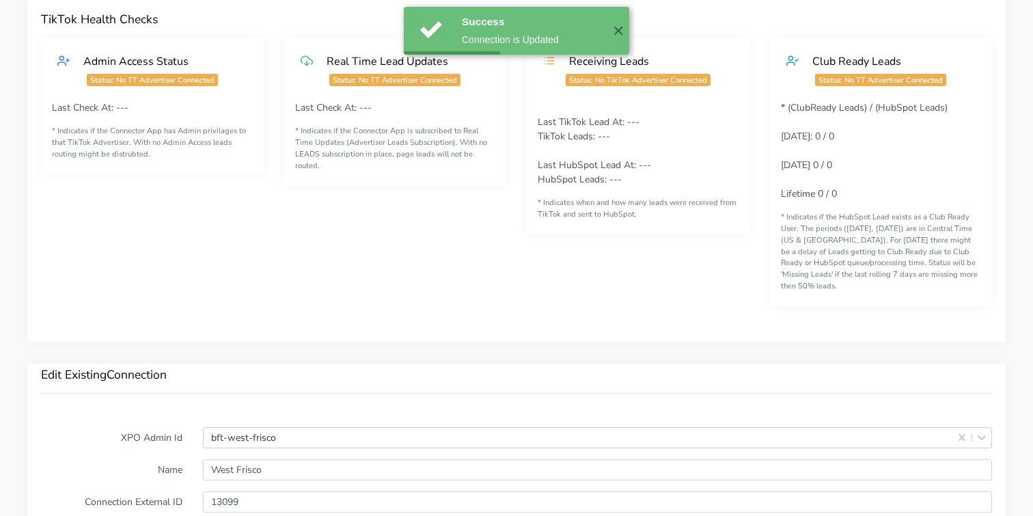
scroll to position [0, 0]
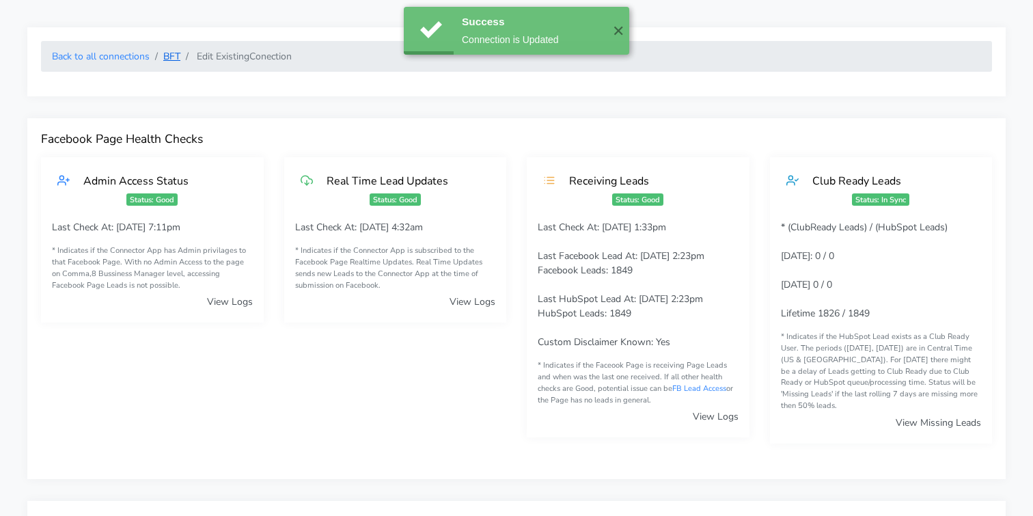
click at [175, 60] on link "BFT" at bounding box center [171, 56] width 17 height 13
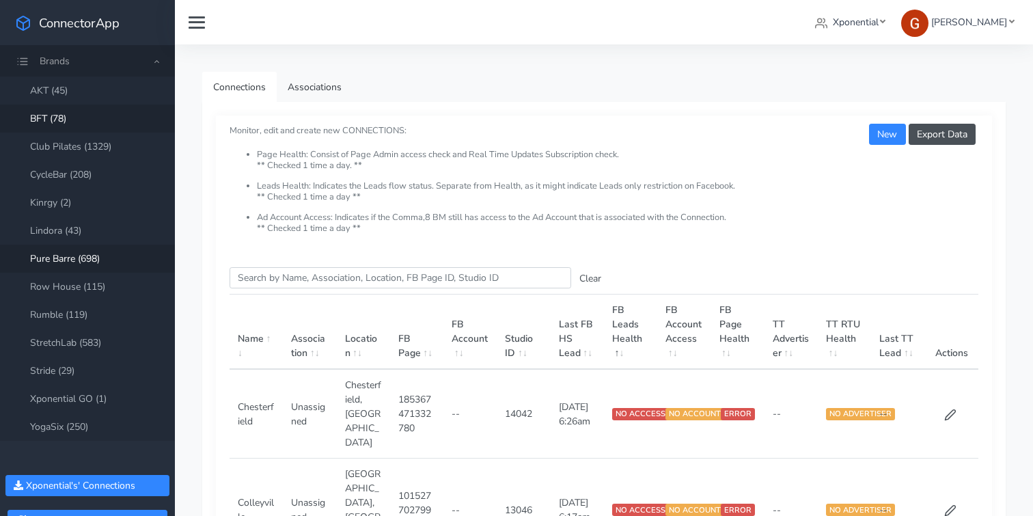
click at [80, 258] on link "Pure Barre (698)" at bounding box center [87, 259] width 175 height 28
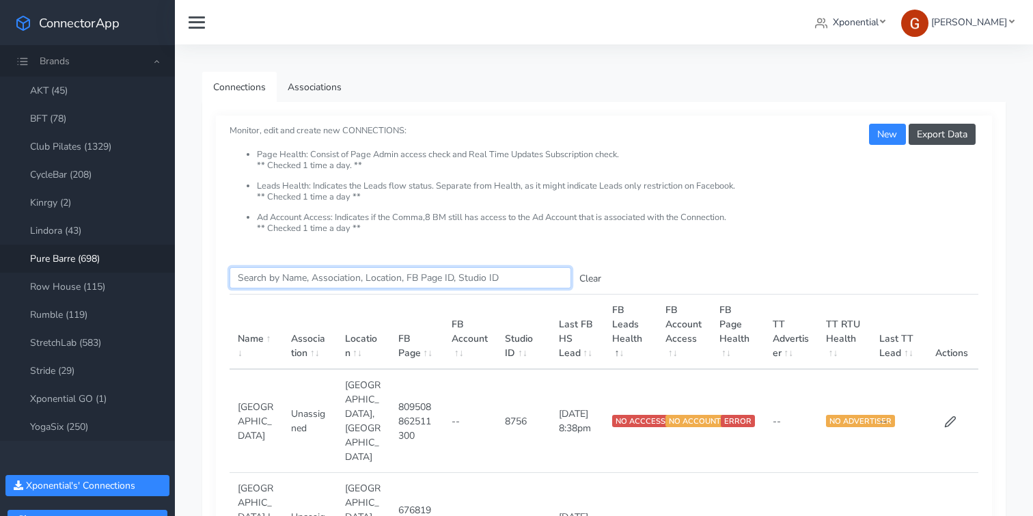
click at [305, 283] on input "Search this table" at bounding box center [401, 277] width 342 height 21
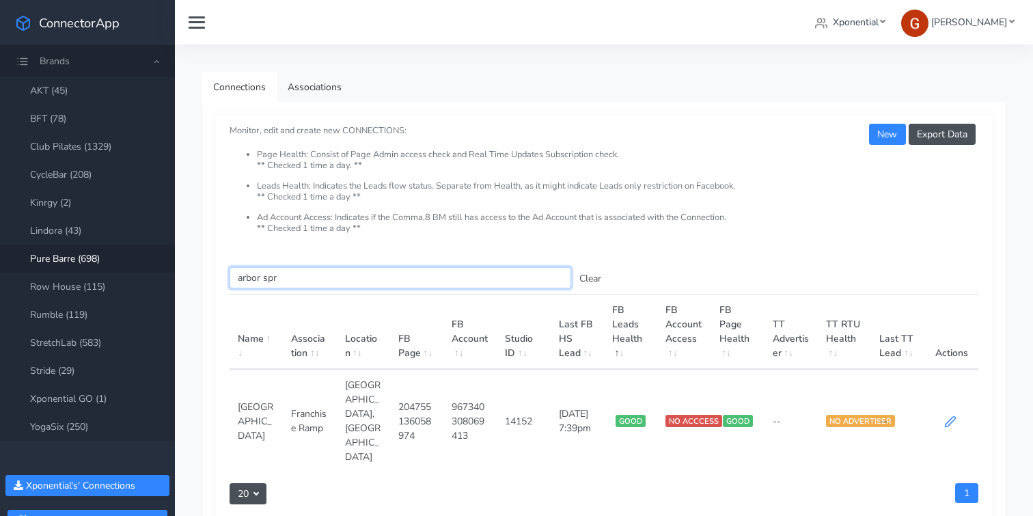
type input "arbor spr"
click at [948, 417] on icon at bounding box center [950, 422] width 10 height 10
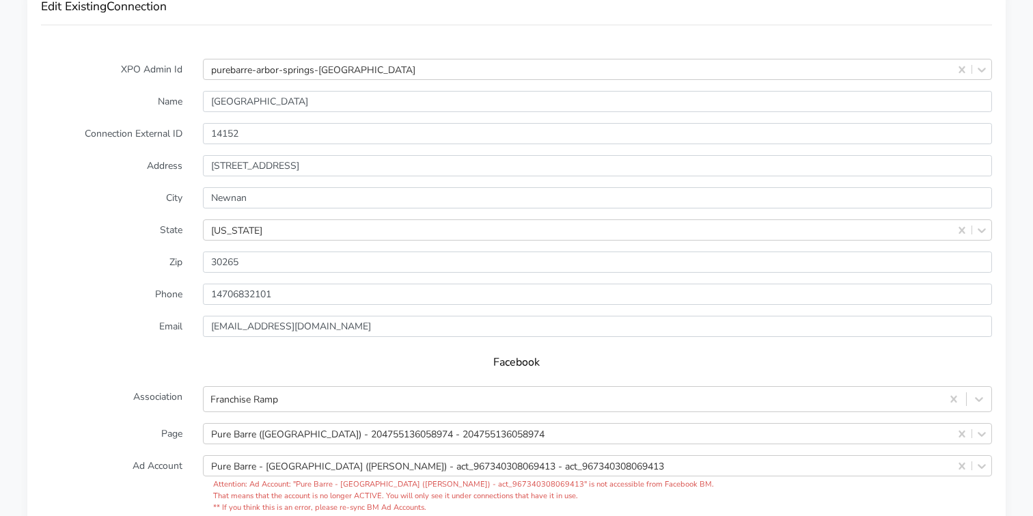
scroll to position [1123, 0]
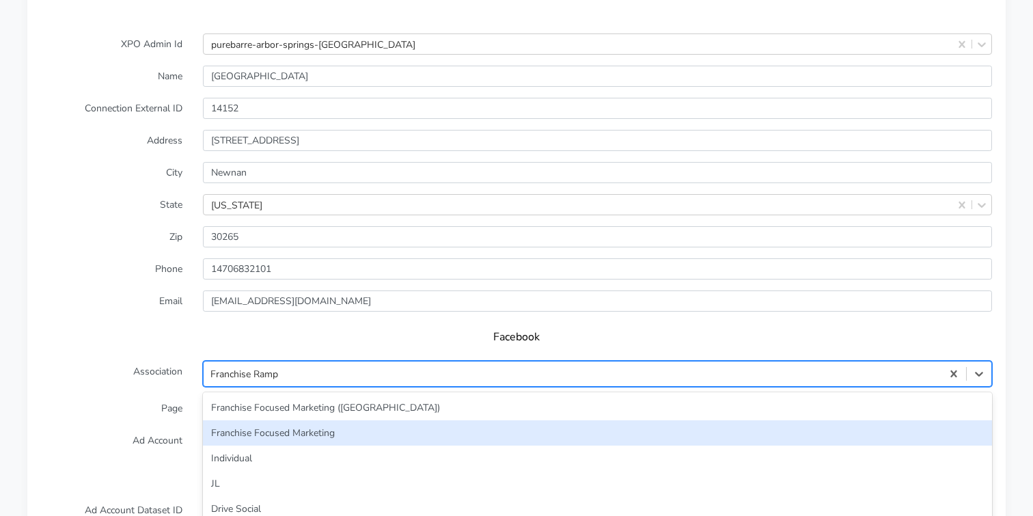
click at [275, 361] on div "option Franchise Focused Marketing focused, 2 of 33. 33 results available. Use …" at bounding box center [597, 374] width 789 height 26
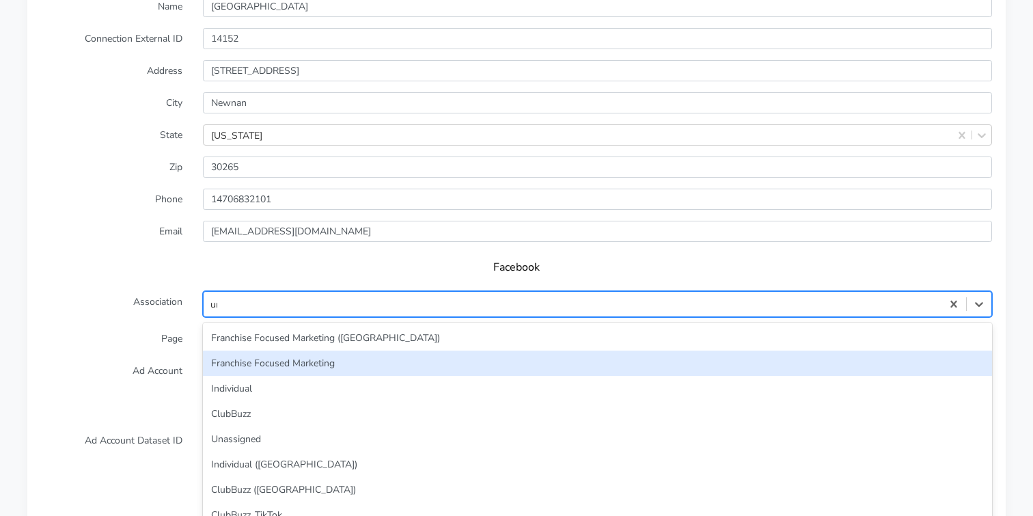
type input "unas"
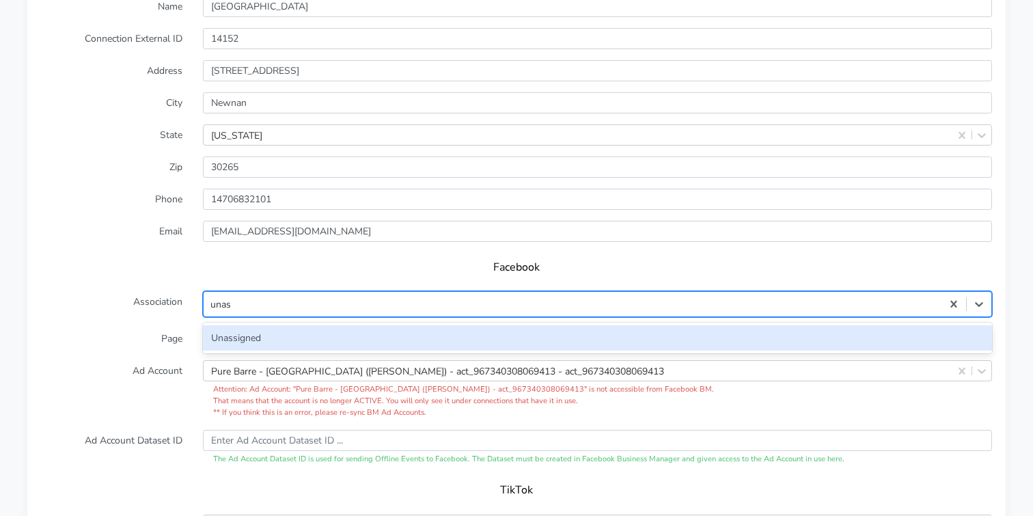
click at [259, 325] on div "Unassigned" at bounding box center [597, 337] width 789 height 25
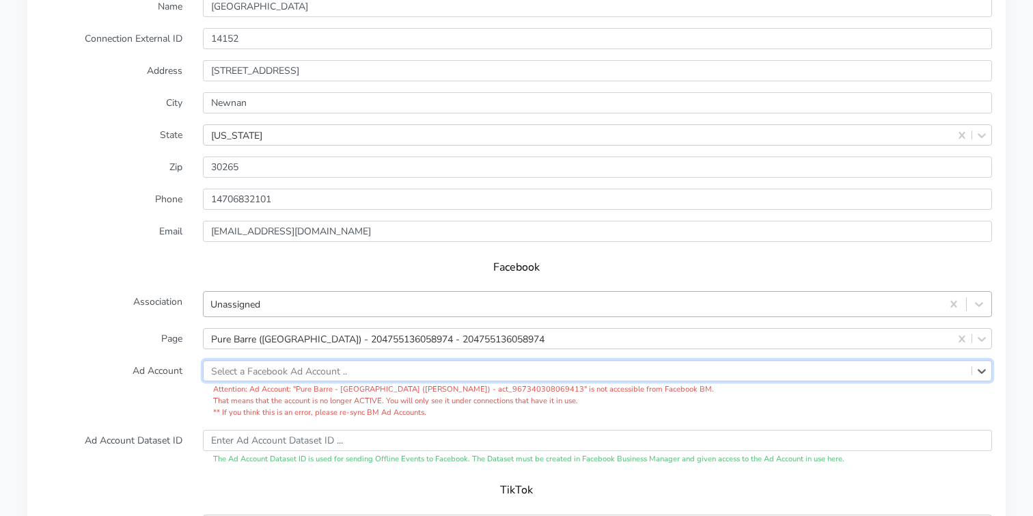
click at [94, 331] on label "Page" at bounding box center [112, 338] width 162 height 21
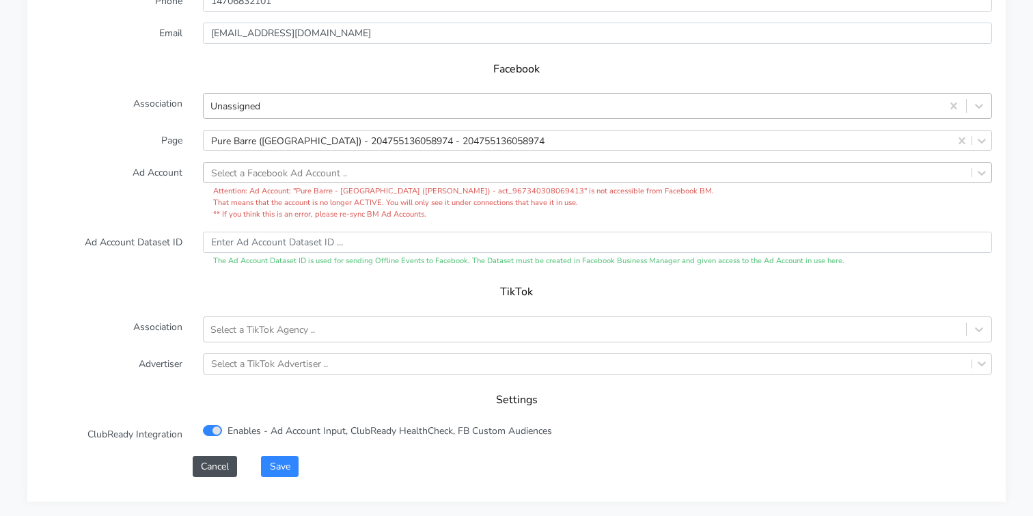
scroll to position [1411, 0]
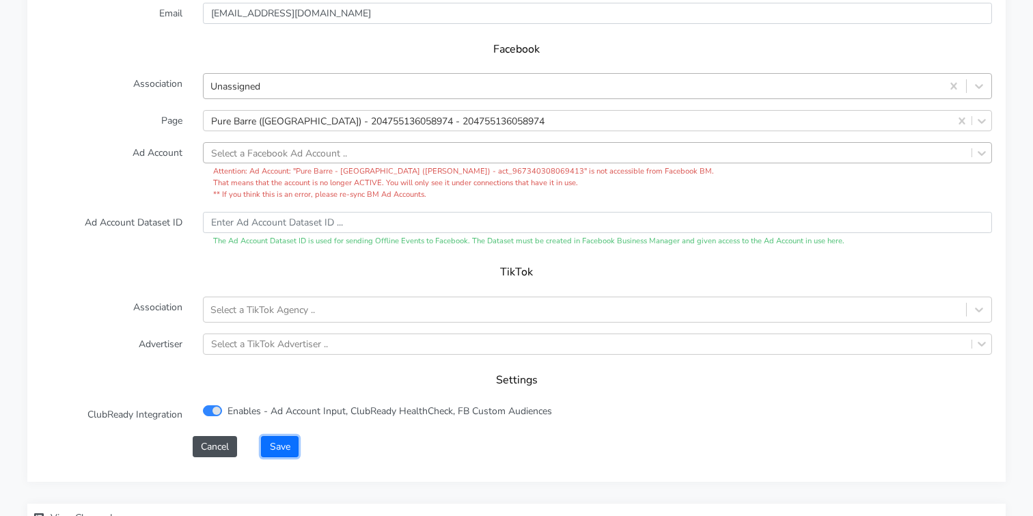
click at [272, 436] on button "Save" at bounding box center [279, 446] width 37 height 21
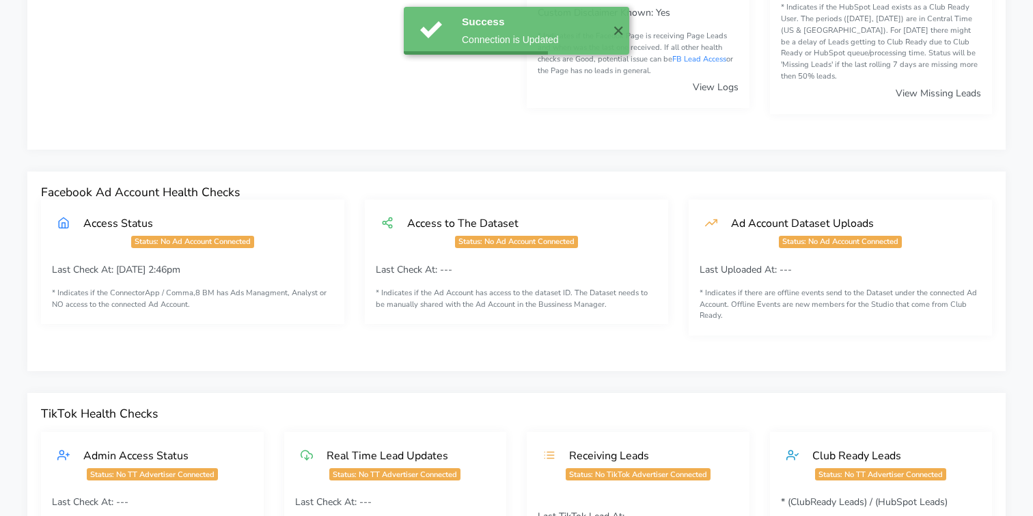
scroll to position [0, 0]
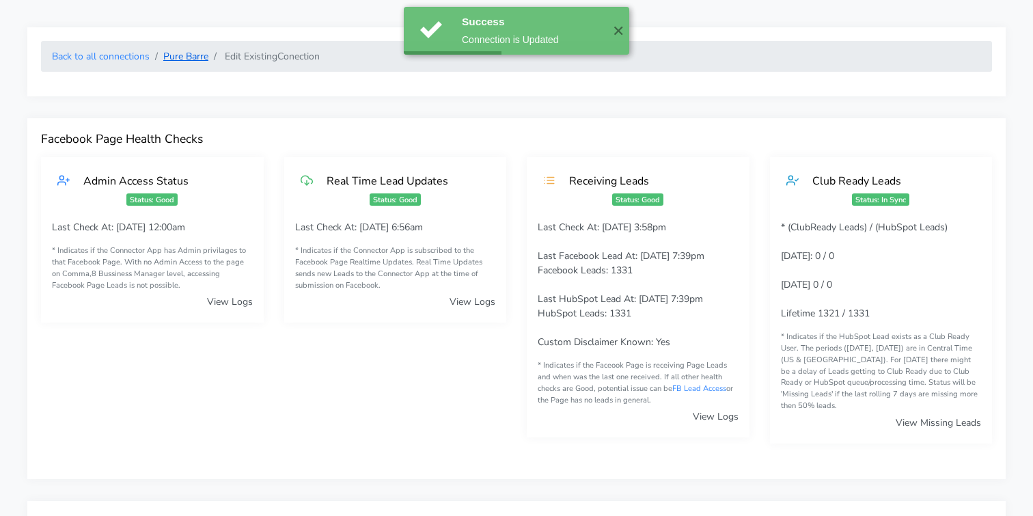
click at [175, 58] on link "Pure Barre" at bounding box center [185, 56] width 45 height 13
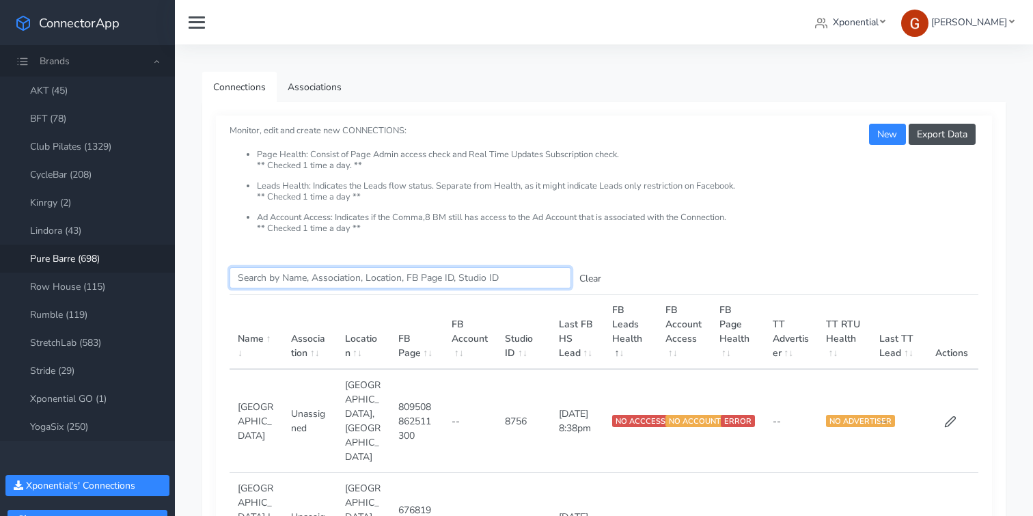
click at [293, 273] on input "Search this table" at bounding box center [401, 277] width 342 height 21
paste input "Celebration"
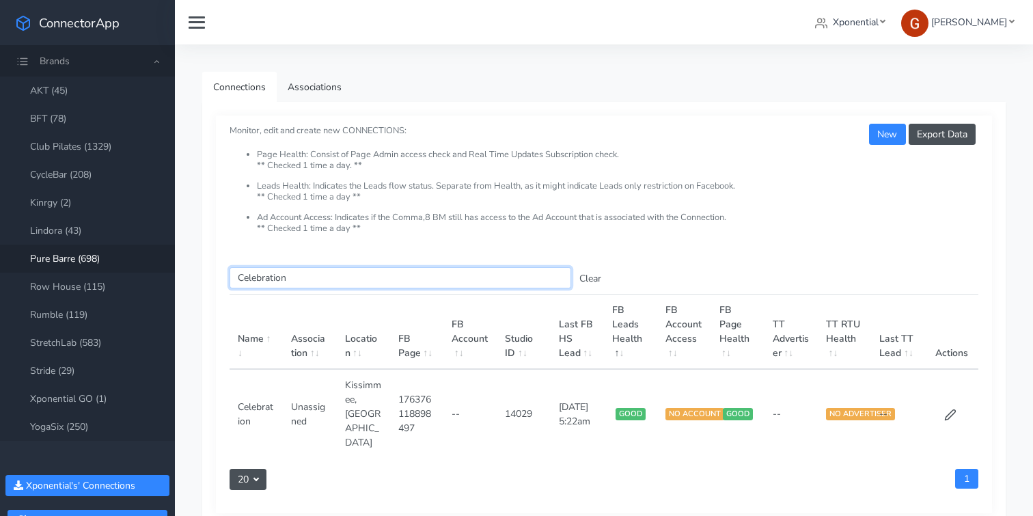
drag, startPoint x: 309, startPoint y: 279, endPoint x: 175, endPoint y: 267, distance: 134.5
click at [175, 267] on div "Connections Associations Export Data New Monitor, edit and create new CONNECTIO…" at bounding box center [604, 320] width 858 height 553
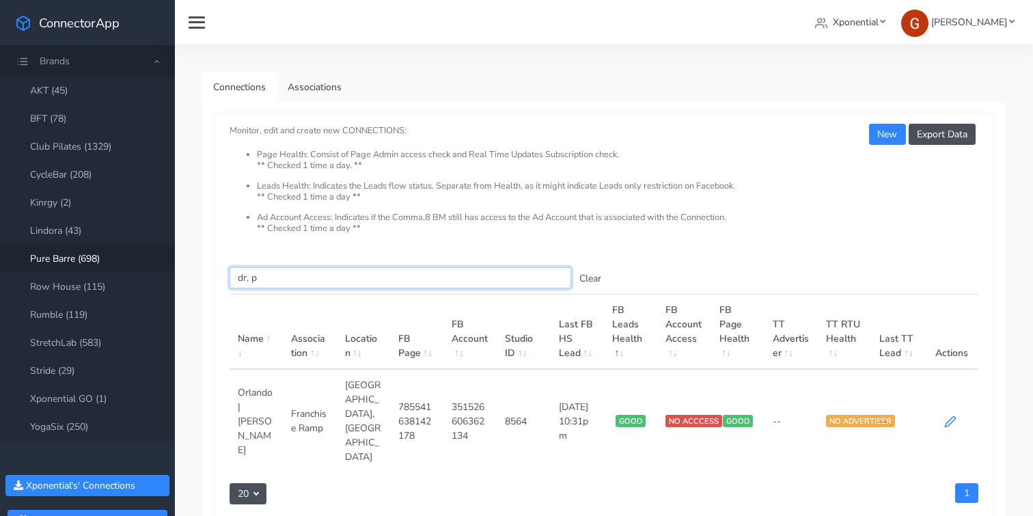
type input "dr. p"
click at [955, 415] on icon at bounding box center [950, 421] width 12 height 12
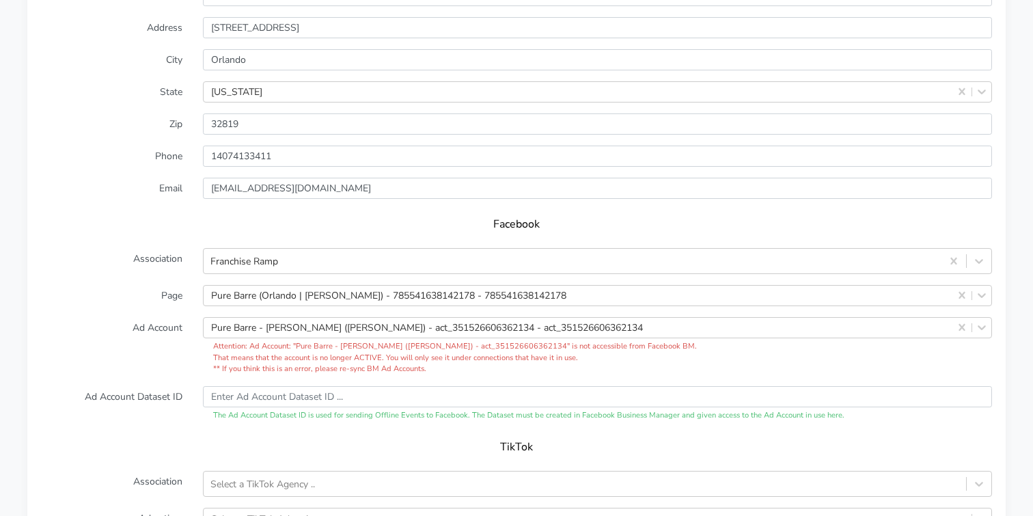
scroll to position [1244, 0]
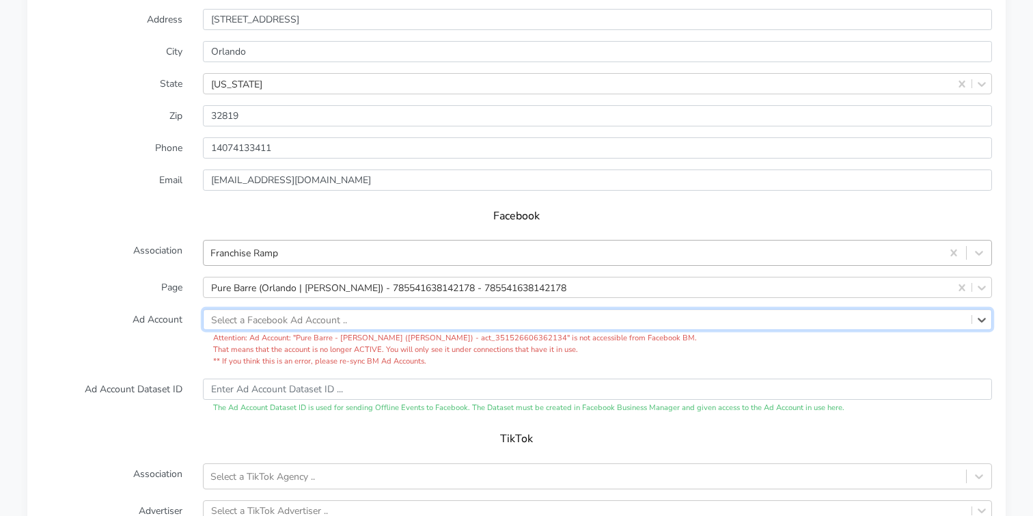
click at [853, 242] on div "Franchise Ramp" at bounding box center [573, 253] width 738 height 23
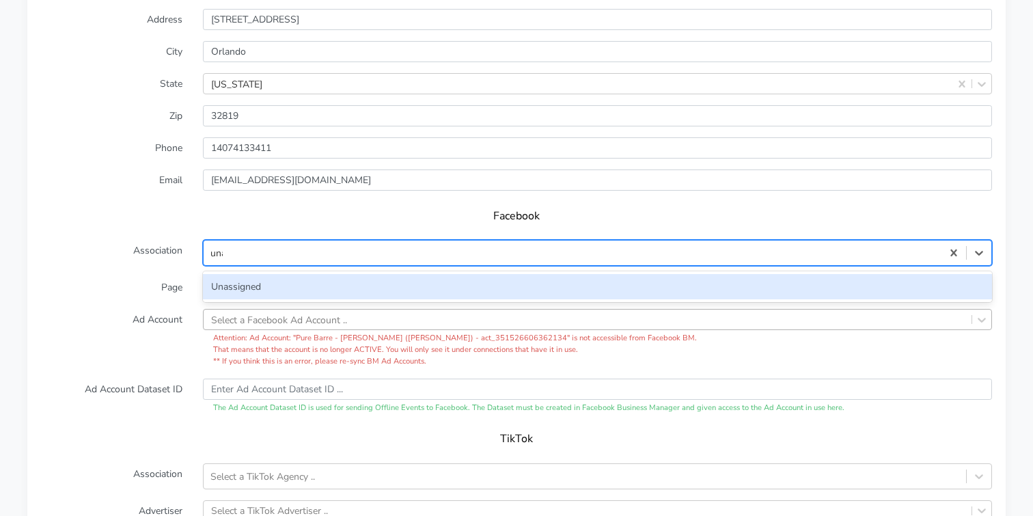
type input "unas"
click at [208, 274] on div "Unassigned" at bounding box center [597, 286] width 789 height 25
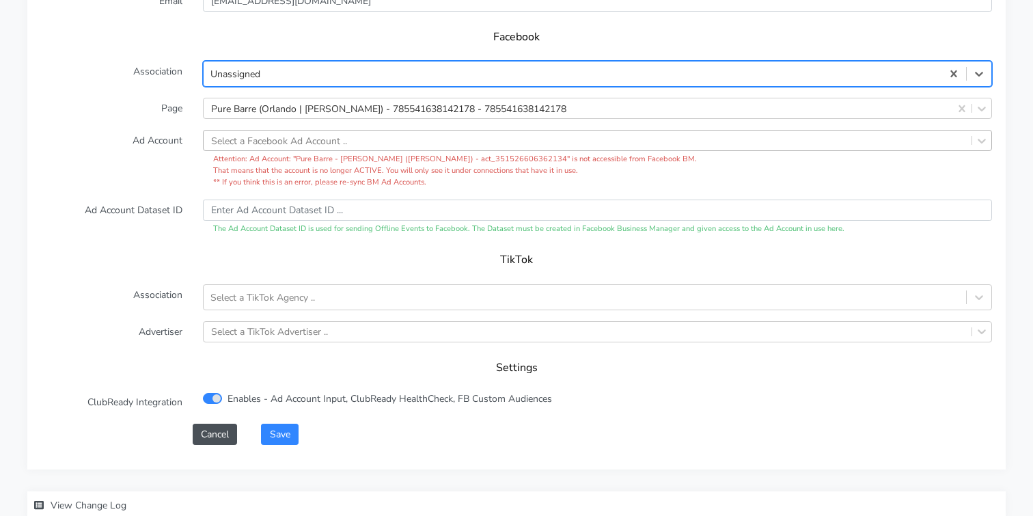
scroll to position [1435, 0]
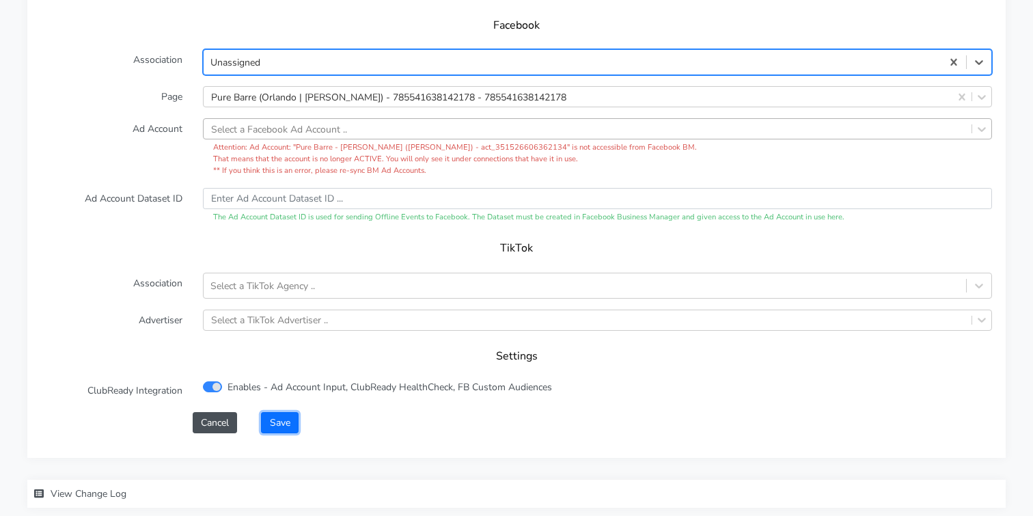
click at [282, 412] on button "Save" at bounding box center [279, 422] width 37 height 21
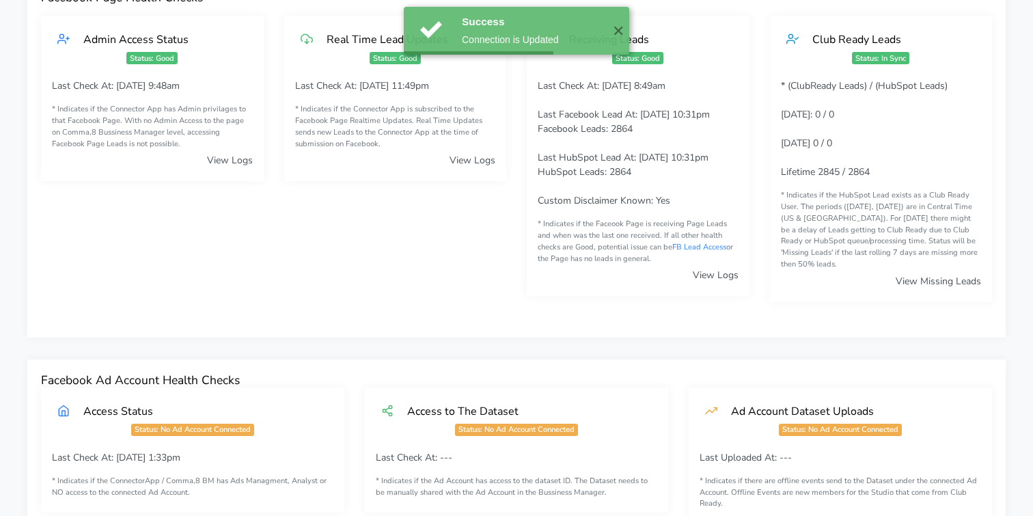
scroll to position [0, 0]
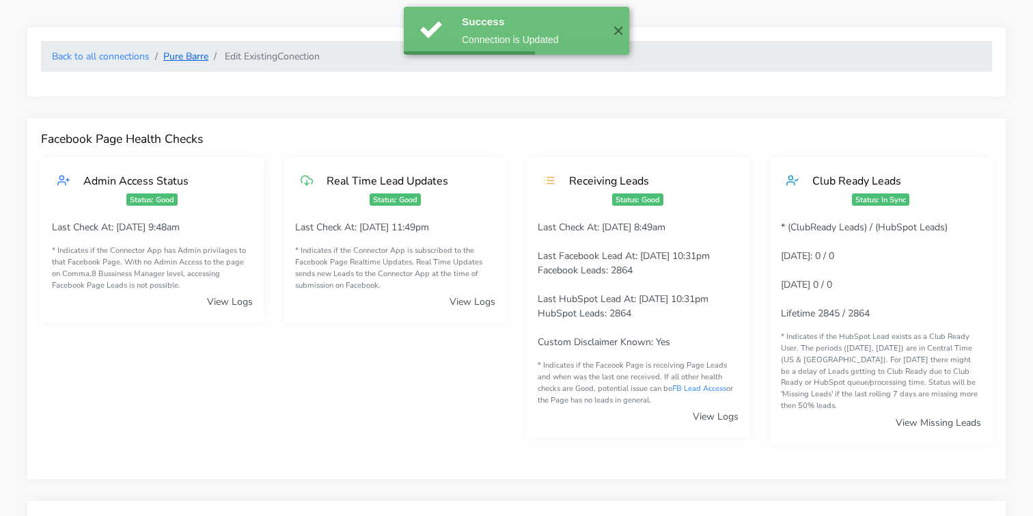
click at [181, 58] on link "Pure Barre" at bounding box center [185, 56] width 45 height 13
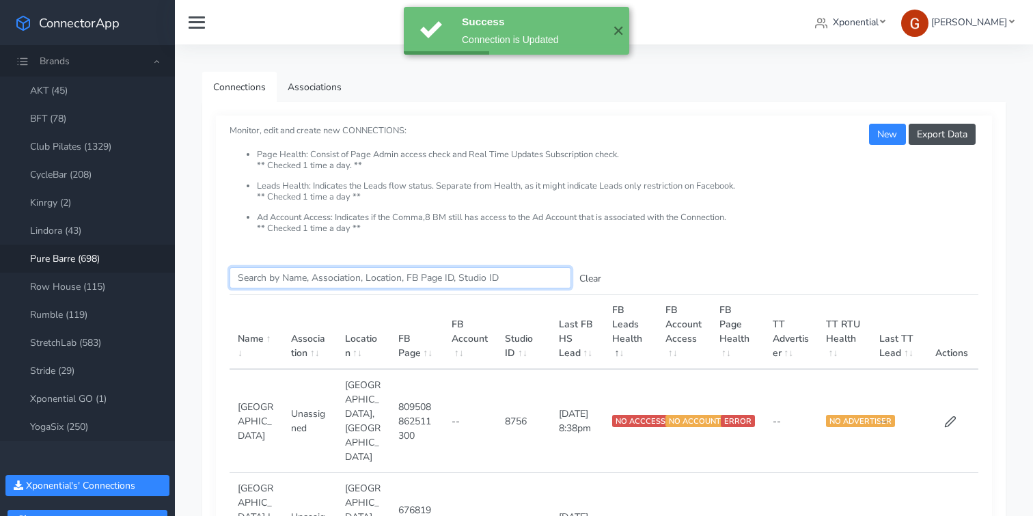
click at [313, 278] on input "Search this table" at bounding box center [401, 277] width 342 height 21
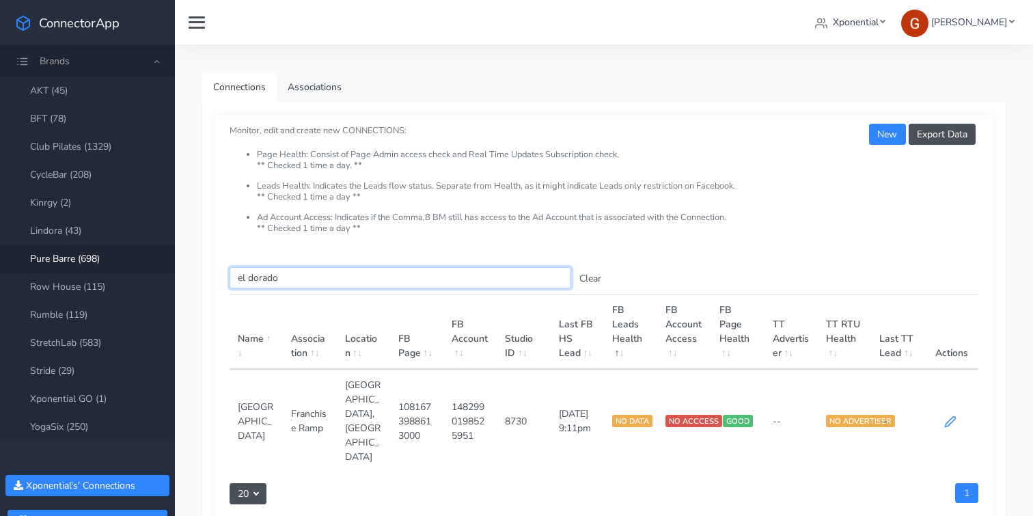
type input "el dorado"
click at [950, 415] on icon at bounding box center [950, 421] width 12 height 12
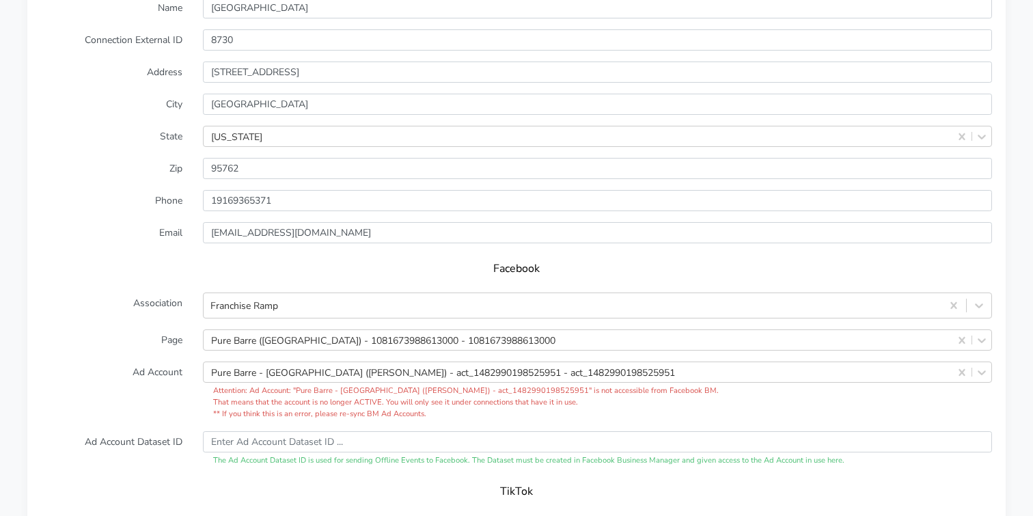
scroll to position [1194, 0]
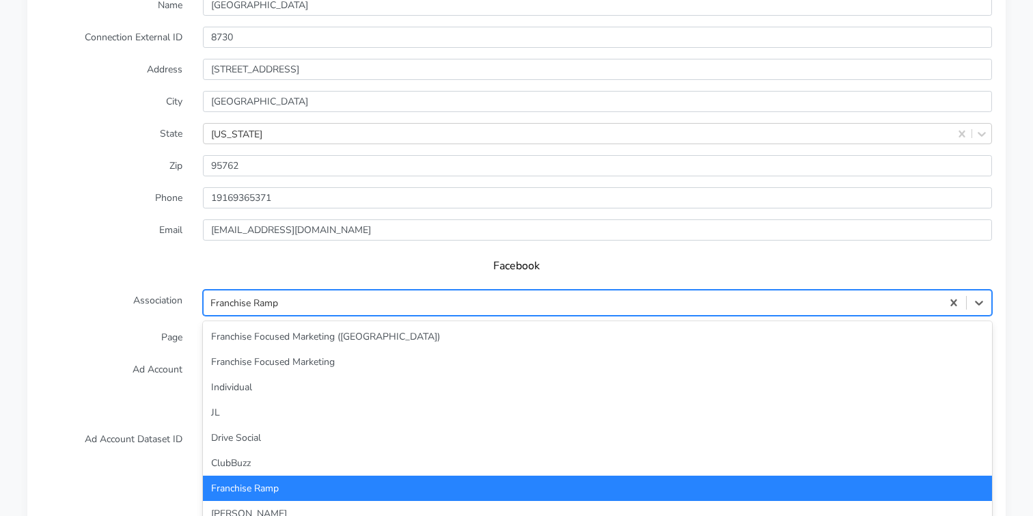
click at [484, 292] on div "Franchise Ramp" at bounding box center [573, 303] width 738 height 23
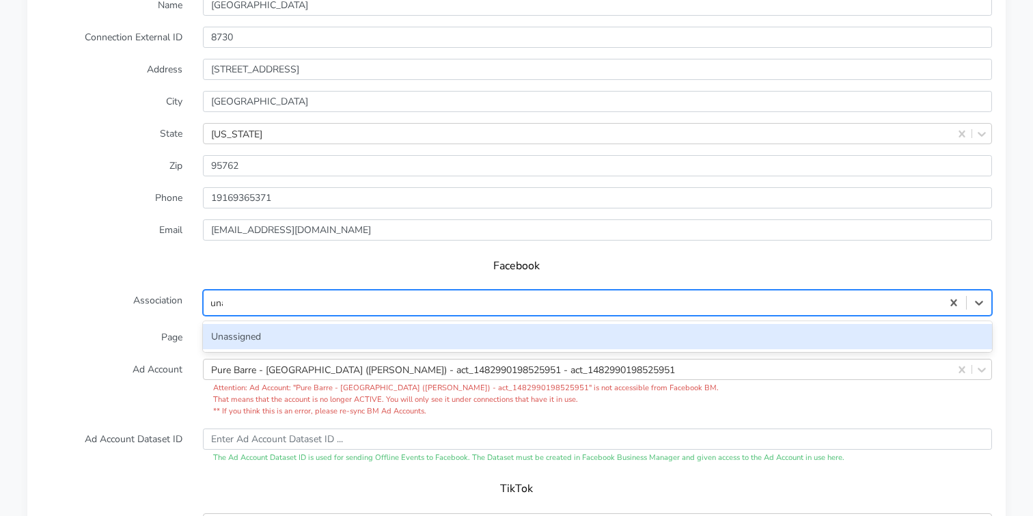
type input "unas"
click at [341, 324] on div "Unassigned" at bounding box center [597, 336] width 789 height 25
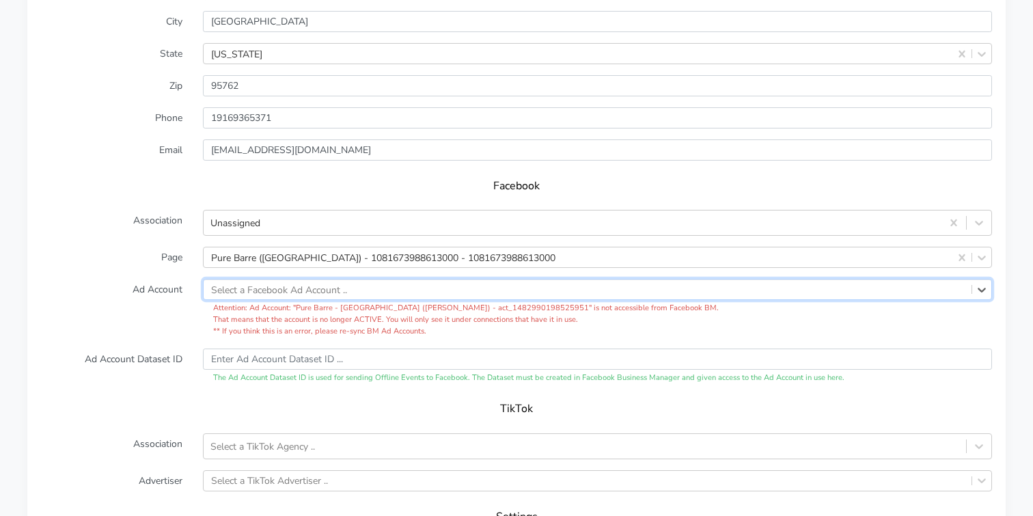
scroll to position [1496, 0]
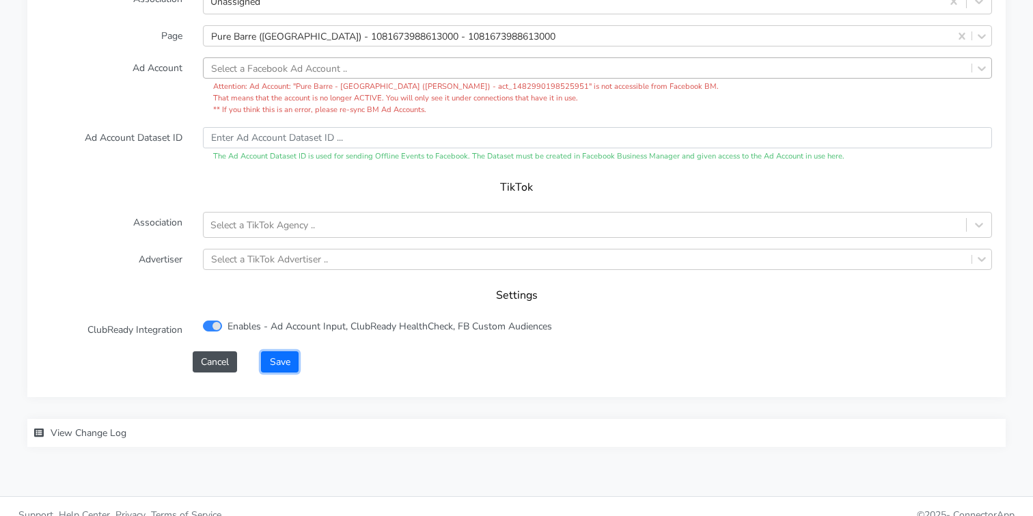
click at [292, 351] on button "Save" at bounding box center [279, 361] width 37 height 21
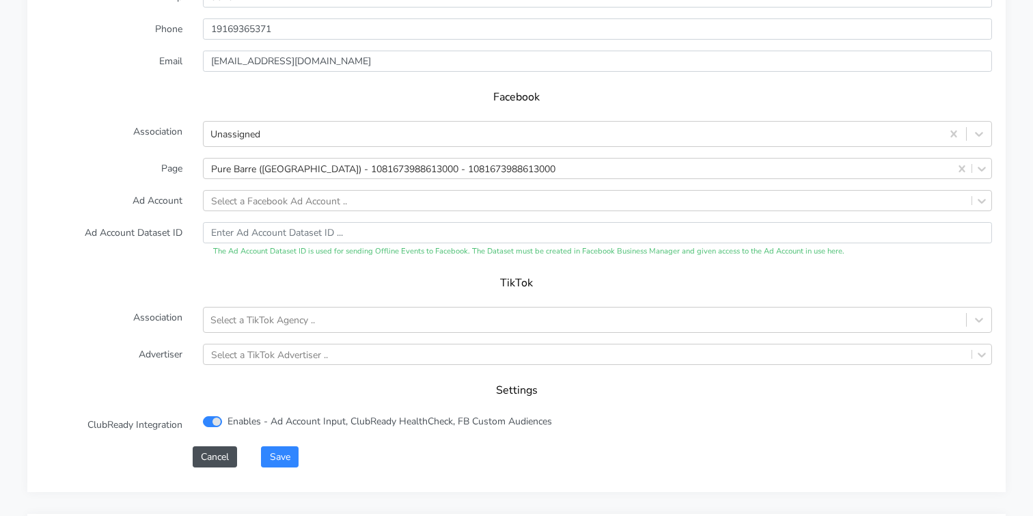
scroll to position [1452, 0]
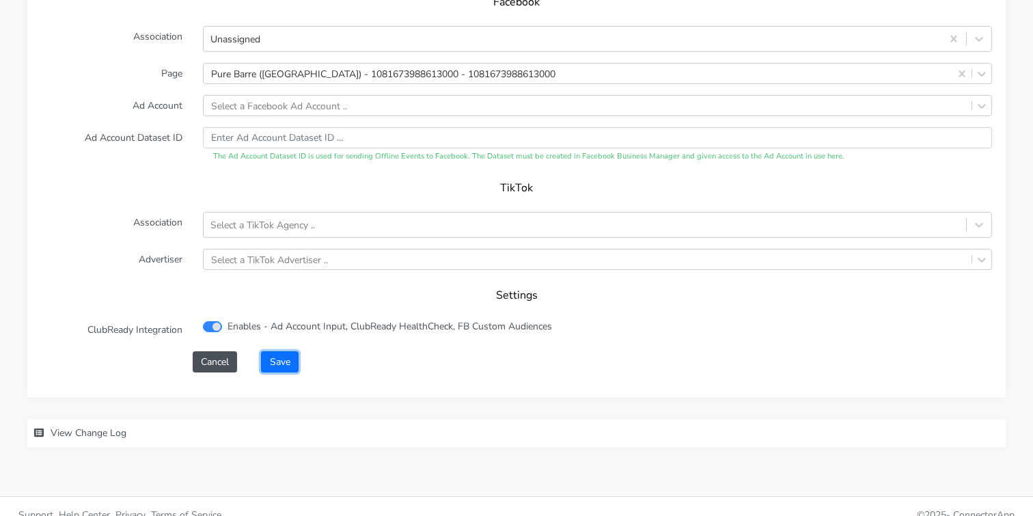
click at [278, 351] on button "Save" at bounding box center [279, 361] width 37 height 21
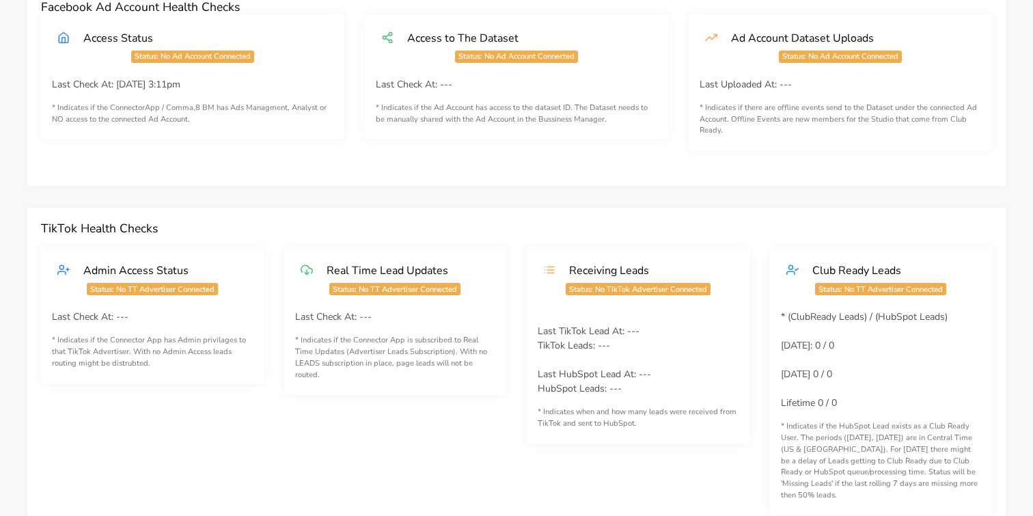
scroll to position [0, 0]
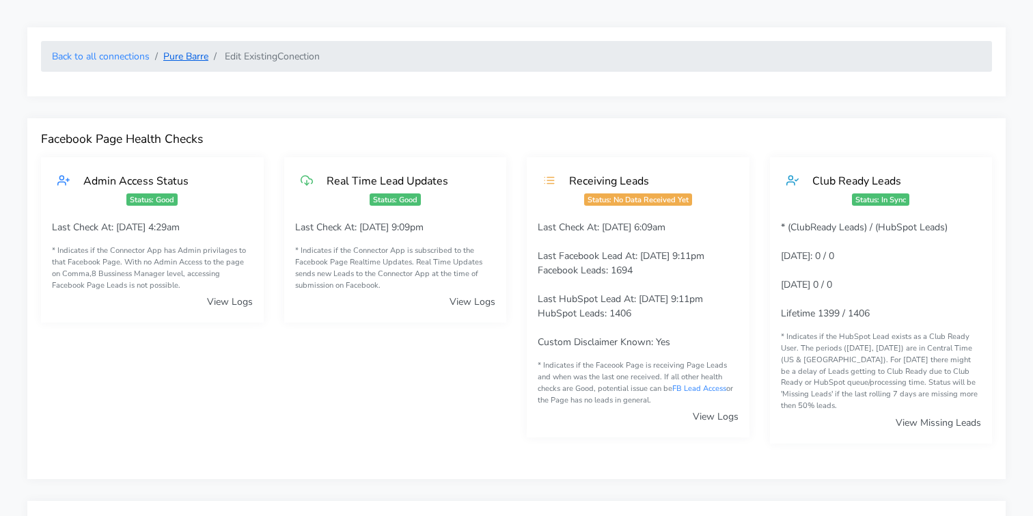
click at [189, 56] on link "Pure Barre" at bounding box center [185, 56] width 45 height 13
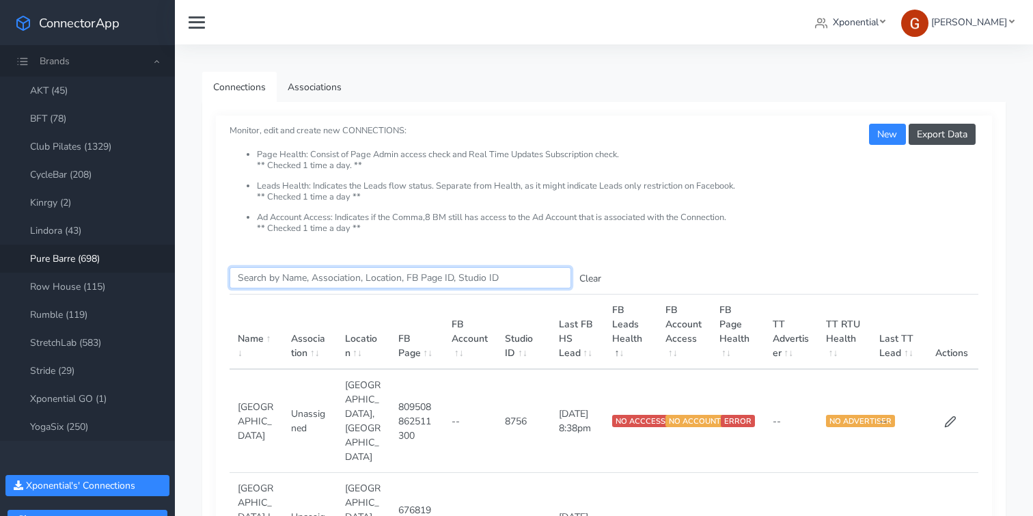
click at [279, 282] on input "Search this table" at bounding box center [401, 277] width 342 height 21
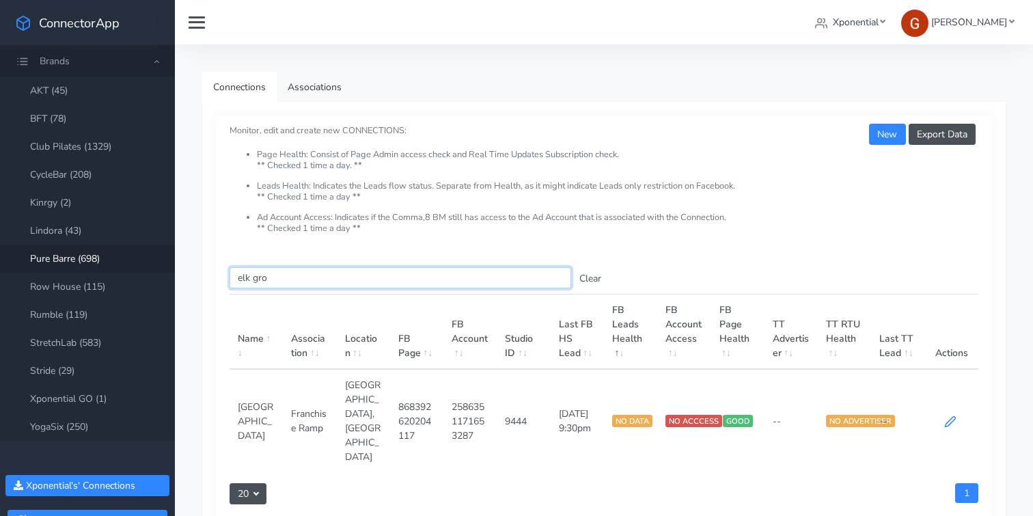
type input "elk gro"
click at [951, 417] on icon at bounding box center [950, 422] width 10 height 10
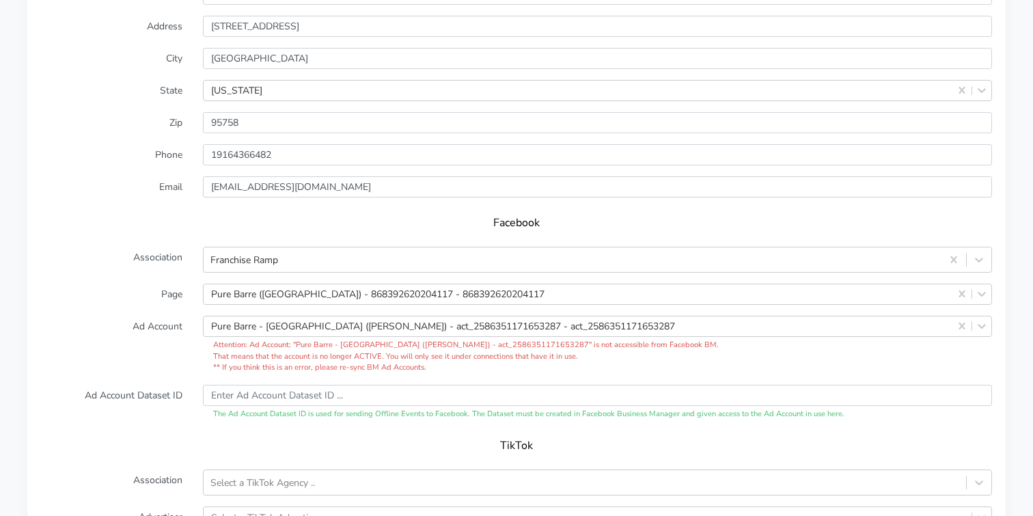
scroll to position [1246, 0]
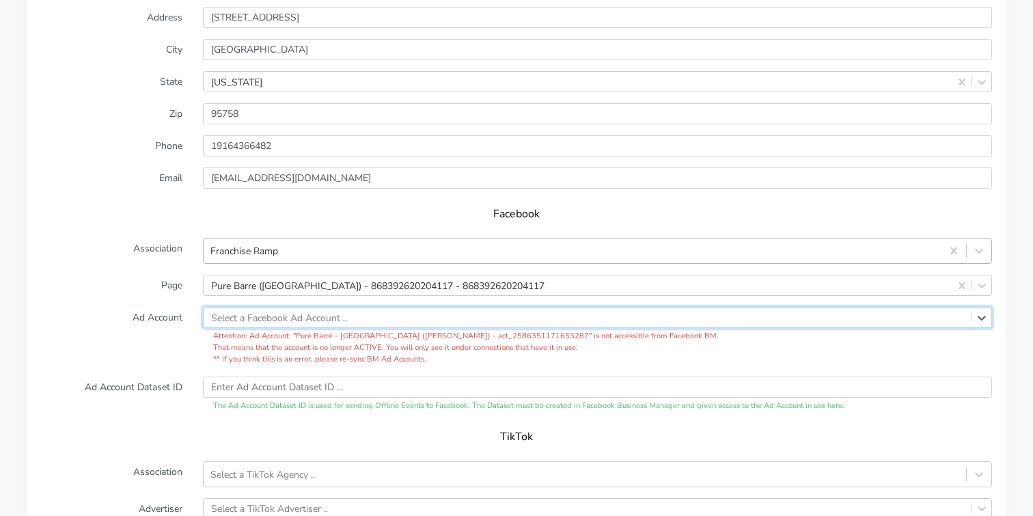
click at [778, 240] on div "Franchise Ramp" at bounding box center [573, 251] width 738 height 23
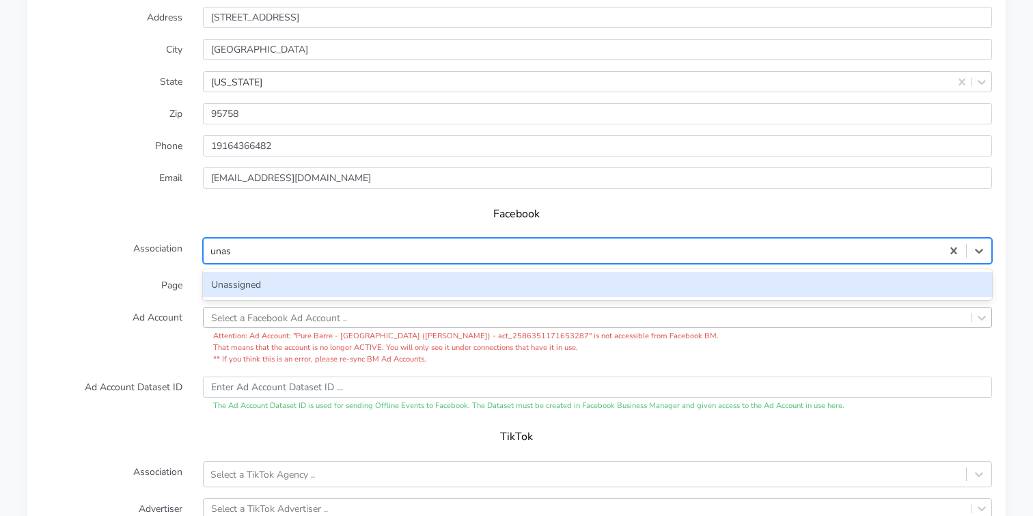
type input "unass"
click at [242, 272] on div "Unassigned" at bounding box center [597, 284] width 789 height 25
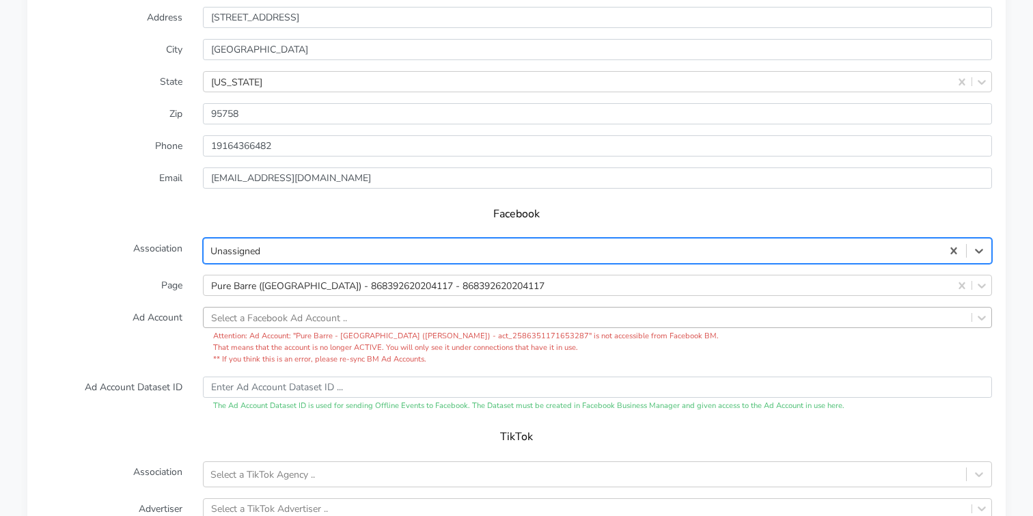
click at [141, 243] on label "Association" at bounding box center [112, 251] width 162 height 26
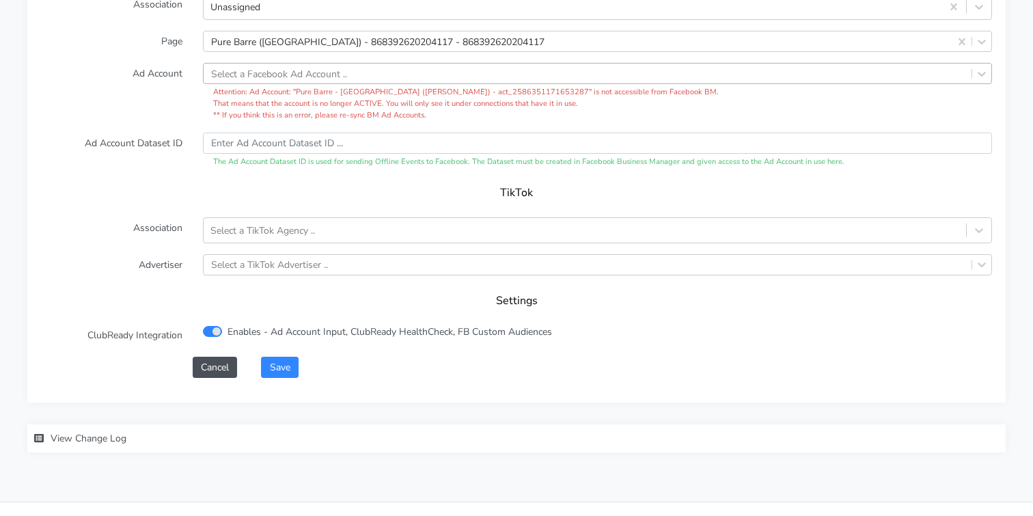
scroll to position [1496, 0]
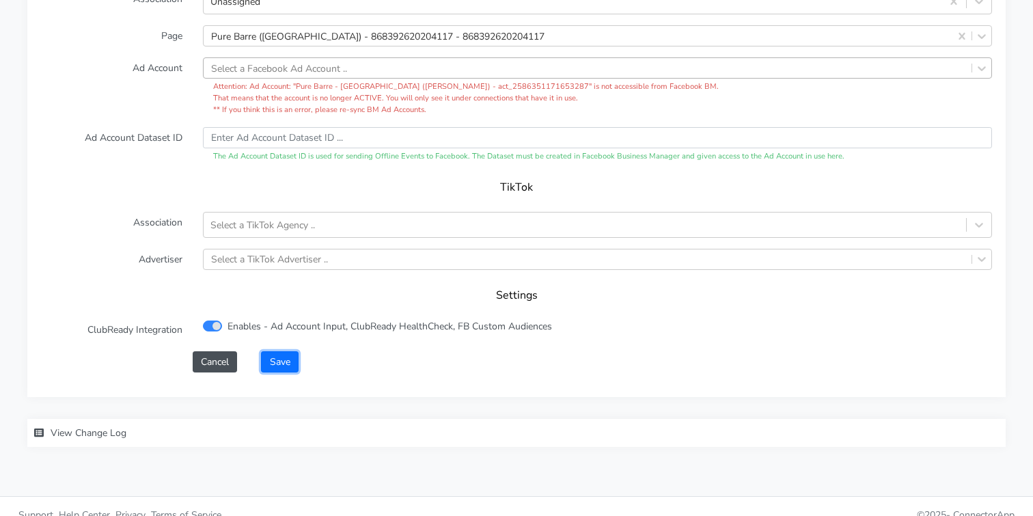
click at [276, 351] on button "Save" at bounding box center [279, 361] width 37 height 21
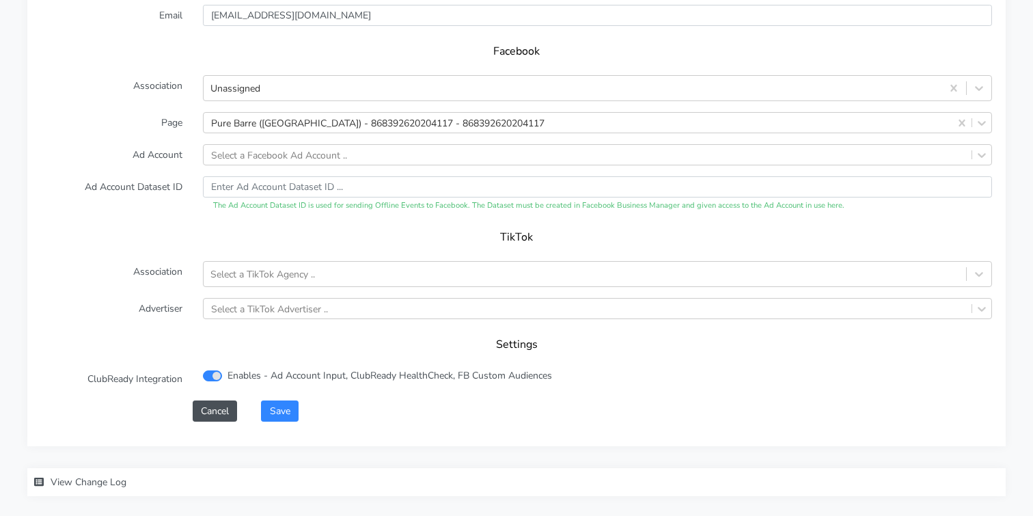
scroll to position [1452, 0]
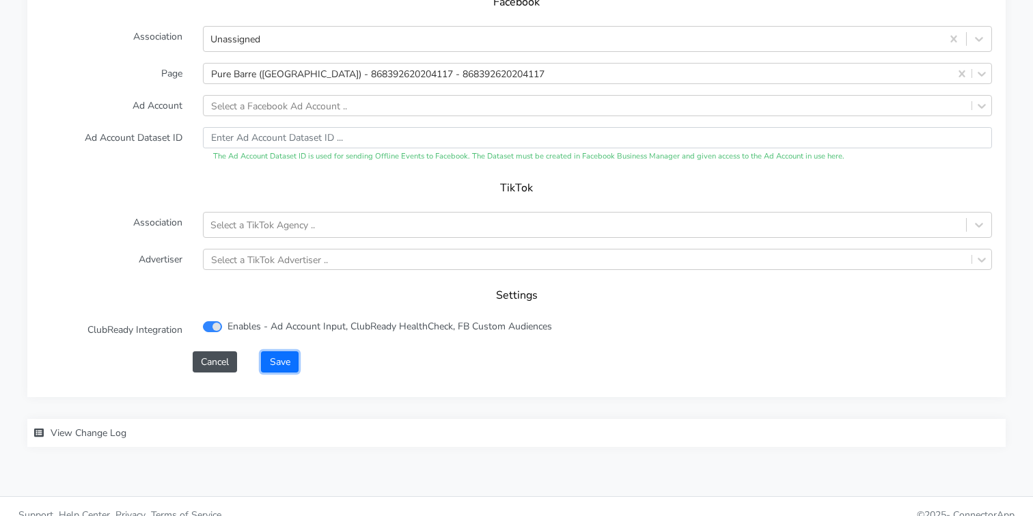
click at [277, 351] on button "Save" at bounding box center [279, 361] width 37 height 21
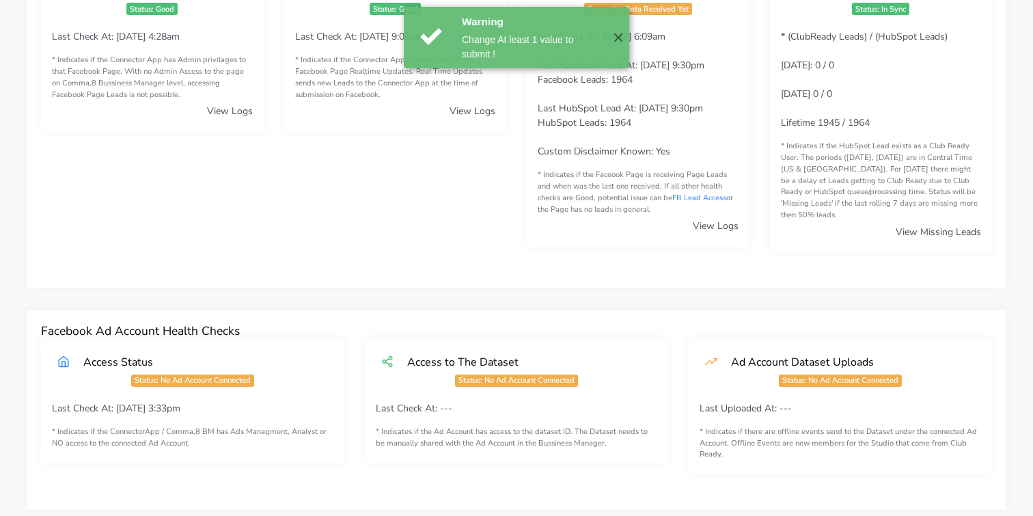
scroll to position [0, 0]
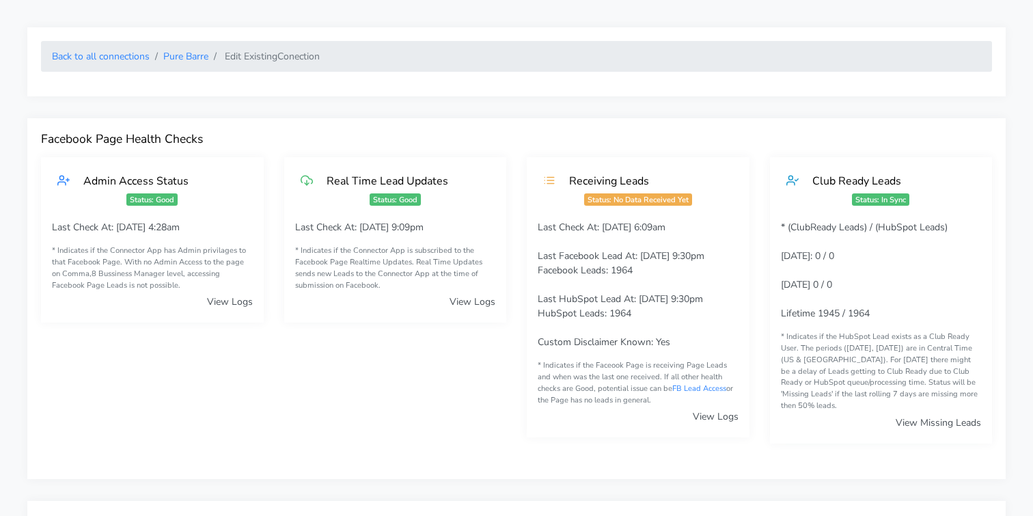
click at [197, 46] on ol "Back to all connections Pure Barre Edit Existing Conection" at bounding box center [516, 56] width 951 height 31
click at [193, 61] on link "Pure Barre" at bounding box center [185, 56] width 45 height 13
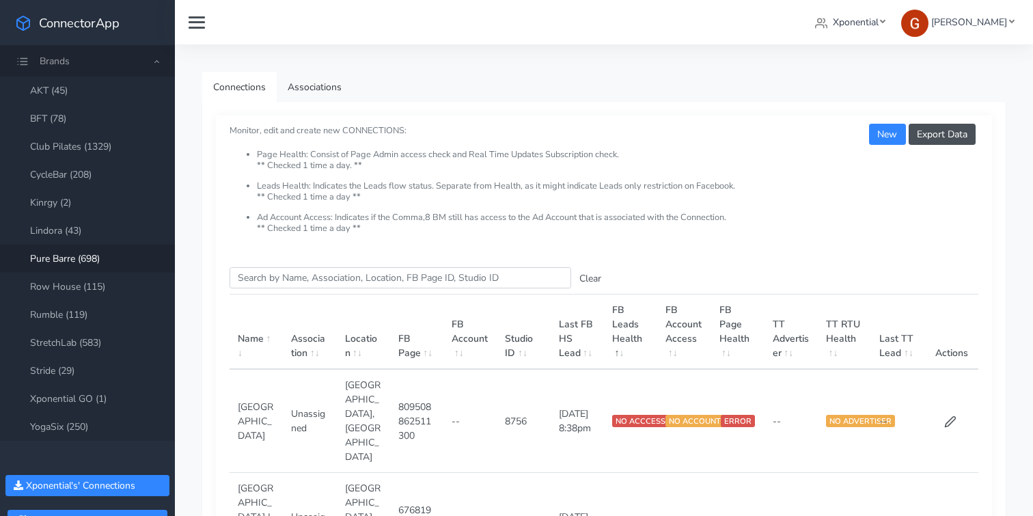
click at [270, 288] on label "Search this table" at bounding box center [401, 277] width 342 height 21
click at [270, 288] on input "Search this table" at bounding box center [401, 277] width 342 height 21
paste input "[GEOGRAPHIC_DATA]"
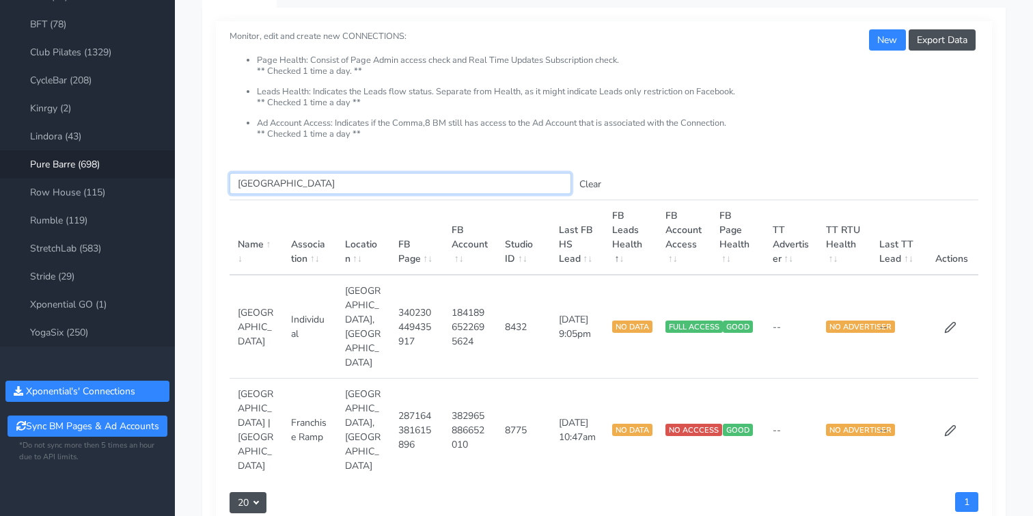
scroll to position [99, 0]
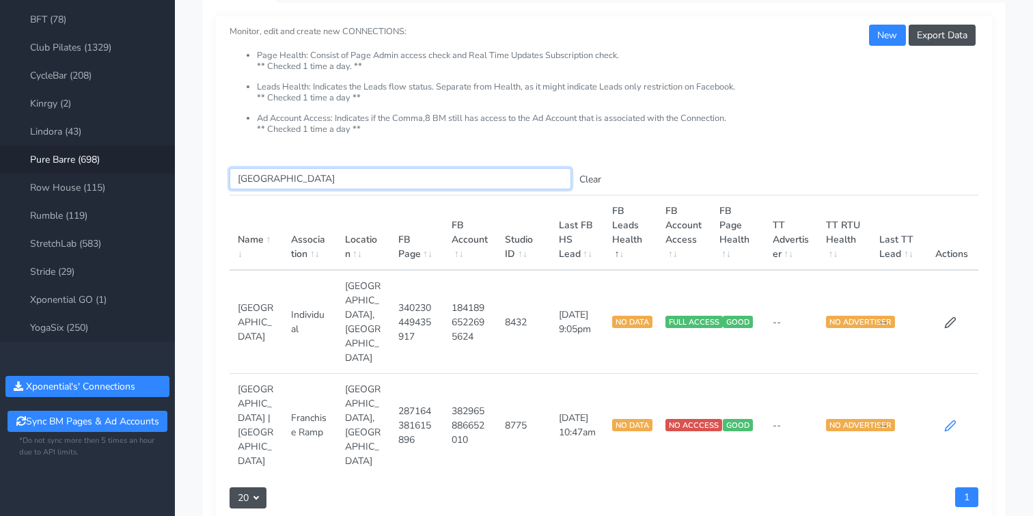
type input "[GEOGRAPHIC_DATA]"
click at [954, 420] on icon at bounding box center [950, 426] width 12 height 12
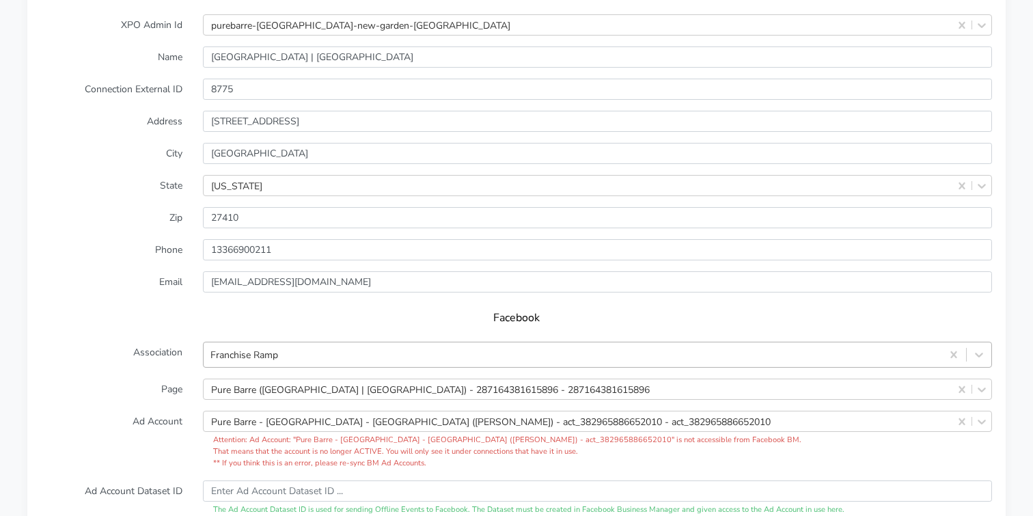
scroll to position [1193, 0]
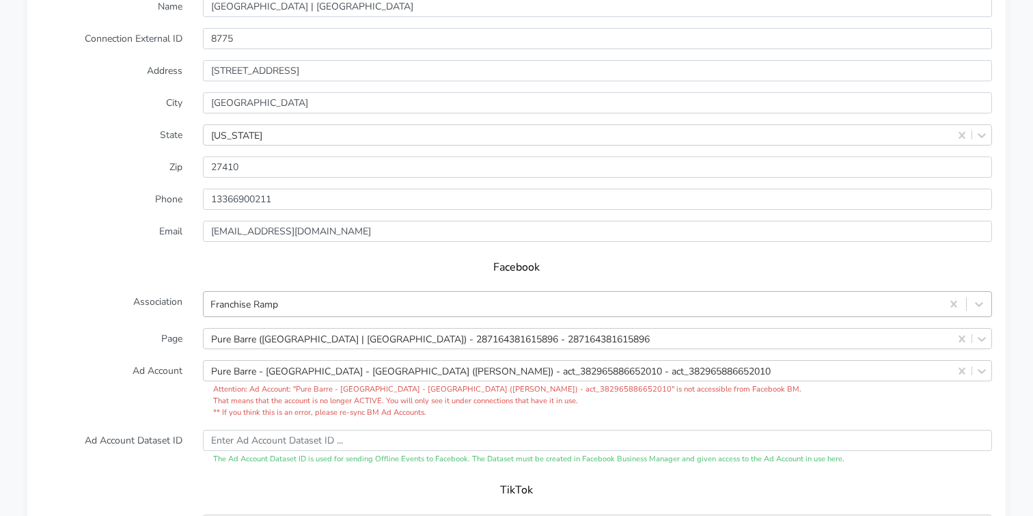
click at [271, 317] on div "Franchise Ramp" at bounding box center [597, 304] width 789 height 26
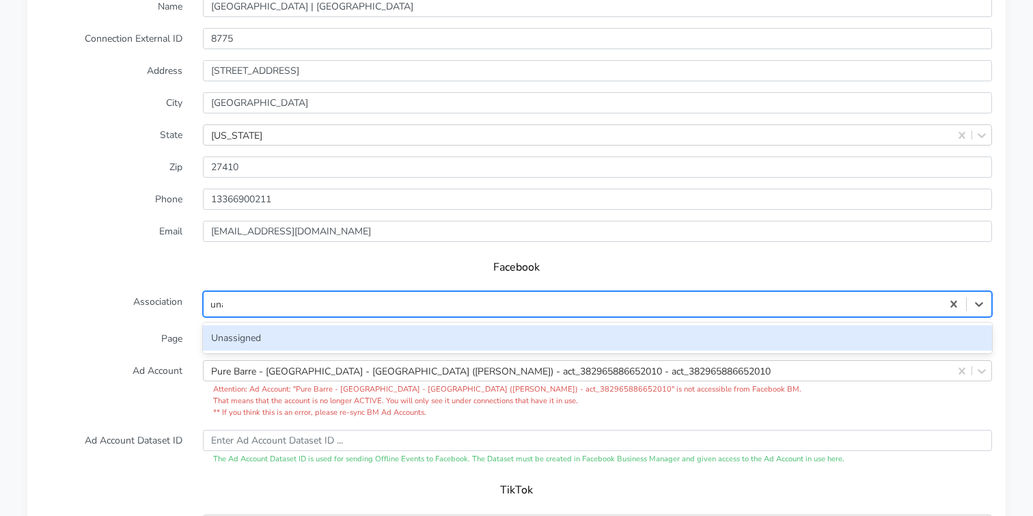
type input "unas"
click at [232, 325] on div "Unassigned" at bounding box center [597, 337] width 789 height 25
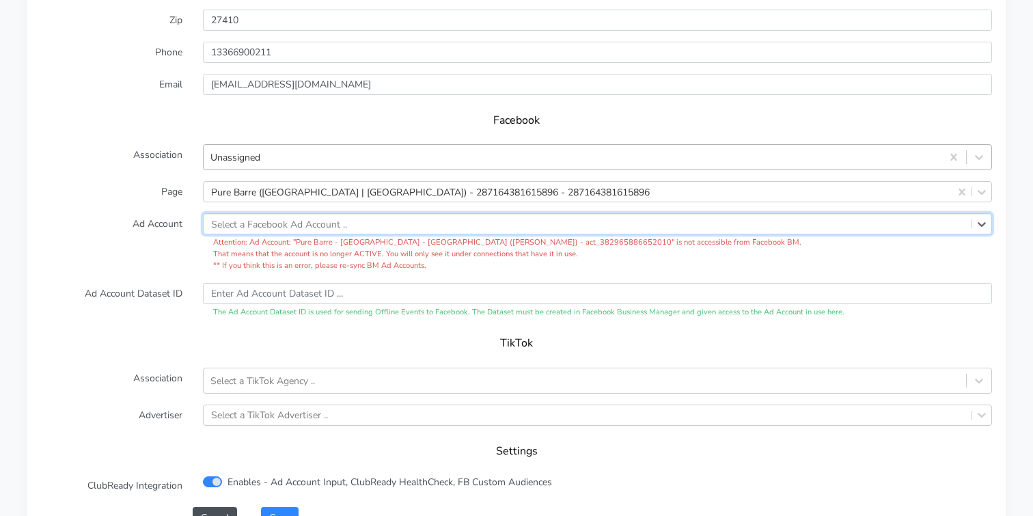
scroll to position [1354, 0]
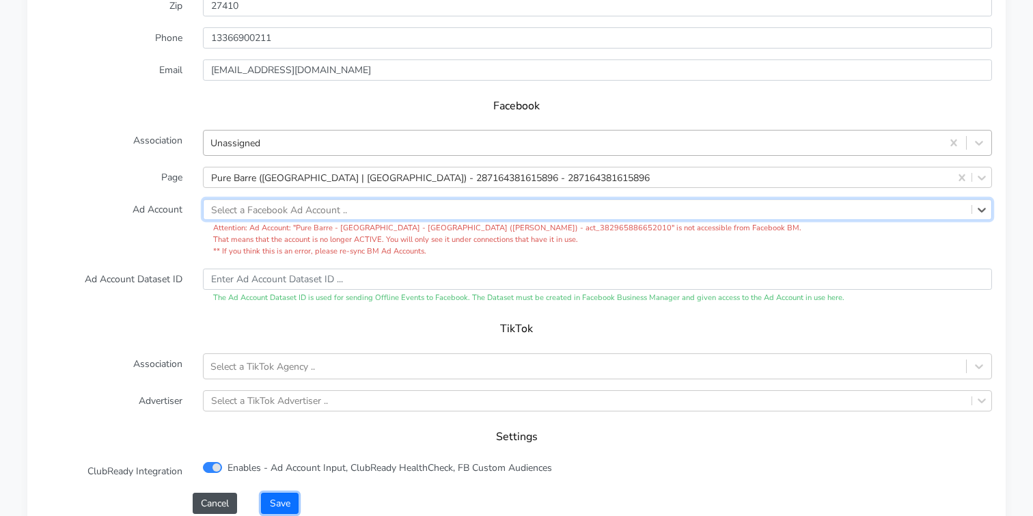
click at [285, 493] on button "Save" at bounding box center [279, 503] width 37 height 21
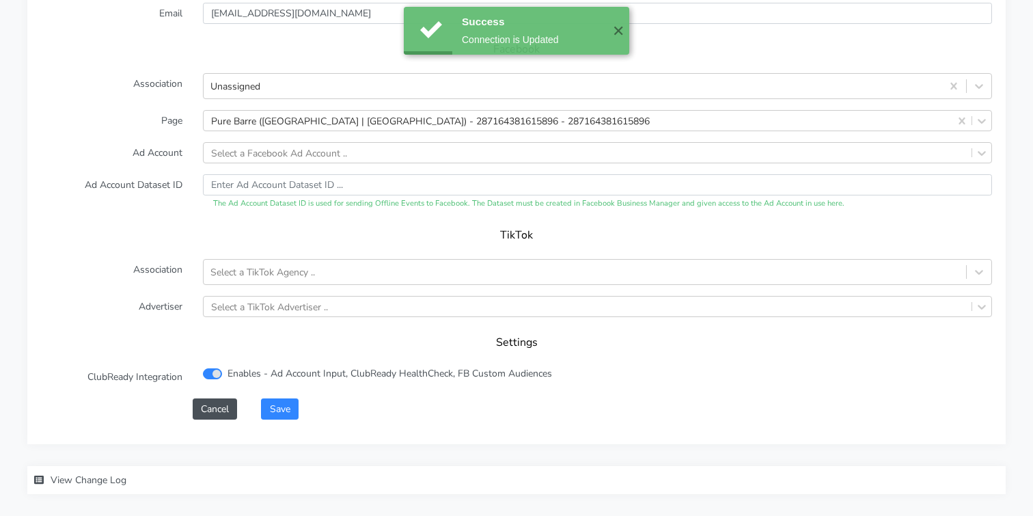
scroll to position [1452, 0]
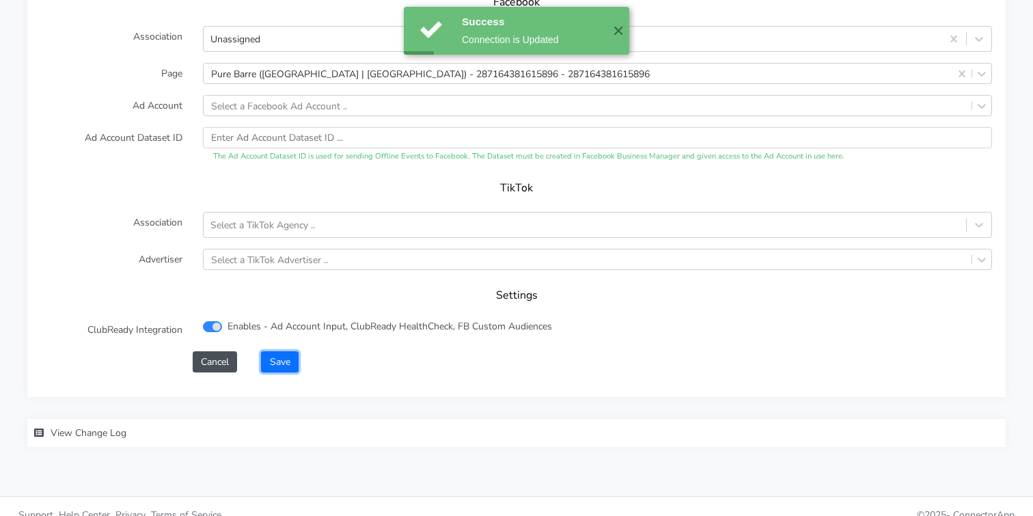
click at [286, 351] on button "Save" at bounding box center [279, 361] width 37 height 21
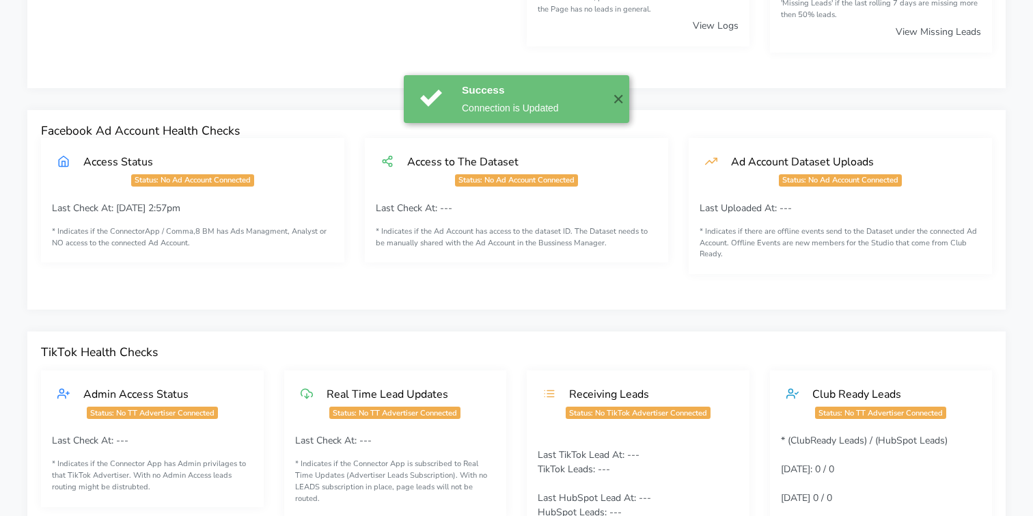
scroll to position [0, 0]
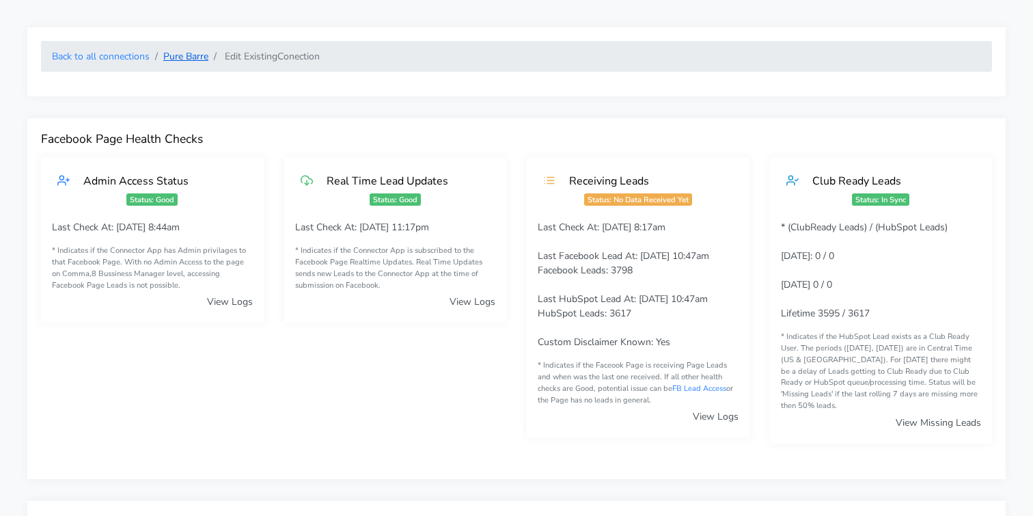
click at [193, 55] on link "Pure Barre" at bounding box center [185, 56] width 45 height 13
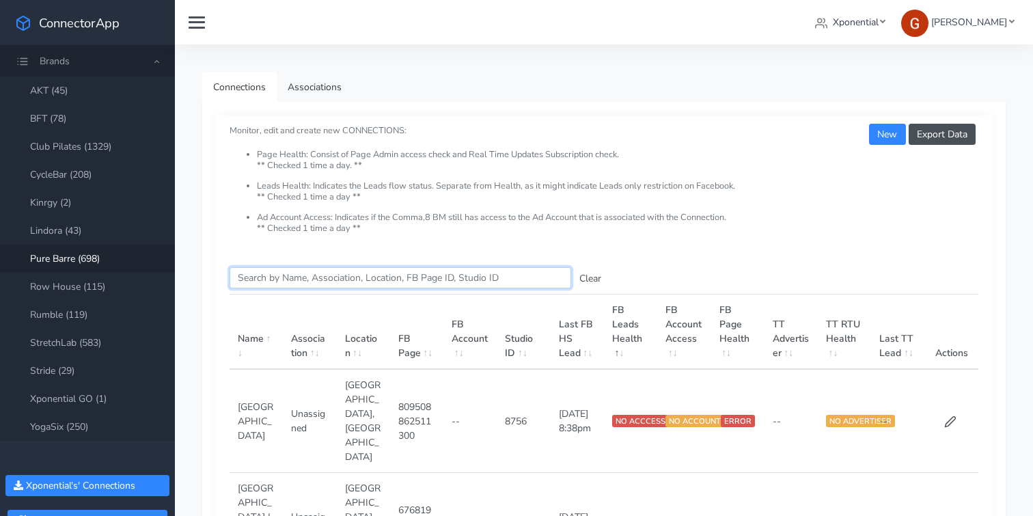
click at [286, 273] on input "Search this table" at bounding box center [401, 277] width 342 height 21
type input "greenwoo"
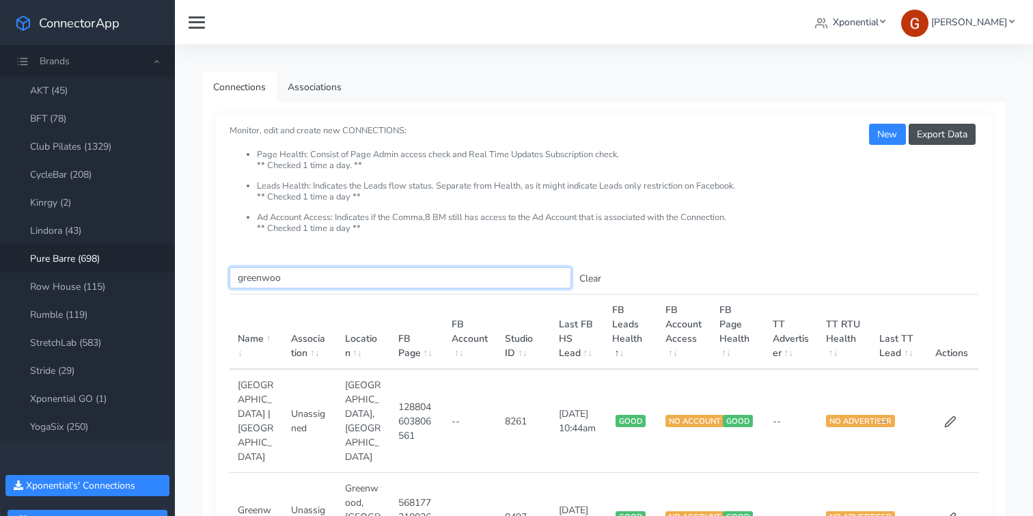
click at [265, 275] on input "greenwoo" at bounding box center [401, 277] width 342 height 21
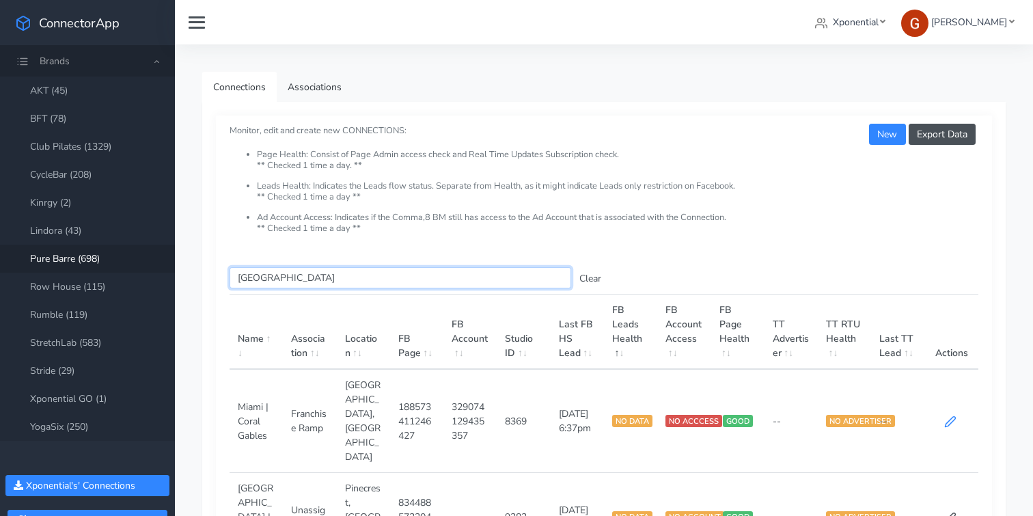
type input "[GEOGRAPHIC_DATA]"
click at [951, 415] on icon at bounding box center [950, 421] width 12 height 12
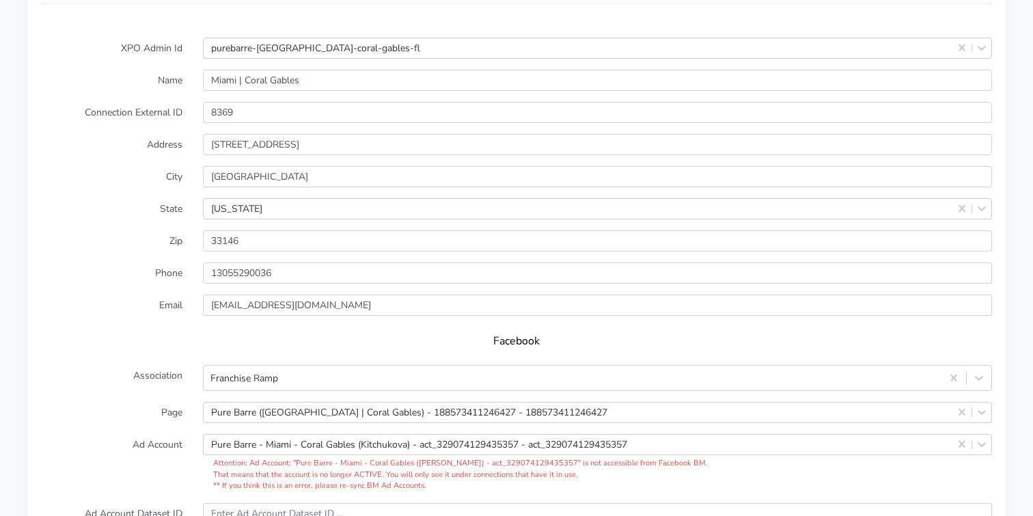
scroll to position [1124, 0]
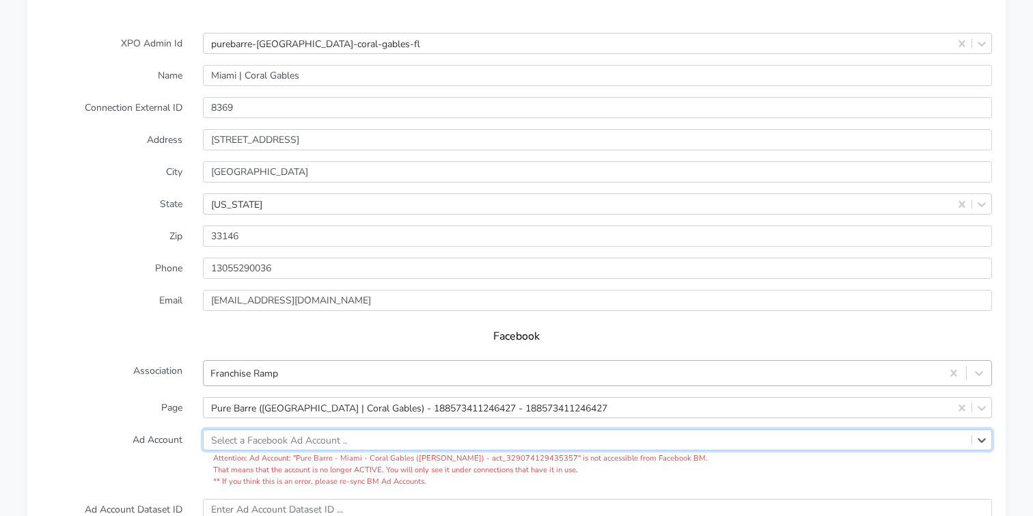
click at [376, 360] on div "Franchise Ramp" at bounding box center [597, 373] width 789 height 26
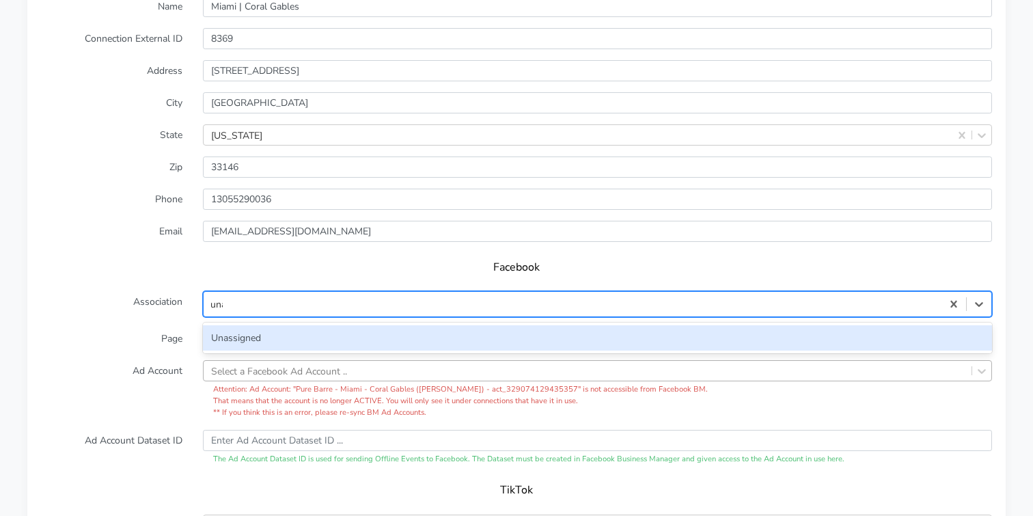
type input "unas"
click at [241, 325] on div "Unassigned" at bounding box center [597, 337] width 789 height 25
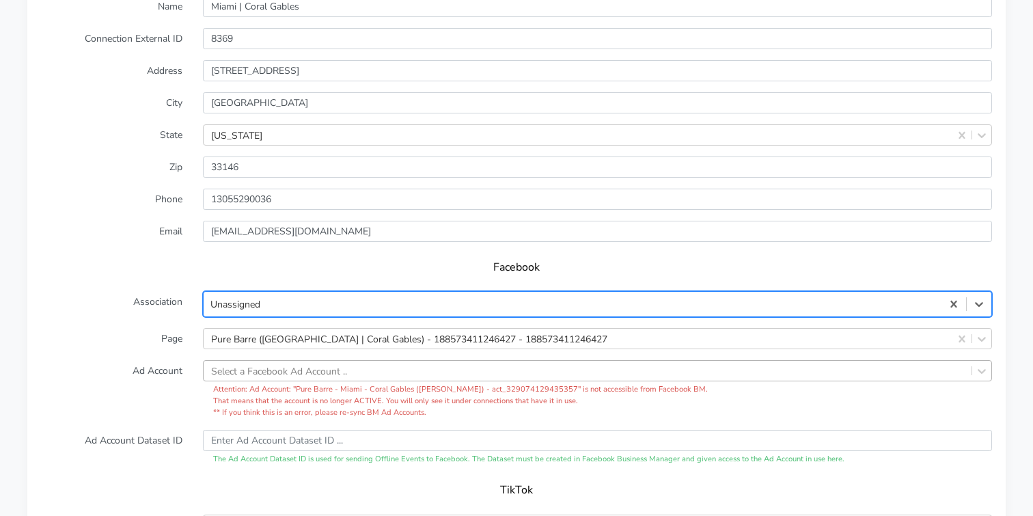
click at [148, 341] on form "XPO Admin Id purebarre-[GEOGRAPHIC_DATA]-coral-gables-fl Name [GEOGRAPHIC_DATA]…" at bounding box center [516, 319] width 951 height 711
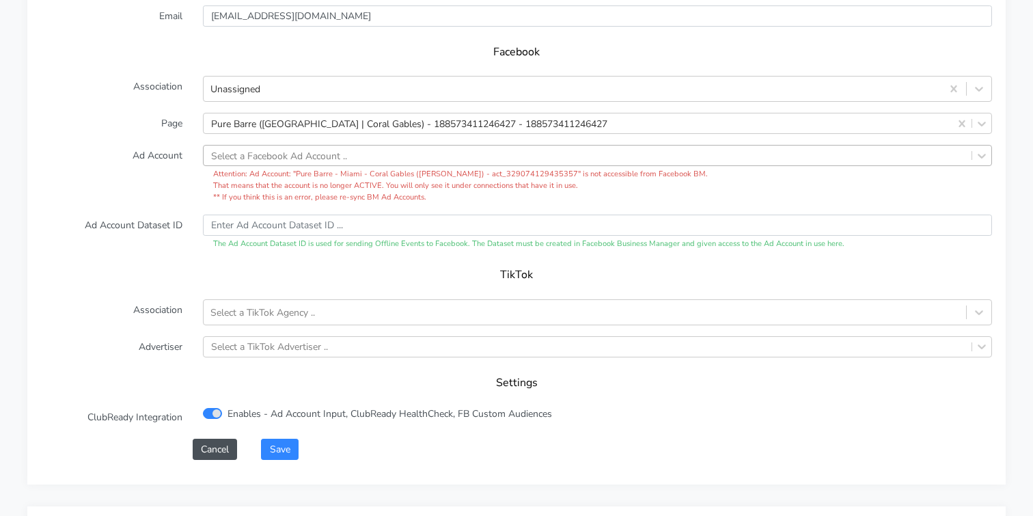
scroll to position [1496, 0]
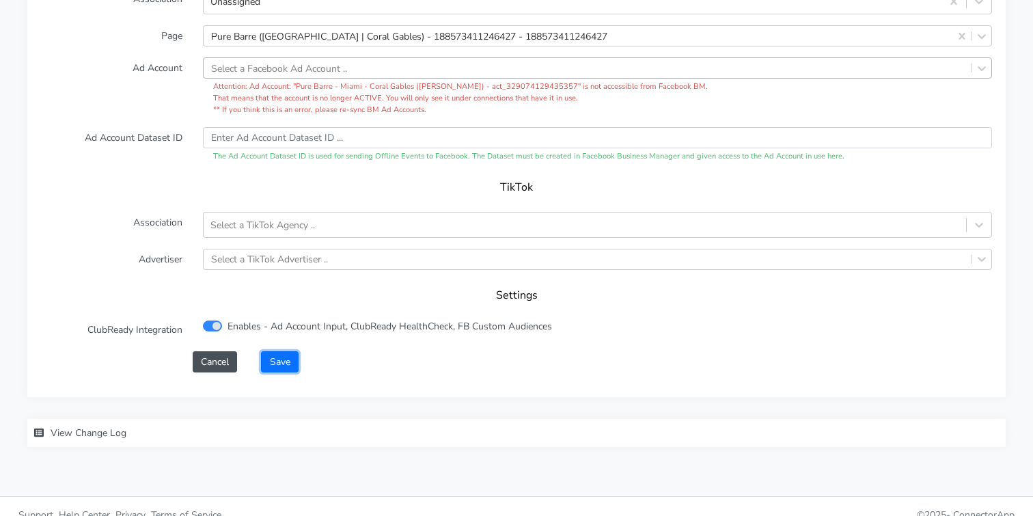
click at [278, 351] on button "Save" at bounding box center [279, 361] width 37 height 21
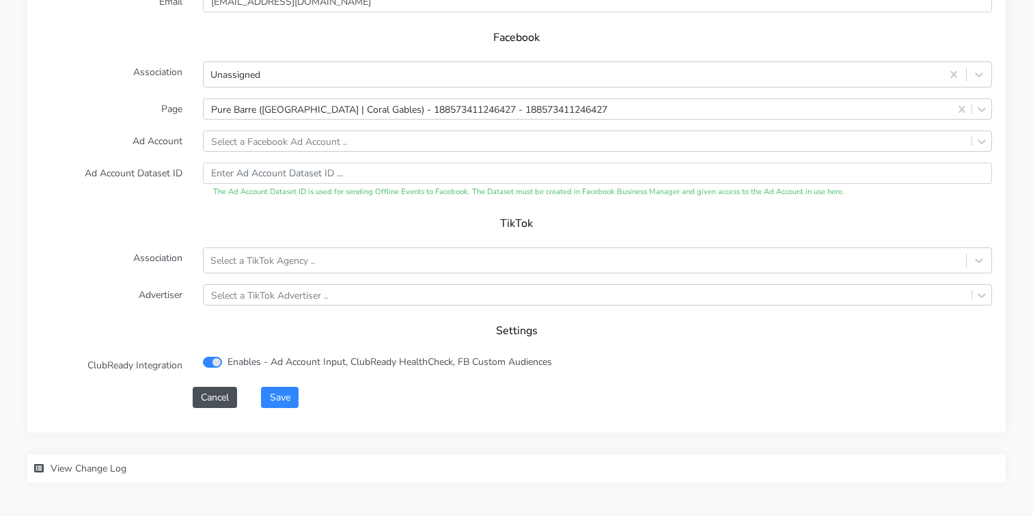
scroll to position [1452, 0]
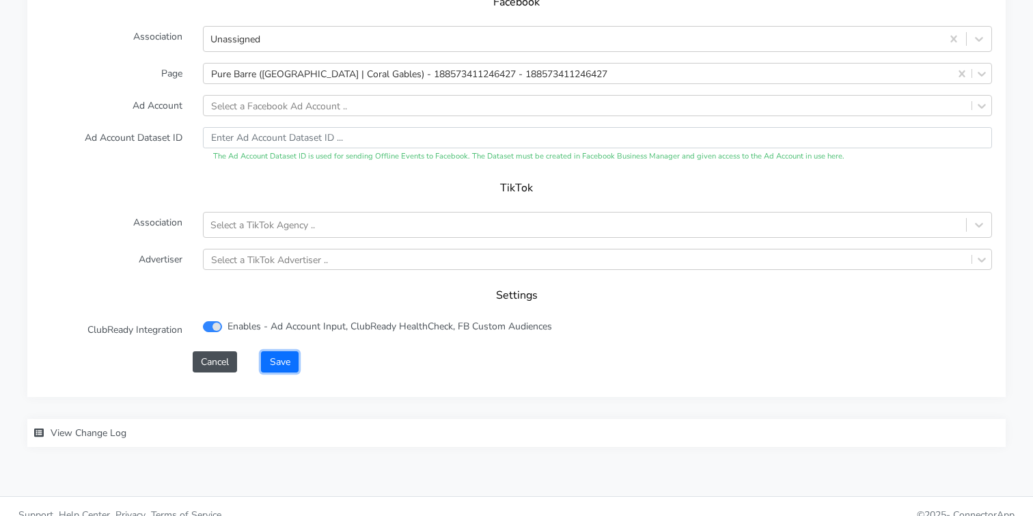
click at [276, 351] on button "Save" at bounding box center [279, 361] width 37 height 21
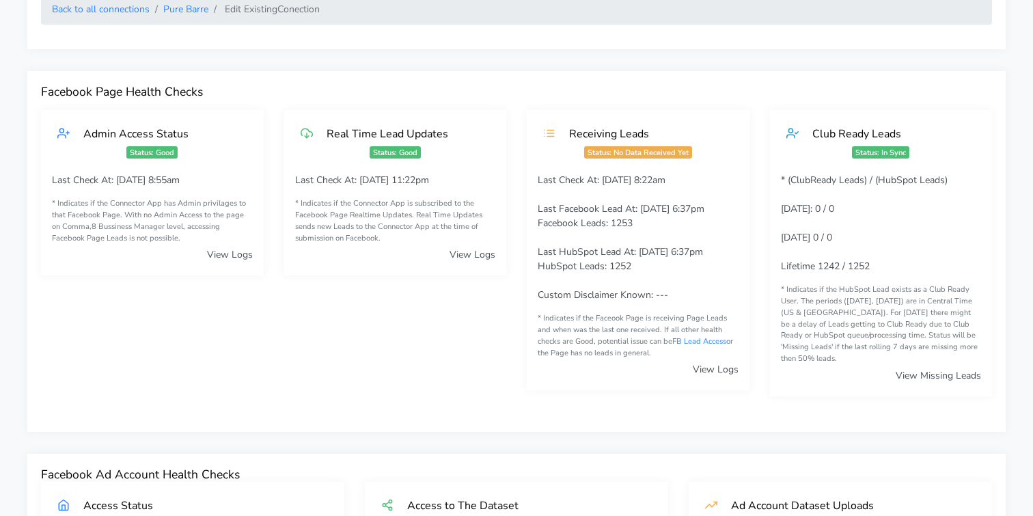
scroll to position [0, 0]
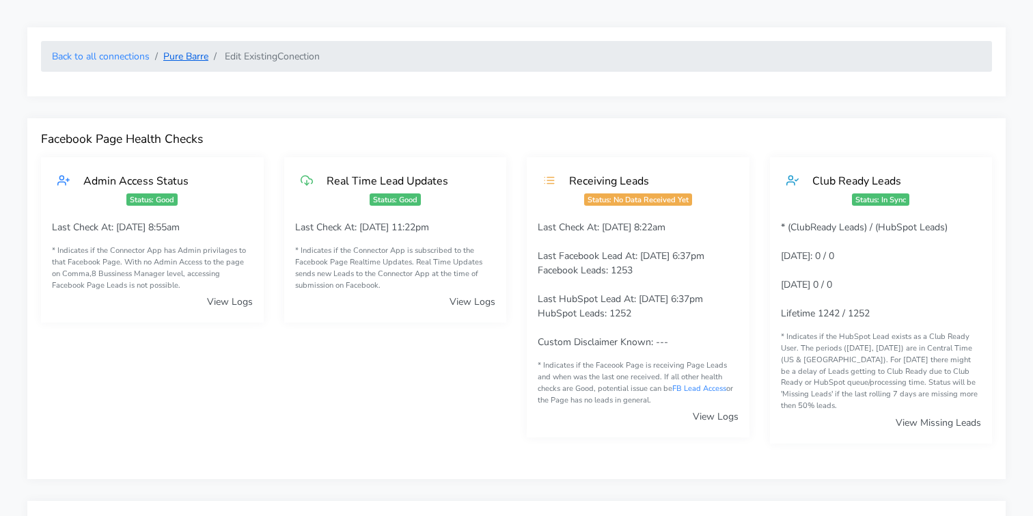
click at [193, 57] on link "Pure Barre" at bounding box center [185, 56] width 45 height 13
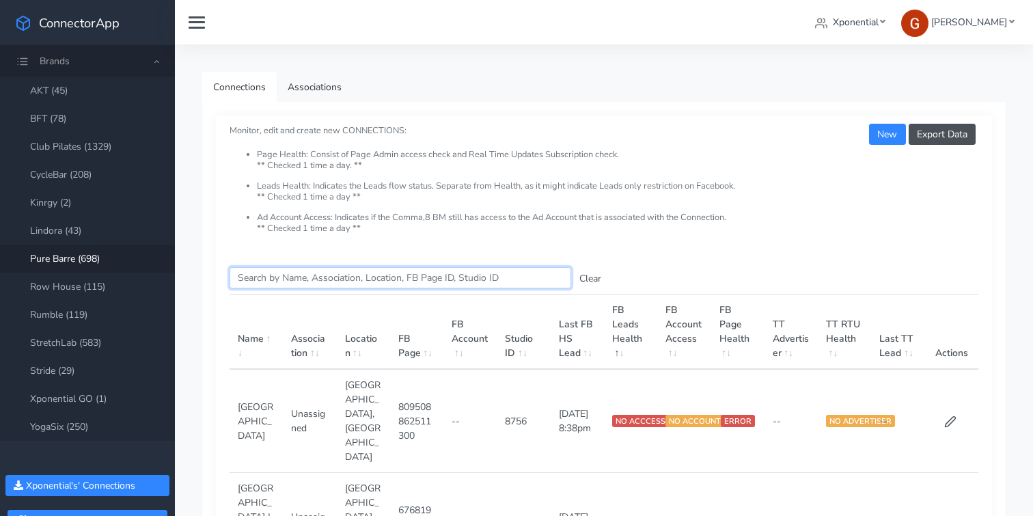
click at [266, 279] on input "Search this table" at bounding box center [401, 277] width 342 height 21
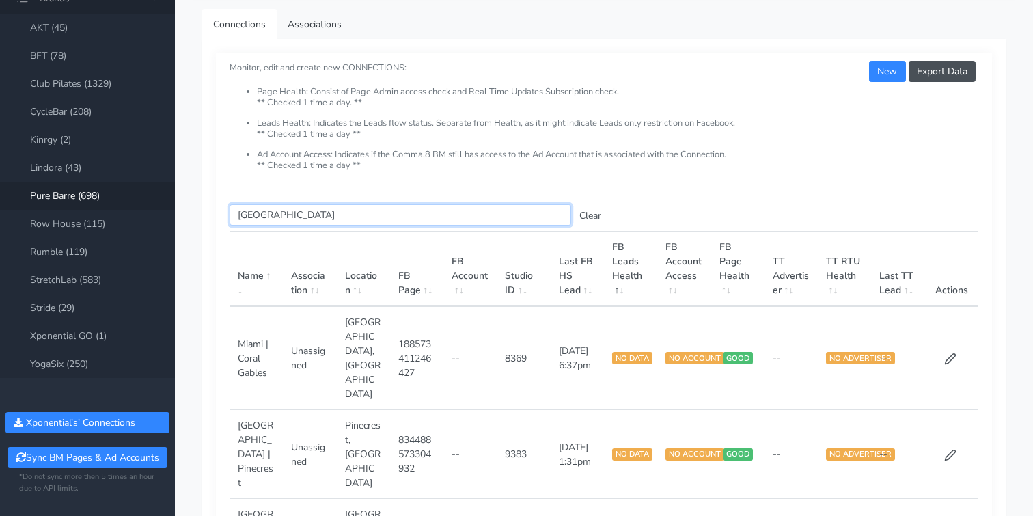
scroll to position [77, 0]
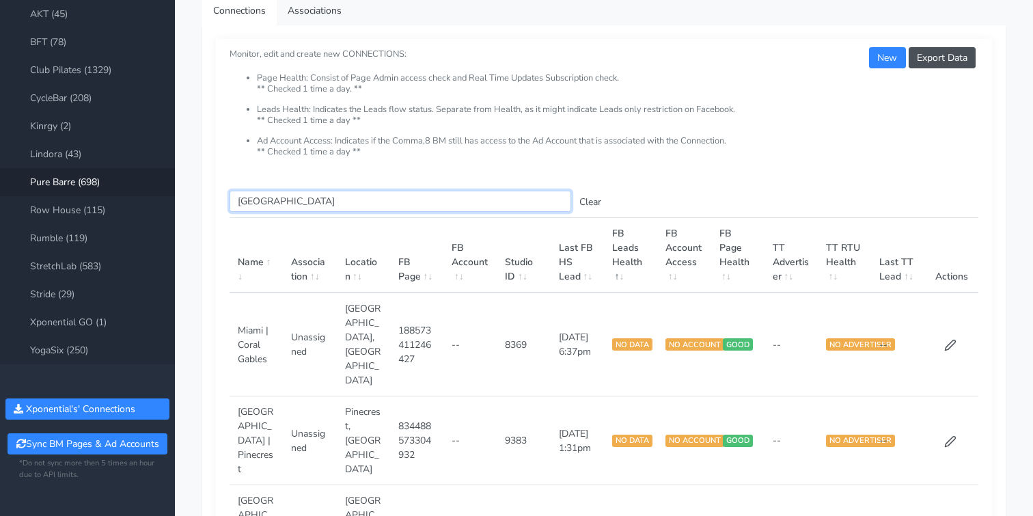
type input "[GEOGRAPHIC_DATA]"
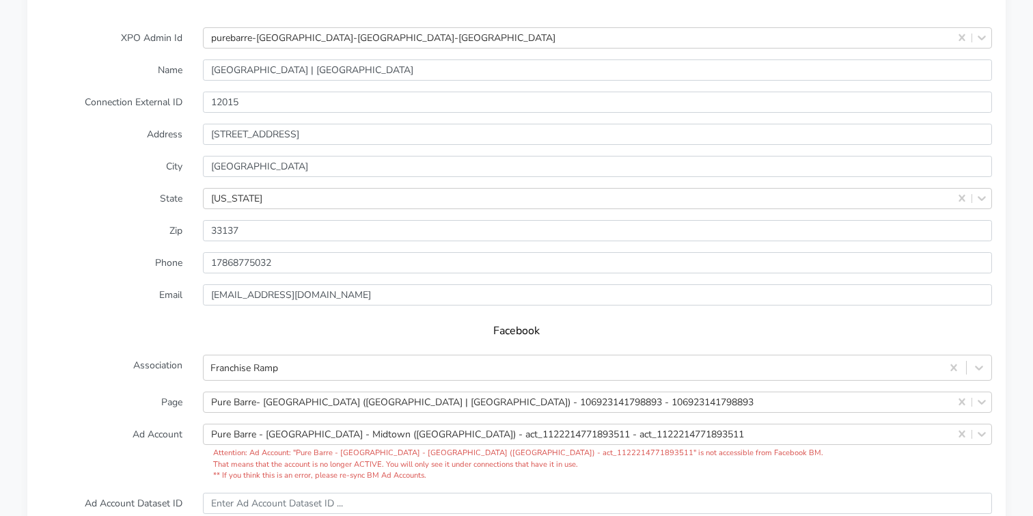
scroll to position [1132, 0]
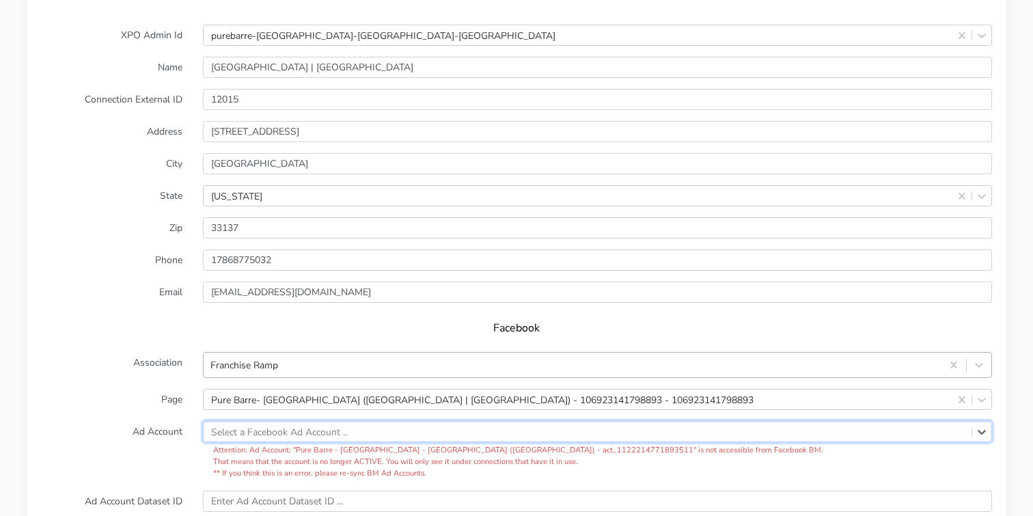
click at [312, 352] on div "Franchise Ramp" at bounding box center [597, 365] width 789 height 26
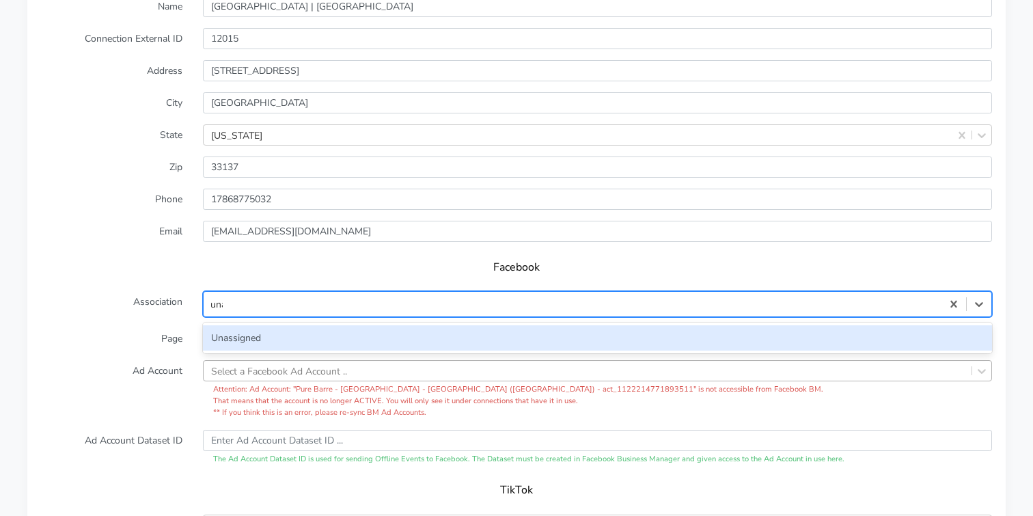
type input "unas"
click at [225, 325] on div "Unassigned" at bounding box center [597, 337] width 789 height 25
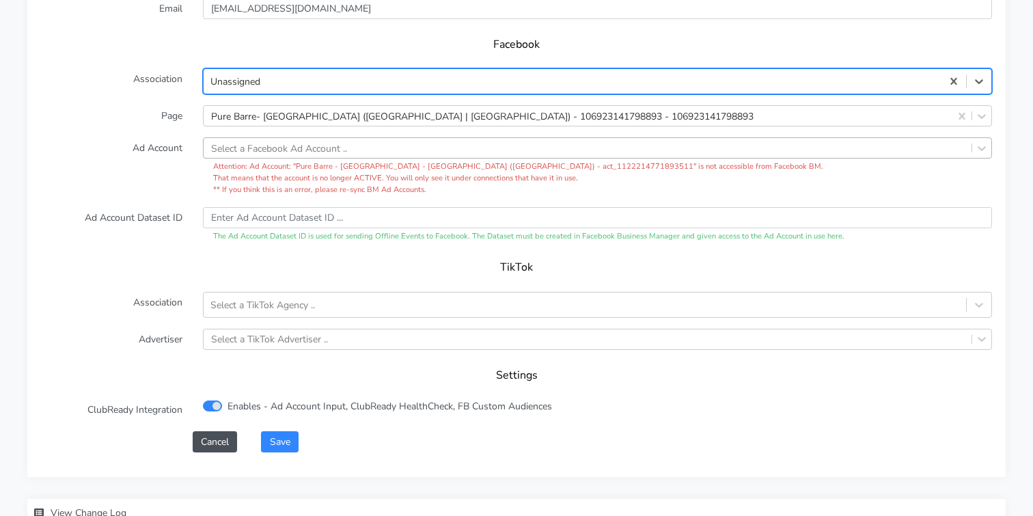
scroll to position [1419, 0]
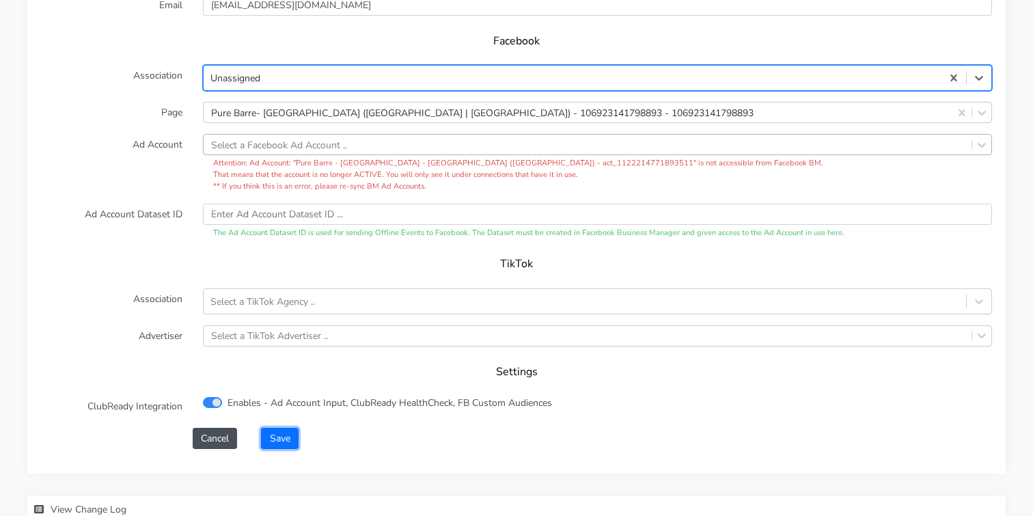
click at [277, 428] on button "Save" at bounding box center [279, 438] width 37 height 21
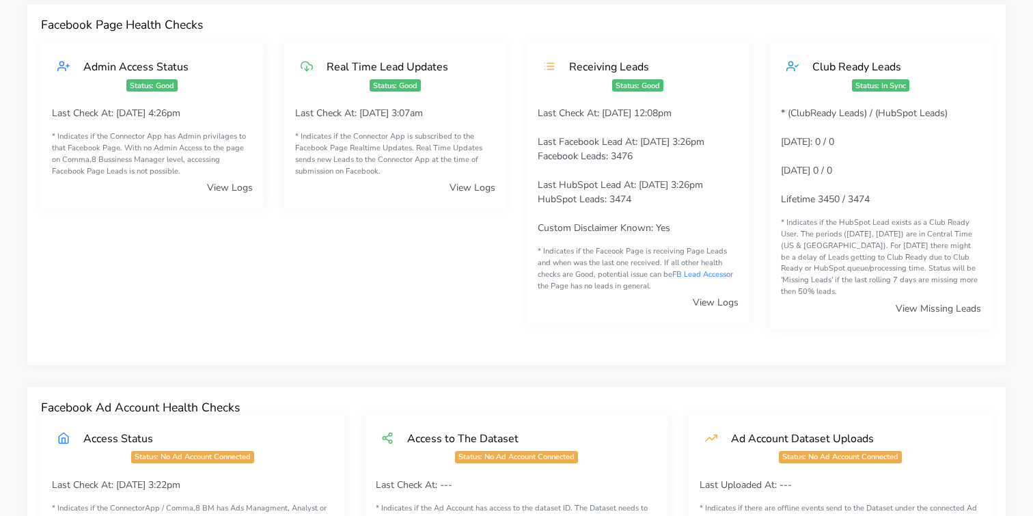
scroll to position [0, 0]
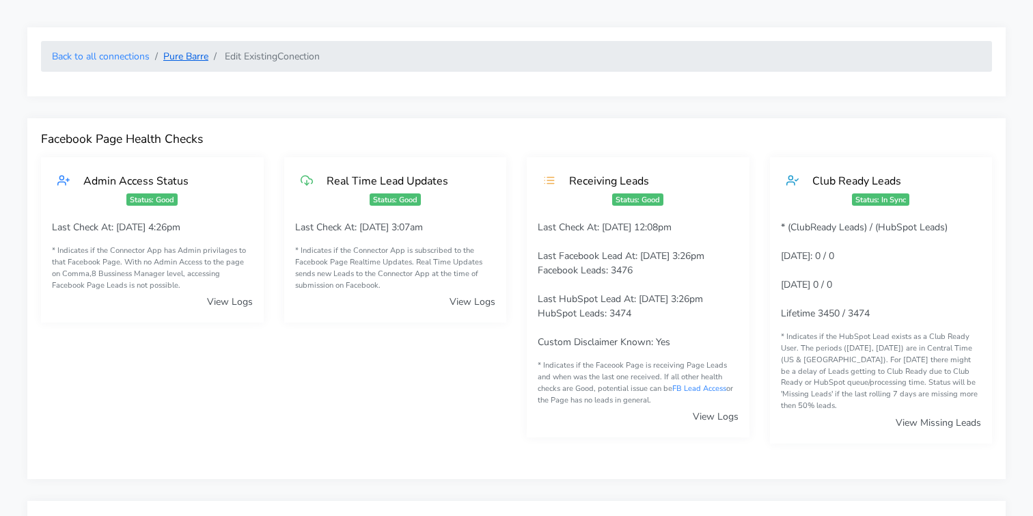
click at [191, 58] on link "Pure Barre" at bounding box center [185, 56] width 45 height 13
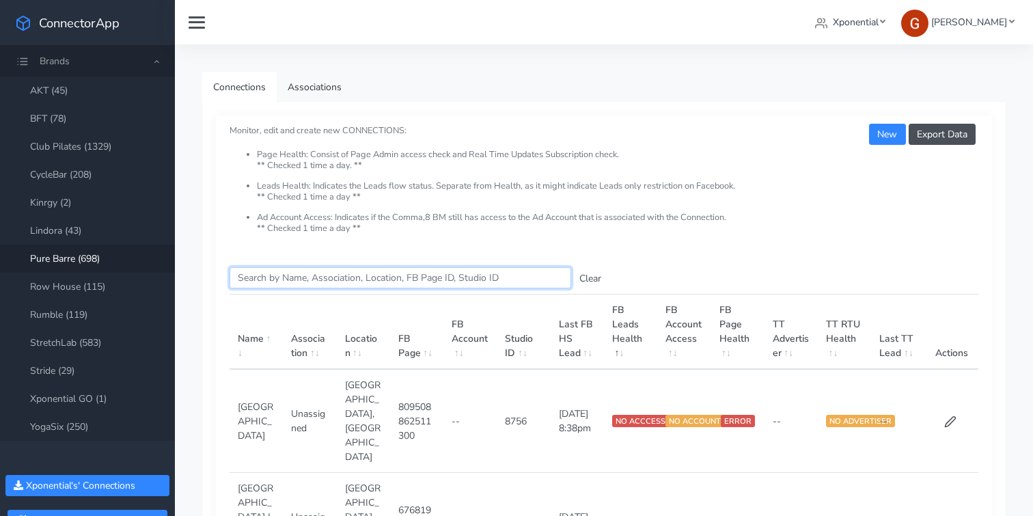
click at [277, 273] on input "Search this table" at bounding box center [401, 277] width 342 height 21
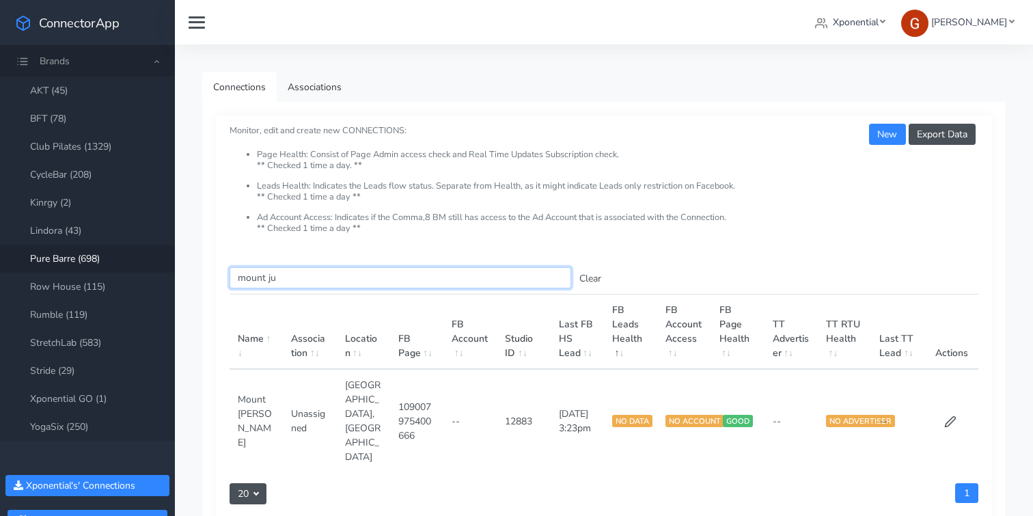
drag, startPoint x: 298, startPoint y: 279, endPoint x: 185, endPoint y: 275, distance: 112.8
click at [185, 275] on div "Connections Associations Export Data New Monitor, edit and create new CONNECTIO…" at bounding box center [604, 328] width 858 height 568
type input "pavil"
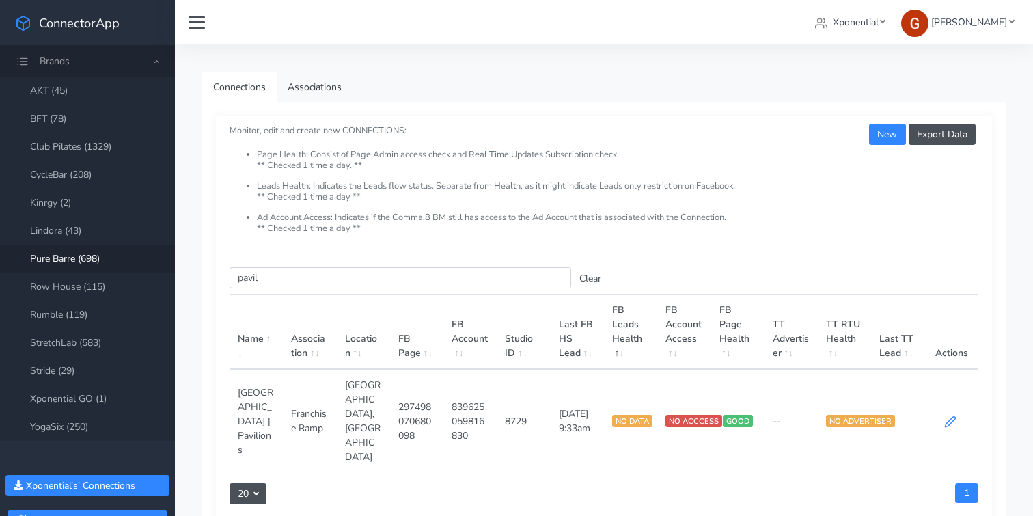
click at [950, 415] on icon at bounding box center [950, 421] width 12 height 12
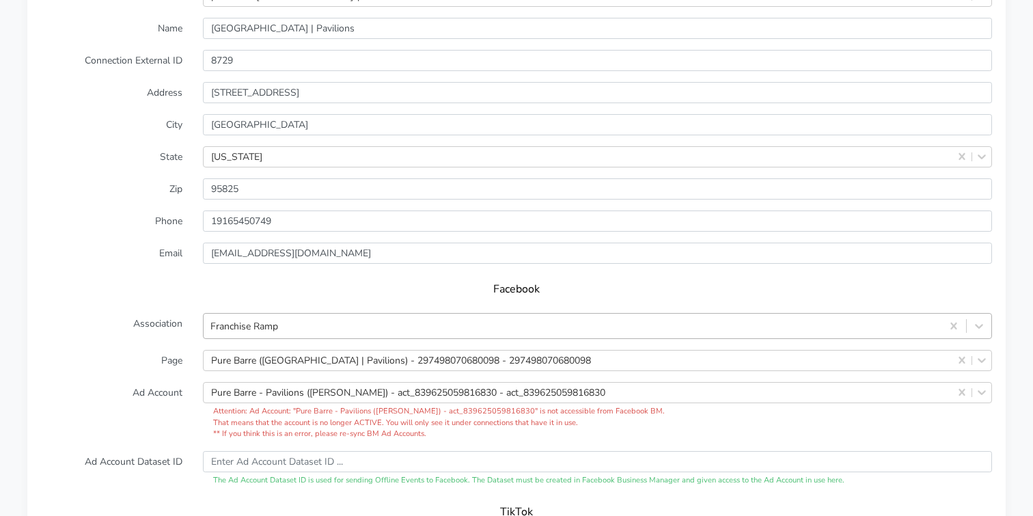
click at [346, 313] on div "Franchise Ramp" at bounding box center [597, 326] width 789 height 26
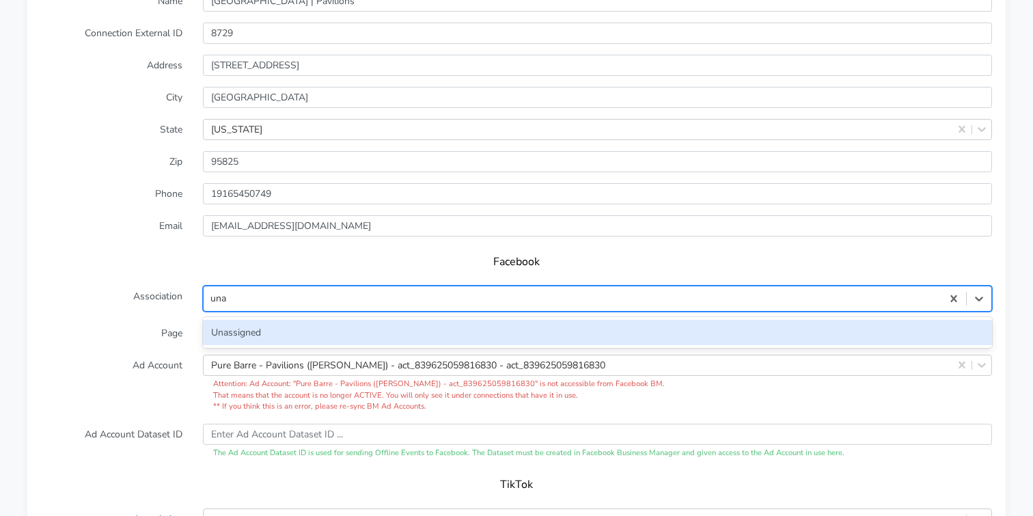
type input "unas"
click at [263, 321] on div "Unassigned" at bounding box center [597, 332] width 789 height 25
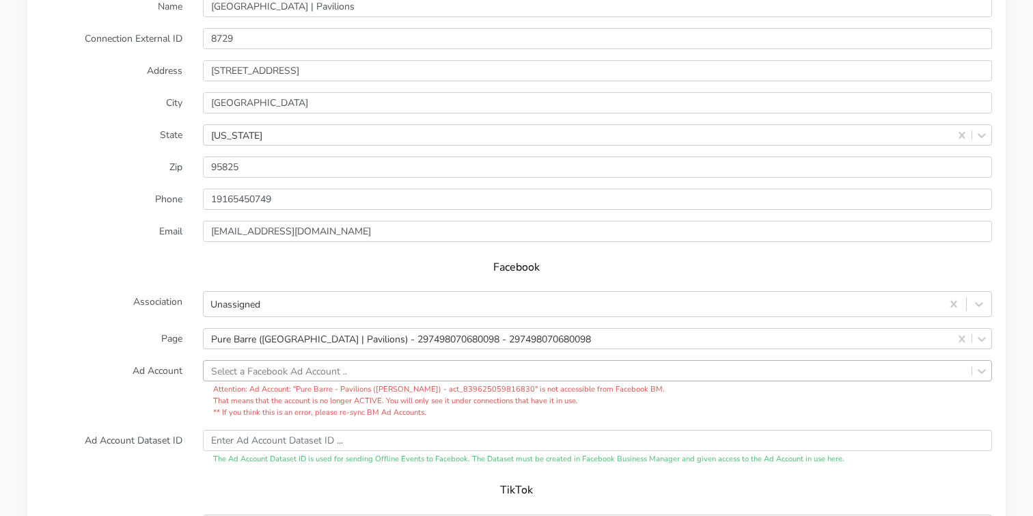
click at [114, 383] on label "Ad Account" at bounding box center [112, 389] width 162 height 58
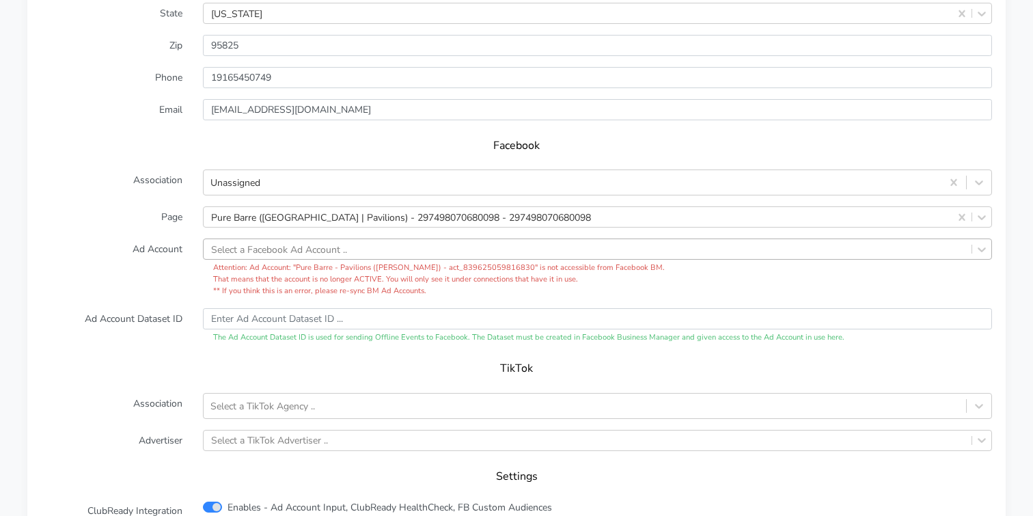
scroll to position [1384, 0]
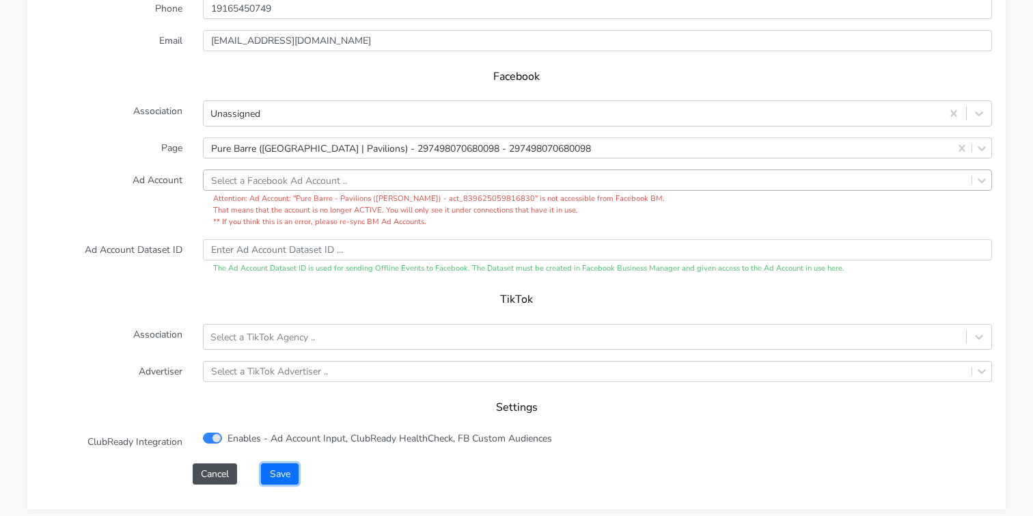
click at [286, 463] on button "Save" at bounding box center [279, 473] width 37 height 21
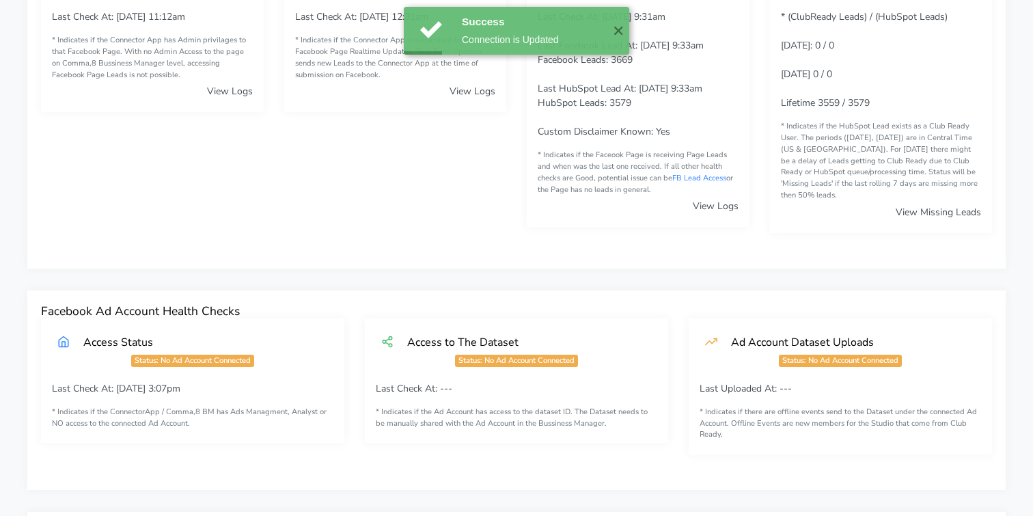
scroll to position [0, 0]
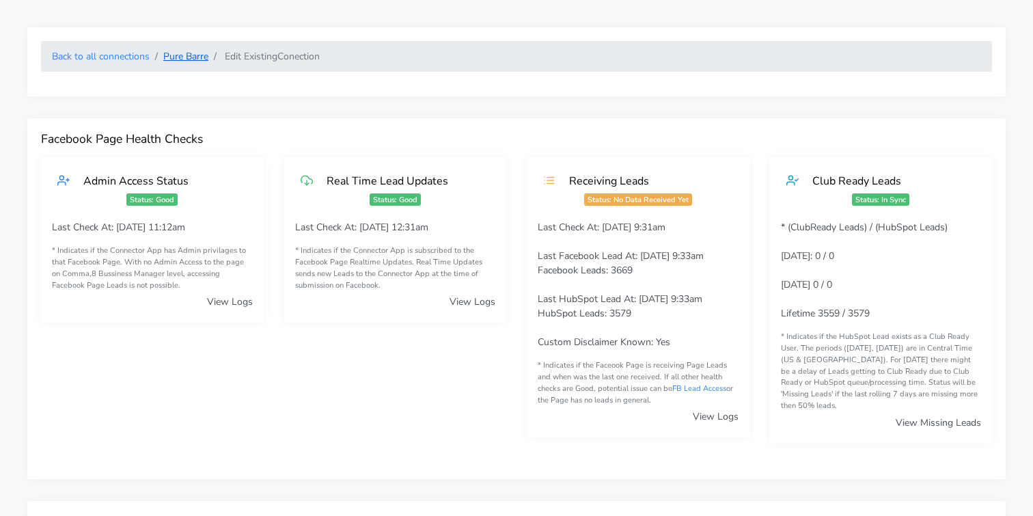
click at [180, 52] on link "Pure Barre" at bounding box center [185, 56] width 45 height 13
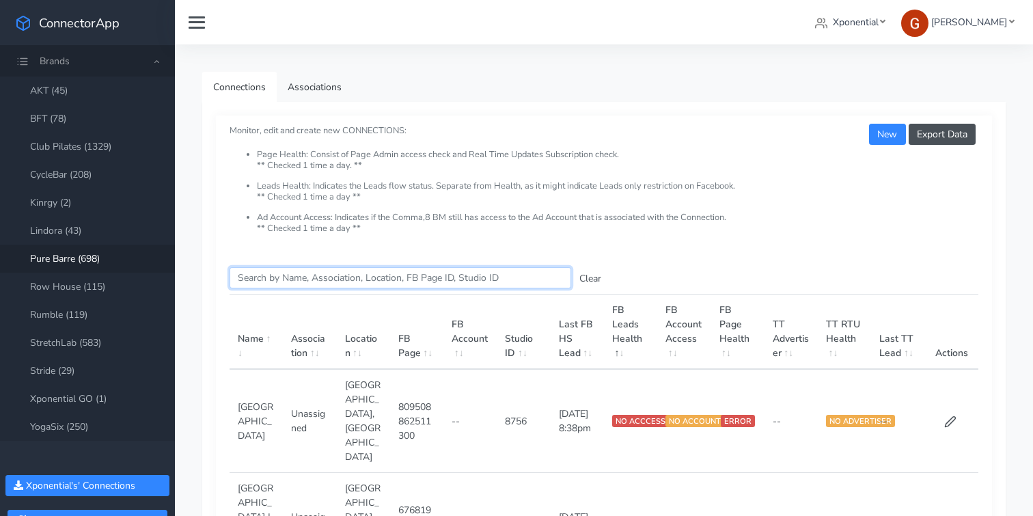
click at [299, 282] on input "Search this table" at bounding box center [401, 277] width 342 height 21
paste input "[GEOGRAPHIC_DATA]"
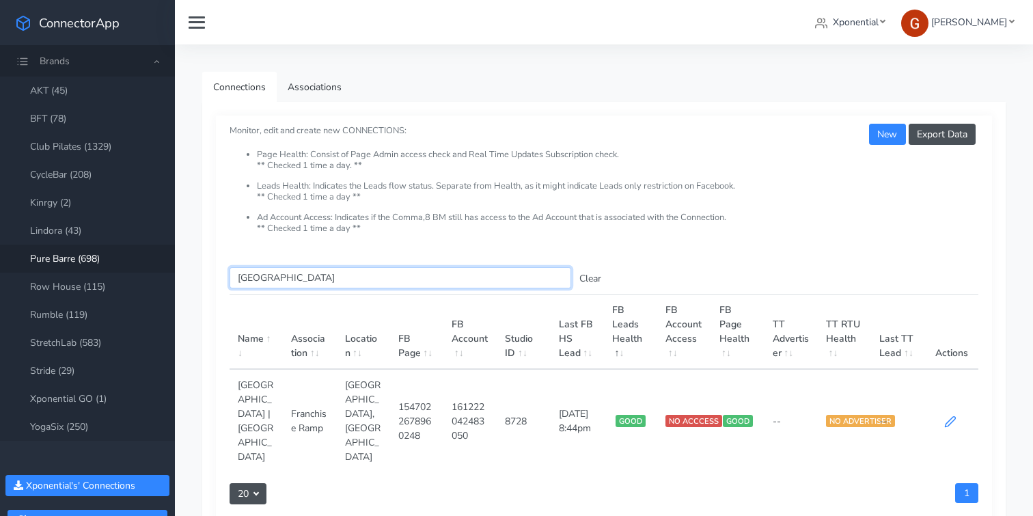
type input "[GEOGRAPHIC_DATA]"
click at [951, 415] on icon at bounding box center [950, 421] width 12 height 12
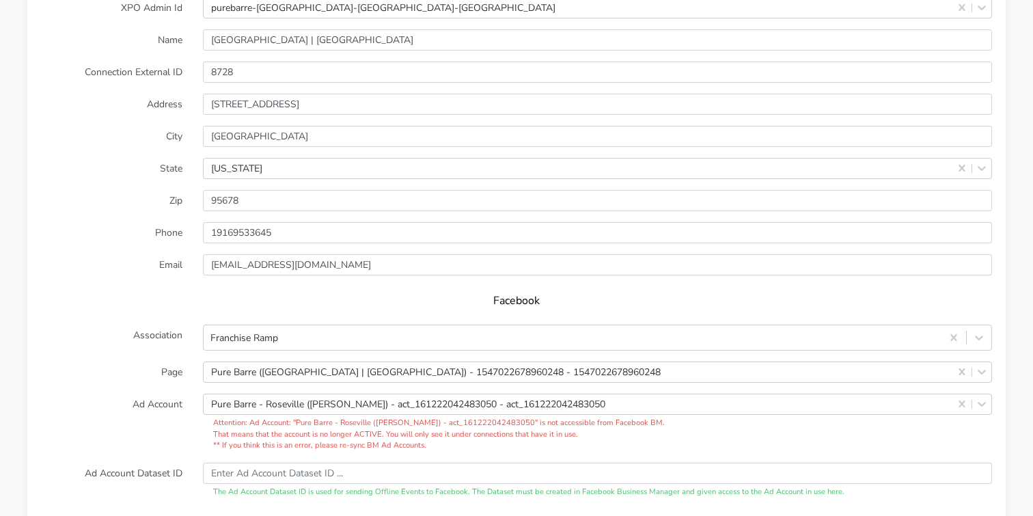
scroll to position [1174, 0]
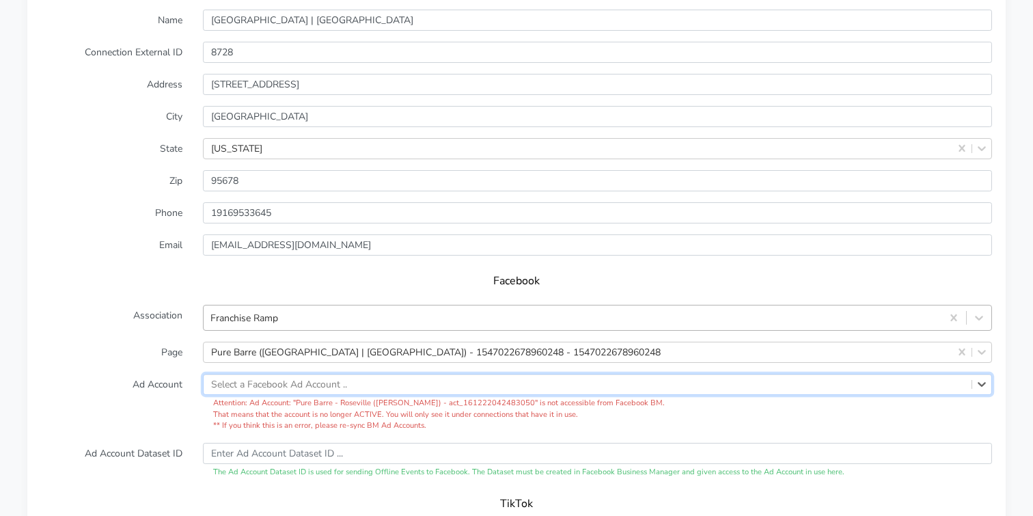
click at [495, 310] on div "Franchise Ramp" at bounding box center [597, 318] width 789 height 26
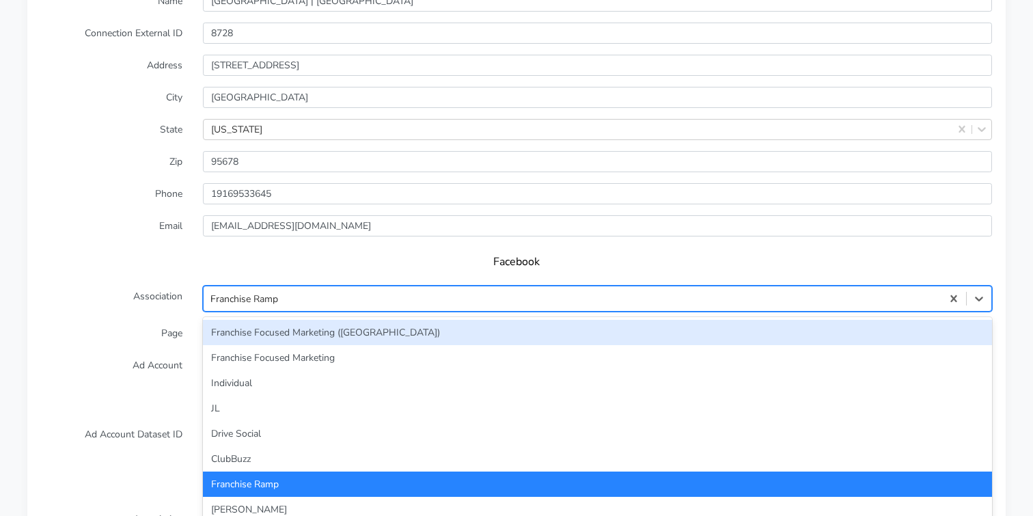
type input "unas"
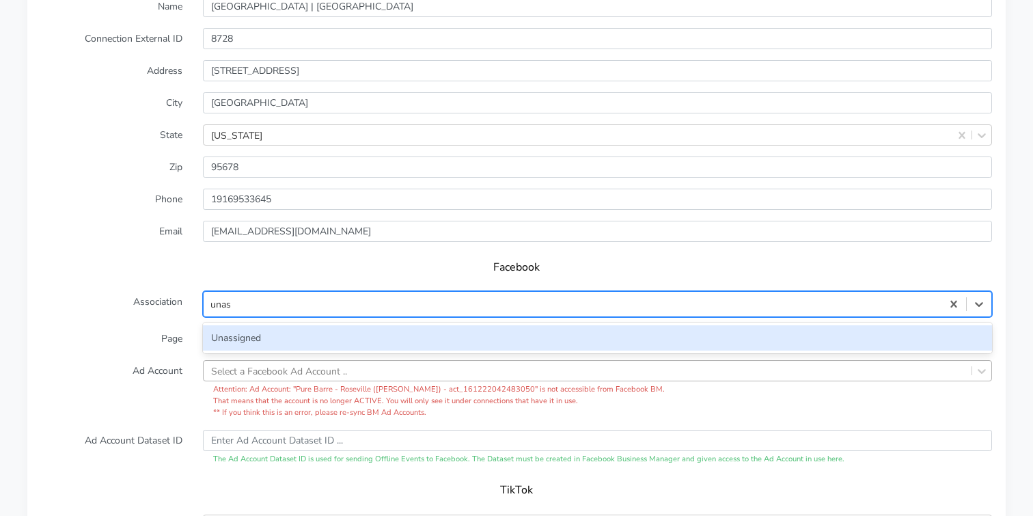
click at [229, 325] on div "Unassigned" at bounding box center [597, 337] width 789 height 25
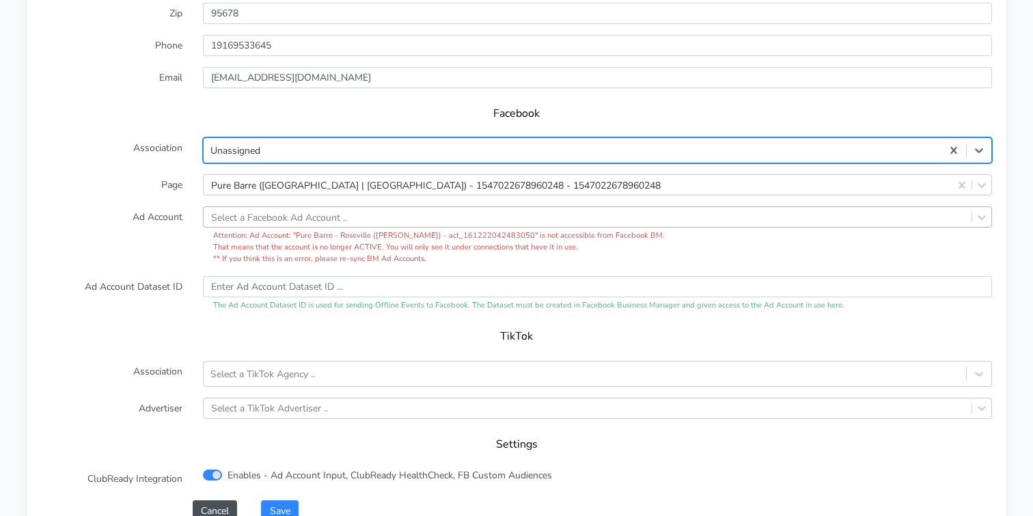
scroll to position [1356, 0]
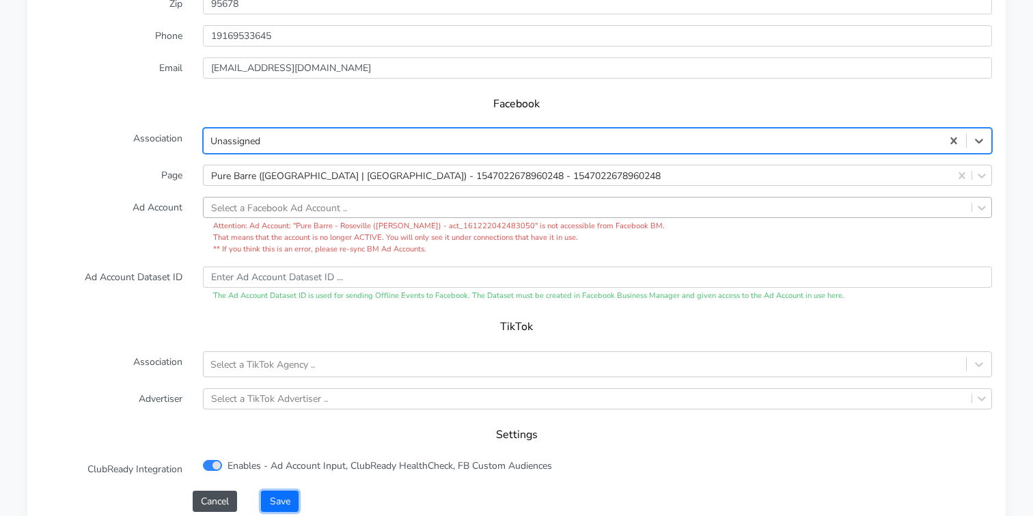
click at [276, 493] on button "Save" at bounding box center [279, 501] width 37 height 21
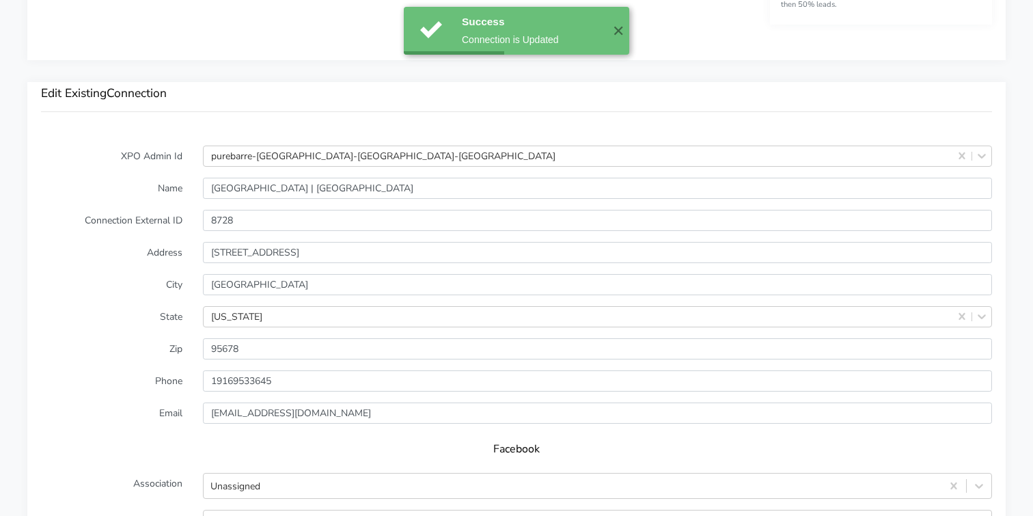
scroll to position [1452, 0]
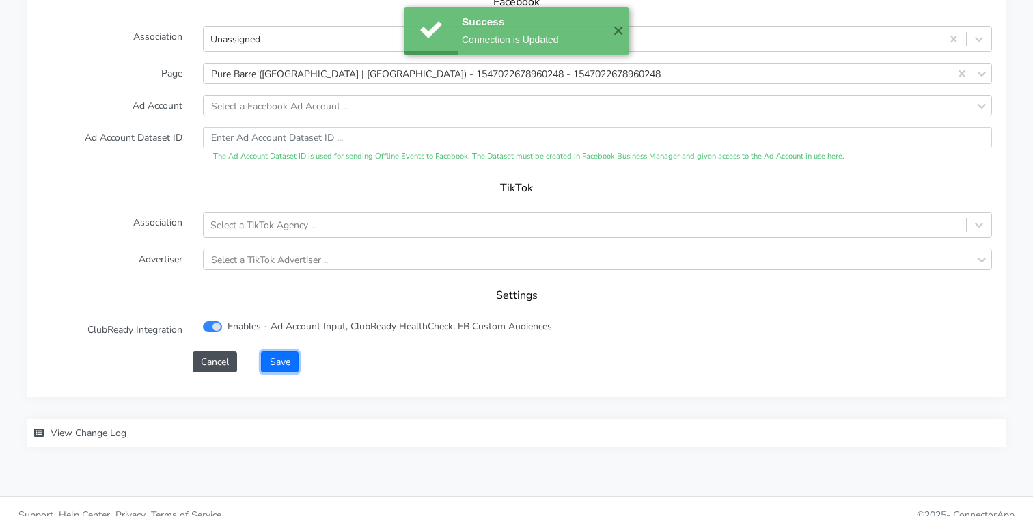
click at [275, 351] on button "Save" at bounding box center [279, 361] width 37 height 21
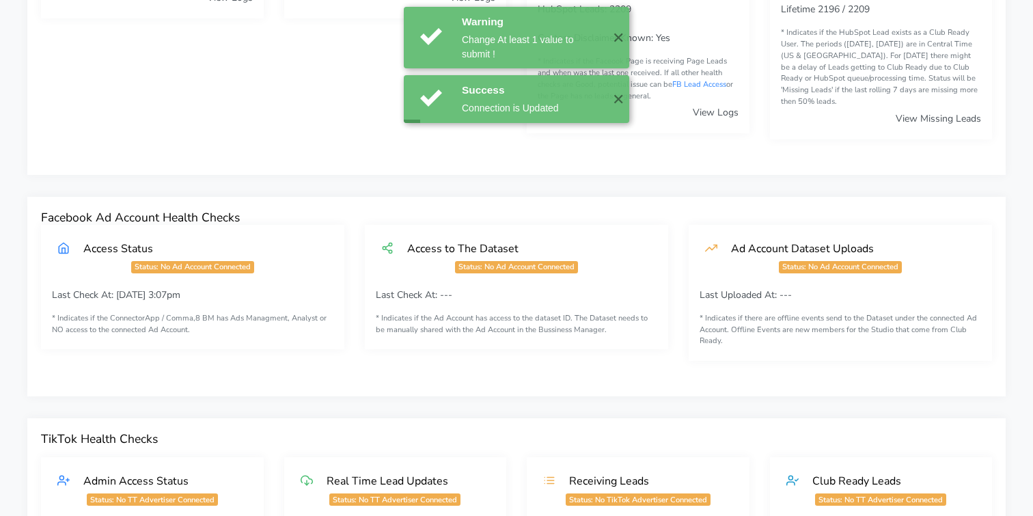
scroll to position [0, 0]
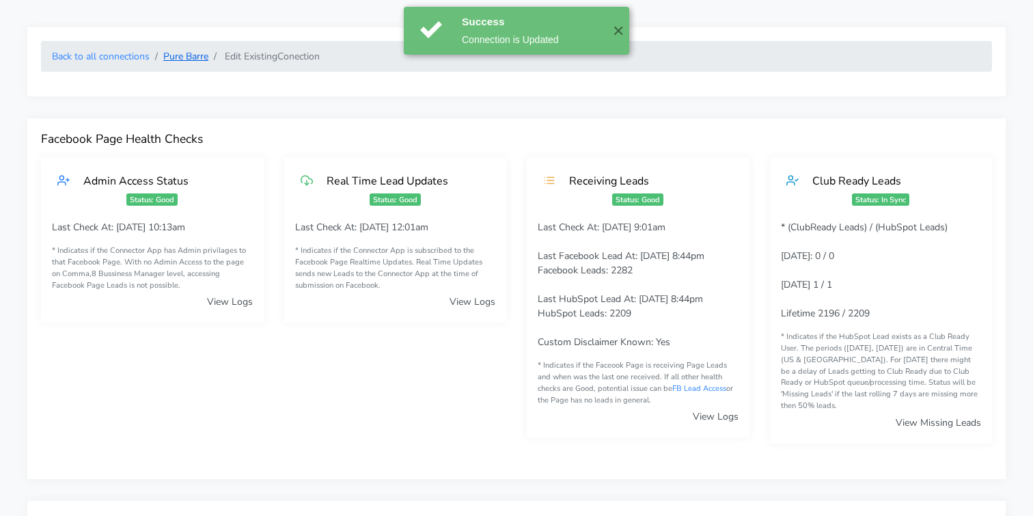
click at [187, 59] on link "Pure Barre" at bounding box center [185, 56] width 45 height 13
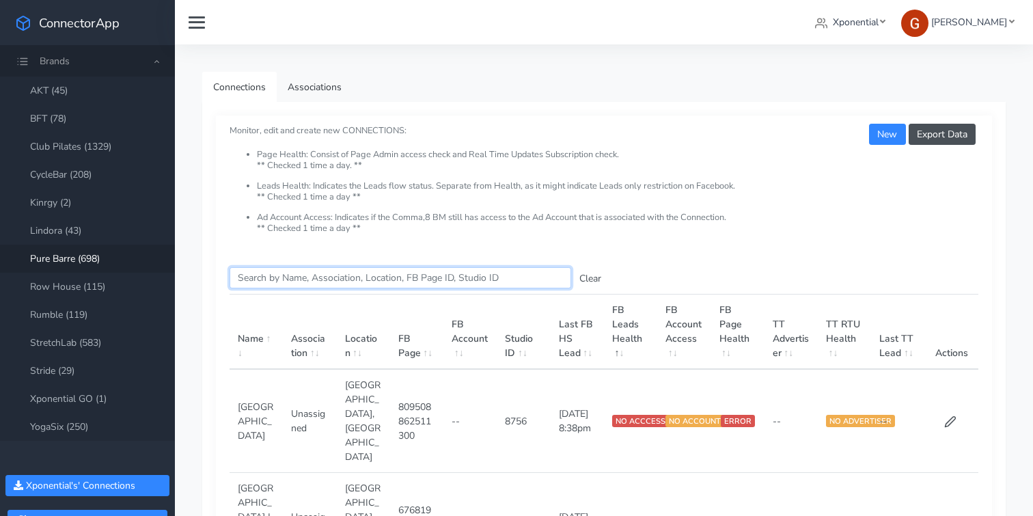
click at [325, 277] on input "Search this table" at bounding box center [401, 277] width 342 height 21
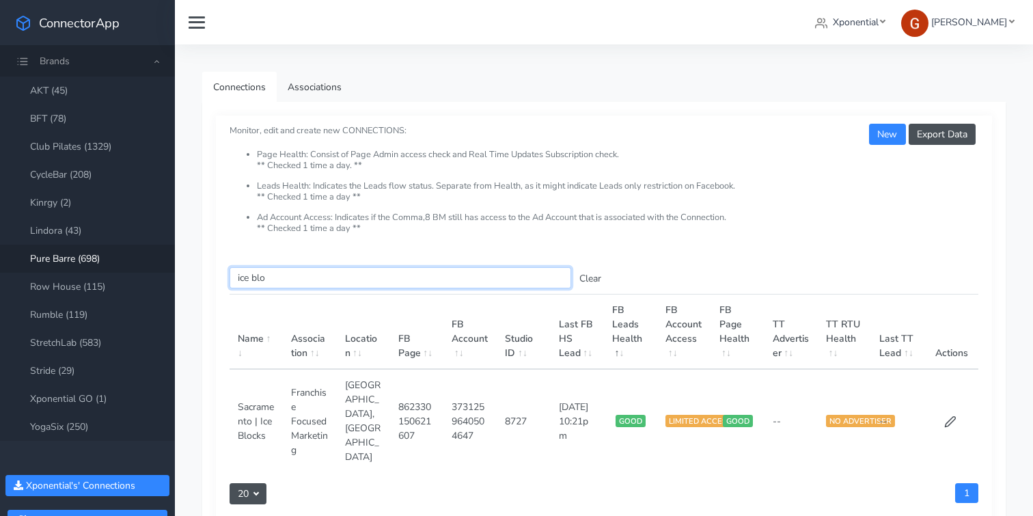
drag, startPoint x: 284, startPoint y: 268, endPoint x: 188, endPoint y: 273, distance: 95.8
click at [188, 273] on div "Connections Associations Export Data New Monitor, edit and create new CONNECTIO…" at bounding box center [604, 328] width 858 height 568
drag, startPoint x: 282, startPoint y: 273, endPoint x: 215, endPoint y: 270, distance: 67.0
click at [215, 270] on div "Export Data New Monitor, edit and create new CONNECTIONS: Page Health: Consist …" at bounding box center [604, 332] width 804 height 461
type input "san ra"
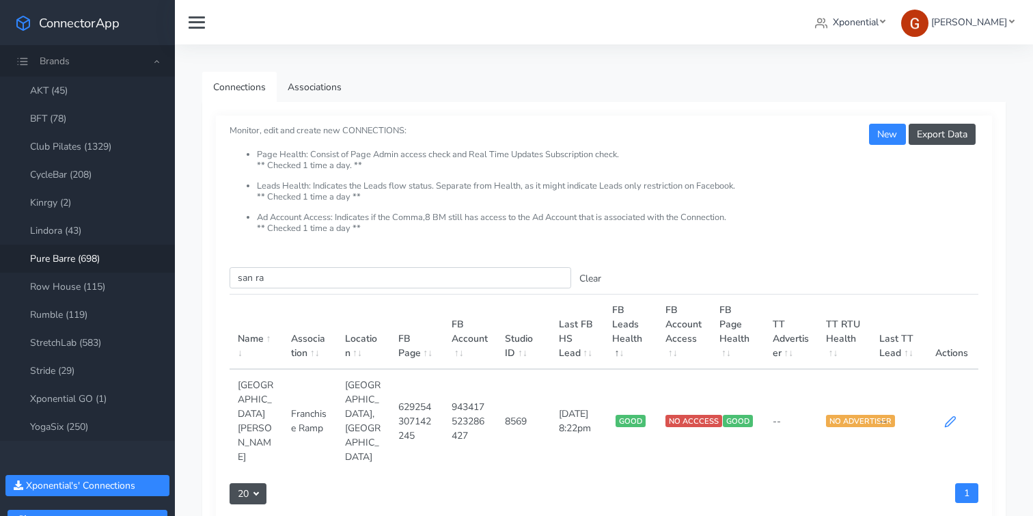
click at [950, 417] on icon at bounding box center [950, 422] width 10 height 10
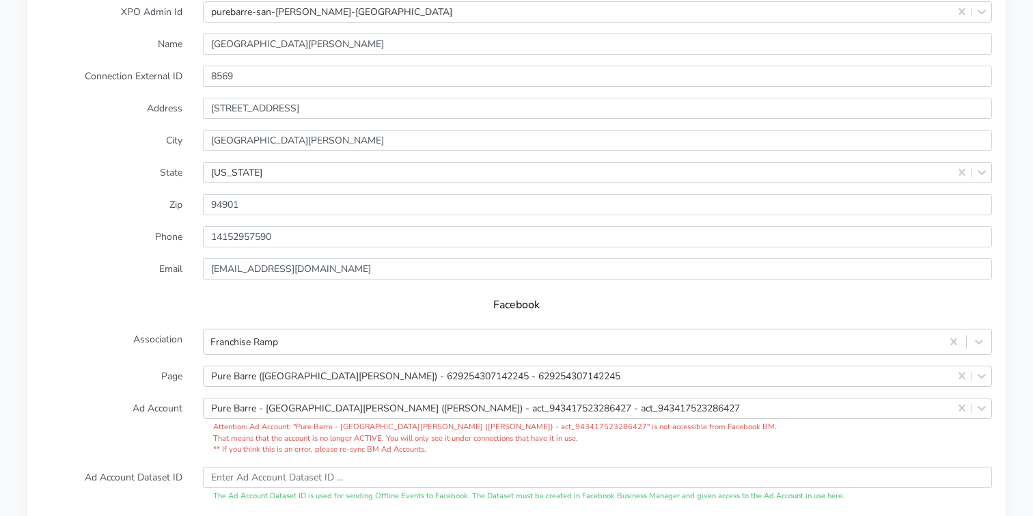
scroll to position [1160, 0]
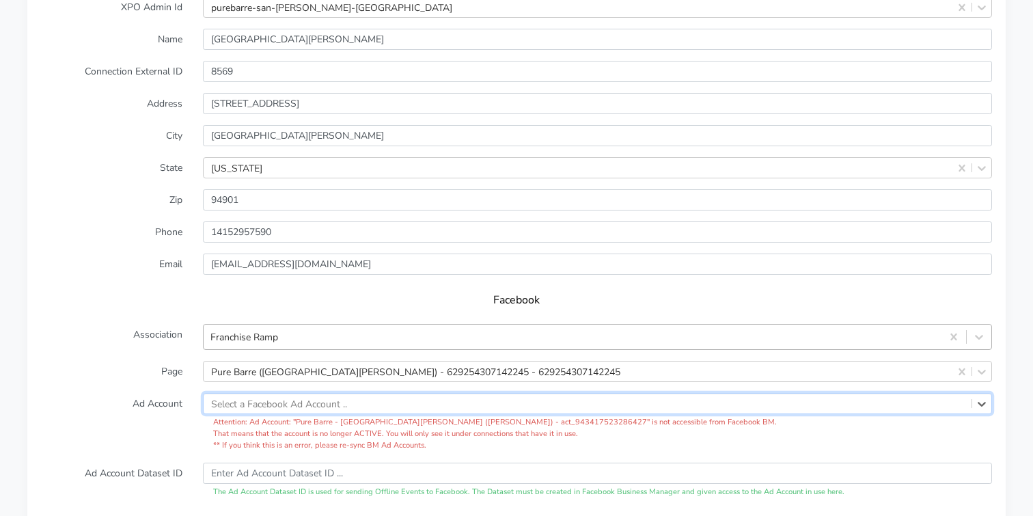
click at [383, 324] on div "Franchise Ramp" at bounding box center [597, 337] width 789 height 26
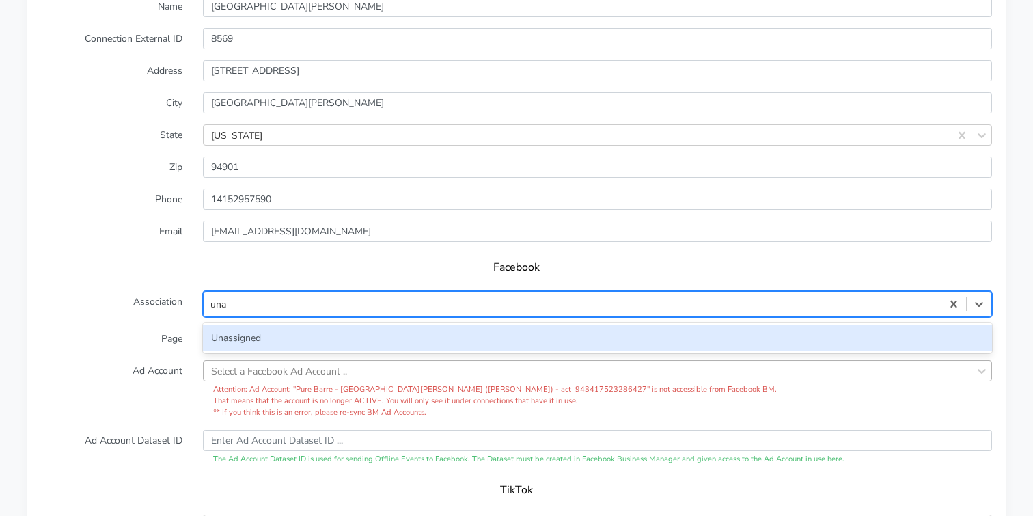
type input "unas"
click at [222, 325] on div "Unassigned" at bounding box center [597, 337] width 789 height 25
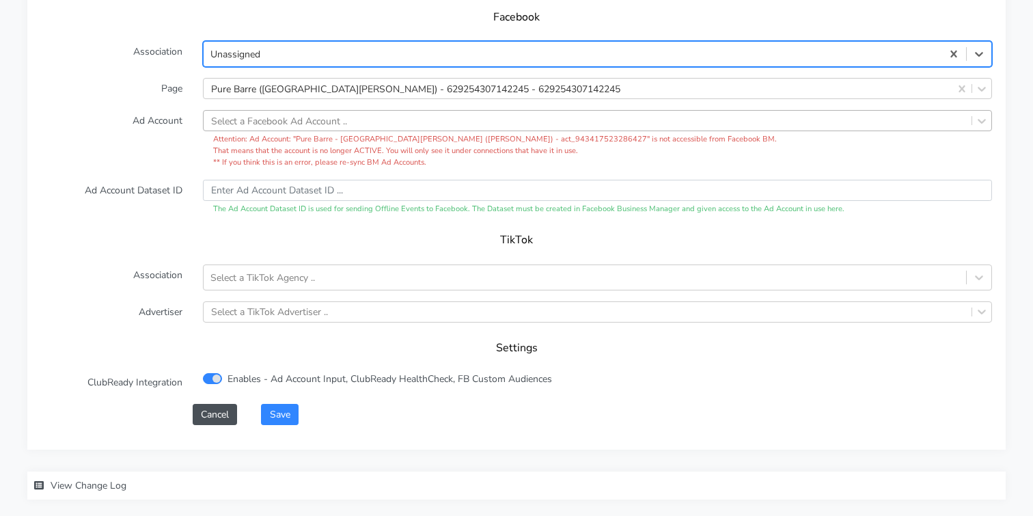
scroll to position [1451, 0]
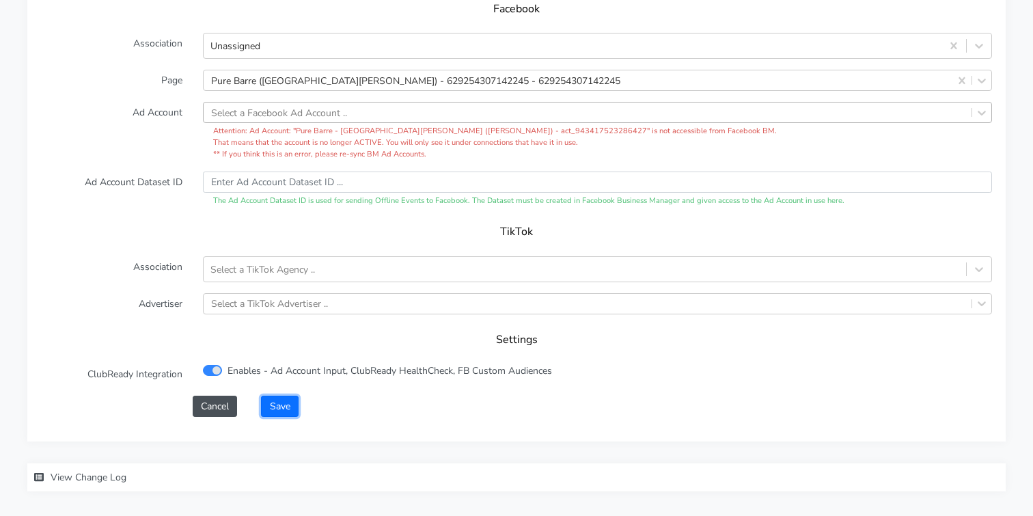
click at [282, 396] on button "Save" at bounding box center [279, 406] width 37 height 21
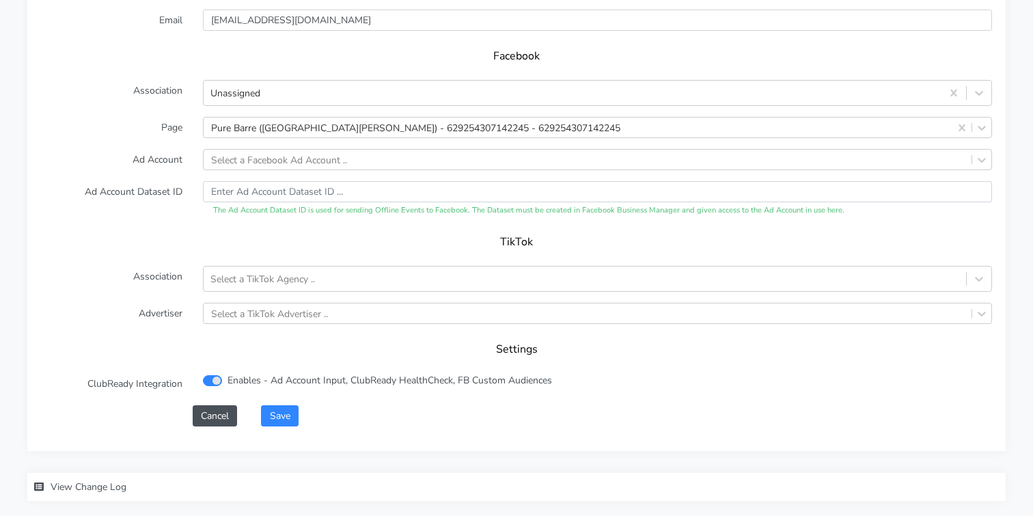
scroll to position [1381, 0]
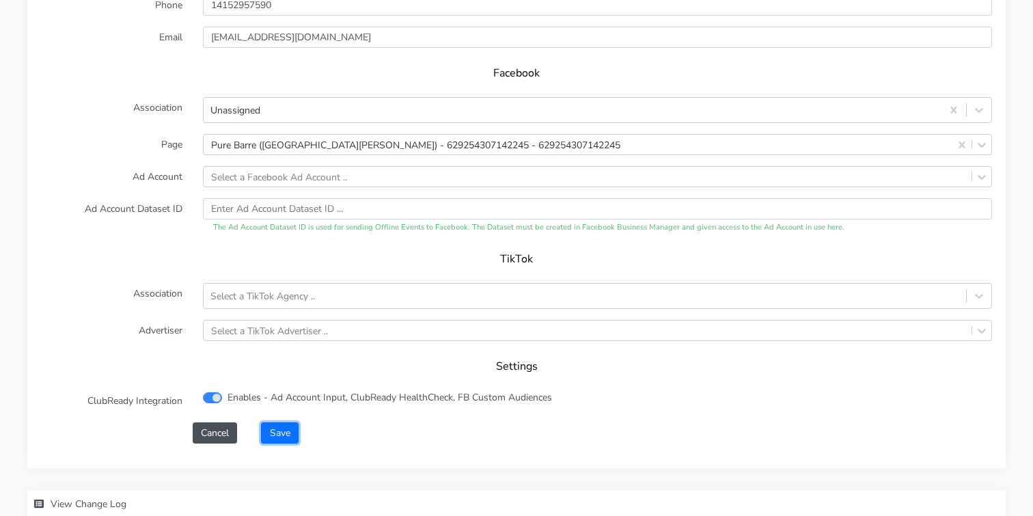
click at [284, 422] on button "Save" at bounding box center [279, 432] width 37 height 21
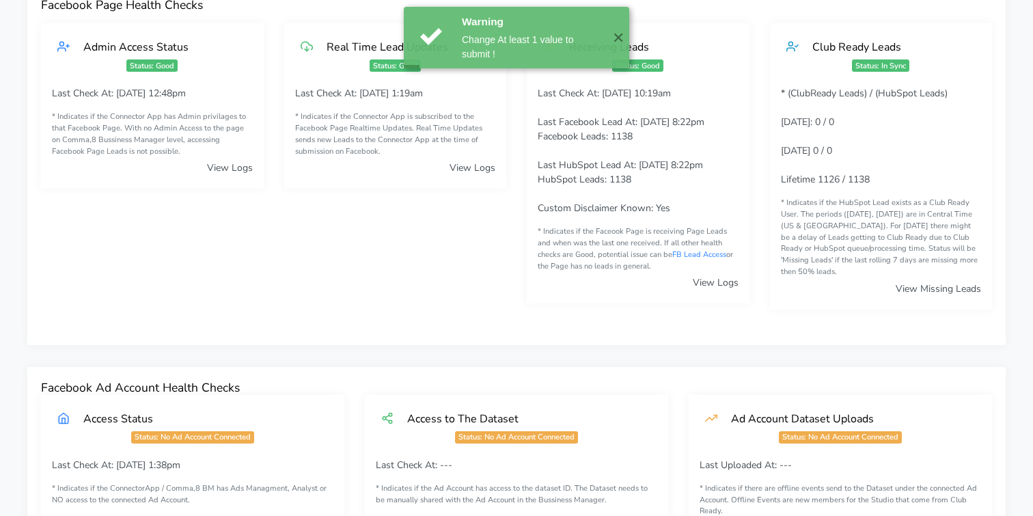
scroll to position [0, 0]
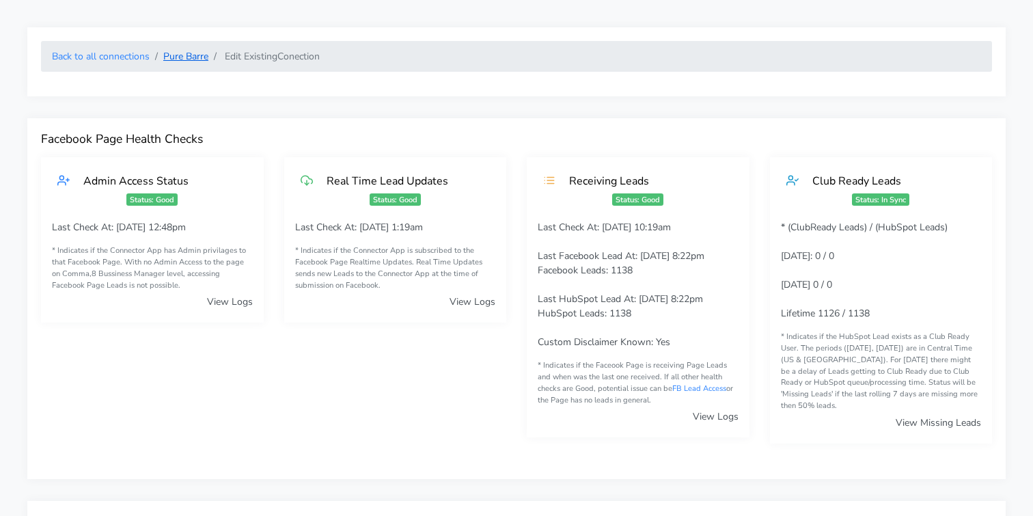
click at [173, 56] on link "Pure Barre" at bounding box center [185, 56] width 45 height 13
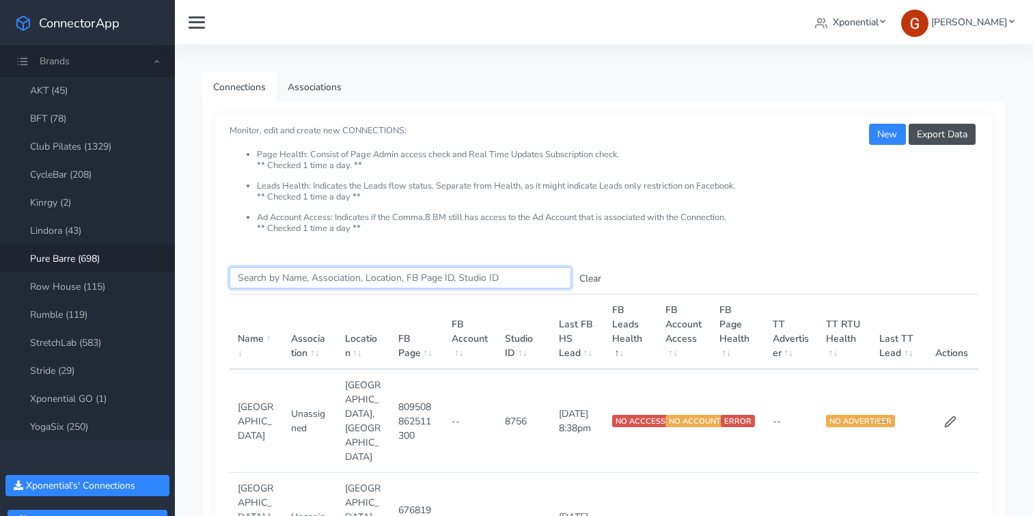
click at [376, 284] on input "Search this table" at bounding box center [401, 277] width 342 height 21
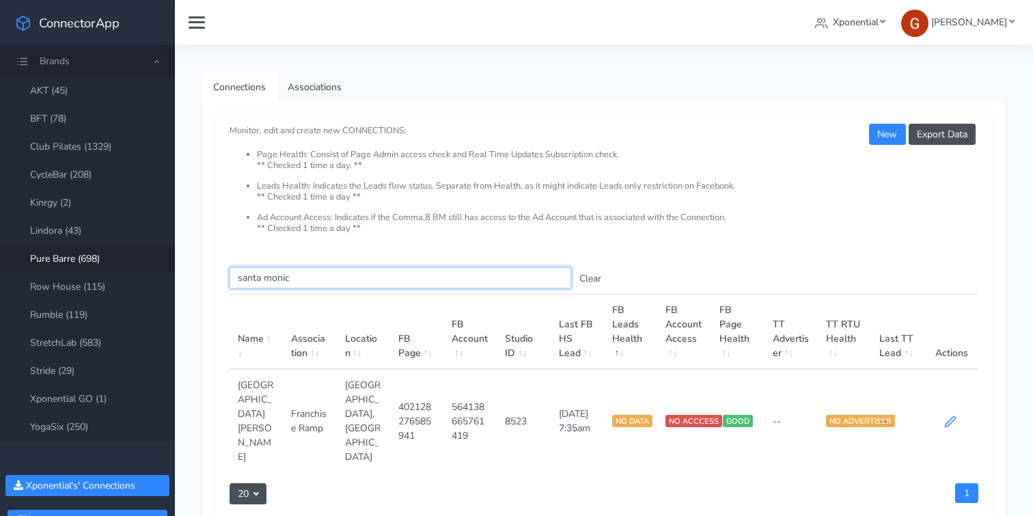
type input "santa monic"
click at [944, 415] on icon at bounding box center [950, 421] width 12 height 12
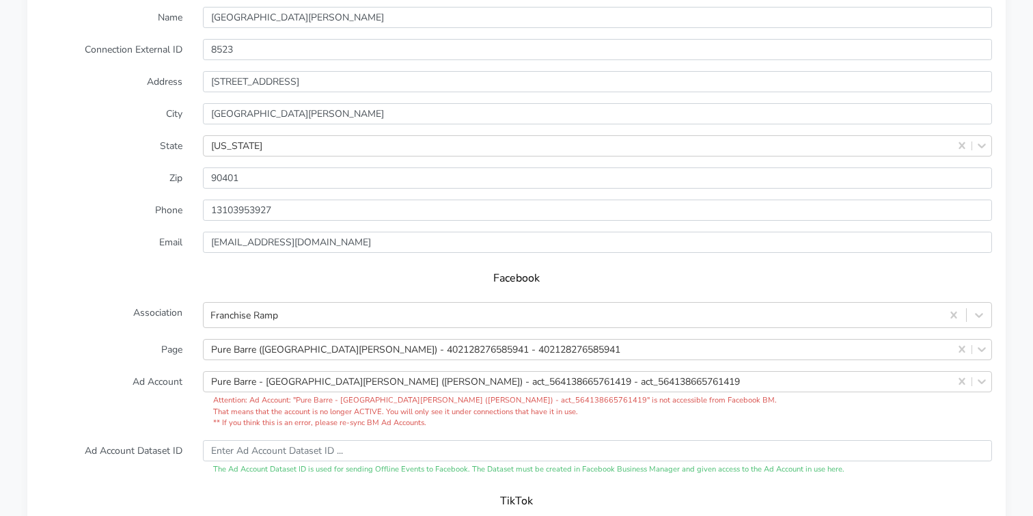
scroll to position [1183, 0]
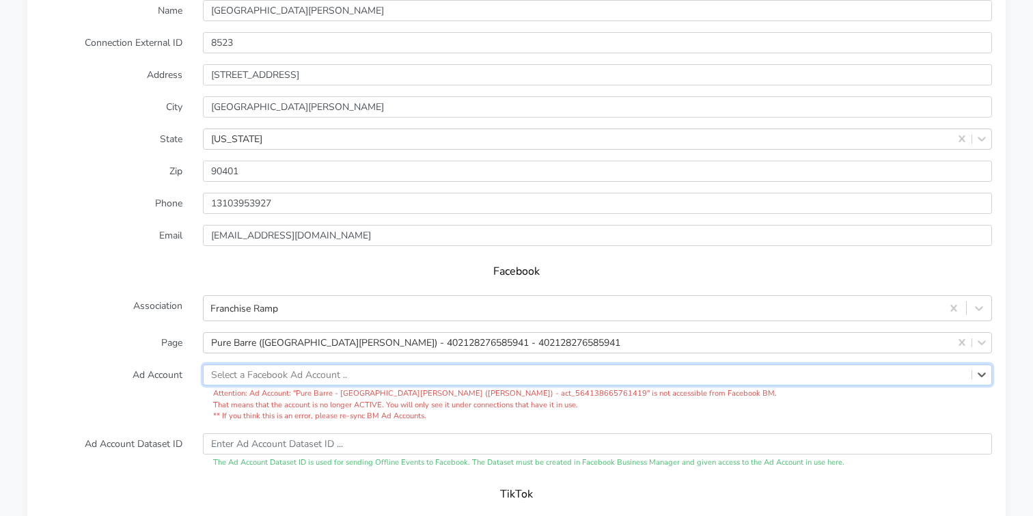
click at [370, 303] on form "XPO Admin Id purebarre-[GEOGRAPHIC_DATA][PERSON_NAME]-ca Name [GEOGRAPHIC_DATA]…" at bounding box center [516, 323] width 951 height 711
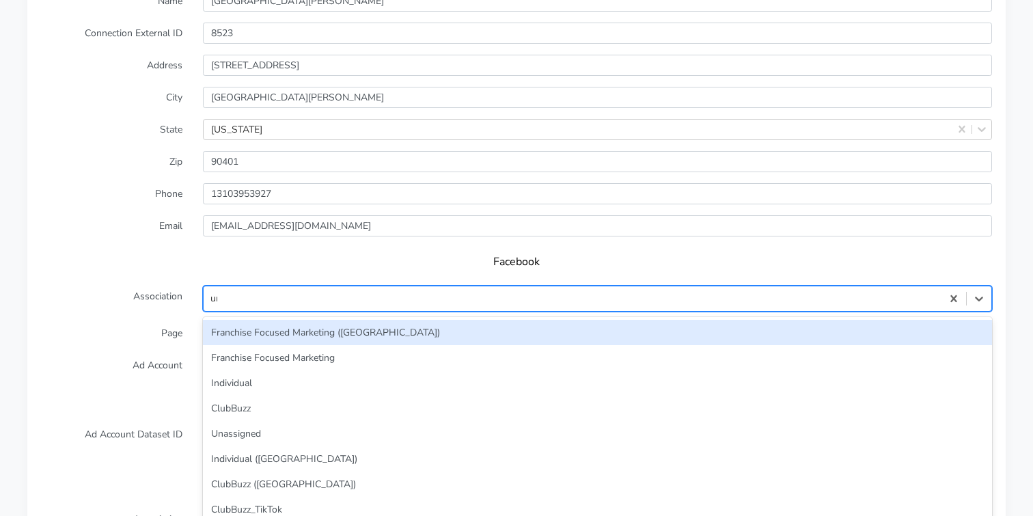
type input "unas"
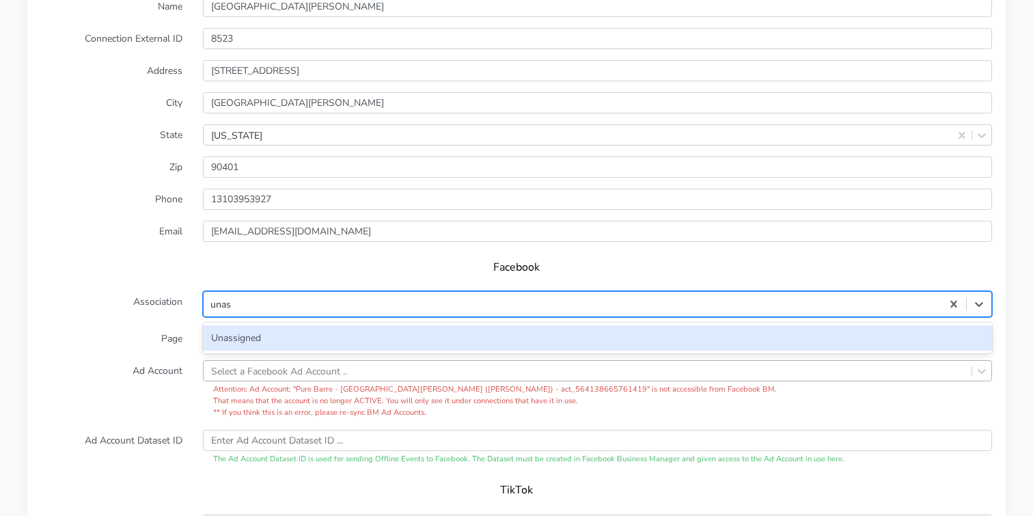
click at [241, 325] on div "Unassigned" at bounding box center [597, 337] width 789 height 25
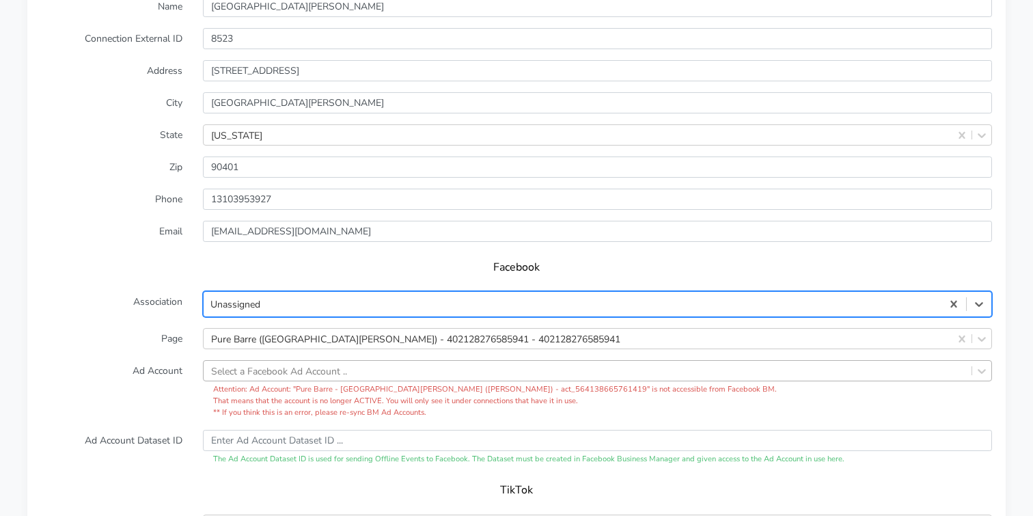
click at [126, 342] on form "XPO Admin Id purebarre-[GEOGRAPHIC_DATA][PERSON_NAME]-ca Name [GEOGRAPHIC_DATA]…" at bounding box center [516, 319] width 951 height 711
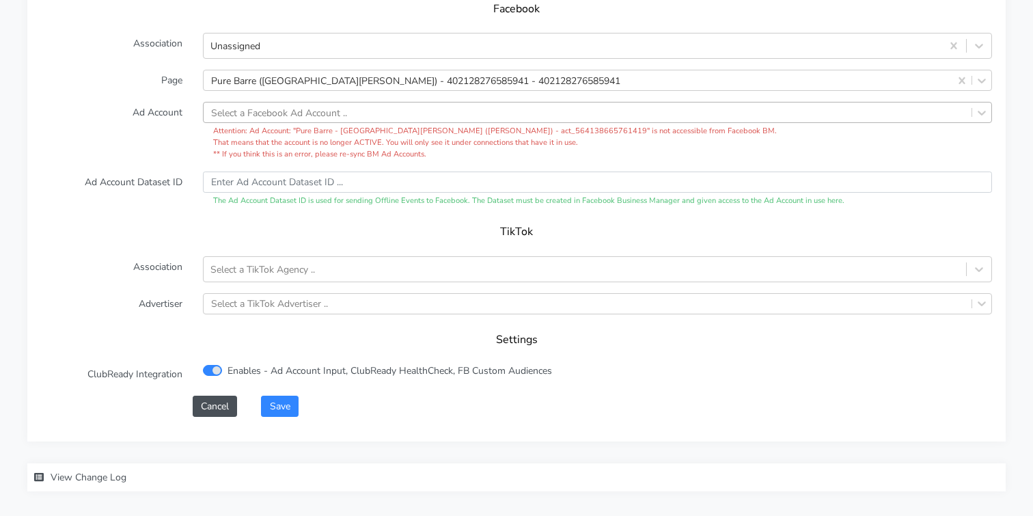
scroll to position [1496, 0]
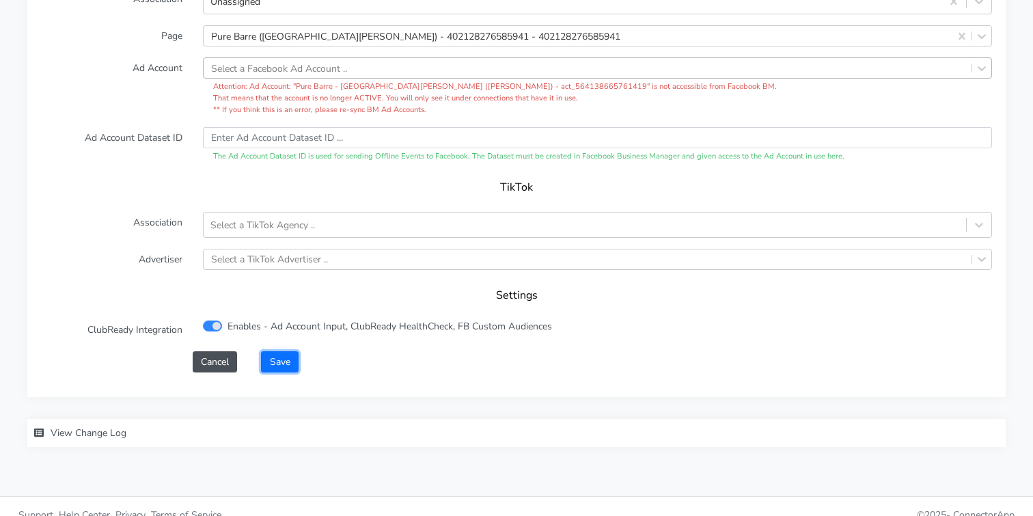
click at [277, 351] on button "Save" at bounding box center [279, 361] width 37 height 21
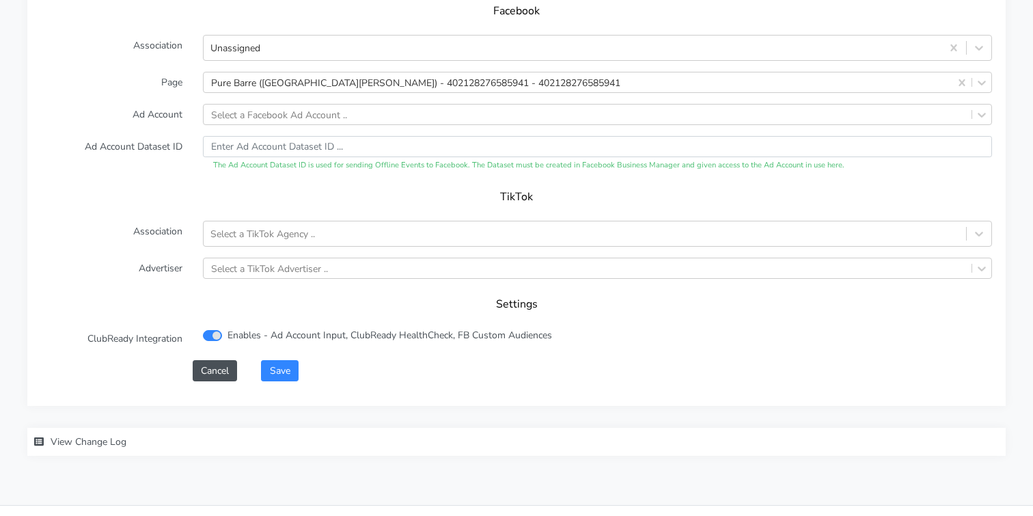
scroll to position [1452, 0]
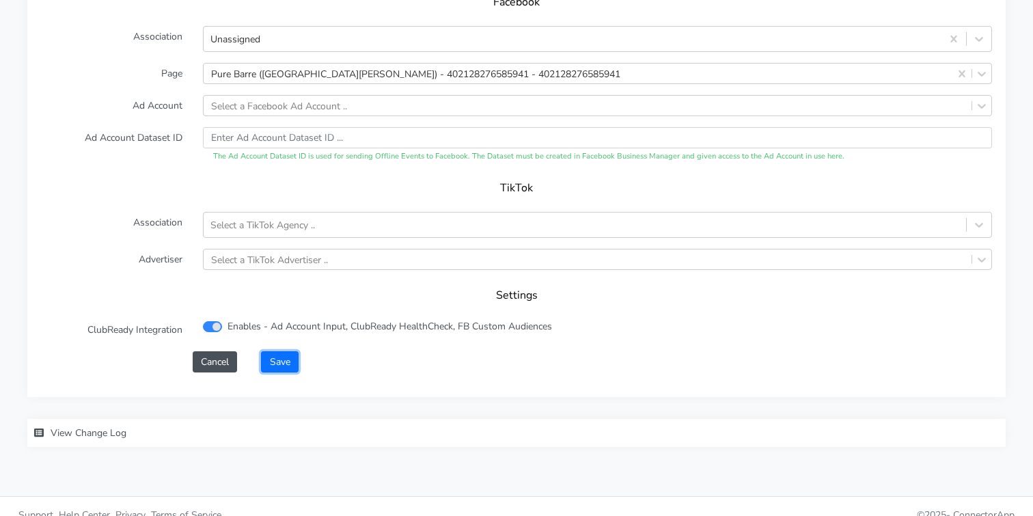
click at [273, 351] on button "Save" at bounding box center [279, 361] width 37 height 21
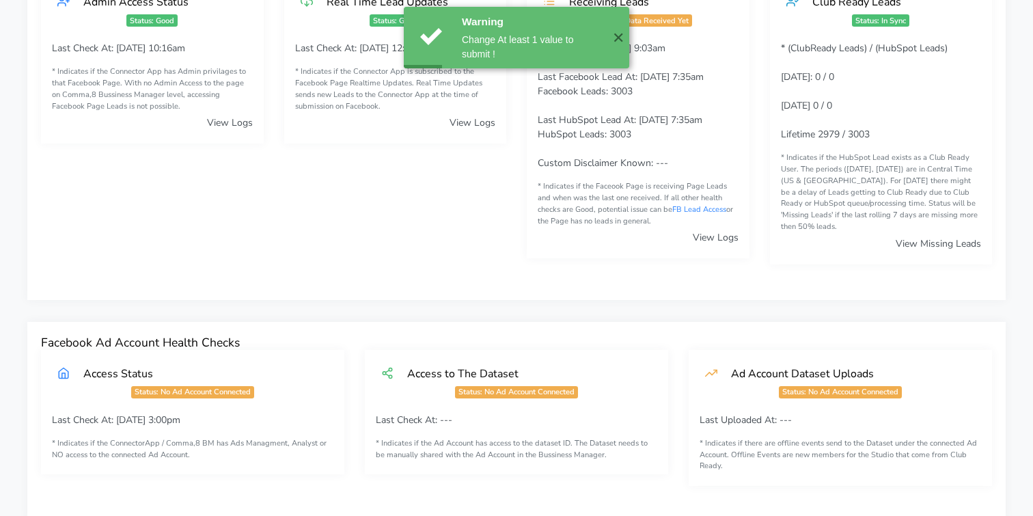
scroll to position [3, 0]
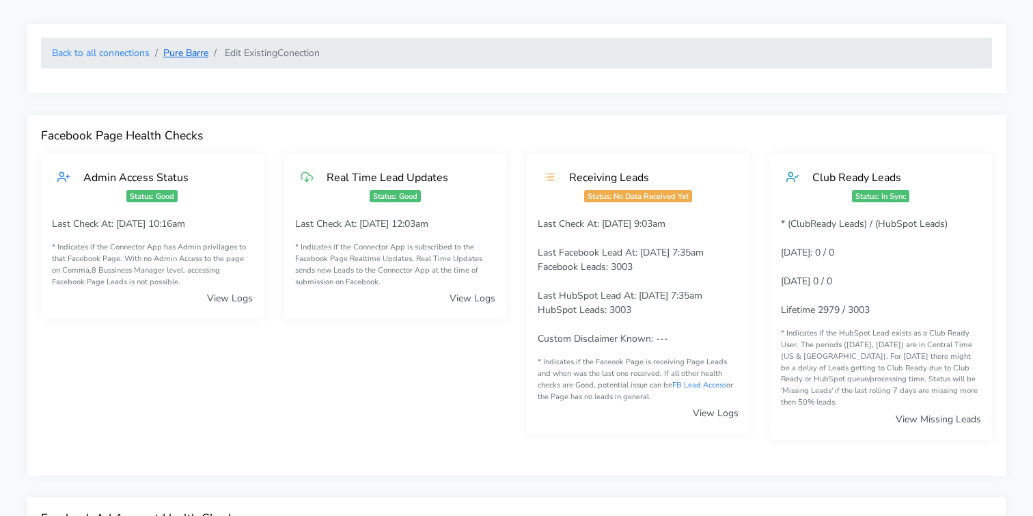
click at [194, 50] on link "Pure Barre" at bounding box center [185, 52] width 45 height 13
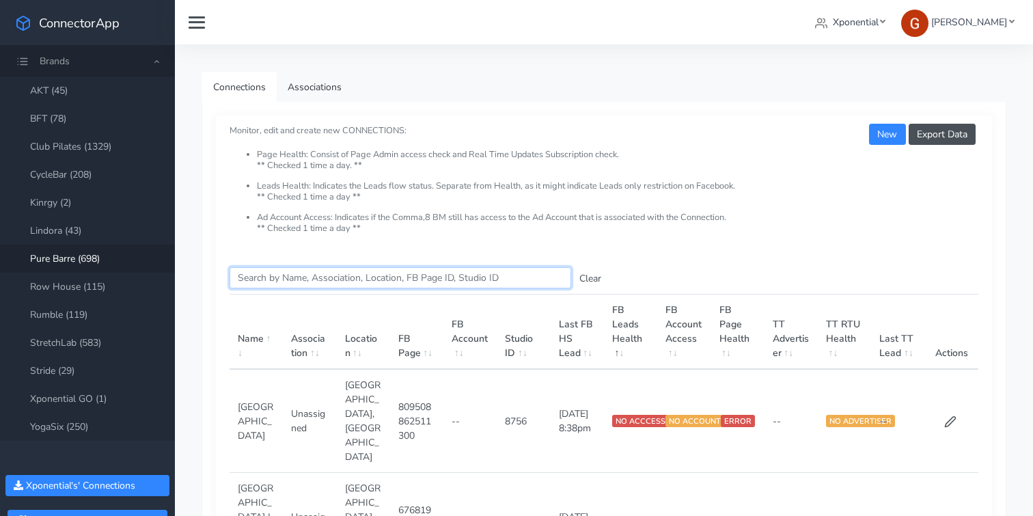
click at [292, 282] on input "Search this table" at bounding box center [401, 277] width 342 height 21
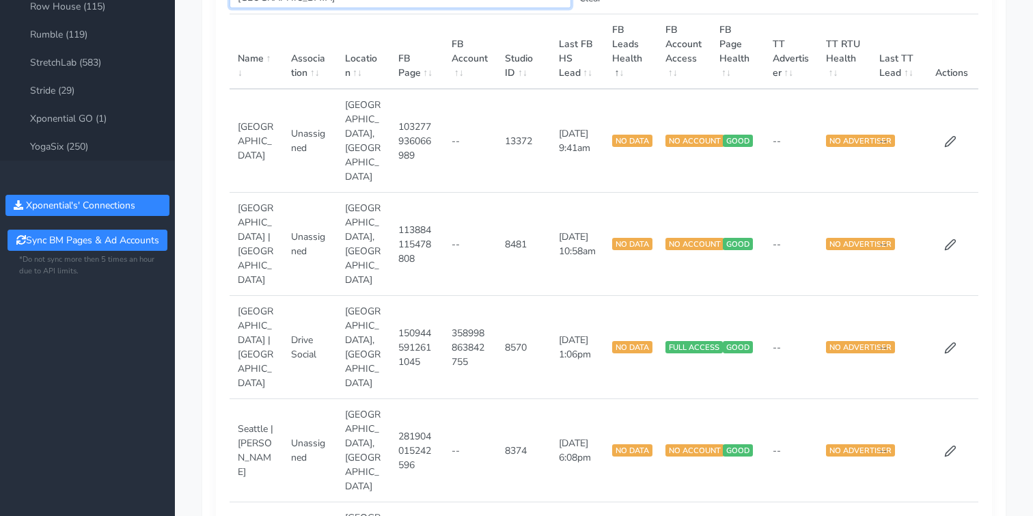
scroll to position [359, 0]
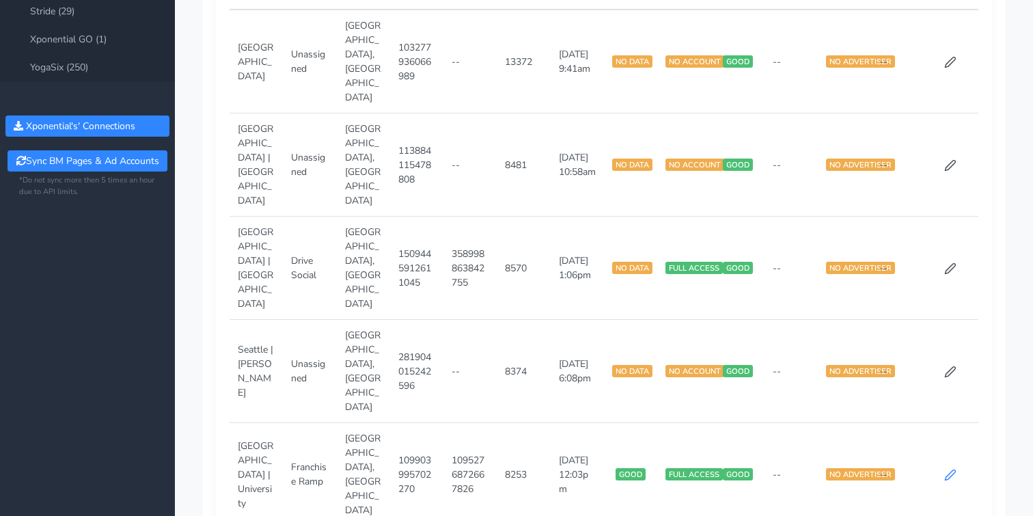
type input "[GEOGRAPHIC_DATA]"
click at [948, 469] on icon at bounding box center [950, 475] width 12 height 12
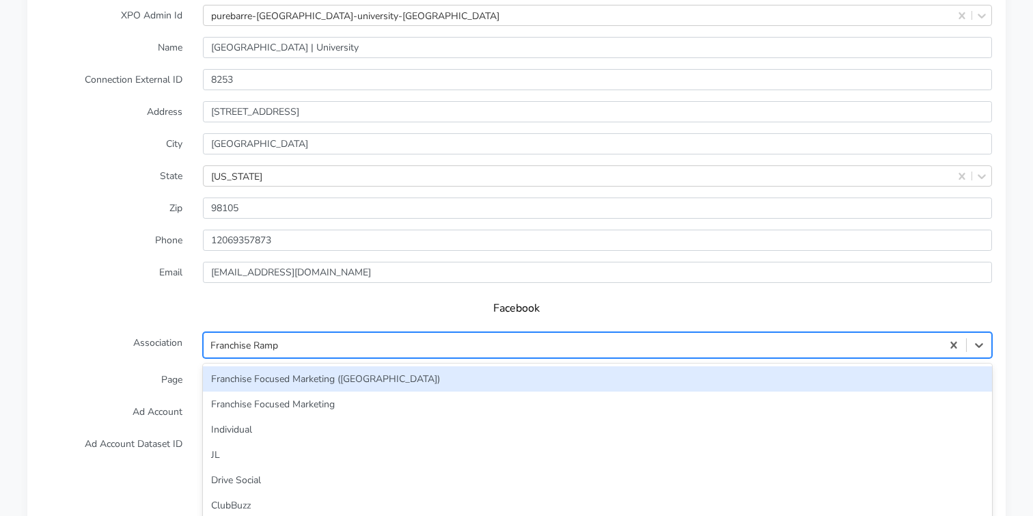
scroll to position [1193, 0]
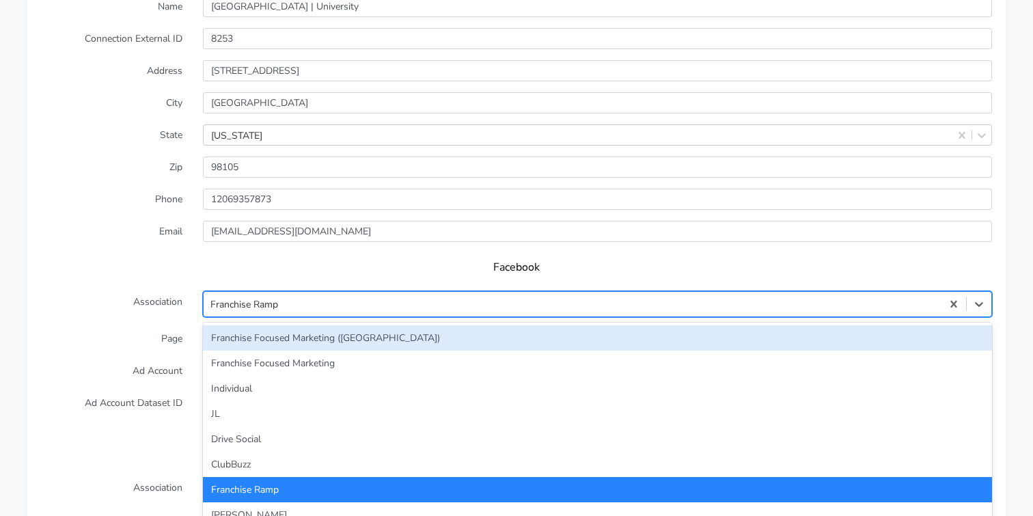
click at [251, 317] on div "option Franchise Focused Marketing ([GEOGRAPHIC_DATA]) focused, 1 of 33. 33 res…" at bounding box center [597, 304] width 789 height 26
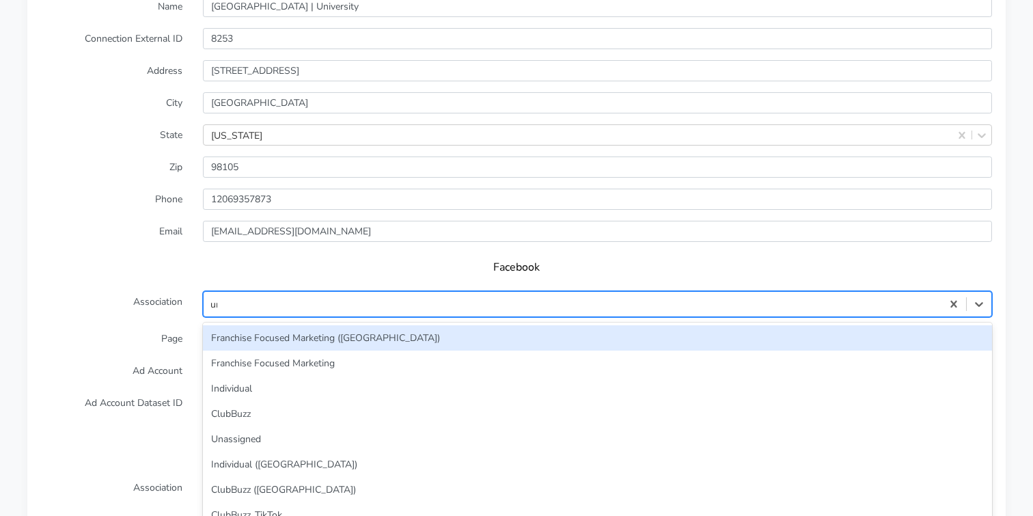
type input "unas"
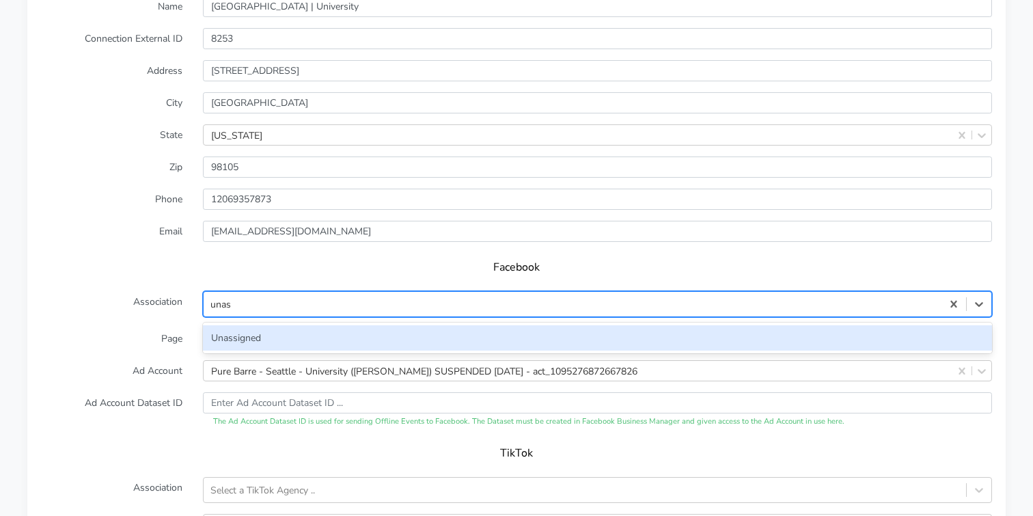
click at [207, 325] on div "Unassigned" at bounding box center [597, 337] width 789 height 25
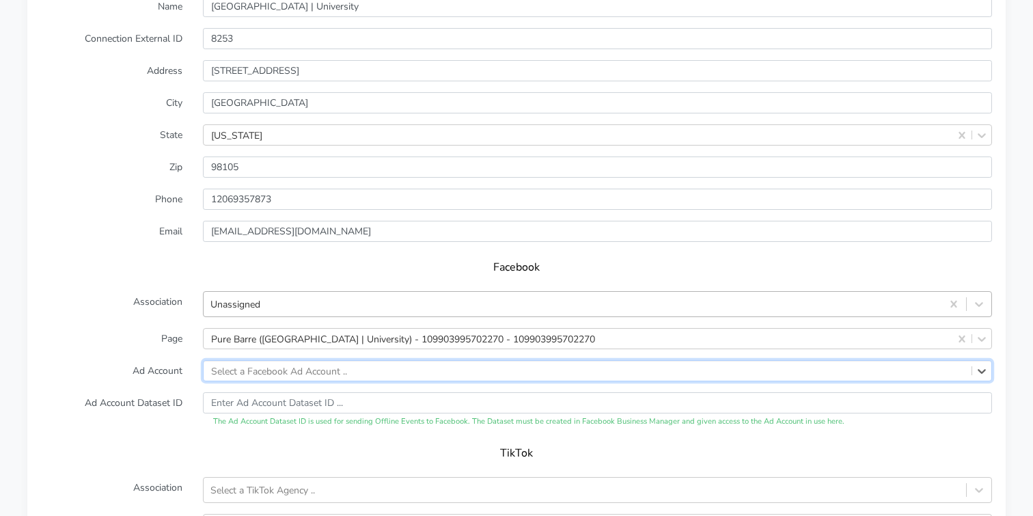
scroll to position [1291, 0]
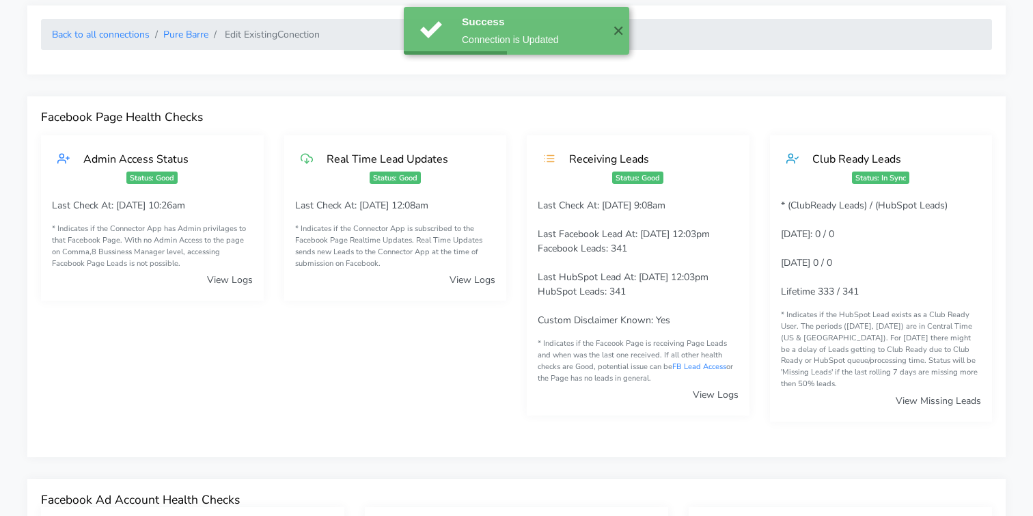
scroll to position [0, 0]
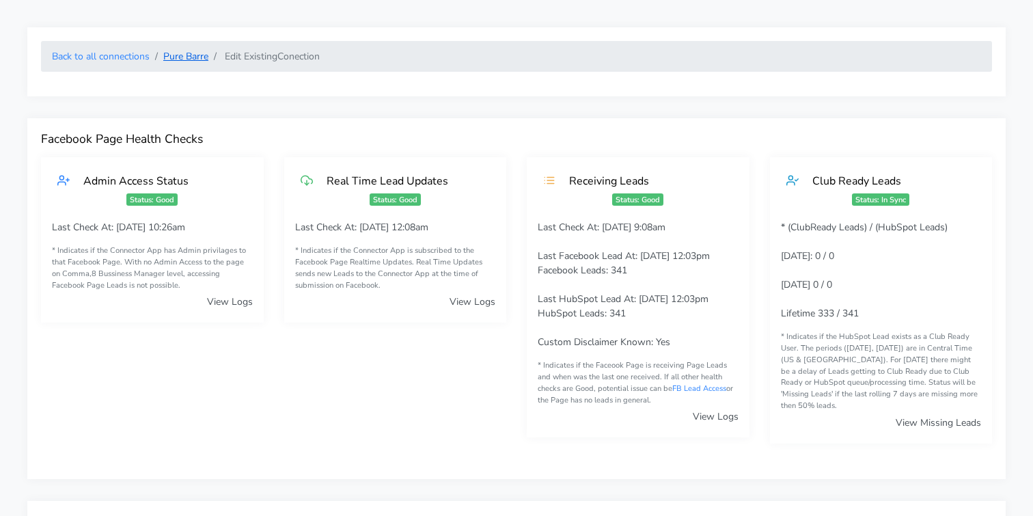
click at [190, 57] on link "Pure Barre" at bounding box center [185, 56] width 45 height 13
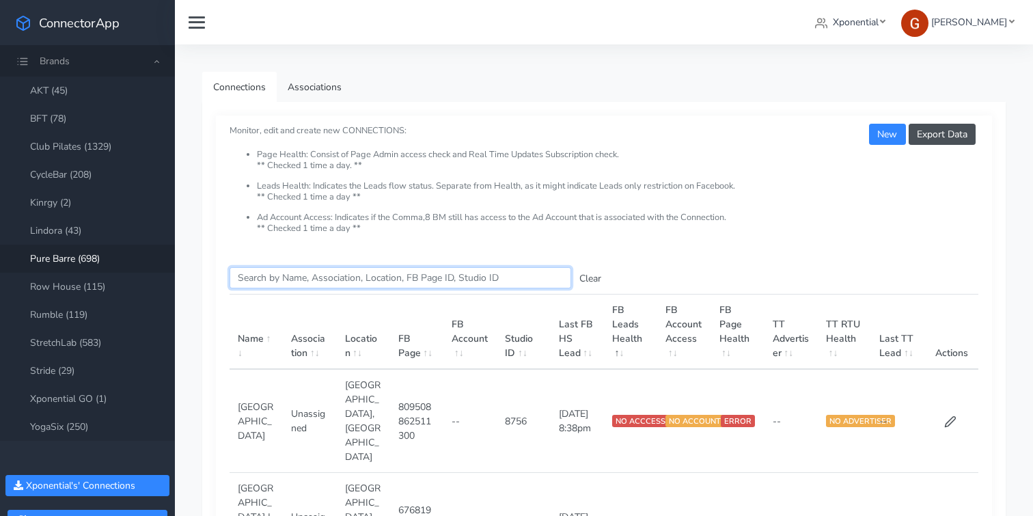
click at [264, 282] on input "Search this table" at bounding box center [401, 277] width 342 height 21
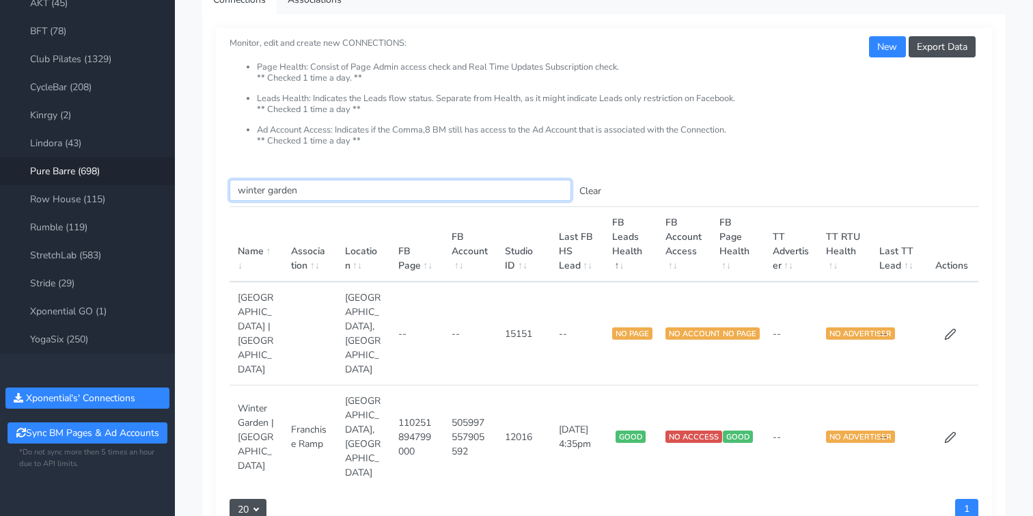
scroll to position [127, 0]
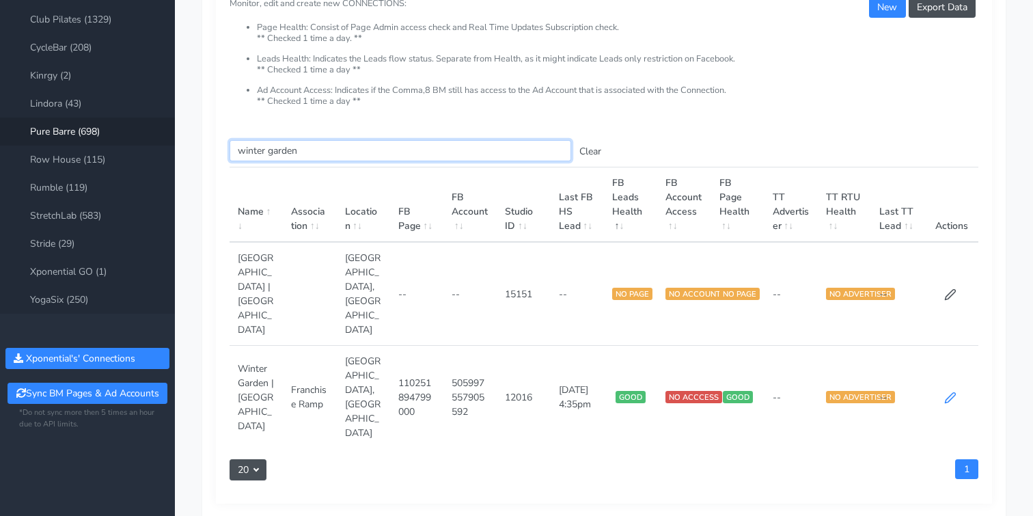
type input "winter garden"
click at [949, 392] on icon at bounding box center [950, 398] width 12 height 12
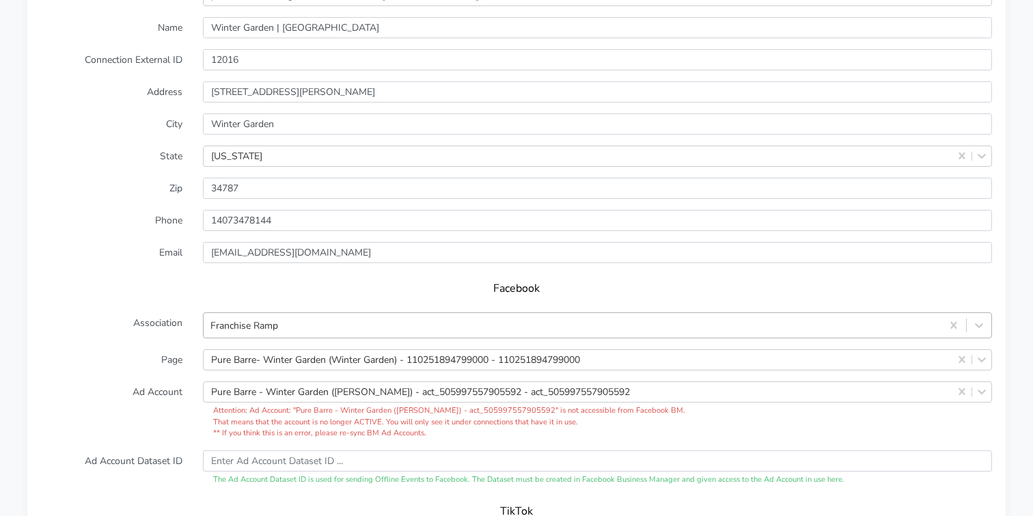
click at [278, 312] on div "Franchise Ramp" at bounding box center [597, 325] width 789 height 26
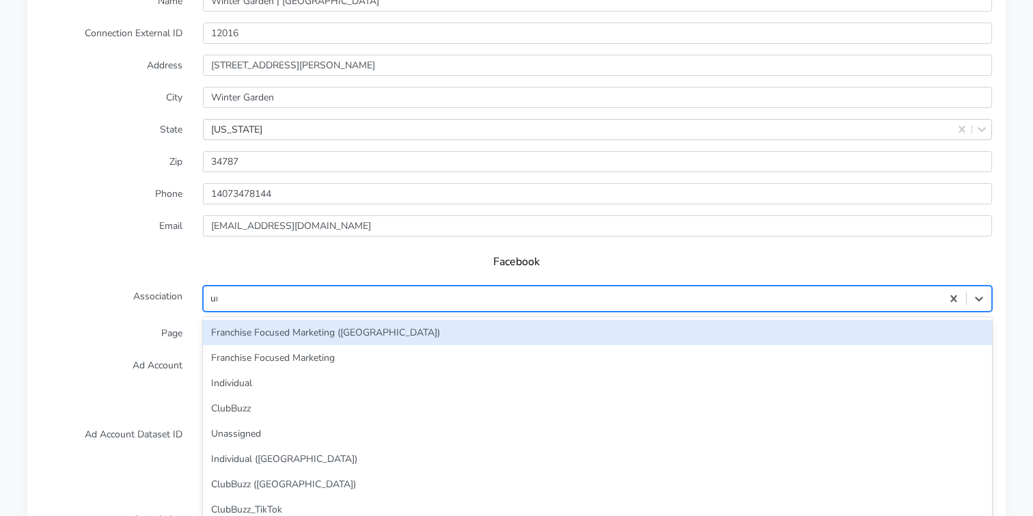
type input "unas"
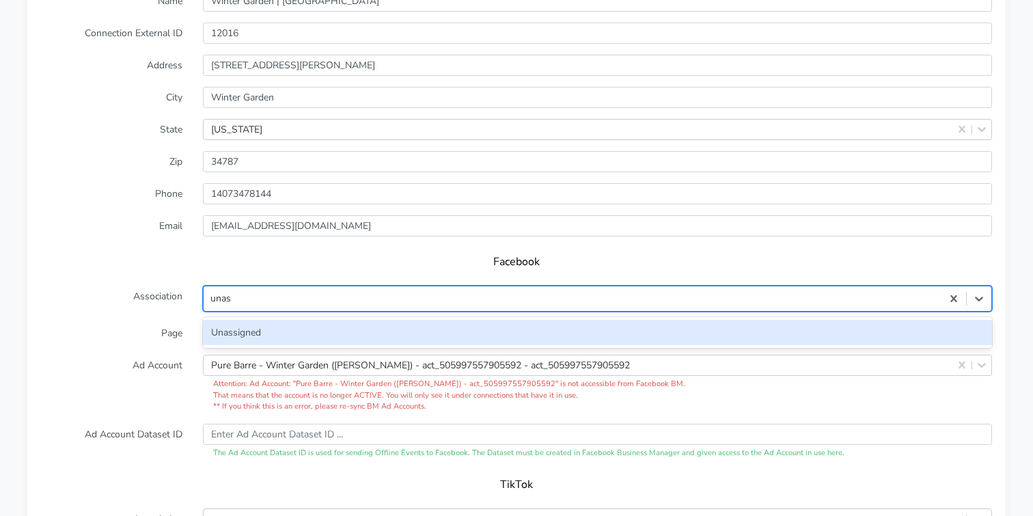
click at [239, 323] on div "Unassigned" at bounding box center [597, 332] width 789 height 25
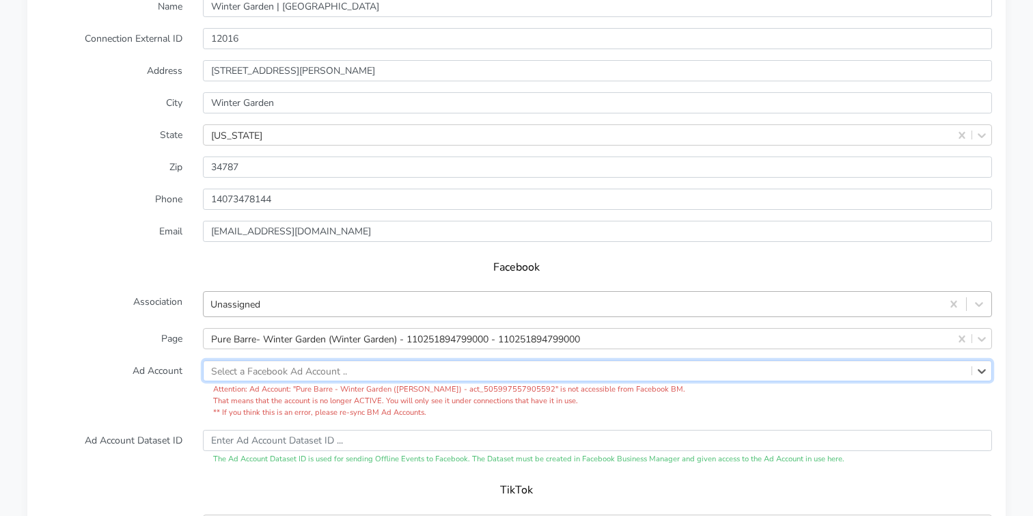
click at [122, 368] on label "Ad Account" at bounding box center [112, 389] width 162 height 58
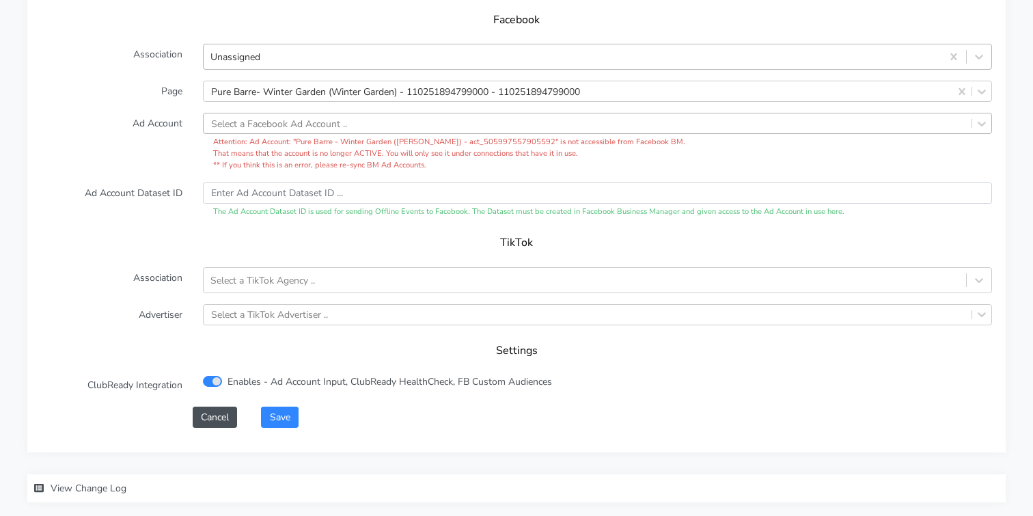
scroll to position [1453, 0]
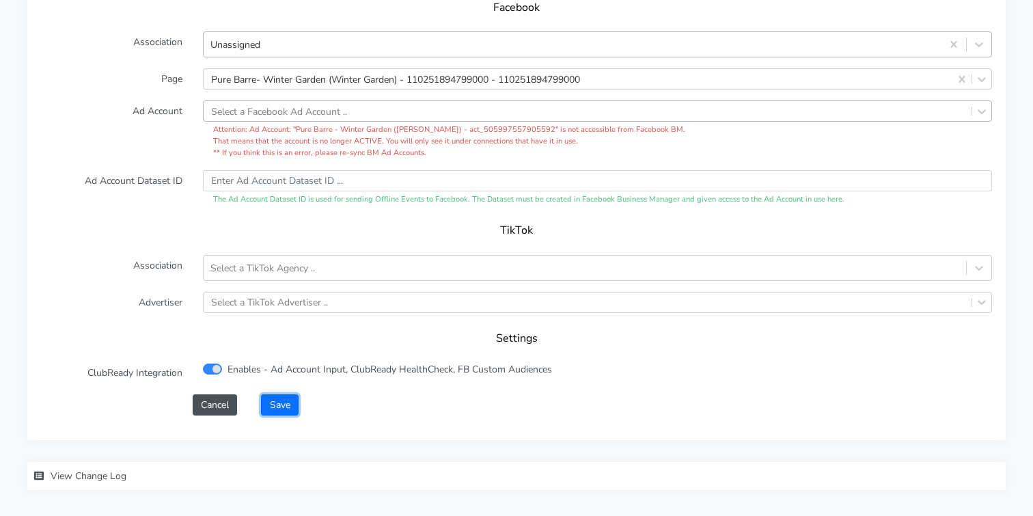
click at [277, 394] on button "Save" at bounding box center [279, 404] width 37 height 21
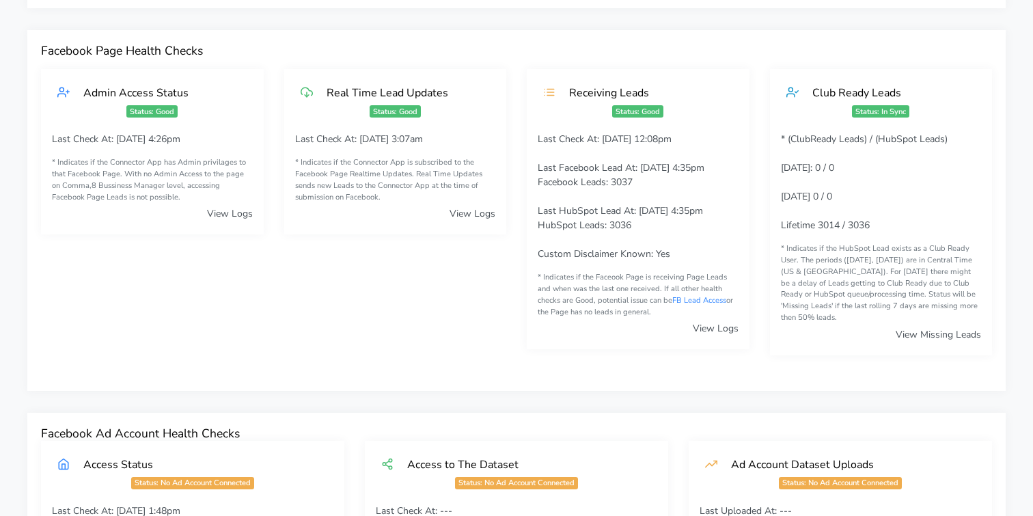
scroll to position [0, 0]
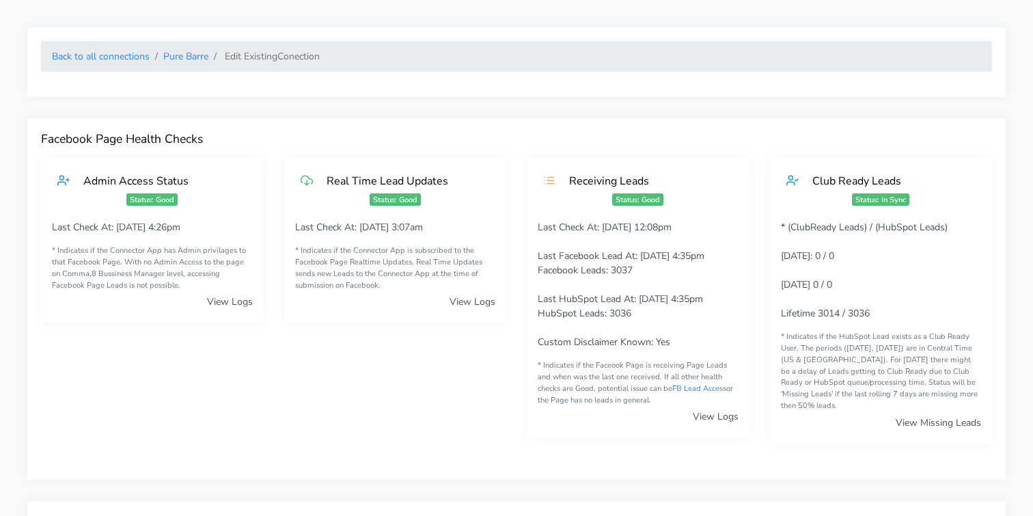
click at [139, 64] on ol "Back to all connections Pure Barre Edit Existing Conection" at bounding box center [516, 56] width 951 height 31
click at [113, 52] on link "Back to all connections" at bounding box center [101, 56] width 98 height 13
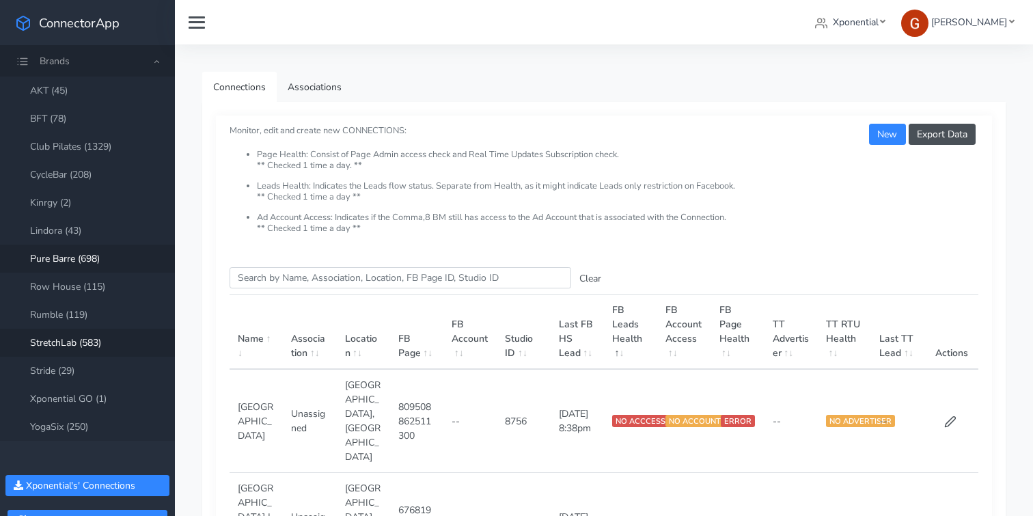
click at [81, 344] on link "StretchLab (583)" at bounding box center [87, 343] width 175 height 28
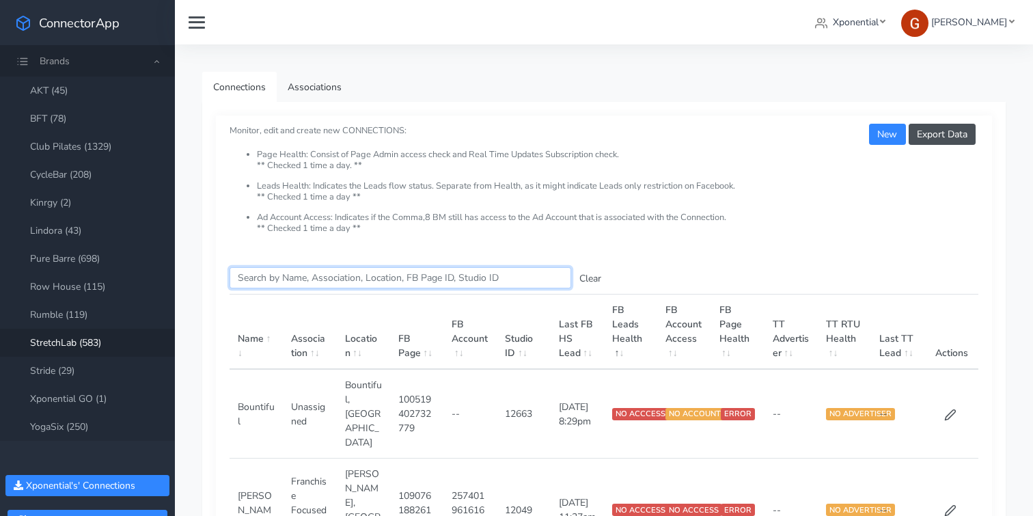
click at [269, 275] on input "Search this table" at bounding box center [401, 277] width 342 height 21
paste input "Abacoa"
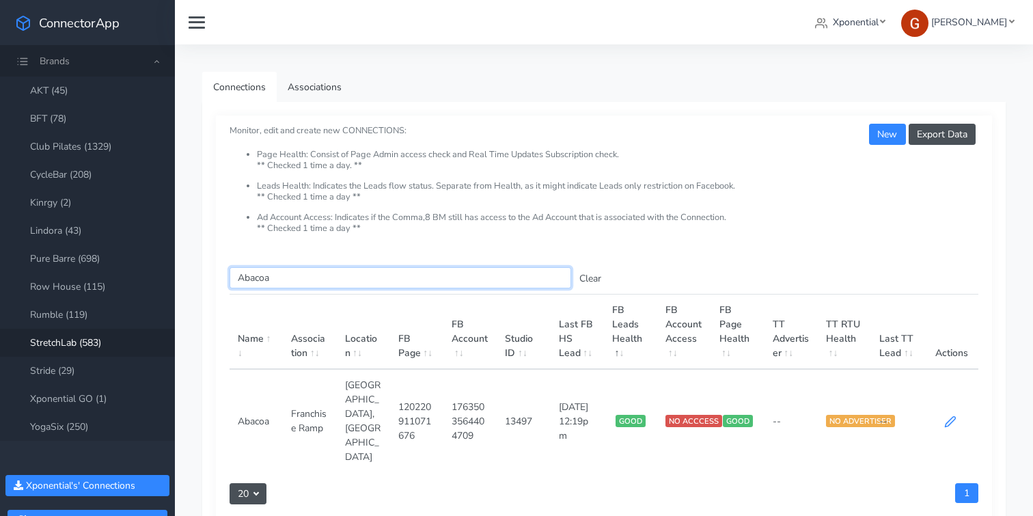
type input "Abacoa"
click at [953, 417] on icon at bounding box center [950, 422] width 10 height 10
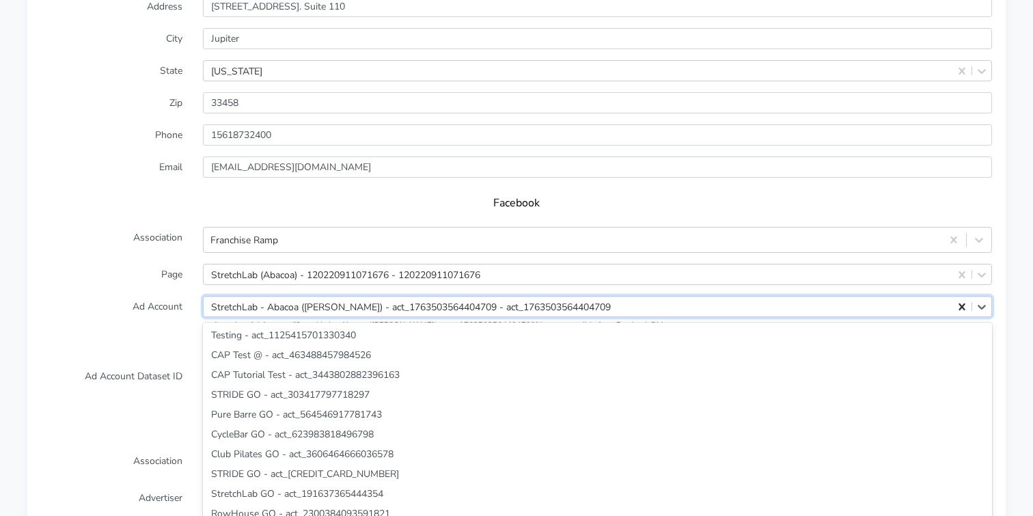
scroll to position [47913, 0]
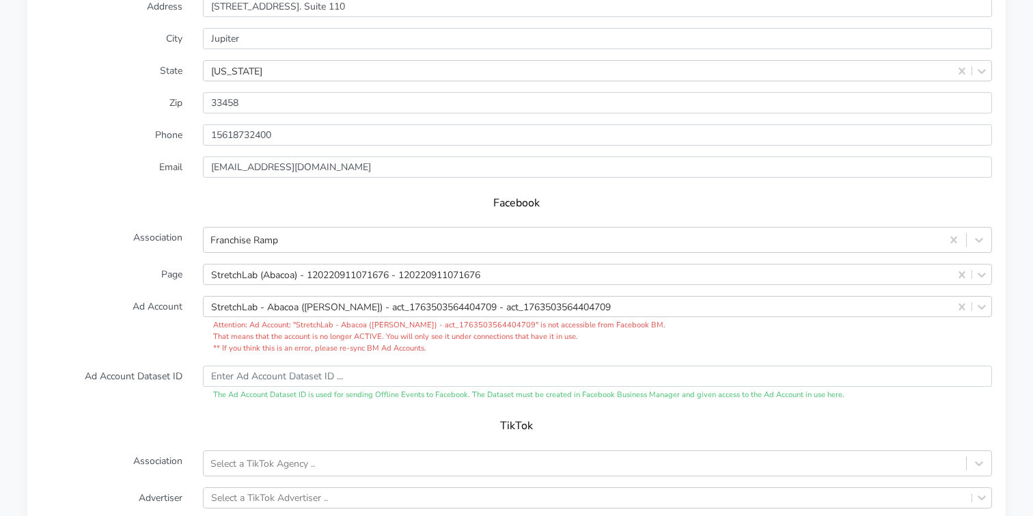
click at [159, 321] on label "Ad Account" at bounding box center [112, 325] width 162 height 58
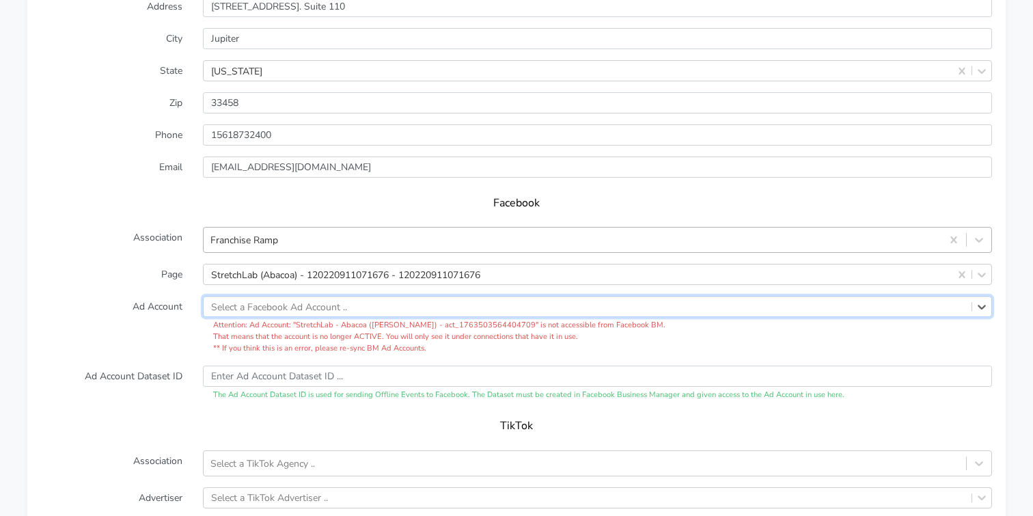
click at [564, 229] on div "Franchise Ramp" at bounding box center [573, 240] width 738 height 23
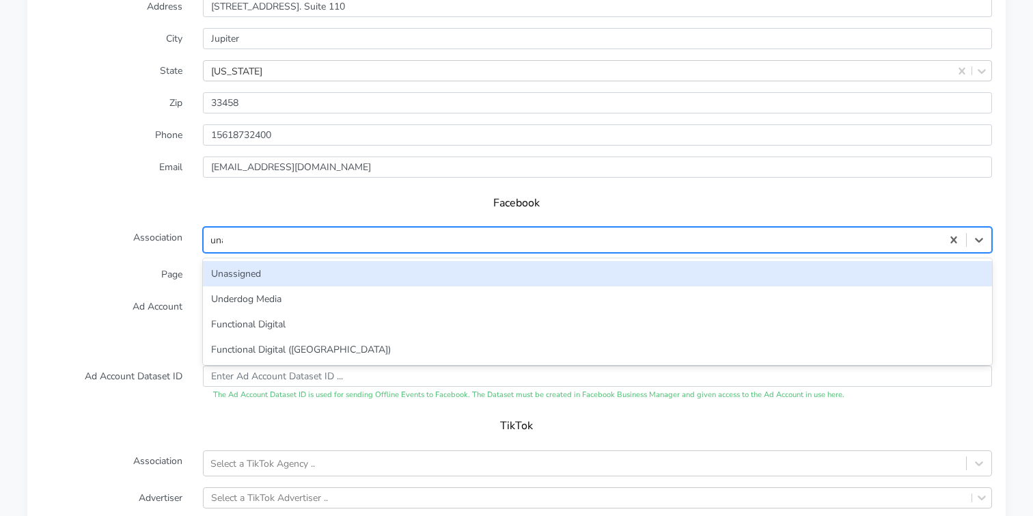
type input "unas"
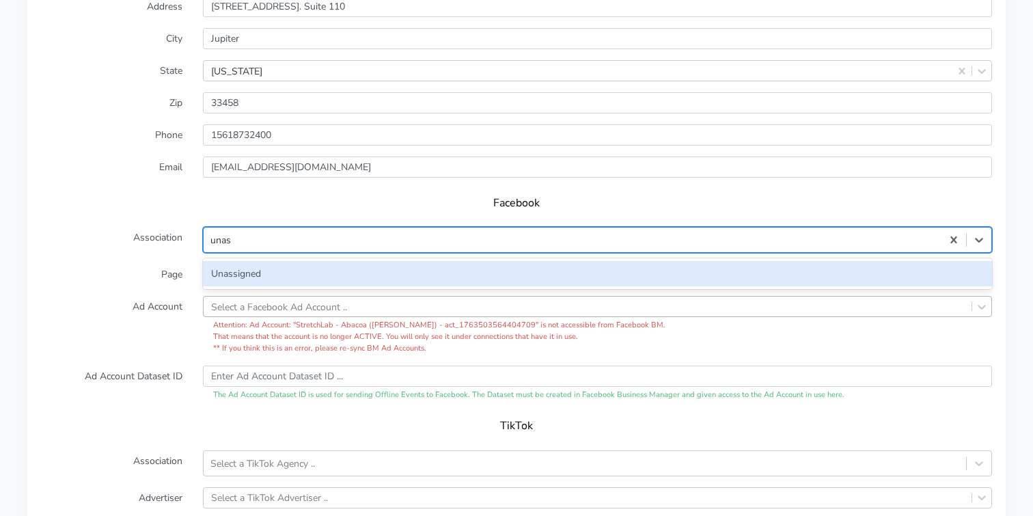
click at [254, 261] on div "Unassigned" at bounding box center [597, 273] width 789 height 25
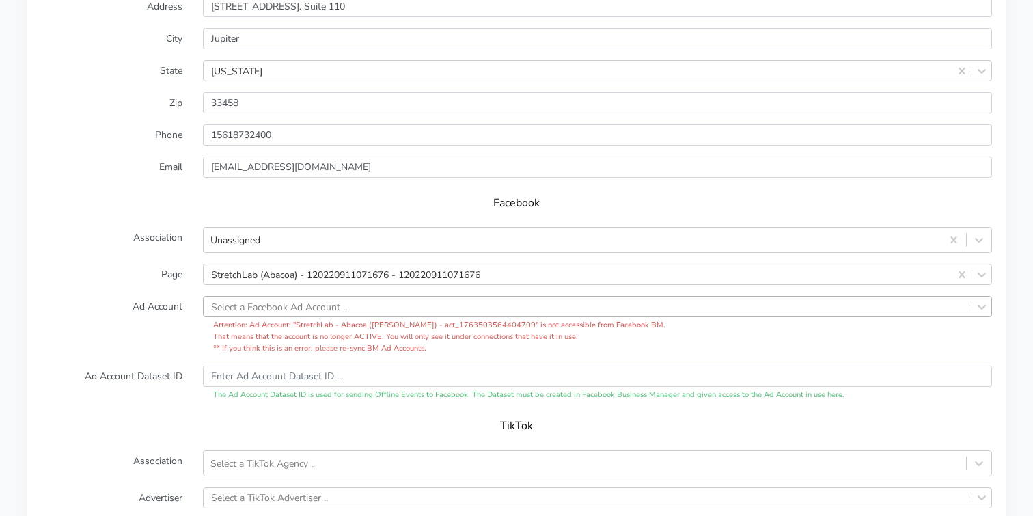
click at [111, 327] on label "Ad Account" at bounding box center [112, 325] width 162 height 58
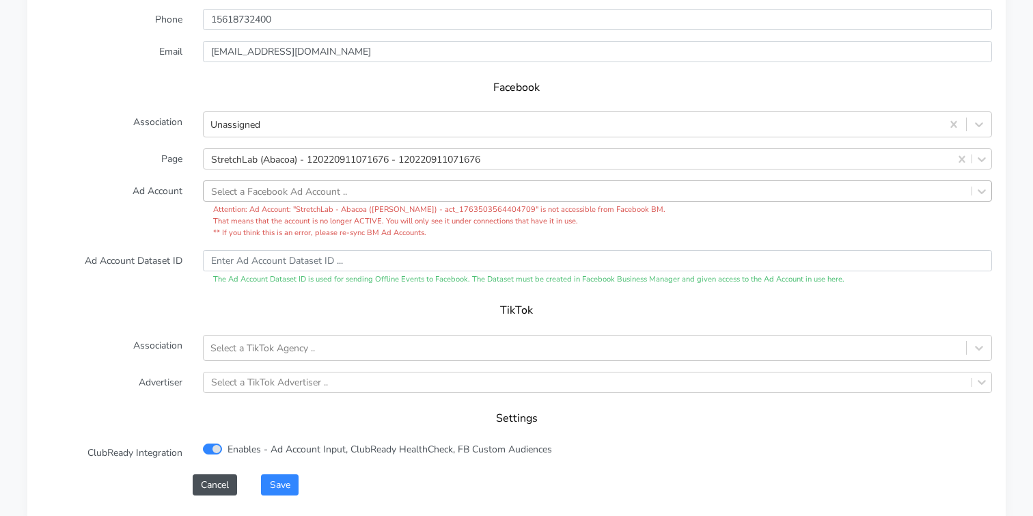
scroll to position [1377, 0]
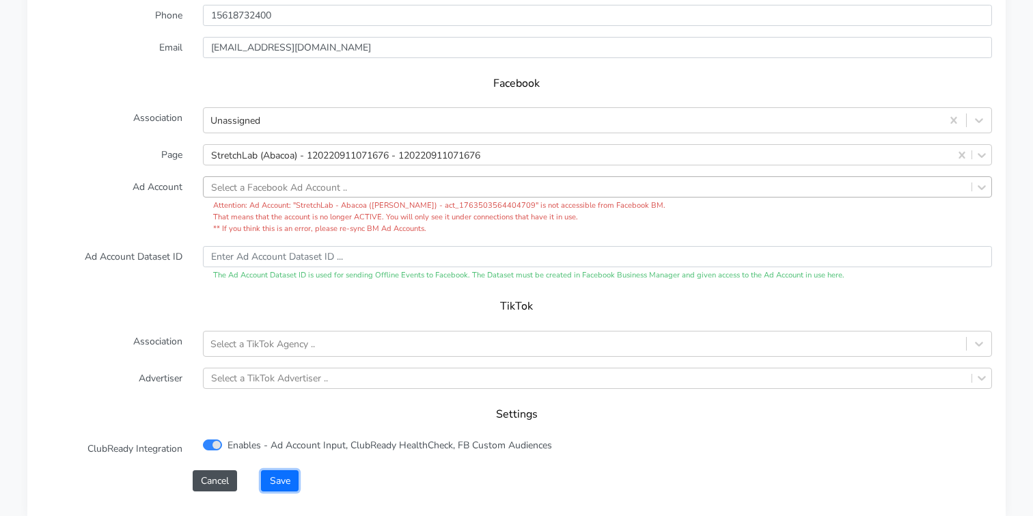
click at [290, 470] on button "Save" at bounding box center [279, 480] width 37 height 21
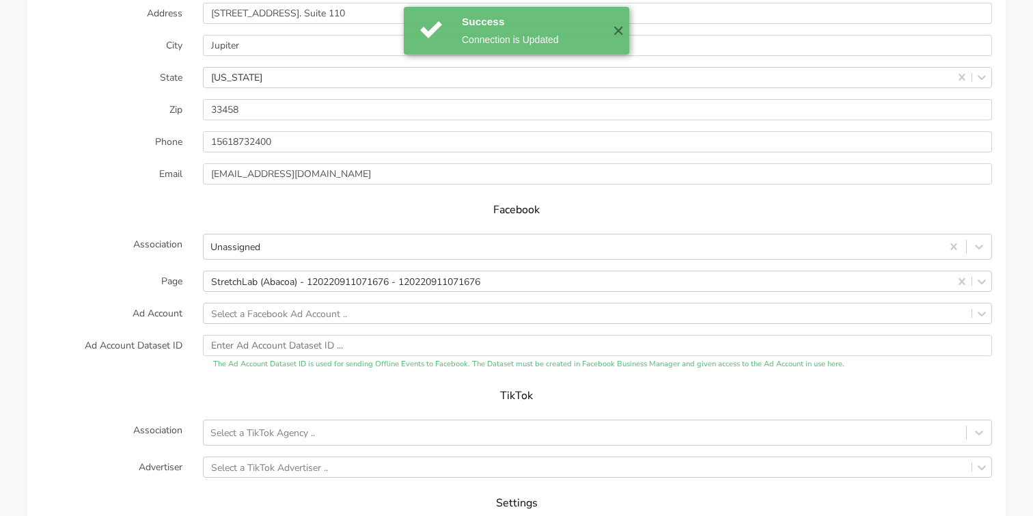
scroll to position [1452, 0]
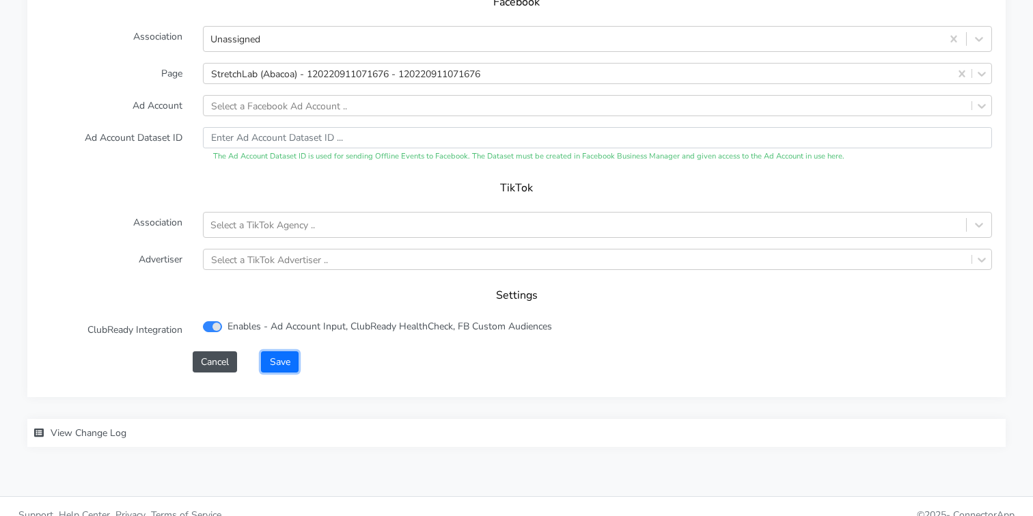
click at [275, 351] on button "Save" at bounding box center [279, 361] width 37 height 21
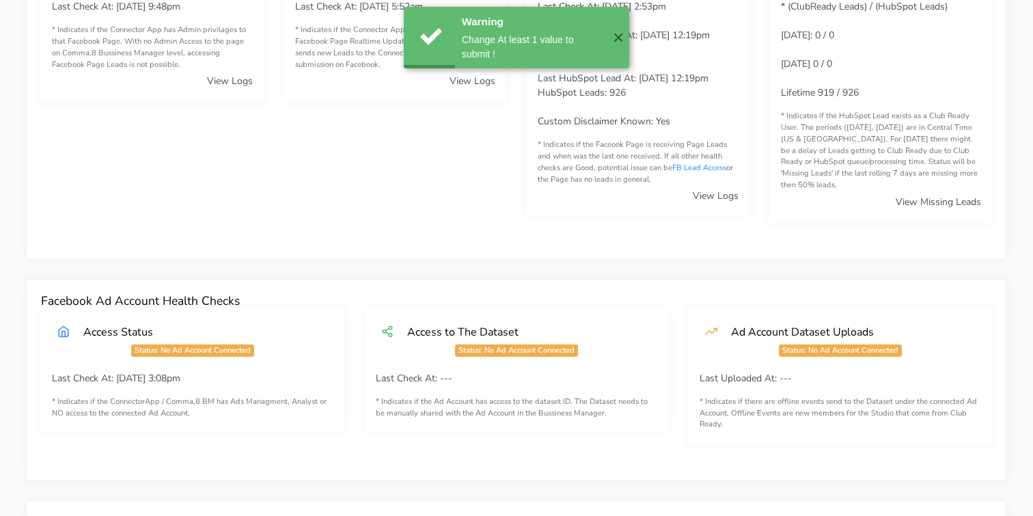
scroll to position [0, 0]
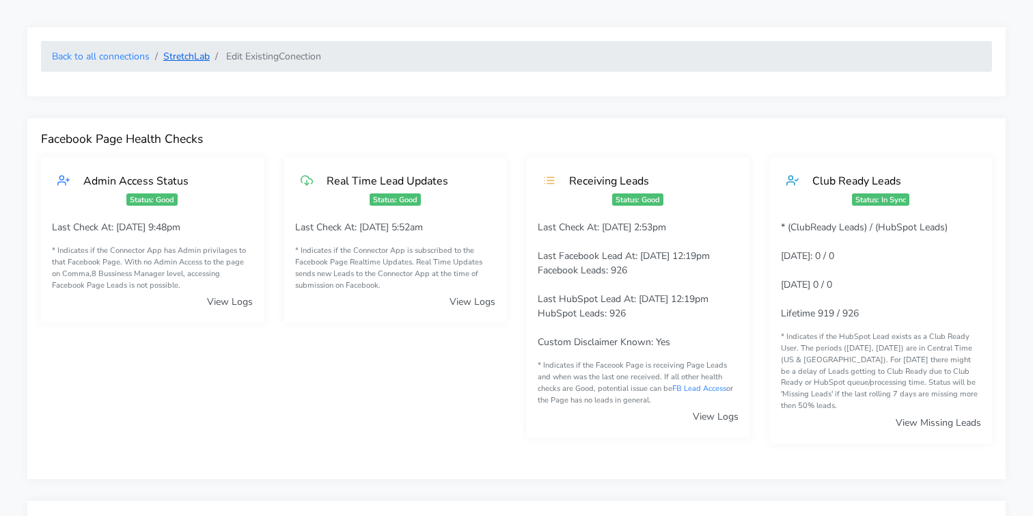
click at [188, 57] on link "StretchLab" at bounding box center [186, 56] width 46 height 13
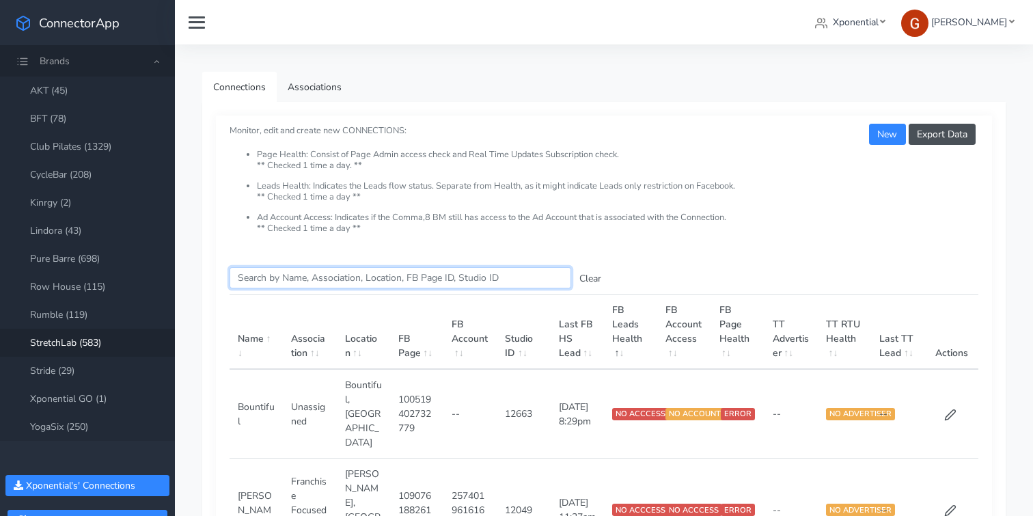
click at [286, 275] on input "Search this table" at bounding box center [401, 277] width 342 height 21
paste input "Asheville"
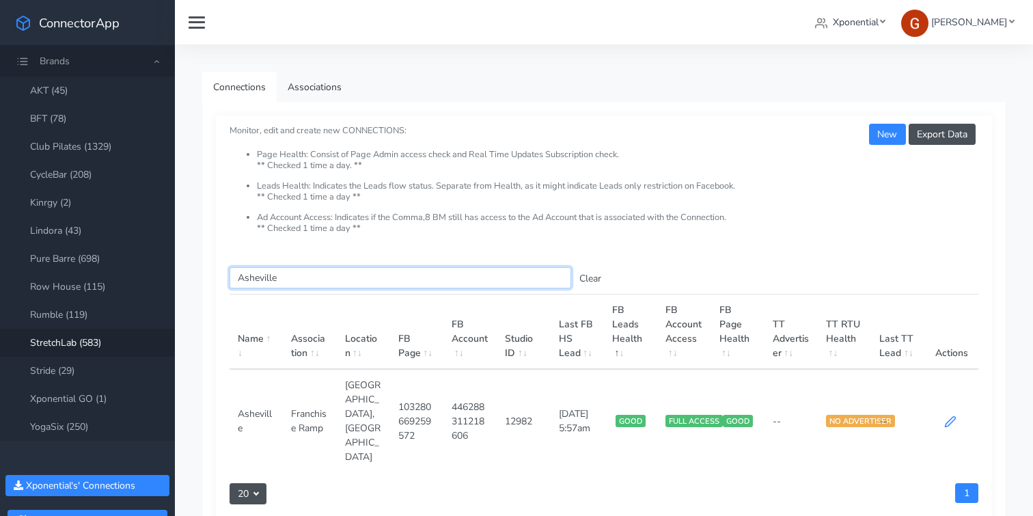
type input "Asheville"
click at [950, 415] on icon at bounding box center [950, 421] width 12 height 12
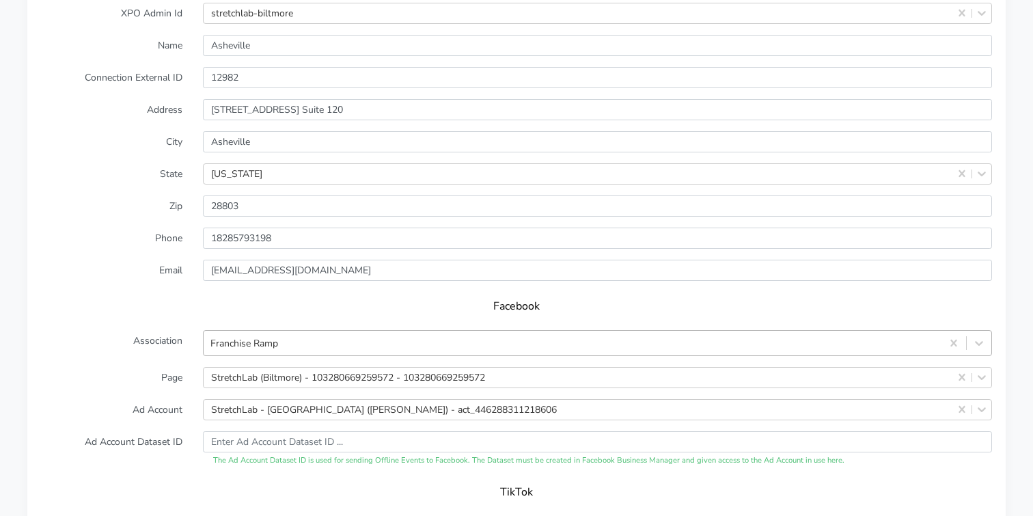
scroll to position [1193, 0]
click at [240, 330] on div "Franchise Ramp" at bounding box center [597, 343] width 789 height 26
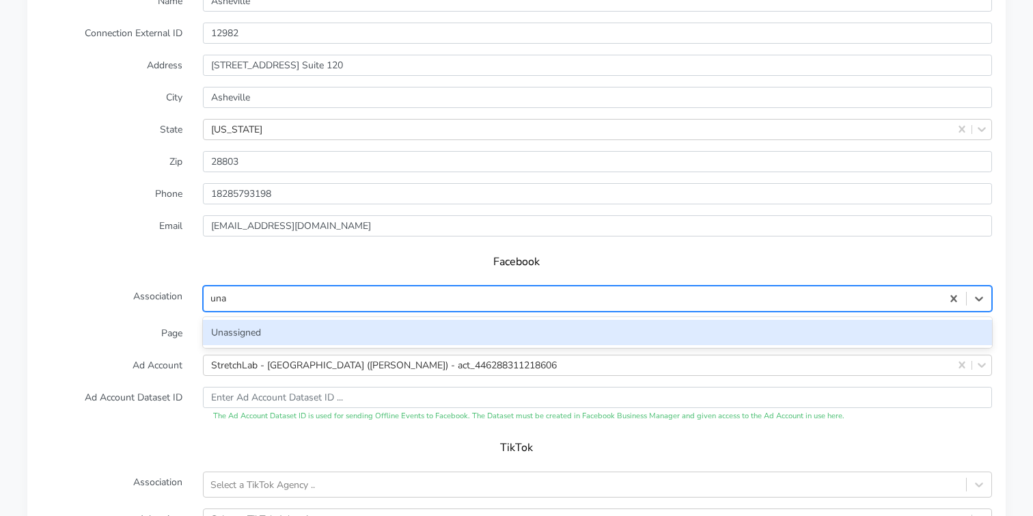
type input "unas"
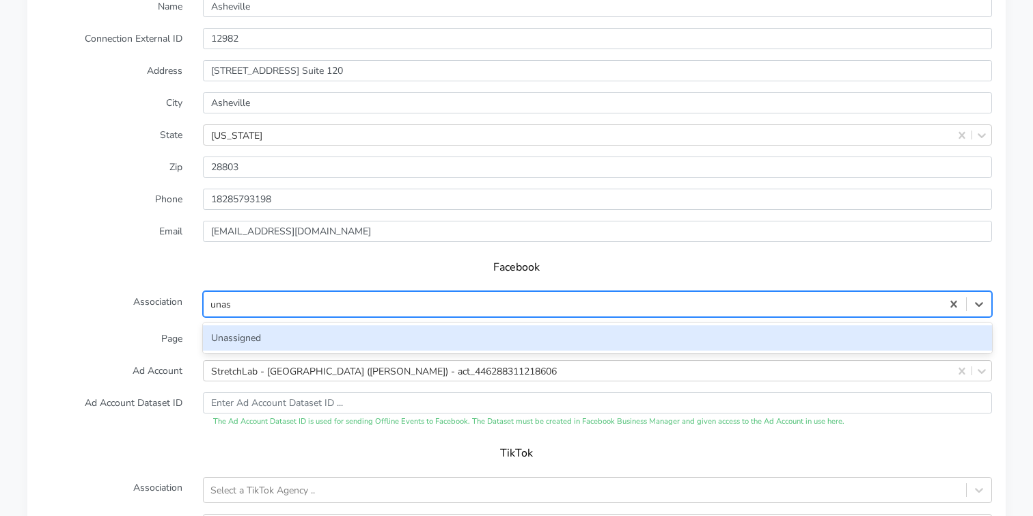
click at [237, 325] on div "Unassigned" at bounding box center [597, 337] width 789 height 25
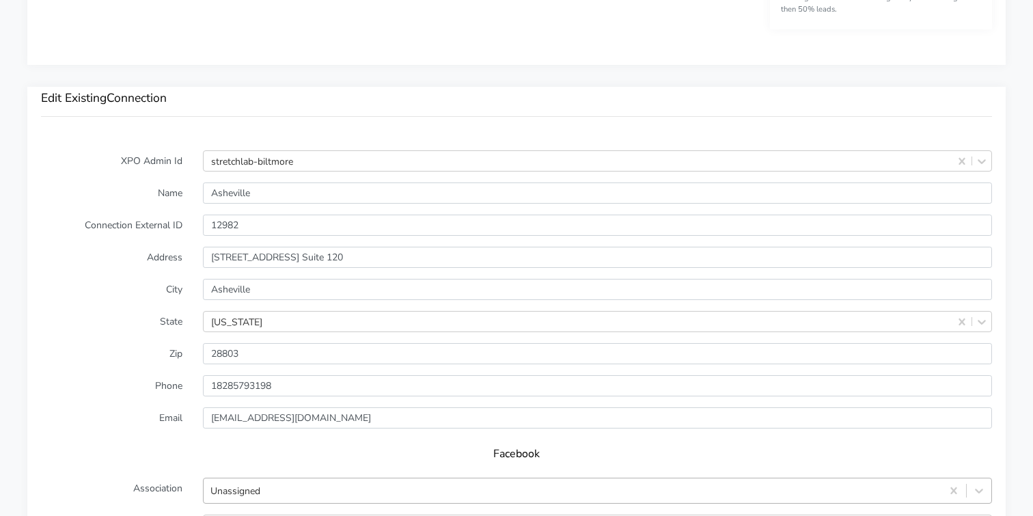
scroll to position [1458, 0]
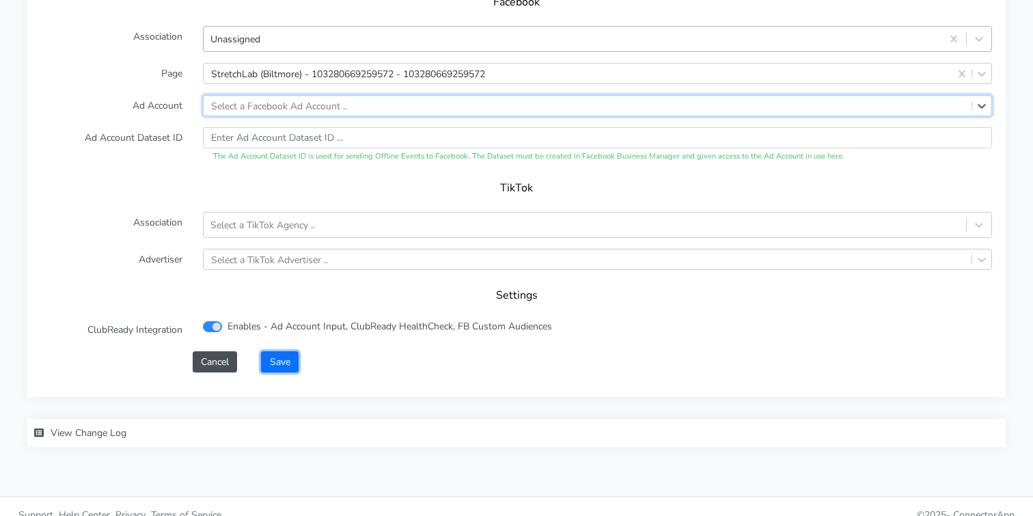
click at [281, 351] on button "Save" at bounding box center [279, 361] width 37 height 21
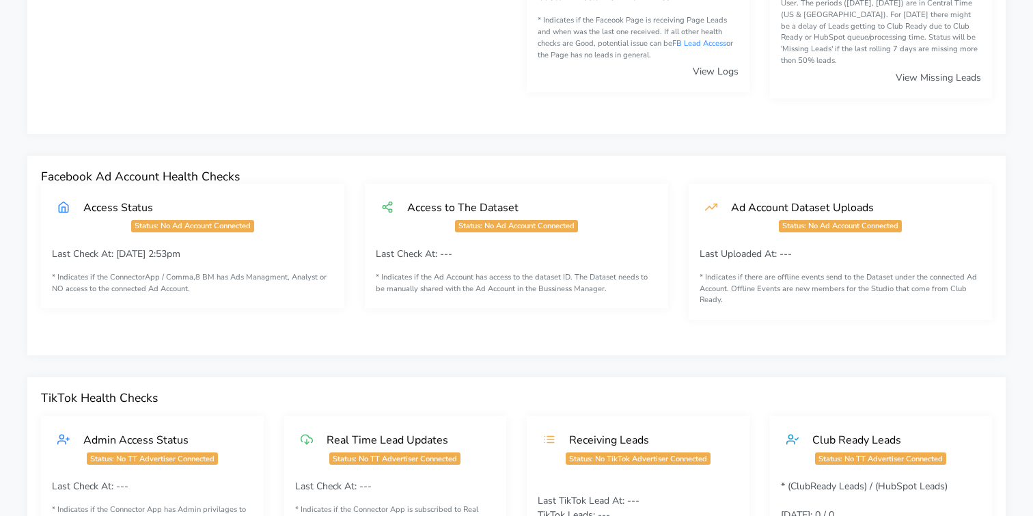
scroll to position [0, 0]
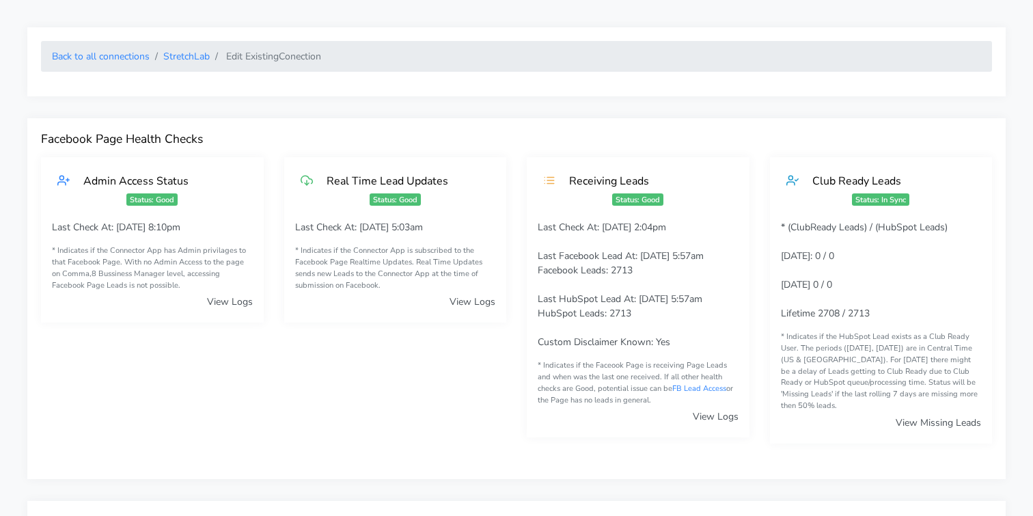
click at [180, 63] on li "StretchLab" at bounding box center [180, 56] width 60 height 14
click at [184, 57] on link "StretchLab" at bounding box center [186, 56] width 46 height 13
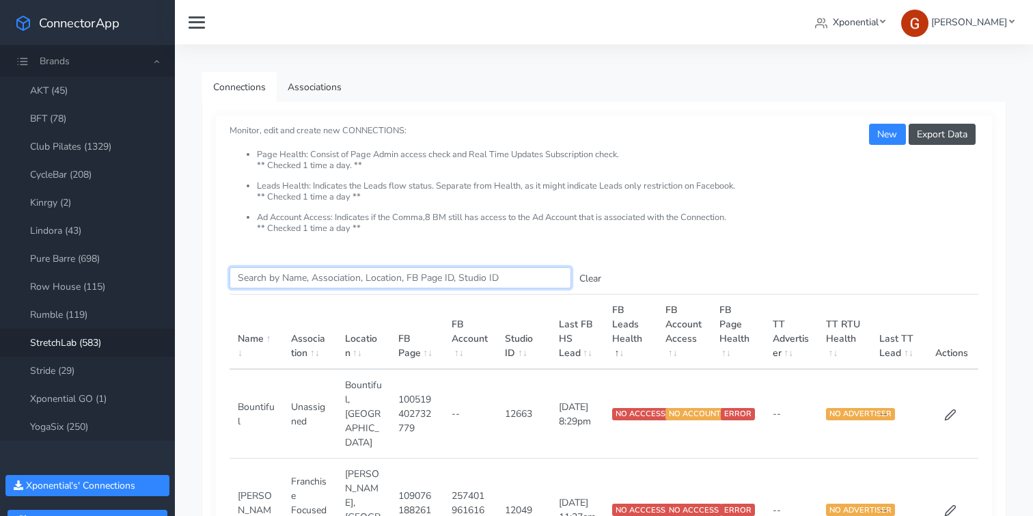
click at [266, 269] on input "Search this table" at bounding box center [401, 277] width 342 height 21
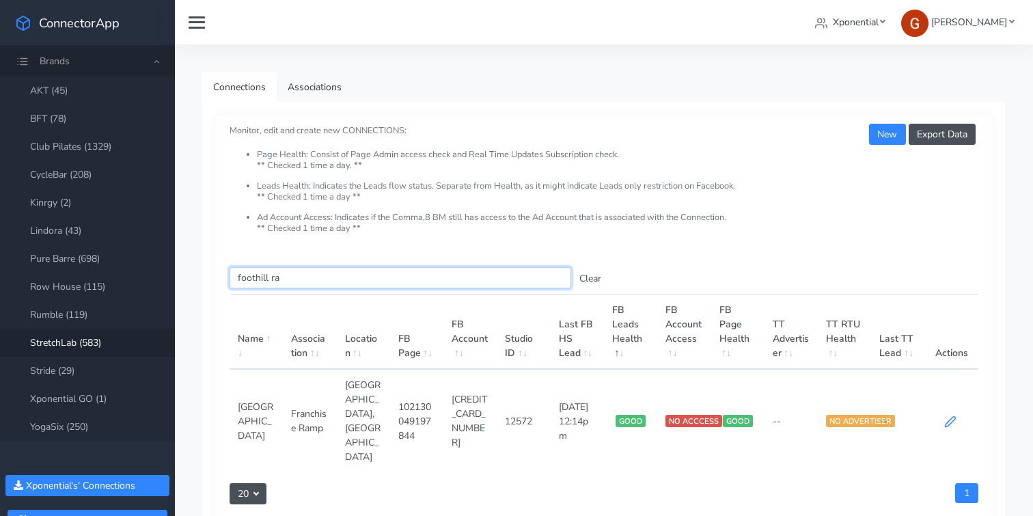
type input "foothill ra"
click at [948, 417] on icon at bounding box center [950, 422] width 10 height 10
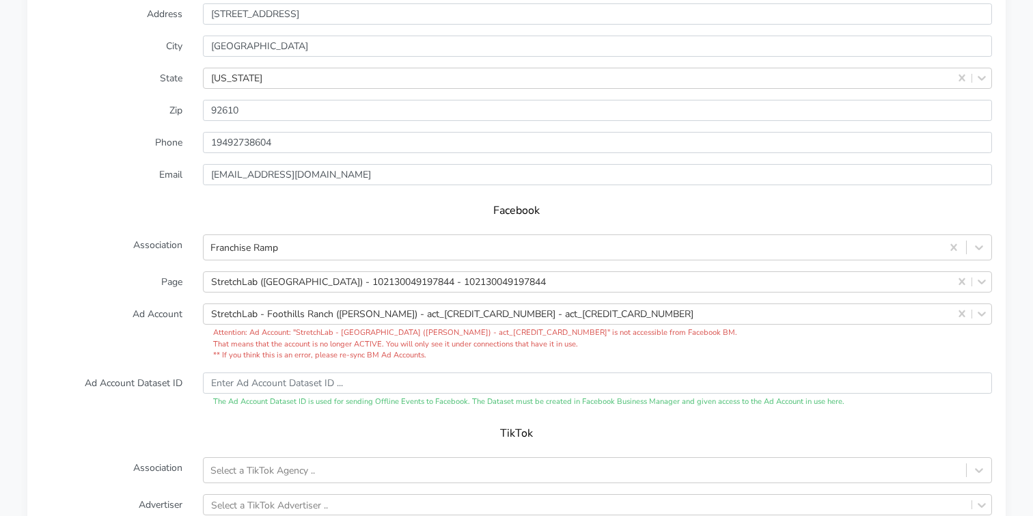
scroll to position [1247, 0]
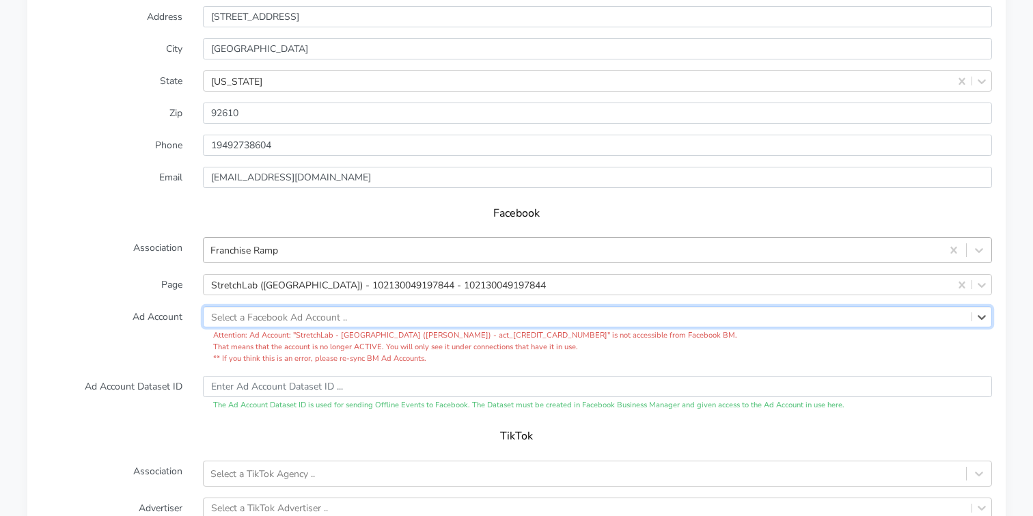
click at [347, 239] on div "Franchise Ramp" at bounding box center [573, 250] width 738 height 23
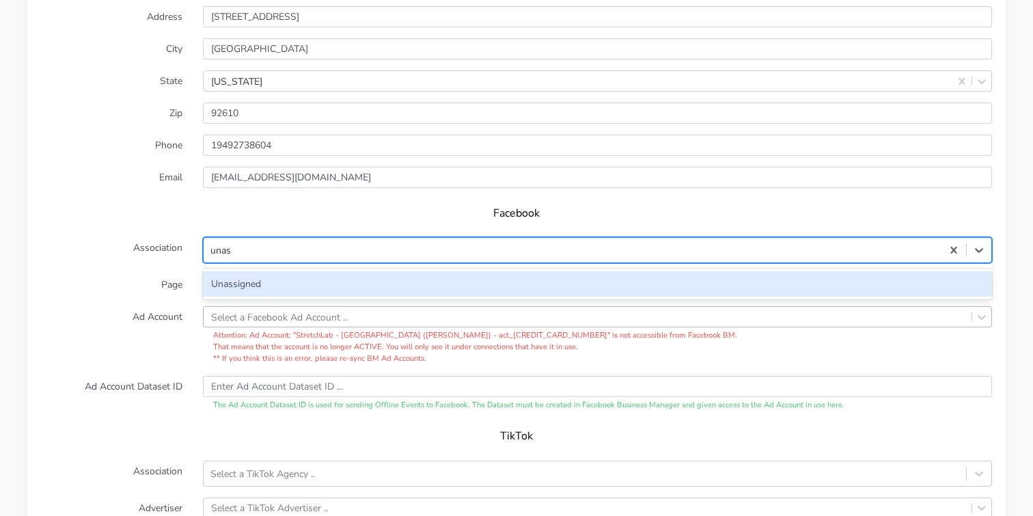
type input "unas"
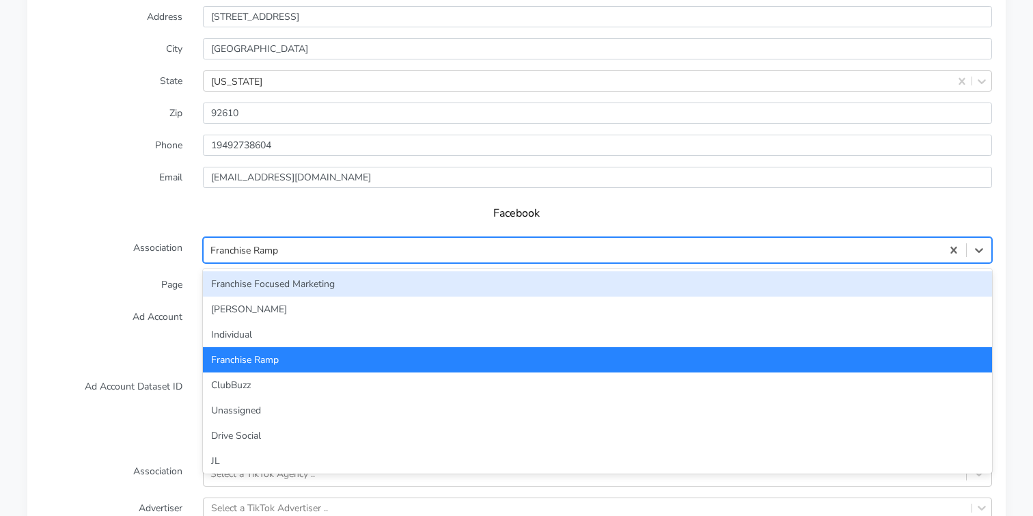
click at [230, 243] on div "Franchise Ramp" at bounding box center [244, 250] width 68 height 14
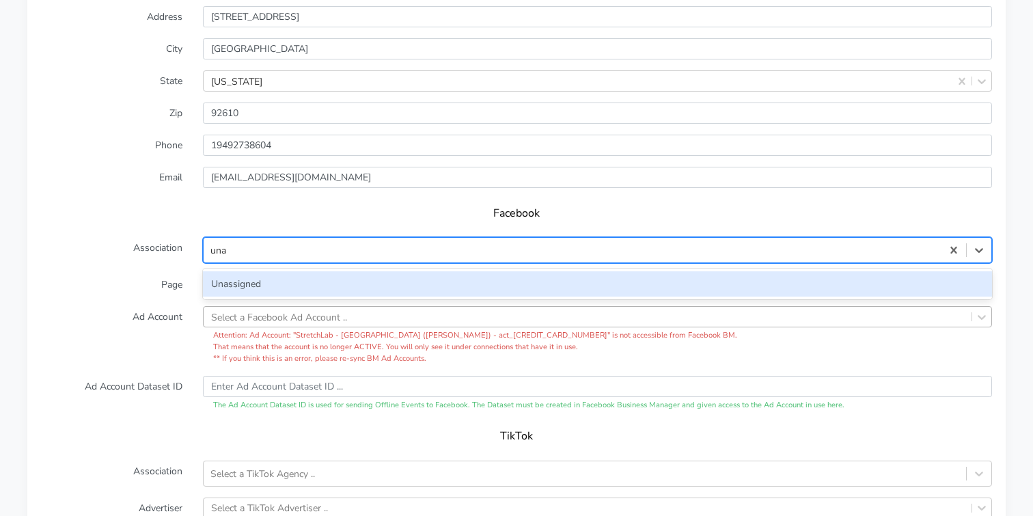
type input "unas"
click at [227, 271] on div "Unassigned" at bounding box center [597, 283] width 789 height 25
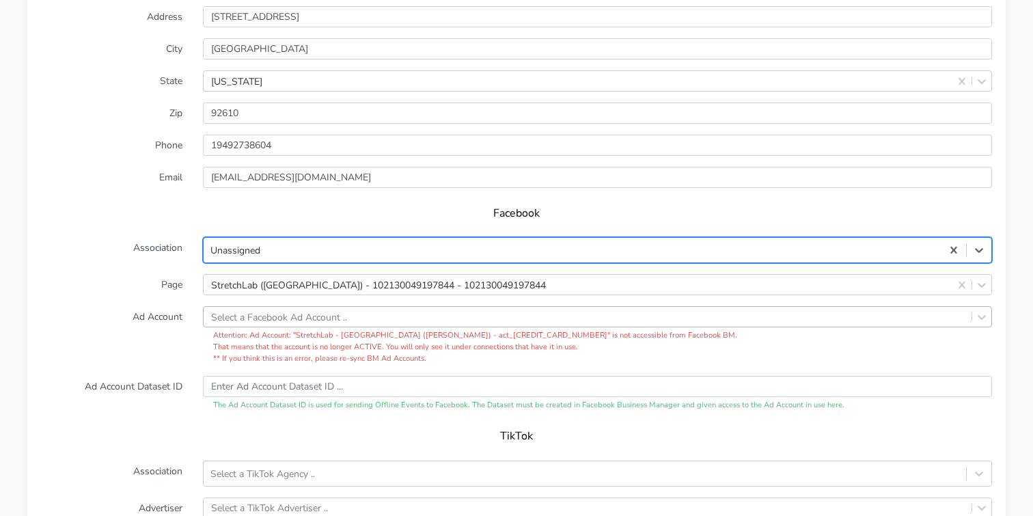
scroll to position [1496, 0]
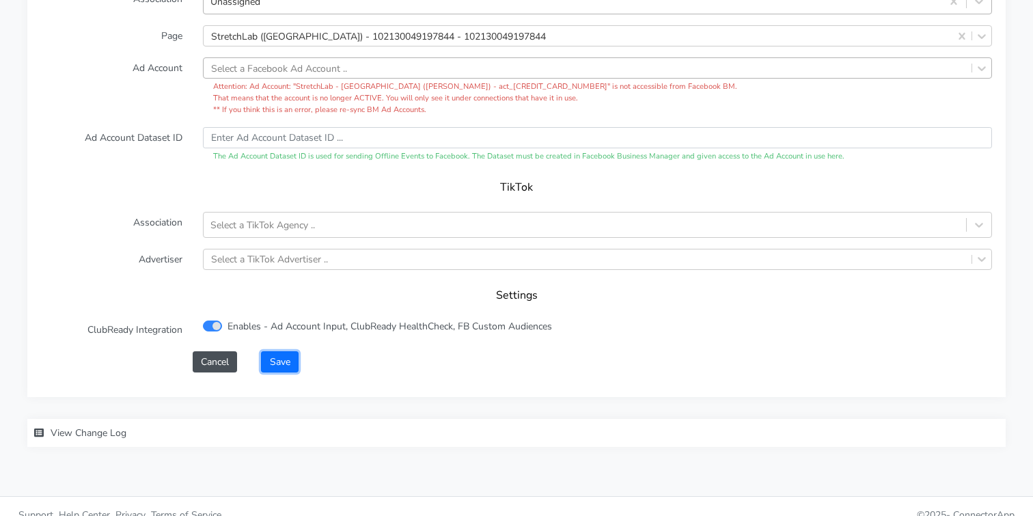
click at [279, 351] on button "Save" at bounding box center [279, 361] width 37 height 21
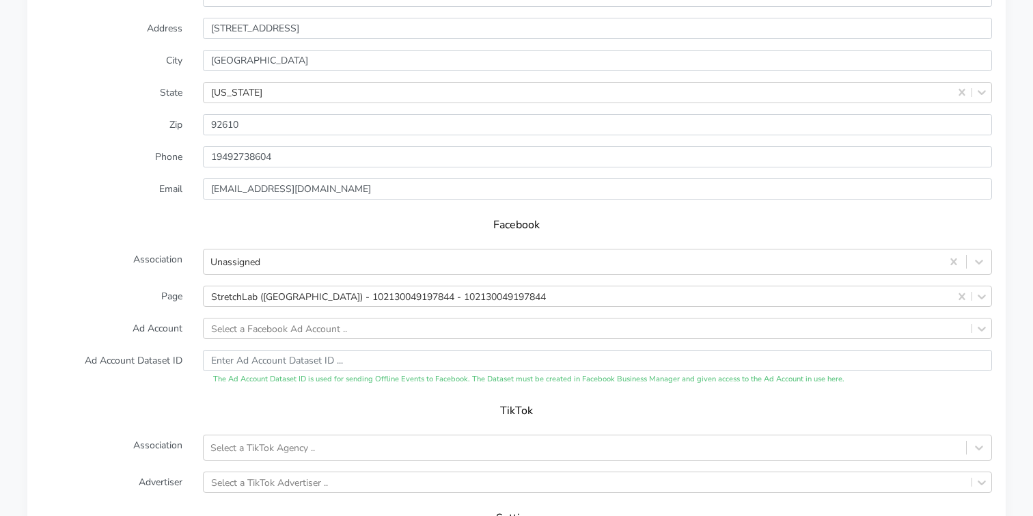
scroll to position [1452, 0]
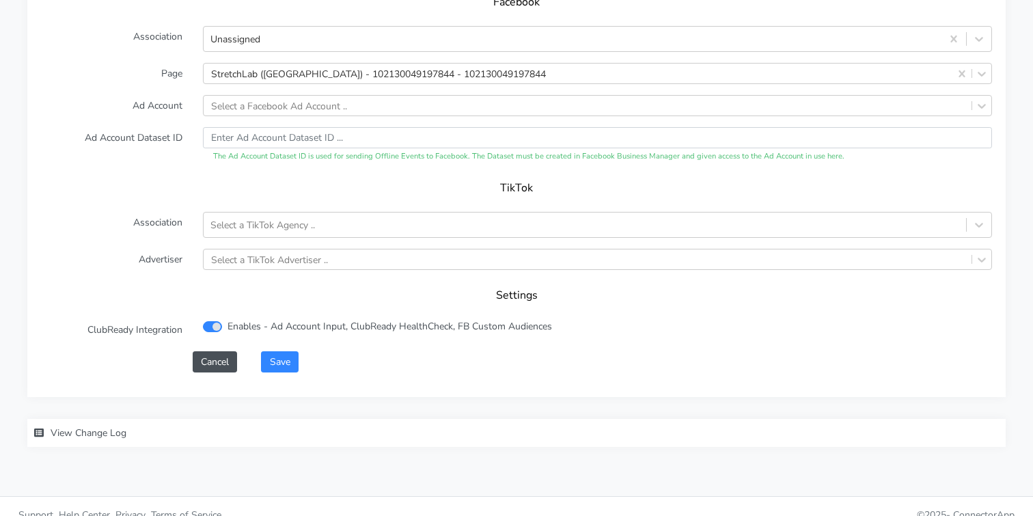
click at [285, 329] on form "XPO Admin Id stretchlab-foothill-ranch Name Foothill Ranch Connection External …" at bounding box center [516, 36] width 951 height 674
click at [284, 351] on button "Save" at bounding box center [279, 361] width 37 height 21
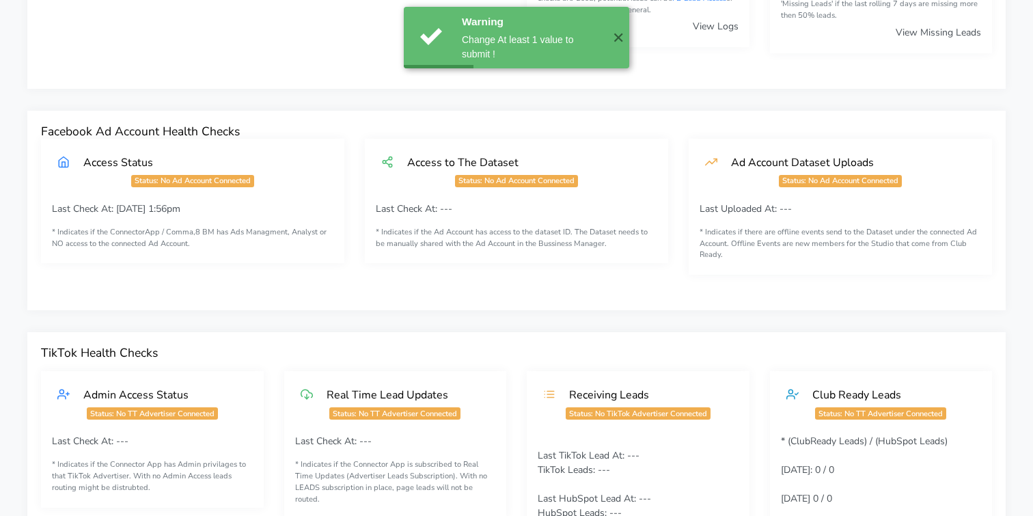
scroll to position [0, 0]
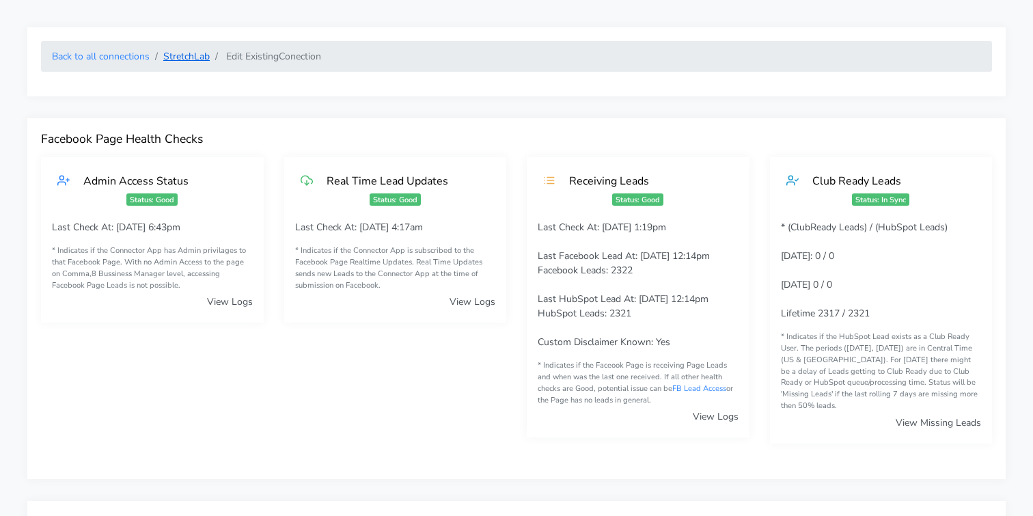
click at [197, 55] on link "StretchLab" at bounding box center [186, 56] width 46 height 13
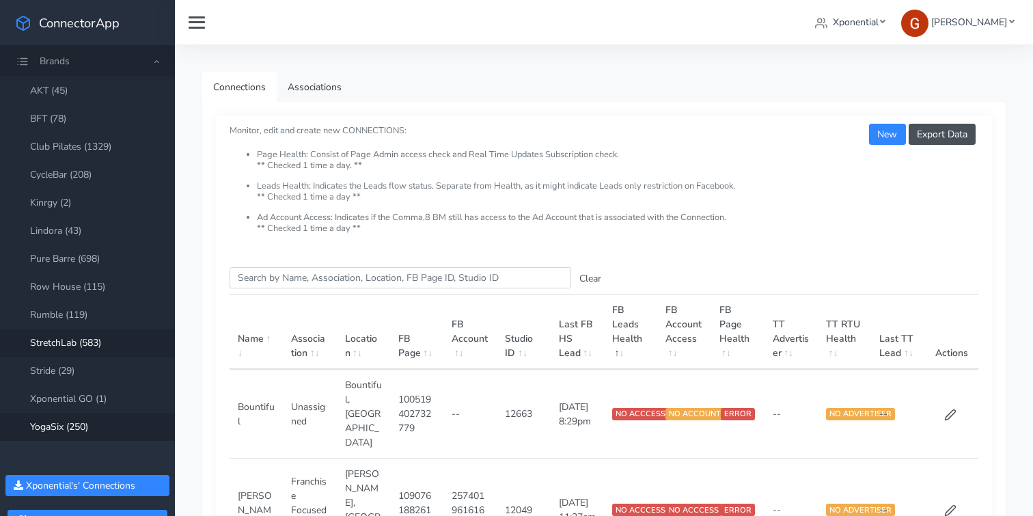
click at [63, 418] on link "YogaSix (250)" at bounding box center [87, 427] width 175 height 28
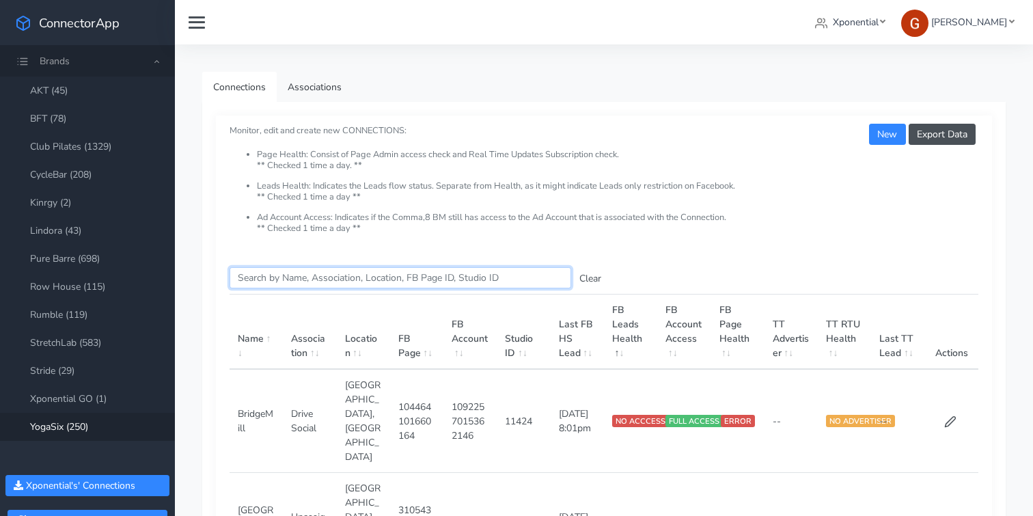
click at [271, 276] on input "Search this table" at bounding box center [401, 277] width 342 height 21
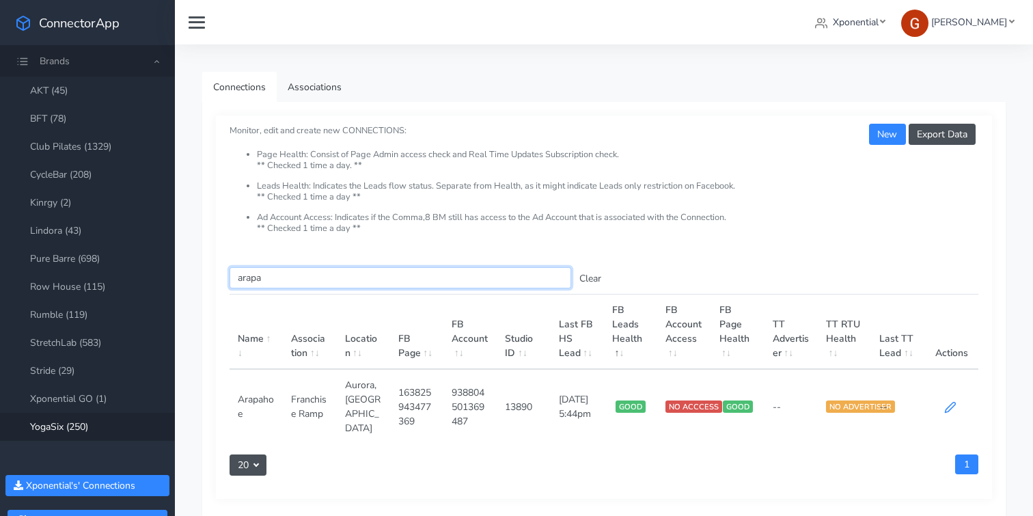
type input "arapa"
click at [946, 401] on icon at bounding box center [950, 407] width 12 height 12
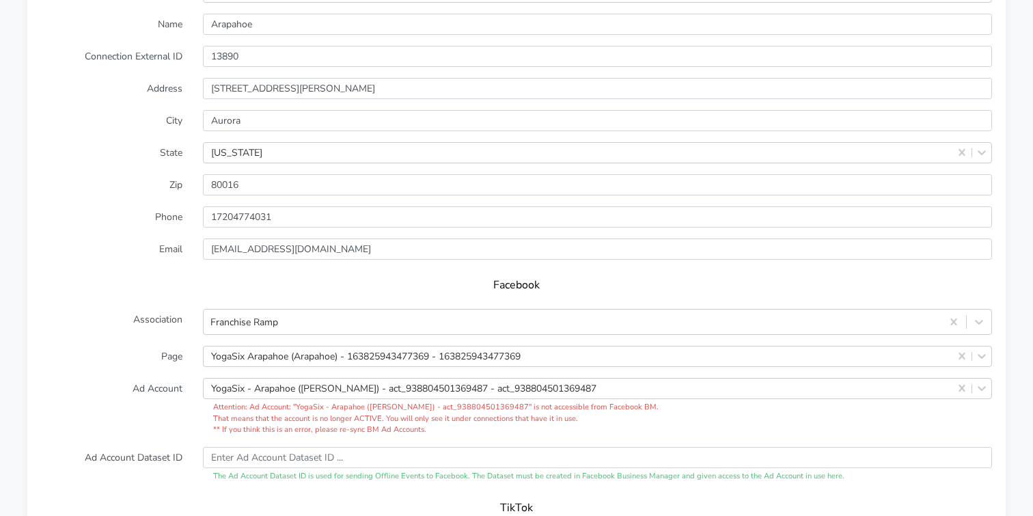
scroll to position [1189, 0]
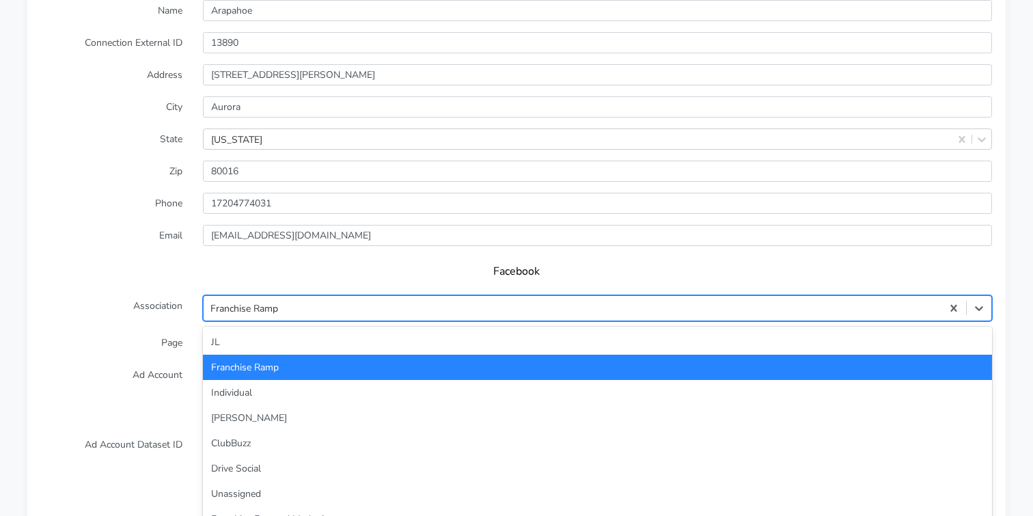
drag, startPoint x: 381, startPoint y: 286, endPoint x: 290, endPoint y: 292, distance: 90.4
click at [290, 297] on div "Franchise Ramp" at bounding box center [573, 308] width 738 height 23
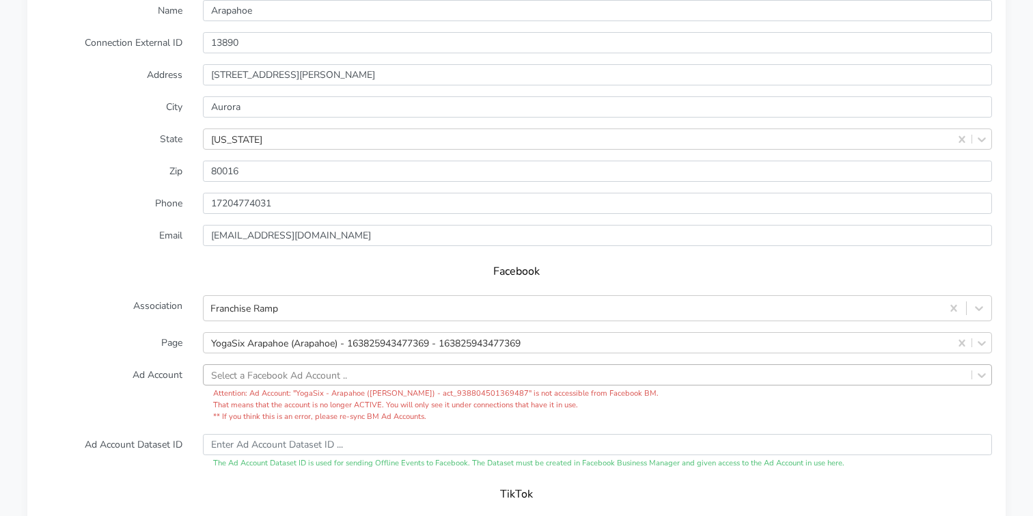
click at [167, 265] on h5 "Facebook" at bounding box center [517, 271] width 924 height 13
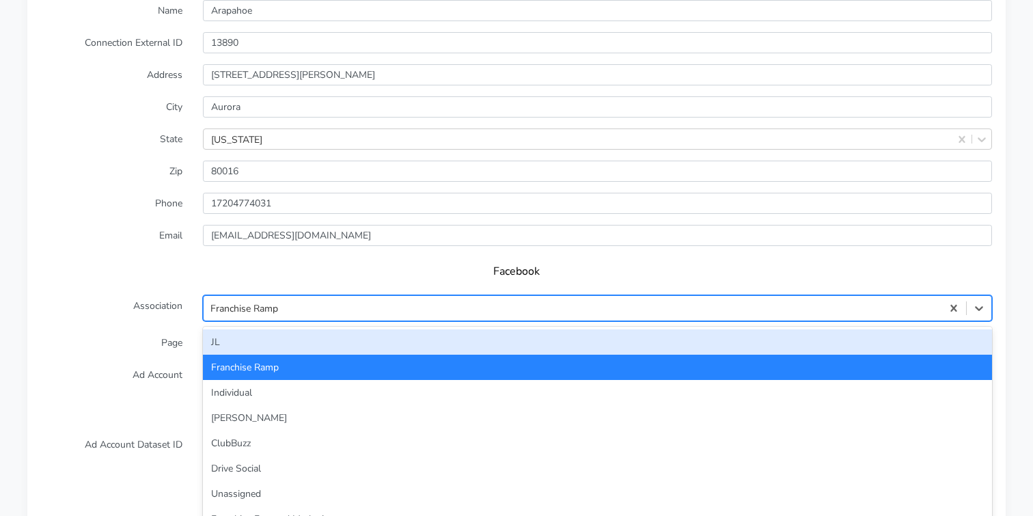
click at [250, 301] on div "Franchise Ramp" at bounding box center [244, 308] width 68 height 14
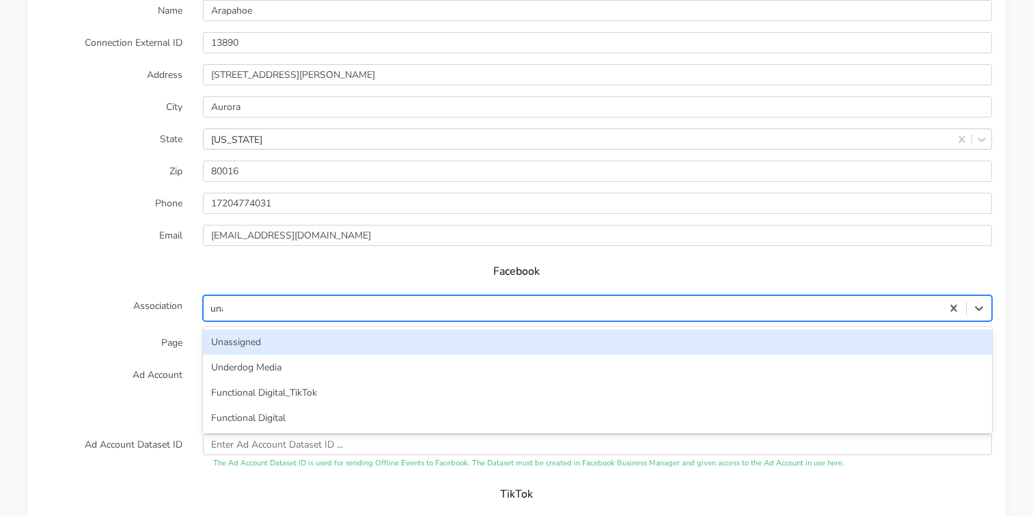
type input "unas"
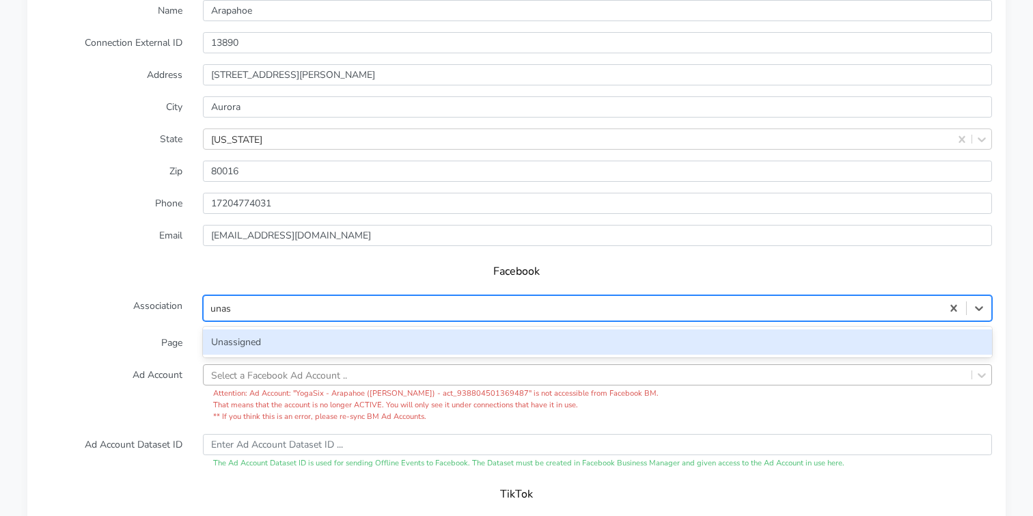
click at [241, 329] on div "Unassigned" at bounding box center [597, 341] width 789 height 25
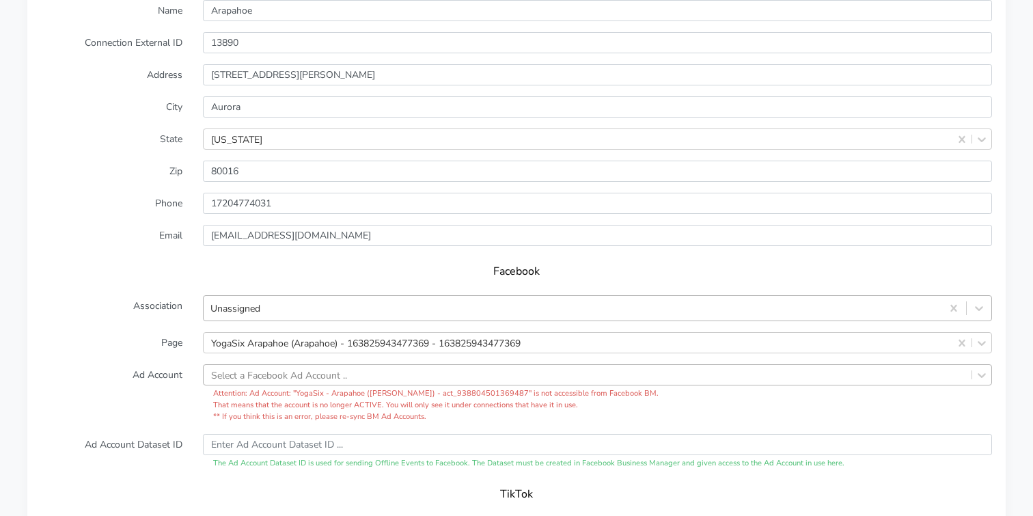
click at [136, 332] on label "Page" at bounding box center [112, 342] width 162 height 21
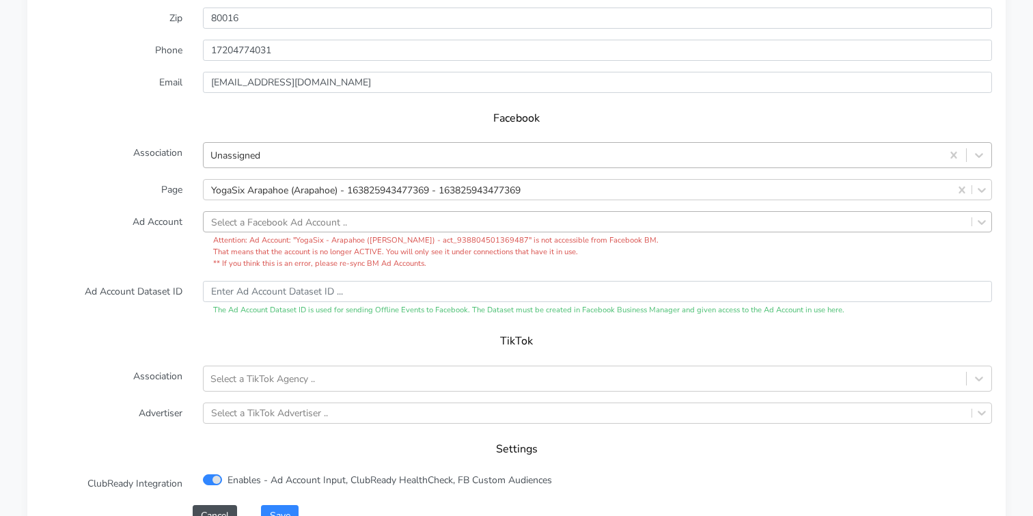
scroll to position [1343, 0]
click at [282, 504] on button "Save" at bounding box center [279, 514] width 37 height 21
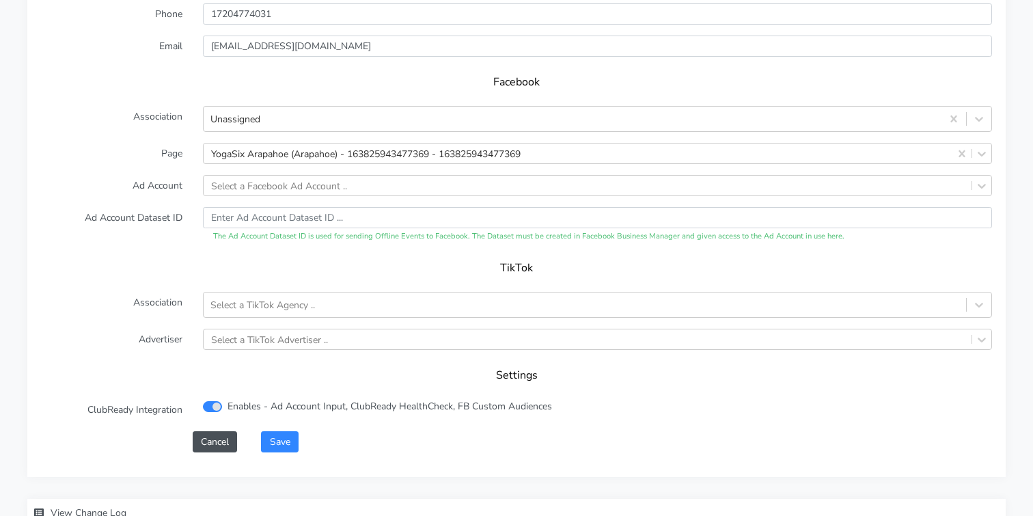
scroll to position [1384, 0]
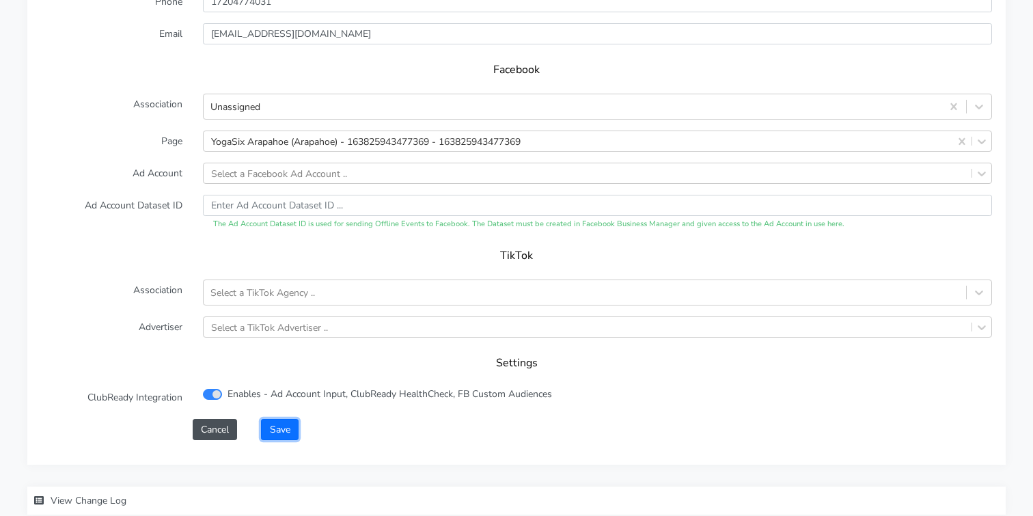
click at [278, 419] on button "Save" at bounding box center [279, 429] width 37 height 21
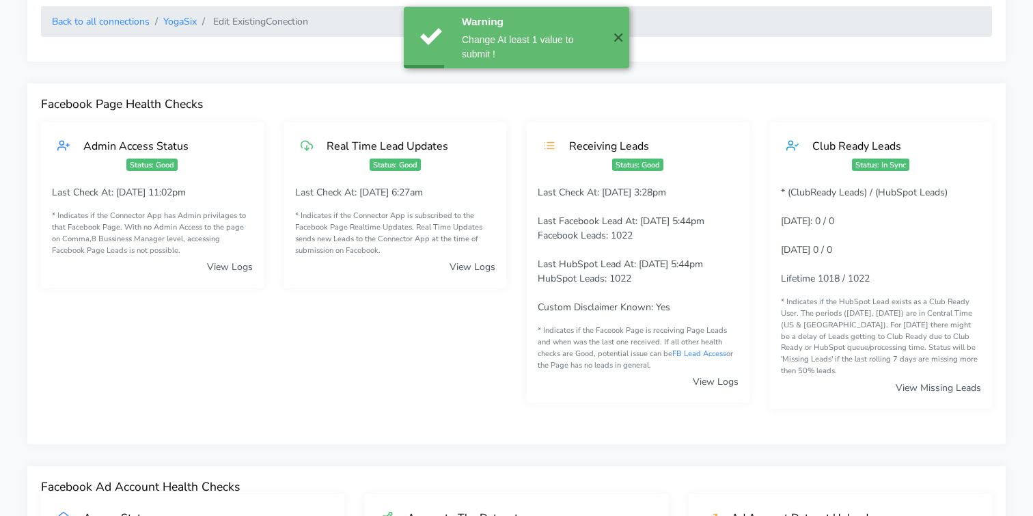
scroll to position [0, 0]
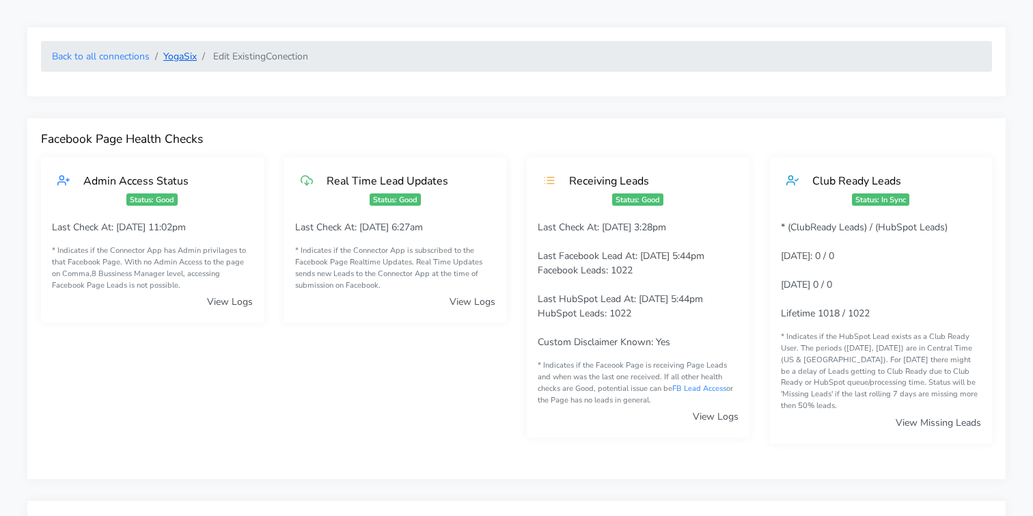
click at [177, 59] on link "YogaSix" at bounding box center [179, 56] width 33 height 13
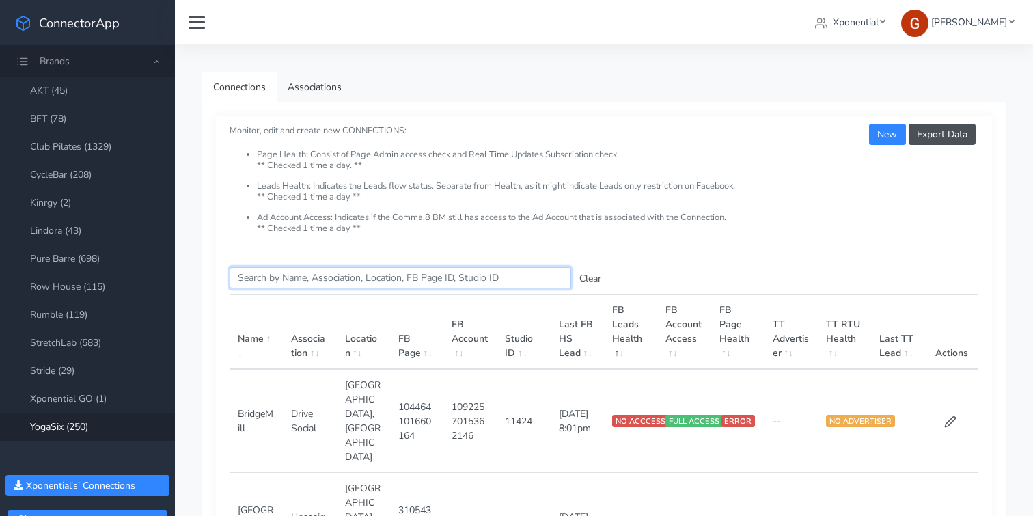
click at [294, 288] on input "Search this table" at bounding box center [401, 277] width 342 height 21
paste input "[GEOGRAPHIC_DATA]"
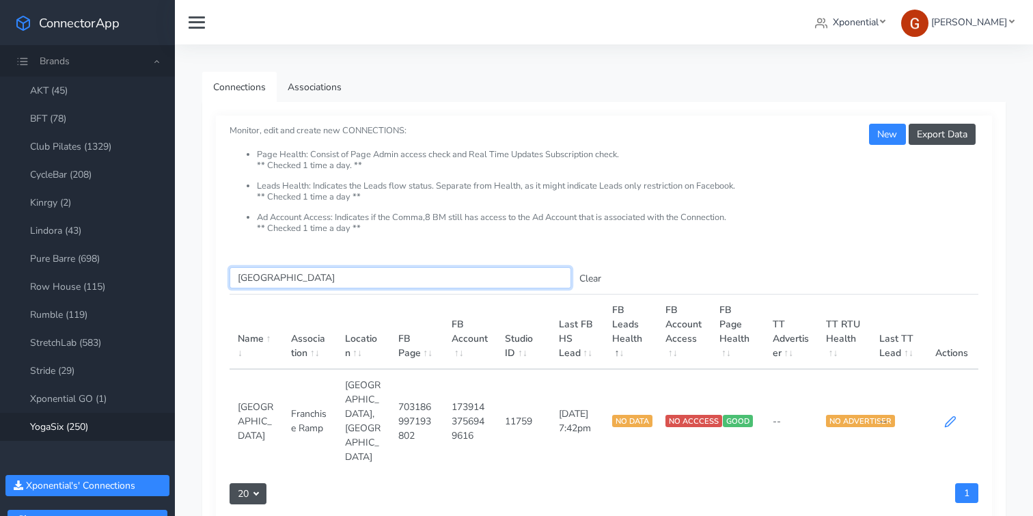
type input "[GEOGRAPHIC_DATA]"
click at [947, 415] on icon at bounding box center [950, 421] width 12 height 12
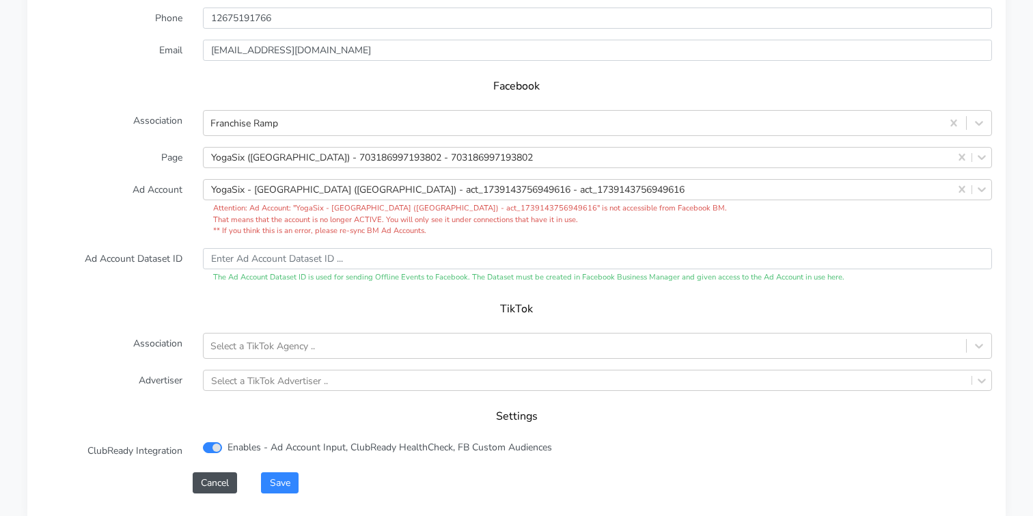
scroll to position [1357, 0]
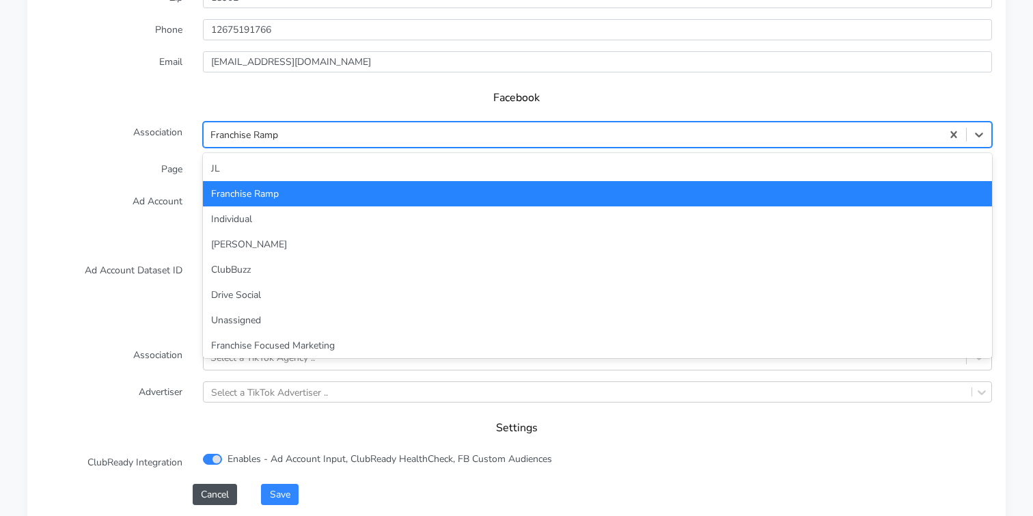
click at [346, 130] on div "Franchise Ramp" at bounding box center [573, 134] width 738 height 23
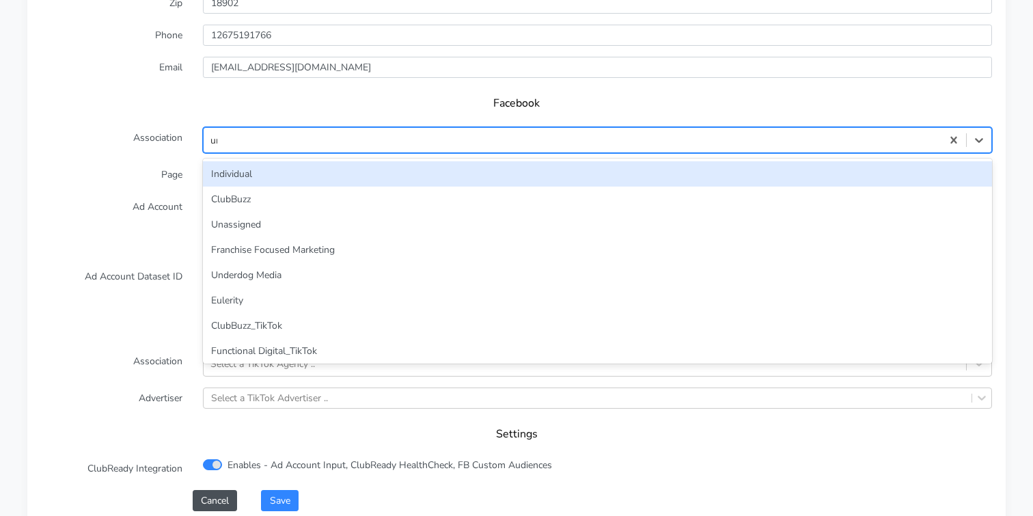
type input "unas"
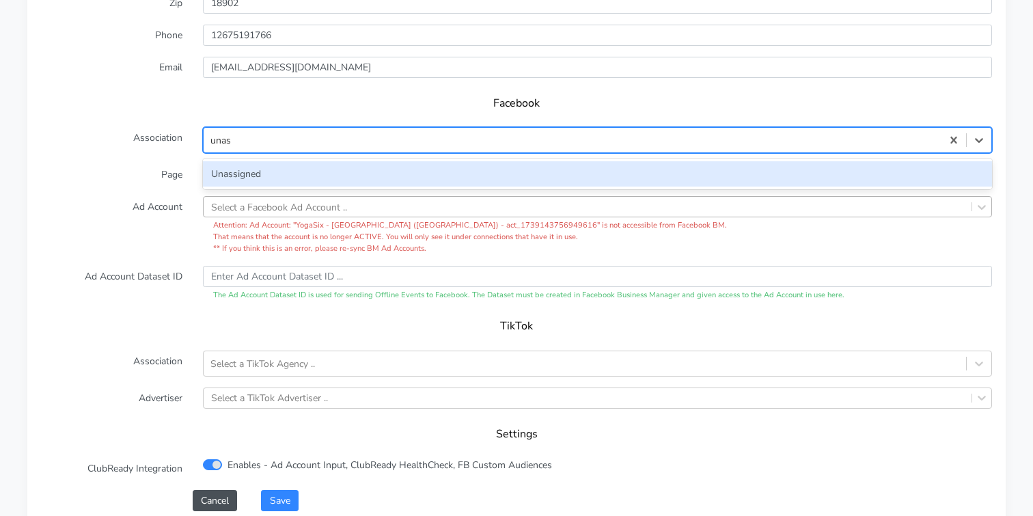
click at [230, 161] on div "Unassigned" at bounding box center [597, 173] width 789 height 25
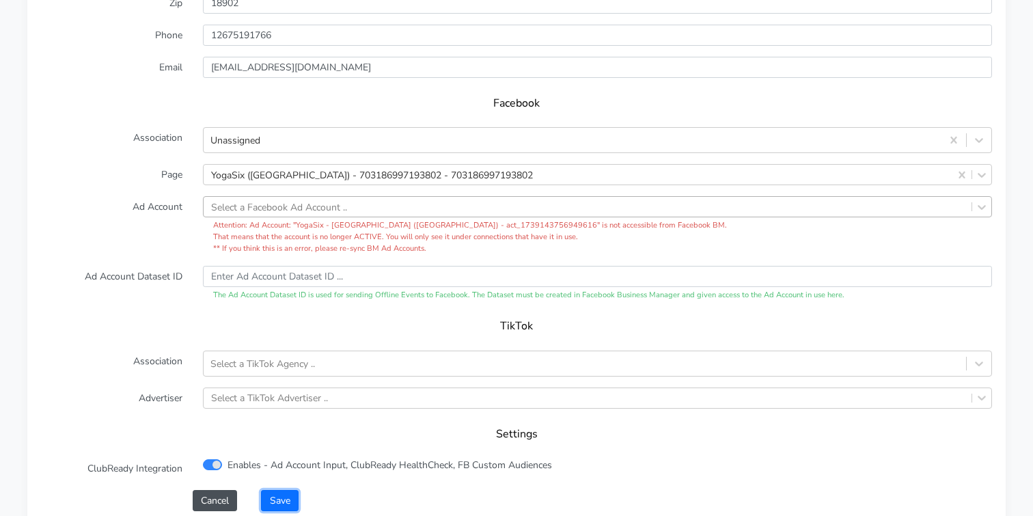
click at [283, 490] on button "Save" at bounding box center [279, 500] width 37 height 21
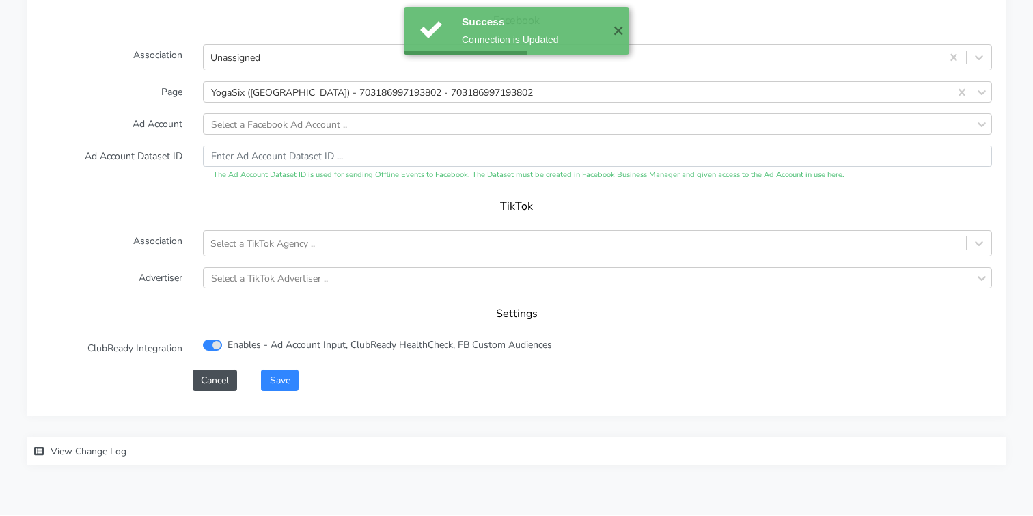
scroll to position [1452, 0]
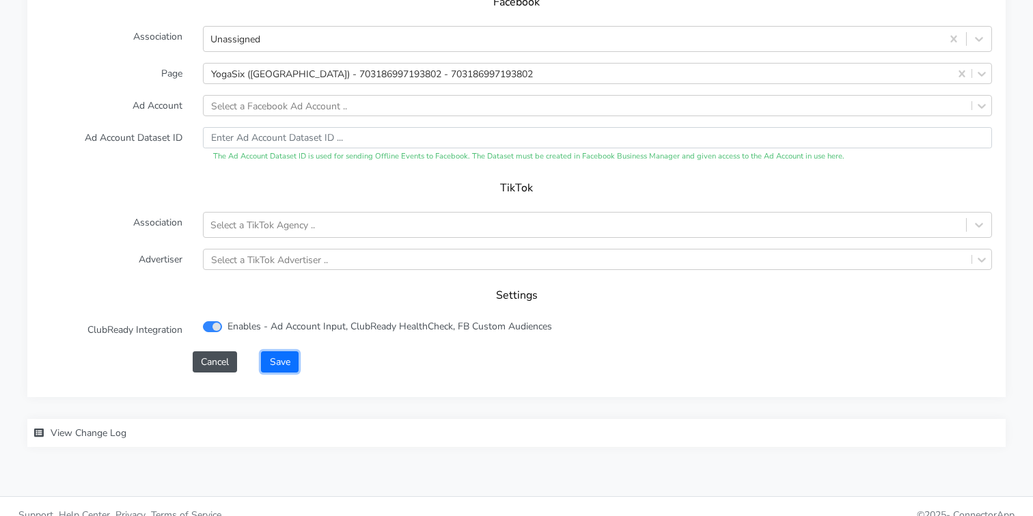
click at [268, 351] on button "Save" at bounding box center [279, 361] width 37 height 21
click at [264, 332] on form "XPO Admin Id yogasix-[GEOGRAPHIC_DATA] Name Doylestown Connection External ID 1…" at bounding box center [516, 36] width 951 height 674
click at [274, 351] on button "Save" at bounding box center [279, 361] width 37 height 21
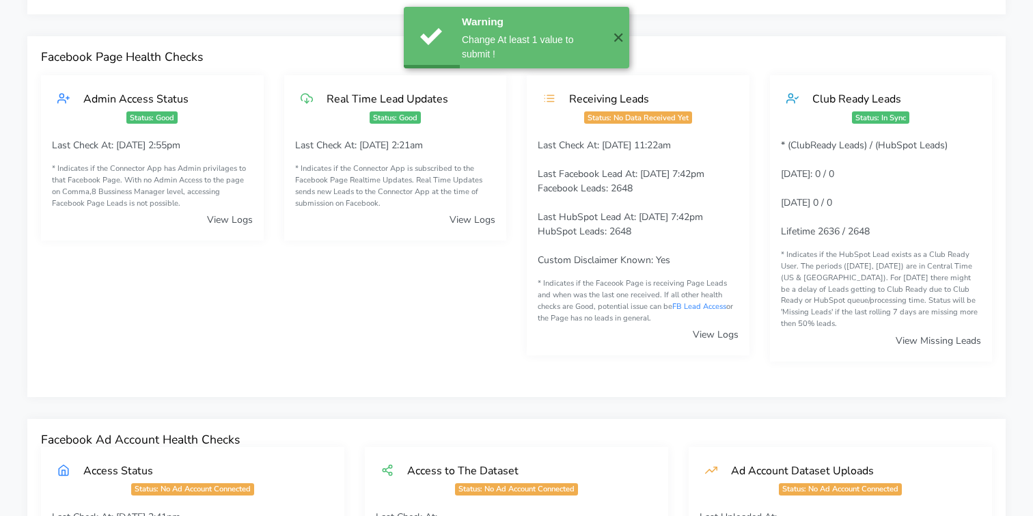
scroll to position [0, 0]
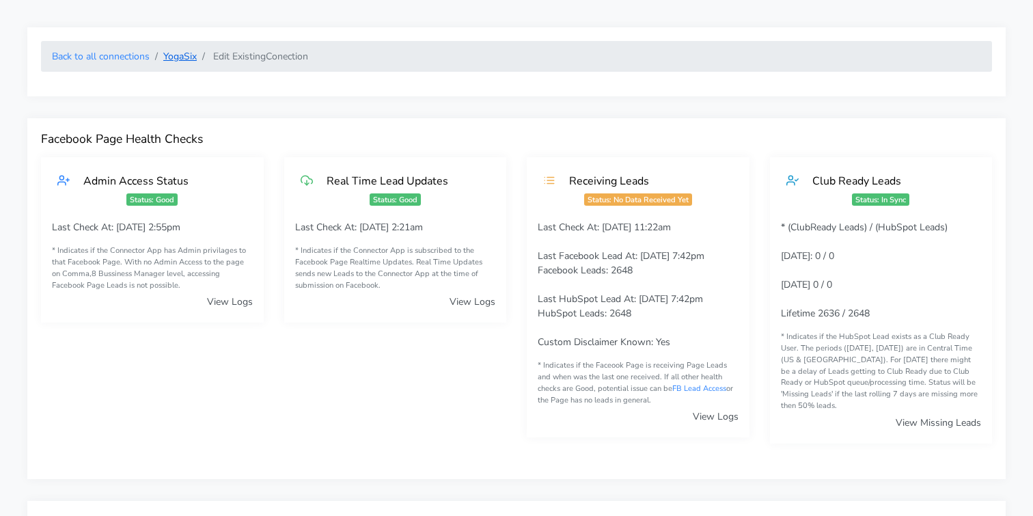
click at [178, 57] on link "YogaSix" at bounding box center [179, 56] width 33 height 13
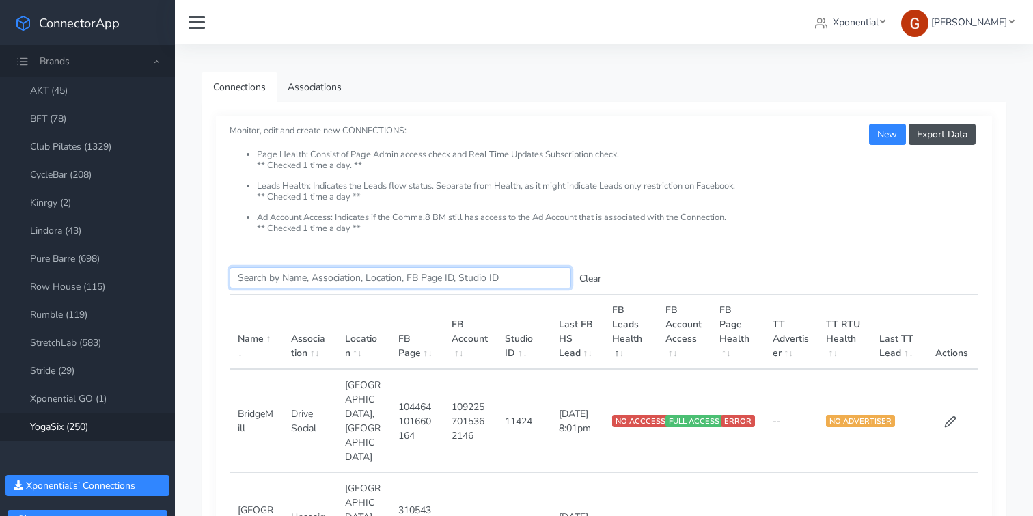
click at [254, 284] on input "Search this table" at bounding box center [401, 277] width 342 height 21
paste input "[GEOGRAPHIC_DATA]"
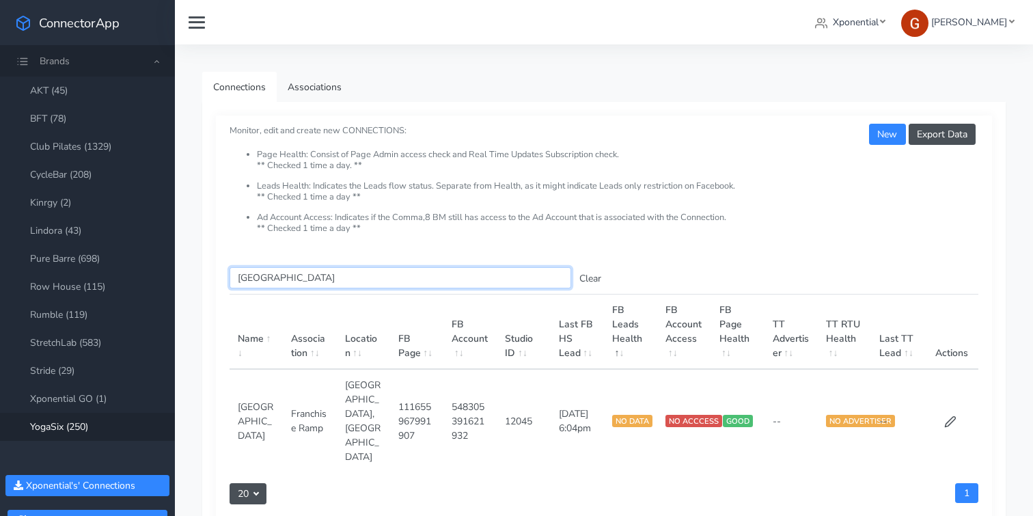
type input "[GEOGRAPHIC_DATA]"
click at [939, 398] on td at bounding box center [951, 420] width 53 height 103
click at [951, 415] on icon at bounding box center [950, 421] width 12 height 12
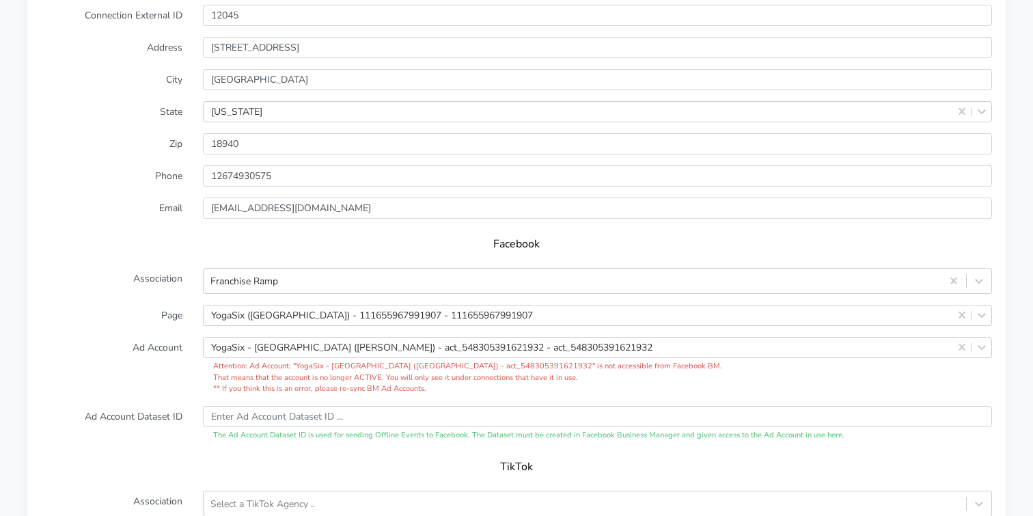
scroll to position [1231, 0]
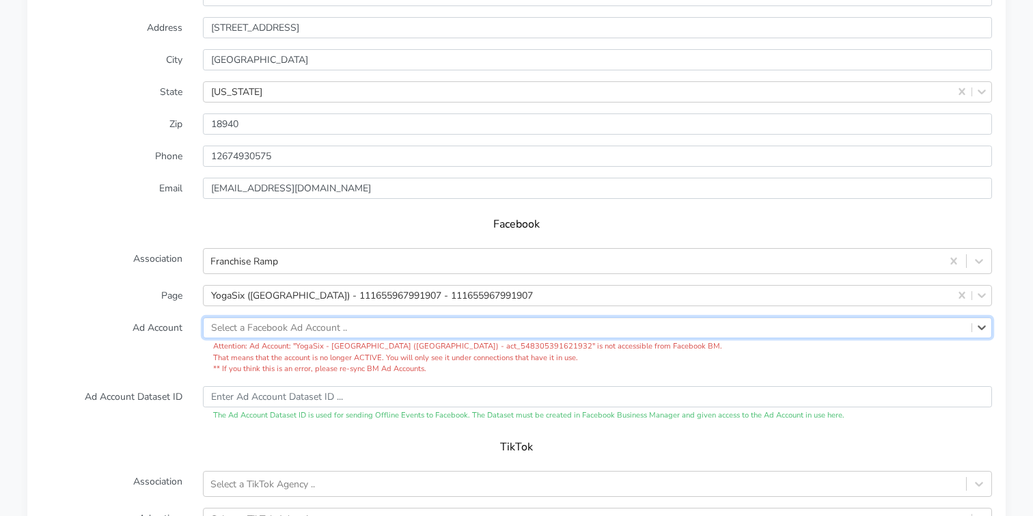
click at [100, 322] on label "Ad Account" at bounding box center [112, 346] width 162 height 58
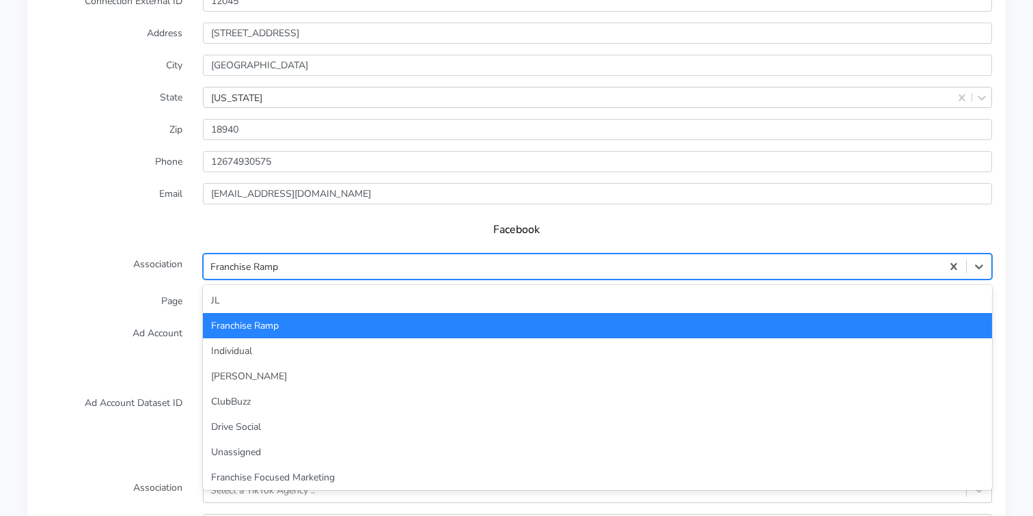
click at [215, 260] on div "Franchise Ramp" at bounding box center [244, 267] width 68 height 14
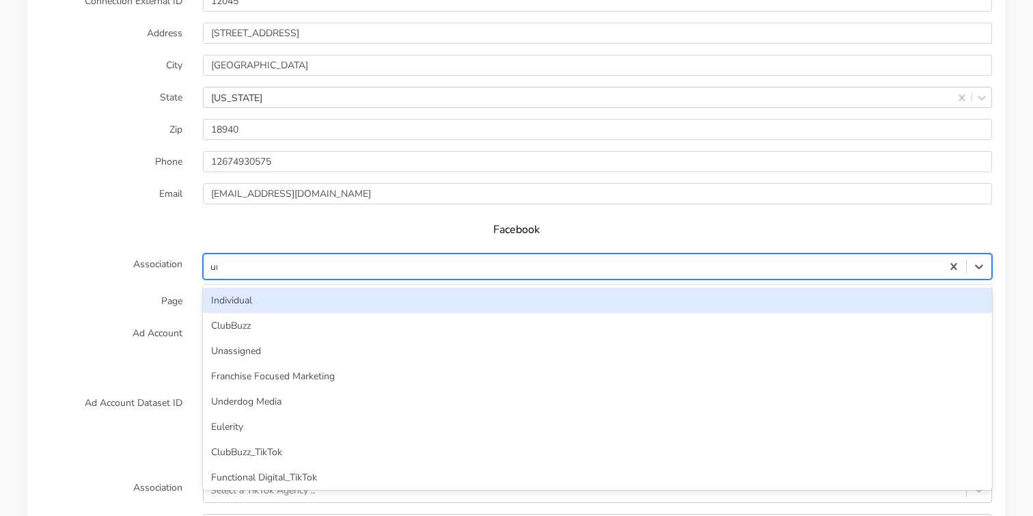
type input "unas"
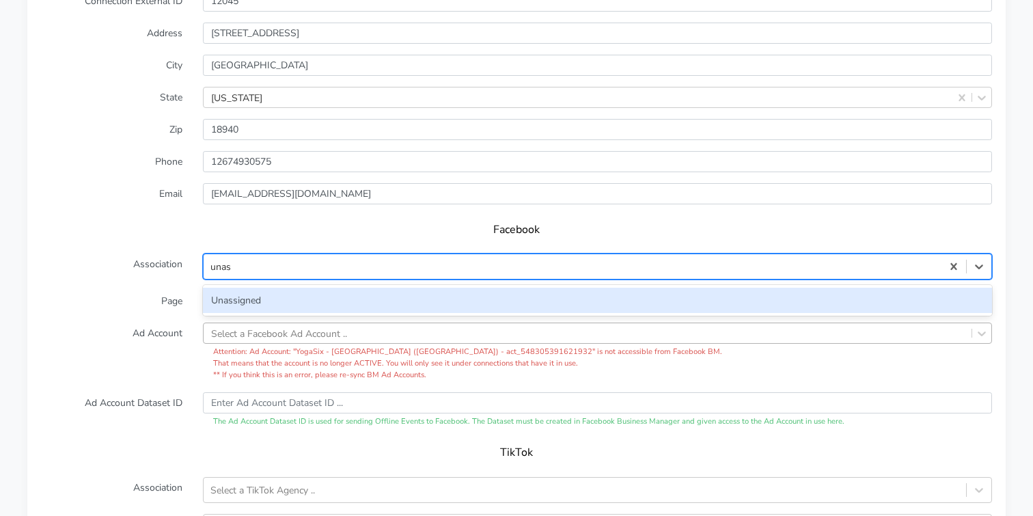
click at [243, 288] on div "Unassigned" at bounding box center [597, 300] width 789 height 25
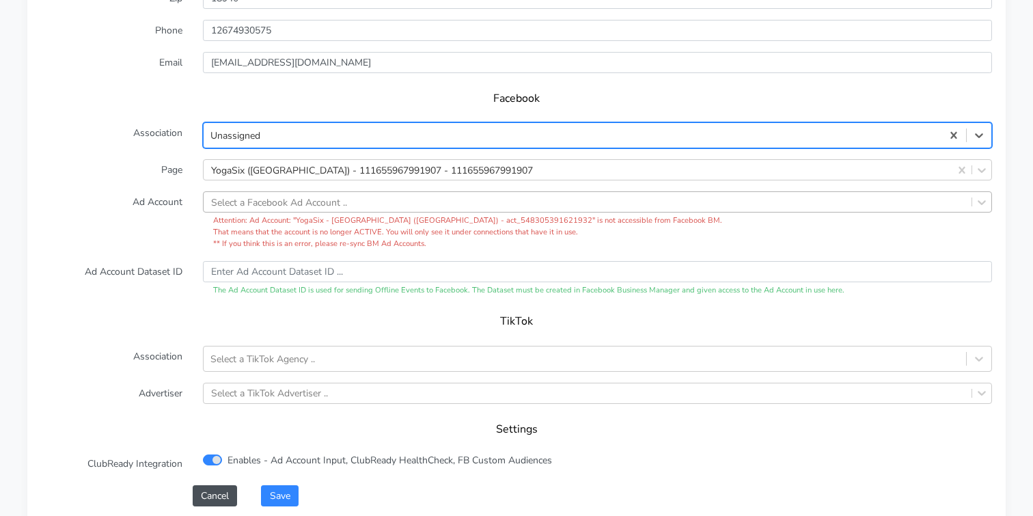
scroll to position [1384, 0]
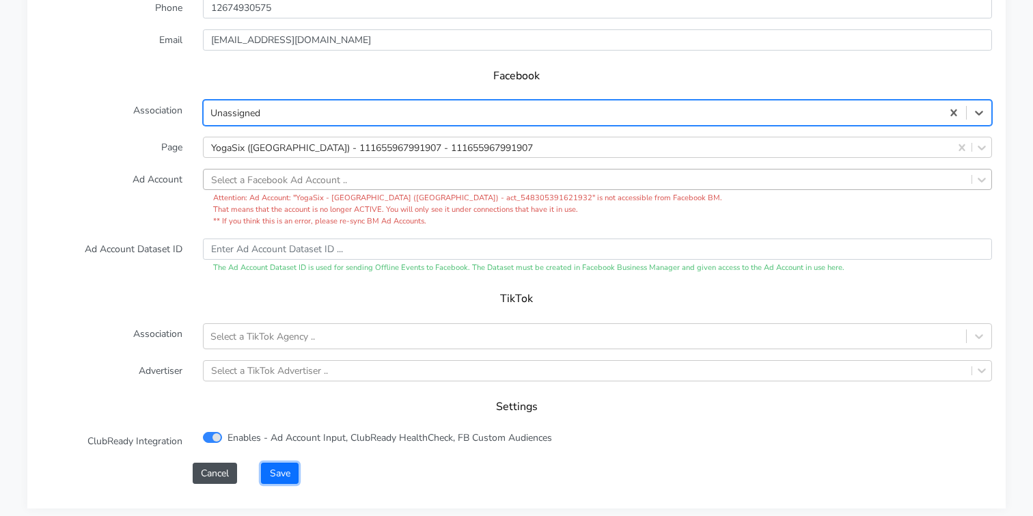
click at [279, 463] on button "Save" at bounding box center [279, 473] width 37 height 21
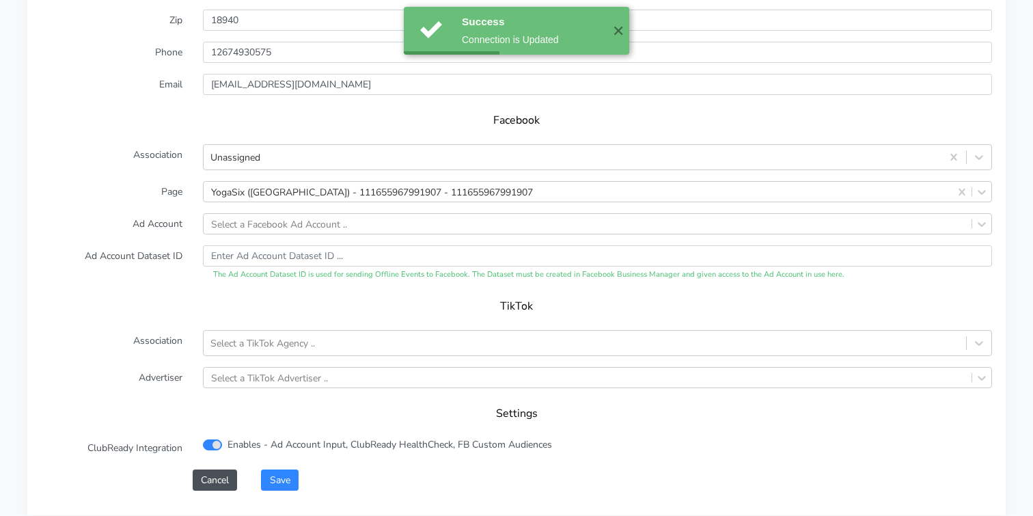
scroll to position [1452, 0]
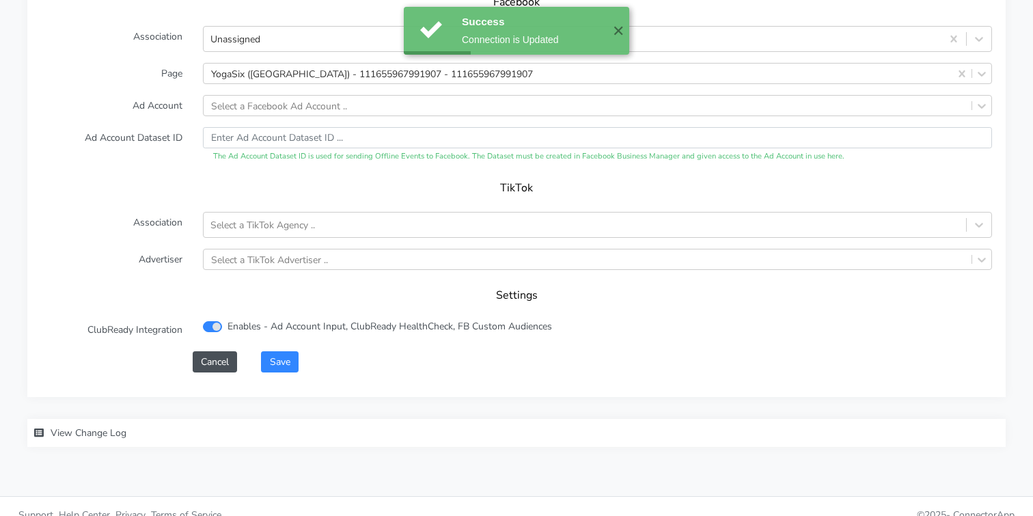
click at [279, 356] on div "XPO Admin Id yogasix-[GEOGRAPHIC_DATA] Name Newtown Connection External ID 1204…" at bounding box center [516, 41] width 978 height 712
click at [285, 351] on button "Save" at bounding box center [279, 361] width 37 height 21
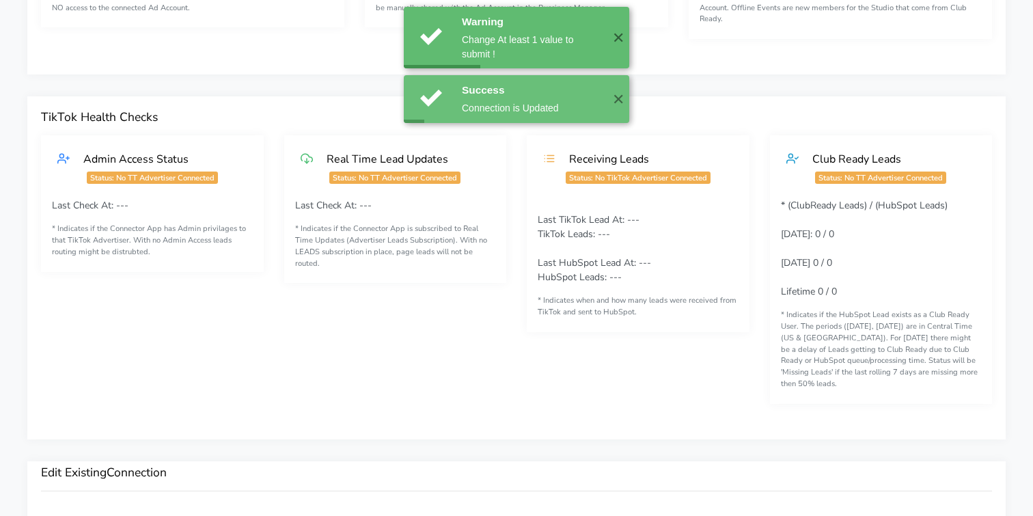
scroll to position [0, 0]
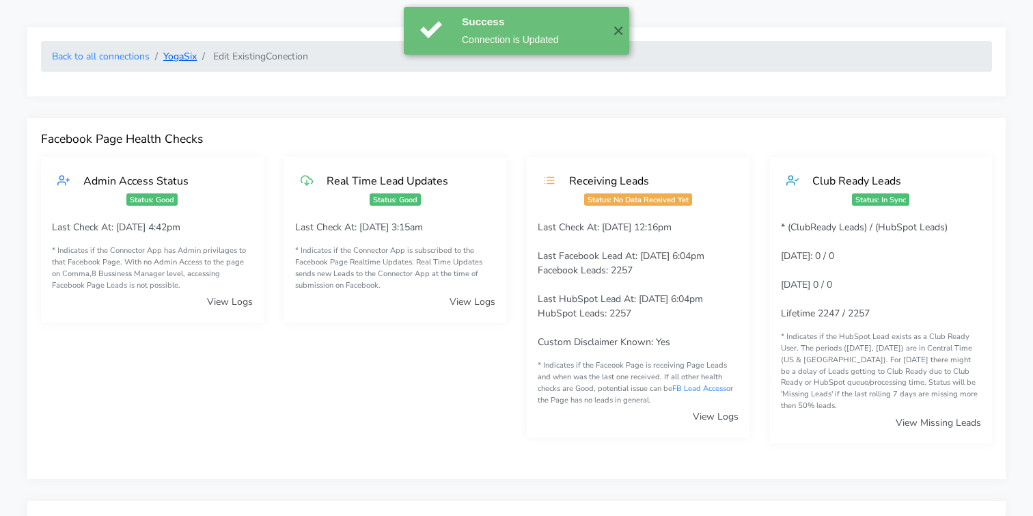
click at [178, 57] on link "YogaSix" at bounding box center [179, 56] width 33 height 13
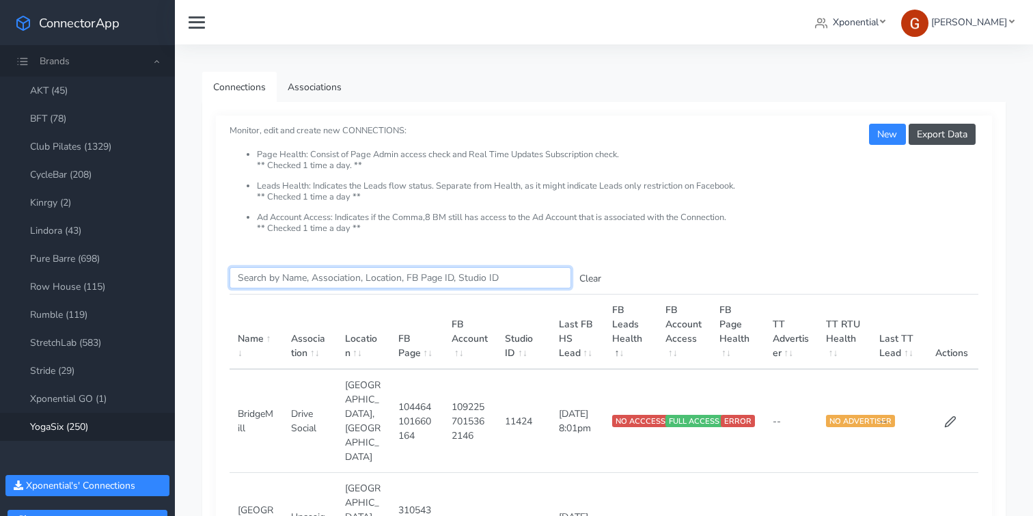
click at [314, 273] on input "Search this table" at bounding box center [401, 277] width 342 height 21
paste input "Nokomis"
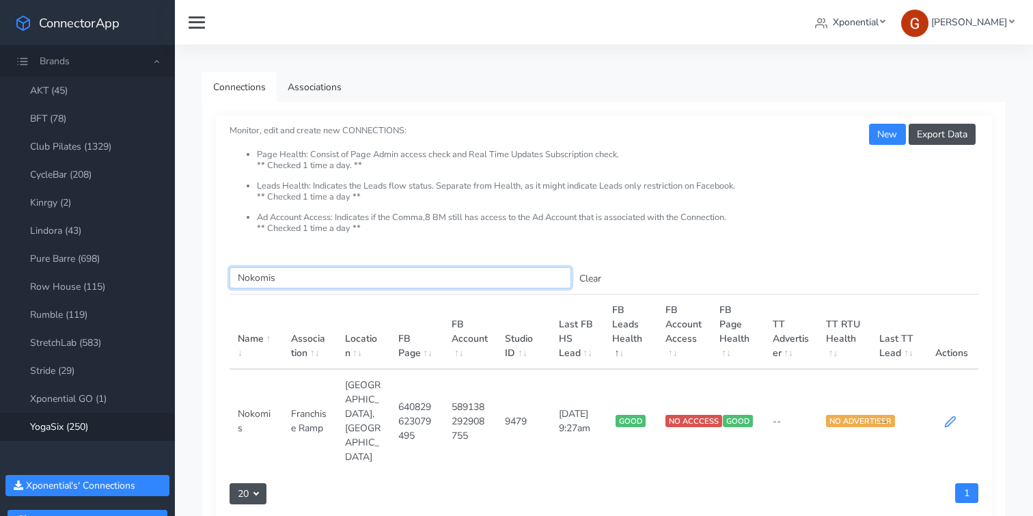
type input "Nokomis"
click at [949, 415] on icon at bounding box center [950, 421] width 12 height 12
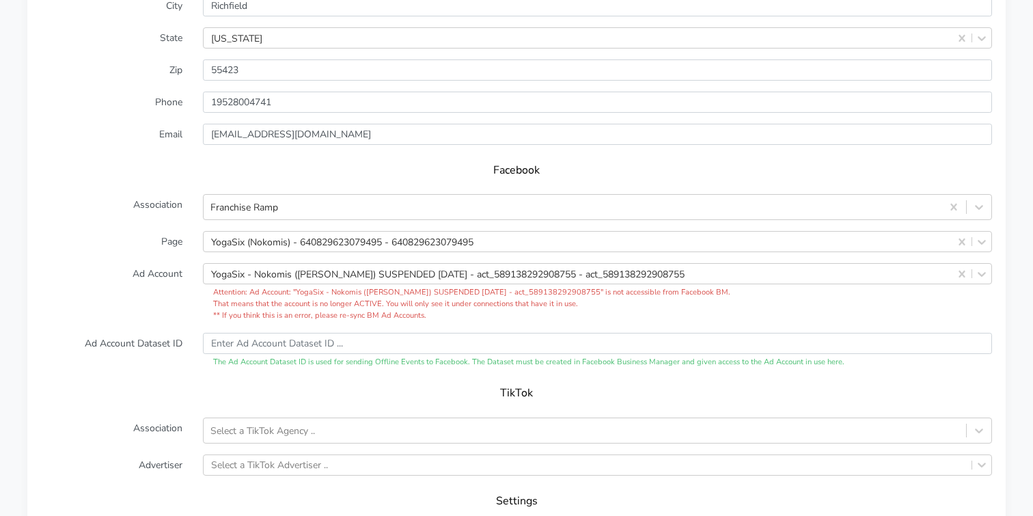
scroll to position [1289, 0]
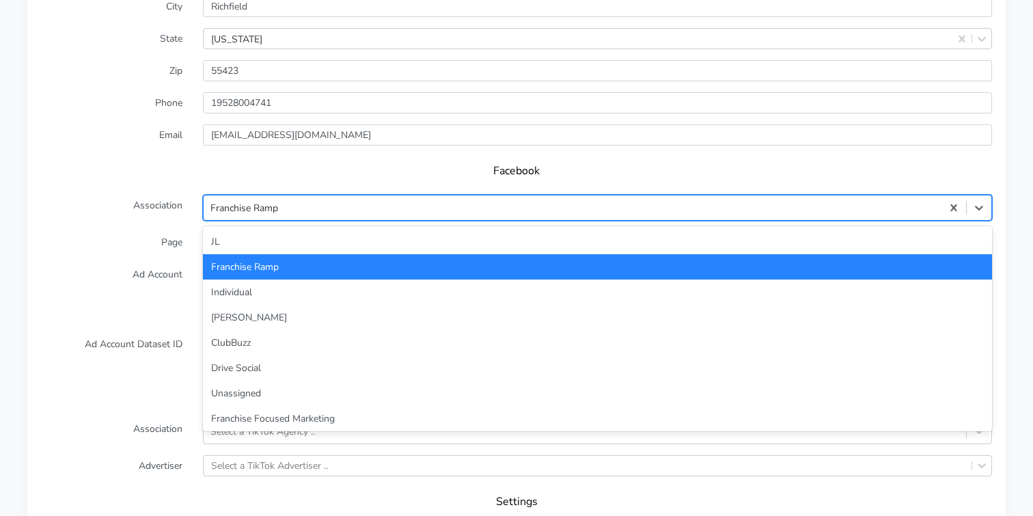
click at [463, 197] on div "Franchise Ramp" at bounding box center [573, 208] width 738 height 23
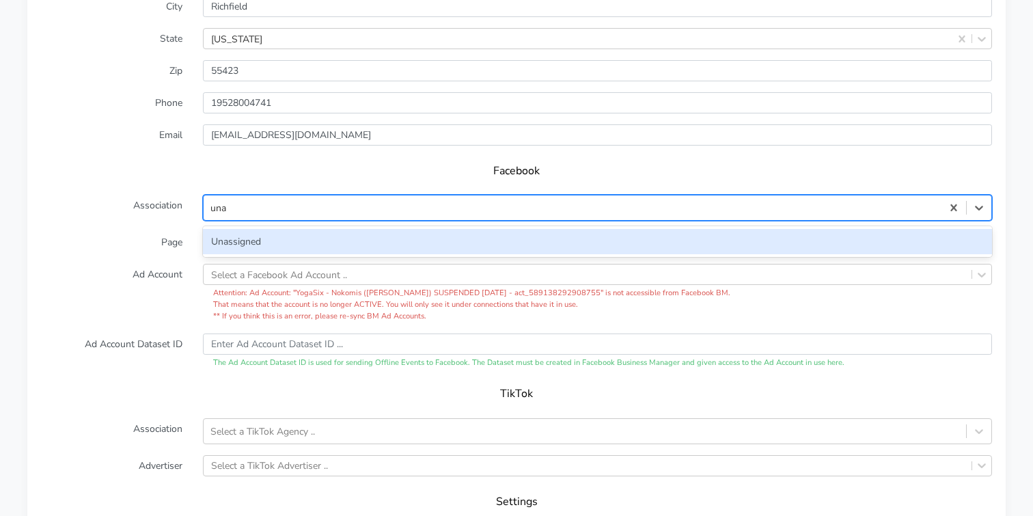
type input "unas"
click at [275, 229] on div "Unassigned" at bounding box center [597, 241] width 789 height 25
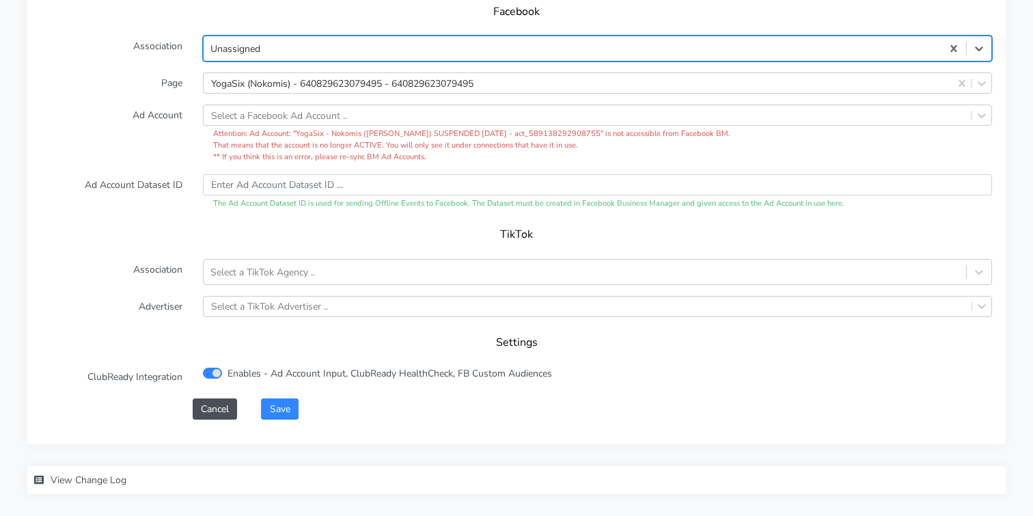
scroll to position [1455, 0]
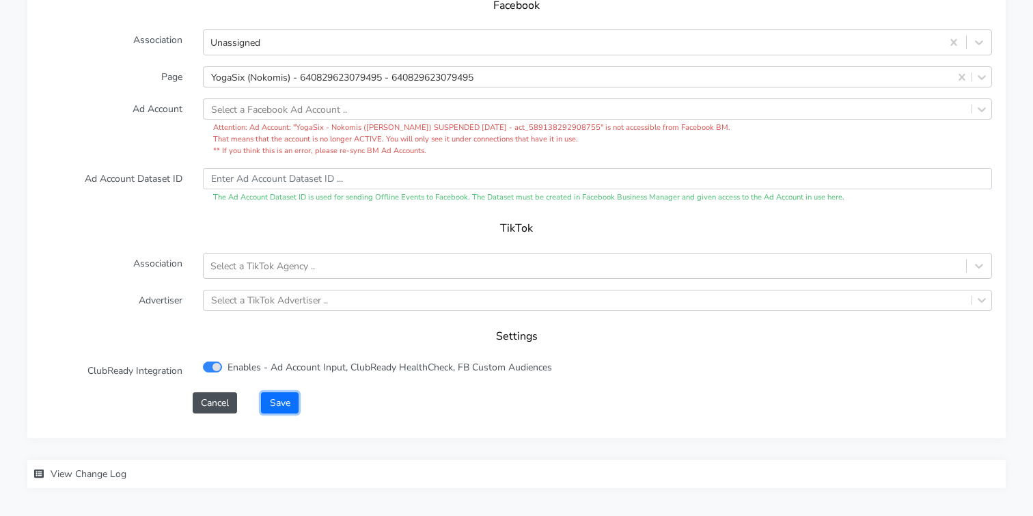
click at [275, 392] on button "Save" at bounding box center [279, 402] width 37 height 21
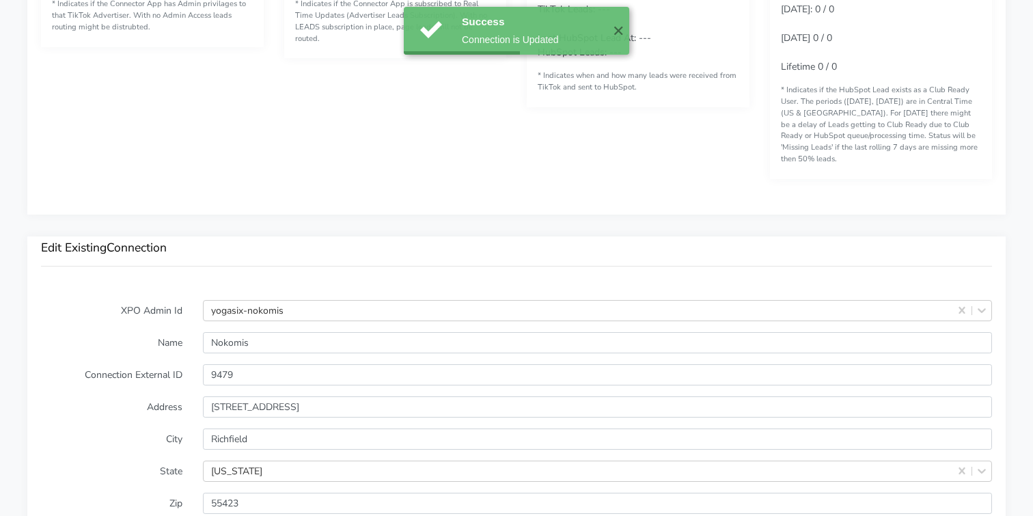
scroll to position [1452, 0]
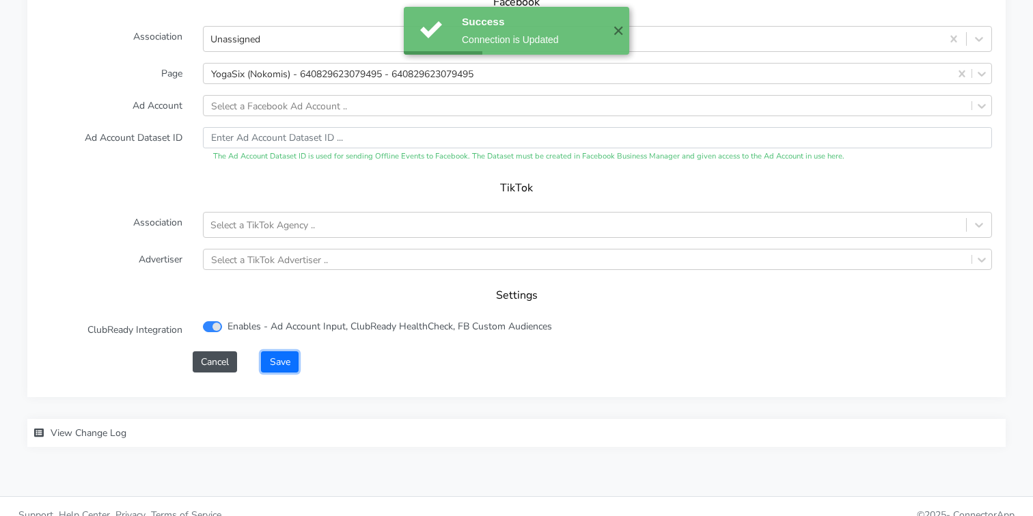
click at [288, 351] on button "Save" at bounding box center [279, 361] width 37 height 21
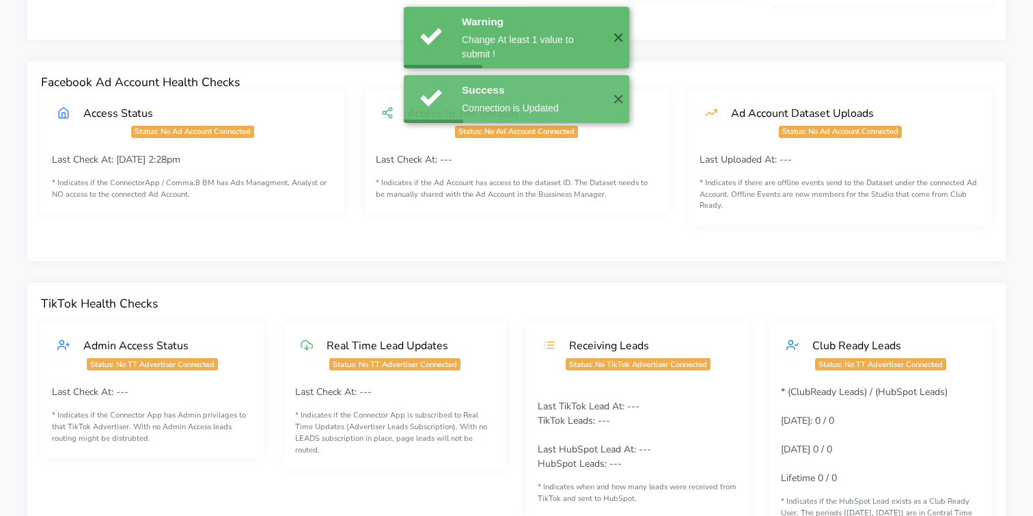
scroll to position [0, 0]
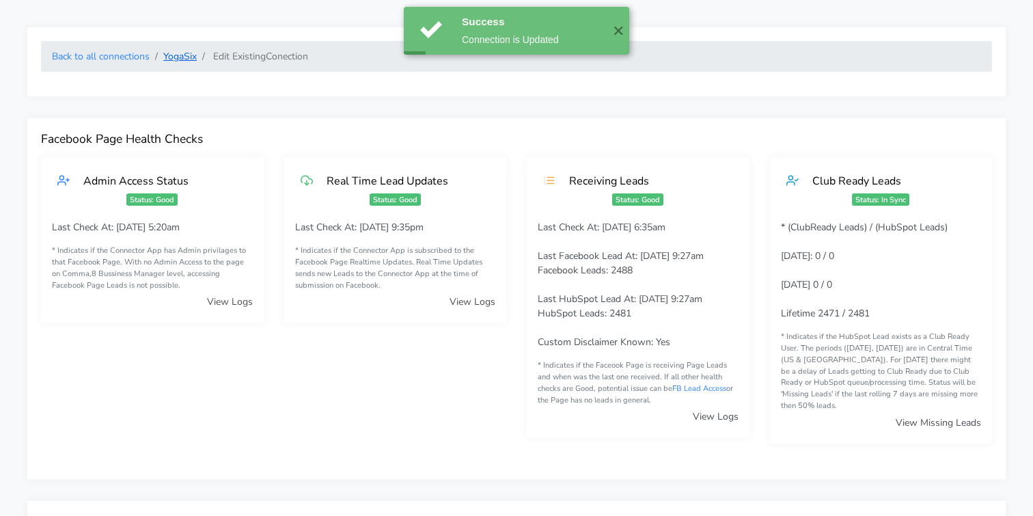
click at [185, 58] on link "YogaSix" at bounding box center [179, 56] width 33 height 13
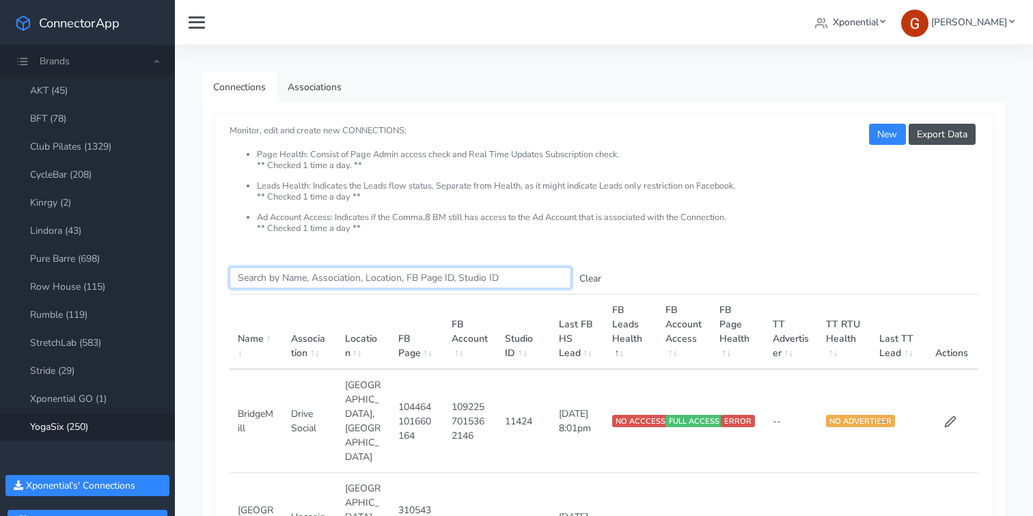
click at [295, 288] on input "Search this table" at bounding box center [401, 277] width 342 height 21
paste input "Overland"
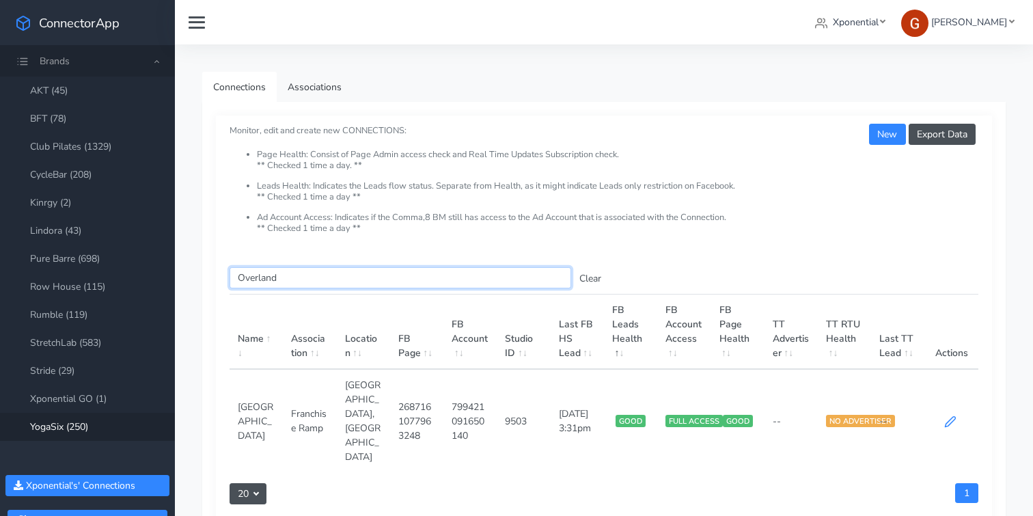
type input "Overland"
click at [952, 417] on icon at bounding box center [950, 422] width 10 height 10
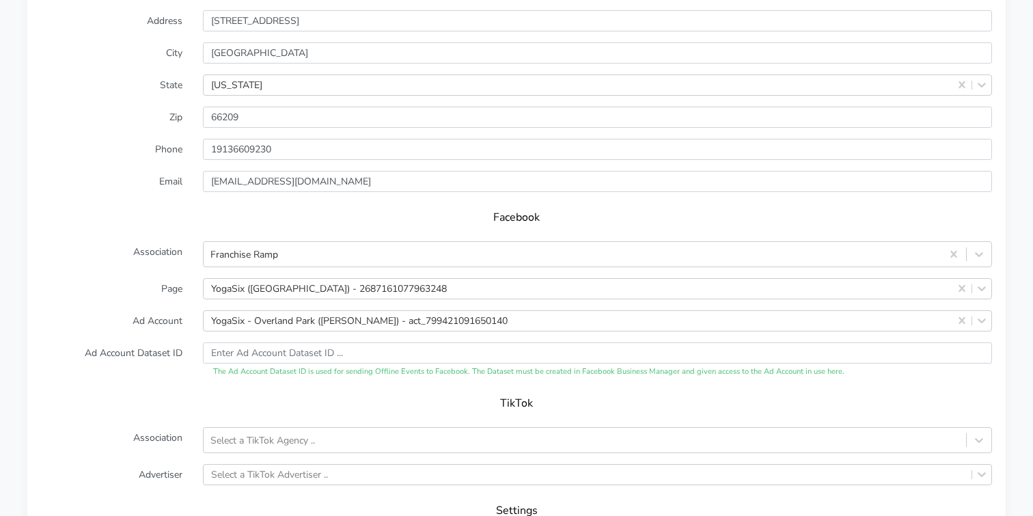
scroll to position [1259, 0]
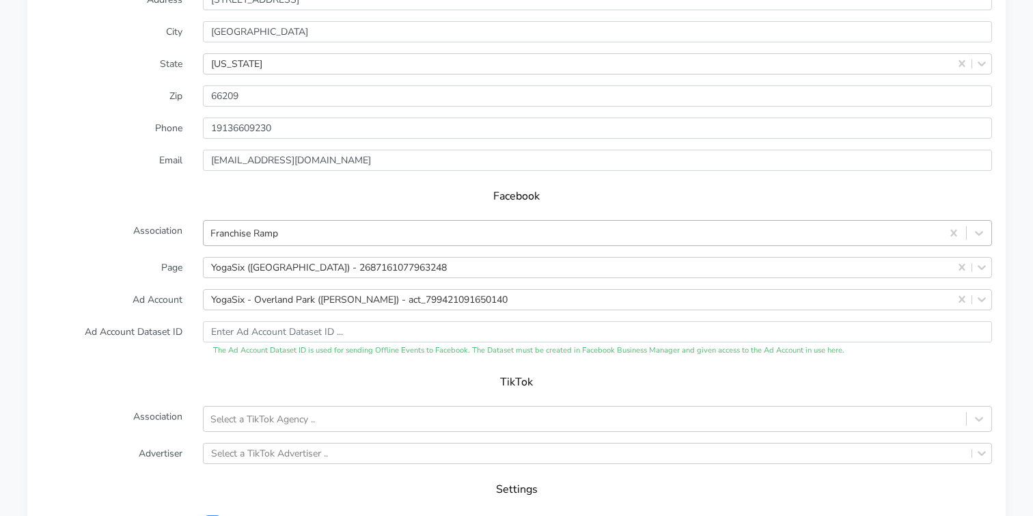
click at [303, 221] on div "Franchise Ramp" at bounding box center [573, 232] width 738 height 23
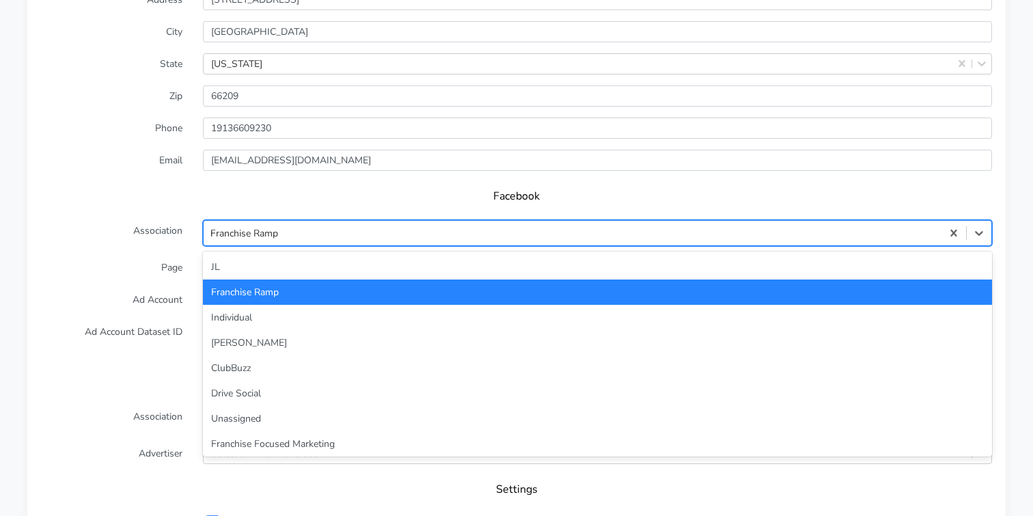
type input "una"
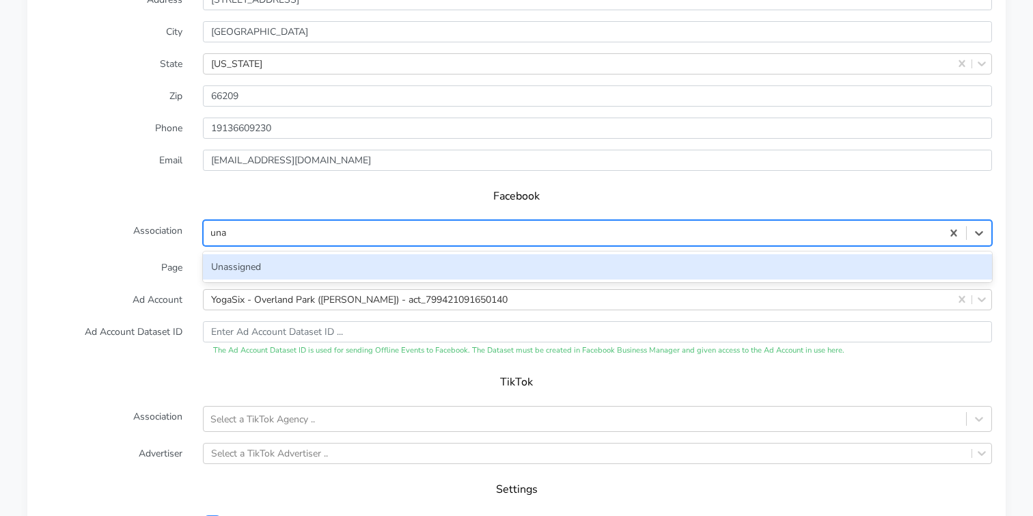
click at [253, 254] on div "Unassigned" at bounding box center [597, 266] width 789 height 25
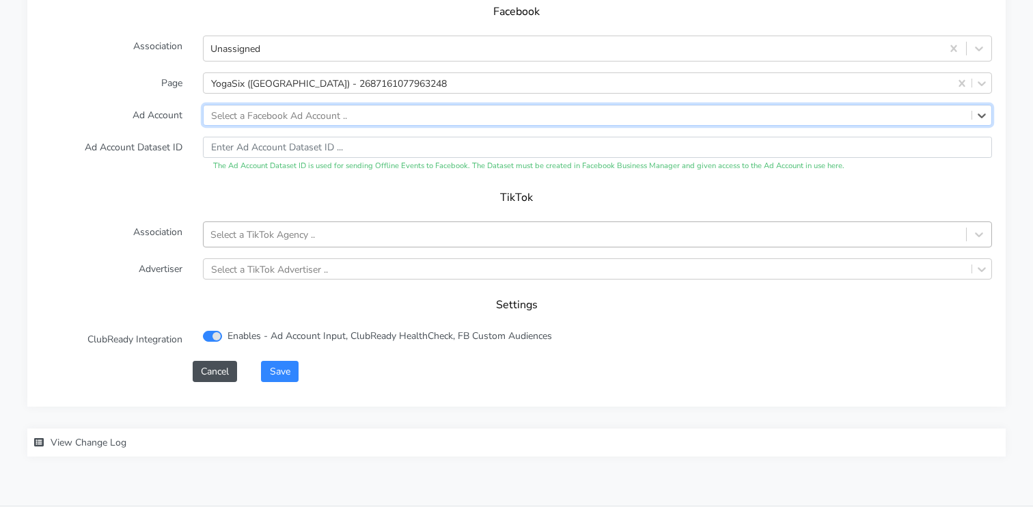
scroll to position [1451, 0]
click at [284, 359] on button "Save" at bounding box center [279, 369] width 37 height 21
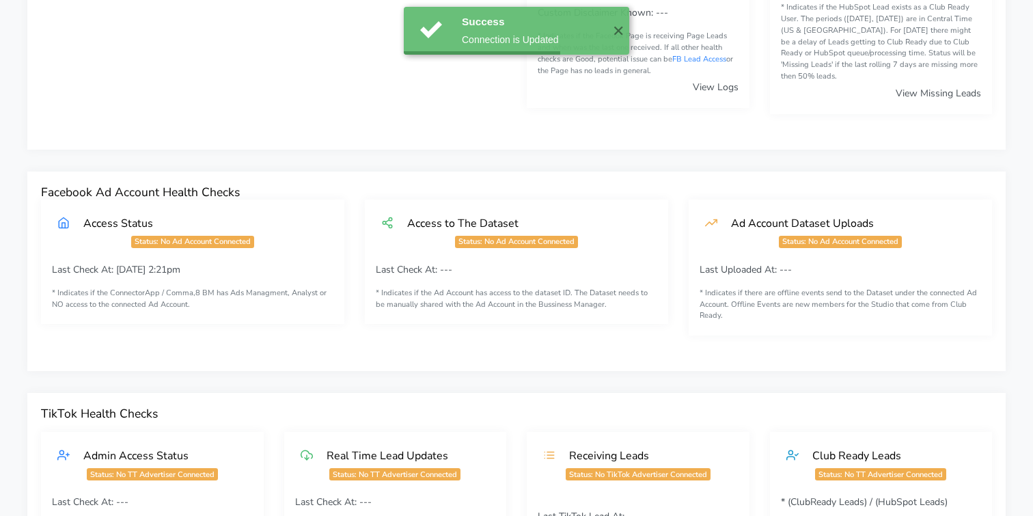
scroll to position [0, 0]
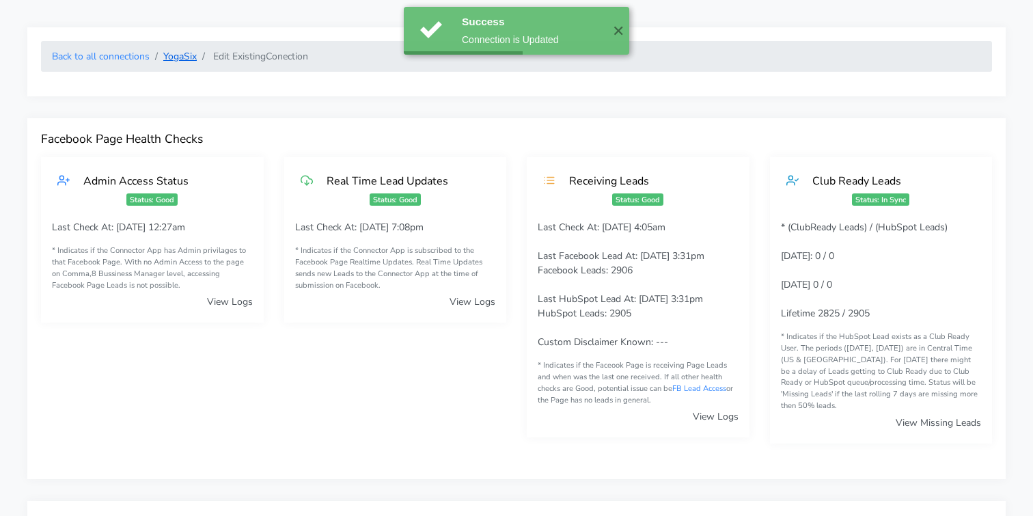
click at [184, 57] on link "YogaSix" at bounding box center [179, 56] width 33 height 13
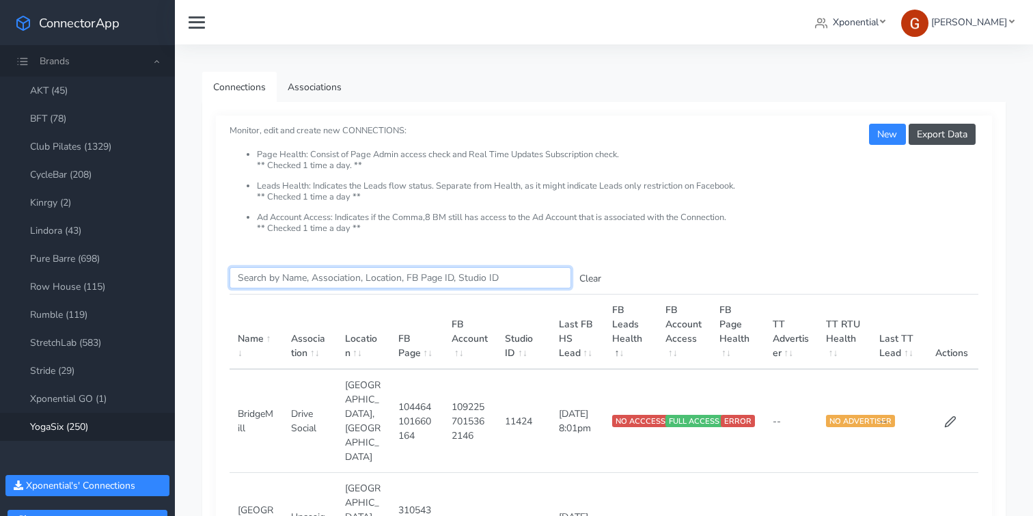
click at [290, 277] on input "Search this table" at bounding box center [401, 277] width 342 height 21
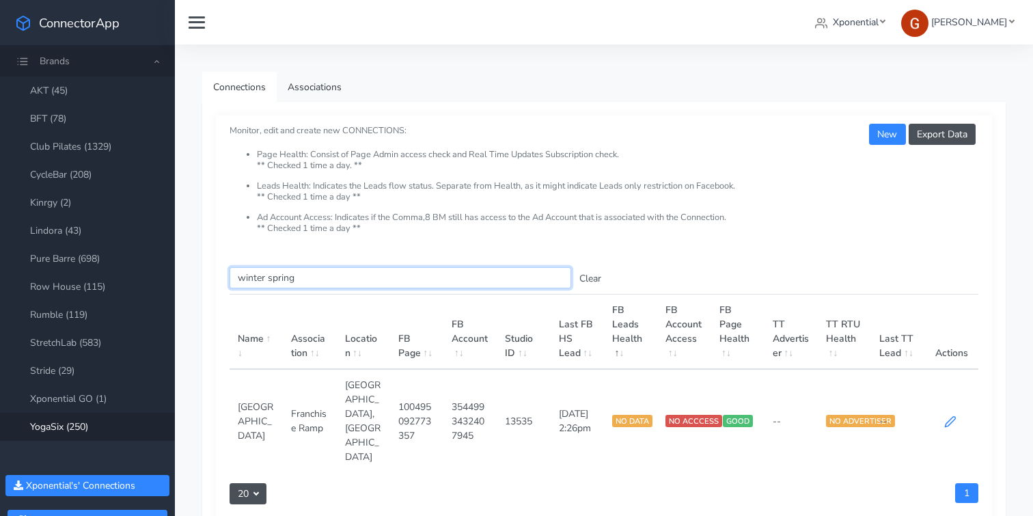
type input "winter spring"
click at [946, 415] on icon at bounding box center [950, 421] width 12 height 12
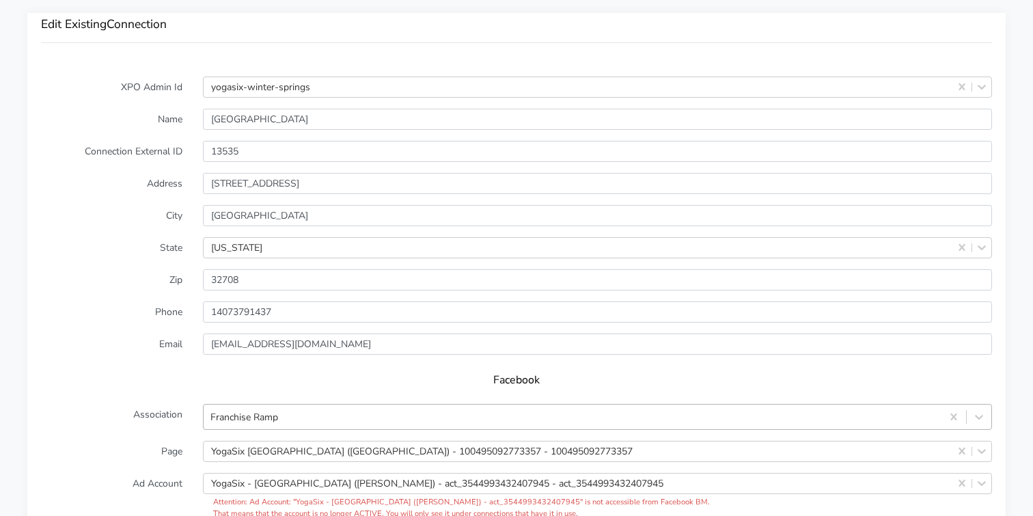
click at [262, 404] on div "Franchise Ramp" at bounding box center [597, 417] width 789 height 26
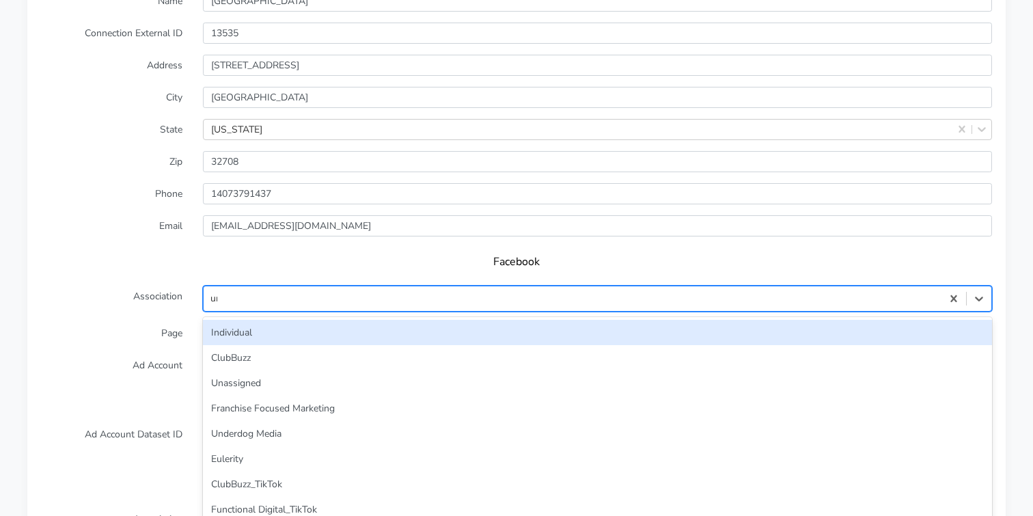
type input "unas"
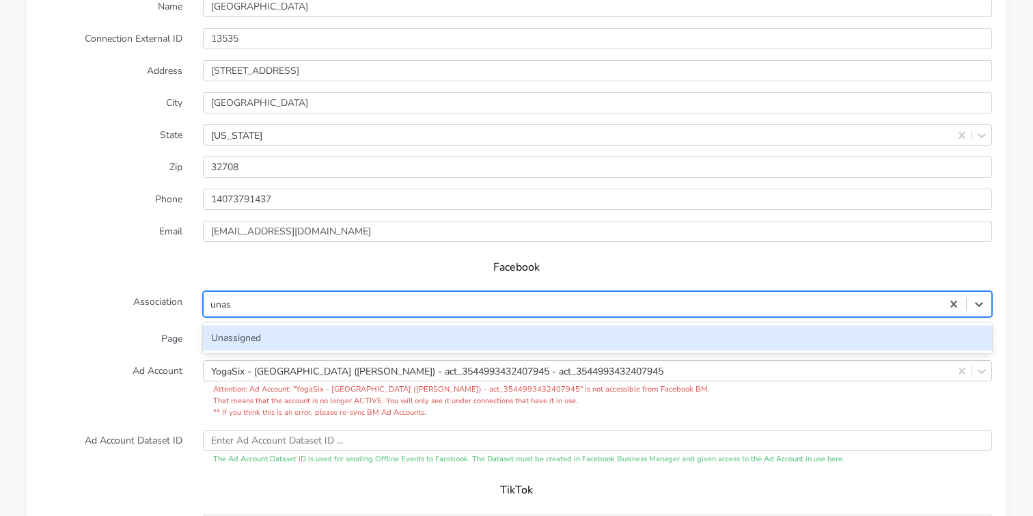
click at [234, 325] on div "Unassigned" at bounding box center [597, 337] width 789 height 25
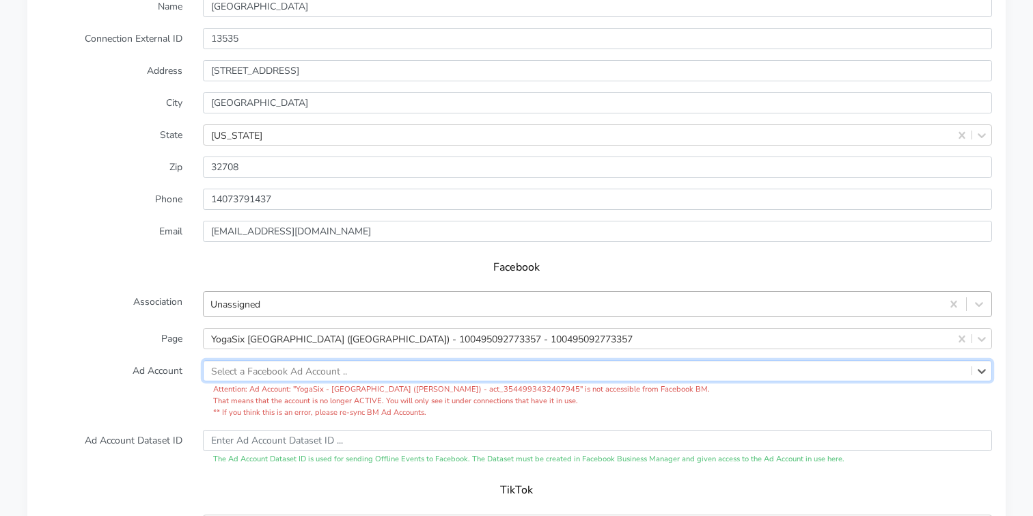
scroll to position [1496, 0]
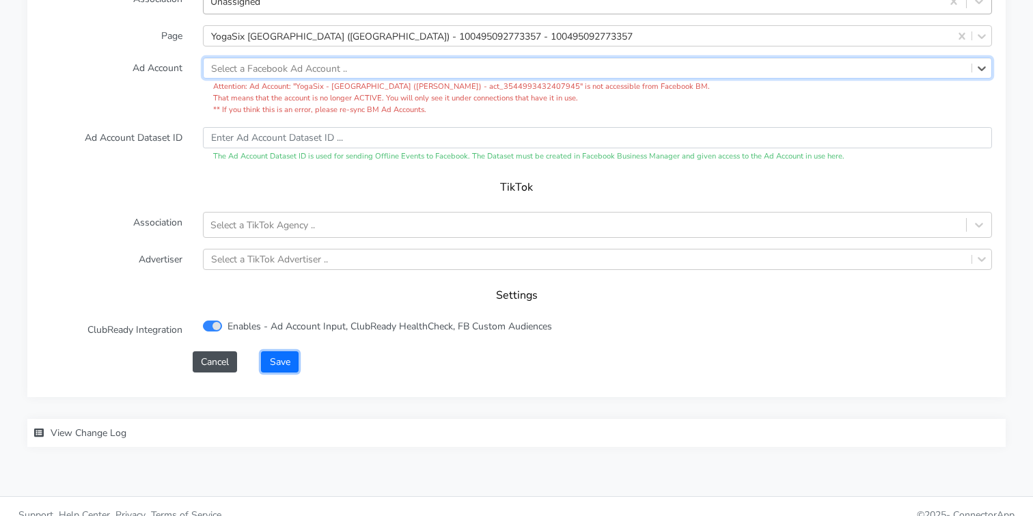
click at [282, 351] on button "Save" at bounding box center [279, 361] width 37 height 21
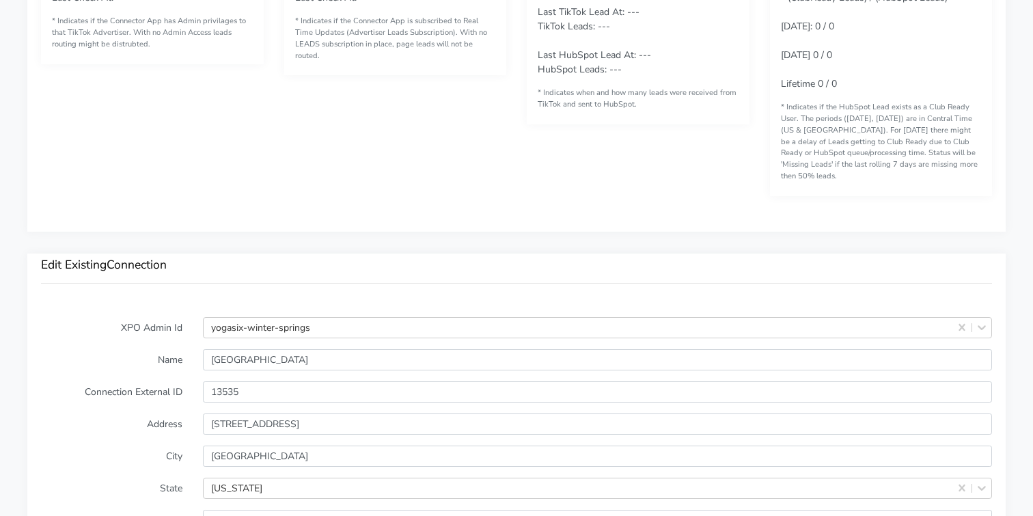
scroll to position [1452, 0]
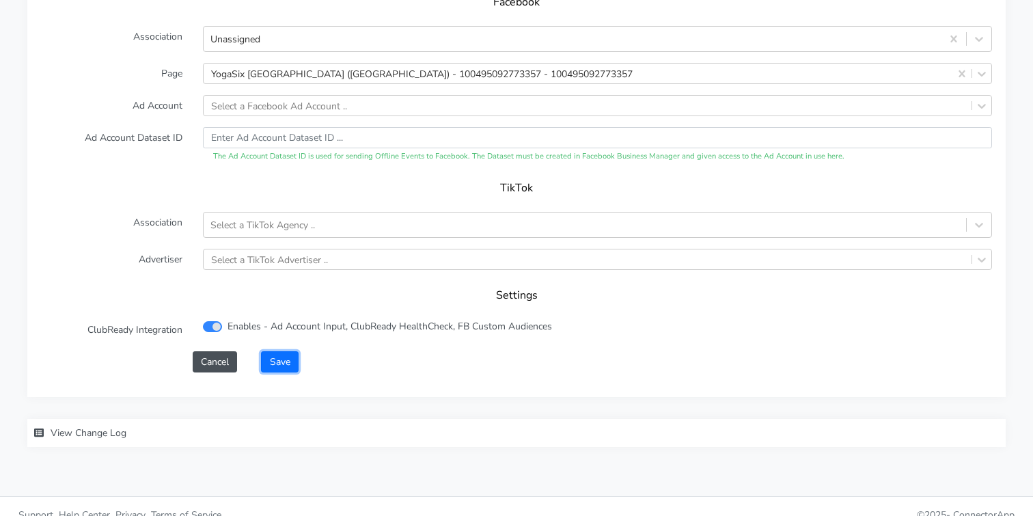
click at [275, 351] on button "Save" at bounding box center [279, 361] width 37 height 21
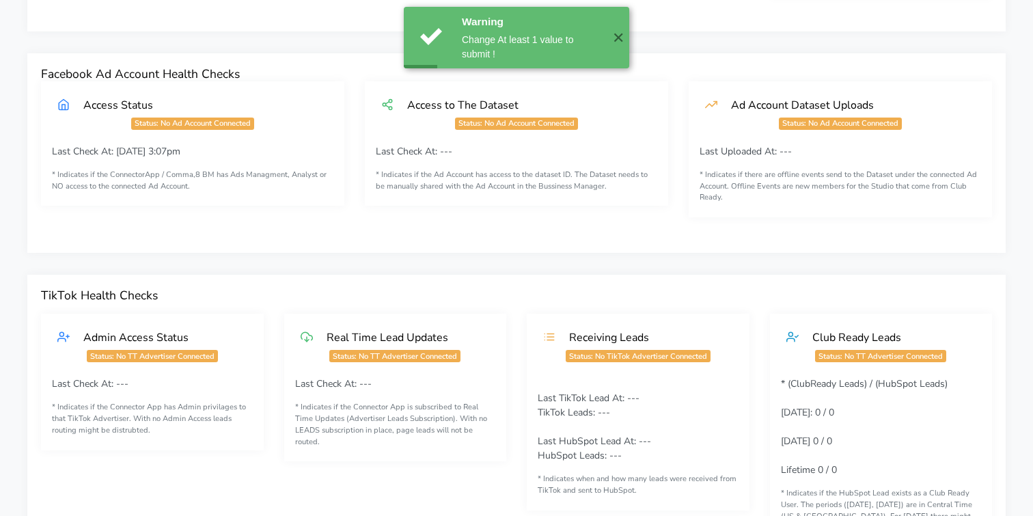
scroll to position [0, 0]
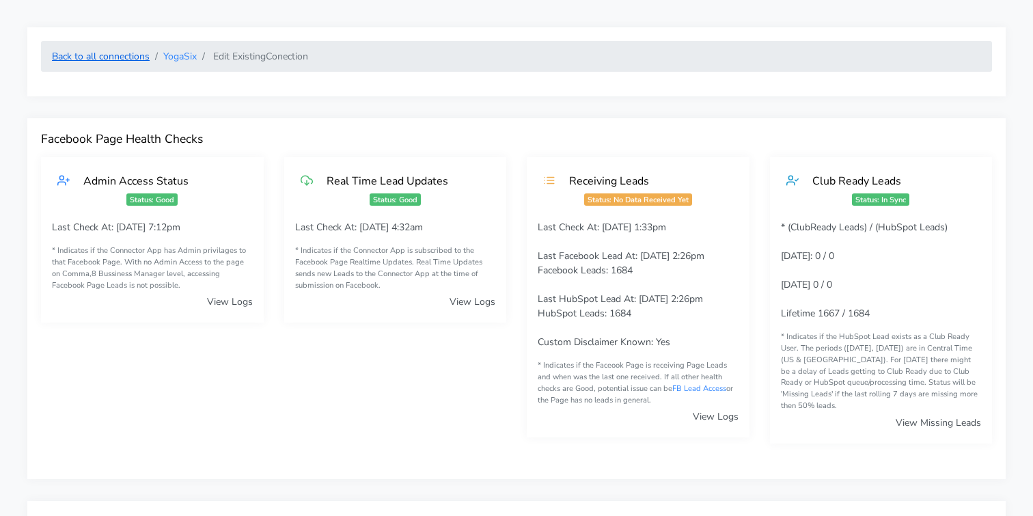
click at [120, 55] on link "Back to all connections" at bounding box center [101, 56] width 98 height 13
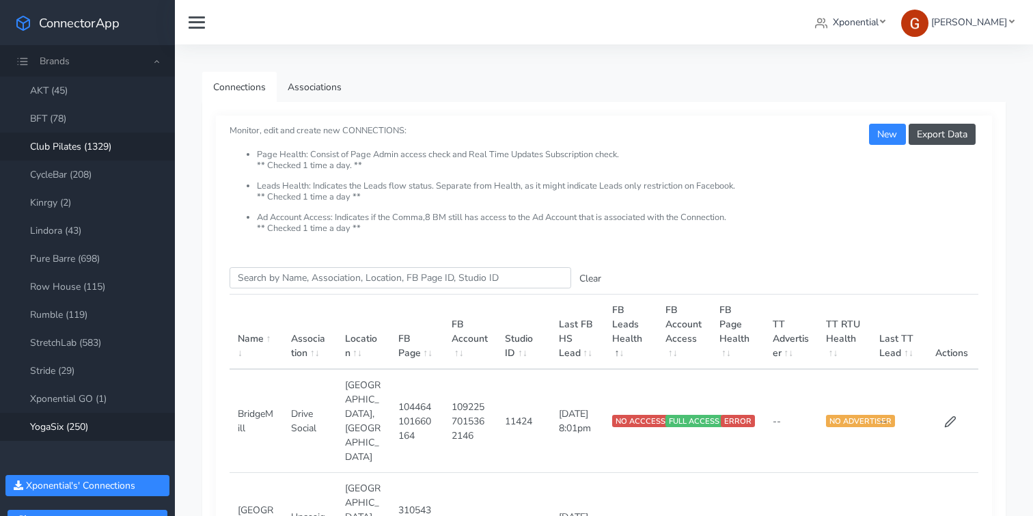
click at [70, 151] on link "Club Pilates (1329)" at bounding box center [87, 147] width 175 height 28
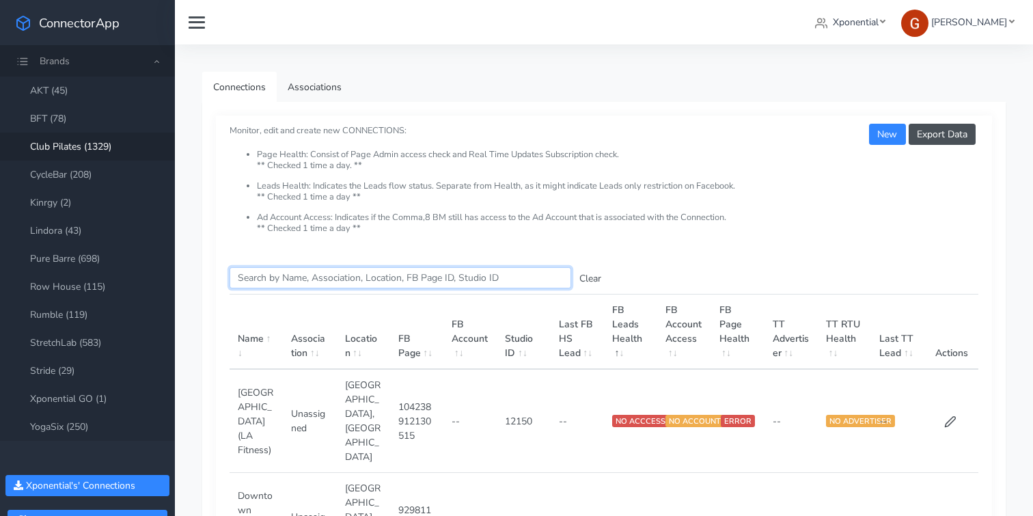
click at [260, 286] on input "Search this table" at bounding box center [401, 277] width 342 height 21
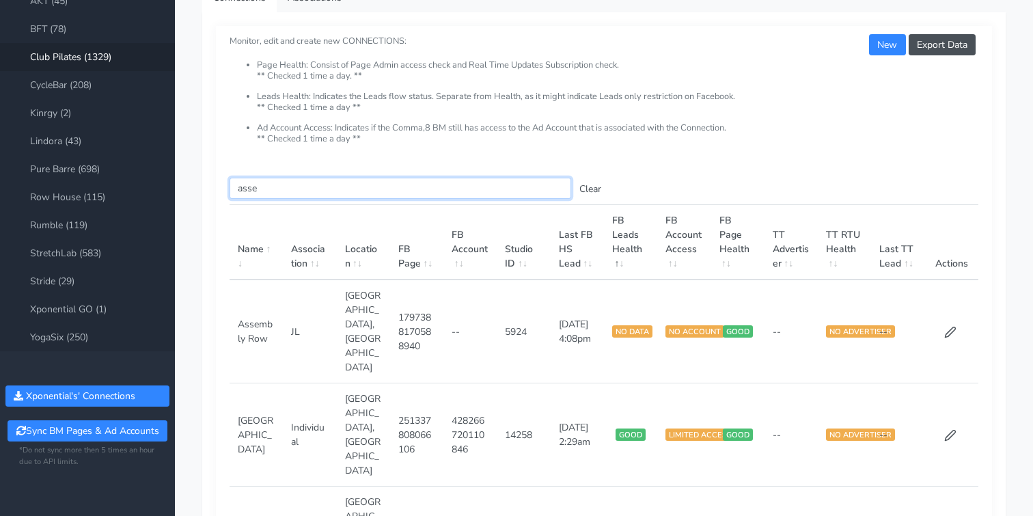
scroll to position [110, 0]
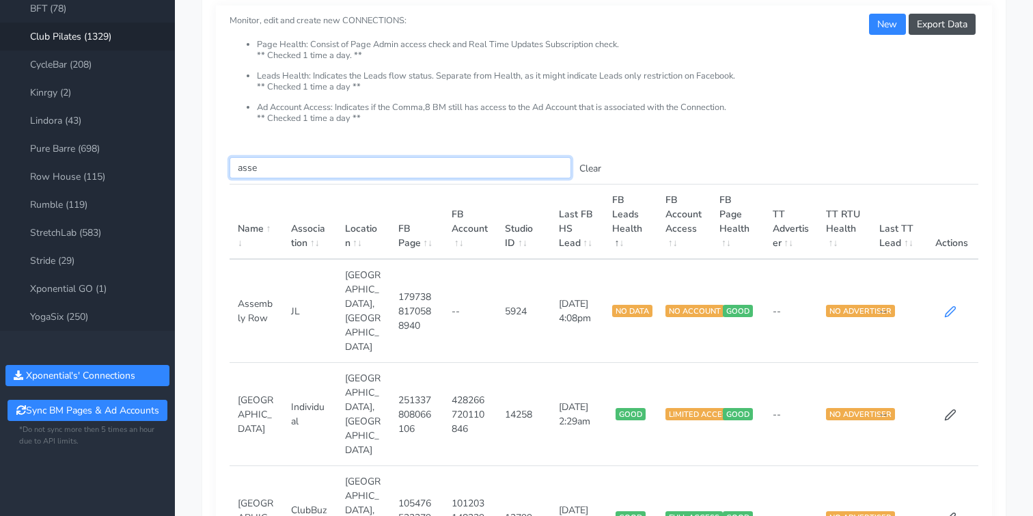
type input "asse"
click at [952, 305] on icon at bounding box center [950, 311] width 12 height 12
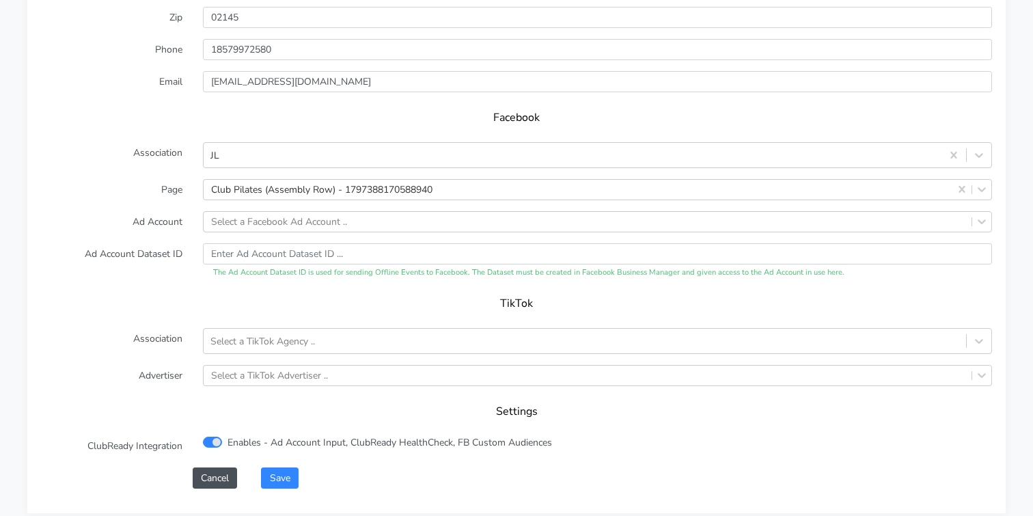
scroll to position [1362, 0]
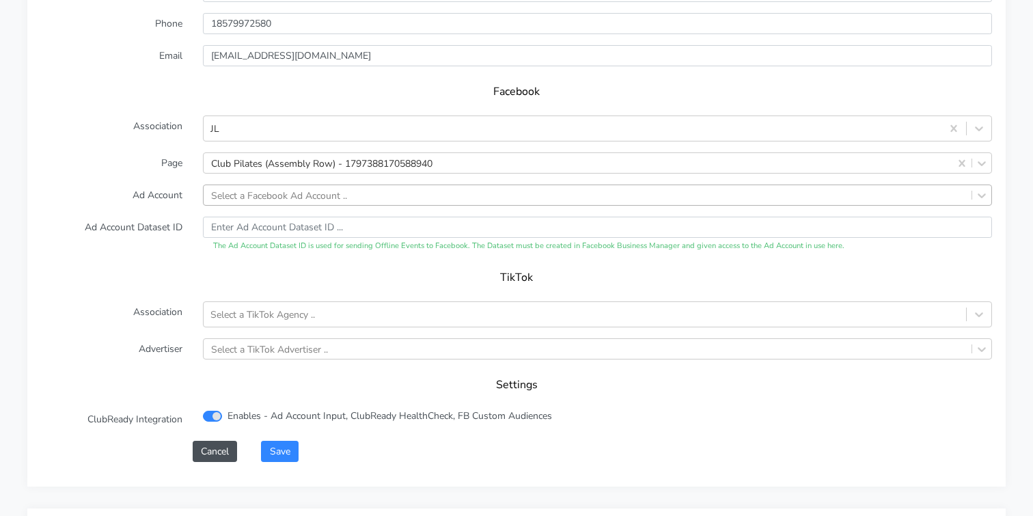
click at [237, 188] on div "Select a Facebook Ad Account .." at bounding box center [279, 195] width 136 height 14
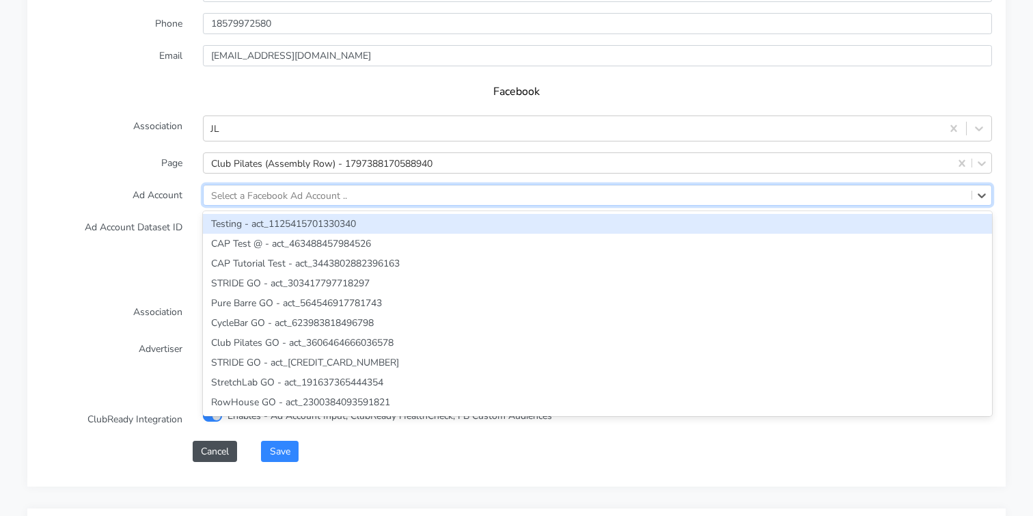
paste input "3642860862451323"
type input "3642860862451323"
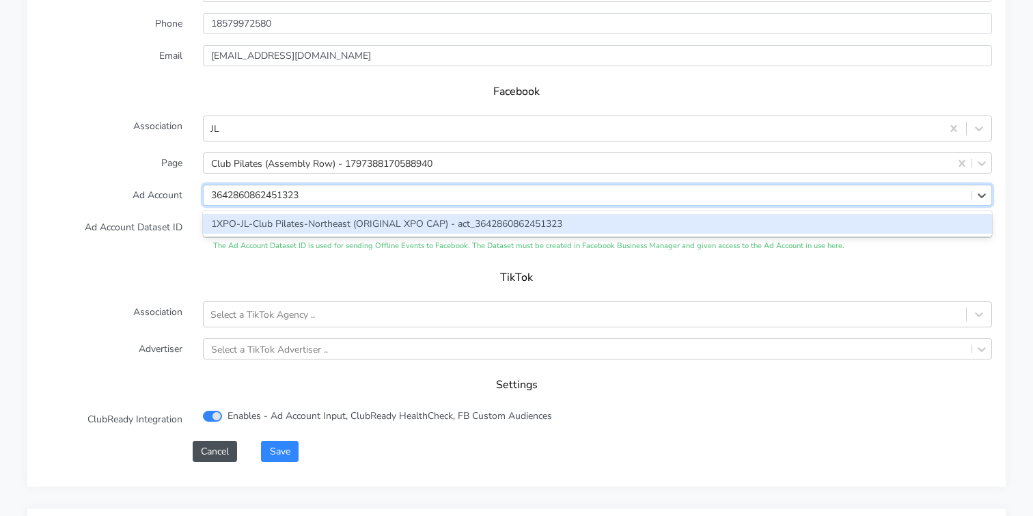
click at [233, 214] on div "1XPO-JL-Club Pilates-Northeast (ORIGINAL XPO CAP) - act_3642860862451323" at bounding box center [597, 224] width 789 height 20
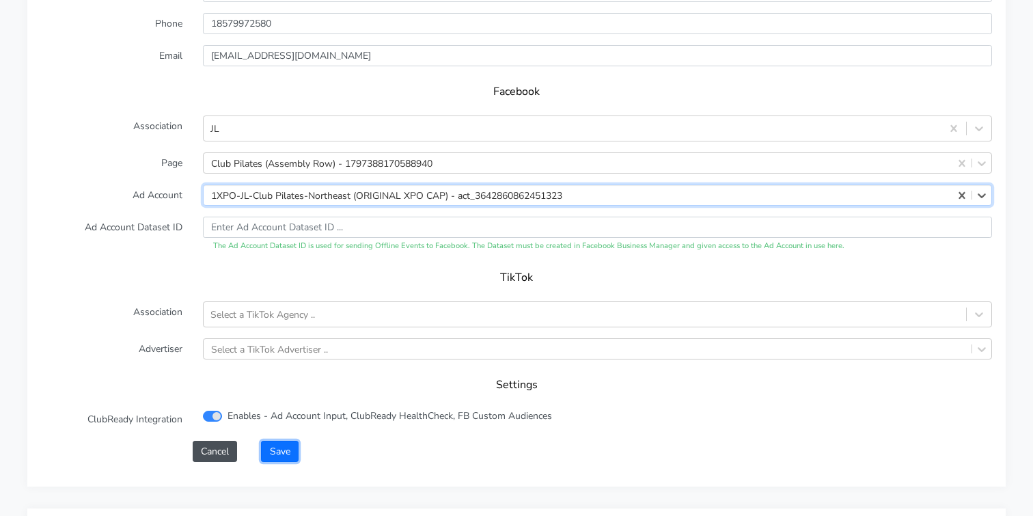
click at [277, 441] on button "Save" at bounding box center [279, 451] width 37 height 21
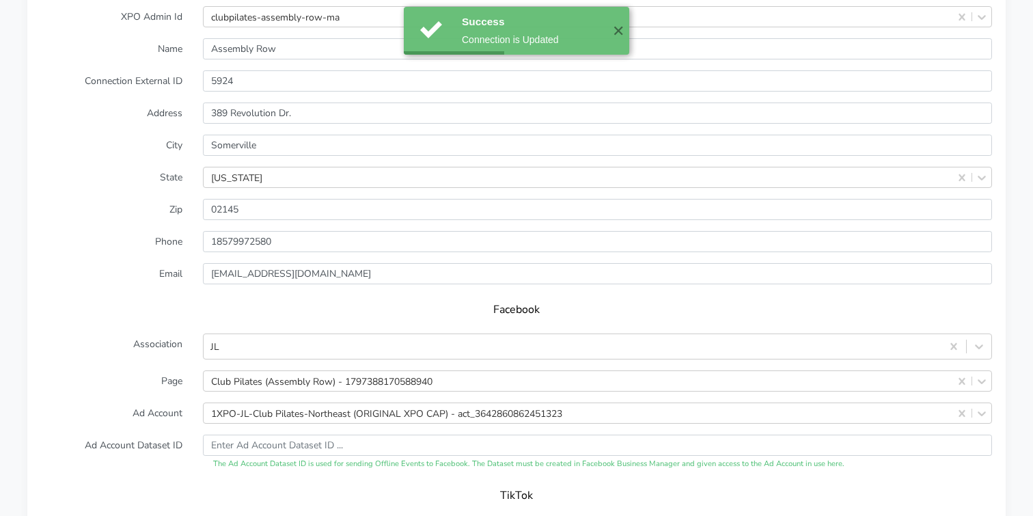
scroll to position [1160, 0]
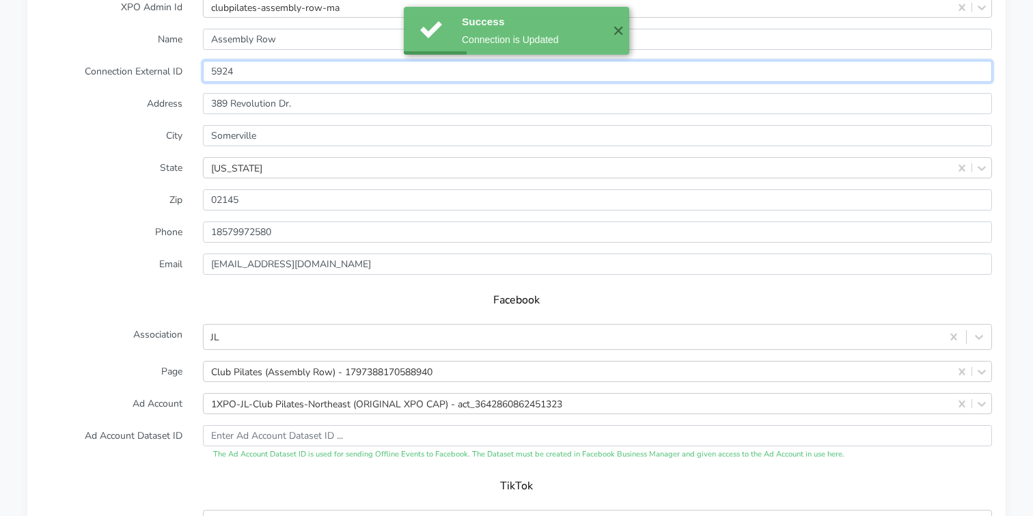
click at [228, 61] on input "5924" at bounding box center [597, 71] width 789 height 21
